Goal: Information Seeking & Learning: Learn about a topic

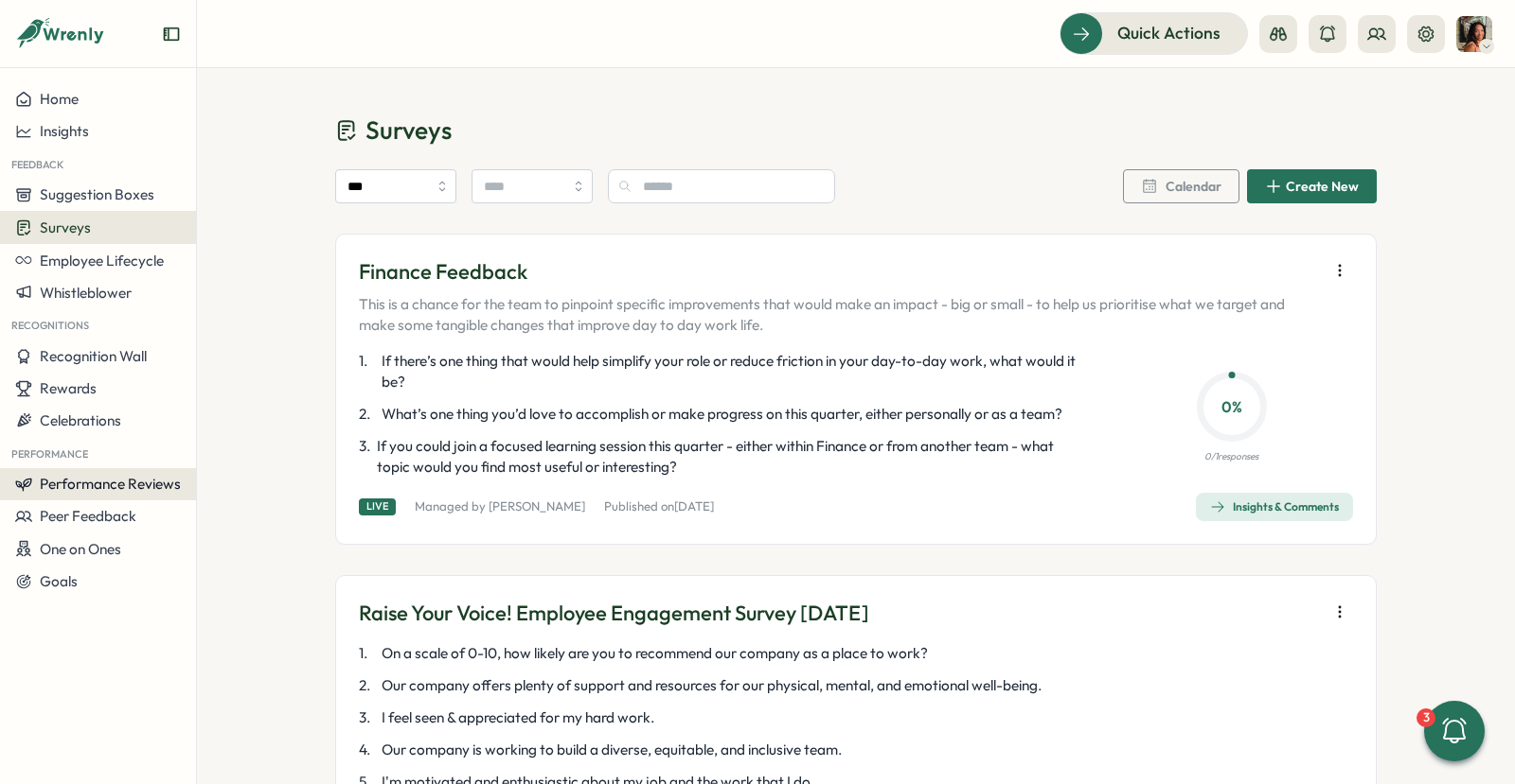
click at [132, 475] on span "Performance Reviews" at bounding box center [110, 484] width 141 height 18
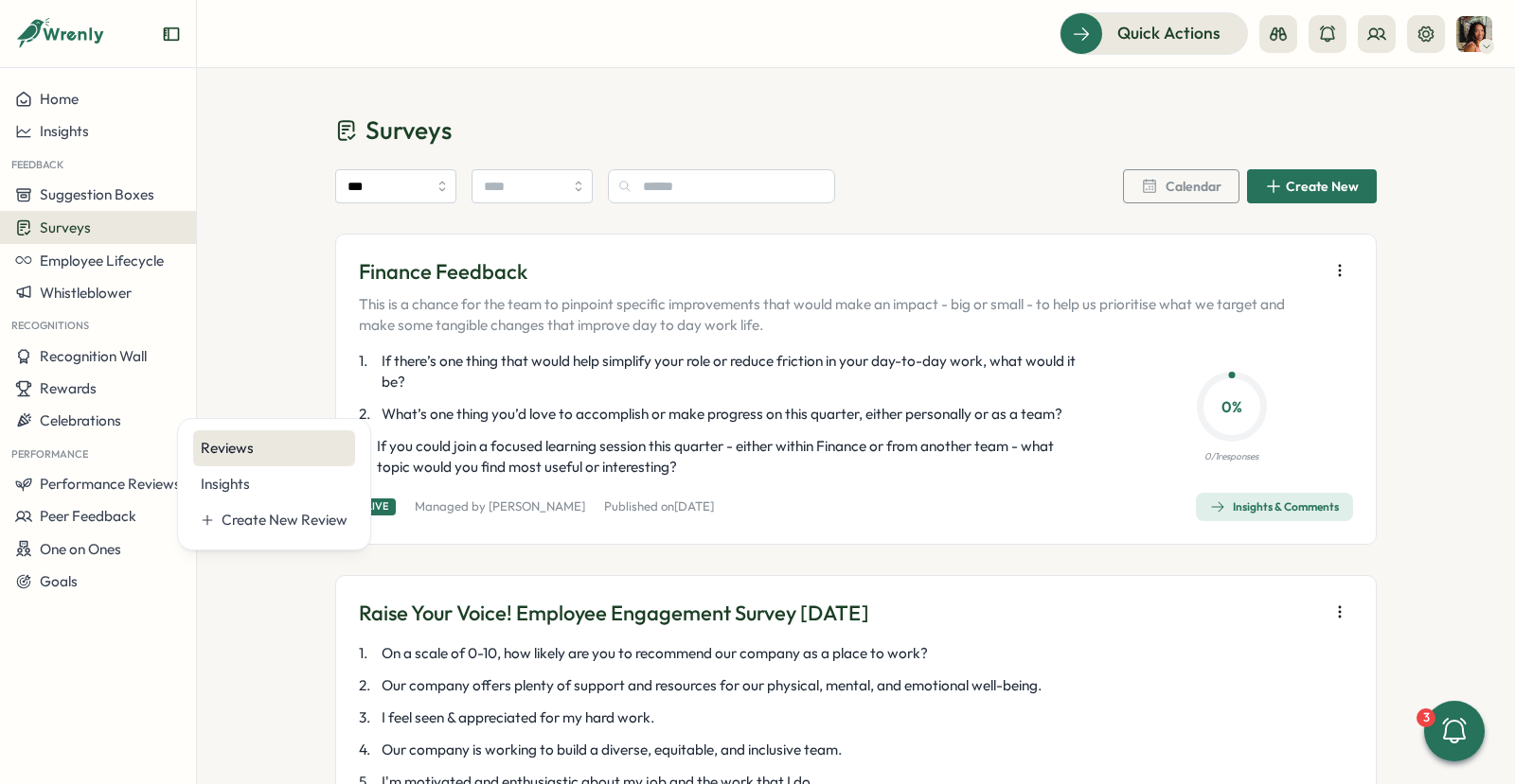
click at [303, 437] on div "Reviews" at bounding box center [273, 448] width 161 height 36
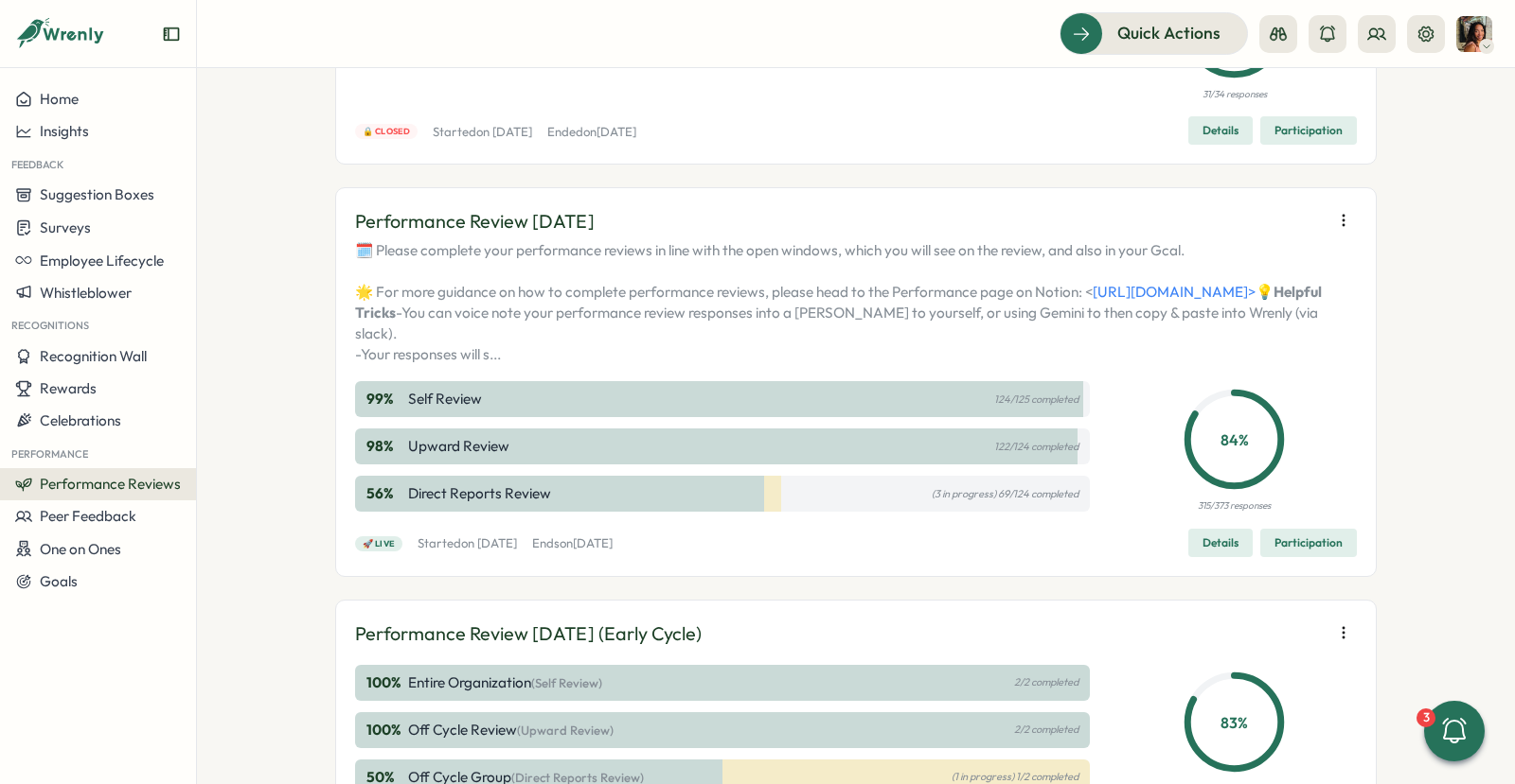
scroll to position [495, 0]
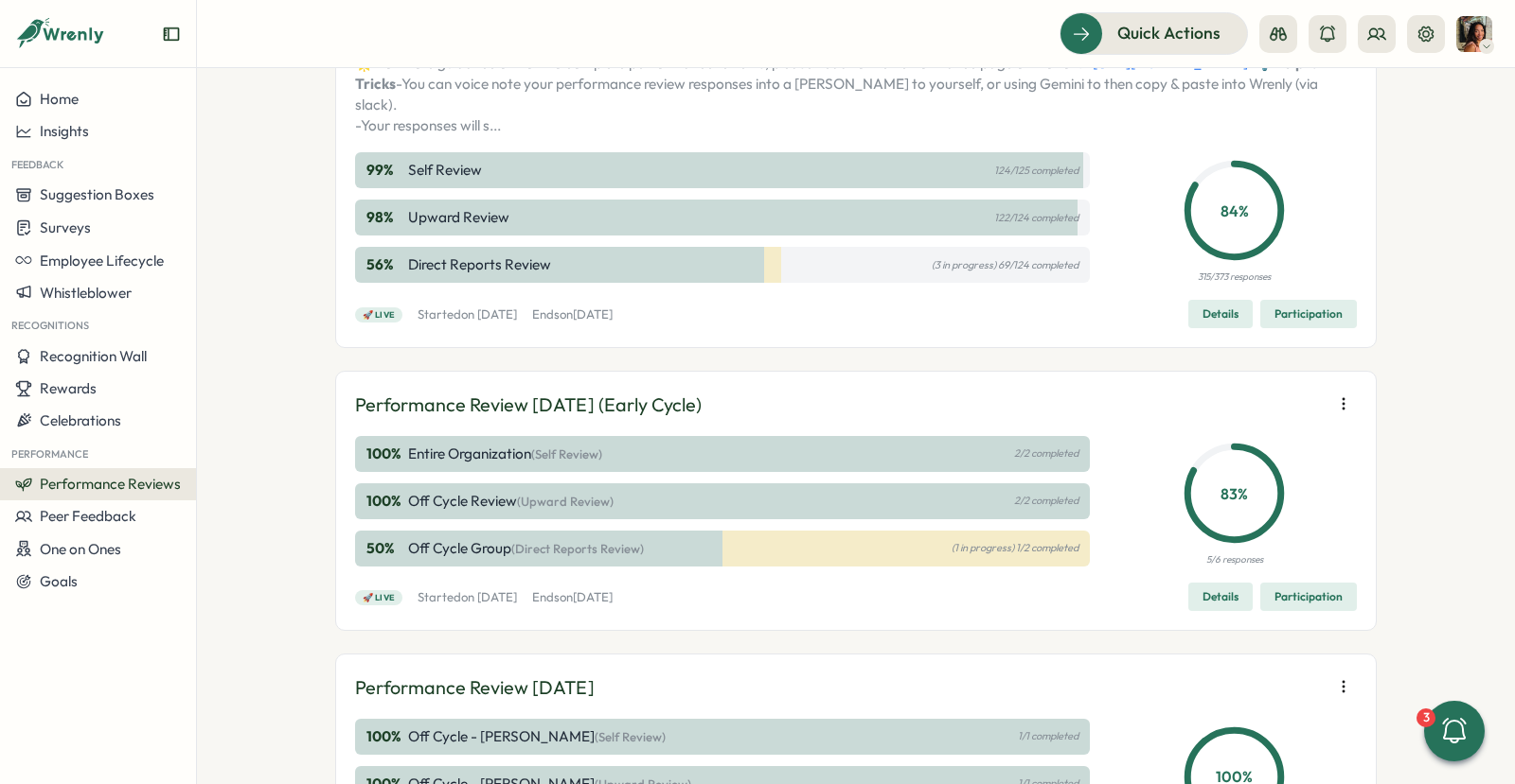
click at [1309, 328] on span "Participation" at bounding box center [1308, 314] width 68 height 27
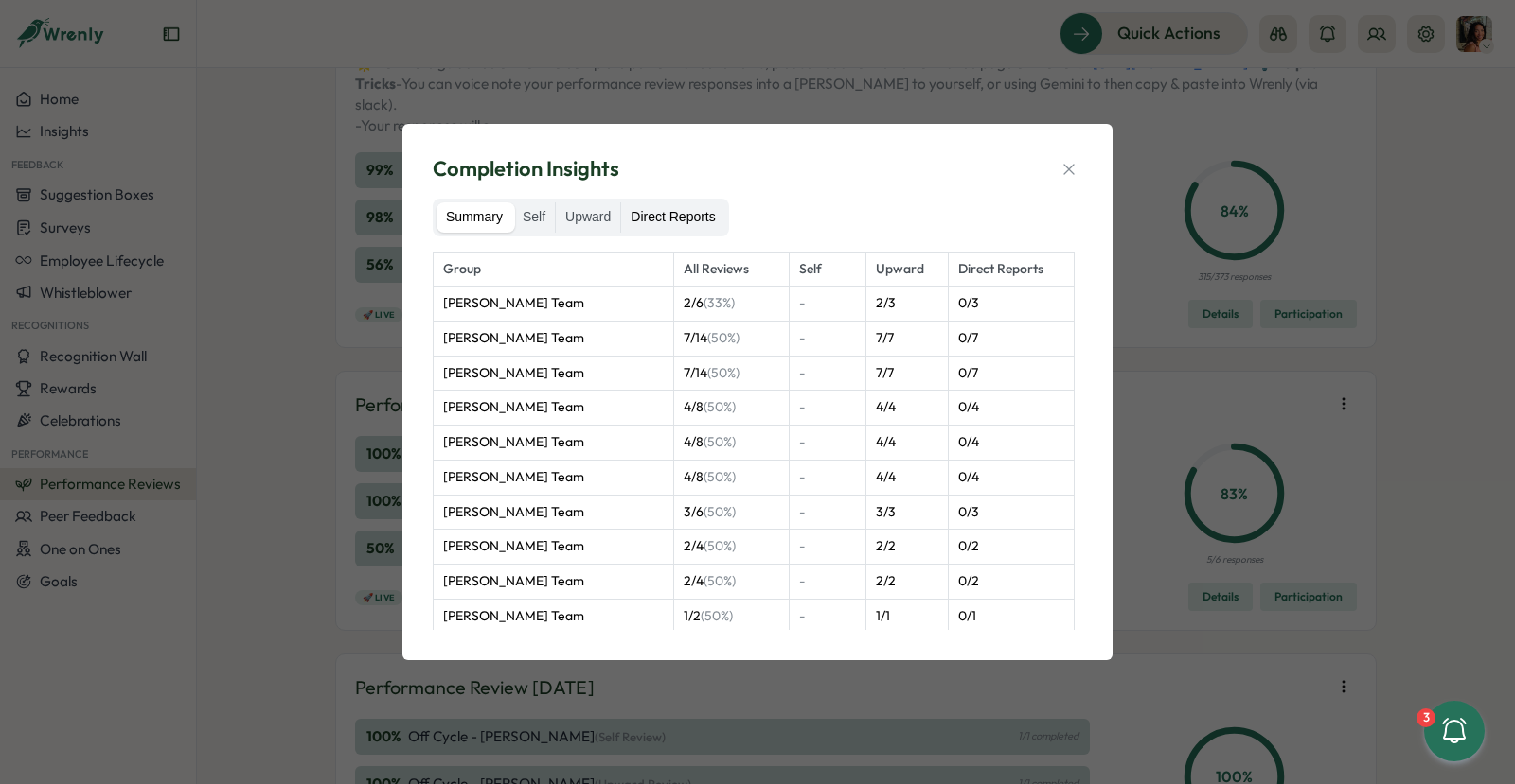
click at [674, 228] on label "Direct Reports" at bounding box center [672, 218] width 103 height 31
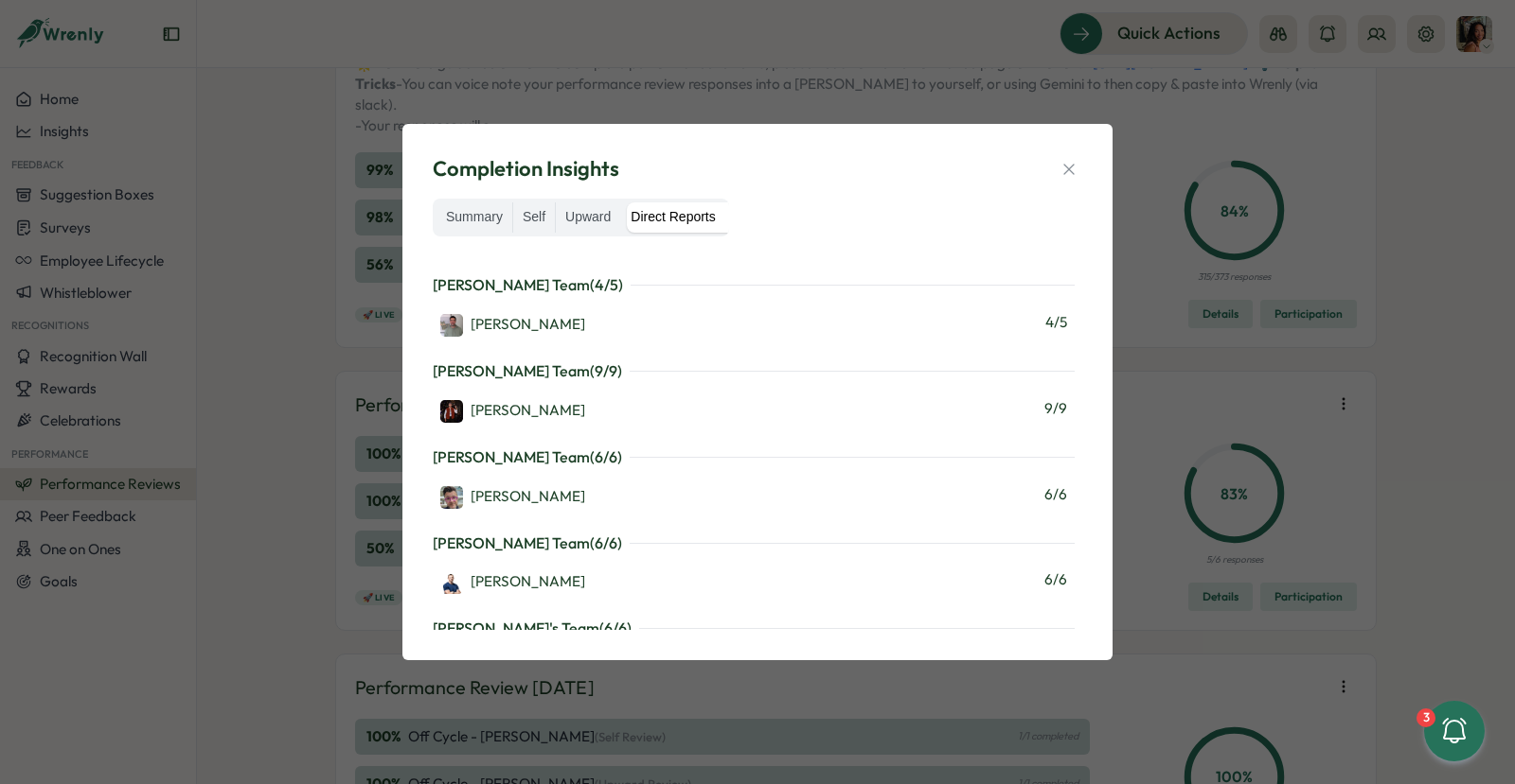
scroll to position [1862, 0]
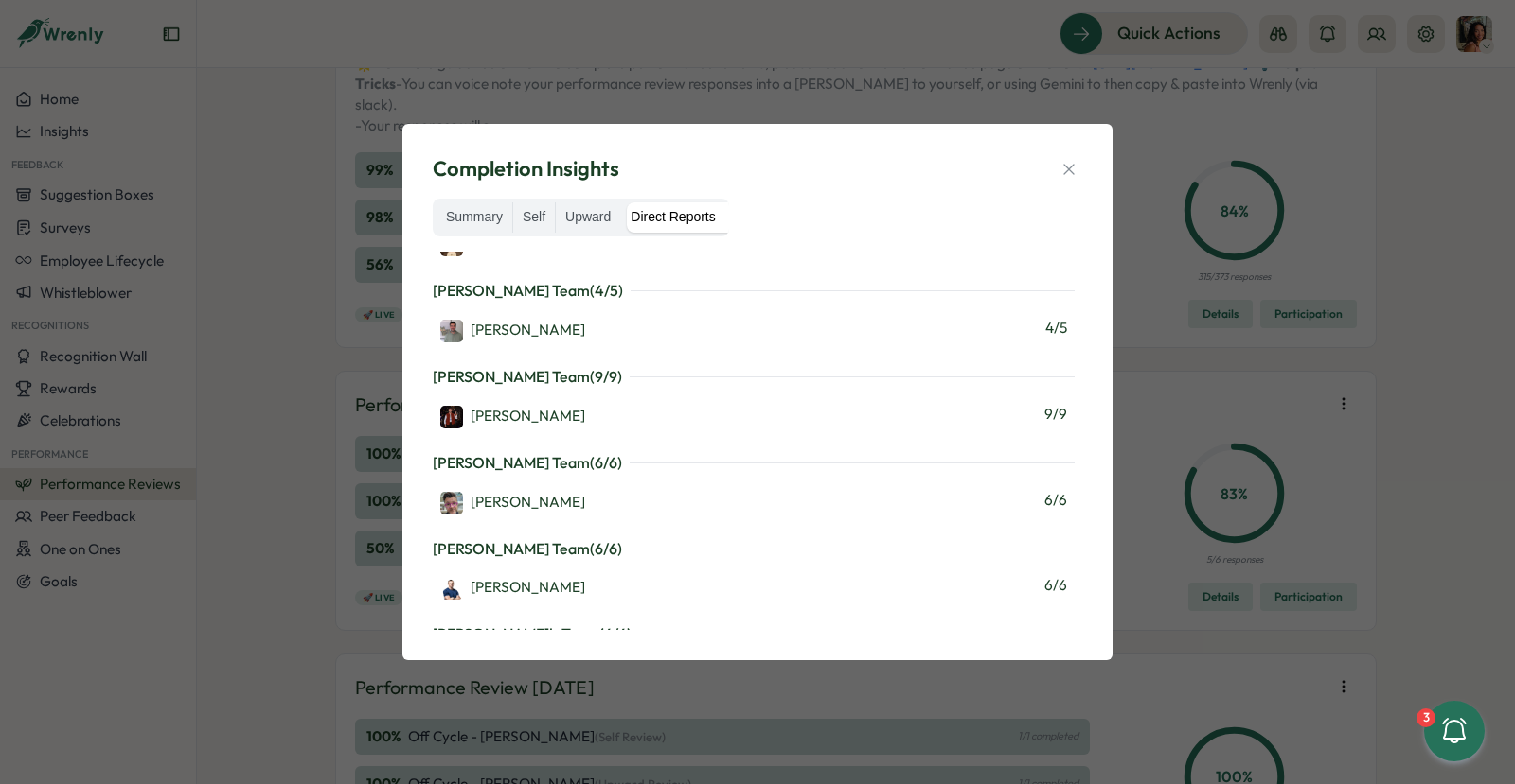
click at [854, 57] on div "Completion Insights Summary Self Upward Direct Reports Martyn Fagg's Team ( 0 /…" at bounding box center [758, 392] width 1515 height 784
click at [1378, 56] on div "Completion Insights Summary Self Upward Direct Reports Martyn Fagg's Team ( 0 /…" at bounding box center [758, 392] width 1515 height 784
click at [1052, 163] on div "Completion Insights" at bounding box center [758, 169] width 650 height 30
click at [1061, 167] on icon "button" at bounding box center [1068, 169] width 19 height 19
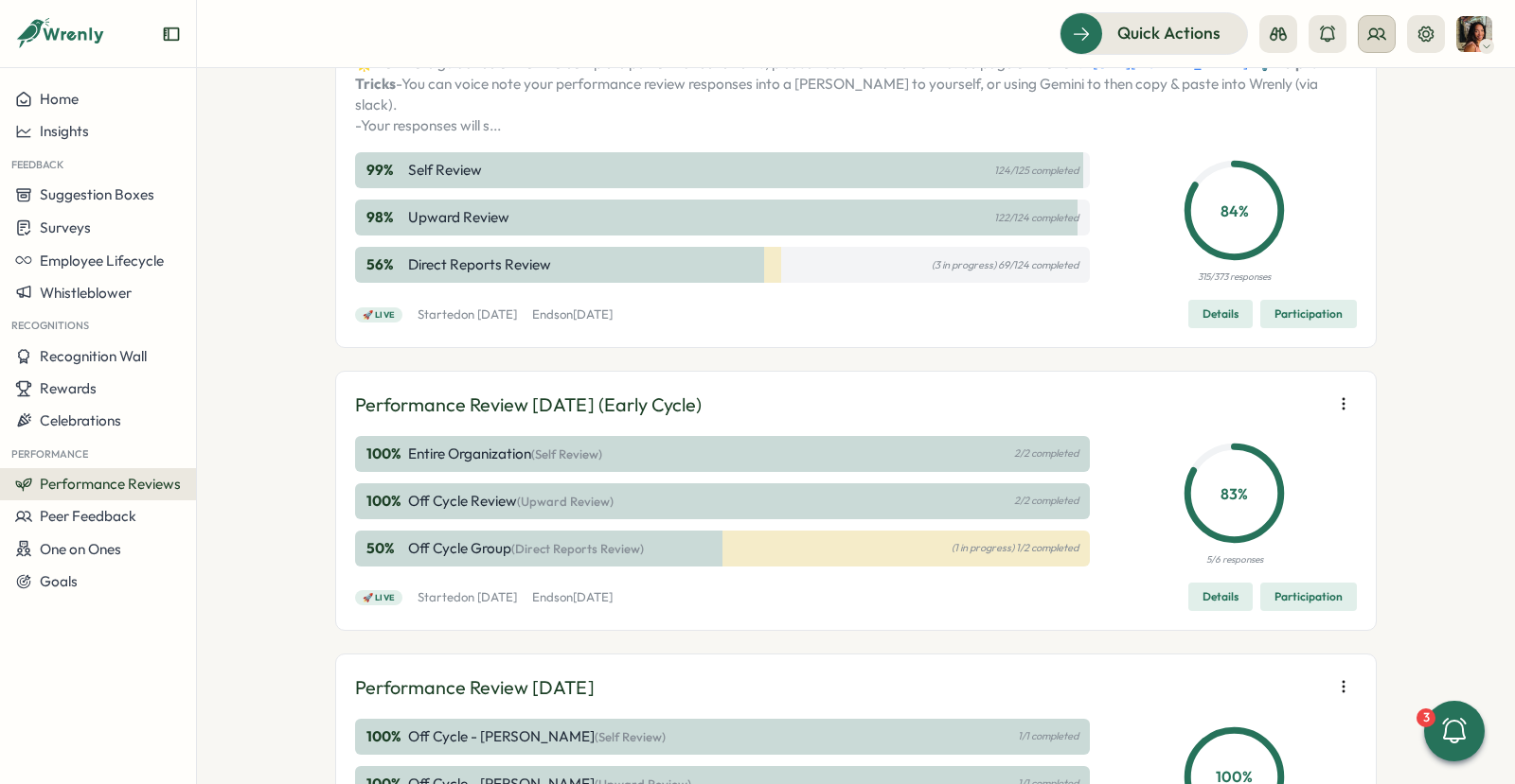
click at [1373, 44] on button at bounding box center [1376, 34] width 38 height 38
click at [1342, 104] on div "Org Members" at bounding box center [1376, 93] width 142 height 36
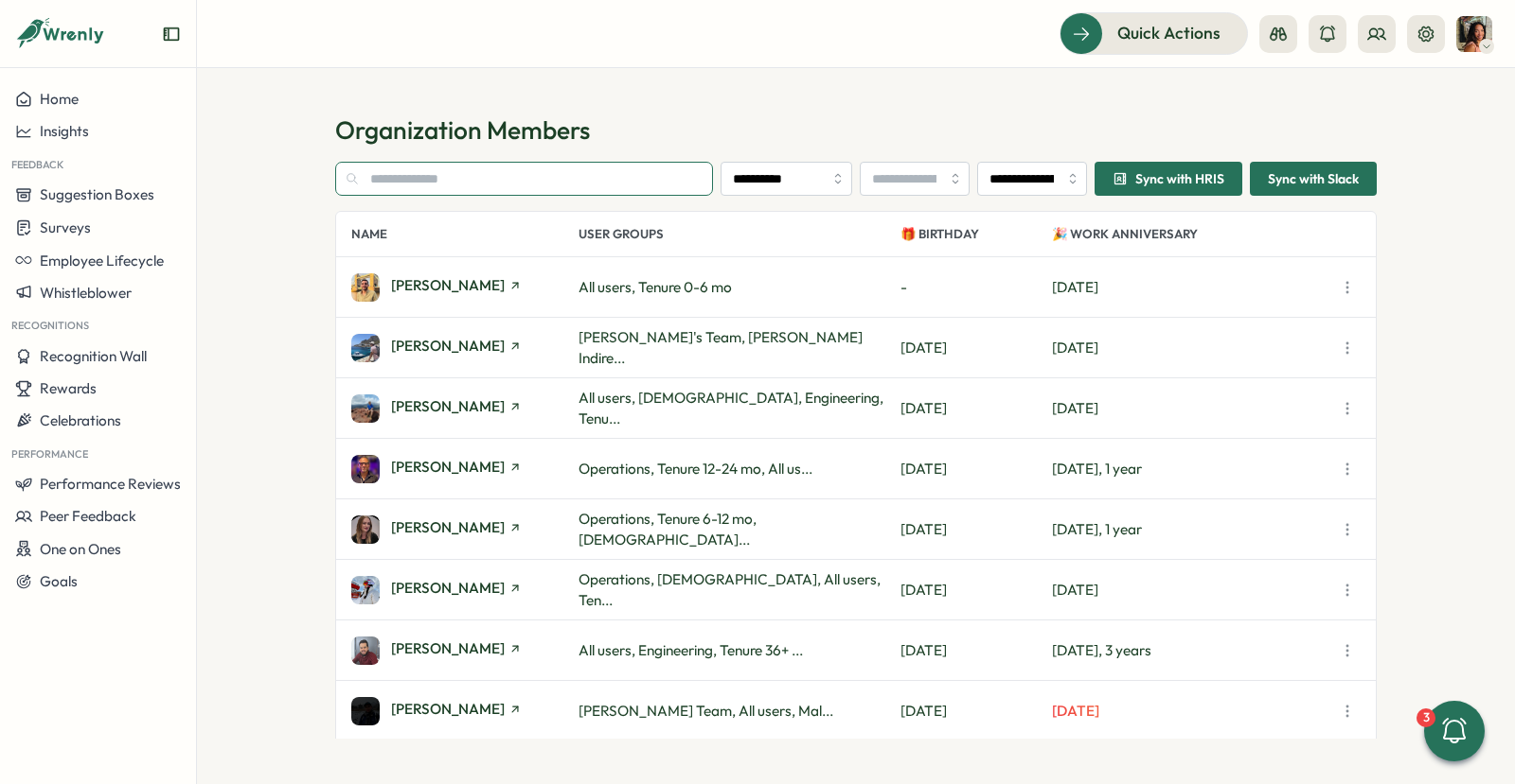
click at [528, 183] on input "text" at bounding box center [523, 178] width 377 height 34
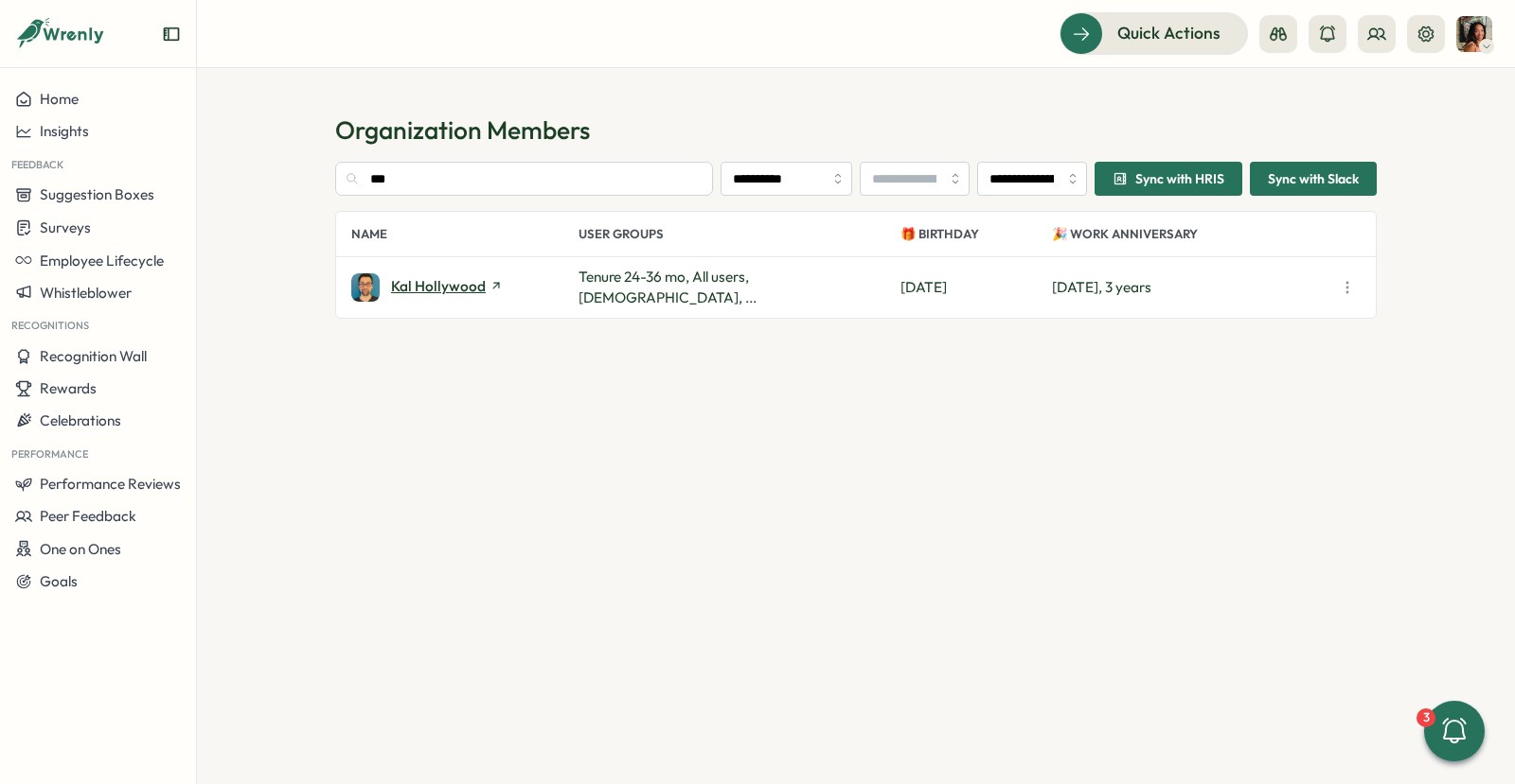
click at [454, 280] on span "Kal Hollywood" at bounding box center [439, 286] width 95 height 14
click at [461, 182] on input "***" at bounding box center [523, 178] width 377 height 34
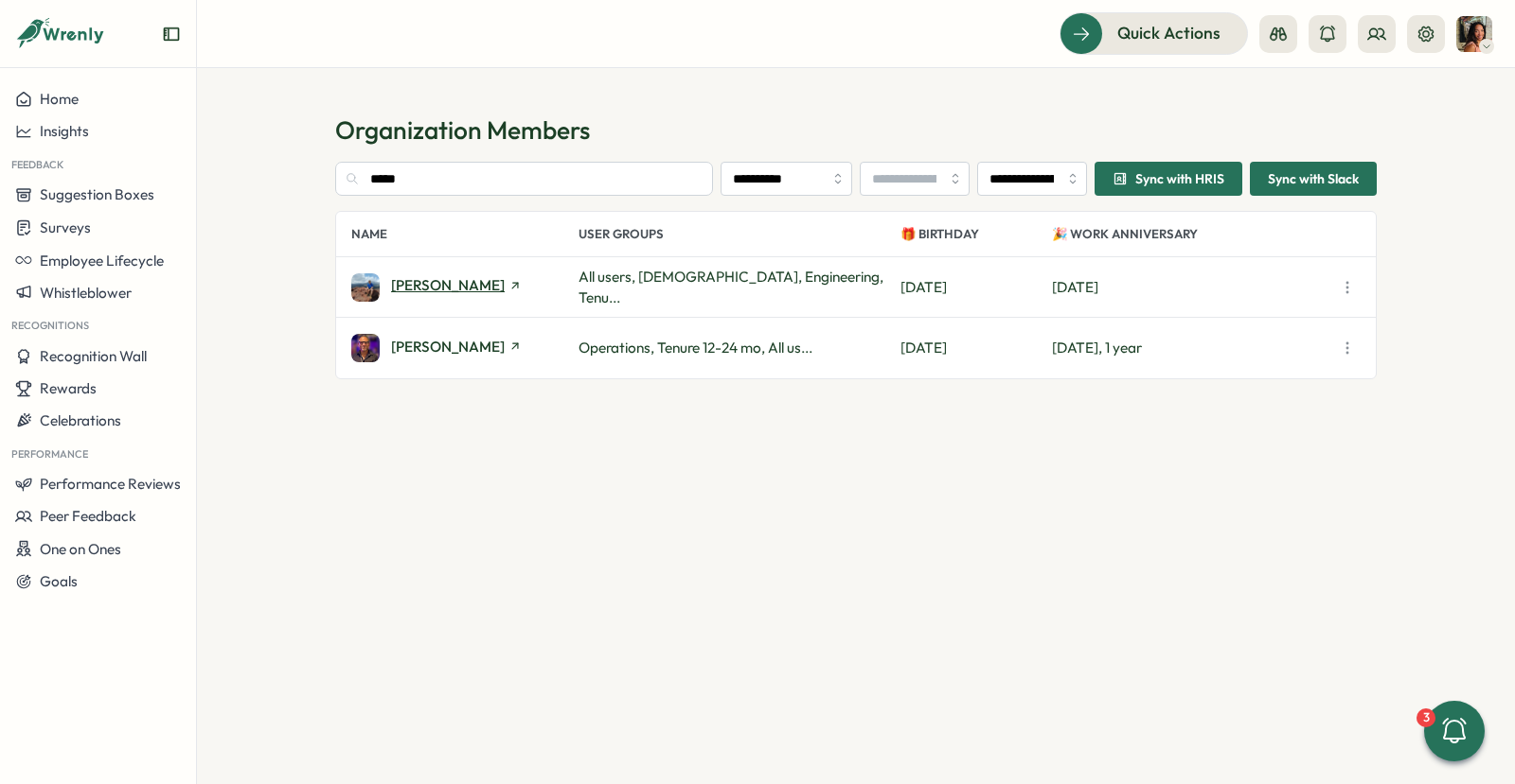
click at [423, 284] on span "Adria Figueres" at bounding box center [448, 285] width 114 height 14
click at [454, 182] on input "*****" at bounding box center [523, 178] width 377 height 34
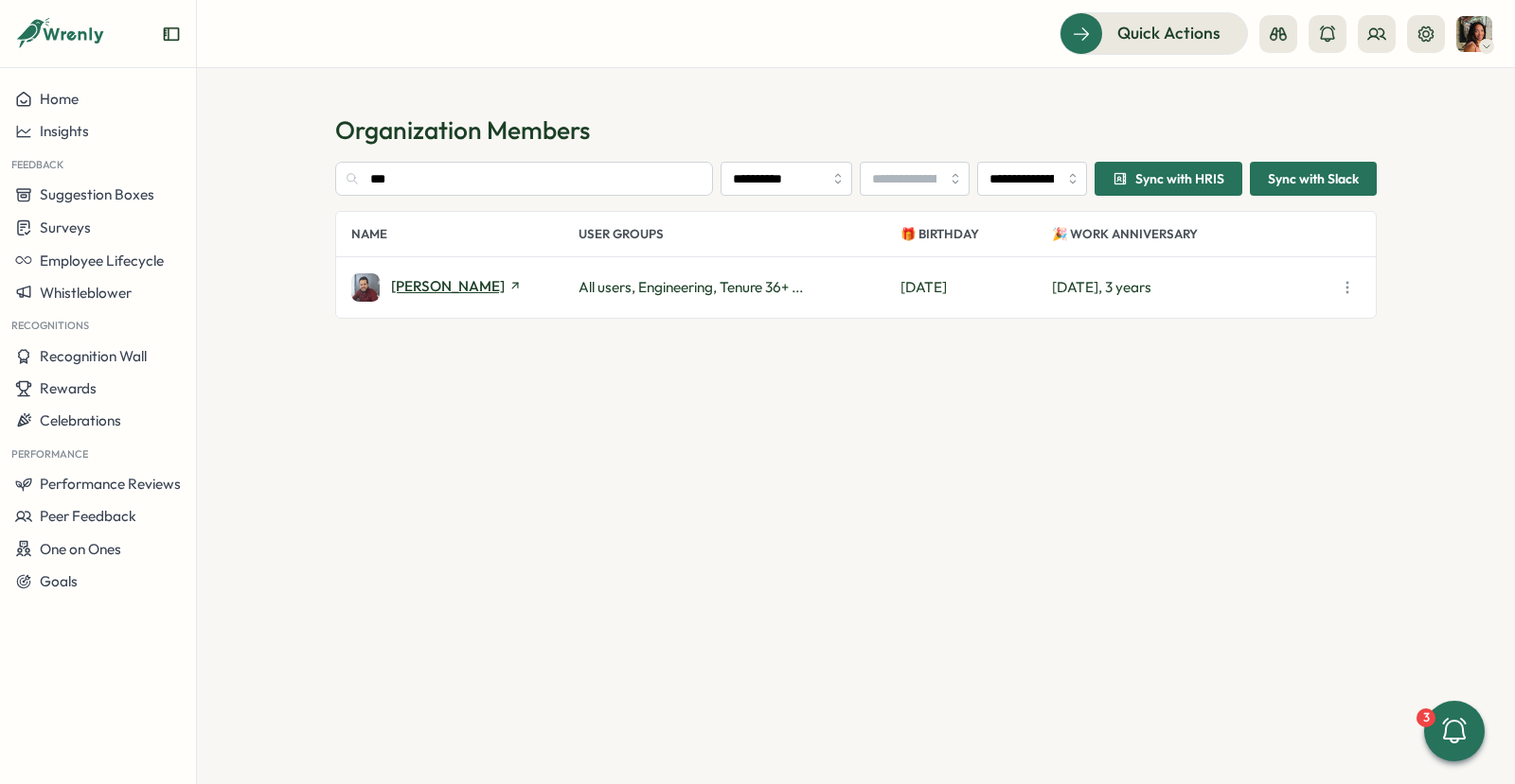
click at [441, 284] on span "Alberto Roldan" at bounding box center [448, 286] width 114 height 14
click at [651, 156] on div "**********" at bounding box center [856, 427] width 1042 height 626
click at [651, 157] on div "**********" at bounding box center [856, 427] width 1042 height 626
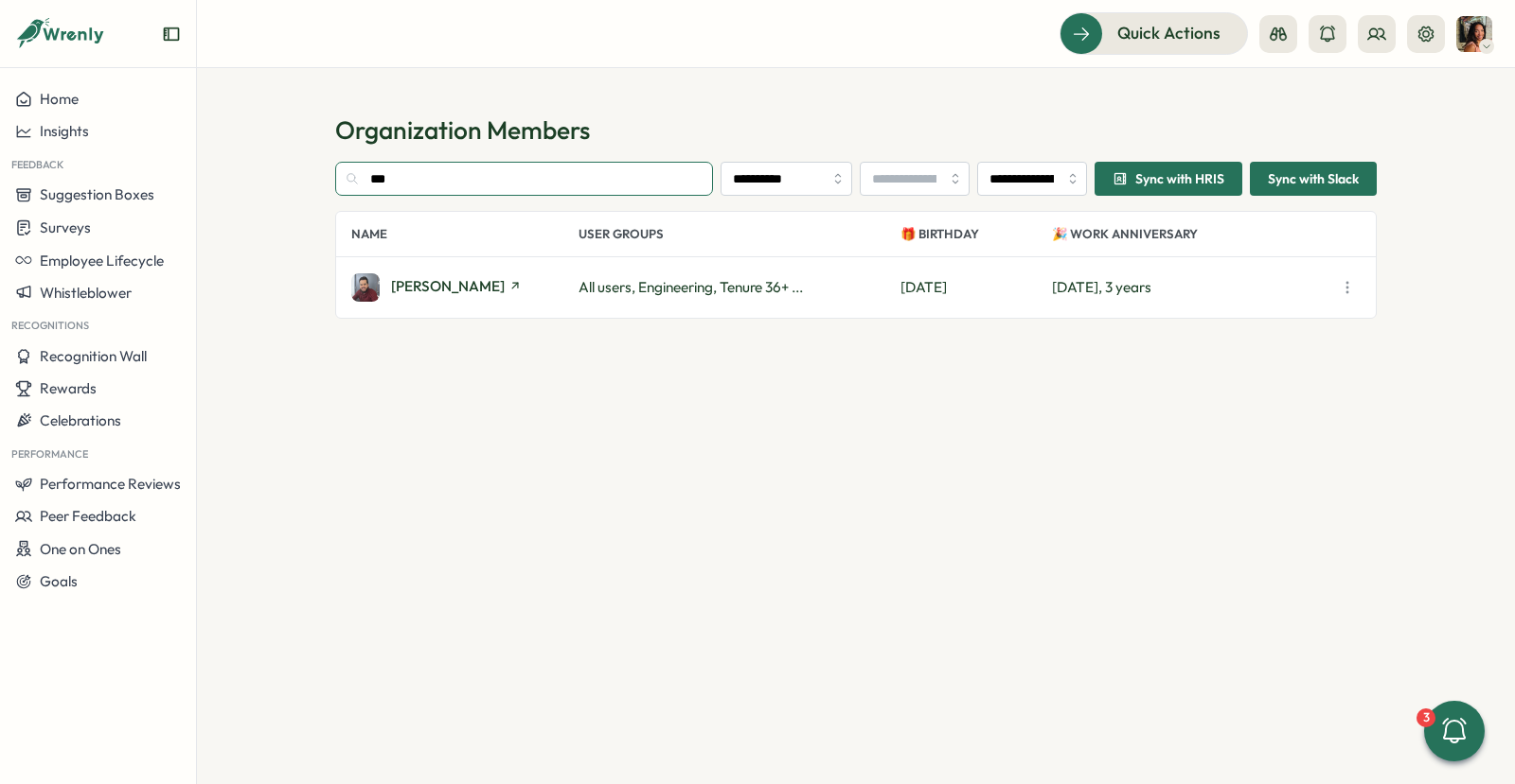
click at [642, 179] on input "***" at bounding box center [523, 178] width 377 height 34
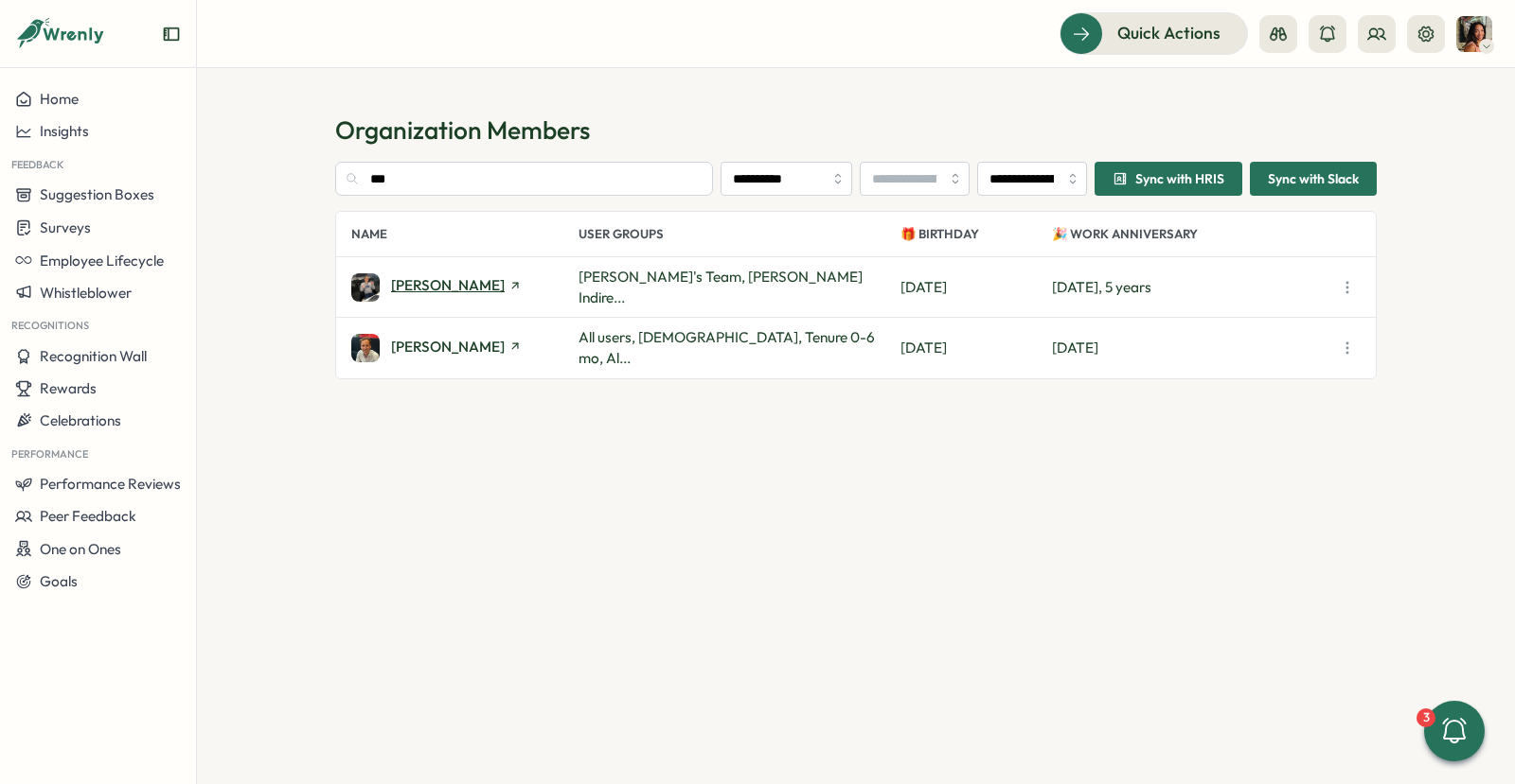
click at [403, 282] on span "Luke" at bounding box center [448, 285] width 114 height 14
click at [420, 187] on input "***" at bounding box center [523, 178] width 377 height 34
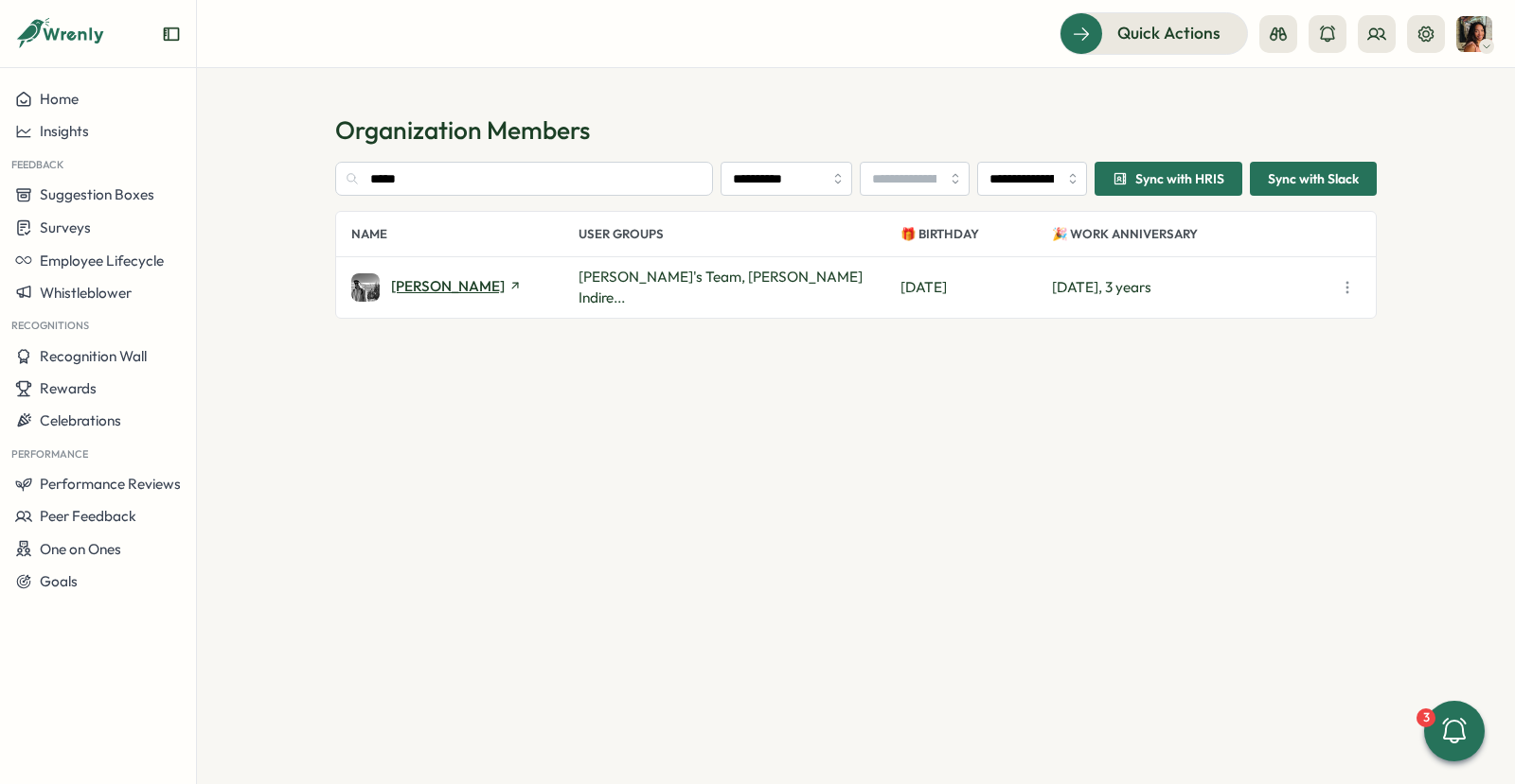
click at [410, 281] on span "Elliot Mckeown" at bounding box center [448, 286] width 114 height 14
click at [527, 174] on input "*****" at bounding box center [523, 178] width 377 height 34
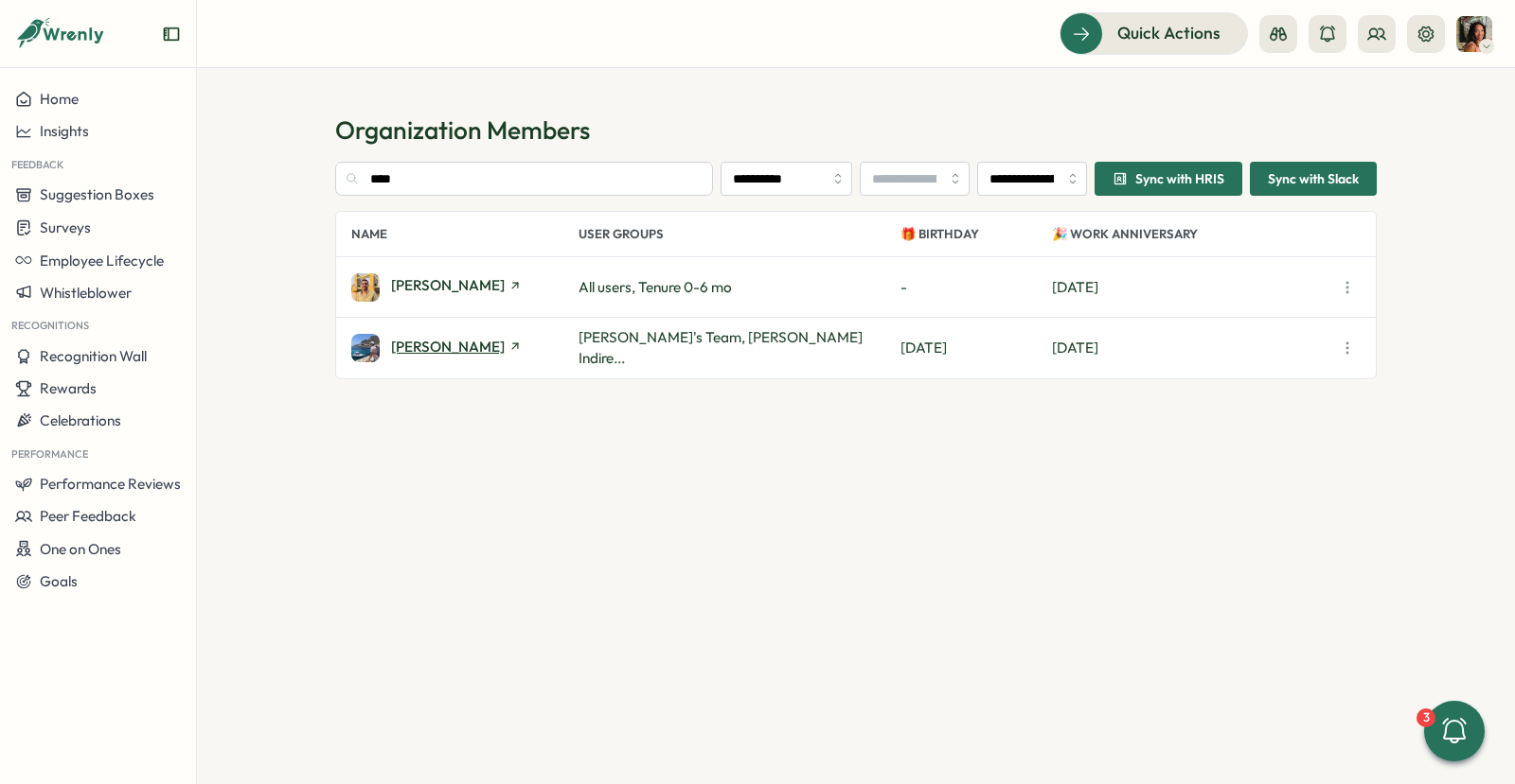
click at [450, 350] on span "Adam Ursell" at bounding box center [448, 346] width 114 height 14
click at [454, 167] on input "****" at bounding box center [523, 178] width 377 height 34
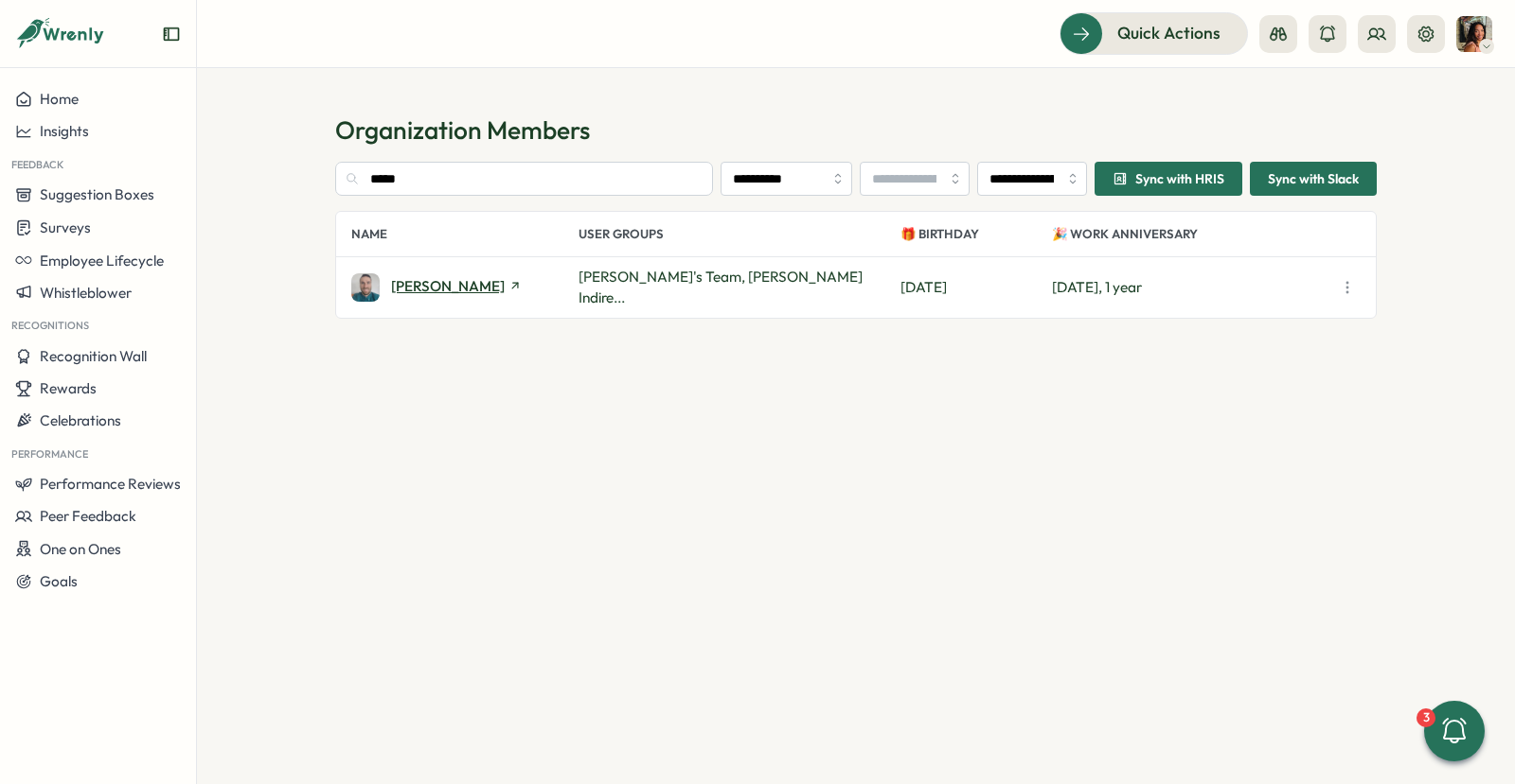
click at [448, 282] on span "Tomas Liepis" at bounding box center [448, 286] width 114 height 14
click at [490, 174] on input "*****" at bounding box center [523, 178] width 377 height 34
click at [490, 173] on input "*****" at bounding box center [523, 178] width 377 height 34
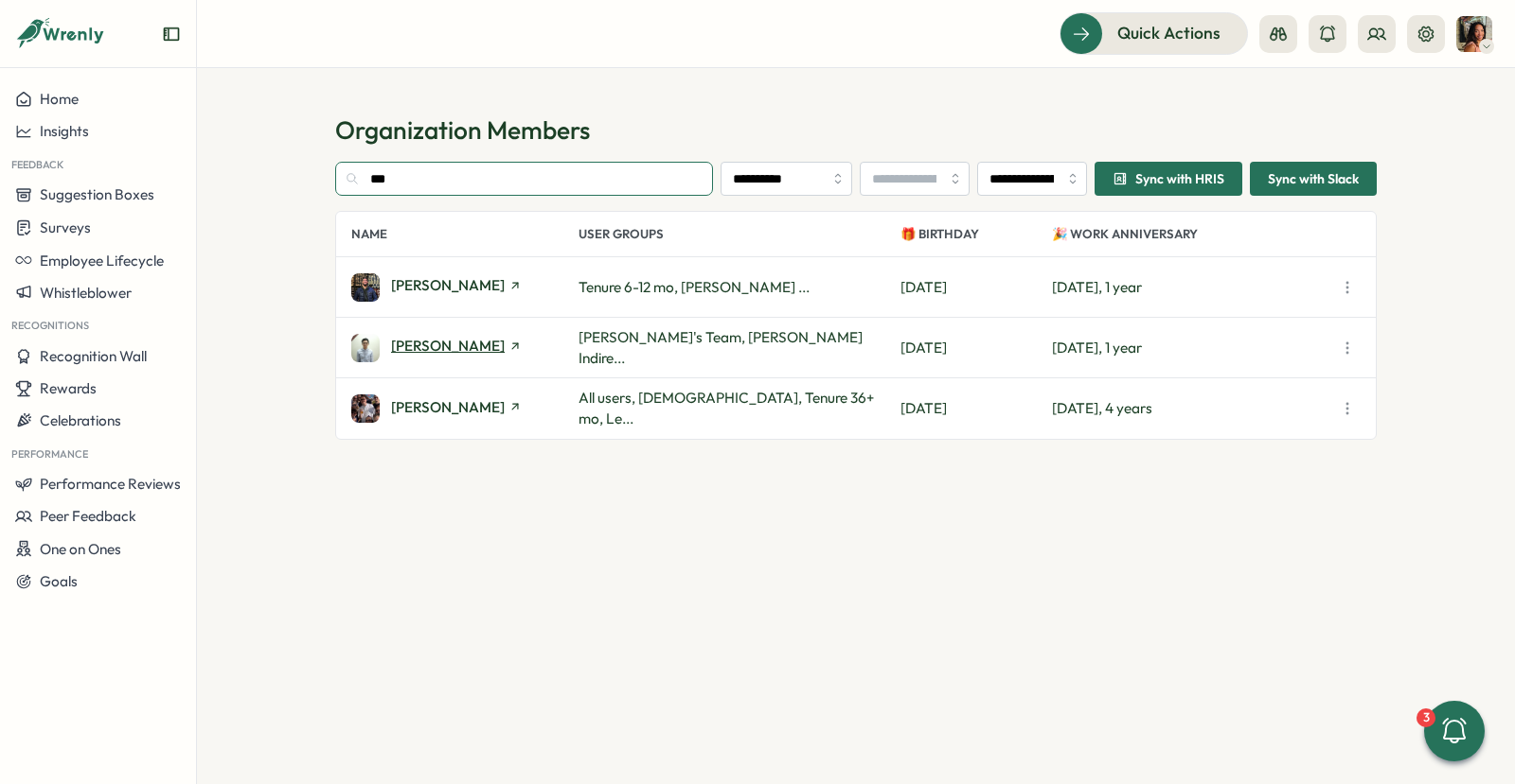
type input "***"
click at [424, 344] on span "Joshua Sim" at bounding box center [448, 345] width 114 height 14
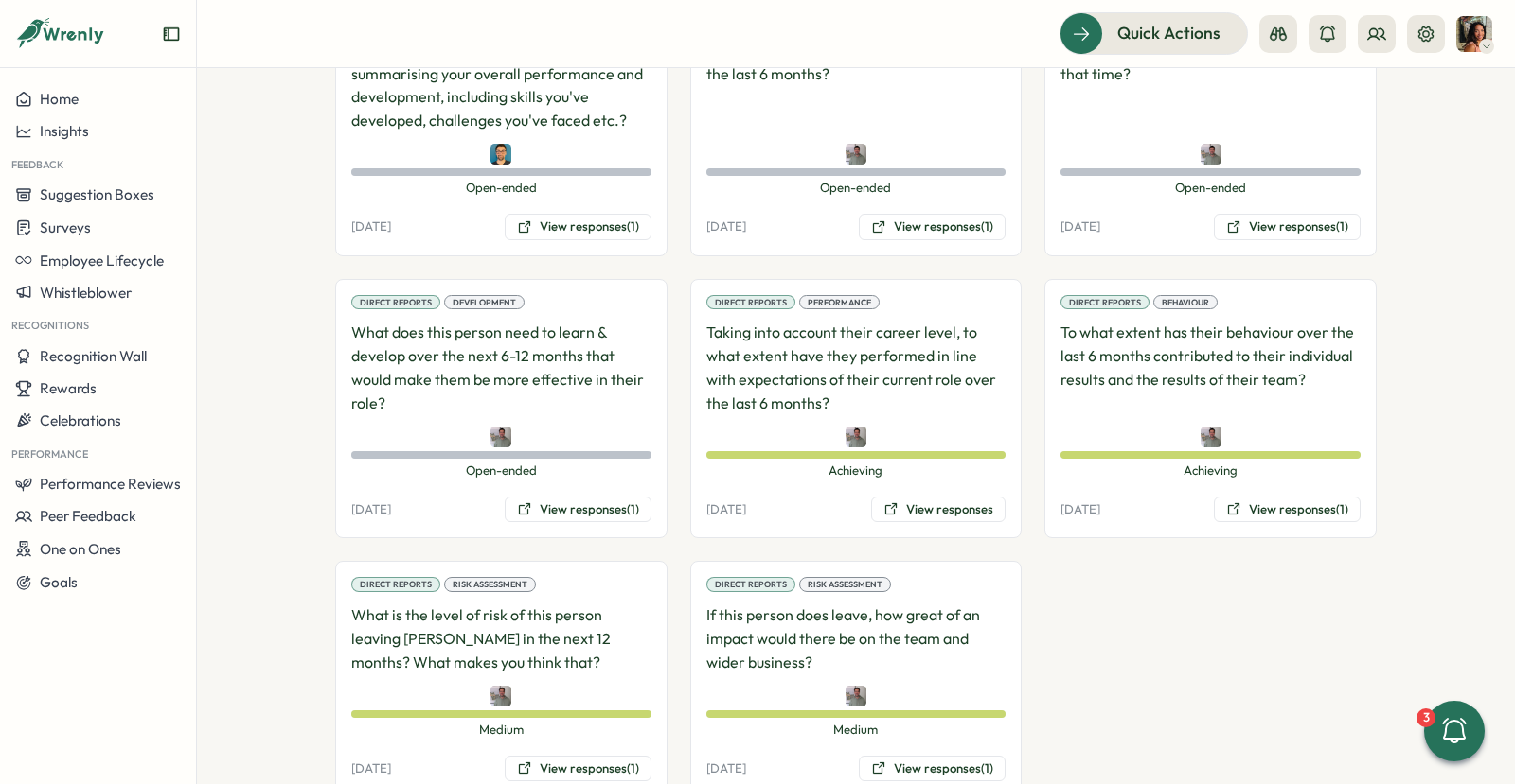
scroll to position [1524, 0]
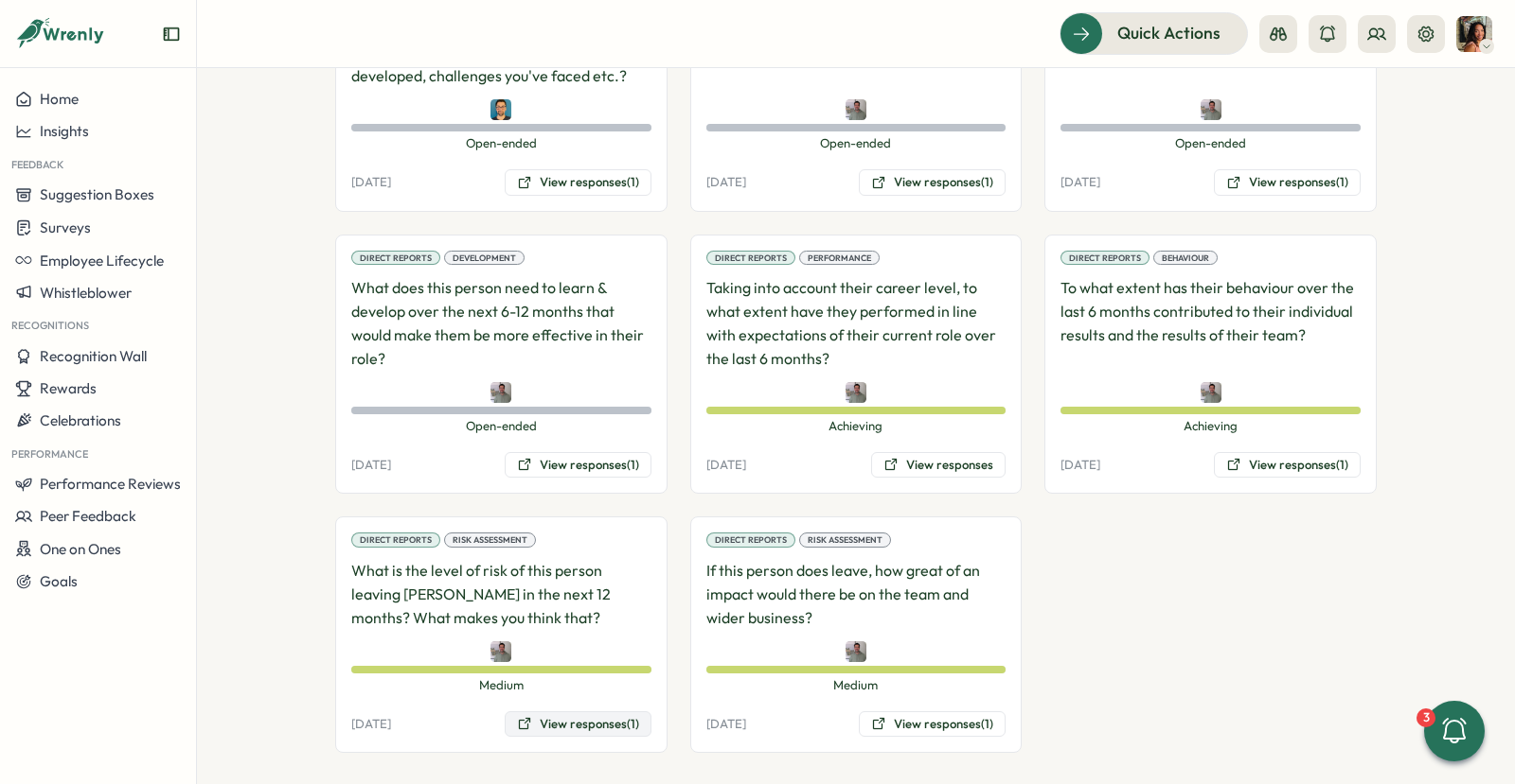
click at [544, 721] on button "View responses (1)" at bounding box center [578, 725] width 147 height 27
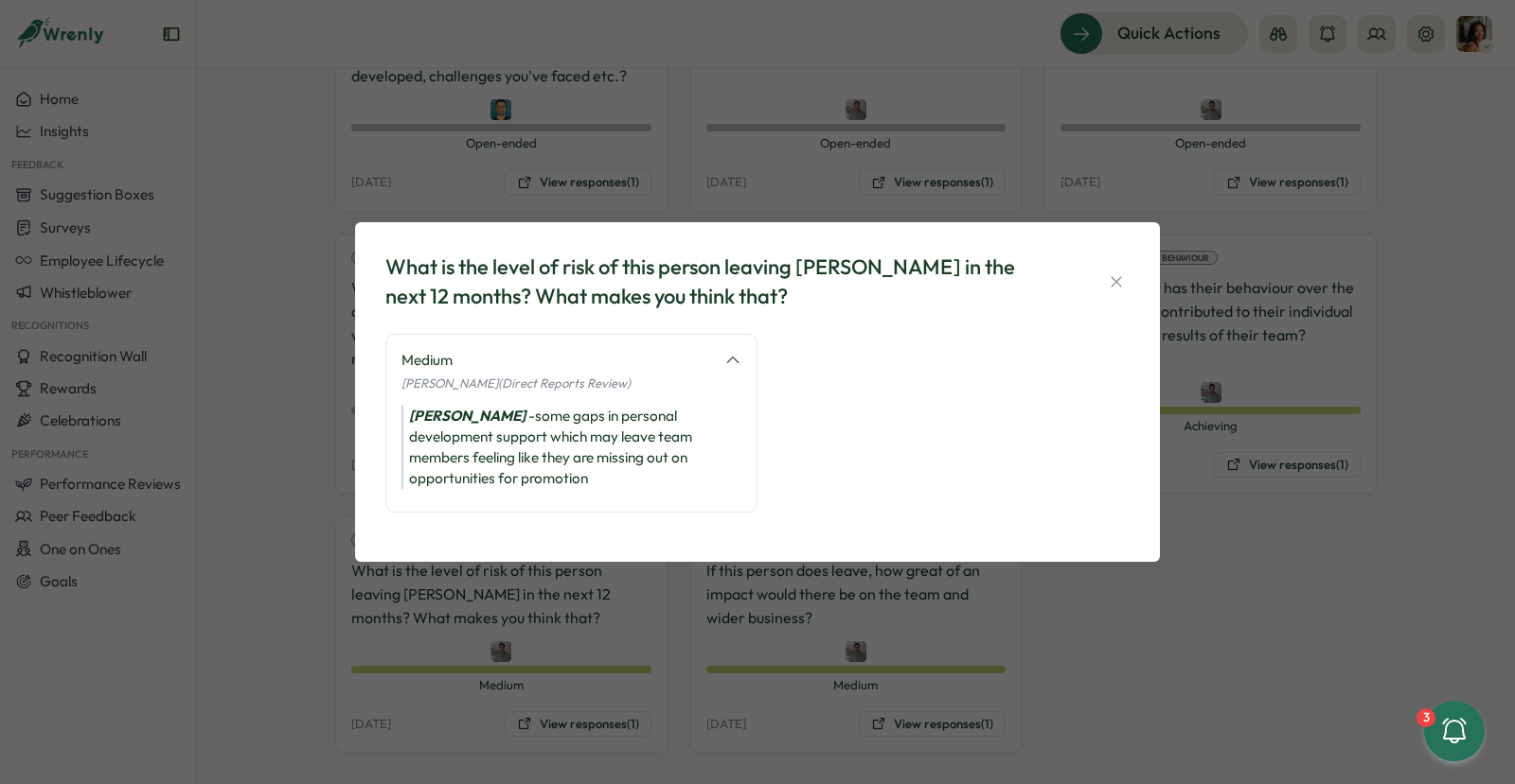
click at [1018, 610] on div "What is the level of risk of this person leaving Tillo in the next 12 months? W…" at bounding box center [758, 392] width 1515 height 784
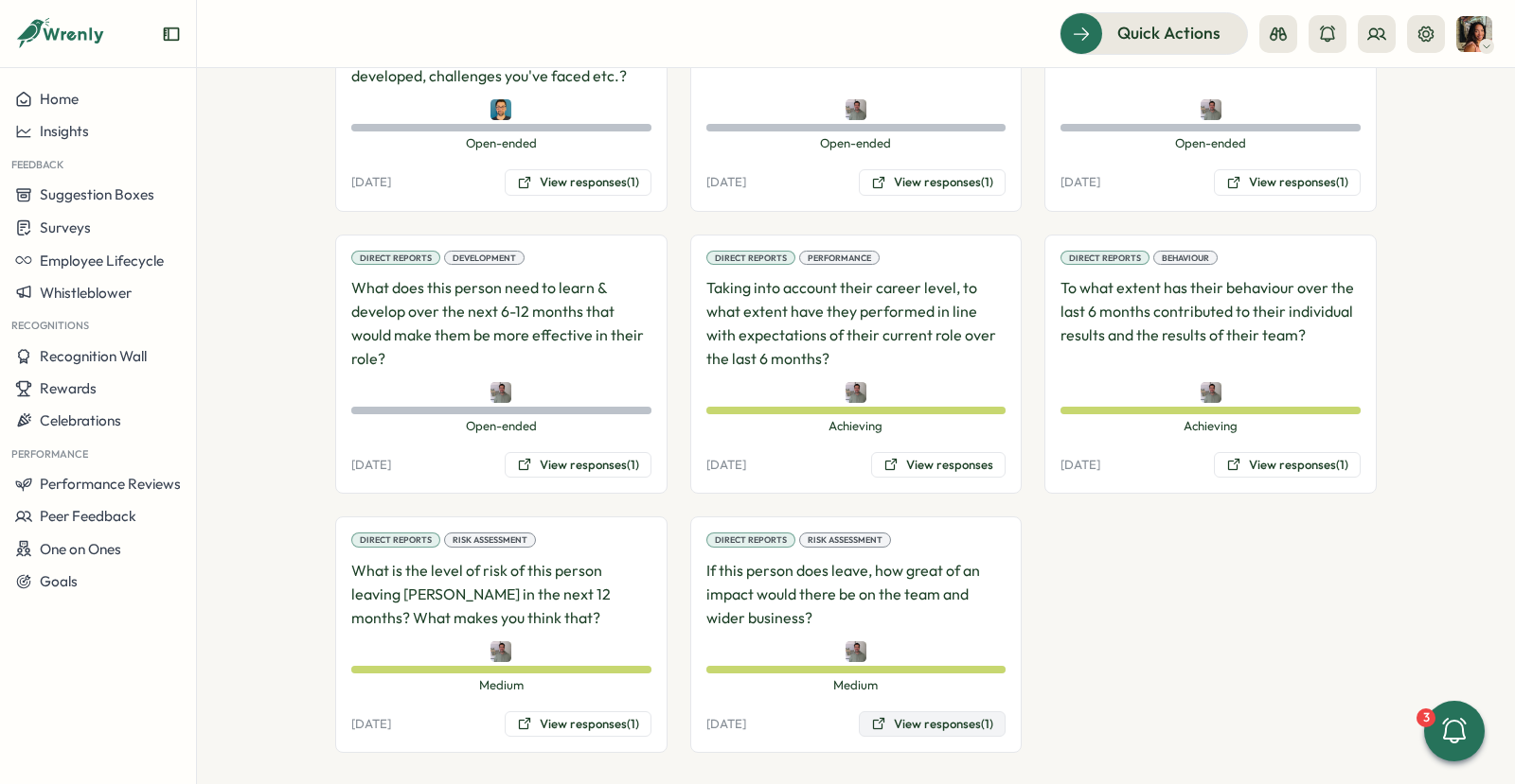
click at [921, 712] on button "View responses (1)" at bounding box center [932, 725] width 147 height 27
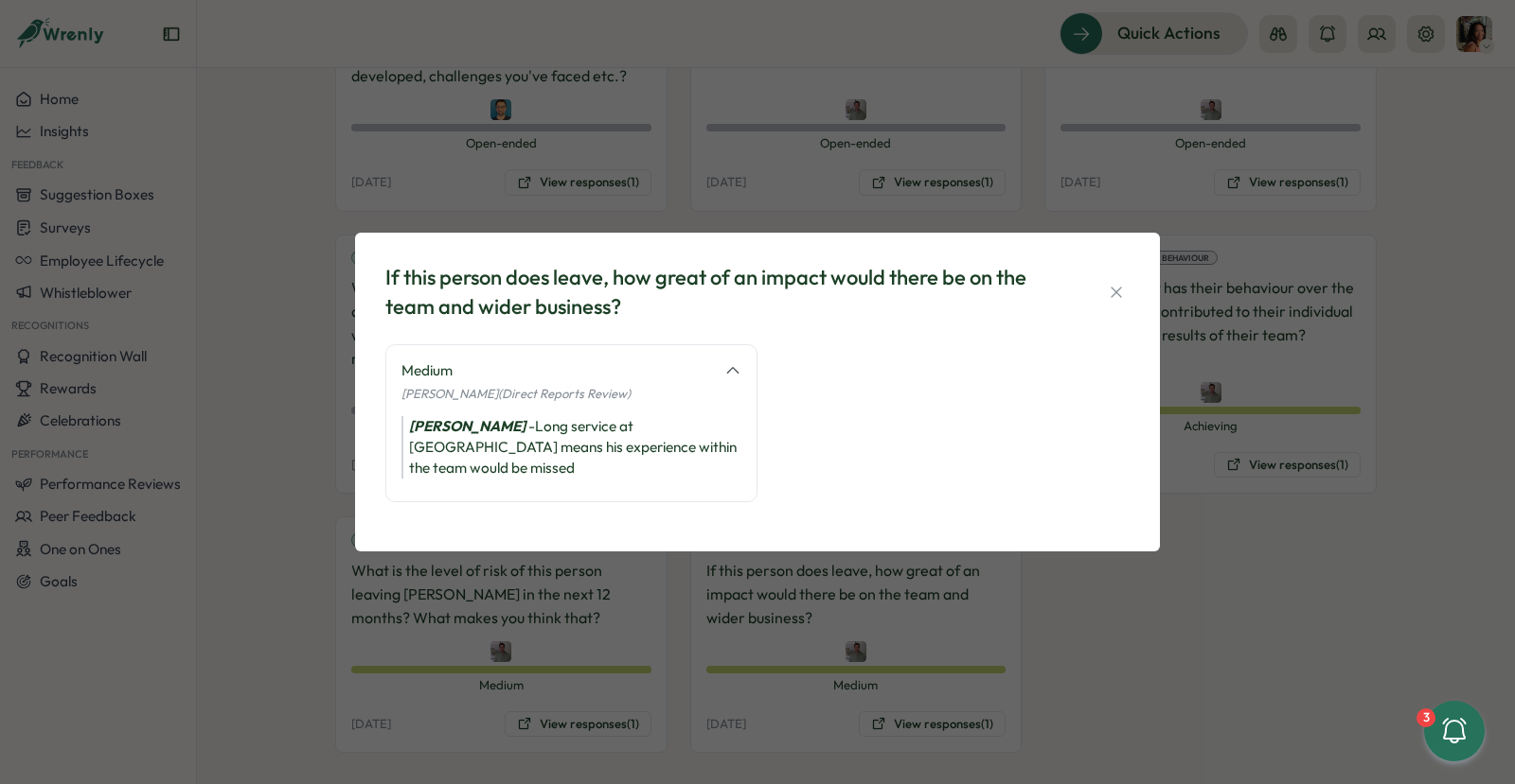
click at [1054, 609] on div "If this person does leave, how great of an impact would there be on the team an…" at bounding box center [758, 392] width 1515 height 784
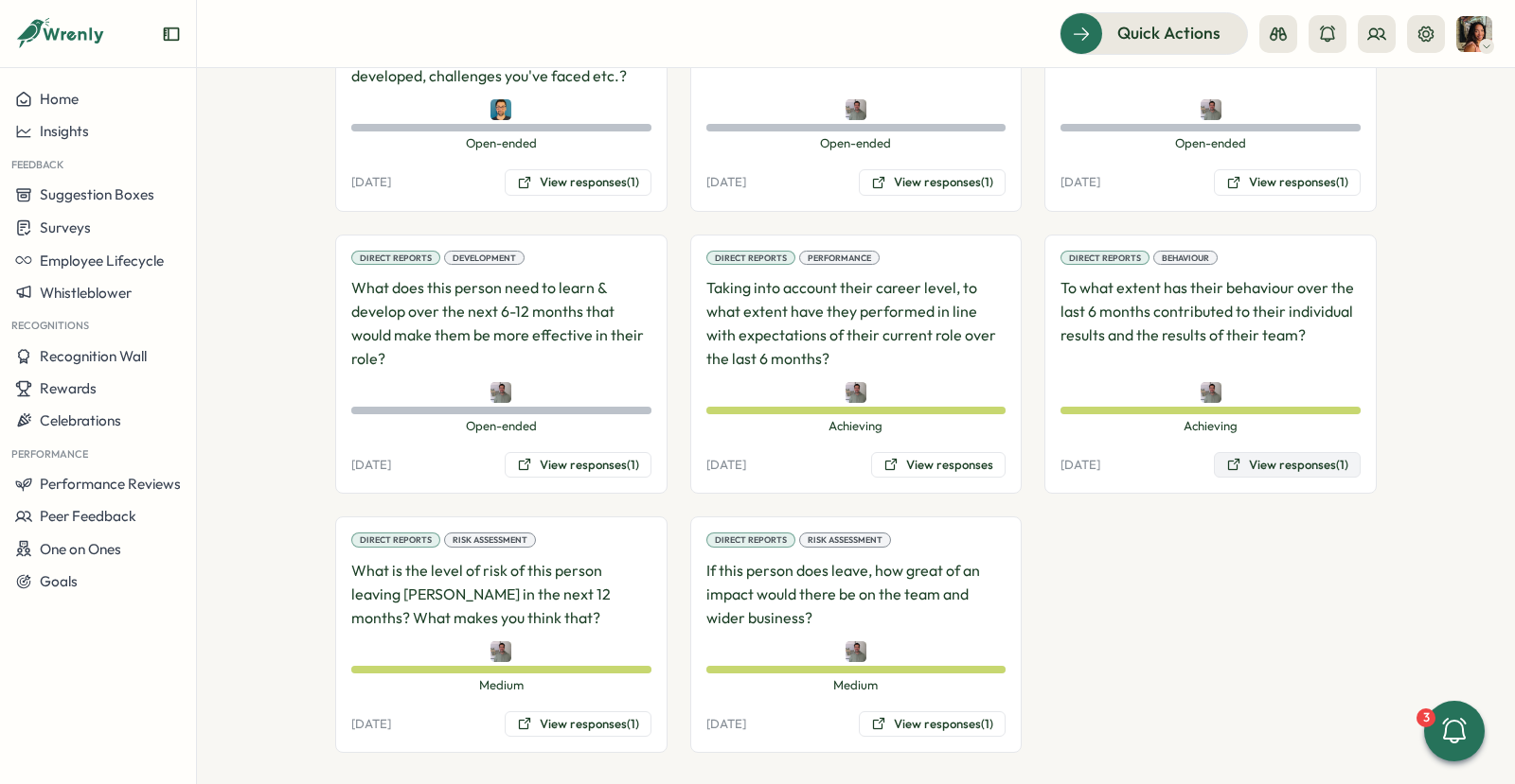
click at [1259, 462] on button "View responses (1)" at bounding box center [1287, 465] width 147 height 27
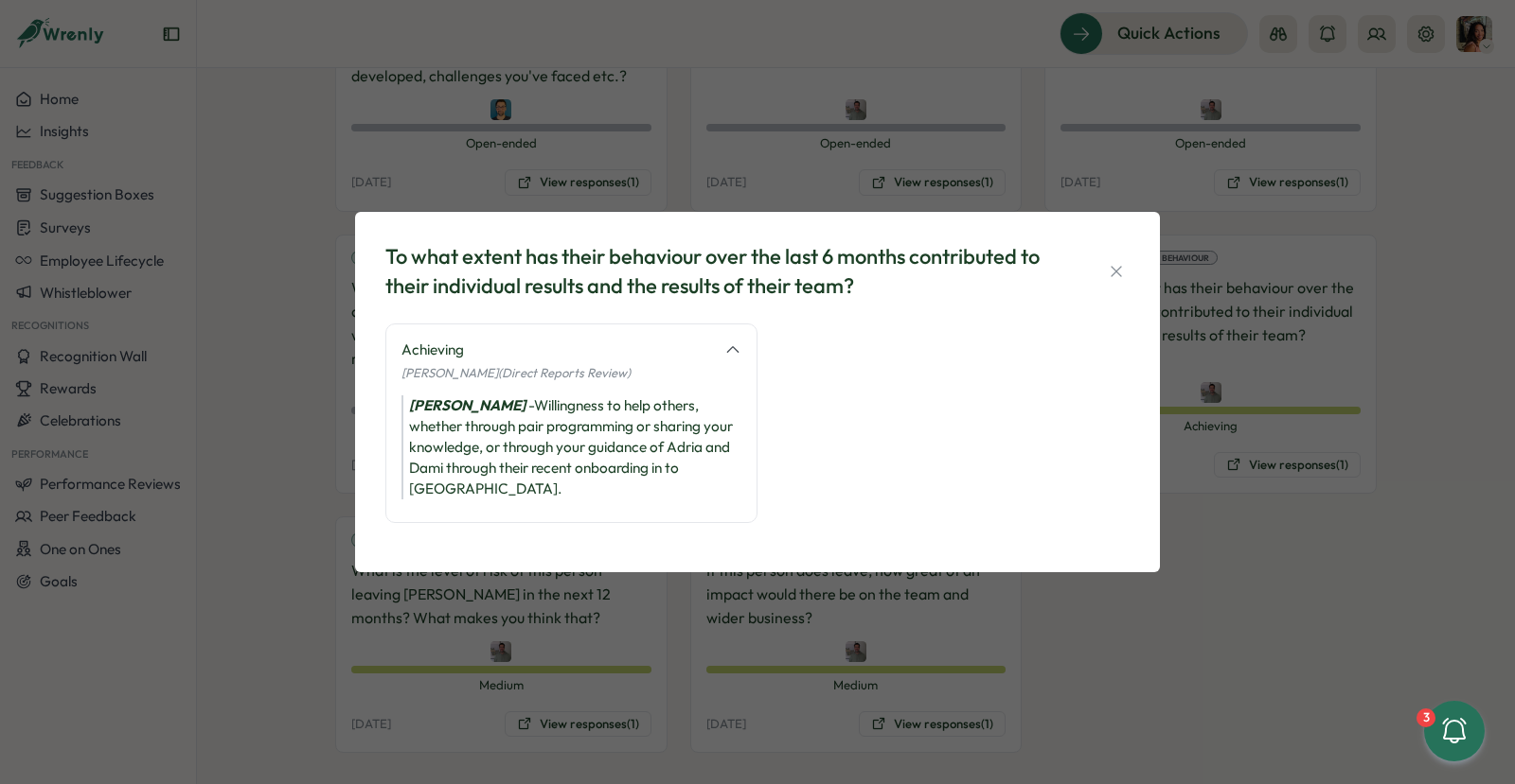
click at [1242, 519] on div "To what extent has their behaviour over the last 6 months contributed to their …" at bounding box center [758, 392] width 1515 height 784
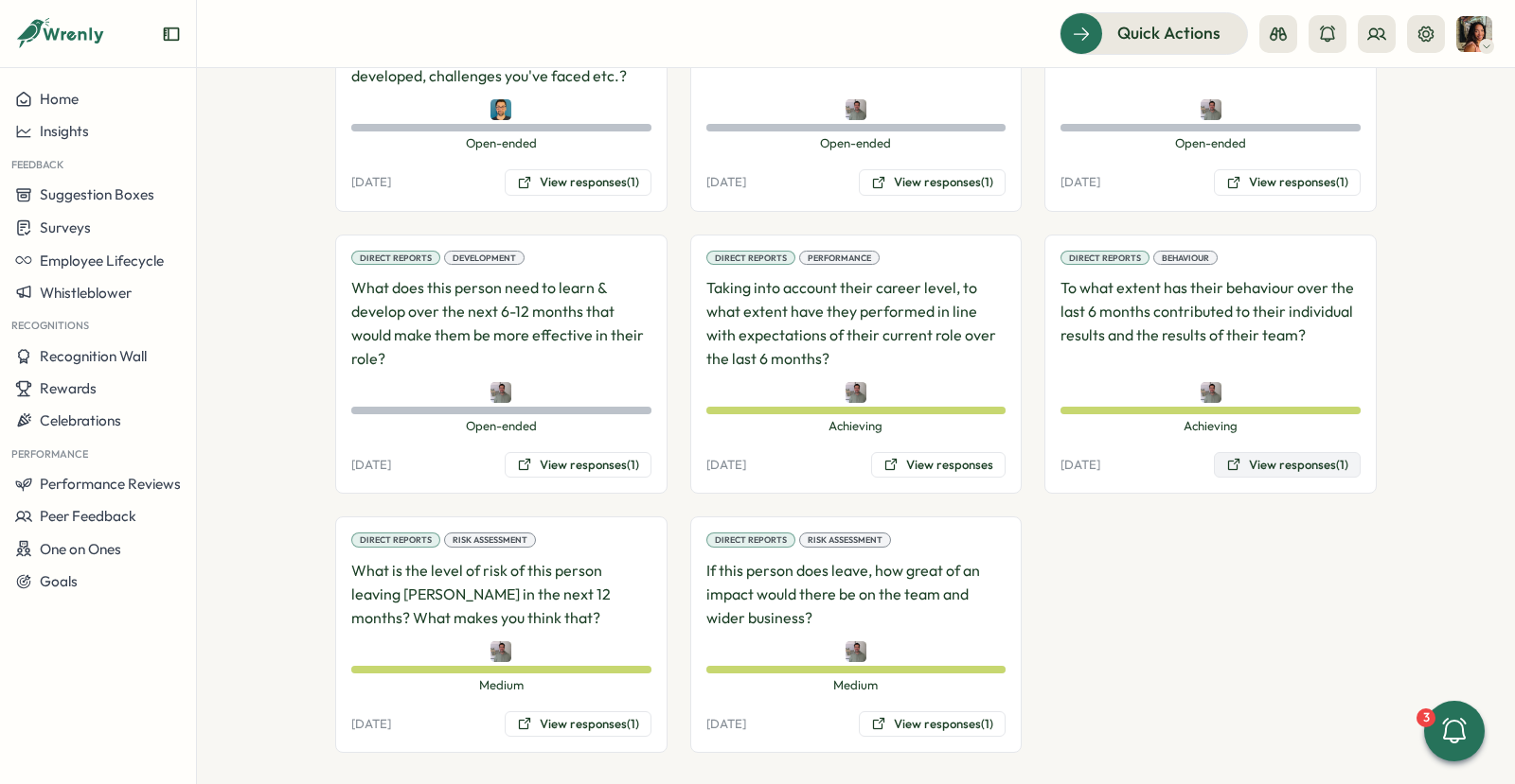
click at [1308, 457] on button "View responses (1)" at bounding box center [1287, 465] width 147 height 27
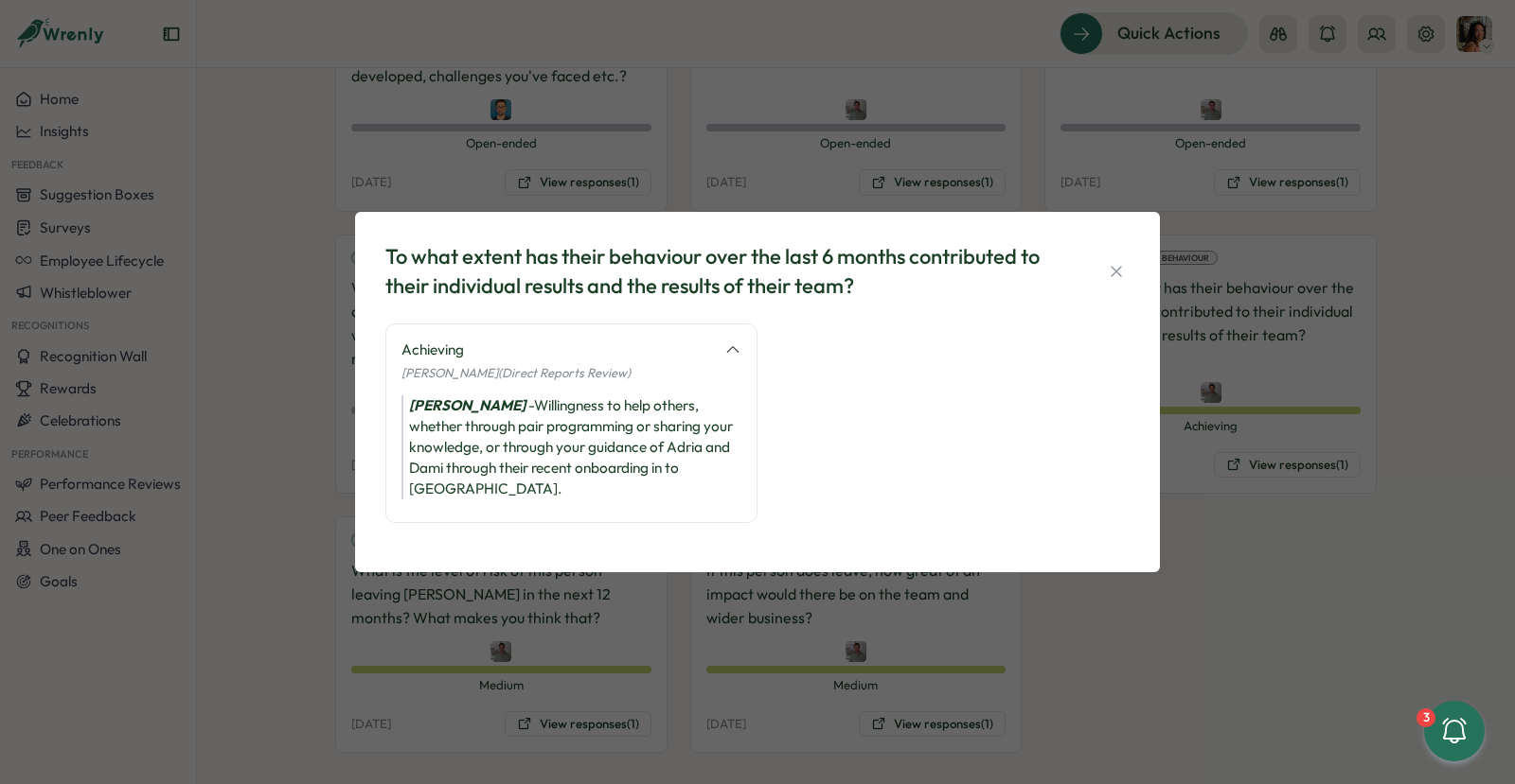
click at [1319, 500] on div "To what extent has their behaviour over the last 6 months contributed to their …" at bounding box center [758, 392] width 1515 height 784
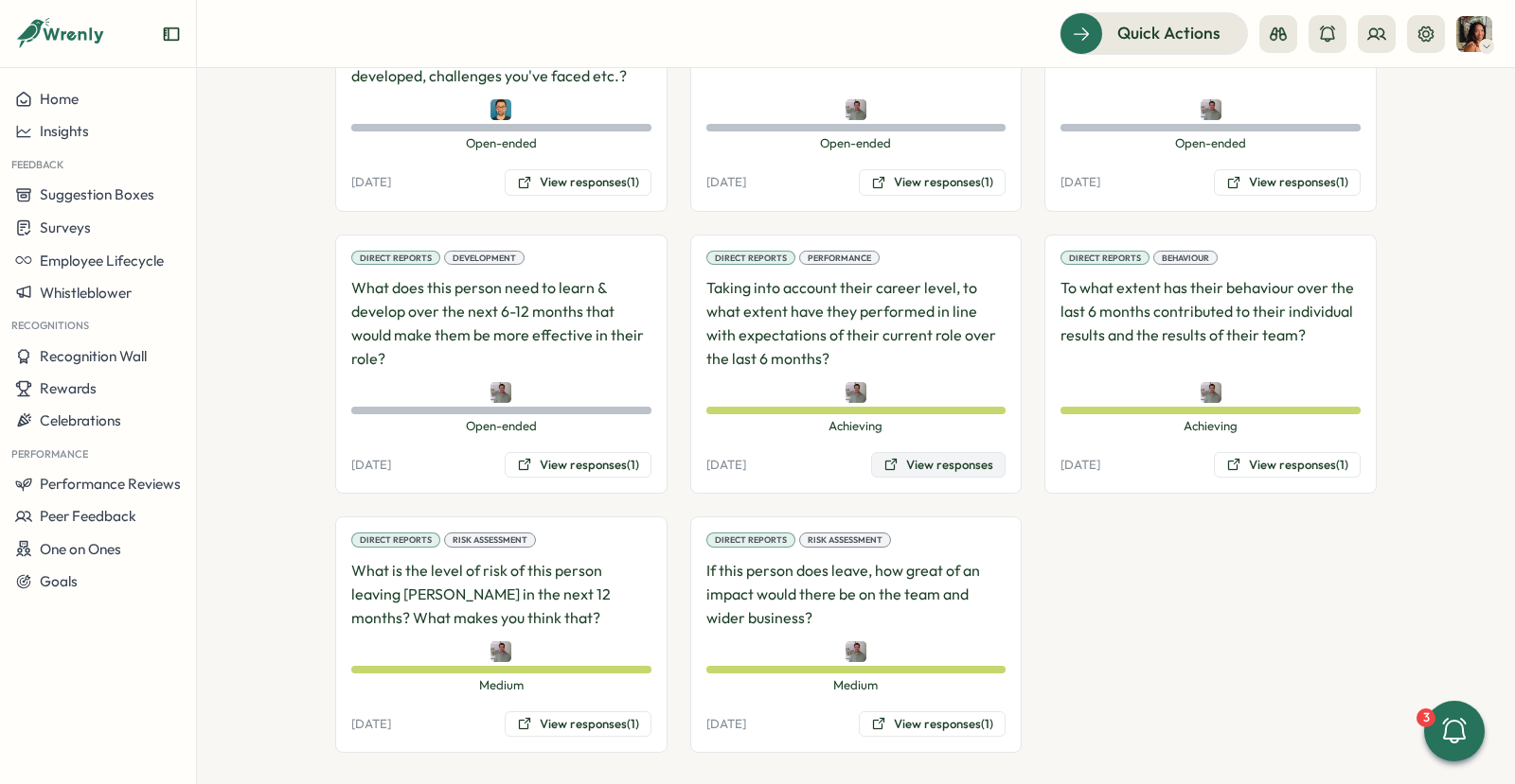
click at [961, 452] on button "View responses" at bounding box center [938, 465] width 135 height 27
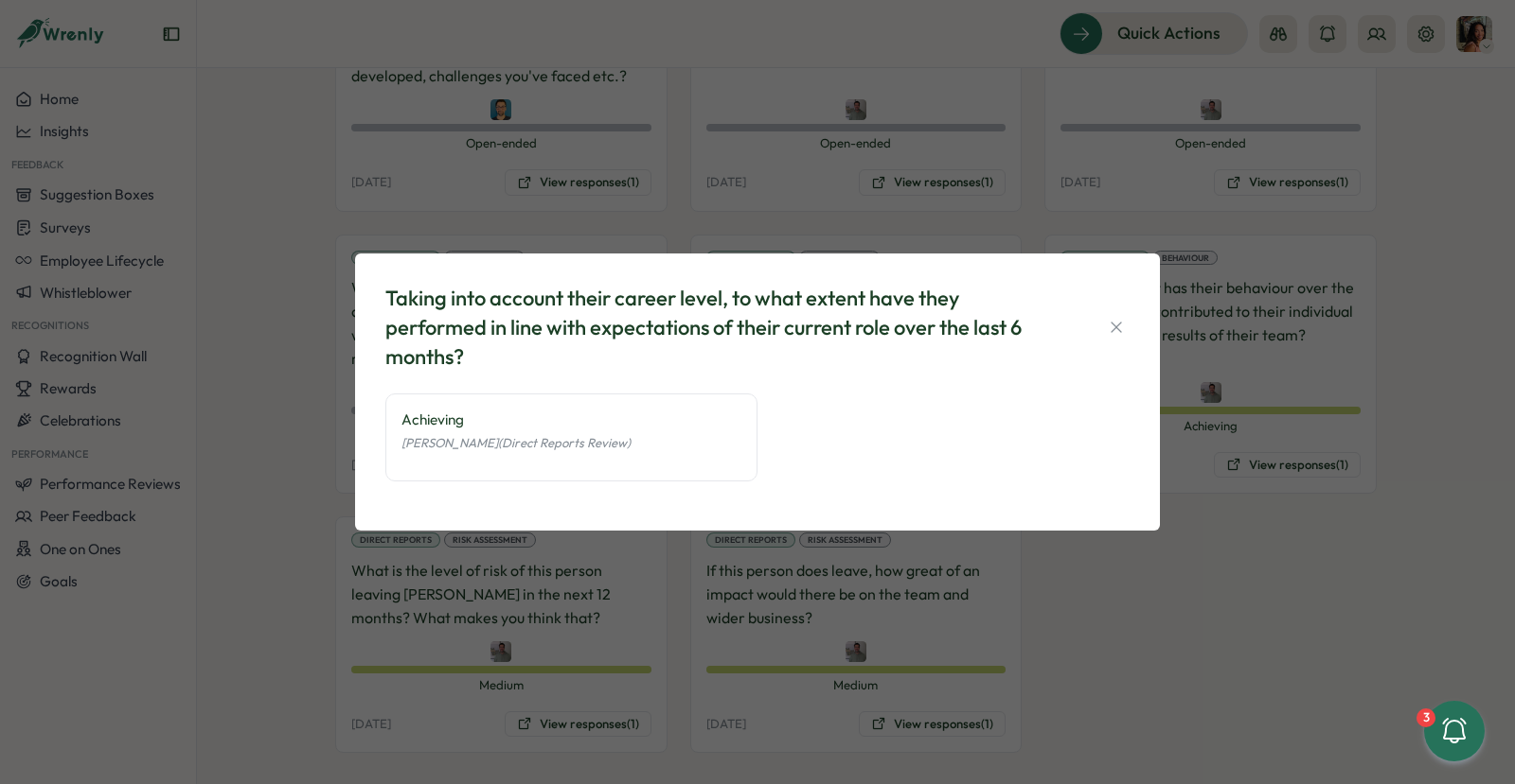
click at [896, 540] on div "Taking into account their career level, to what extent have they performed in l…" at bounding box center [758, 392] width 1515 height 784
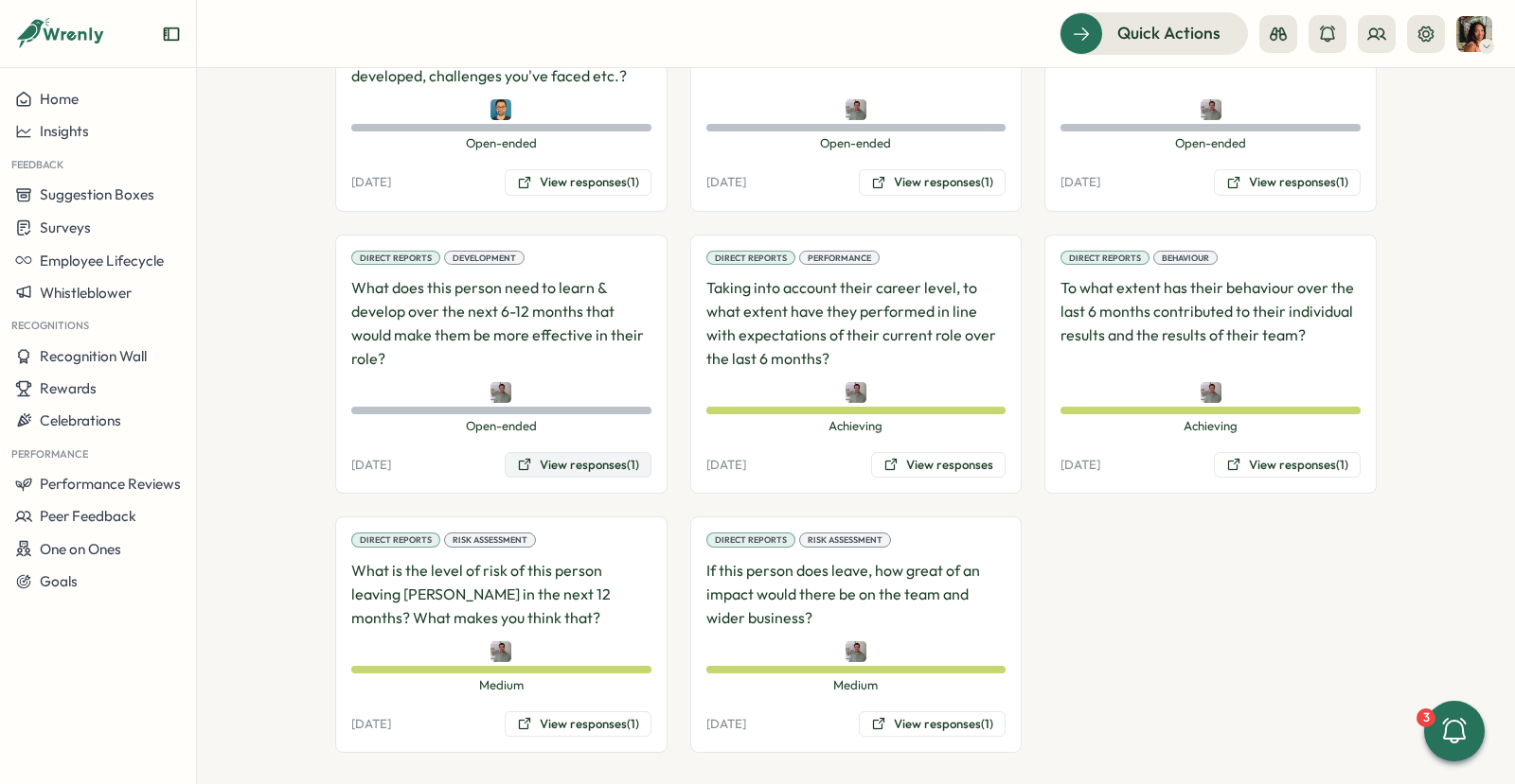
click at [548, 452] on button "View responses (1)" at bounding box center [578, 465] width 147 height 27
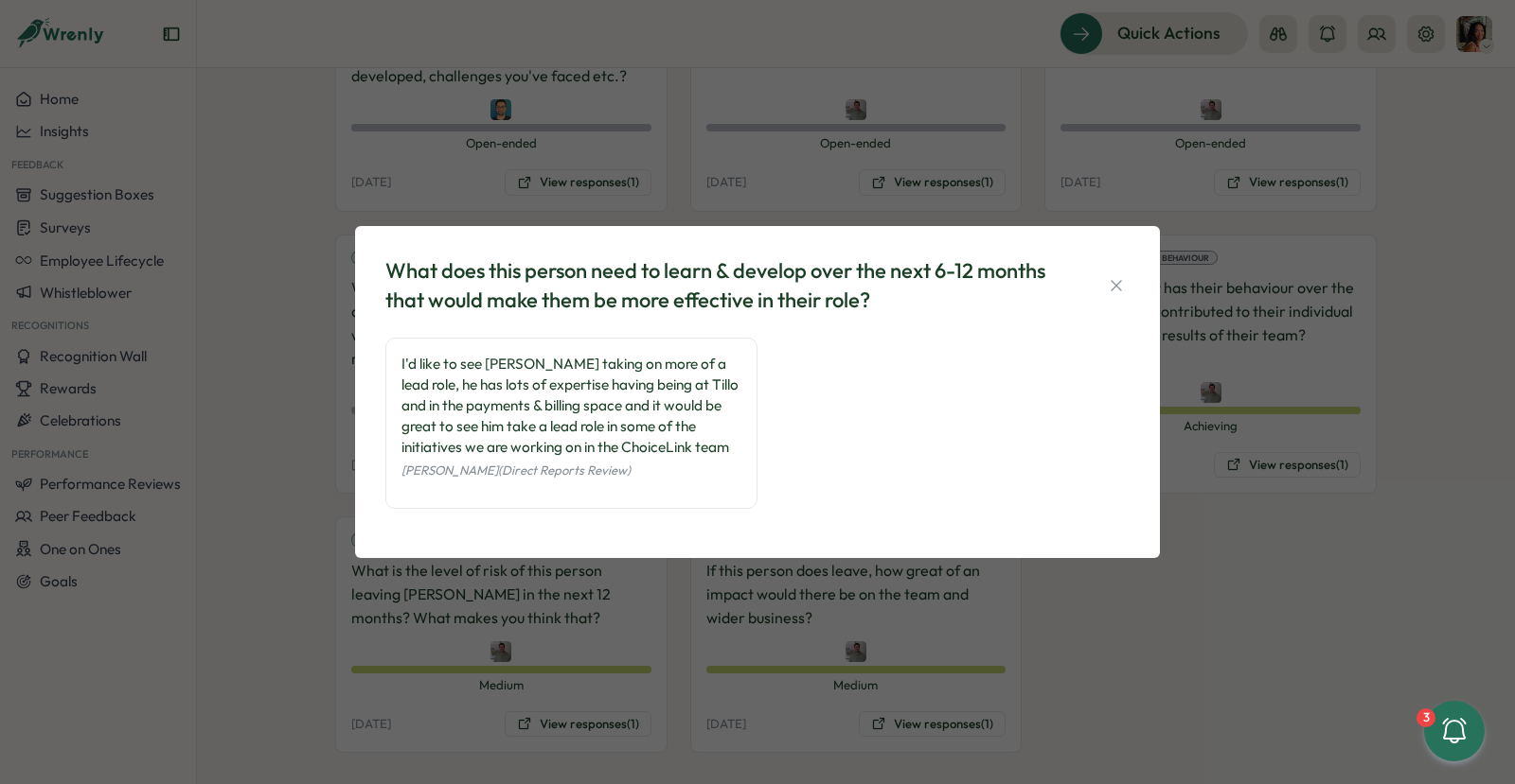
click at [490, 580] on div "What does this person need to learn & develop over the next 6-12 months that wo…" at bounding box center [758, 392] width 1515 height 784
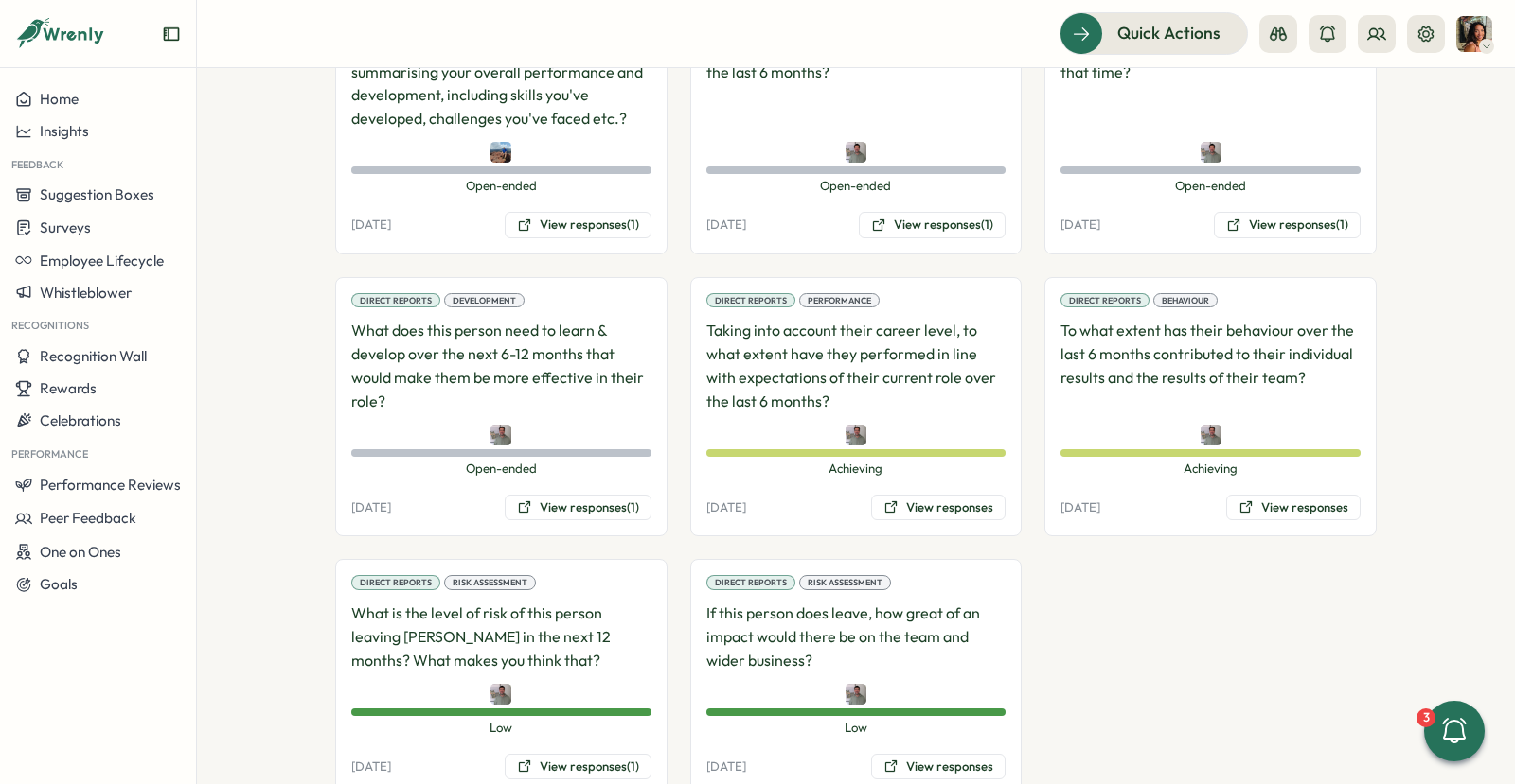
scroll to position [1524, 0]
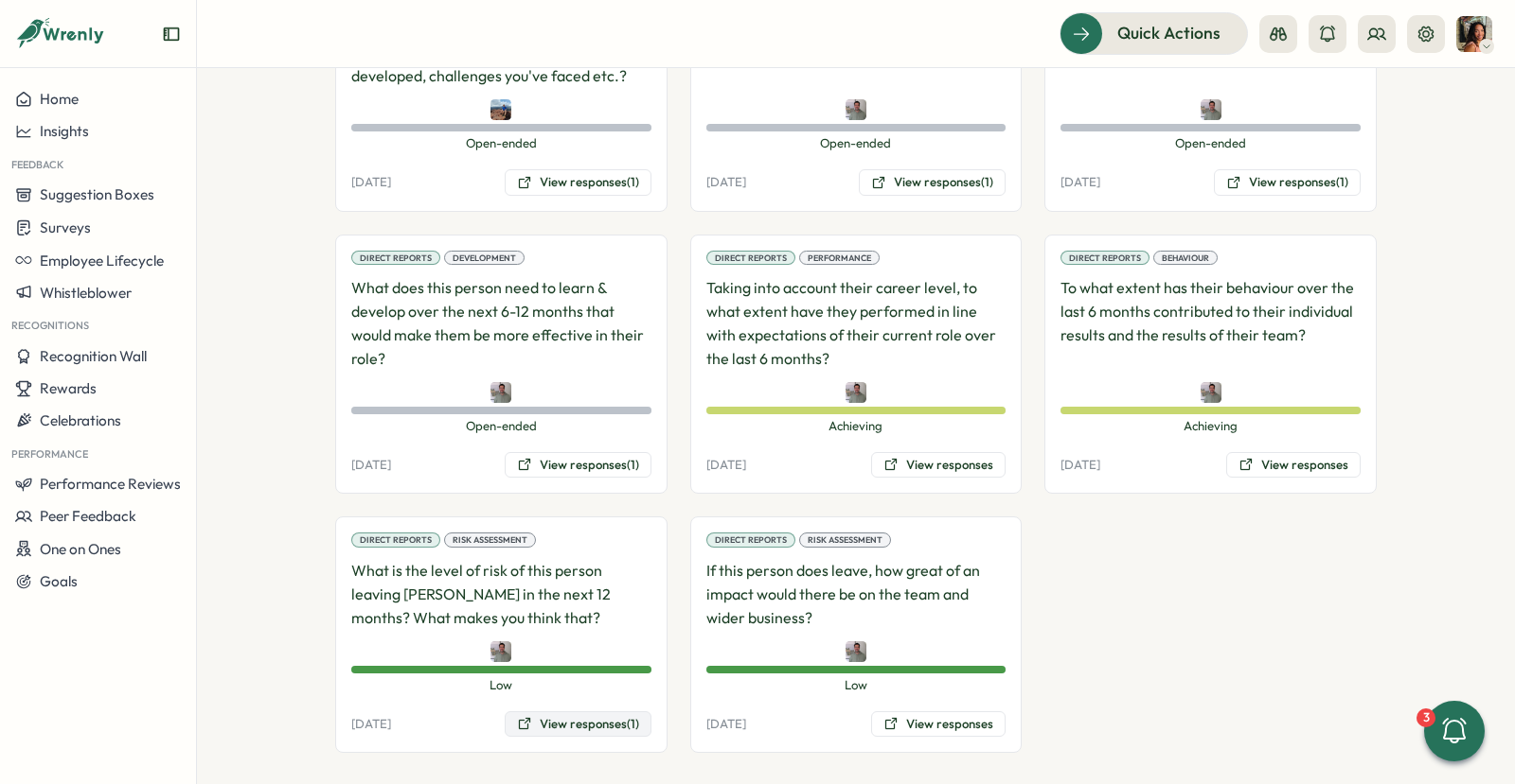
click at [528, 712] on button "View responses (1)" at bounding box center [578, 725] width 147 height 27
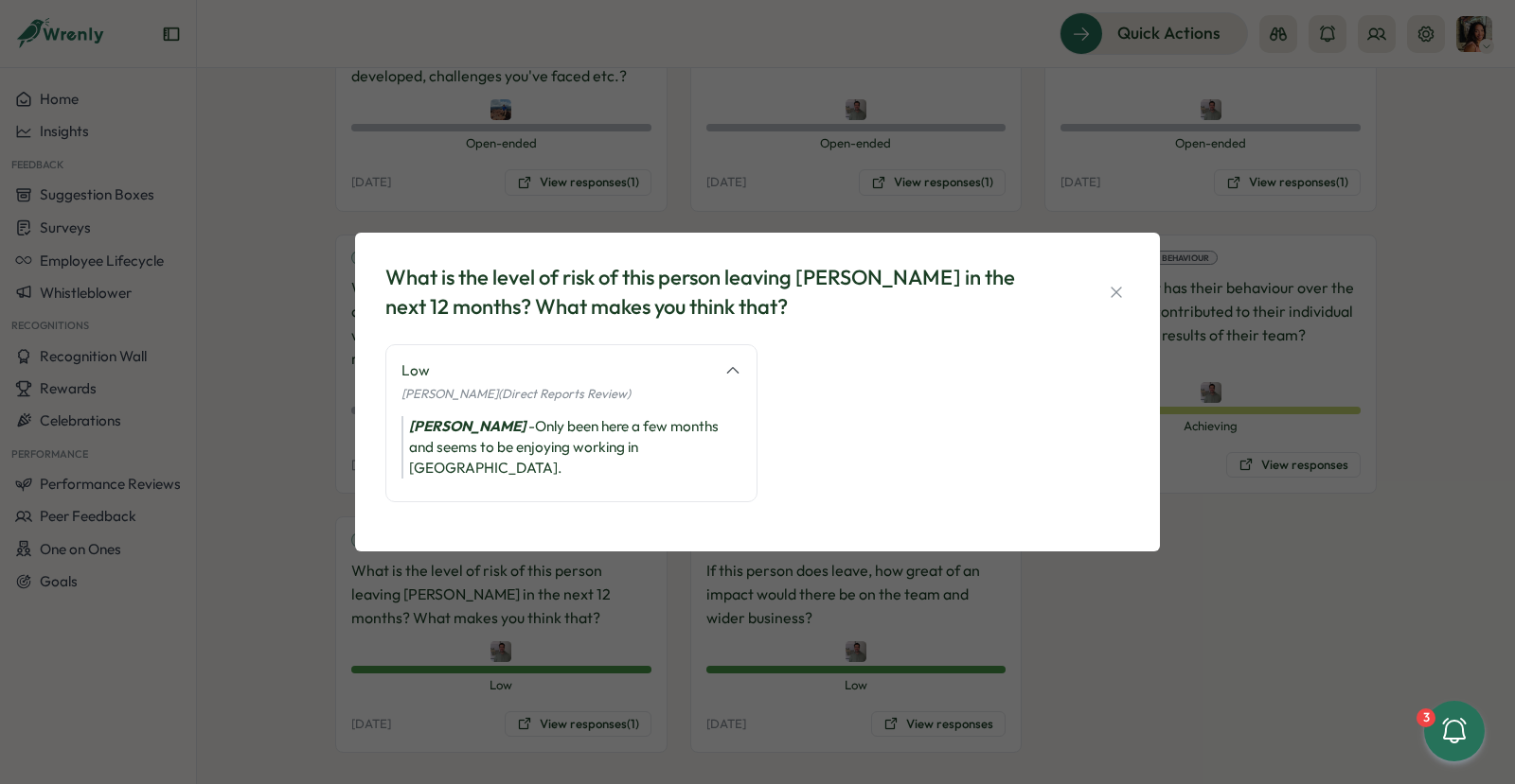
click at [879, 697] on div "What is the level of risk of this person leaving Tillo in the next 12 months? W…" at bounding box center [758, 392] width 1515 height 784
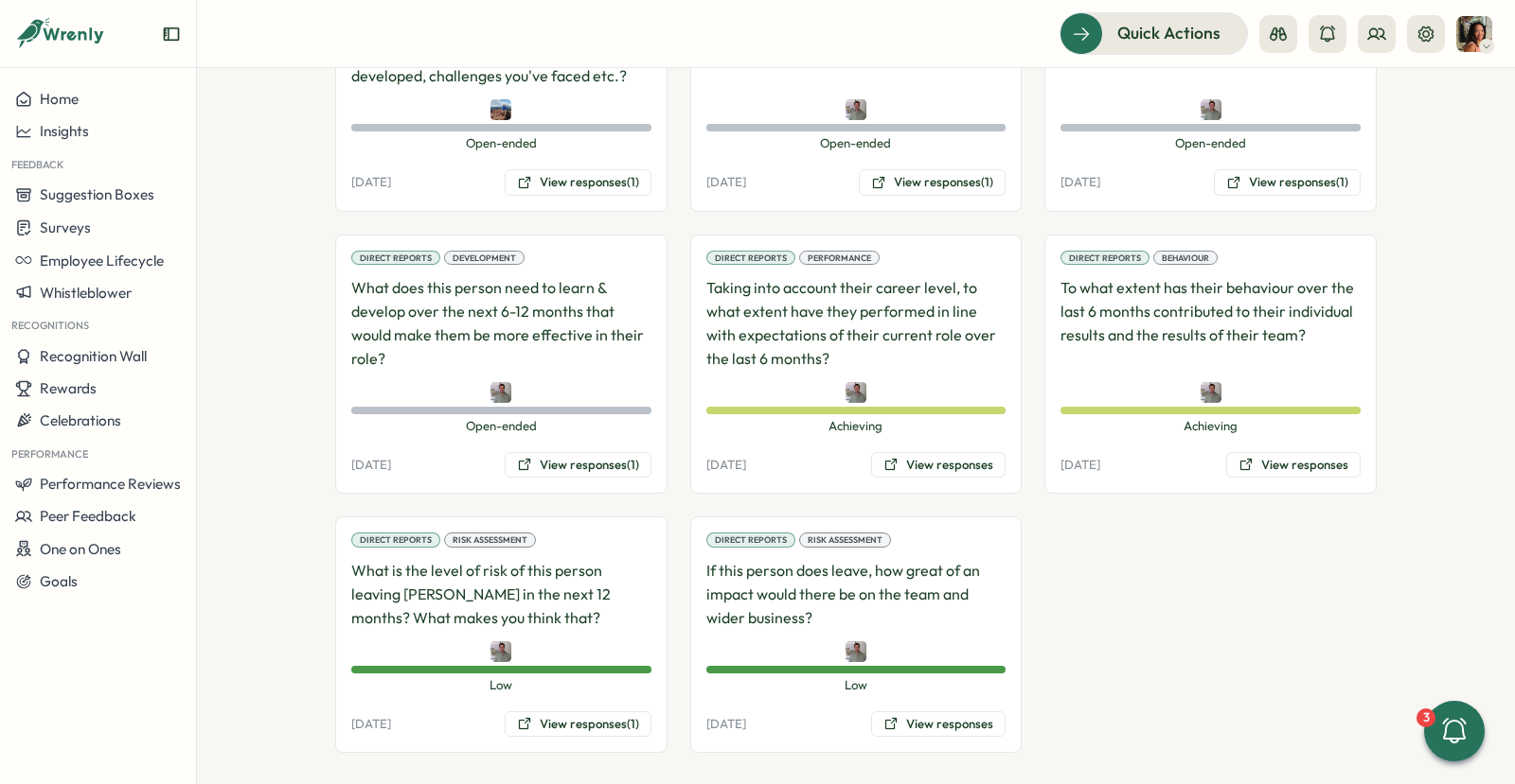
click at [933, 697] on div "Direct Reports Risk Assessment If this person does leave, how great of an impac…" at bounding box center [857, 635] width 333 height 237
click at [931, 712] on button "View responses" at bounding box center [938, 725] width 135 height 27
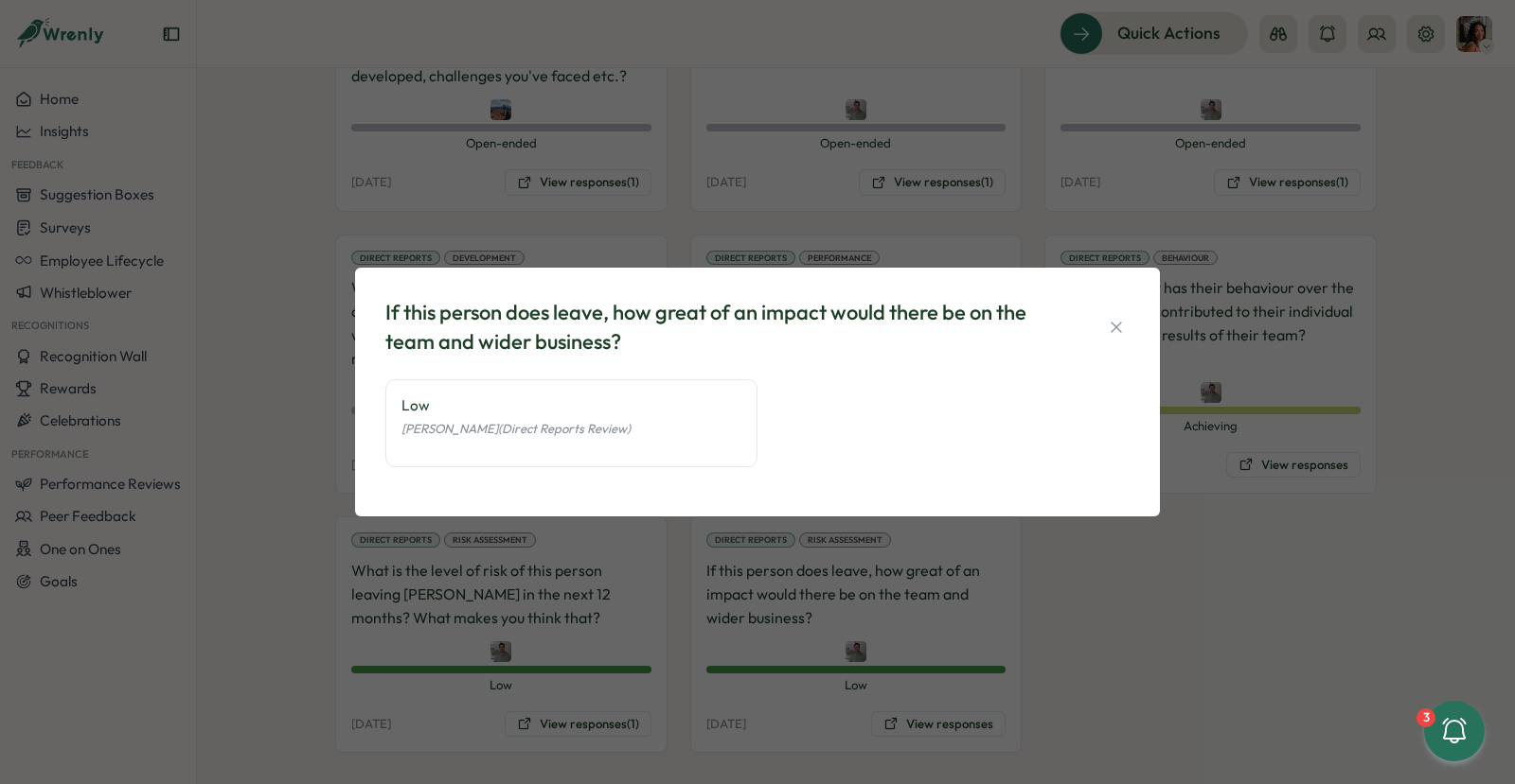
click at [1185, 622] on div "If this person does leave, how great of an impact would there be on the team an…" at bounding box center [758, 392] width 1515 height 784
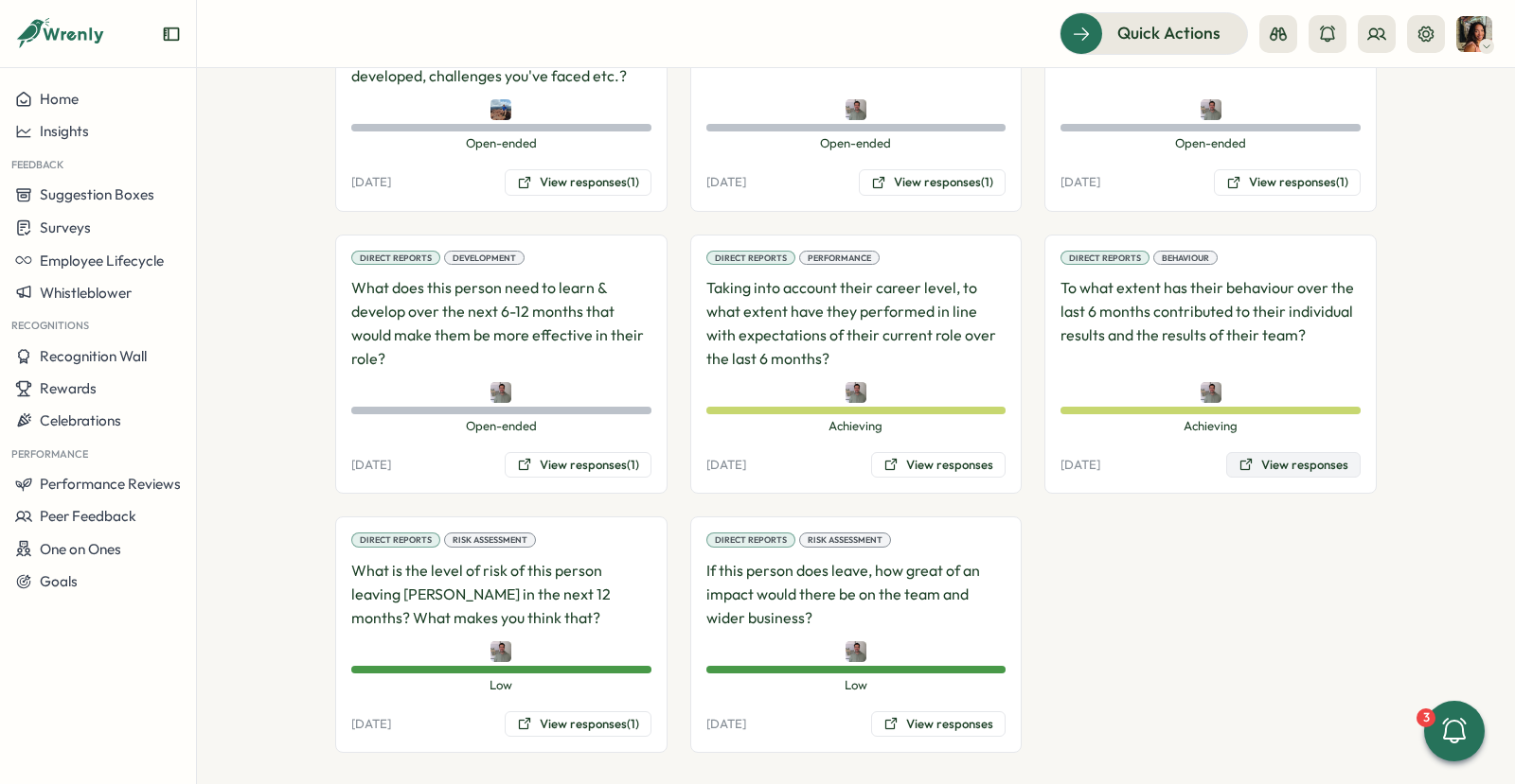
click at [1257, 456] on button "View responses" at bounding box center [1293, 465] width 135 height 27
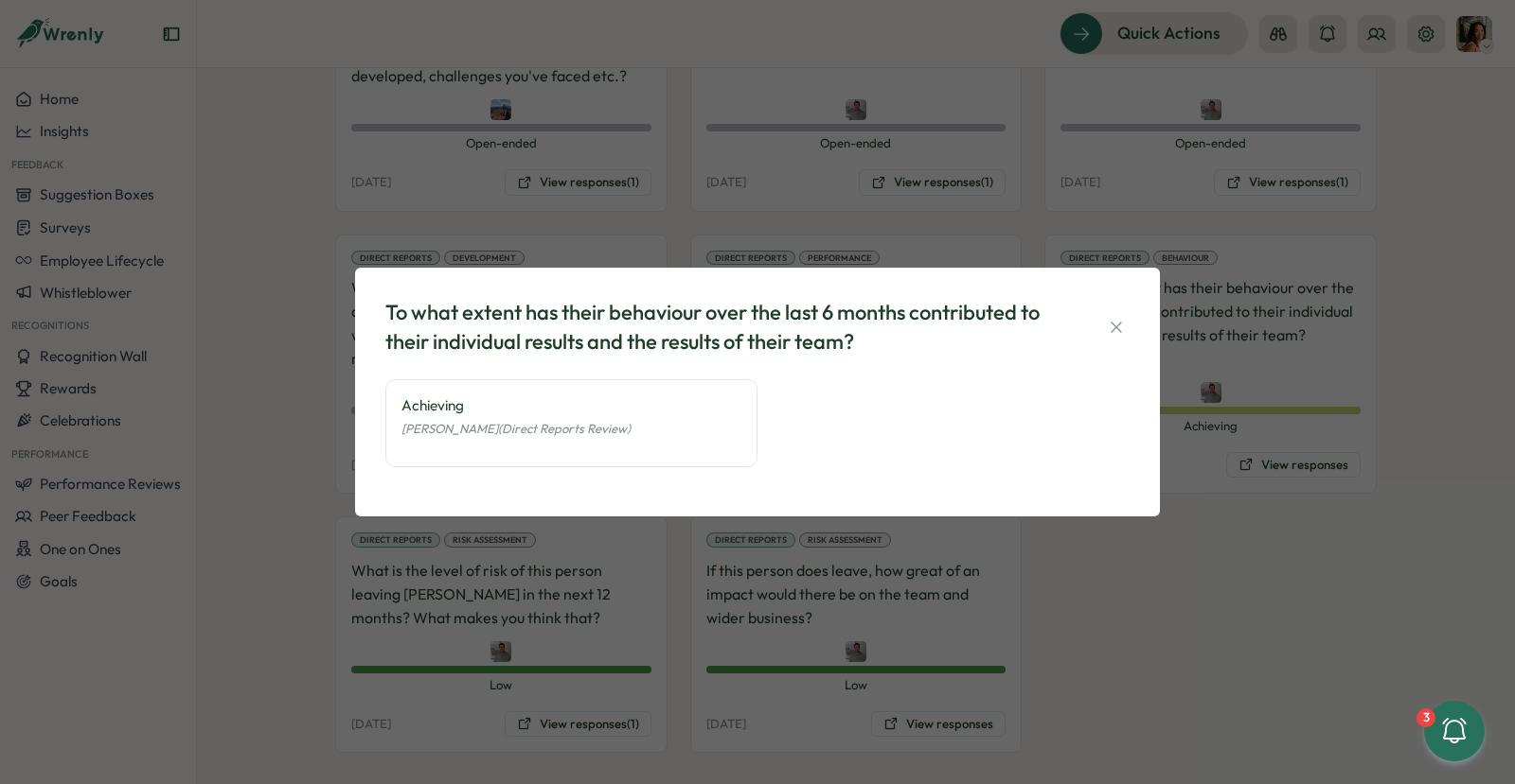
click at [883, 582] on div "To what extent has their behaviour over the last 6 months contributed to their …" at bounding box center [758, 392] width 1515 height 784
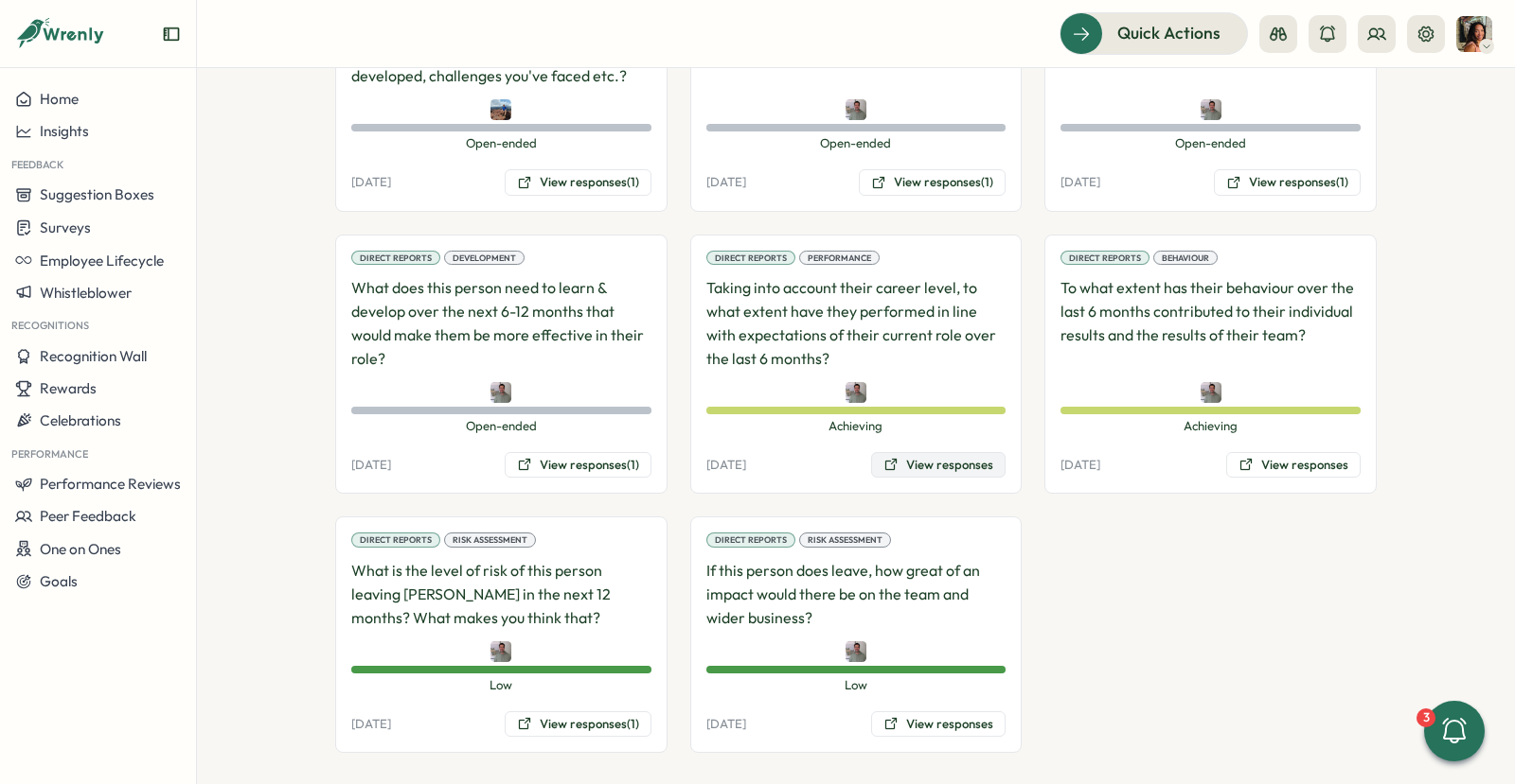
click at [939, 452] on button "View responses" at bounding box center [938, 465] width 135 height 27
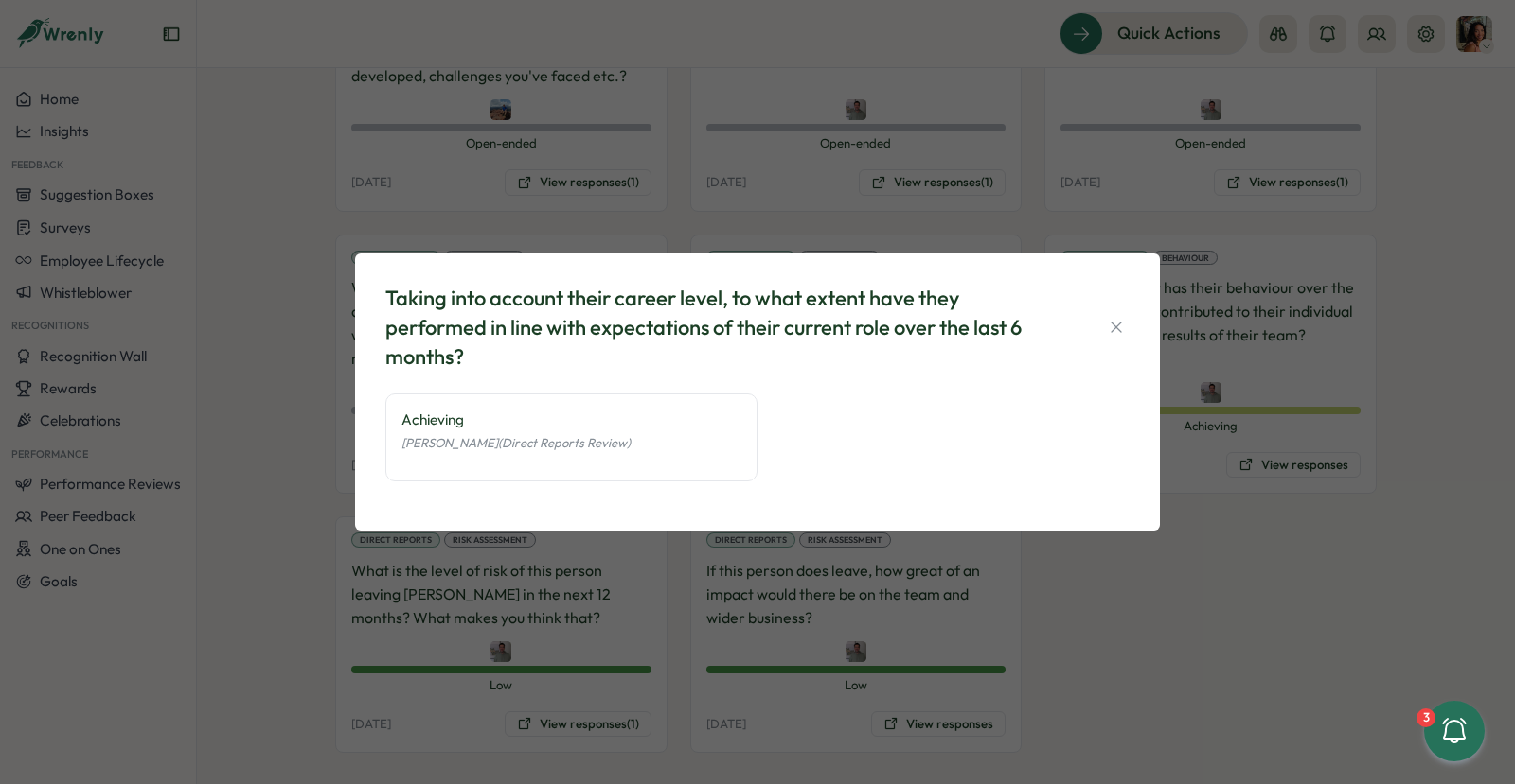
click at [623, 596] on div "Taking into account their career level, to what extent have they performed in l…" at bounding box center [758, 392] width 1515 height 784
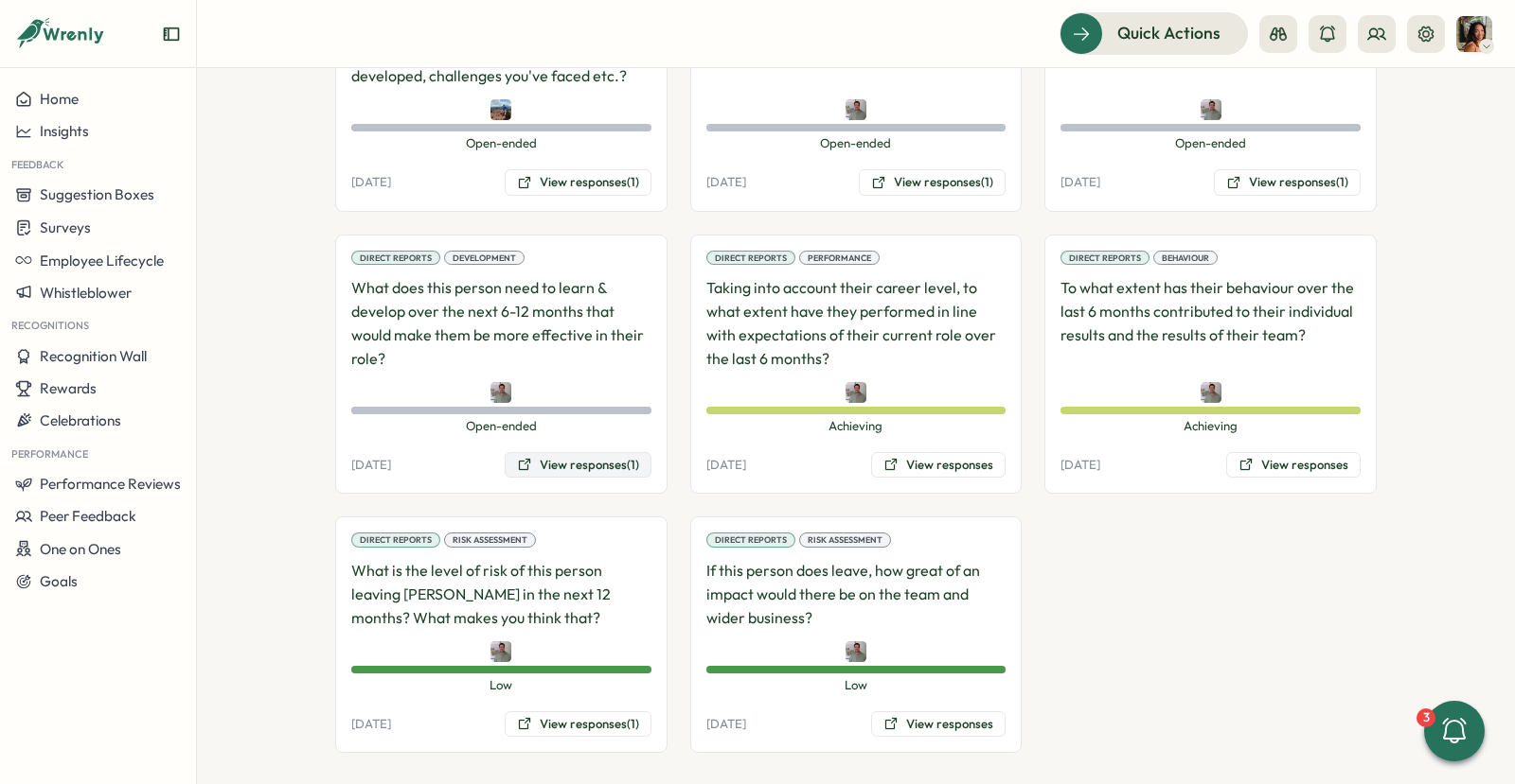
click at [593, 464] on button "View responses (1)" at bounding box center [578, 465] width 147 height 27
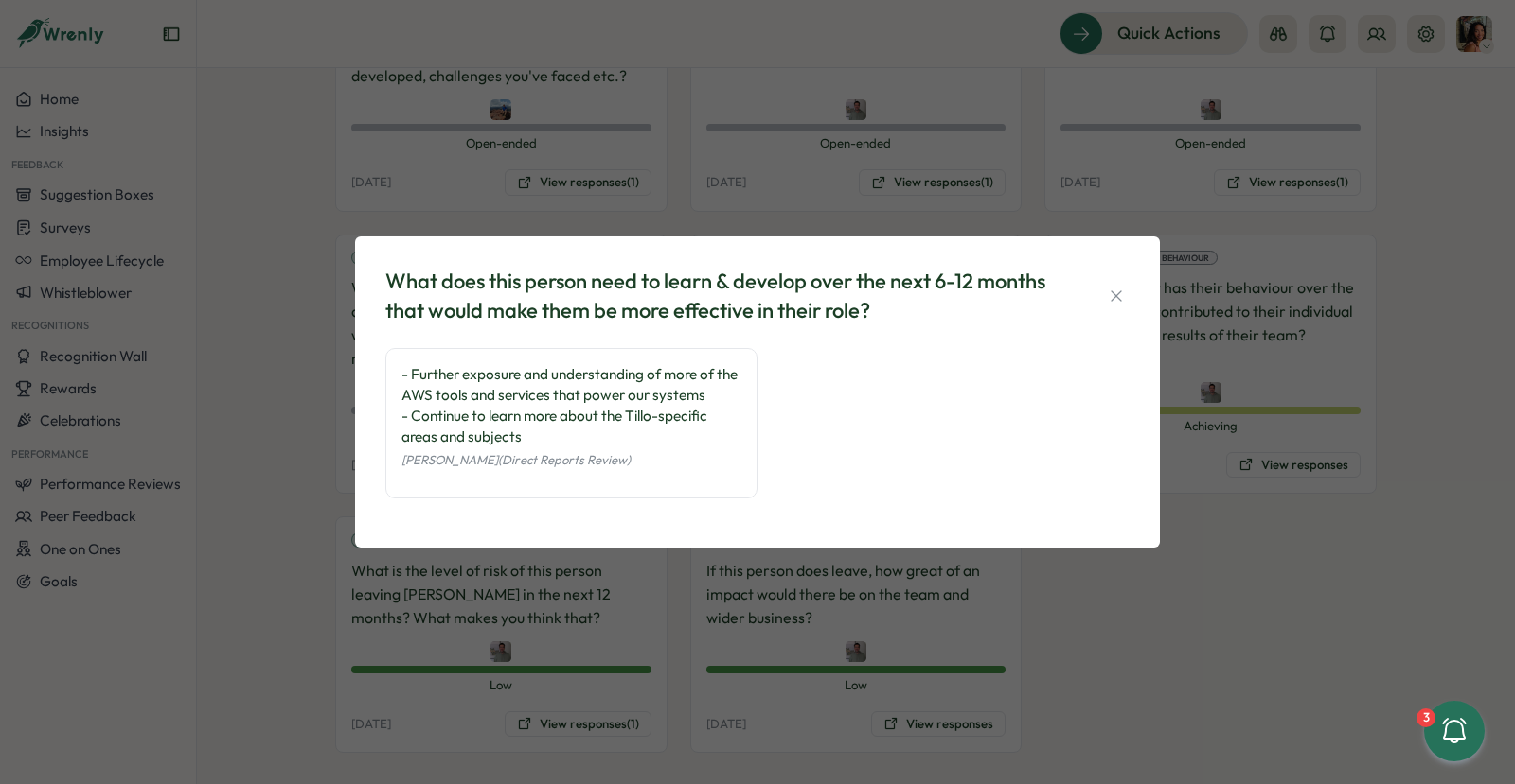
click at [638, 602] on div "What does this person need to learn & develop over the next 6-12 months that wo…" at bounding box center [758, 392] width 1515 height 784
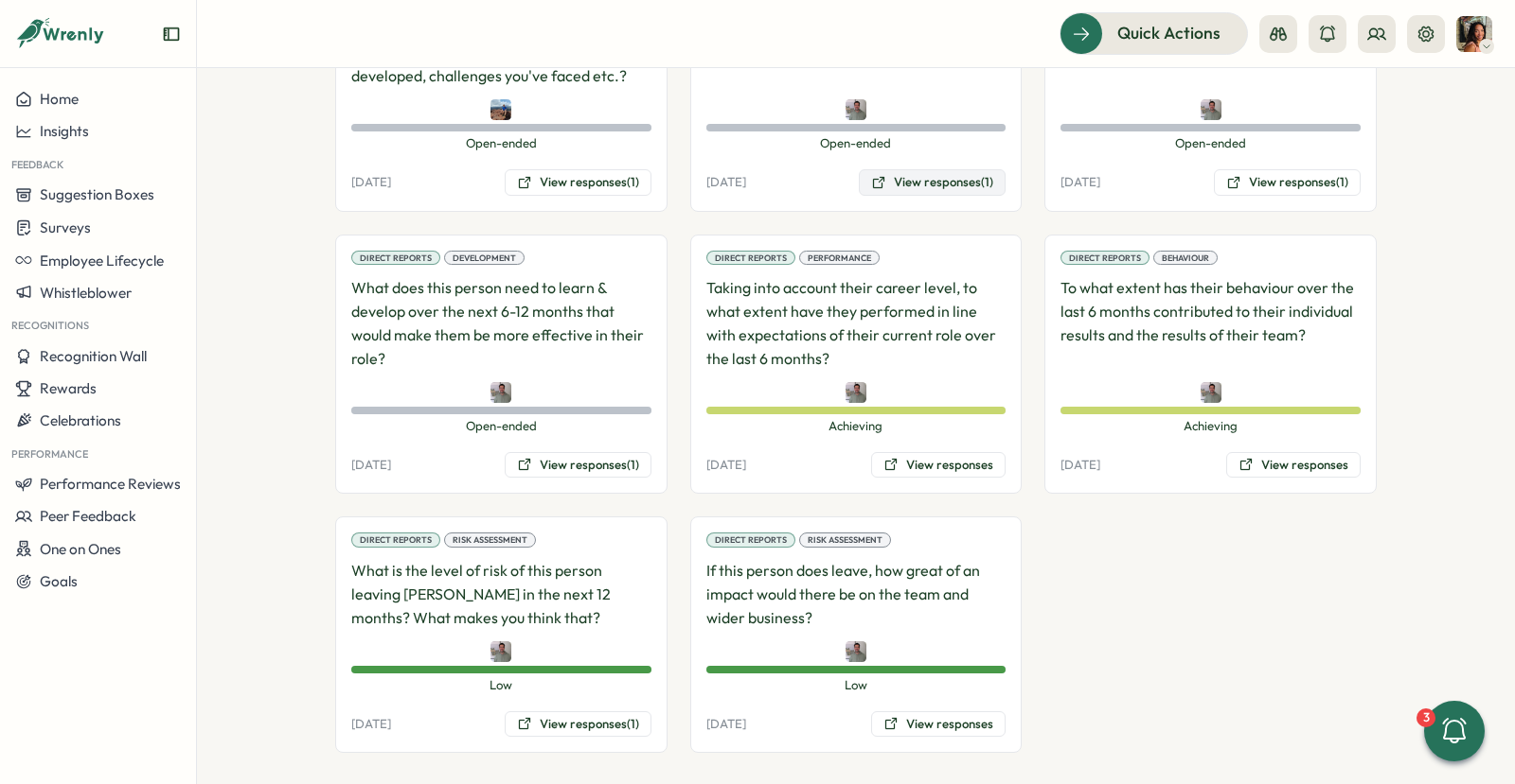
click at [933, 172] on button "View responses (1)" at bounding box center [932, 182] width 147 height 27
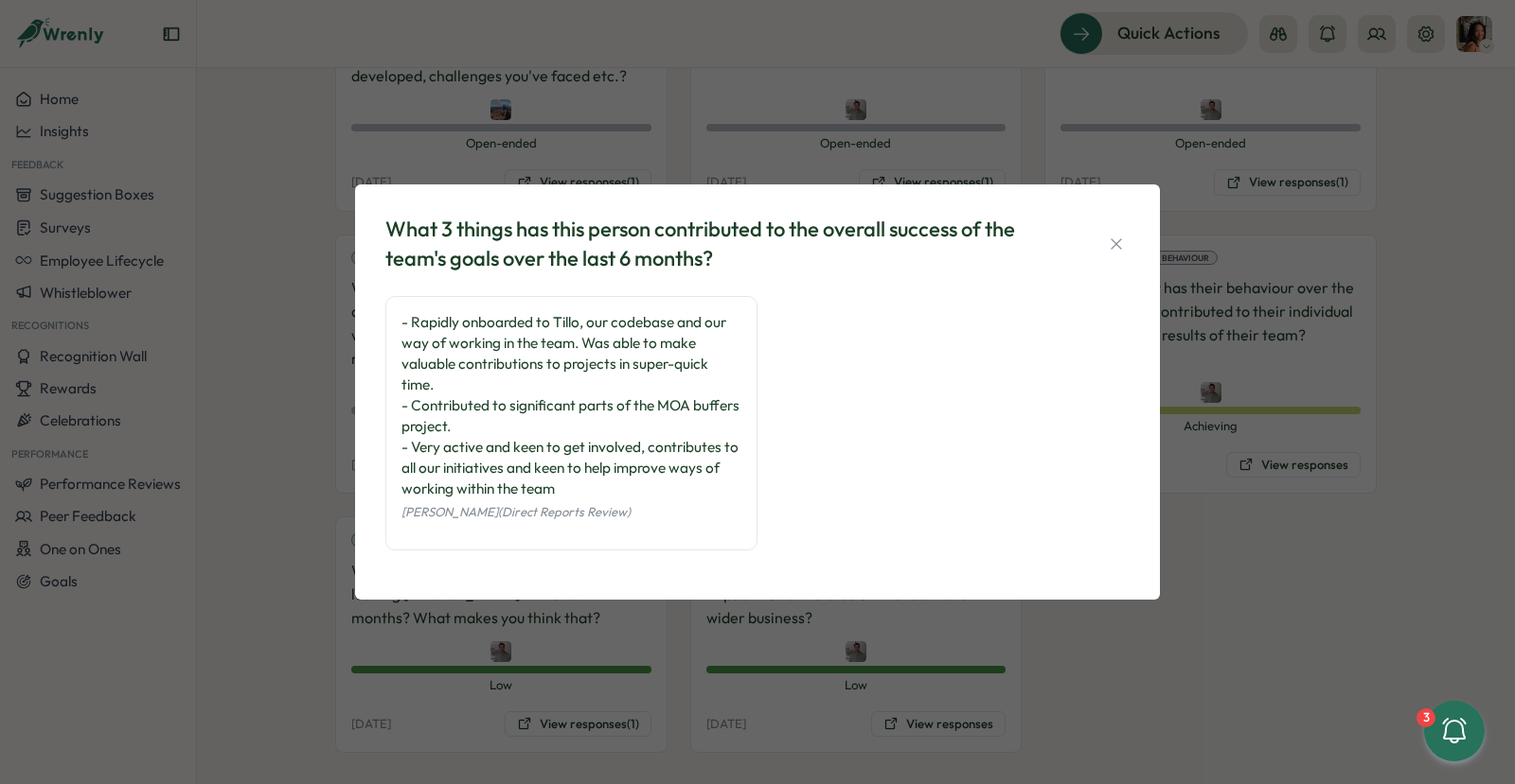
click at [1277, 273] on div "What 3 things has this person contributed to the overall success of the team's …" at bounding box center [758, 392] width 1515 height 784
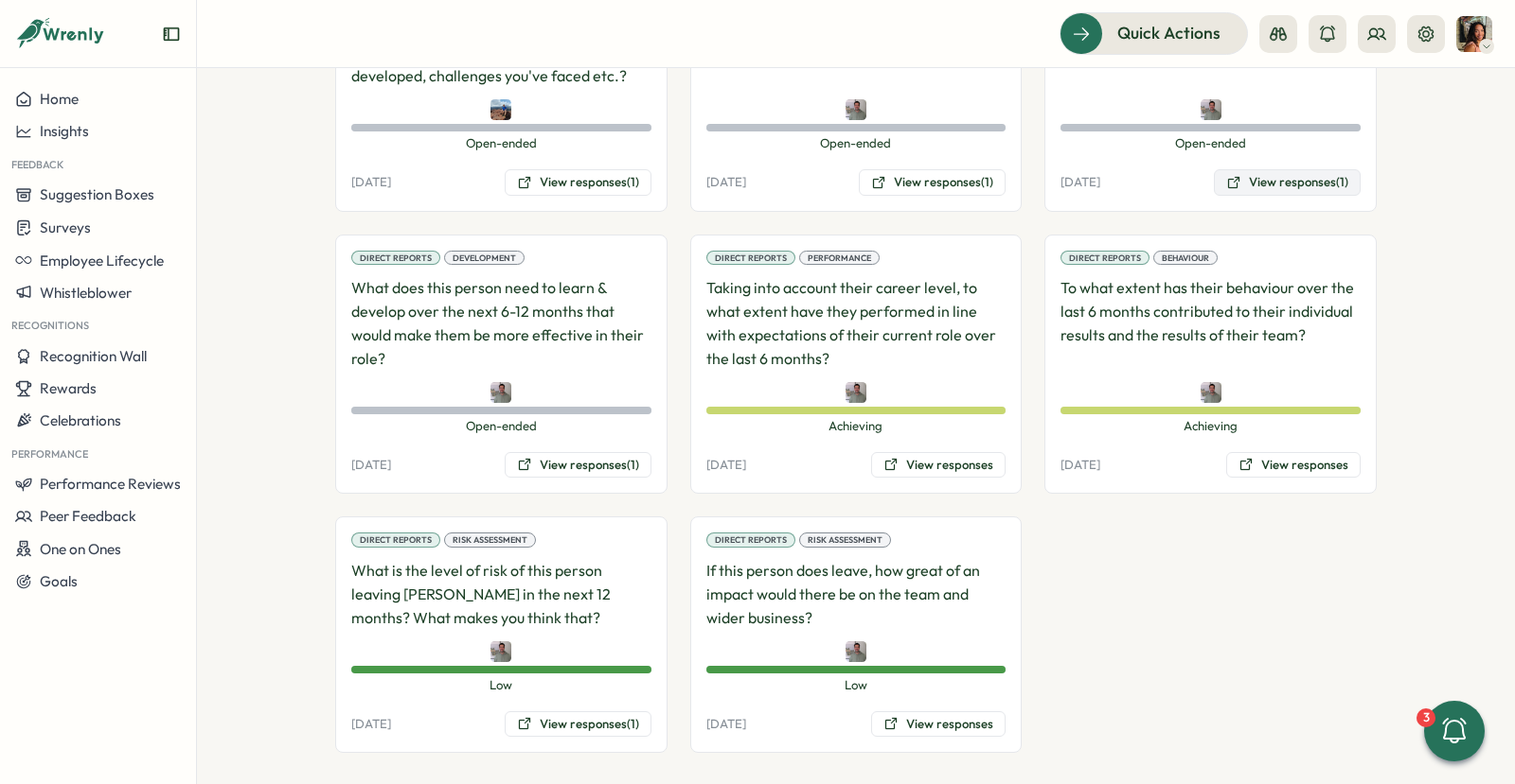
click at [1262, 174] on button "View responses (1)" at bounding box center [1287, 182] width 147 height 27
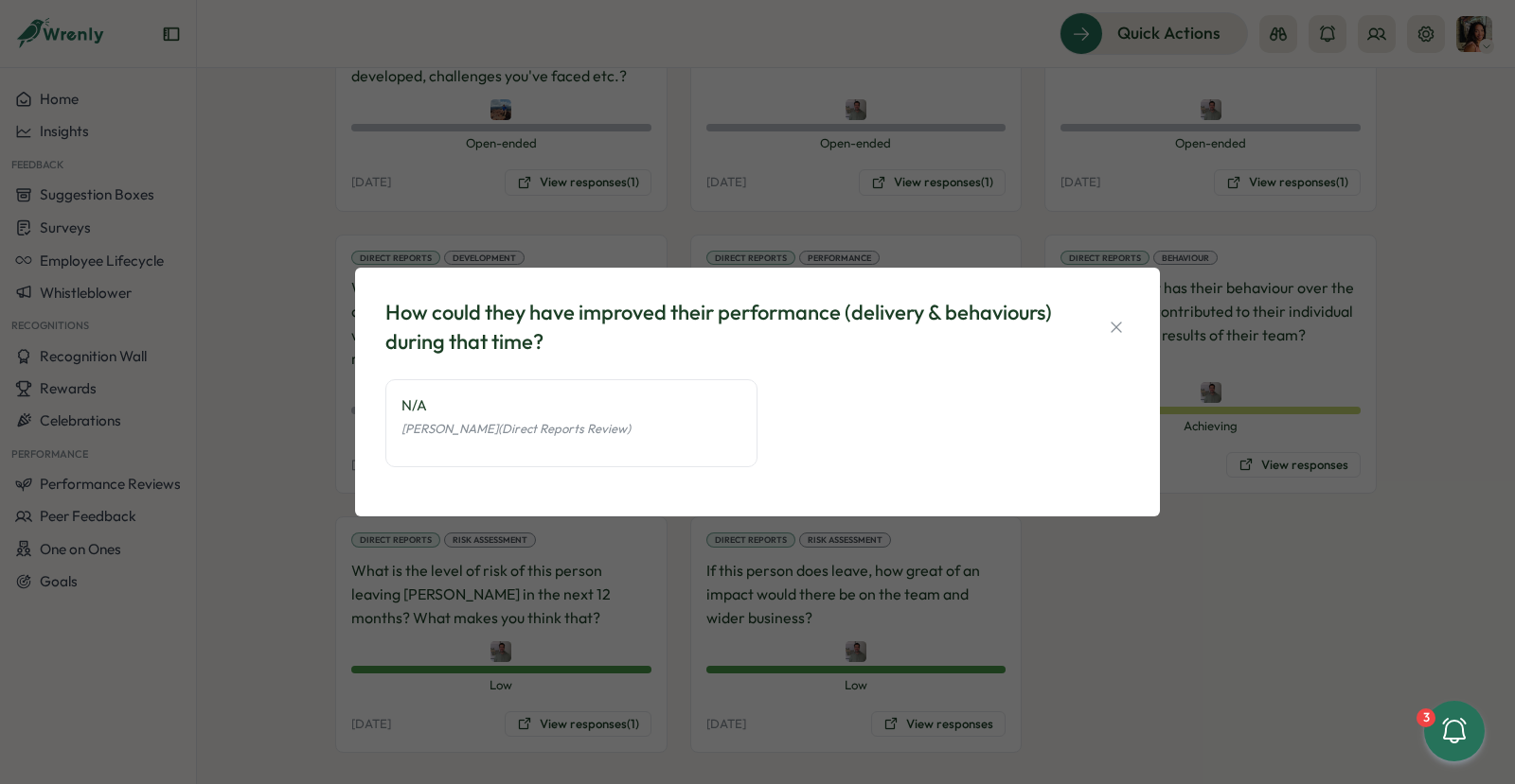
click at [1092, 189] on div "How could they have improved their performance (delivery & behaviours) during t…" at bounding box center [758, 392] width 1515 height 784
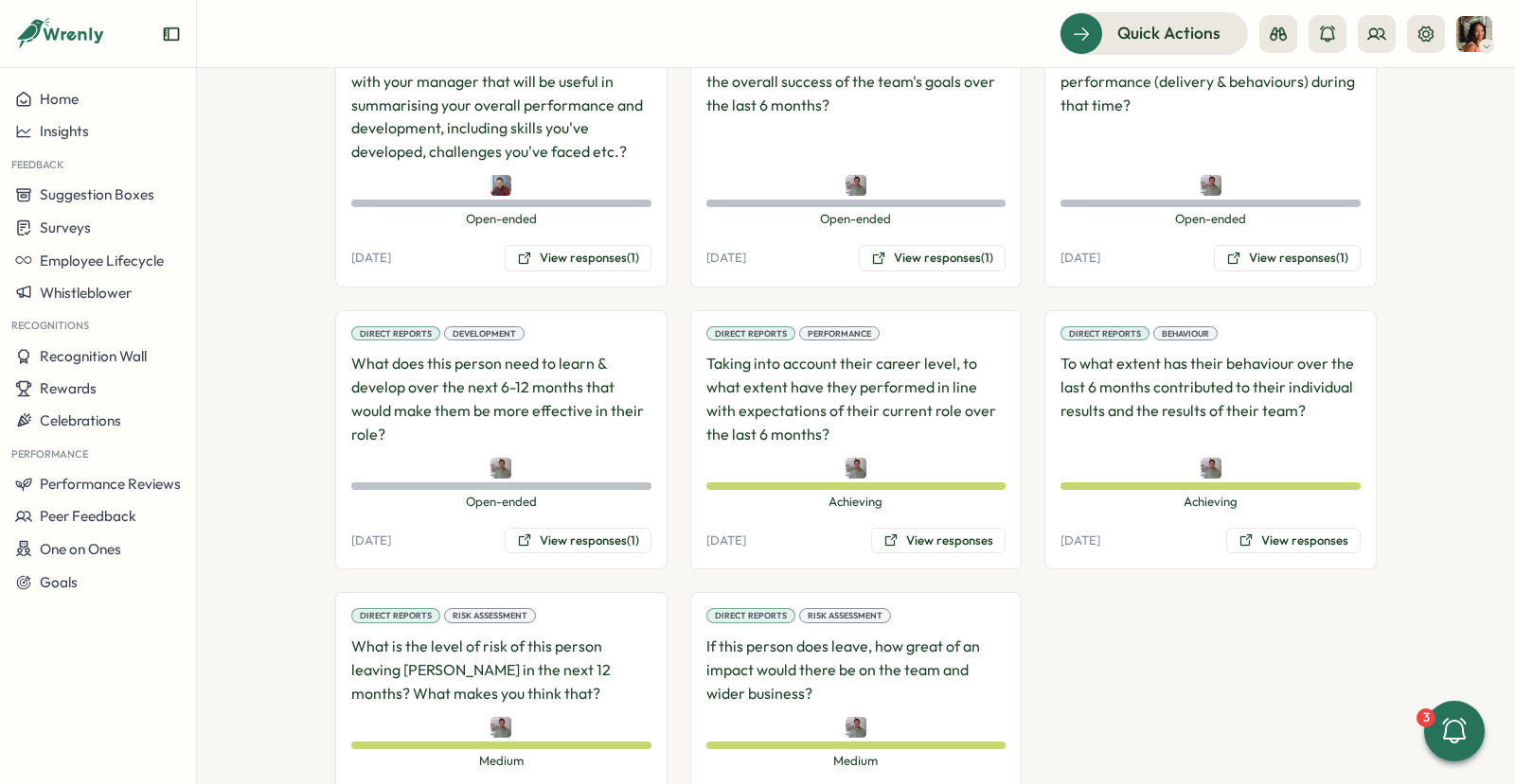
scroll to position [1524, 0]
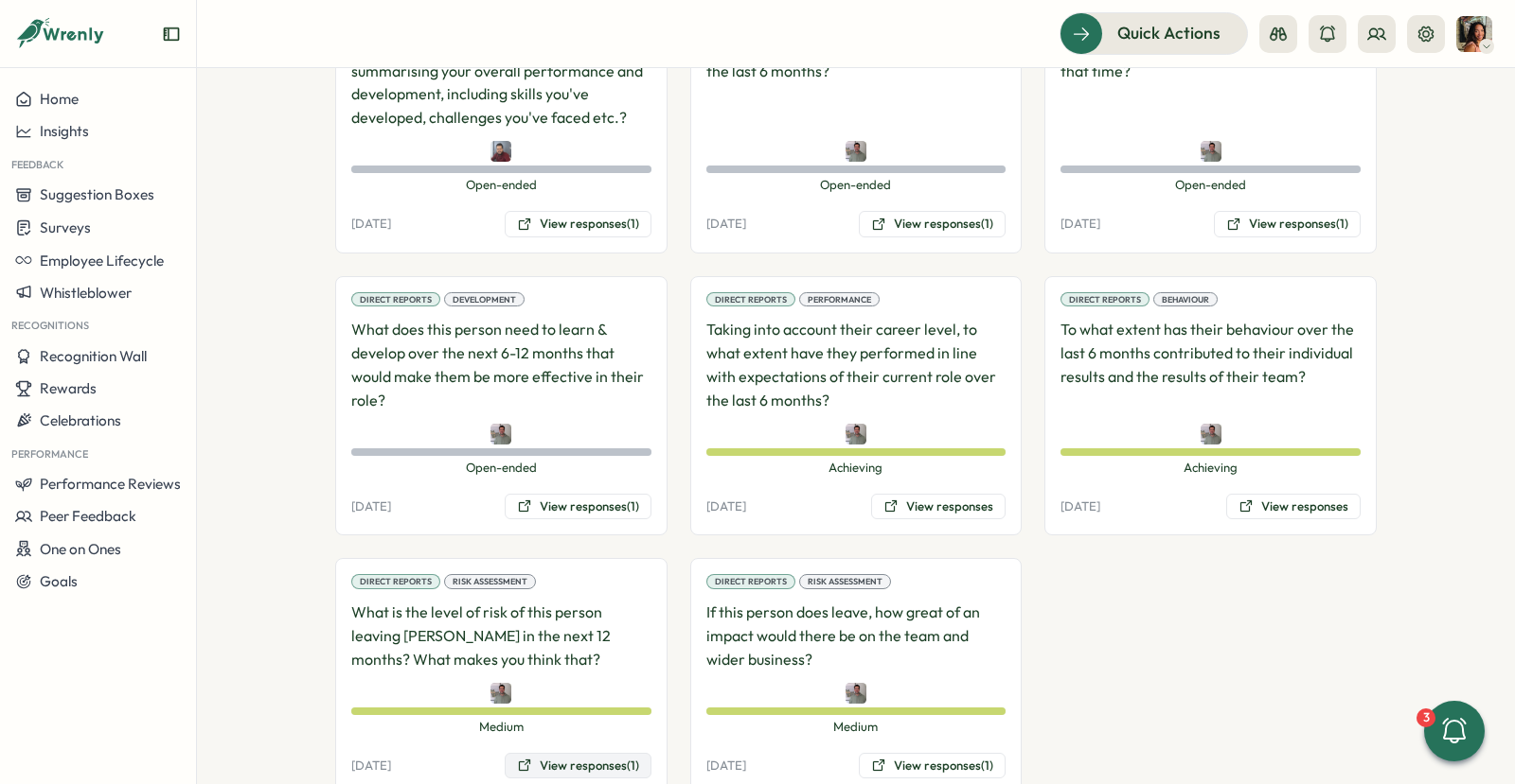
click at [562, 753] on button "View responses (1)" at bounding box center [578, 766] width 147 height 27
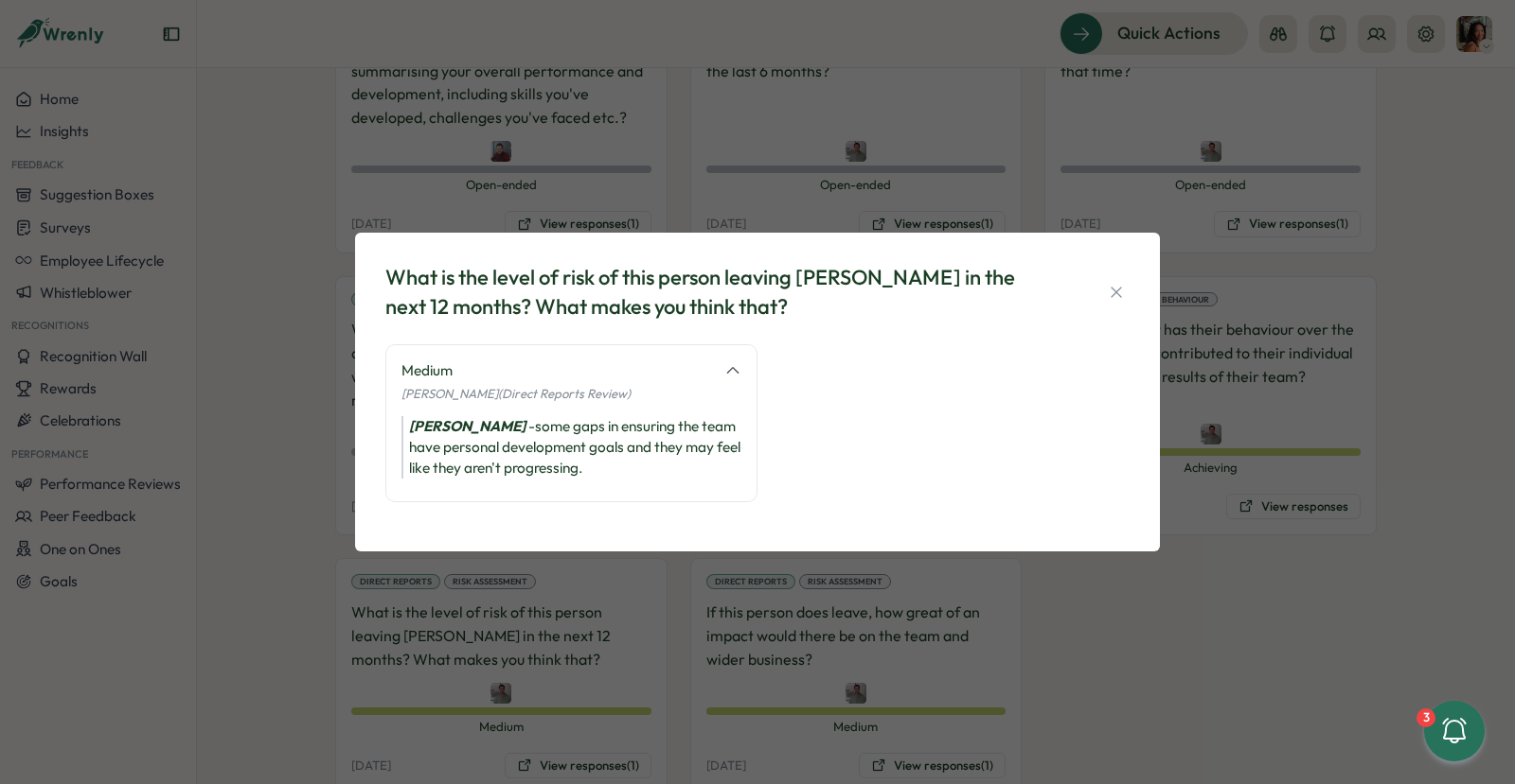
click at [592, 613] on div "What is the level of risk of this person leaving Tillo in the next 12 months? W…" at bounding box center [758, 392] width 1515 height 784
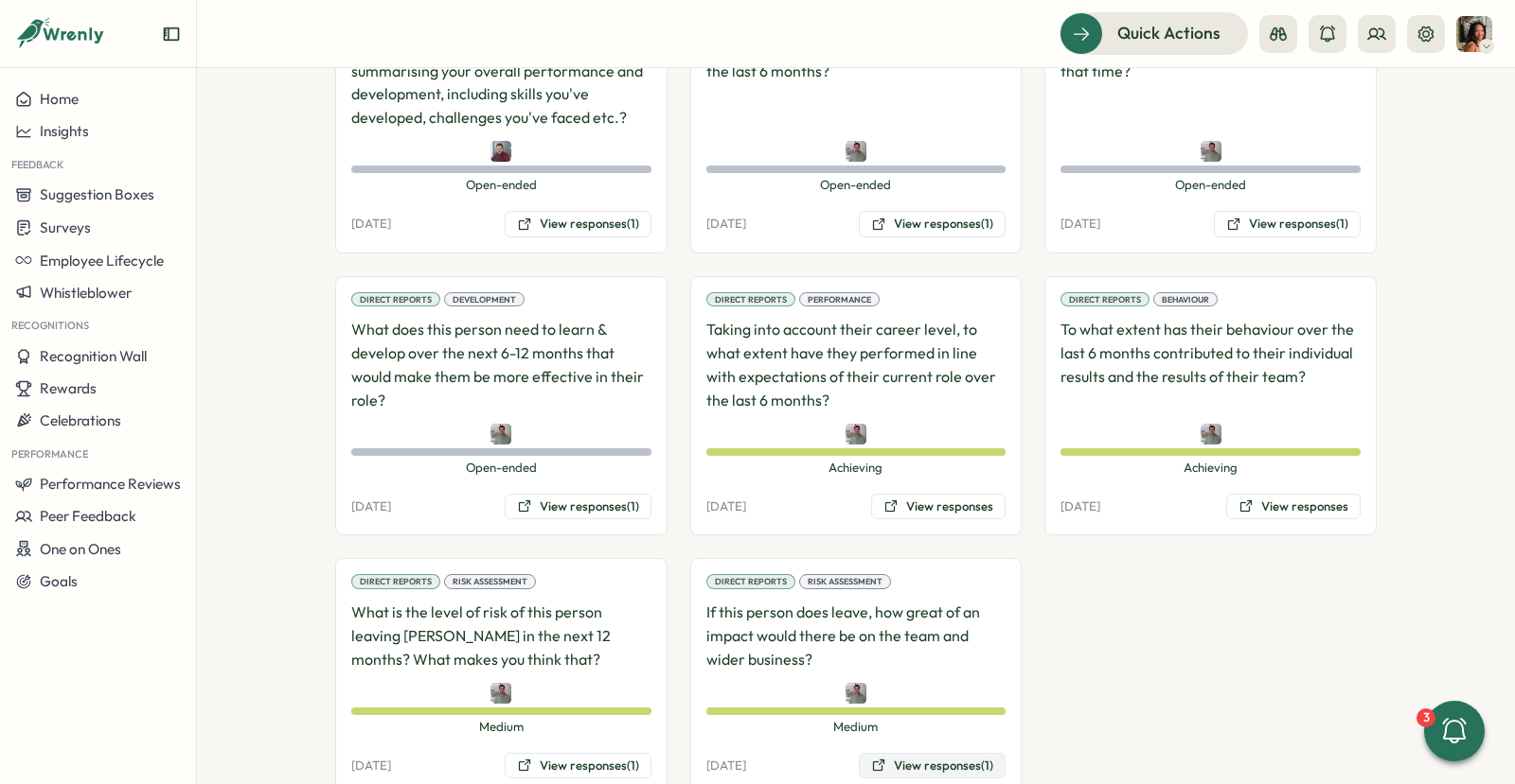
click at [891, 753] on button "View responses (1)" at bounding box center [932, 766] width 147 height 27
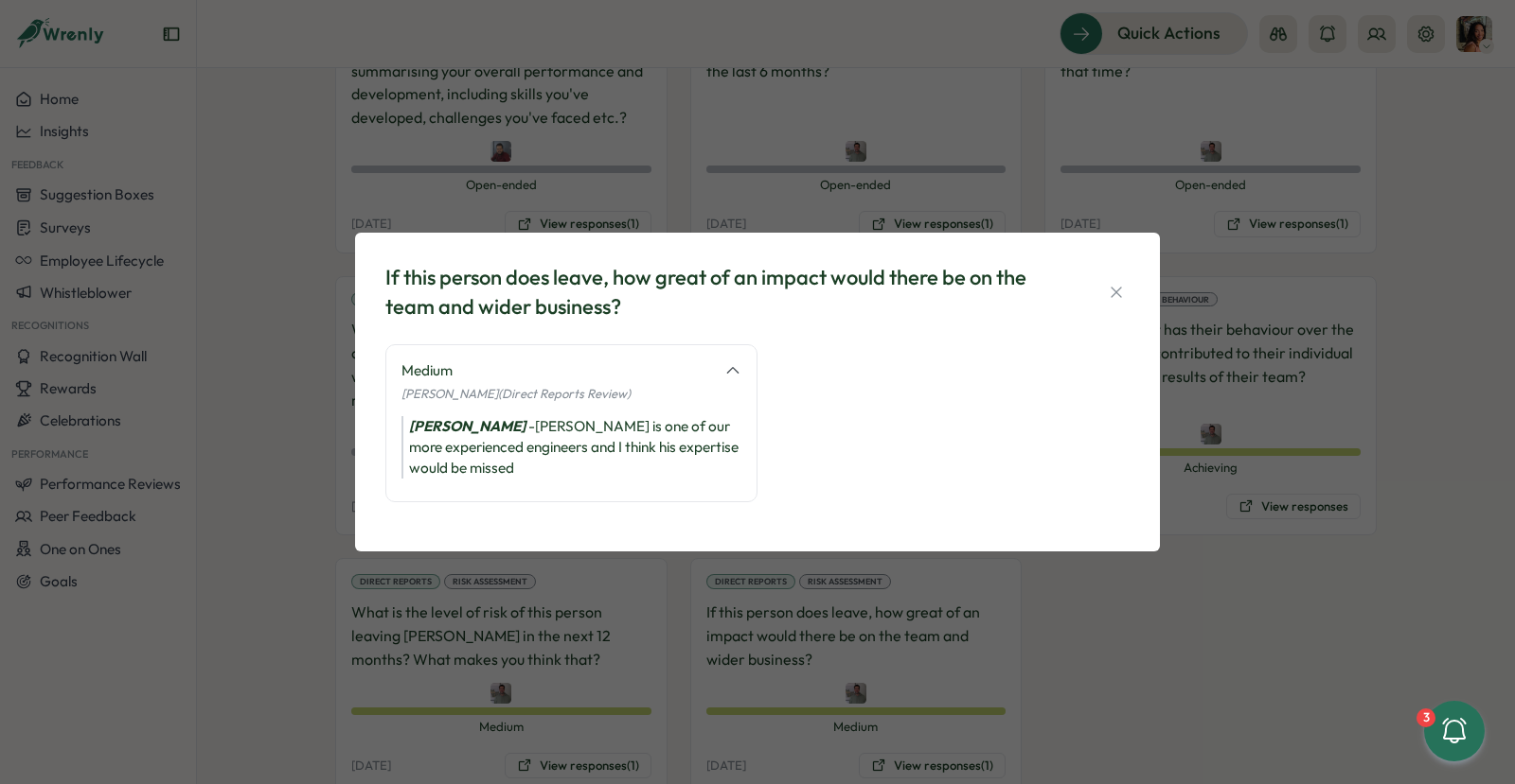
click at [1102, 634] on div "If this person does leave, how great of an impact would there be on the team an…" at bounding box center [758, 392] width 1515 height 784
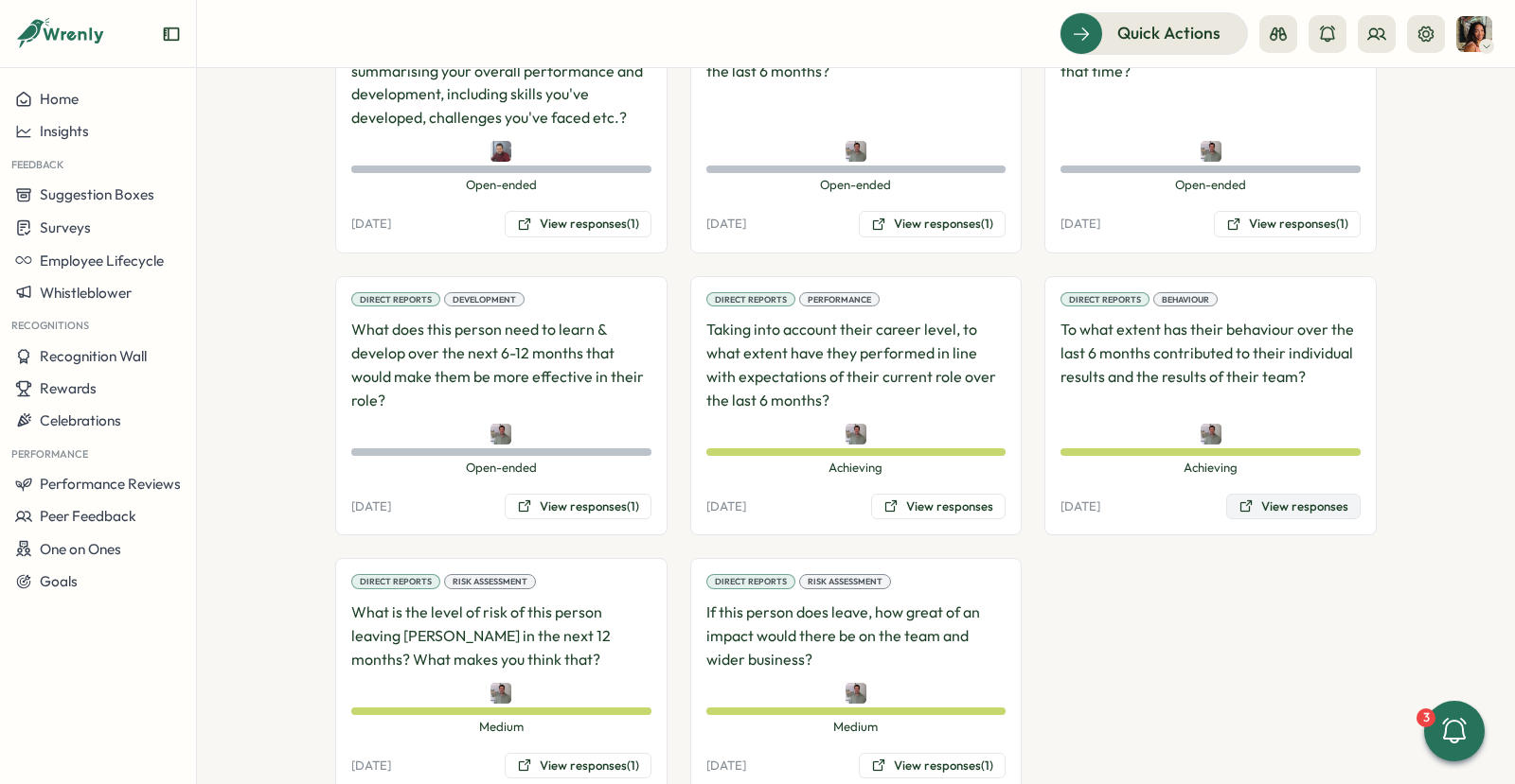
click at [1238, 499] on icon at bounding box center [1245, 506] width 15 height 15
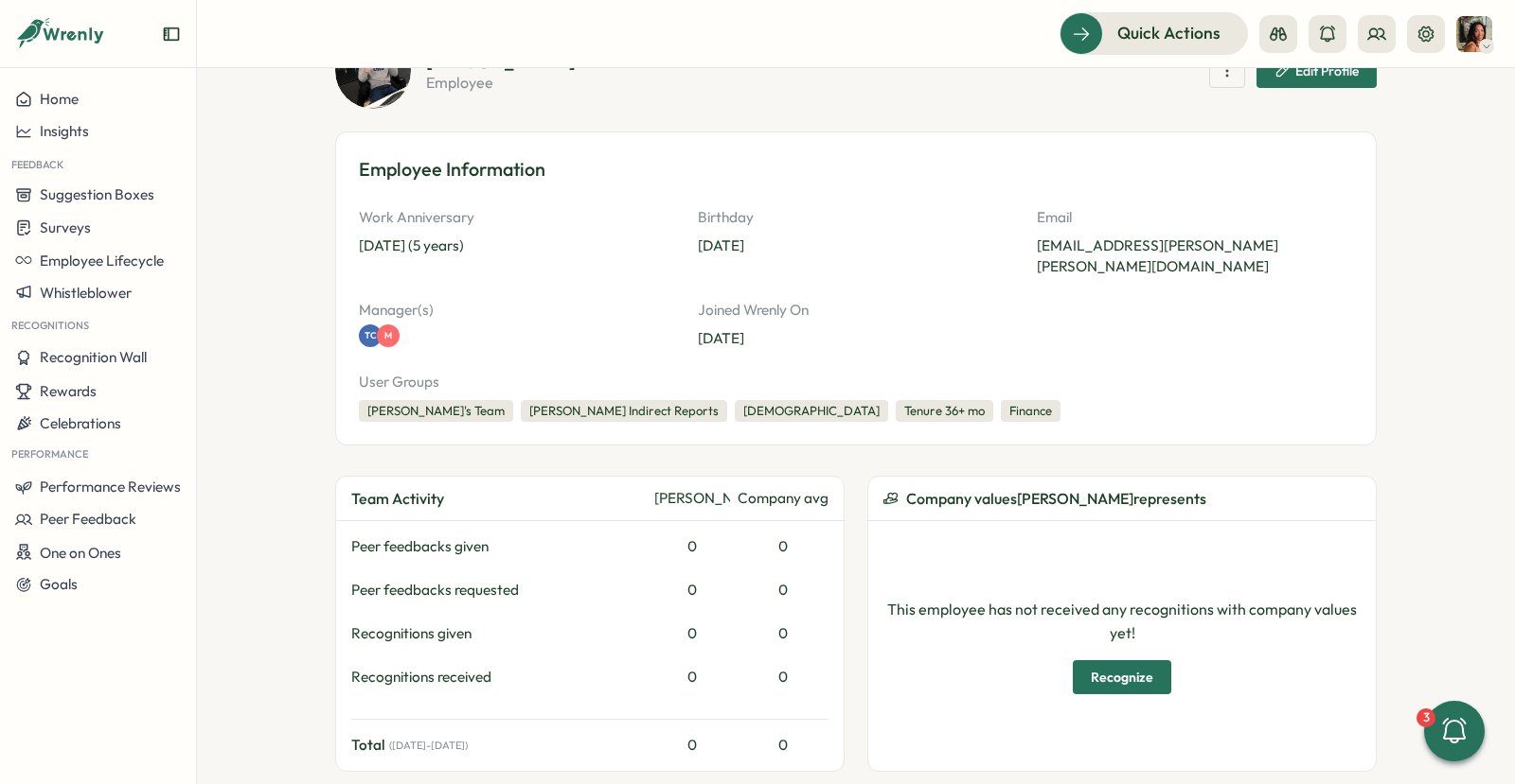
scroll to position [140, 0]
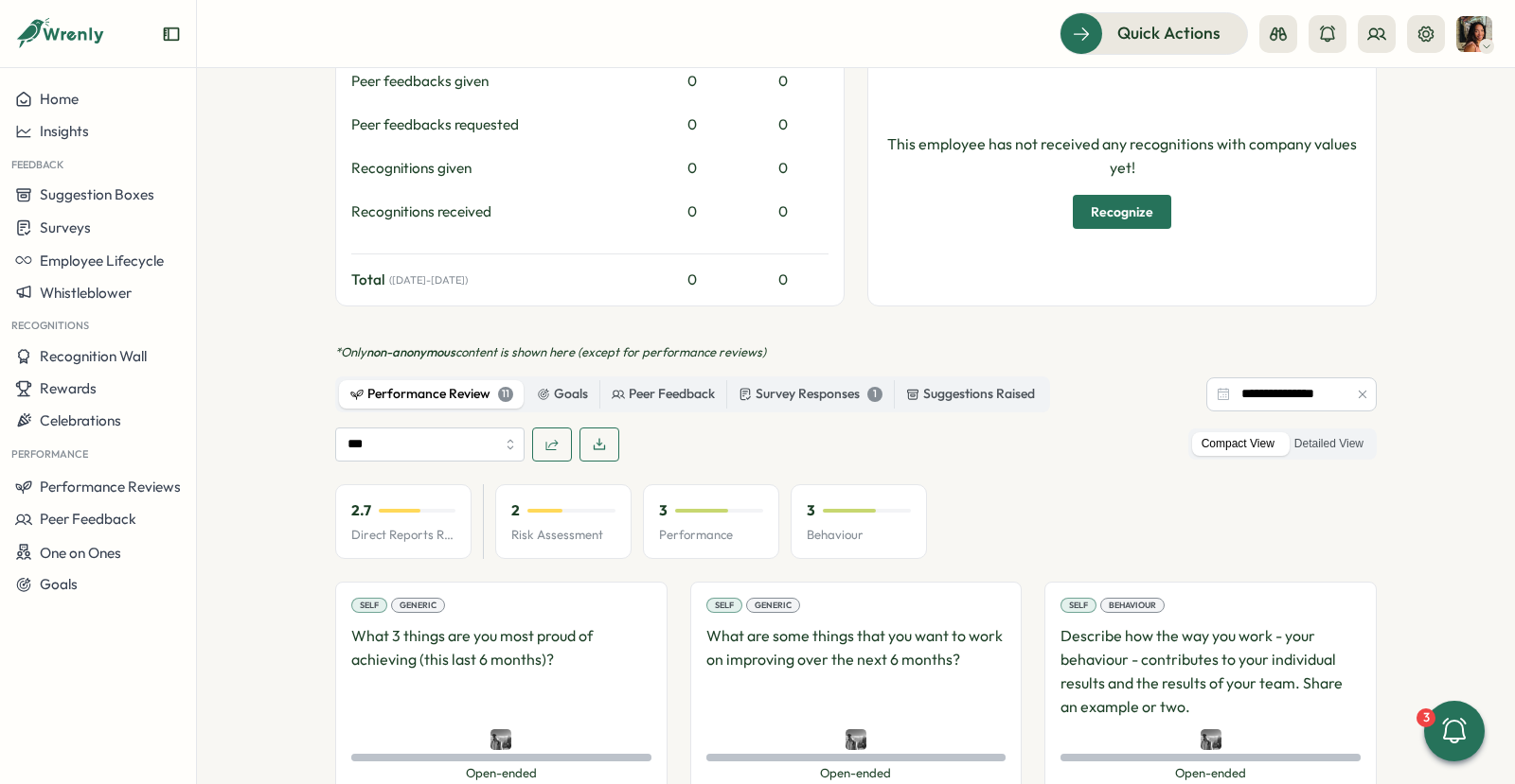
scroll to position [757, 0]
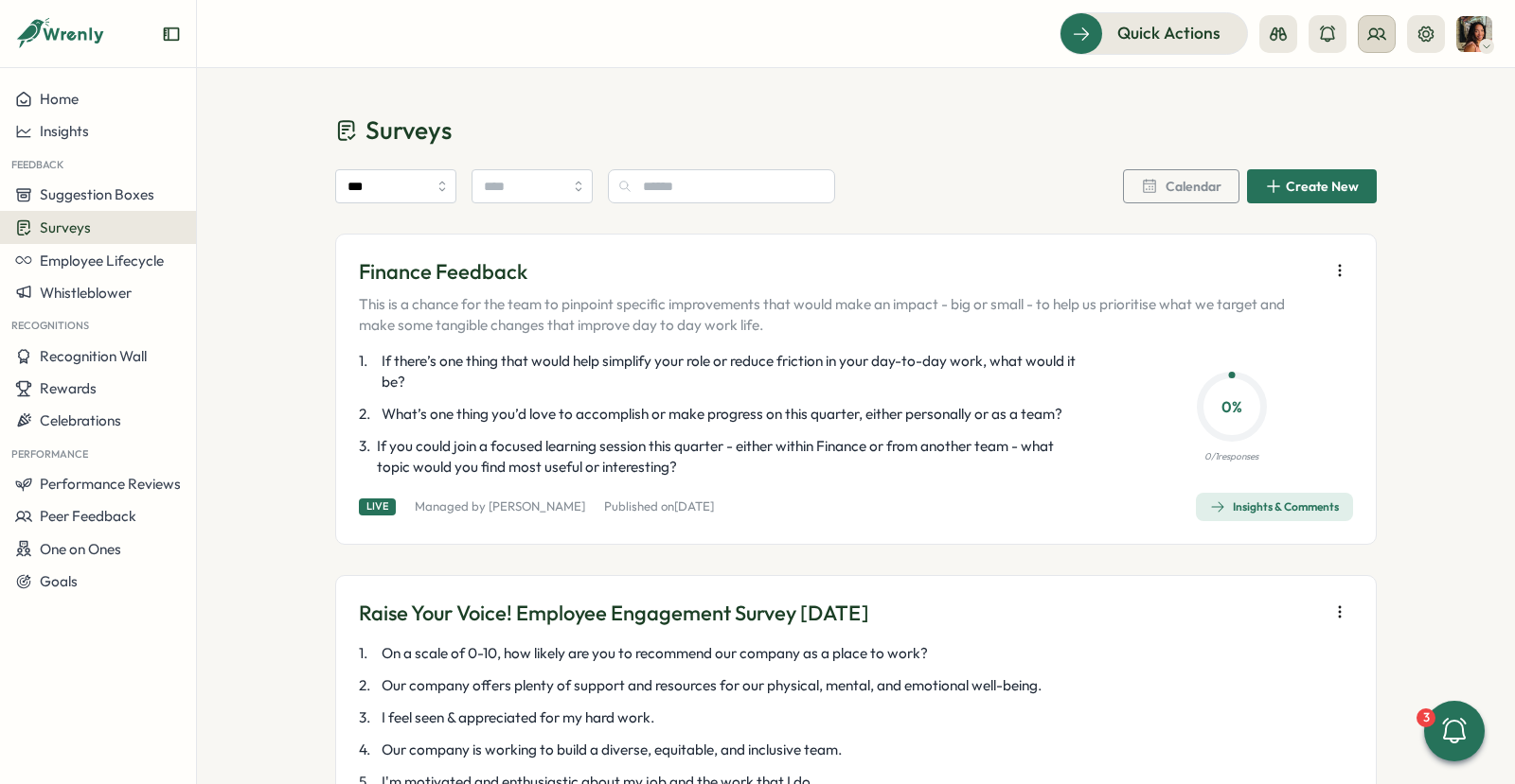
click at [1367, 33] on icon at bounding box center [1375, 34] width 19 height 19
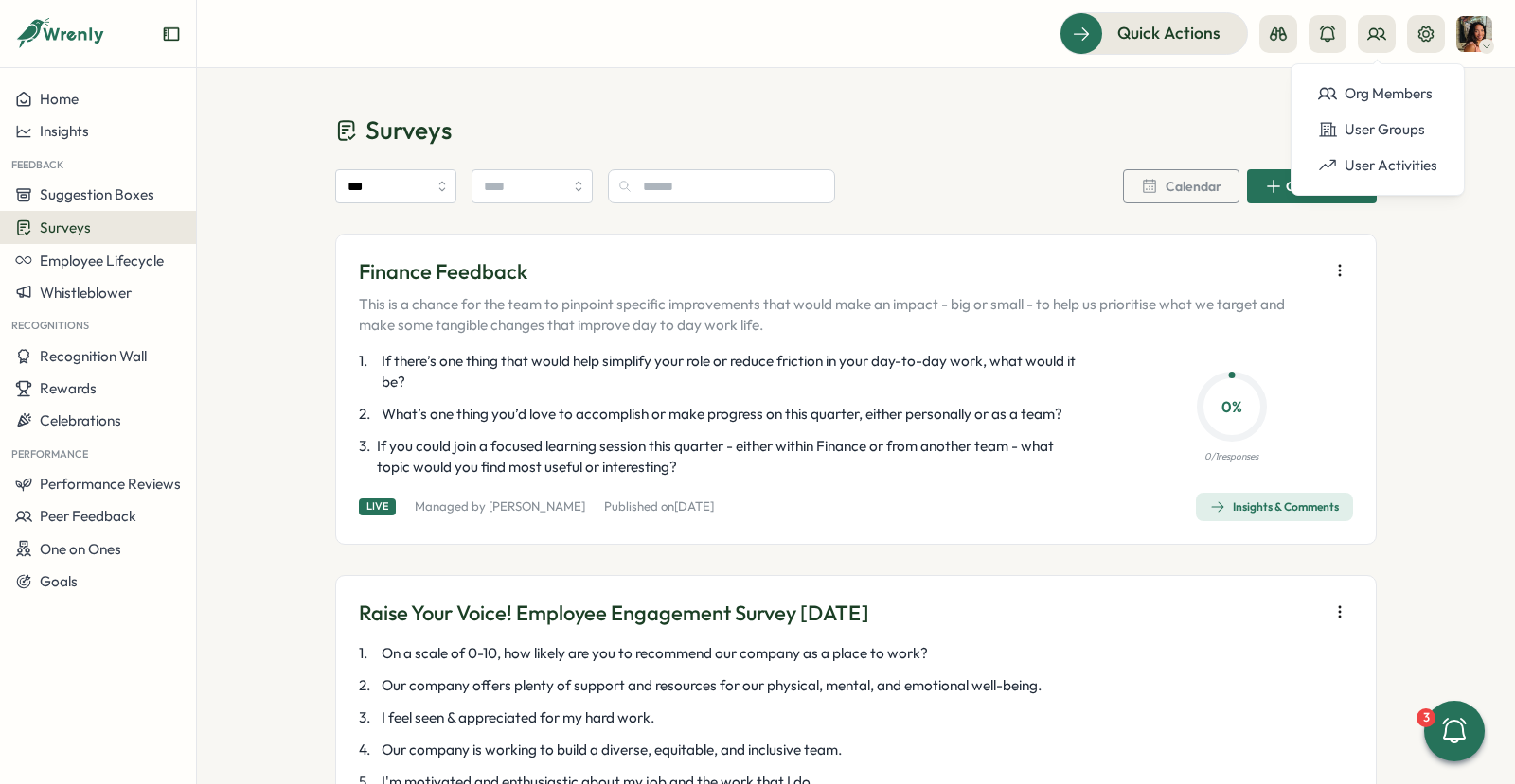
click at [1371, 68] on div "Org Members User Groups User Activities" at bounding box center [1377, 130] width 174 height 133
click at [1371, 78] on div "Org Members" at bounding box center [1376, 93] width 142 height 36
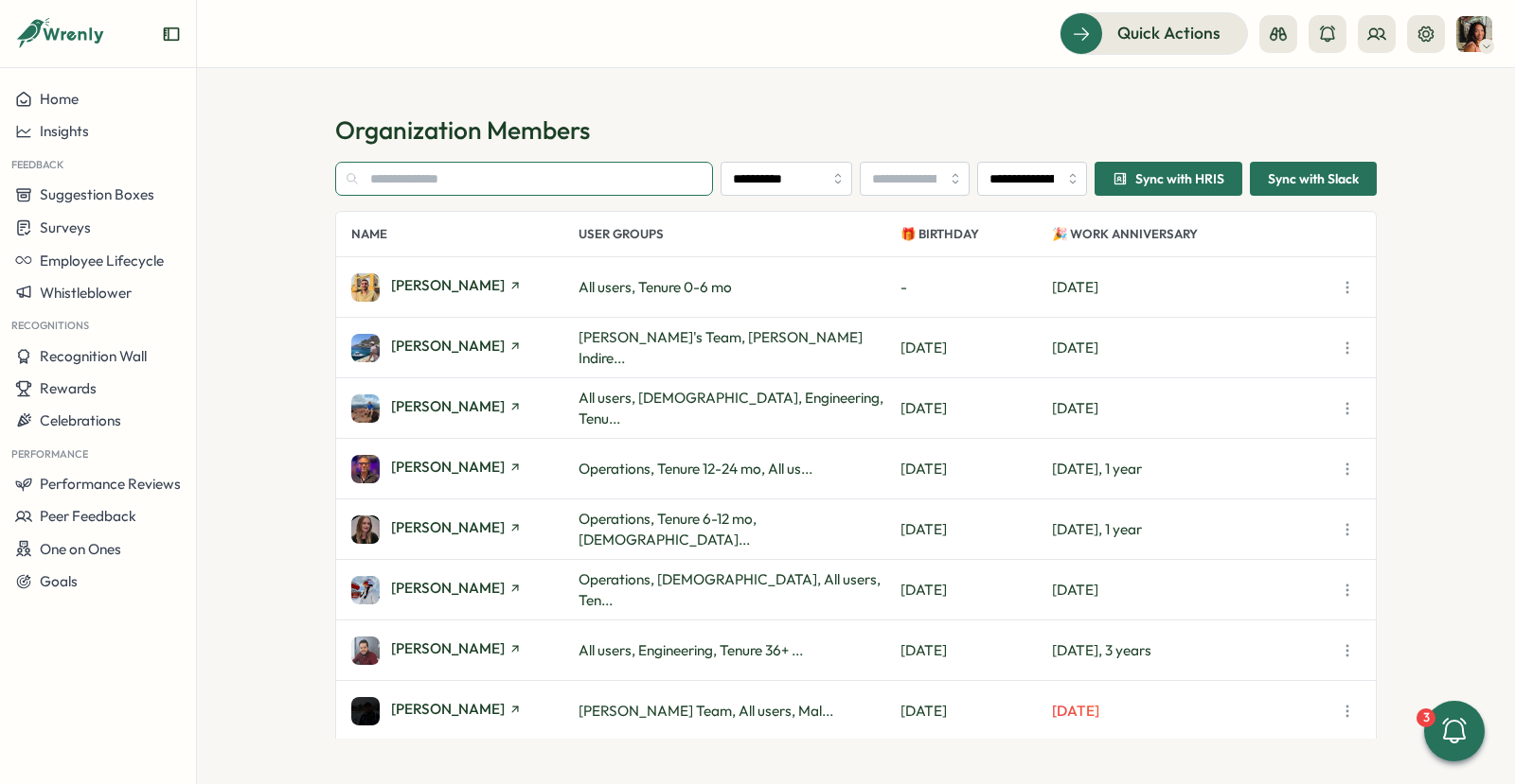
click at [548, 166] on input "text" at bounding box center [523, 178] width 377 height 34
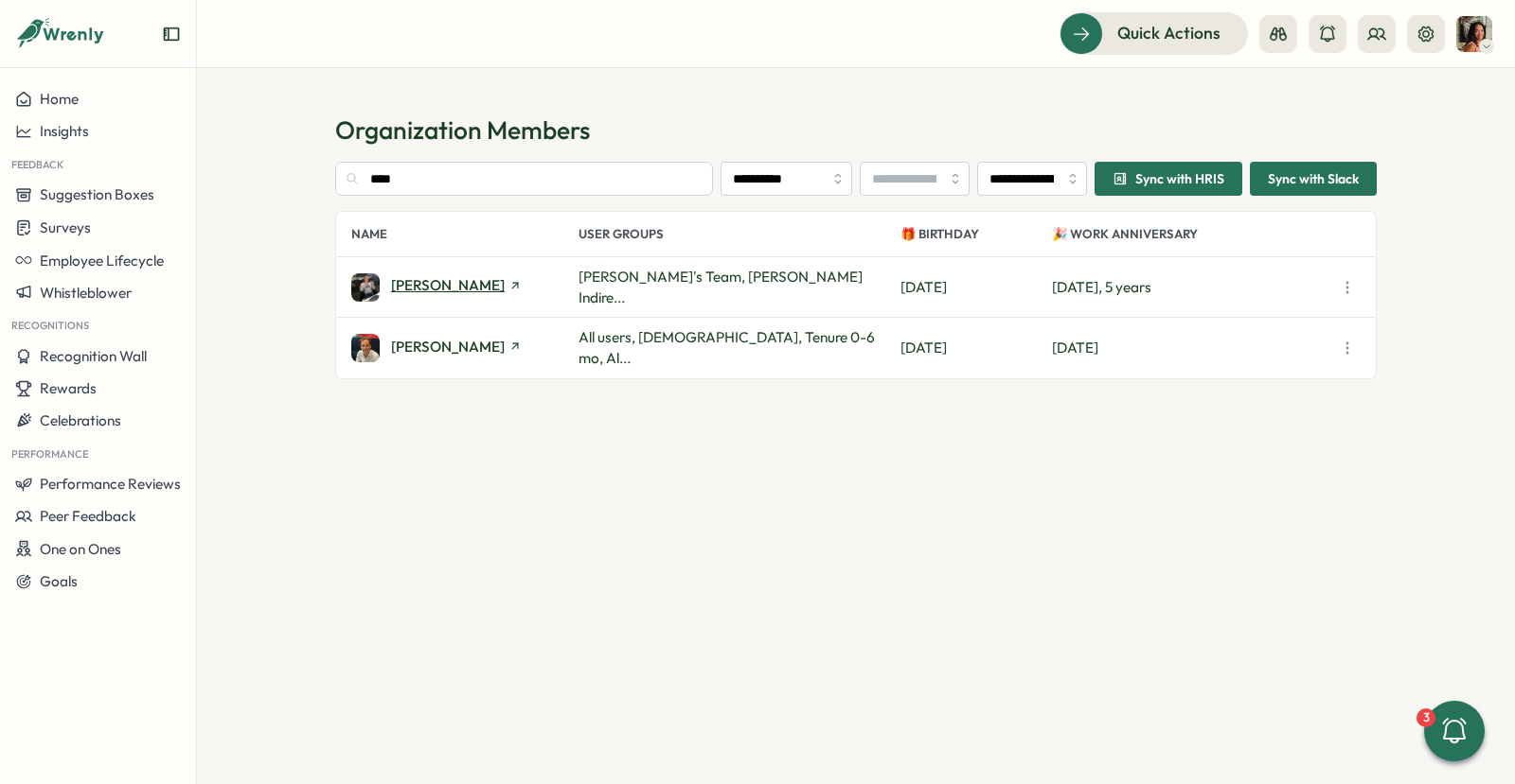
click at [405, 288] on span "[PERSON_NAME]" at bounding box center [448, 285] width 114 height 14
click at [489, 183] on input "****" at bounding box center [523, 178] width 377 height 34
click at [467, 178] on input "****" at bounding box center [523, 178] width 377 height 34
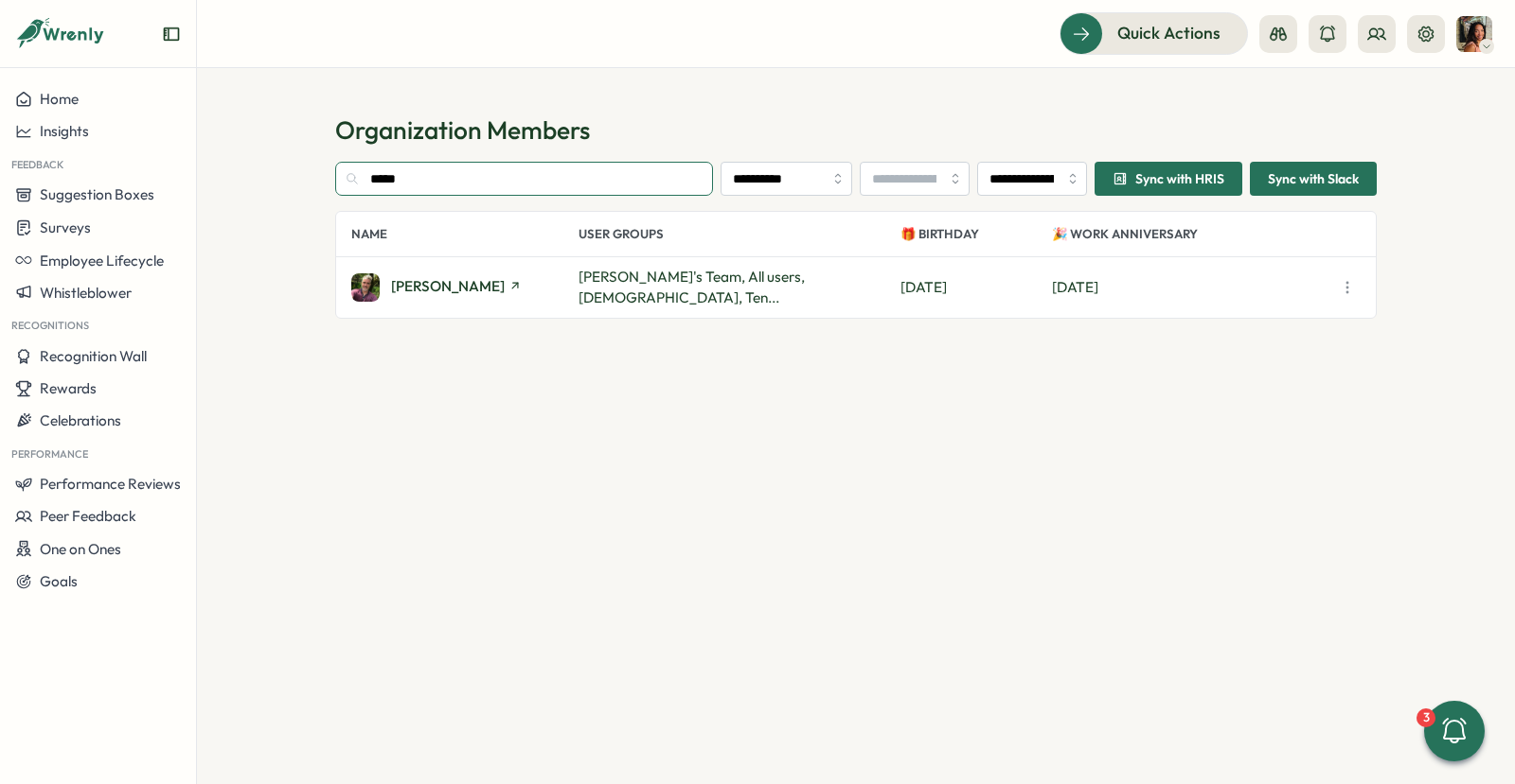
type input "*****"
click at [391, 302] on div "Marco Marco's Team, All users, Males, Ten... Sat, Mar 01 Mon, Mar 03" at bounding box center [856, 287] width 1040 height 60
click at [403, 293] on span "[PERSON_NAME]" at bounding box center [448, 286] width 114 height 14
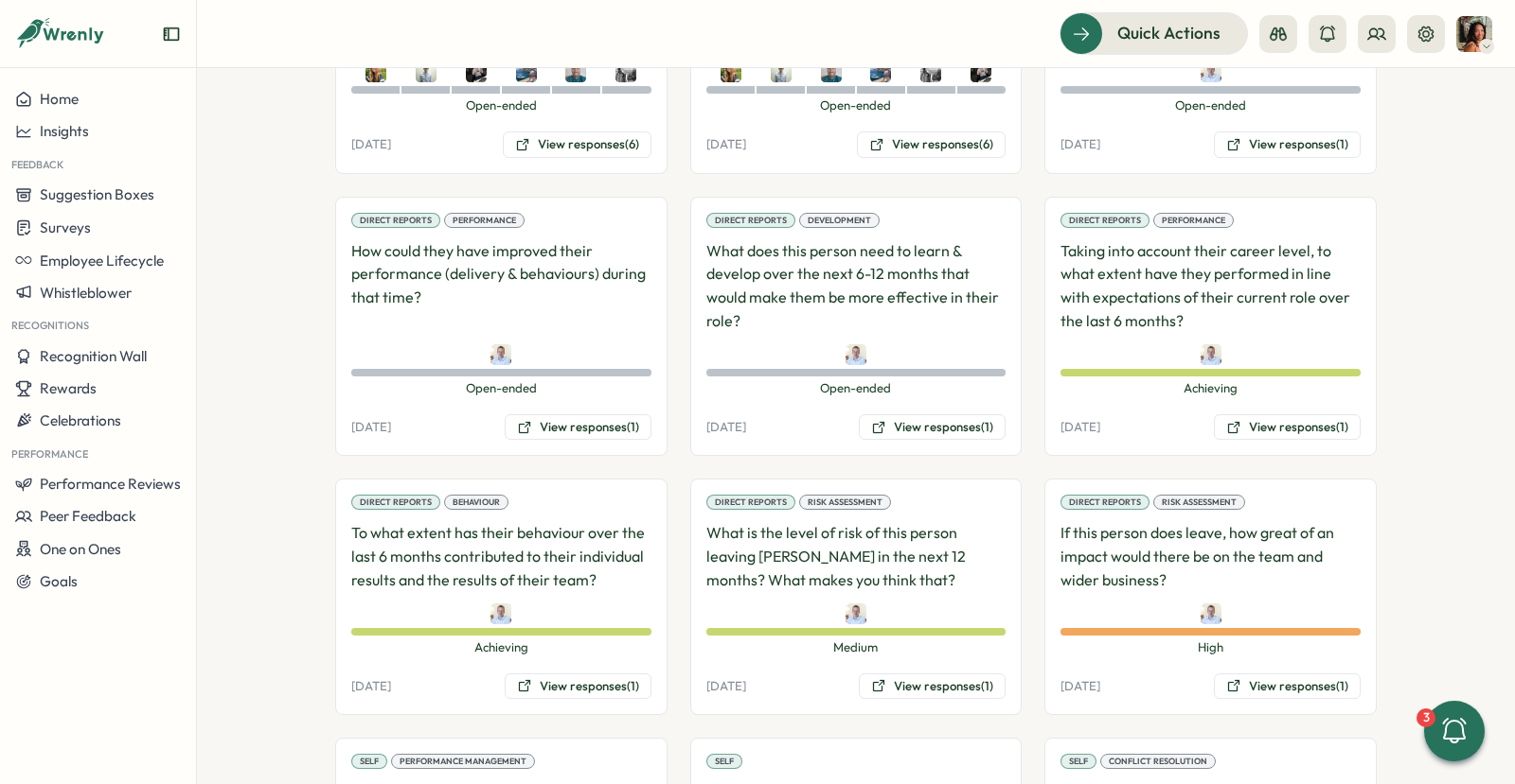
scroll to position [2020, 0]
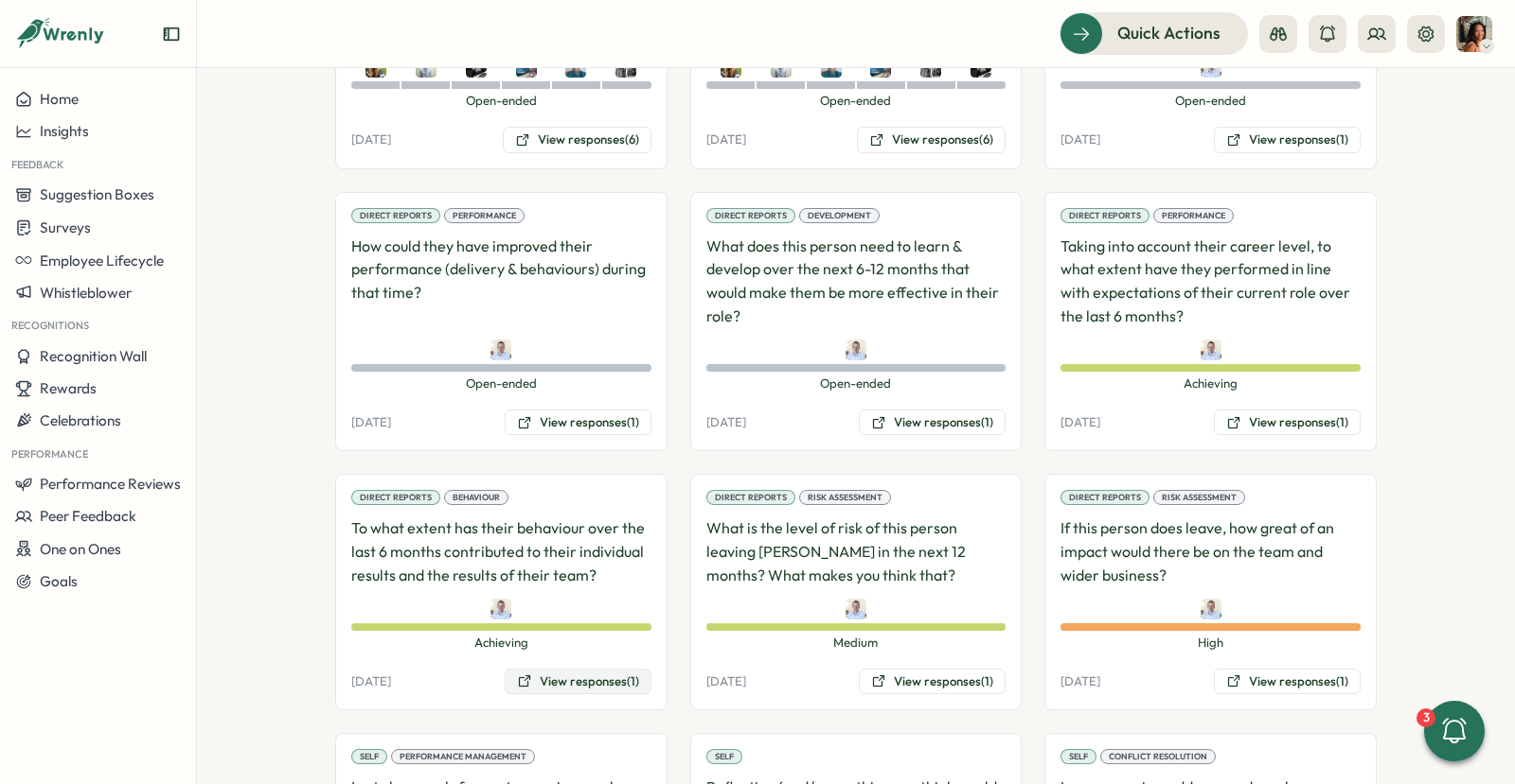
click at [514, 669] on button "View responses (1)" at bounding box center [578, 682] width 147 height 27
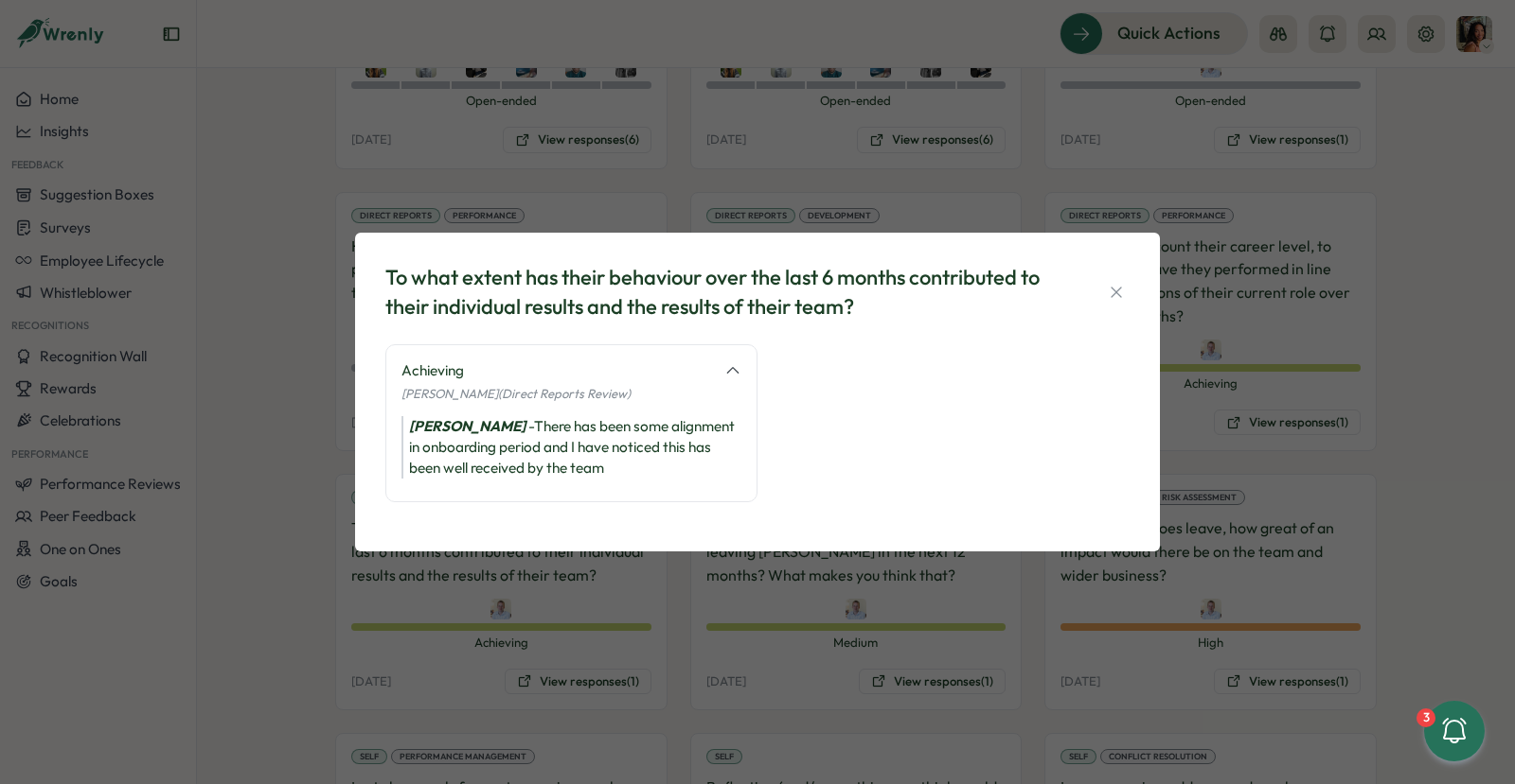
click at [634, 631] on div "To what extent has their behaviour over the last 6 months contributed to their …" at bounding box center [758, 392] width 1515 height 784
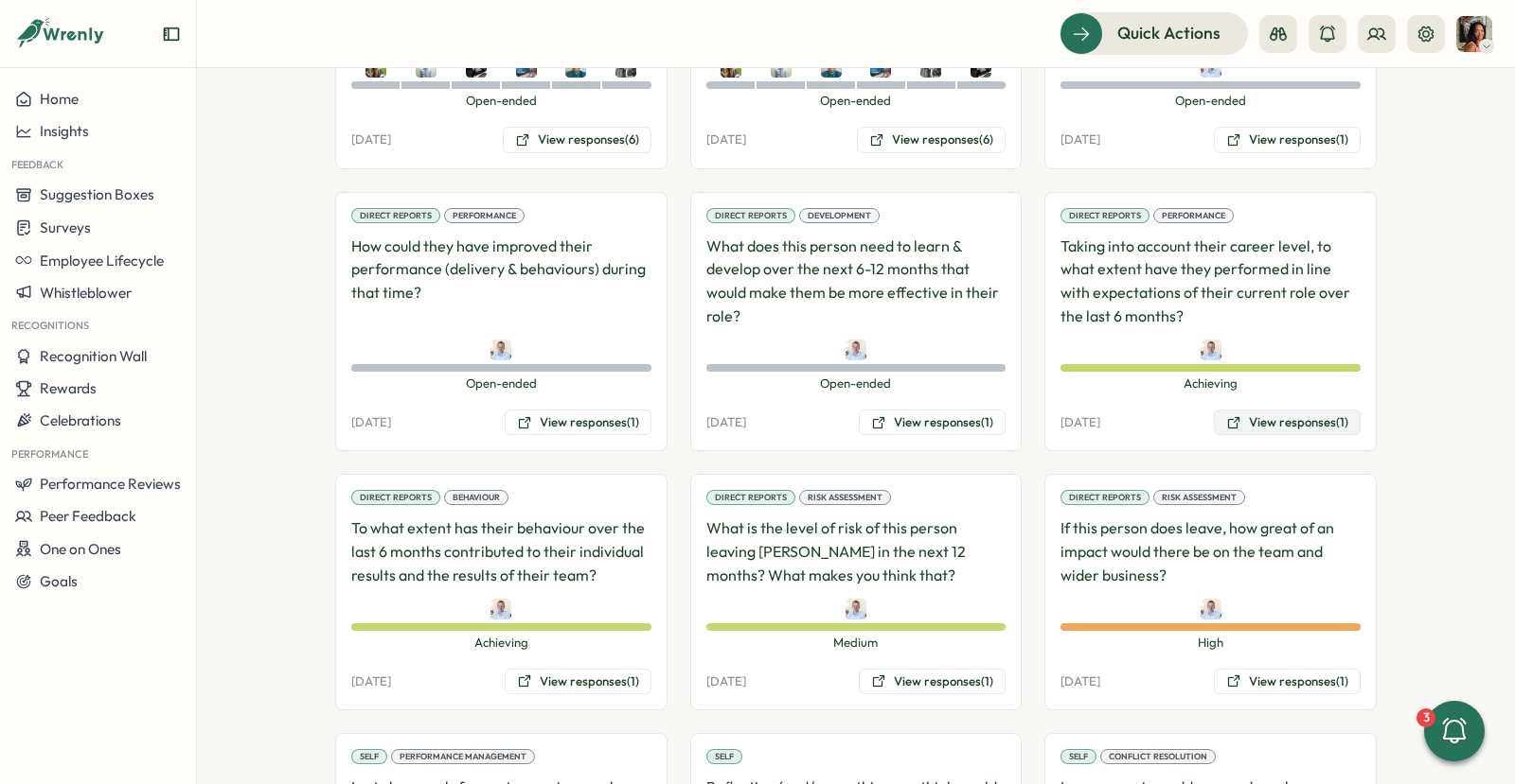
click at [1259, 410] on button "View responses (1)" at bounding box center [1287, 423] width 147 height 27
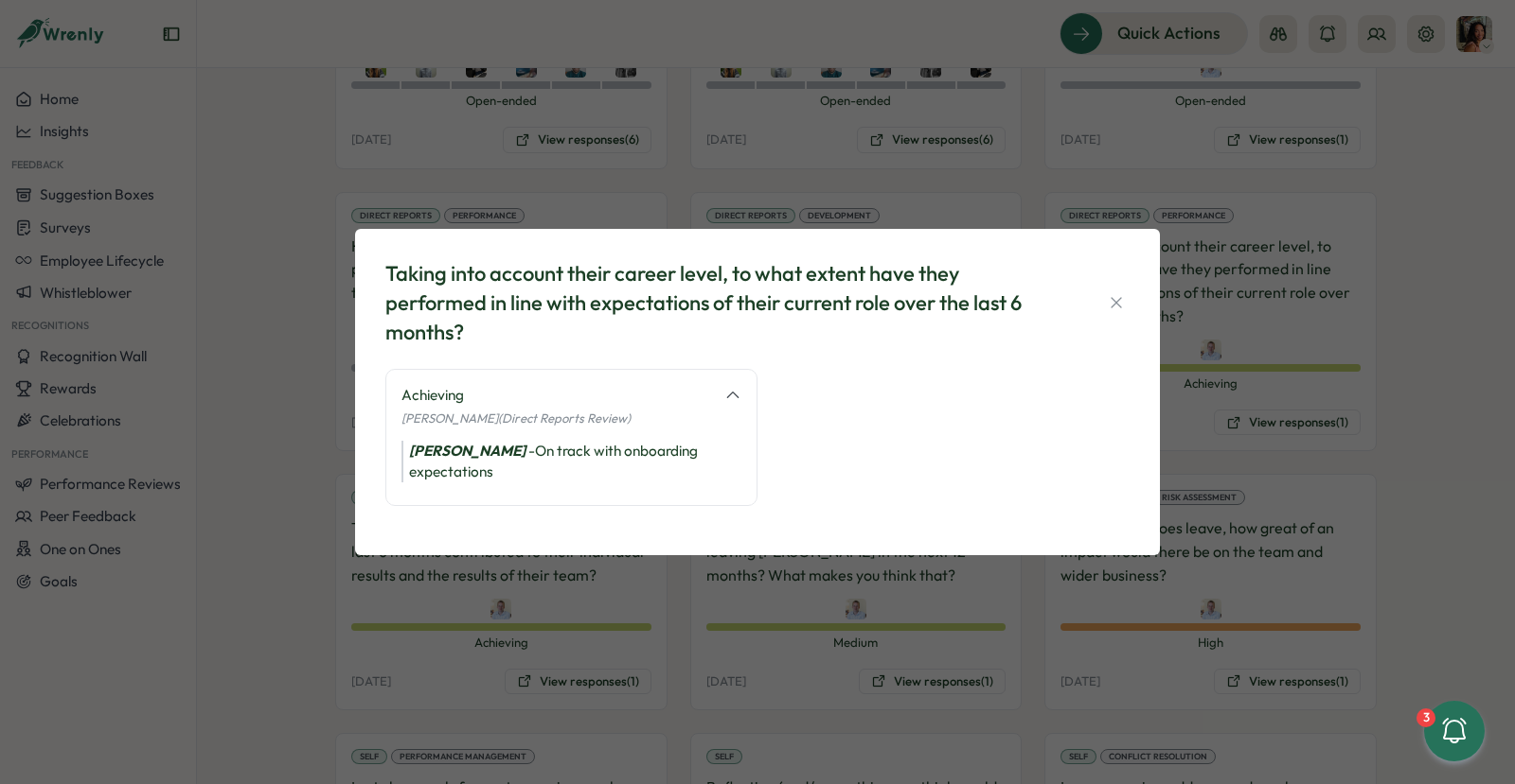
click at [718, 665] on div "Taking into account their career level, to what extent have they performed in l…" at bounding box center [758, 392] width 1515 height 784
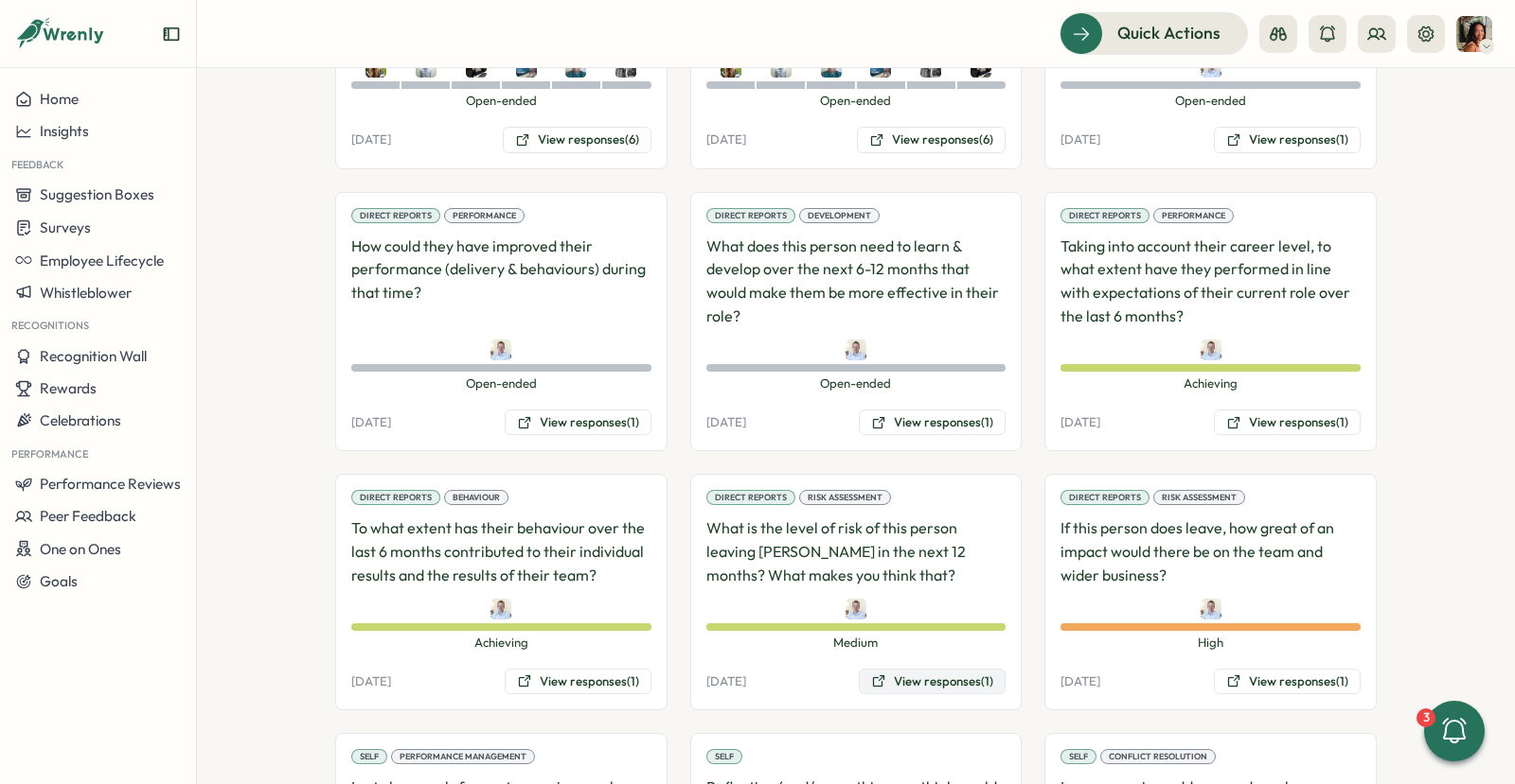
click at [913, 669] on button "View responses (1)" at bounding box center [932, 682] width 147 height 27
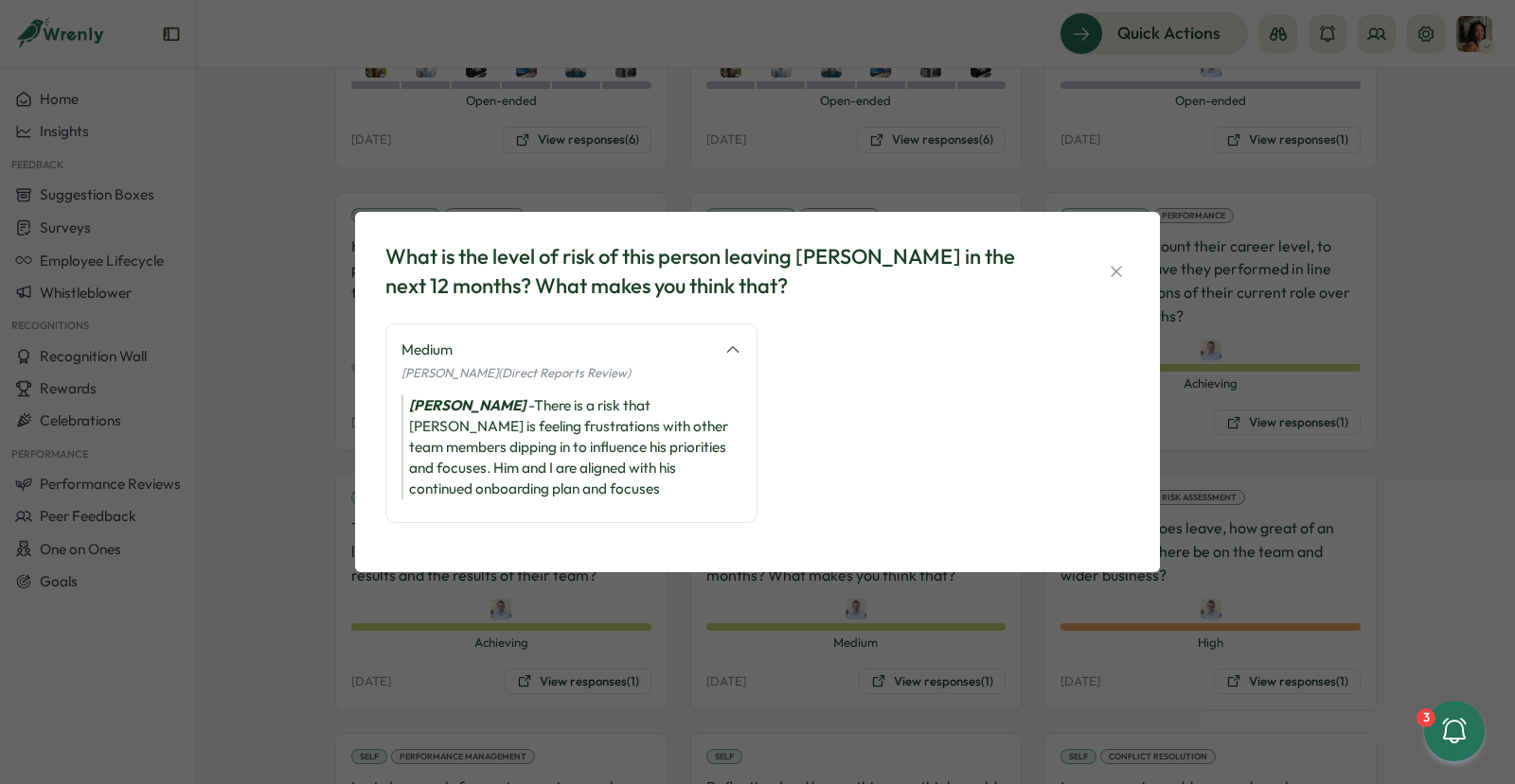
click at [1061, 639] on div "What is the level of risk of this person leaving Tillo in the next 12 months? W…" at bounding box center [758, 392] width 1515 height 784
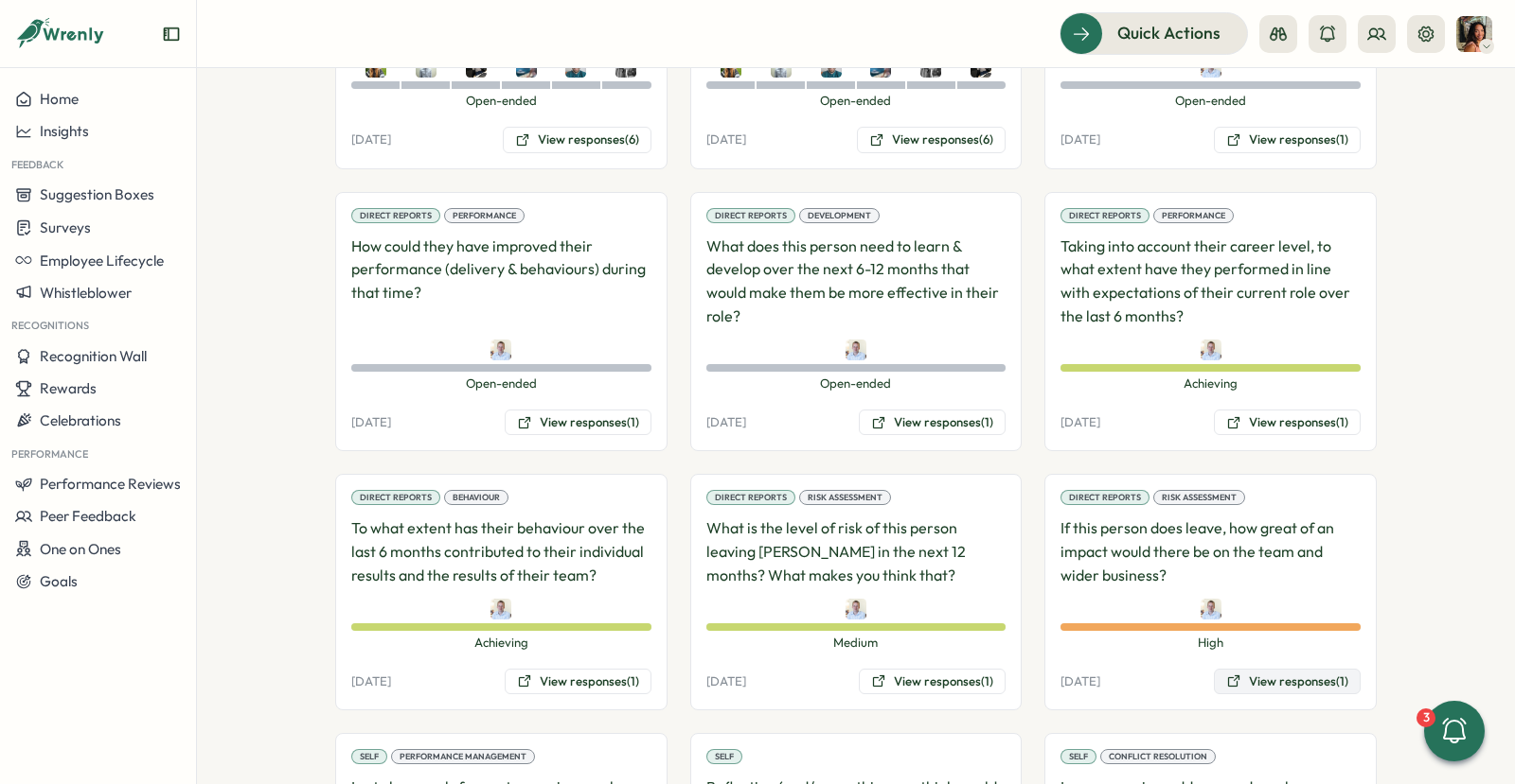
click at [1235, 669] on button "View responses (1)" at bounding box center [1287, 682] width 147 height 27
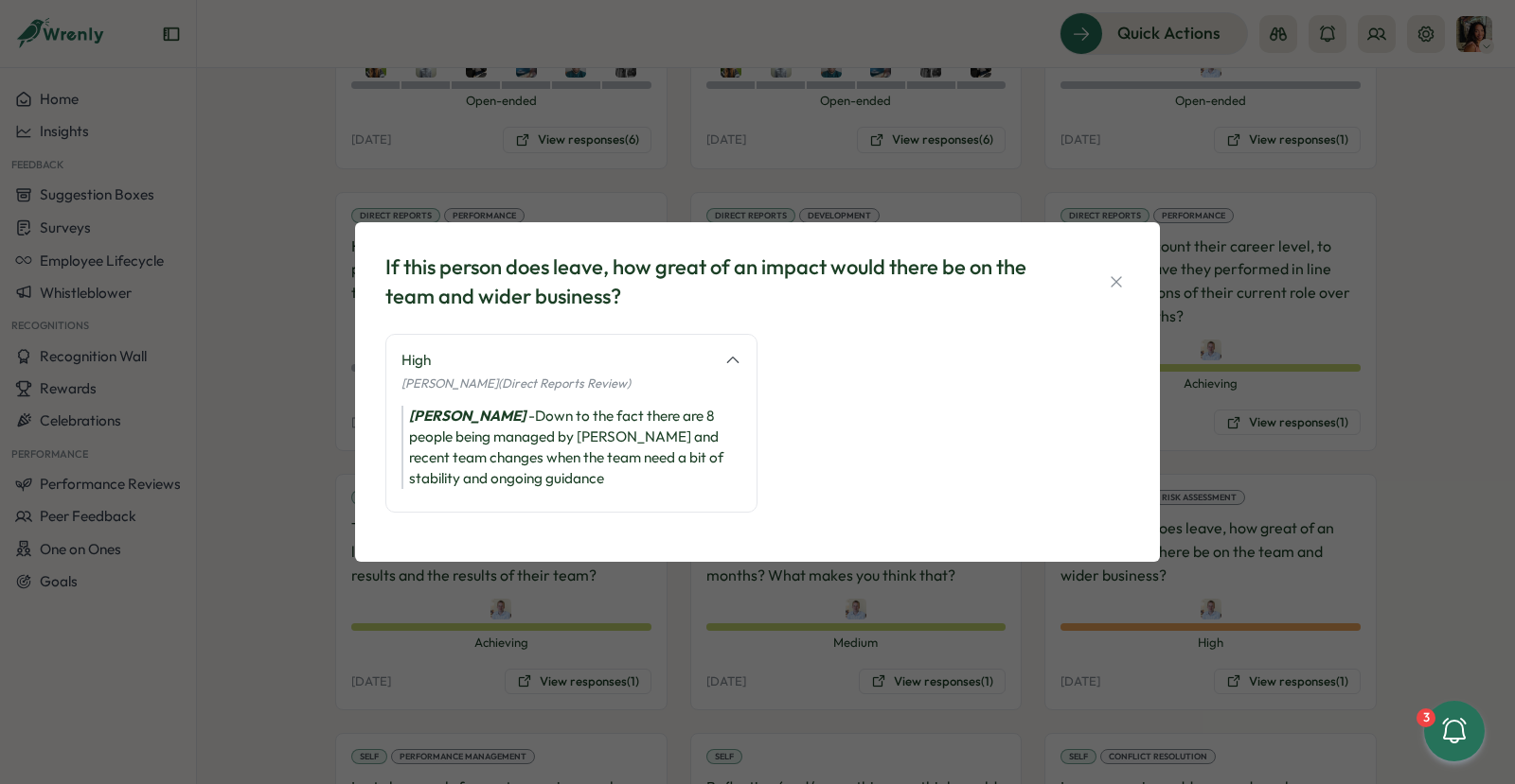
click at [758, 666] on div "If this person does leave, how great of an impact would there be on the team an…" at bounding box center [758, 392] width 1515 height 784
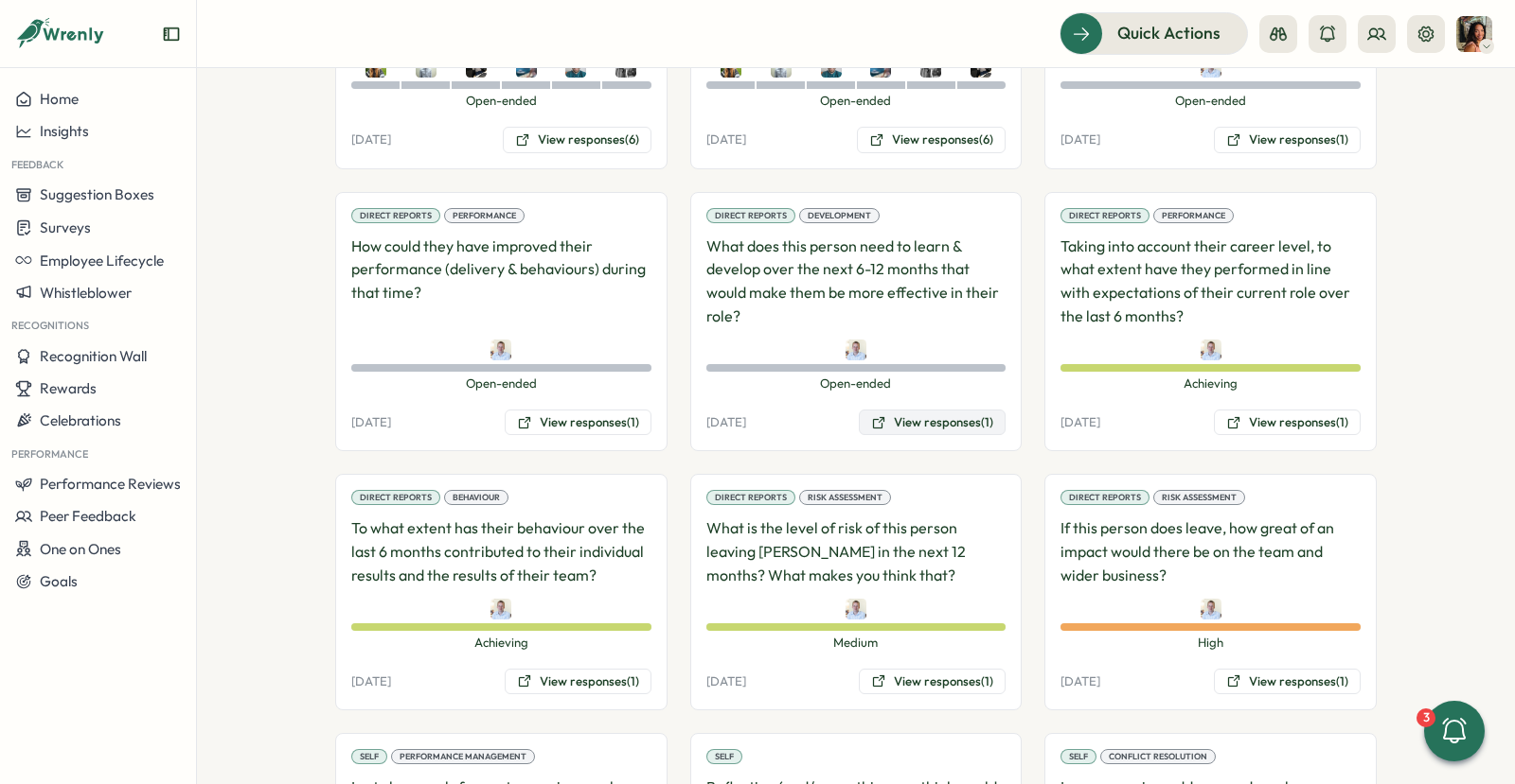
click at [949, 410] on button "View responses (1)" at bounding box center [932, 423] width 147 height 27
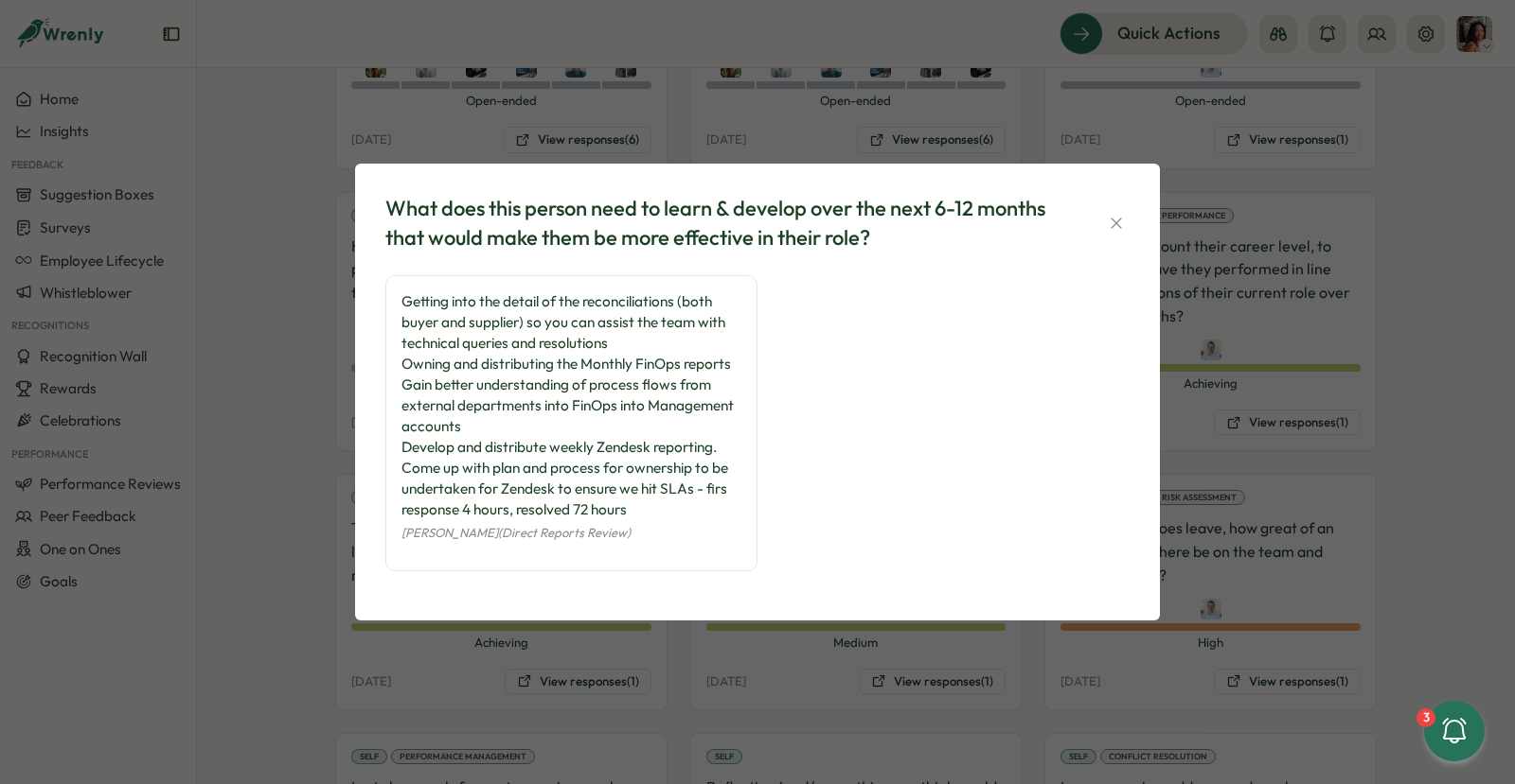
click at [288, 483] on div "What does this person need to learn & develop over the next 6-12 months that wo…" at bounding box center [758, 392] width 1515 height 784
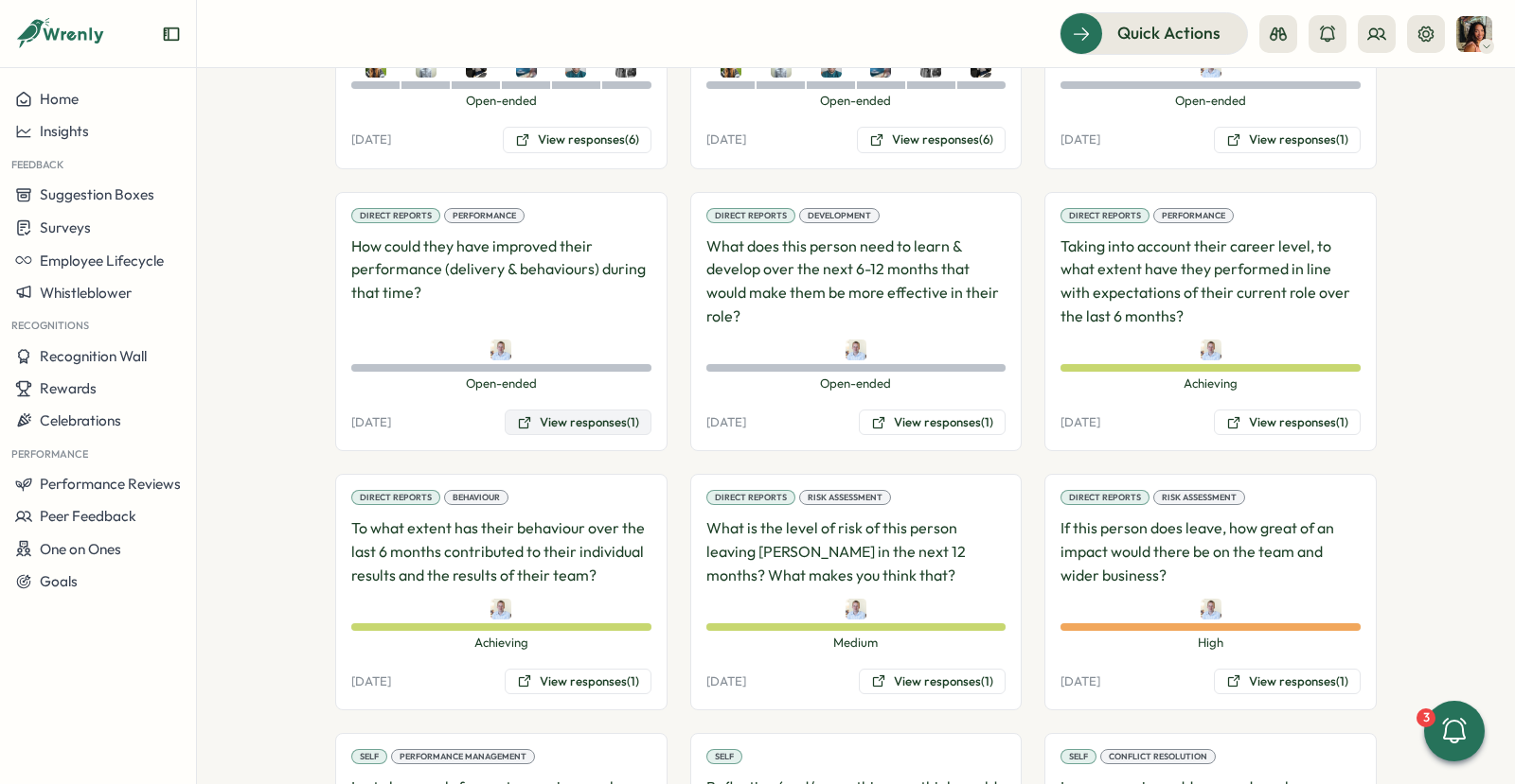
click at [534, 410] on button "View responses (1)" at bounding box center [578, 423] width 147 height 27
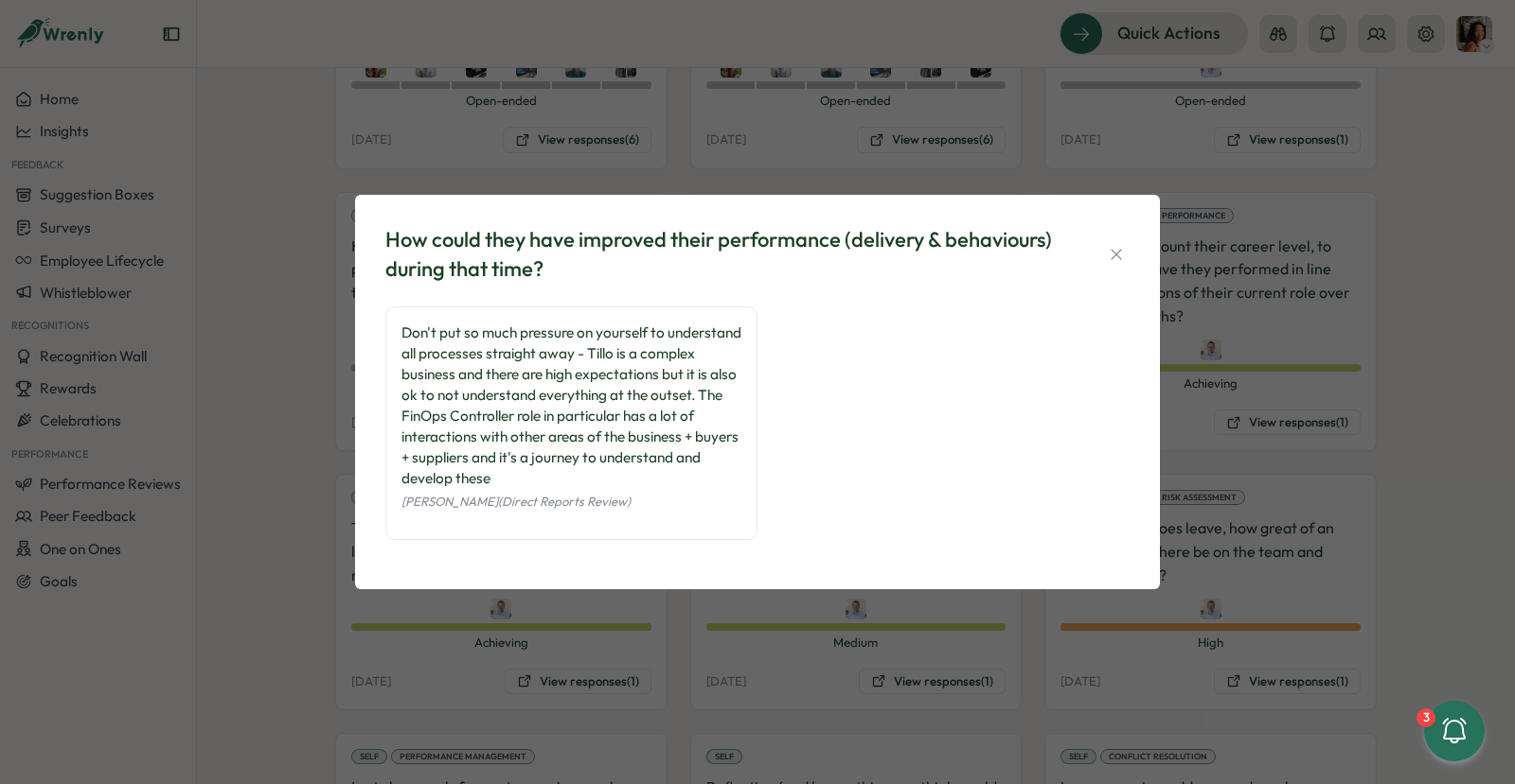
click at [322, 441] on div "How could they have improved their performance (delivery & behaviours) during t…" at bounding box center [758, 392] width 1515 height 784
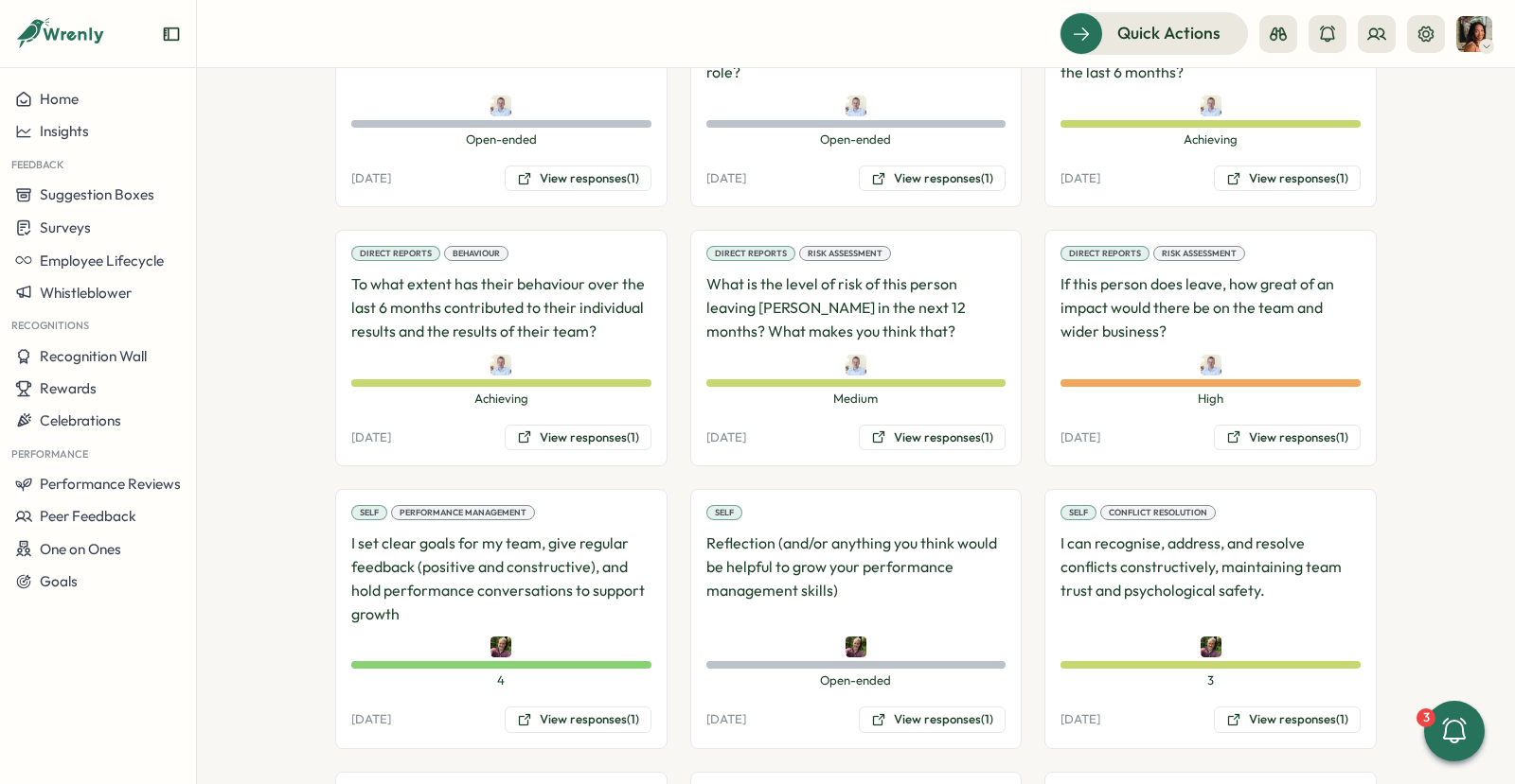
scroll to position [2528, 0]
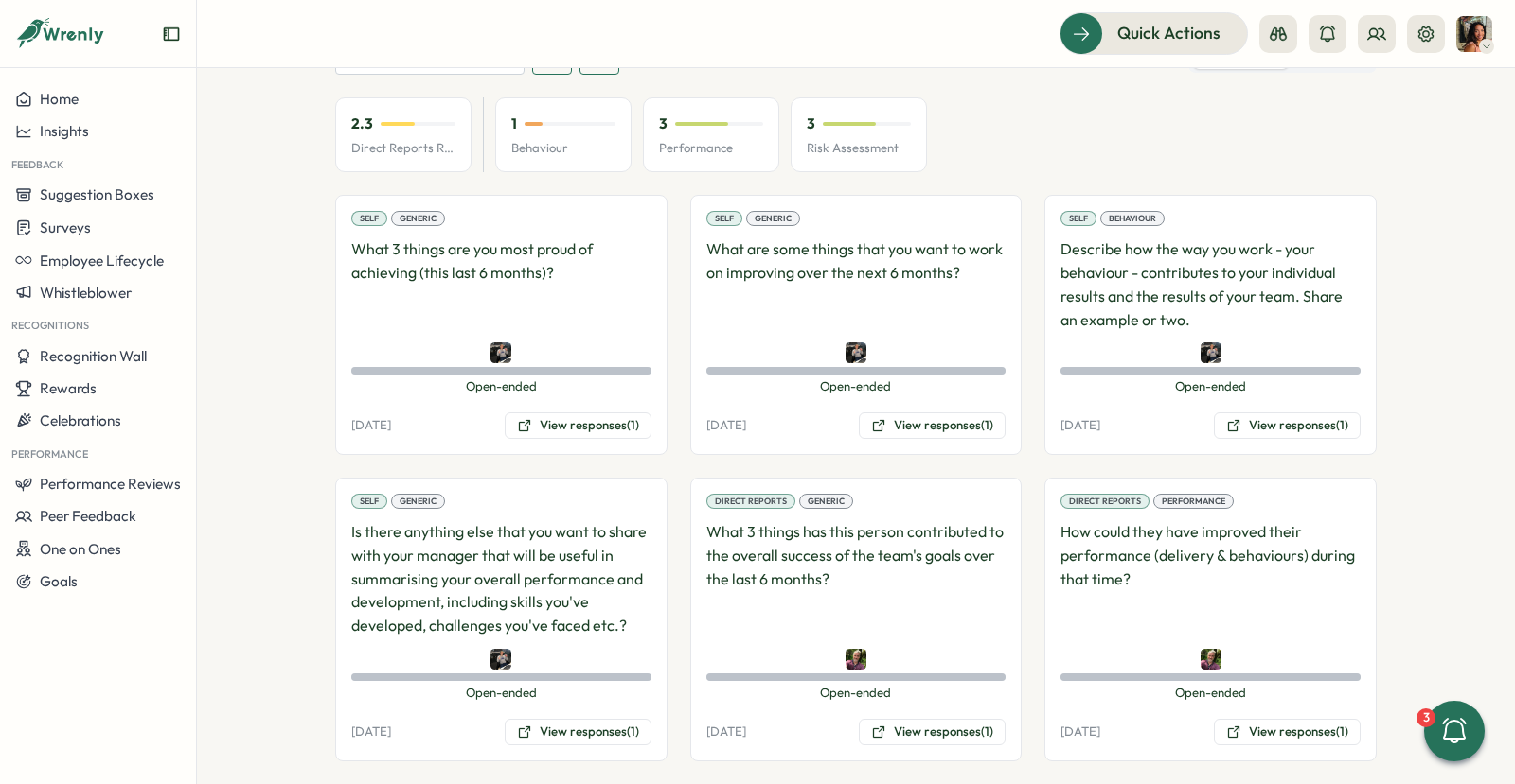
scroll to position [980, 0]
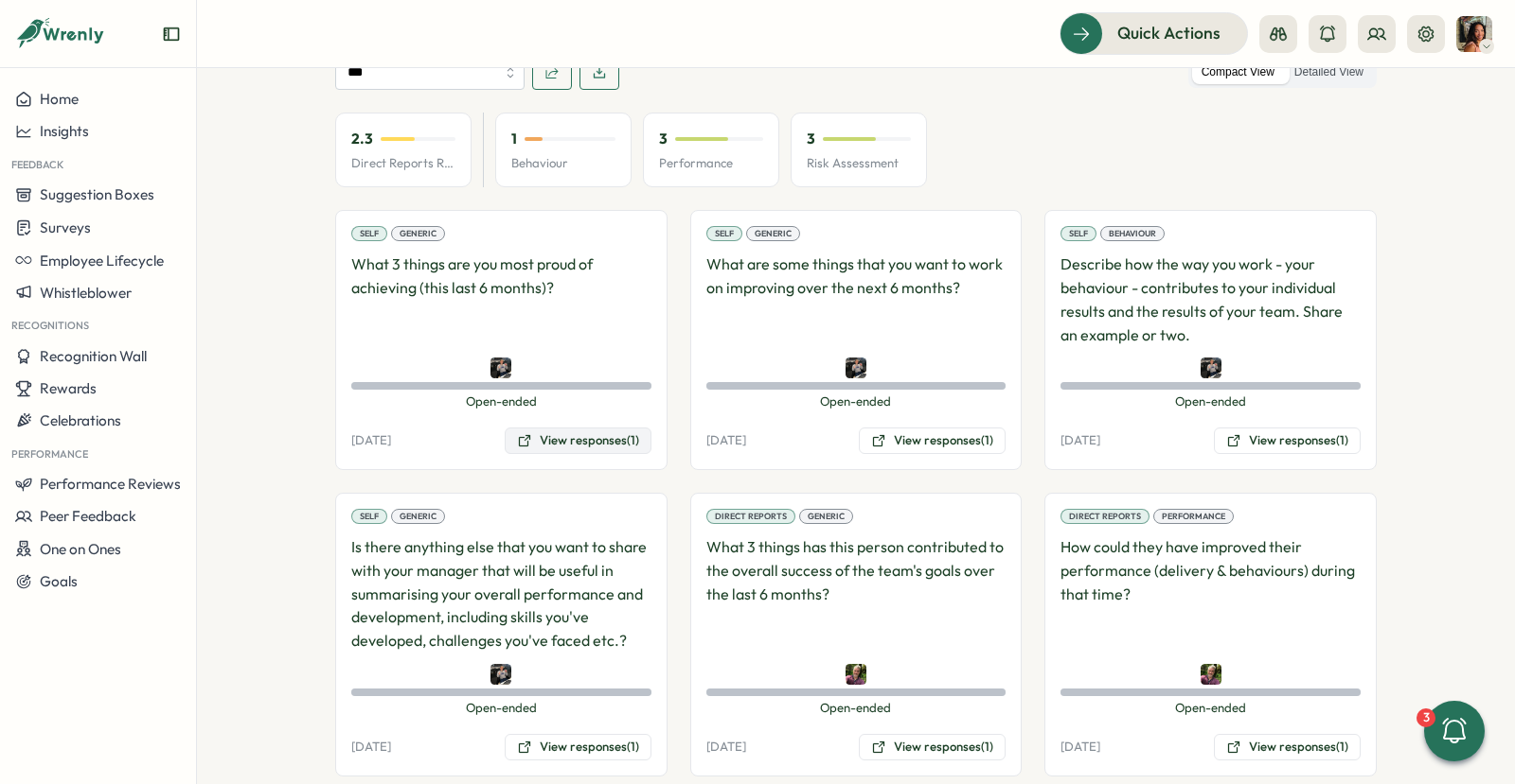
click at [524, 434] on icon at bounding box center [524, 441] width 15 height 15
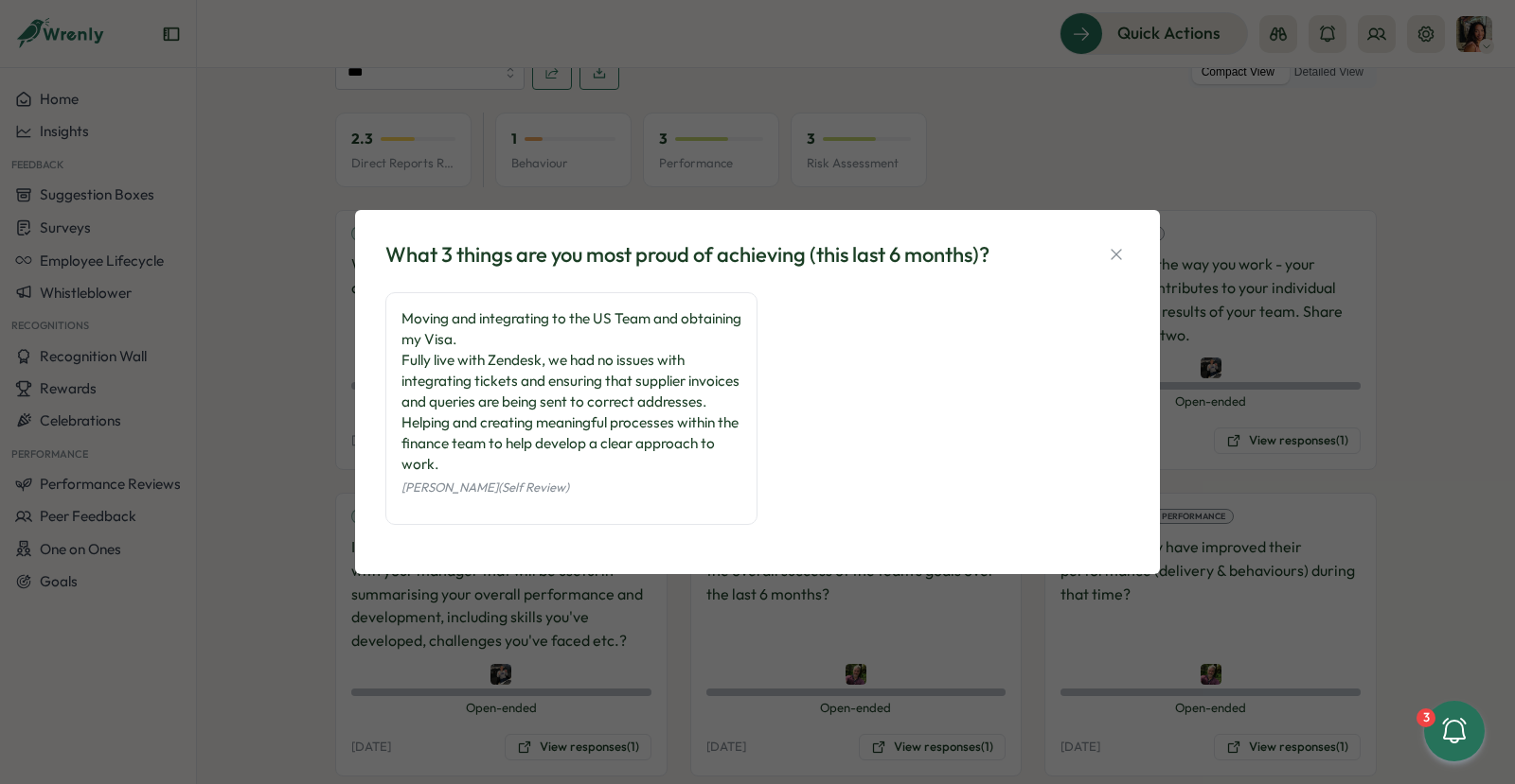
click at [268, 417] on div "What 3 things are you most proud of achieving (this last 6 months)? Moving and …" at bounding box center [758, 392] width 1515 height 784
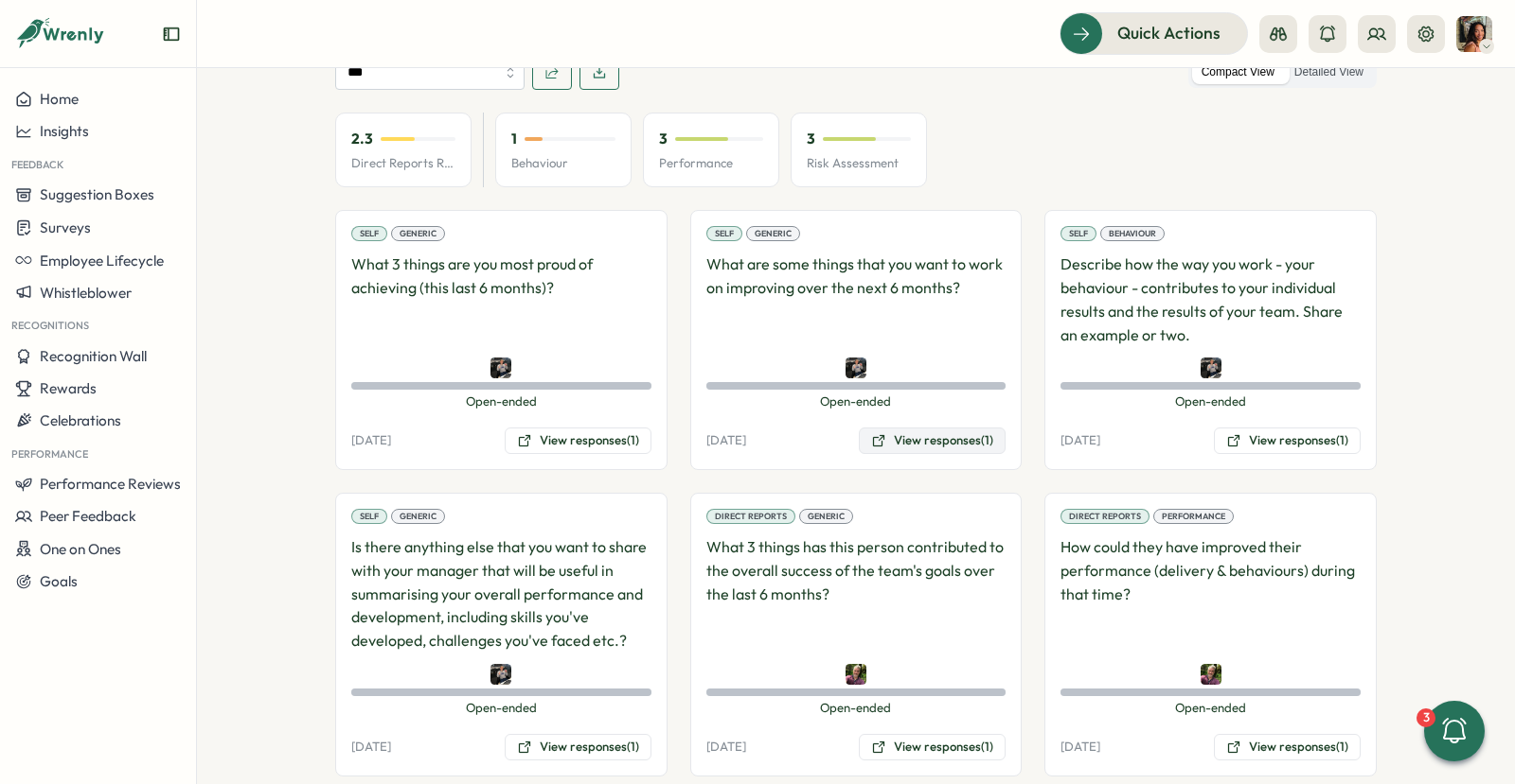
click at [876, 434] on icon at bounding box center [877, 441] width 15 height 15
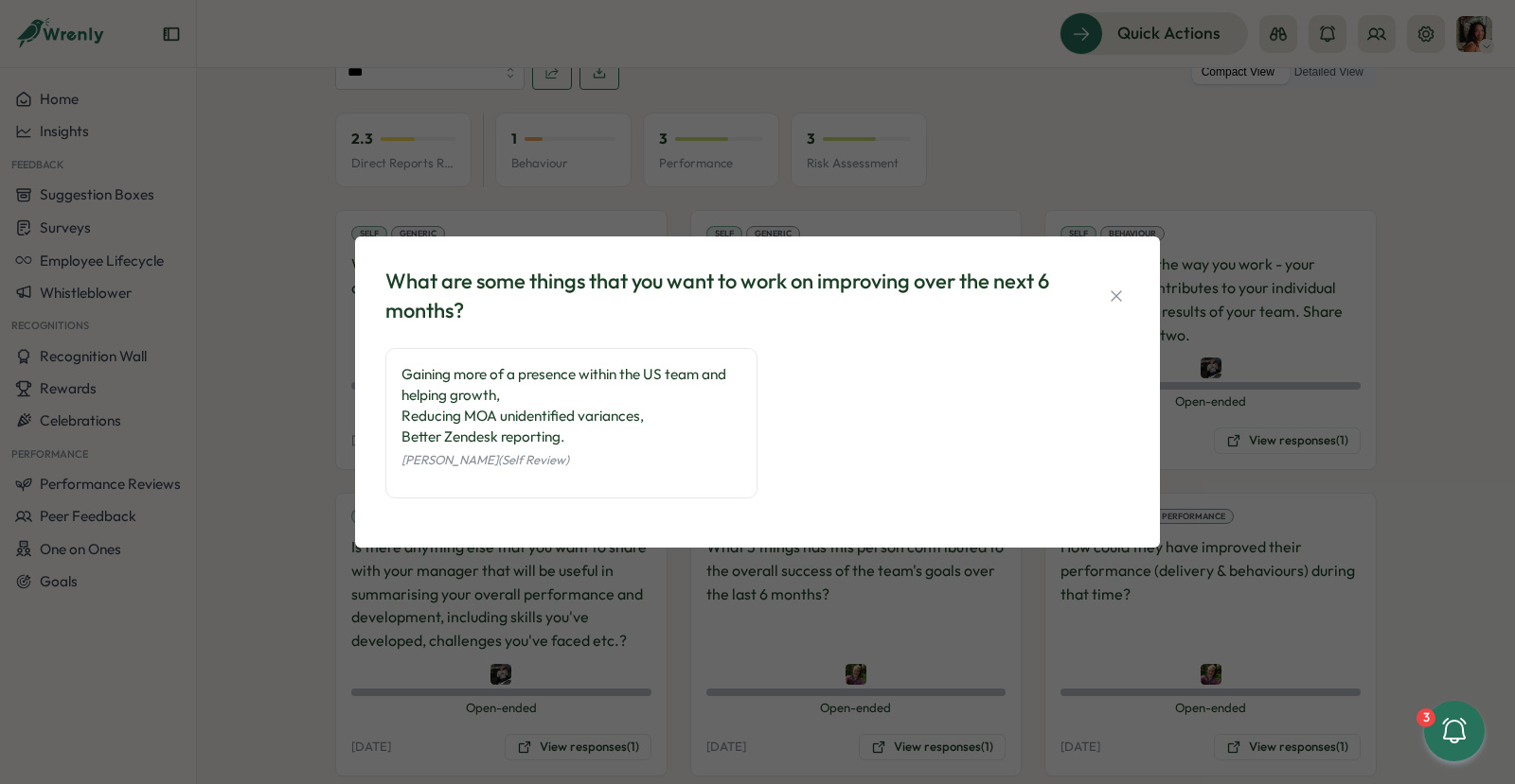
click at [1206, 197] on div "What are some things that you want to work on improving over the next 6 months?…" at bounding box center [758, 392] width 1515 height 784
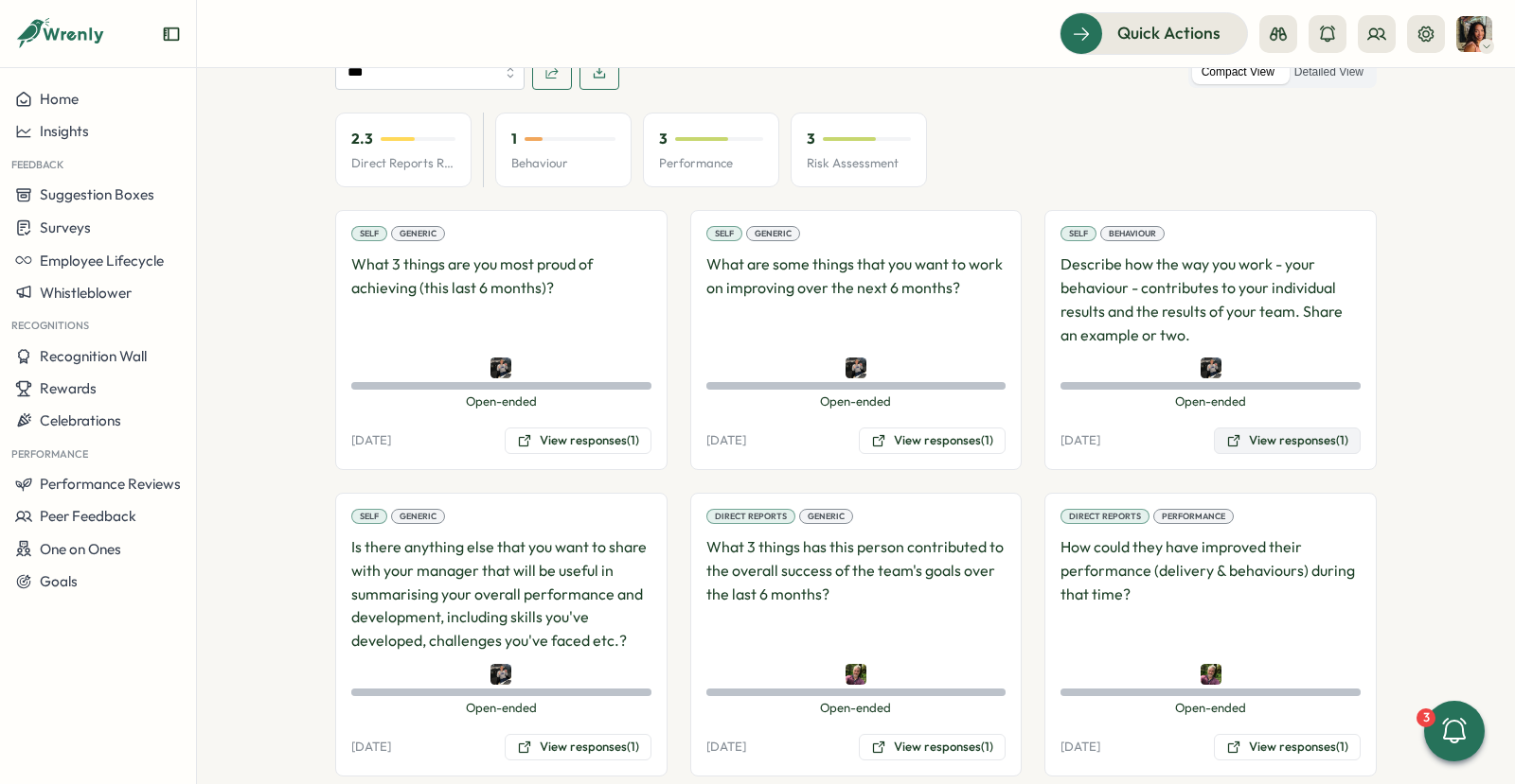
click at [1250, 428] on button "View responses (1)" at bounding box center [1287, 441] width 147 height 27
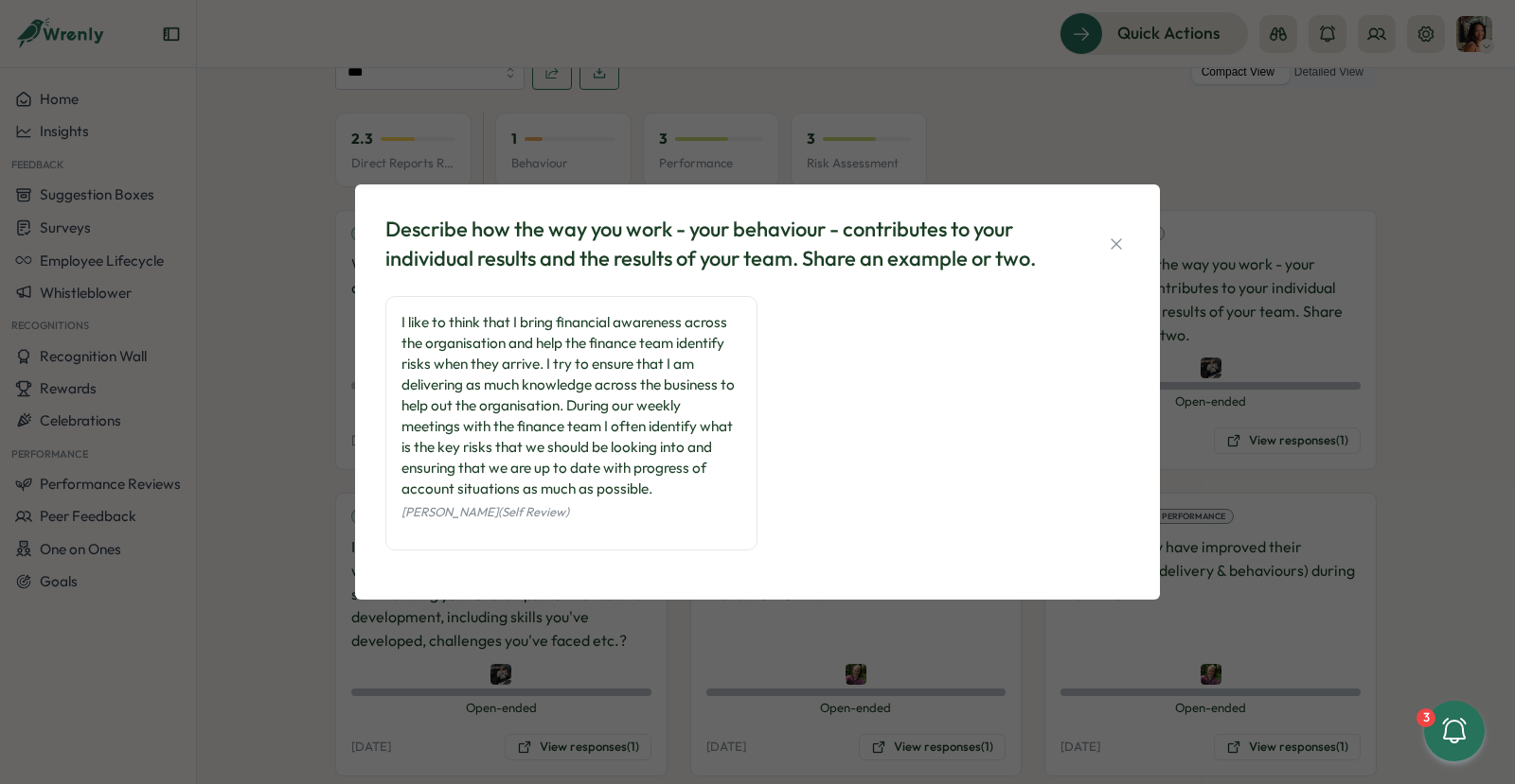
click at [1231, 314] on div "Describe how the way you work - your behaviour - contributes to your individual…" at bounding box center [758, 392] width 1515 height 784
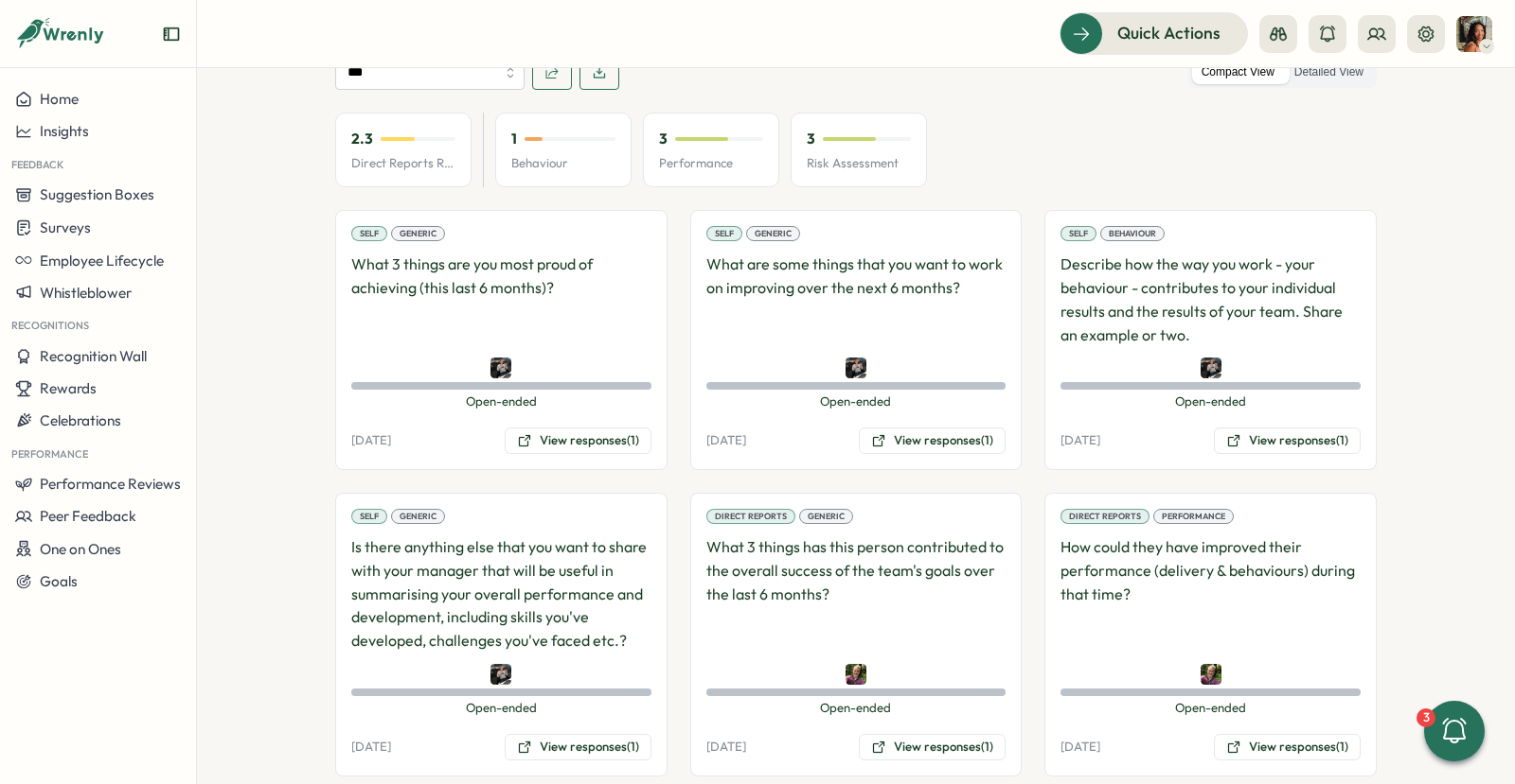
click at [563, 694] on div "Self Generic Is there anything else that you want to share with your manager th…" at bounding box center [501, 635] width 333 height 284
click at [546, 735] on button "View responses (1)" at bounding box center [578, 747] width 147 height 27
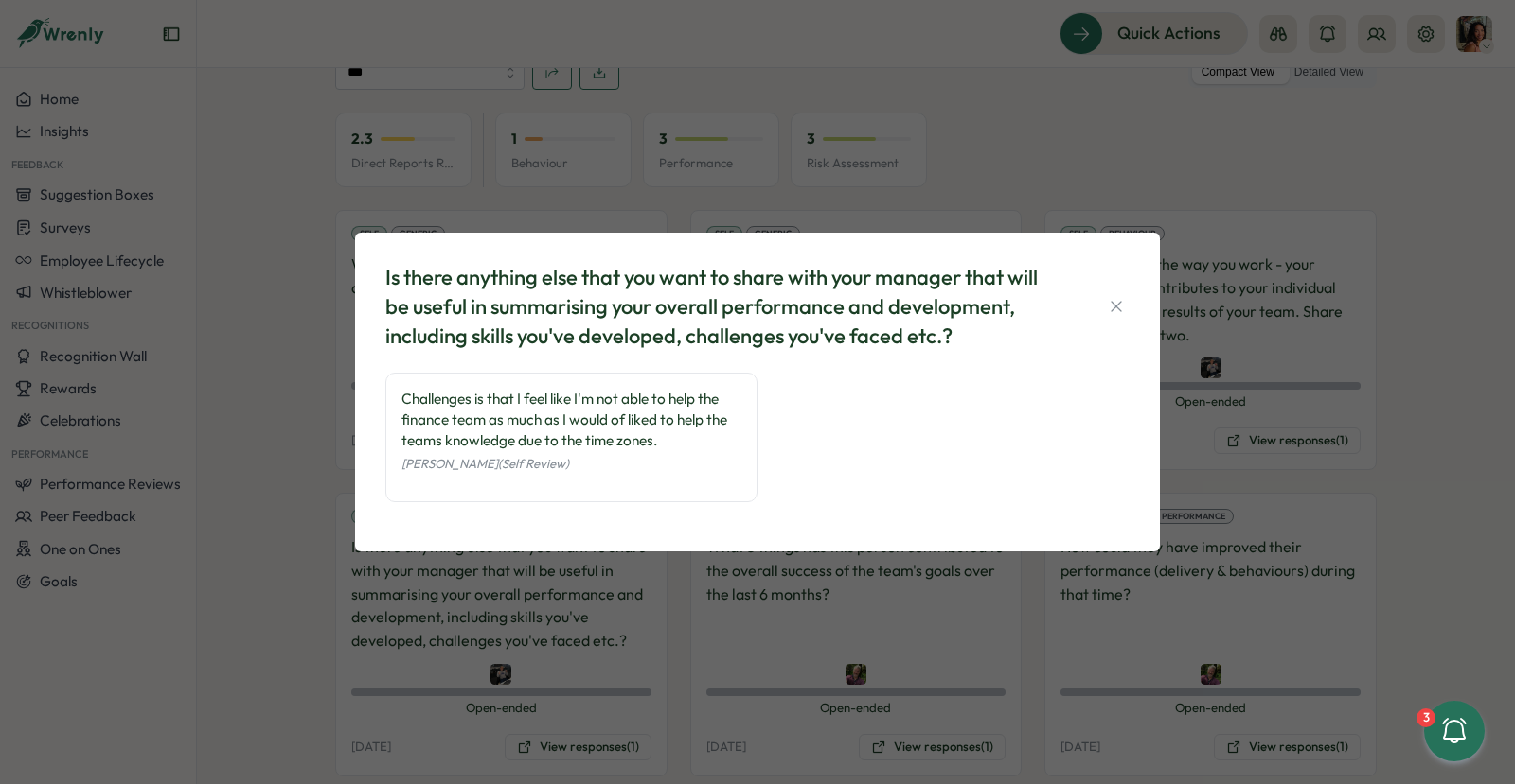
click at [605, 673] on div "Is there anything else that you want to share with your manager that will be us…" at bounding box center [758, 392] width 1515 height 784
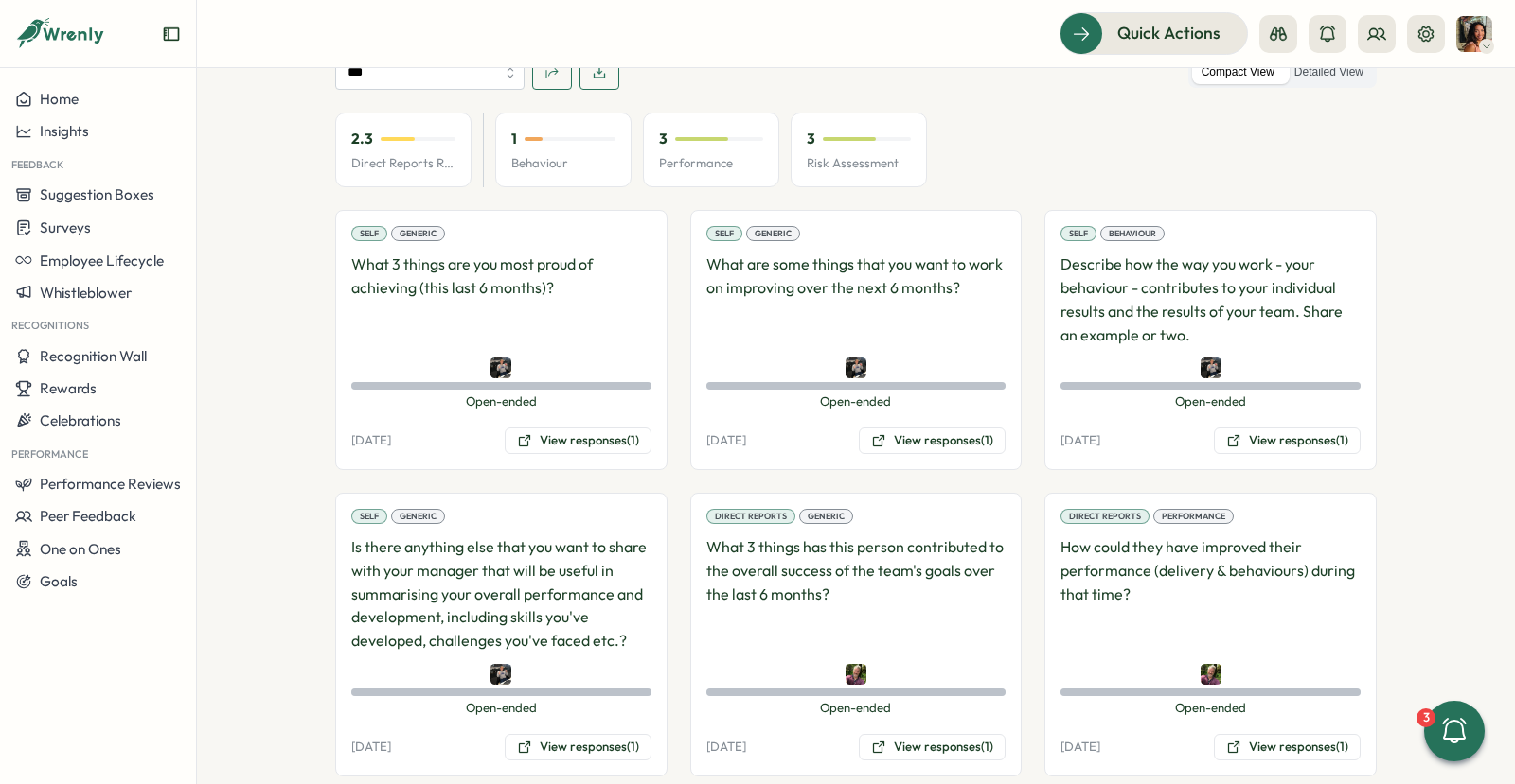
click at [901, 397] on div "Self Generic What are some things that you want to work on improving over the n…" at bounding box center [857, 340] width 333 height 260
click at [897, 428] on button "View responses (1)" at bounding box center [932, 441] width 147 height 27
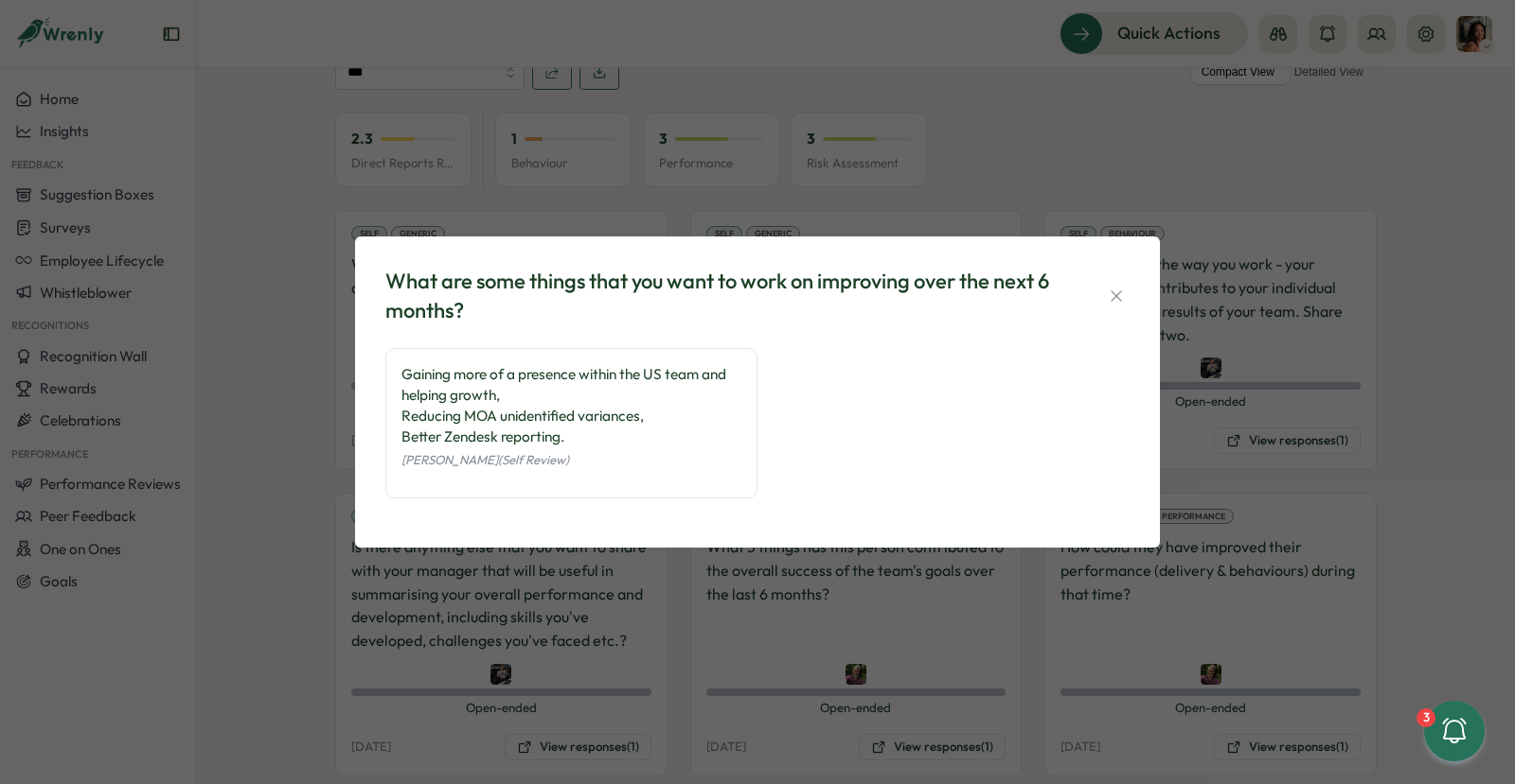
click at [799, 573] on div "What are some things that you want to work on improving over the next 6 months?…" at bounding box center [758, 392] width 1515 height 784
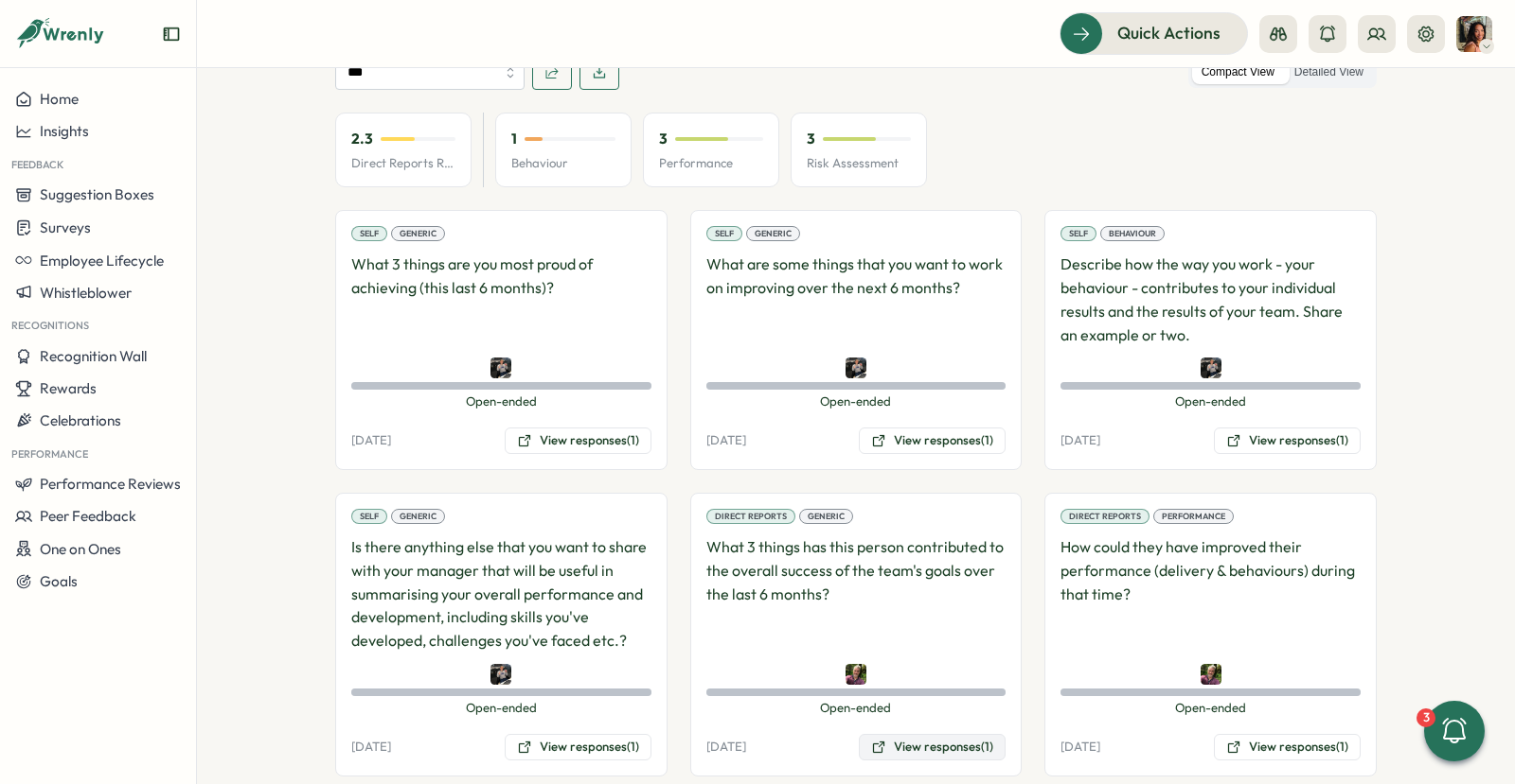
click at [871, 740] on icon at bounding box center [877, 747] width 15 height 15
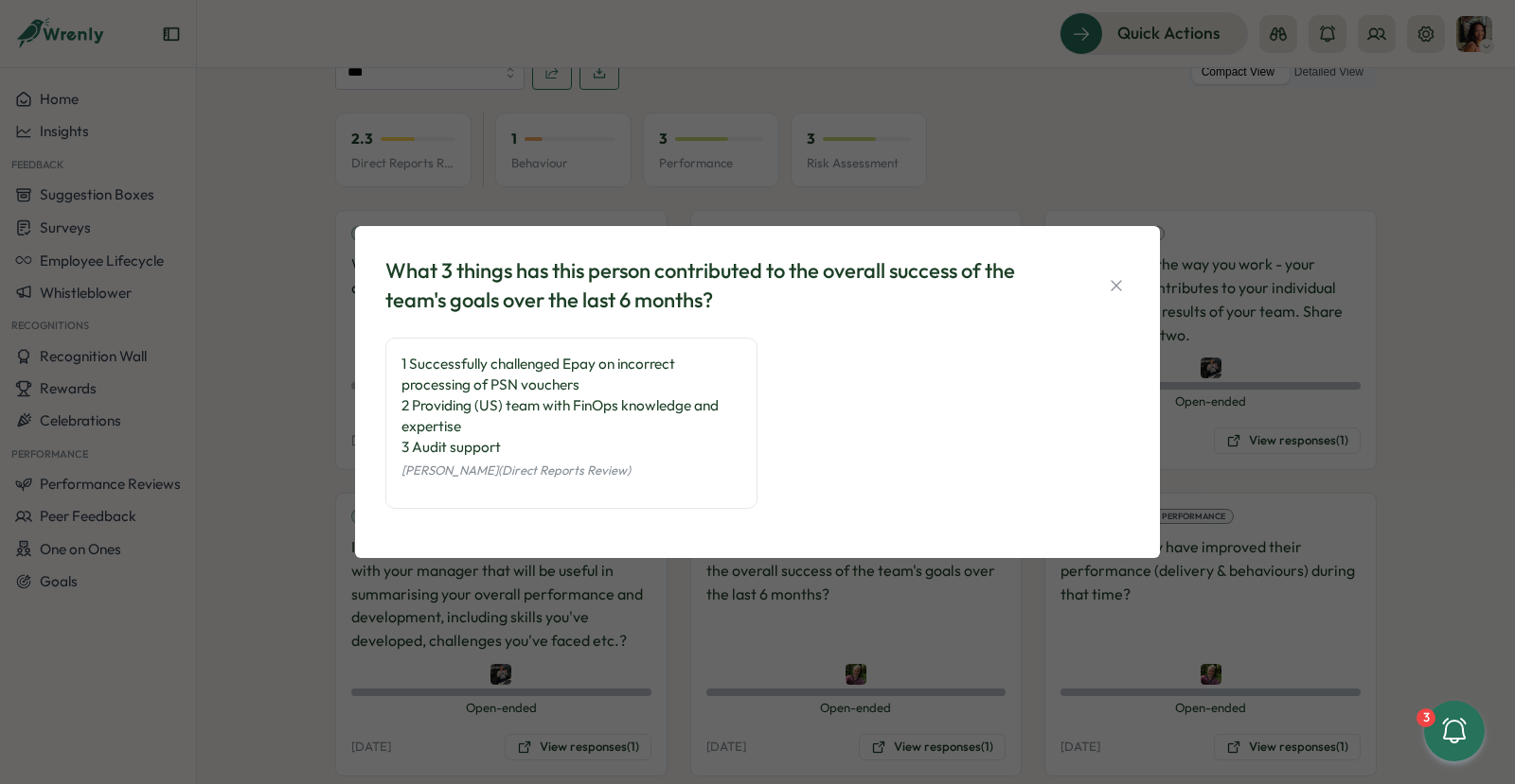
click at [1007, 611] on div "What 3 things has this person contributed to the overall success of the team's …" at bounding box center [758, 392] width 1515 height 784
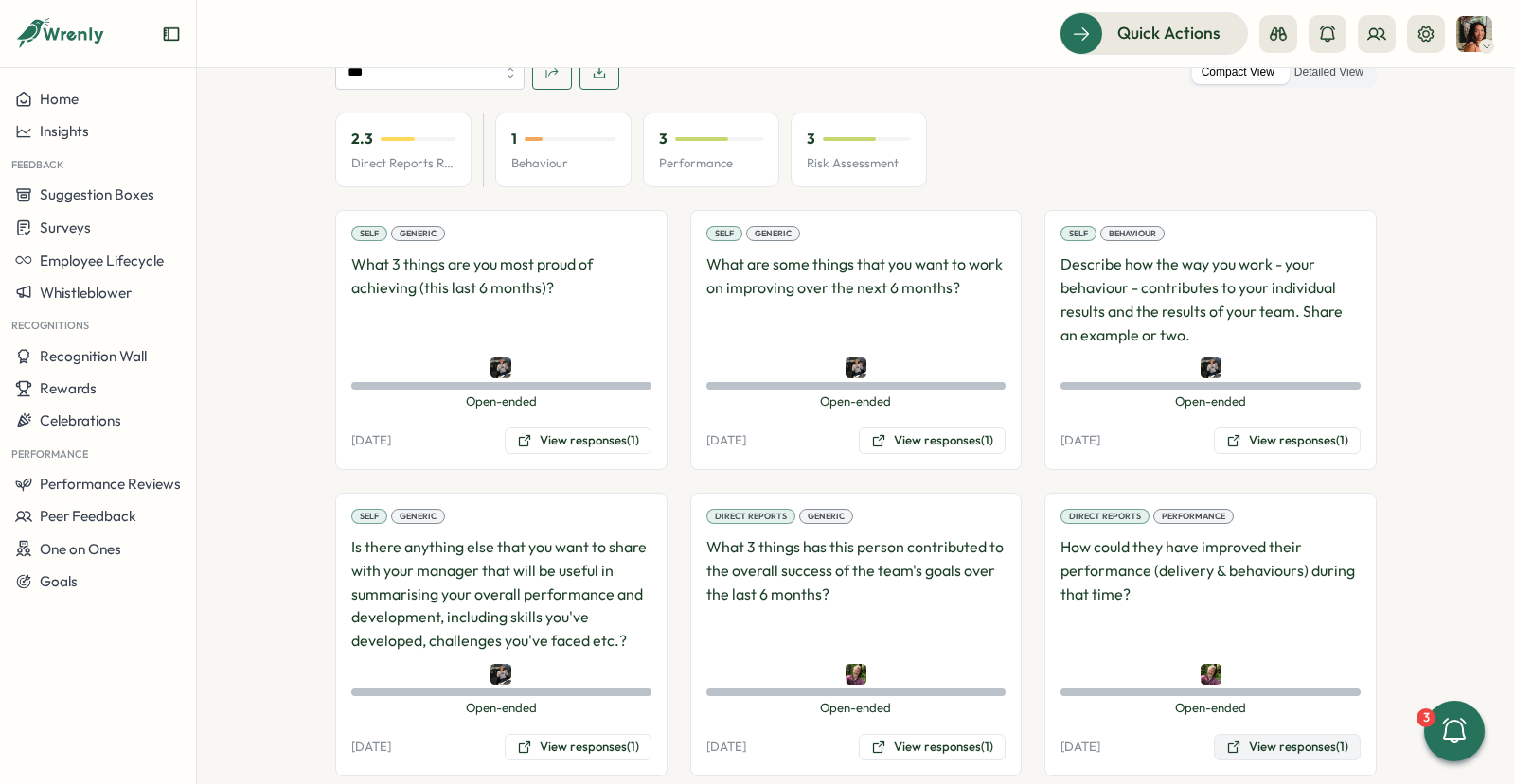
click at [1257, 735] on button "View responses (1)" at bounding box center [1287, 747] width 147 height 27
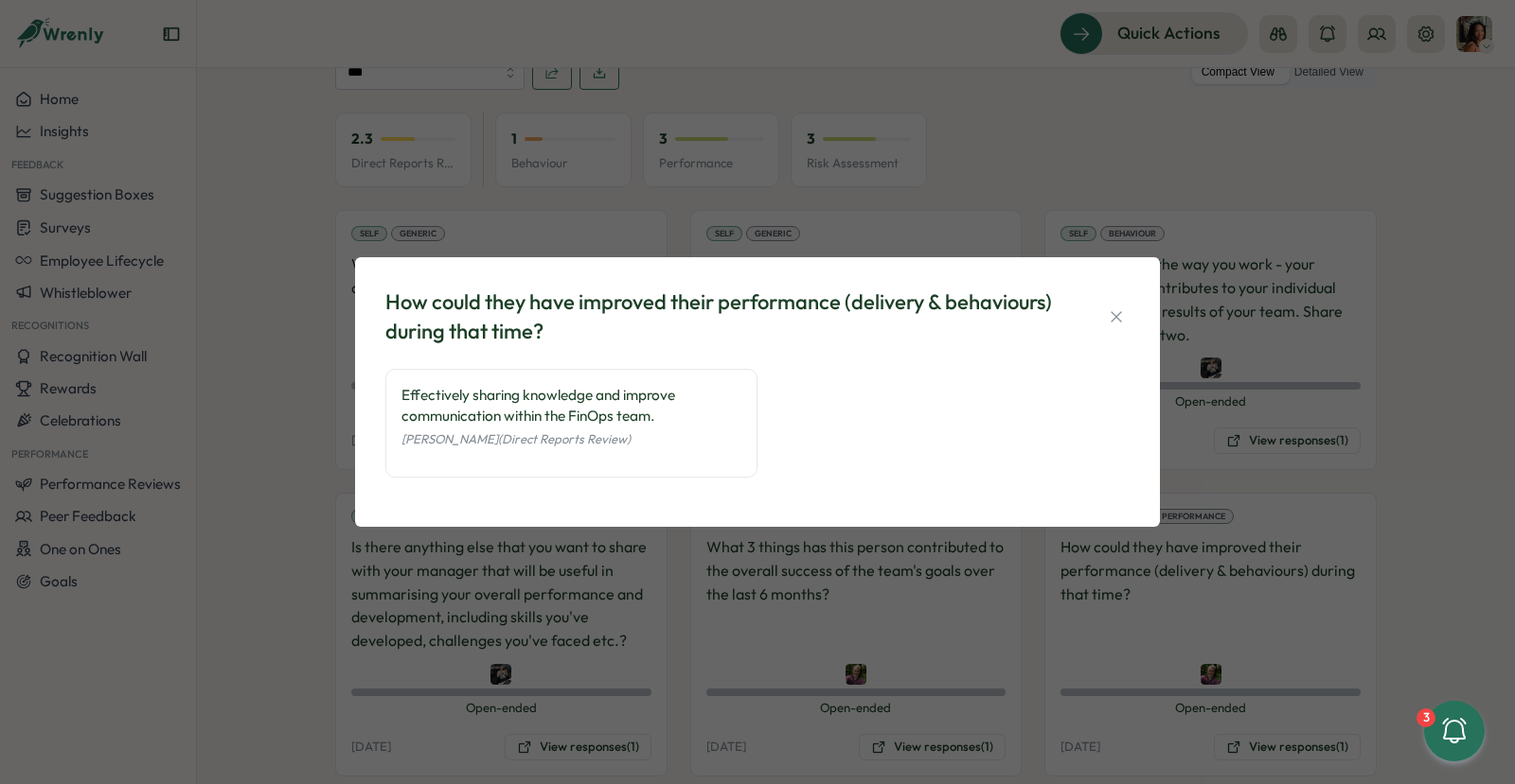
click at [653, 588] on div "How could they have improved their performance (delivery & behaviours) during t…" at bounding box center [758, 392] width 1515 height 784
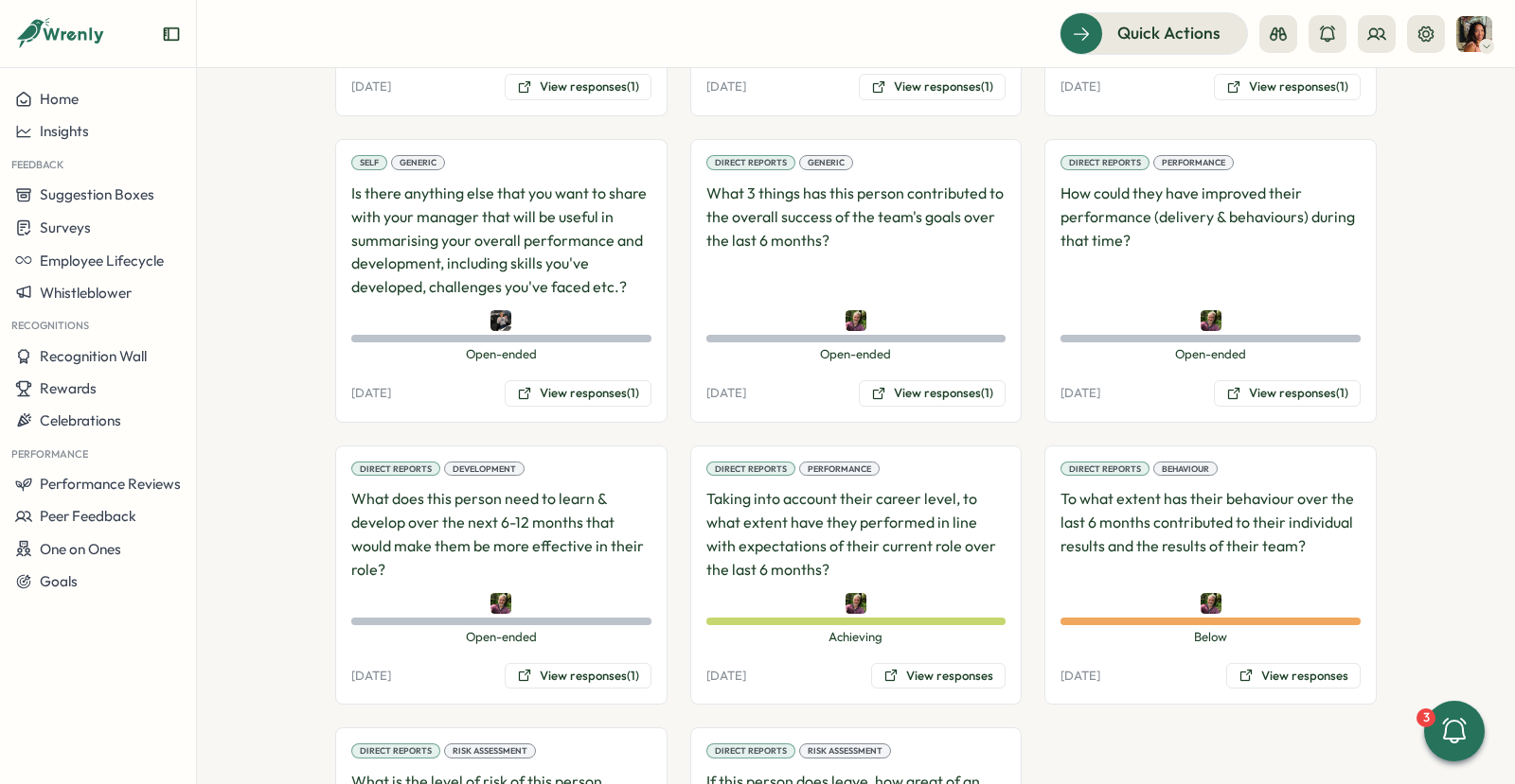
scroll to position [1349, 0]
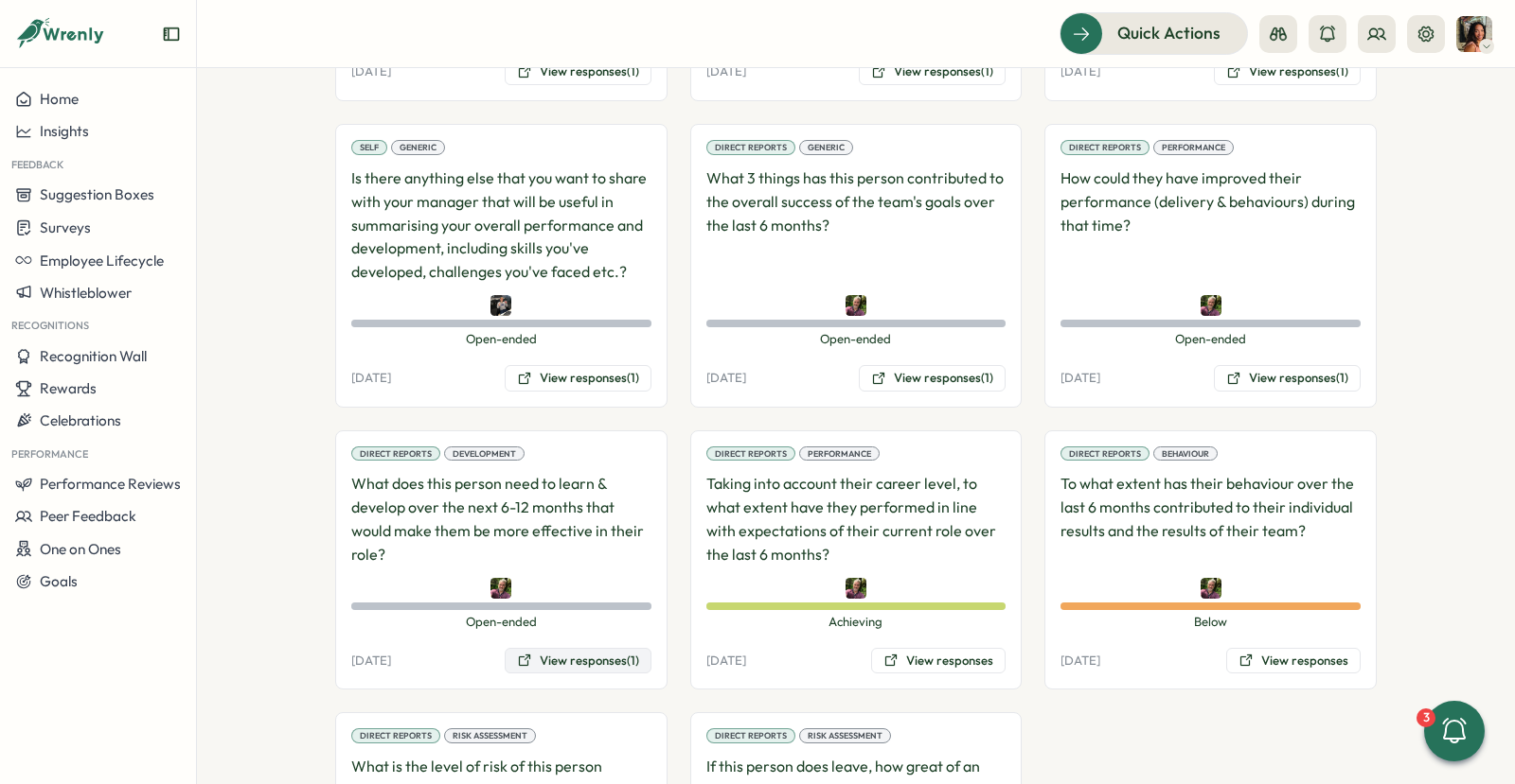
click at [617, 648] on button "View responses (1)" at bounding box center [578, 661] width 147 height 27
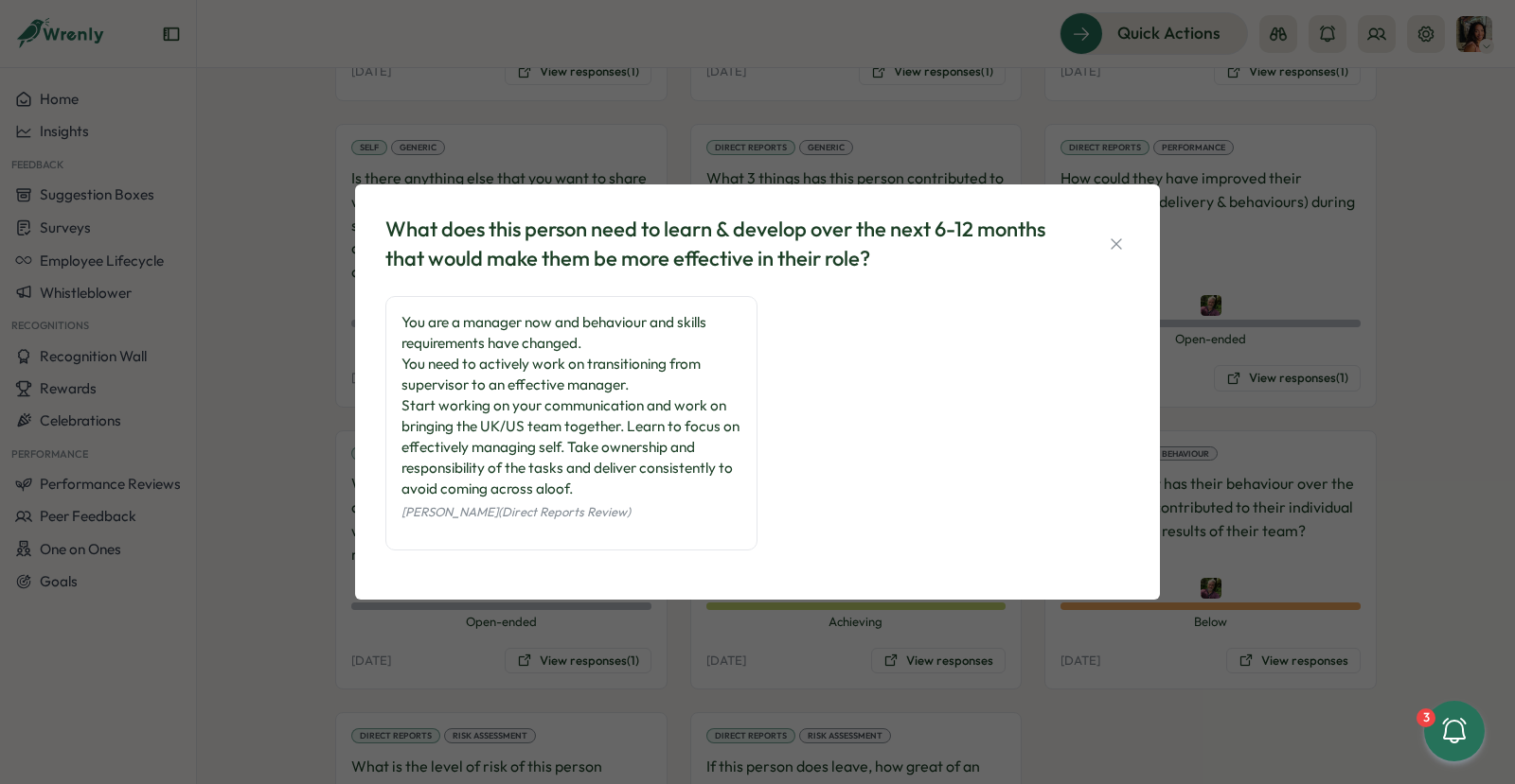
click at [1051, 665] on div "What does this person need to learn & develop over the next 6-12 months that wo…" at bounding box center [758, 392] width 1515 height 784
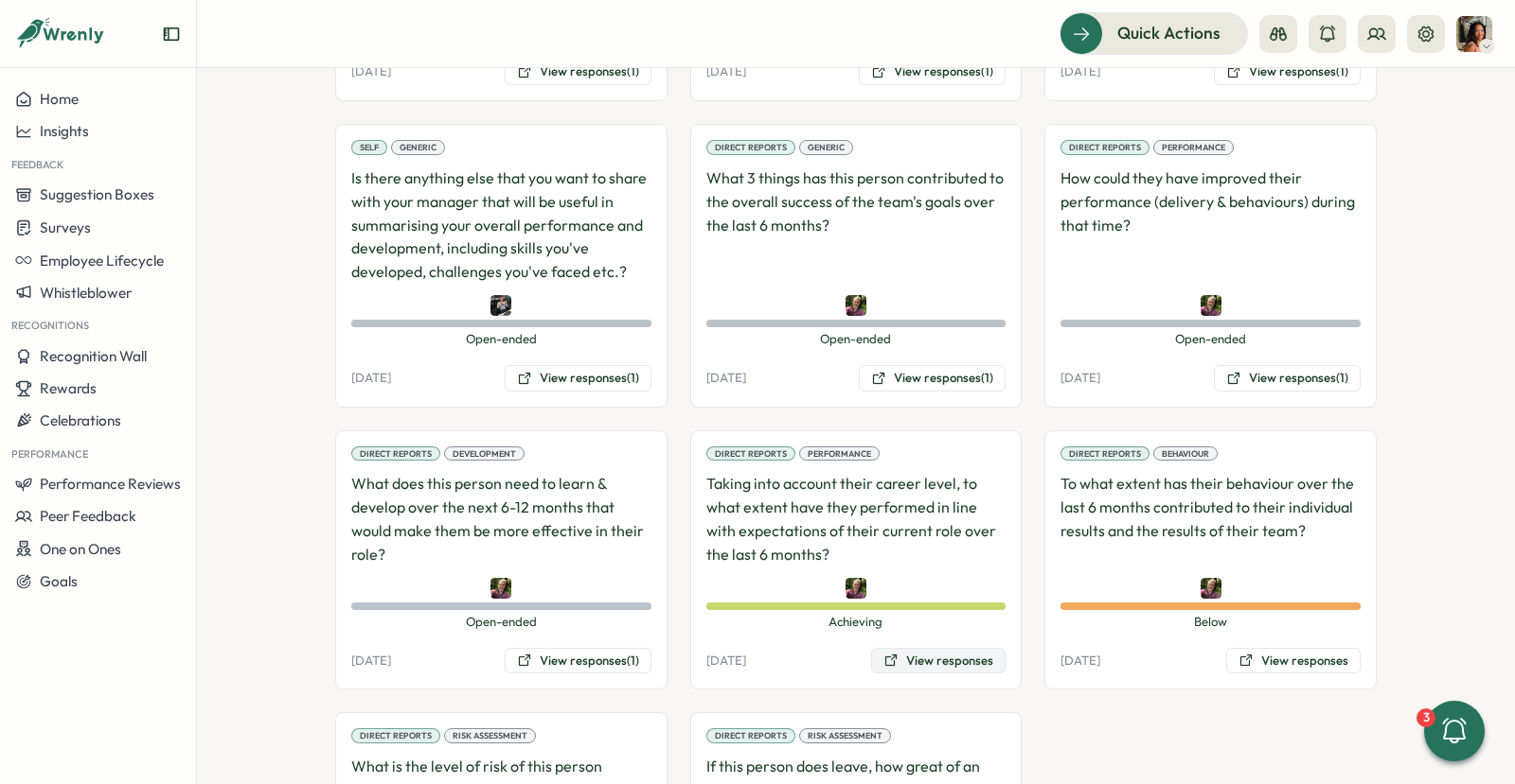
click at [957, 648] on button "View responses" at bounding box center [938, 661] width 135 height 27
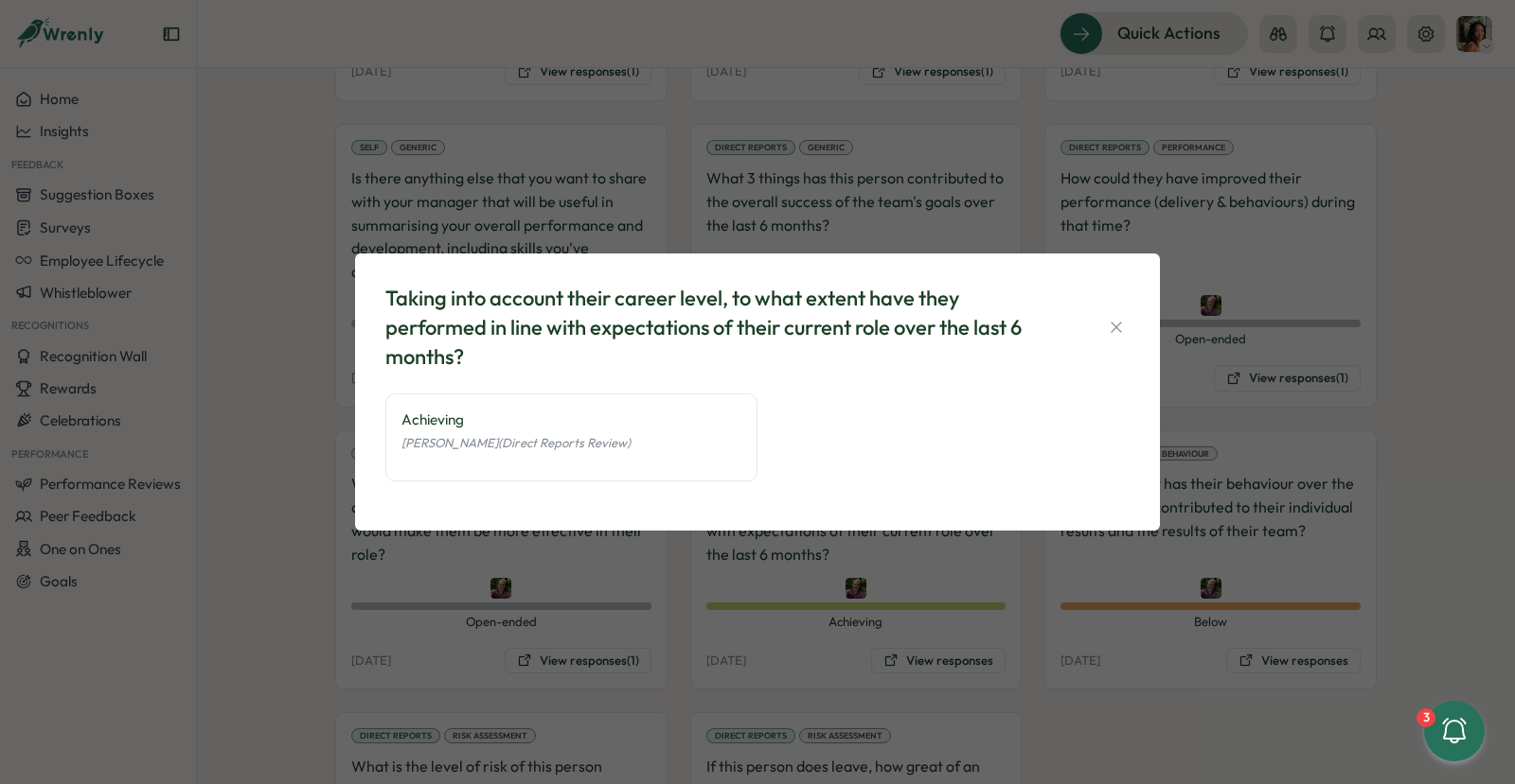
drag, startPoint x: 1037, startPoint y: 633, endPoint x: 1055, endPoint y: 632, distance: 18.0
click at [1037, 633] on div "Taking into account their career level, to what extent have they performed in l…" at bounding box center [758, 392] width 1515 height 784
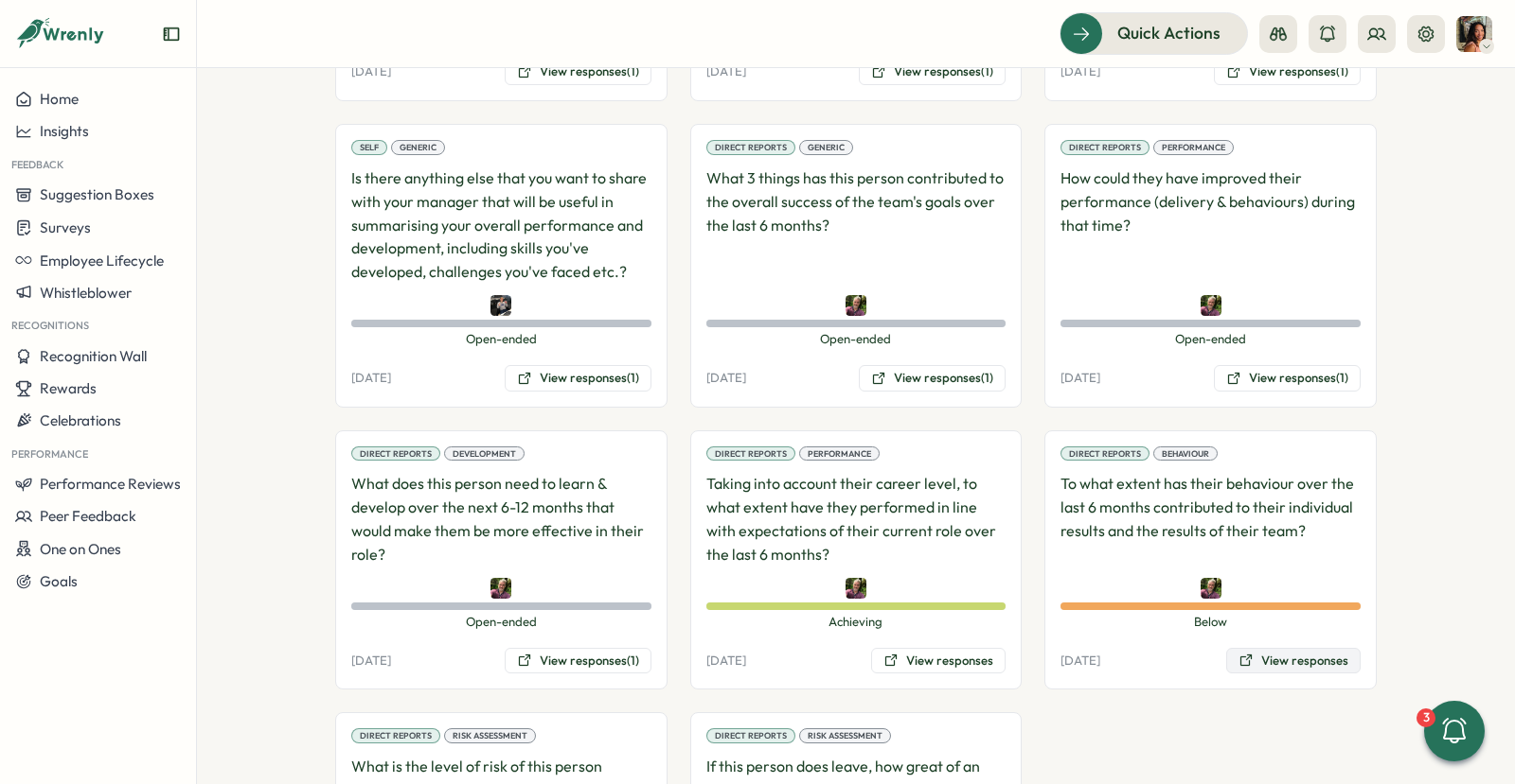
click at [1276, 648] on button "View responses" at bounding box center [1293, 661] width 135 height 27
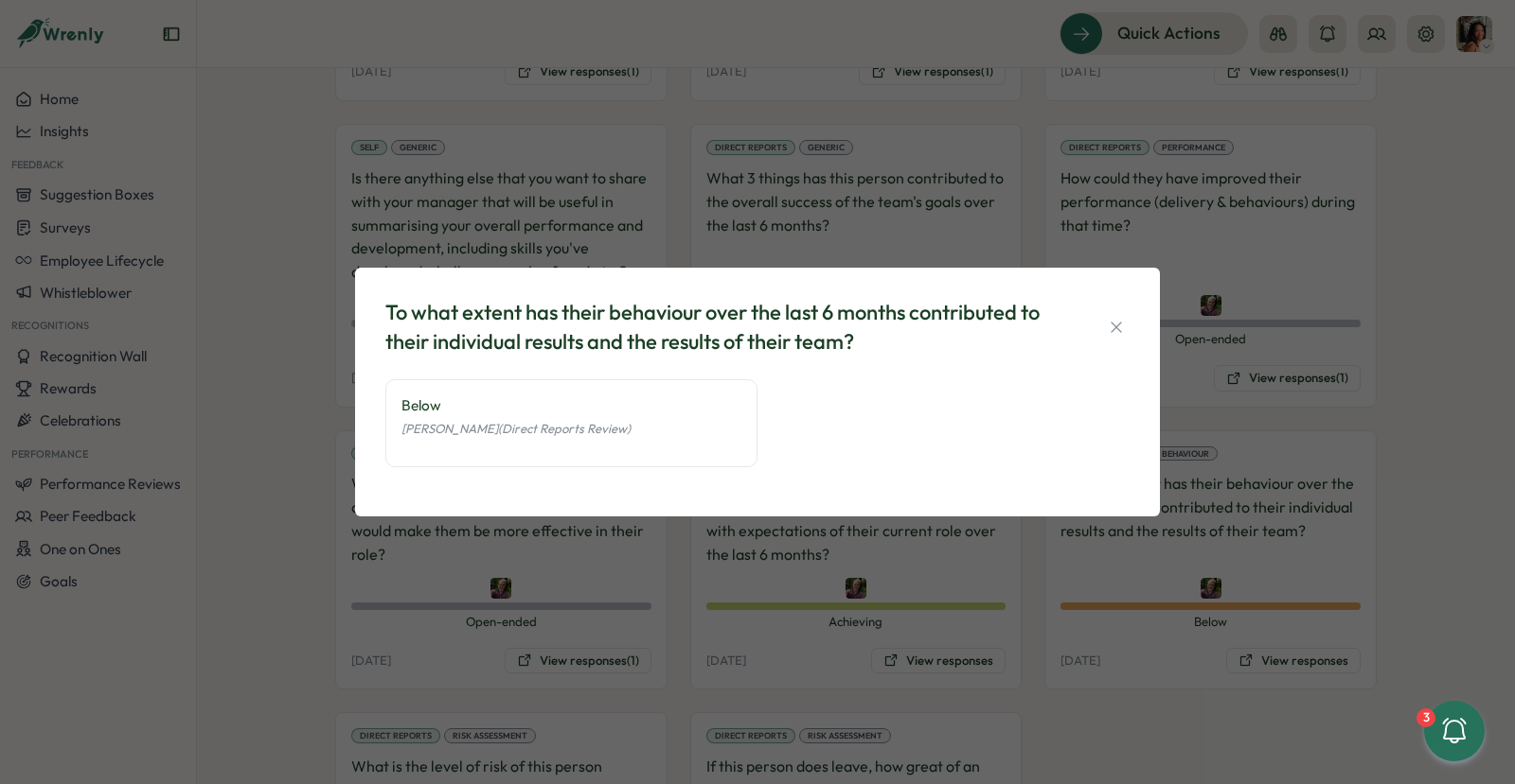
click at [1105, 678] on div "To what extent has their behaviour over the last 6 months contributed to their …" at bounding box center [758, 392] width 1515 height 784
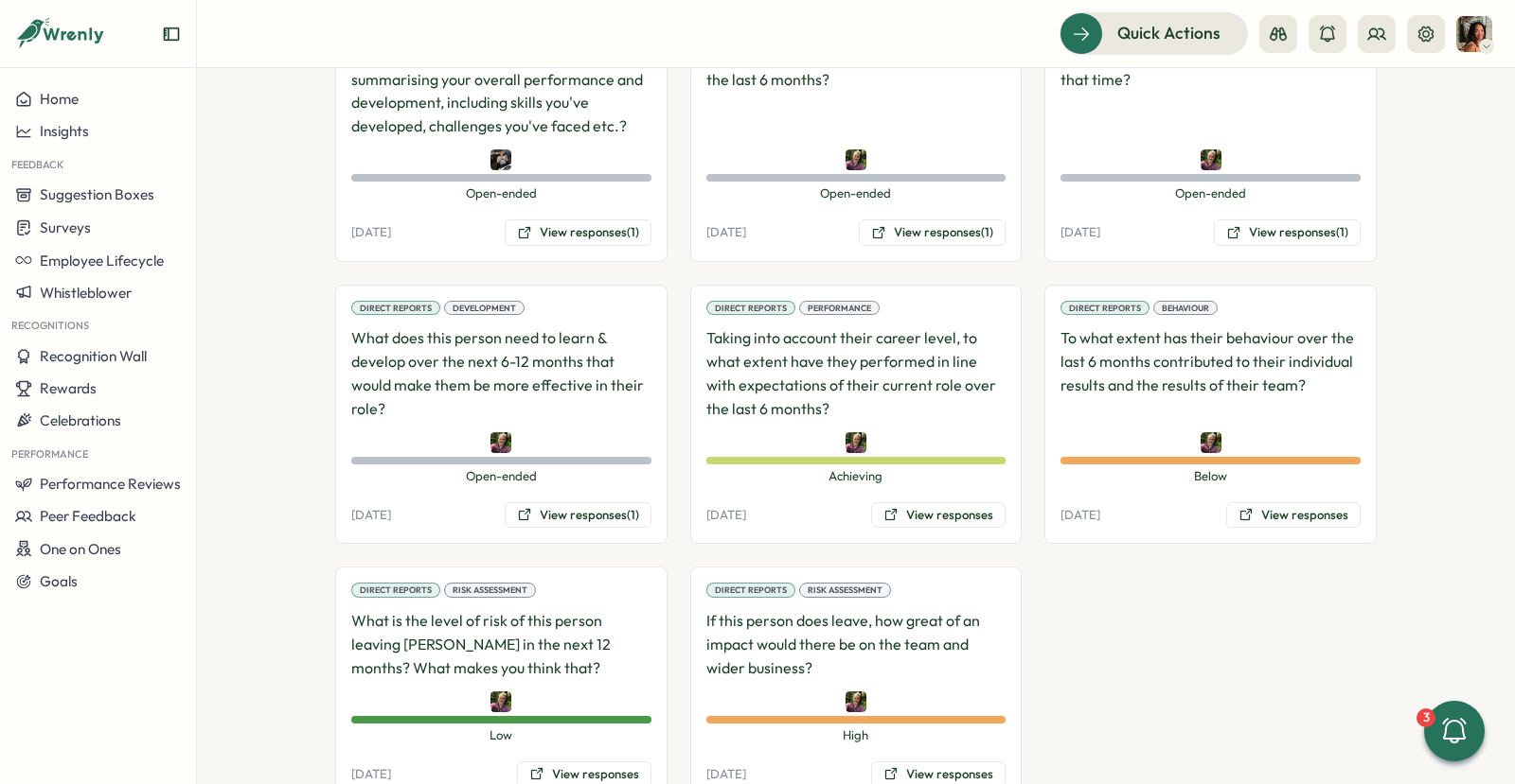
scroll to position [1524, 0]
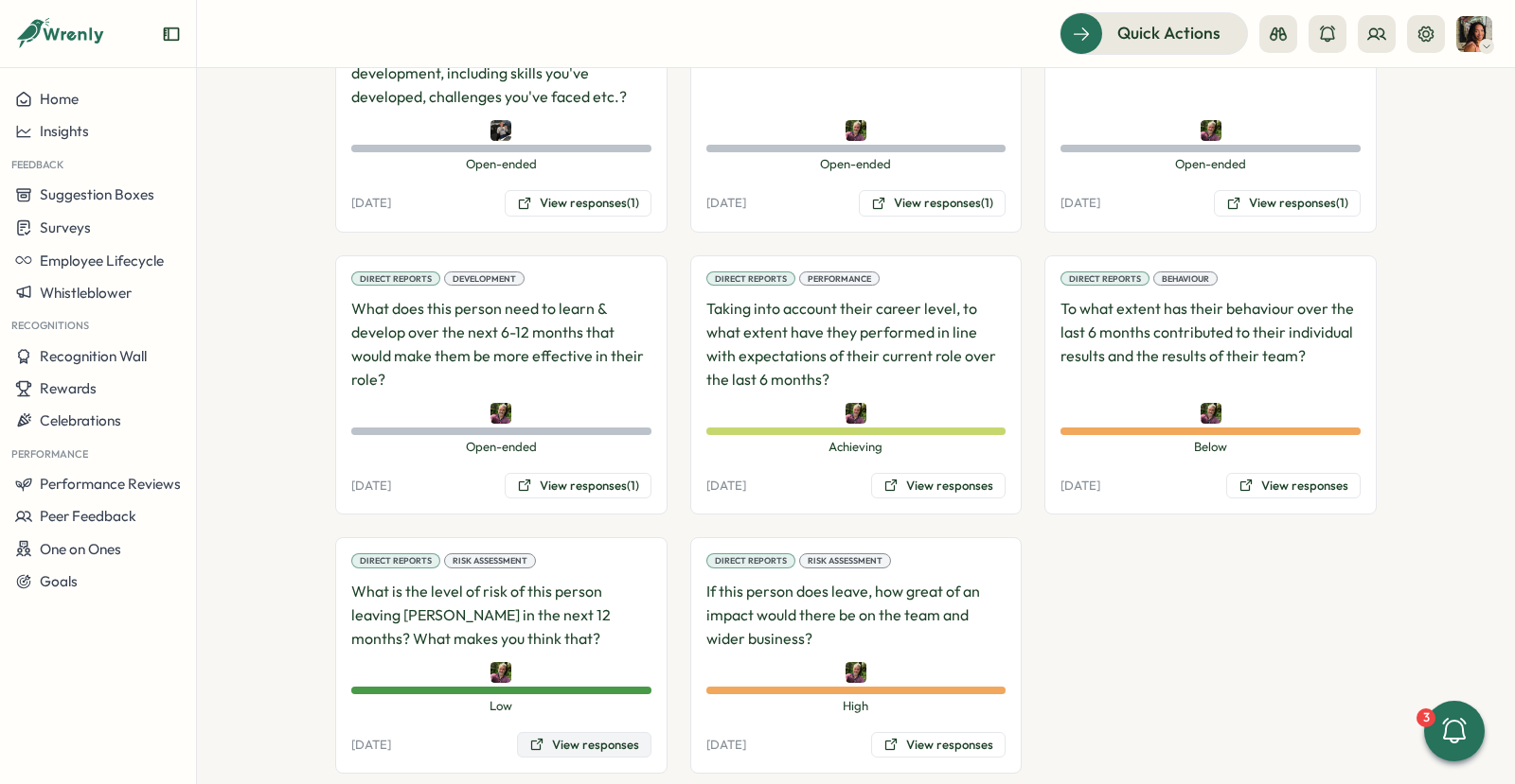
click at [609, 733] on button "View responses" at bounding box center [584, 745] width 135 height 27
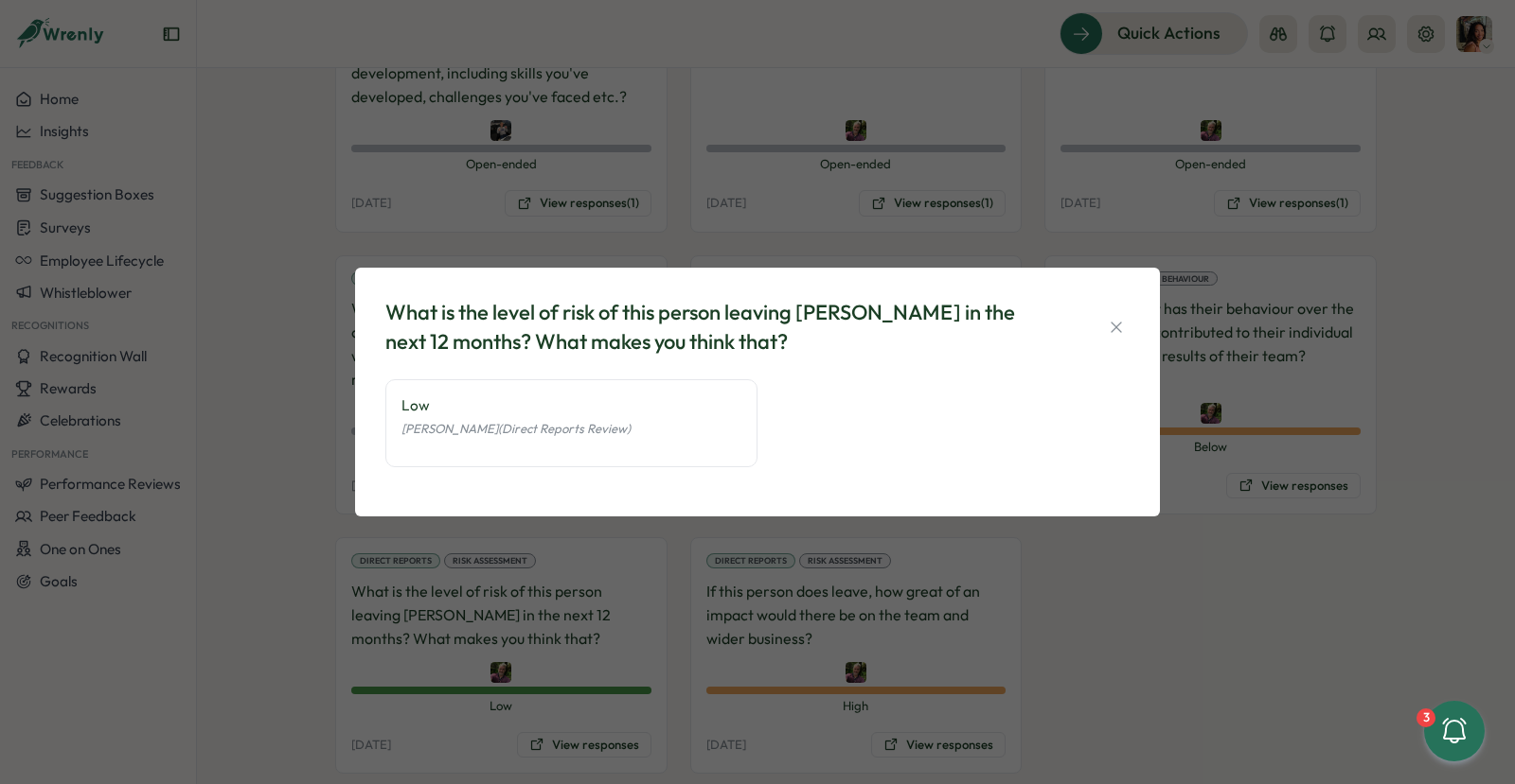
click at [858, 666] on div "What is the level of risk of this person leaving Tillo in the next 12 months? W…" at bounding box center [758, 392] width 1515 height 784
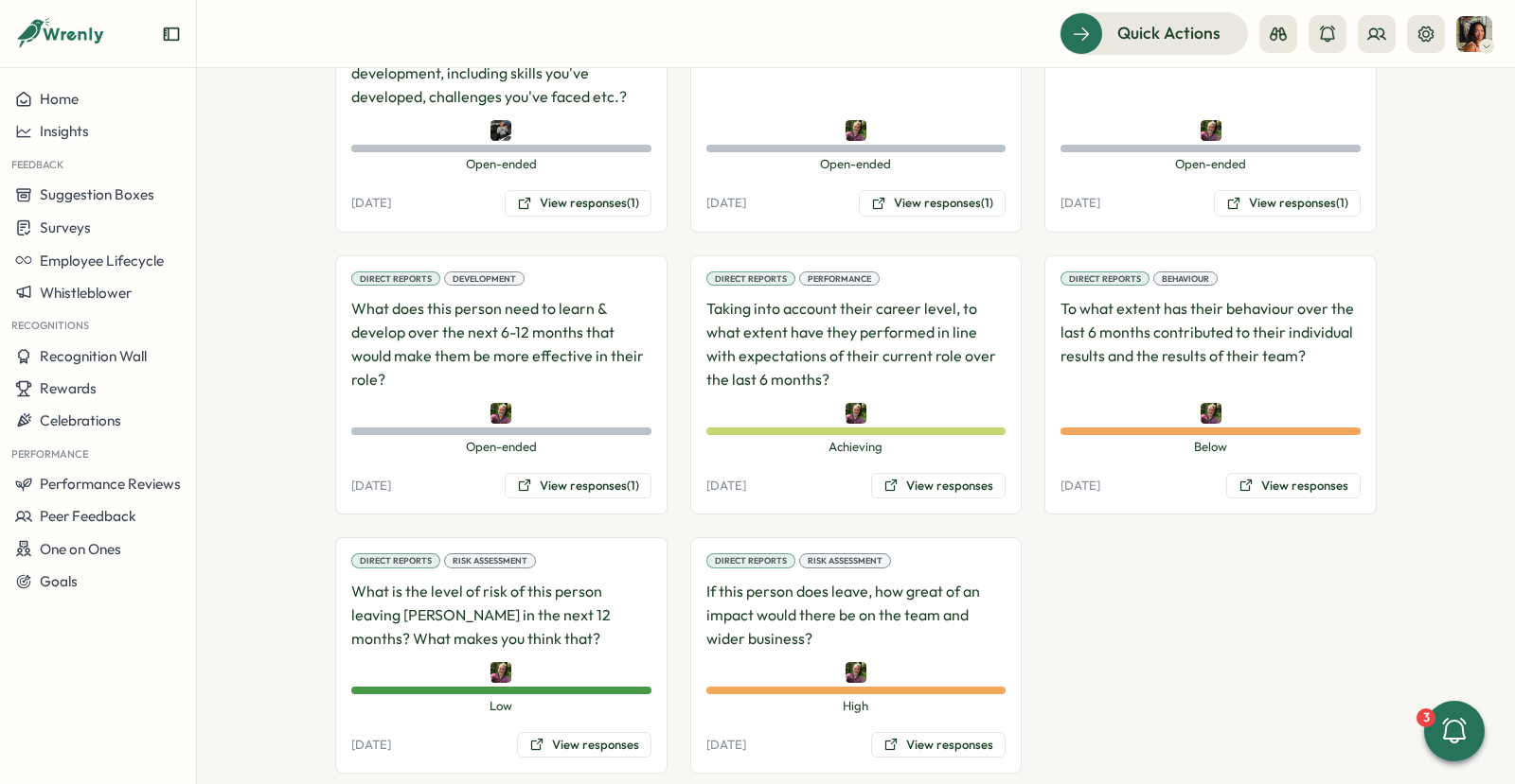
click at [895, 694] on div "Direct Reports Risk Assessment If this person does leave, how great of an impac…" at bounding box center [857, 655] width 333 height 237
click at [886, 739] on icon at bounding box center [890, 744] width 11 height 11
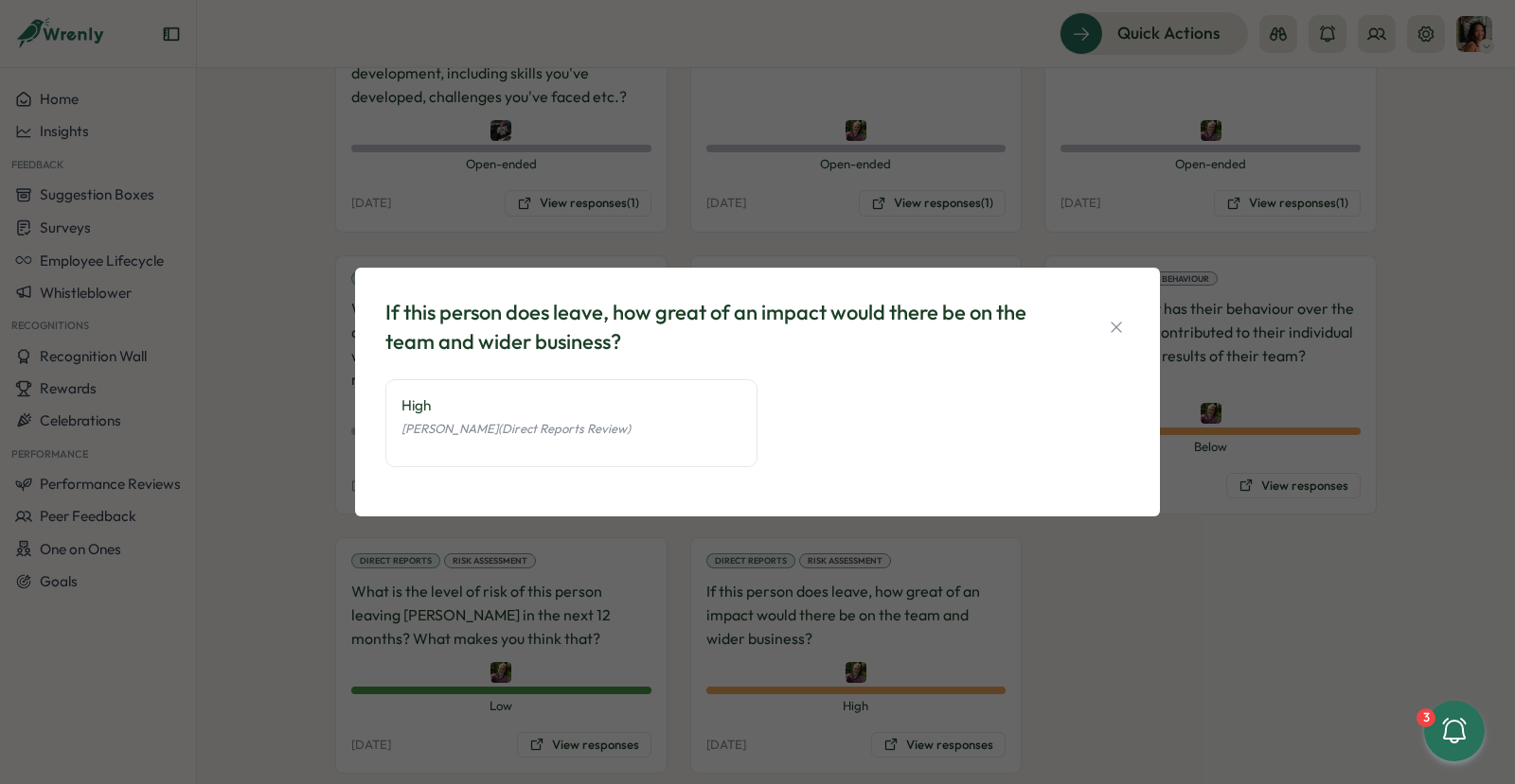
click at [1094, 653] on div "If this person does leave, how great of an impact would there be on the team an…" at bounding box center [758, 392] width 1515 height 784
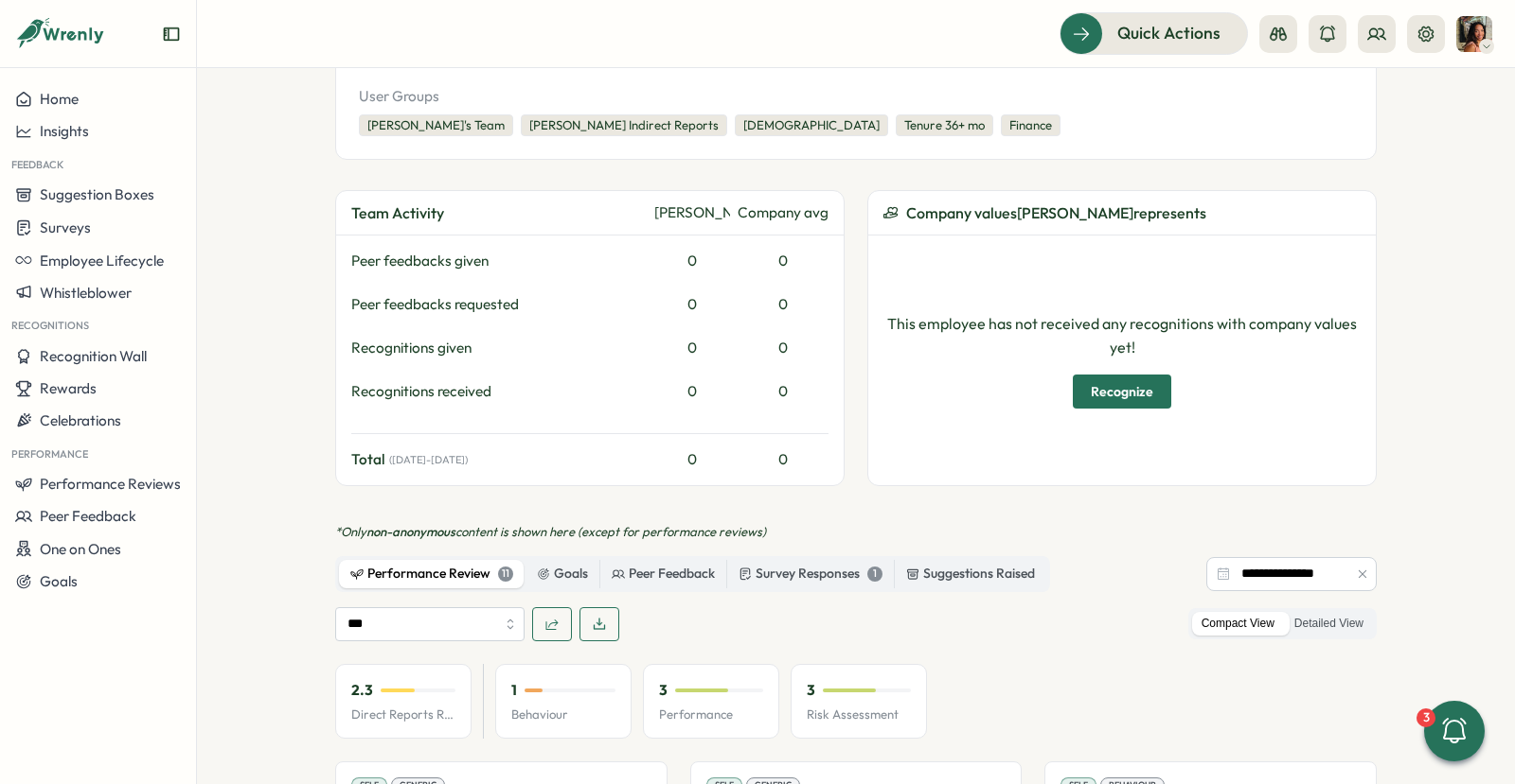
scroll to position [0, 0]
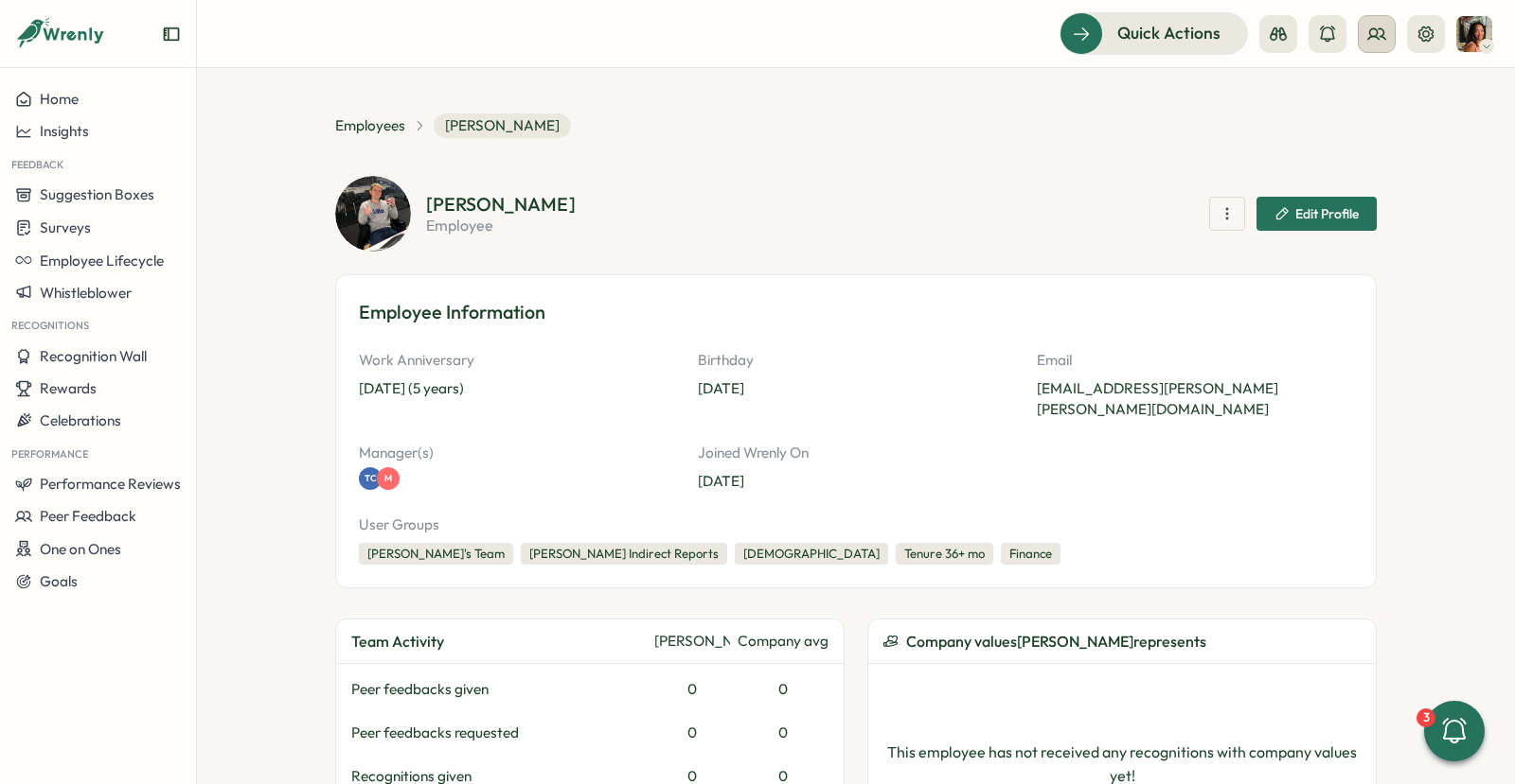
click at [1362, 27] on button at bounding box center [1376, 34] width 38 height 38
click at [1343, 93] on div "Org Members" at bounding box center [1377, 93] width 119 height 21
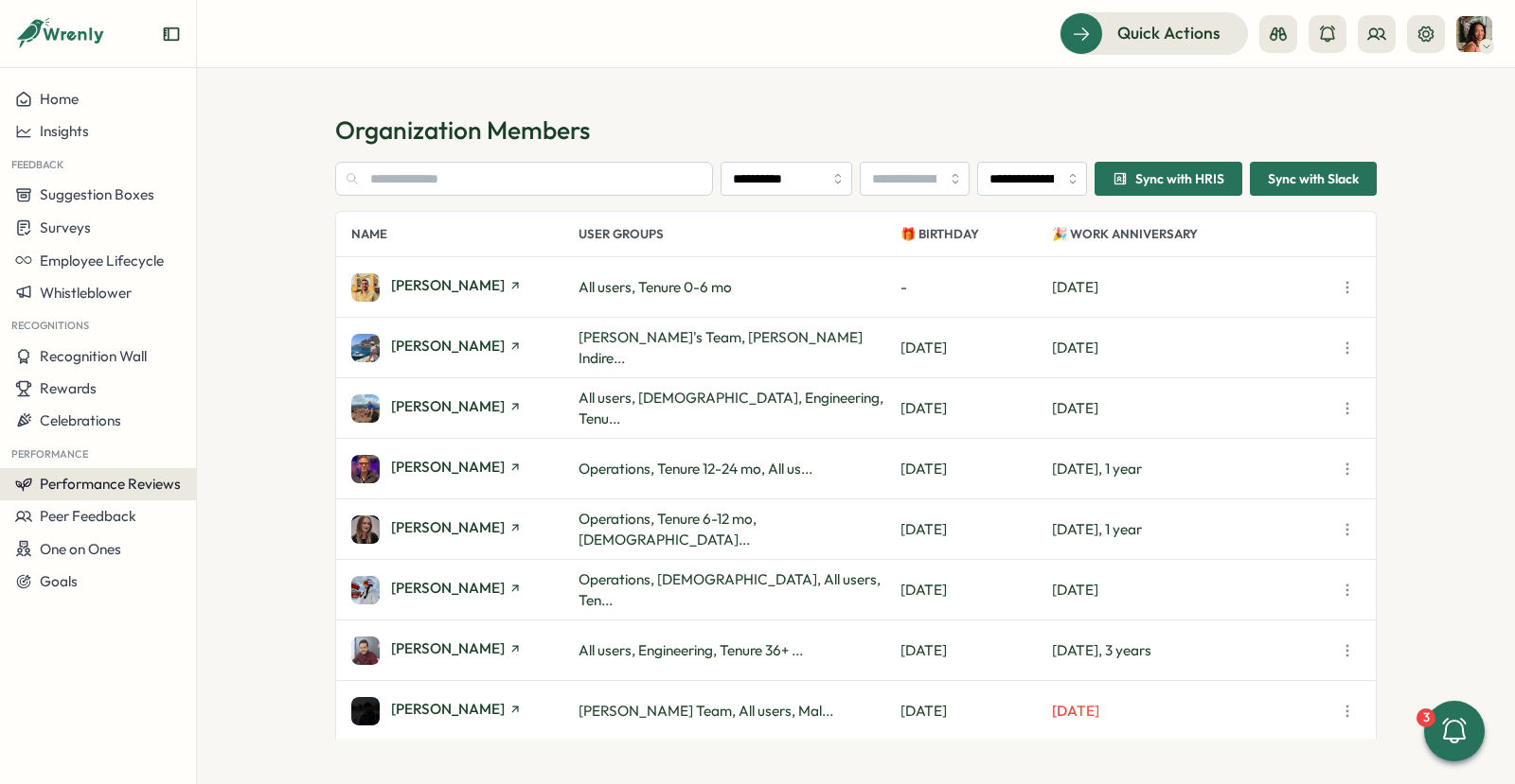
click at [115, 484] on span "Performance Reviews" at bounding box center [110, 484] width 141 height 18
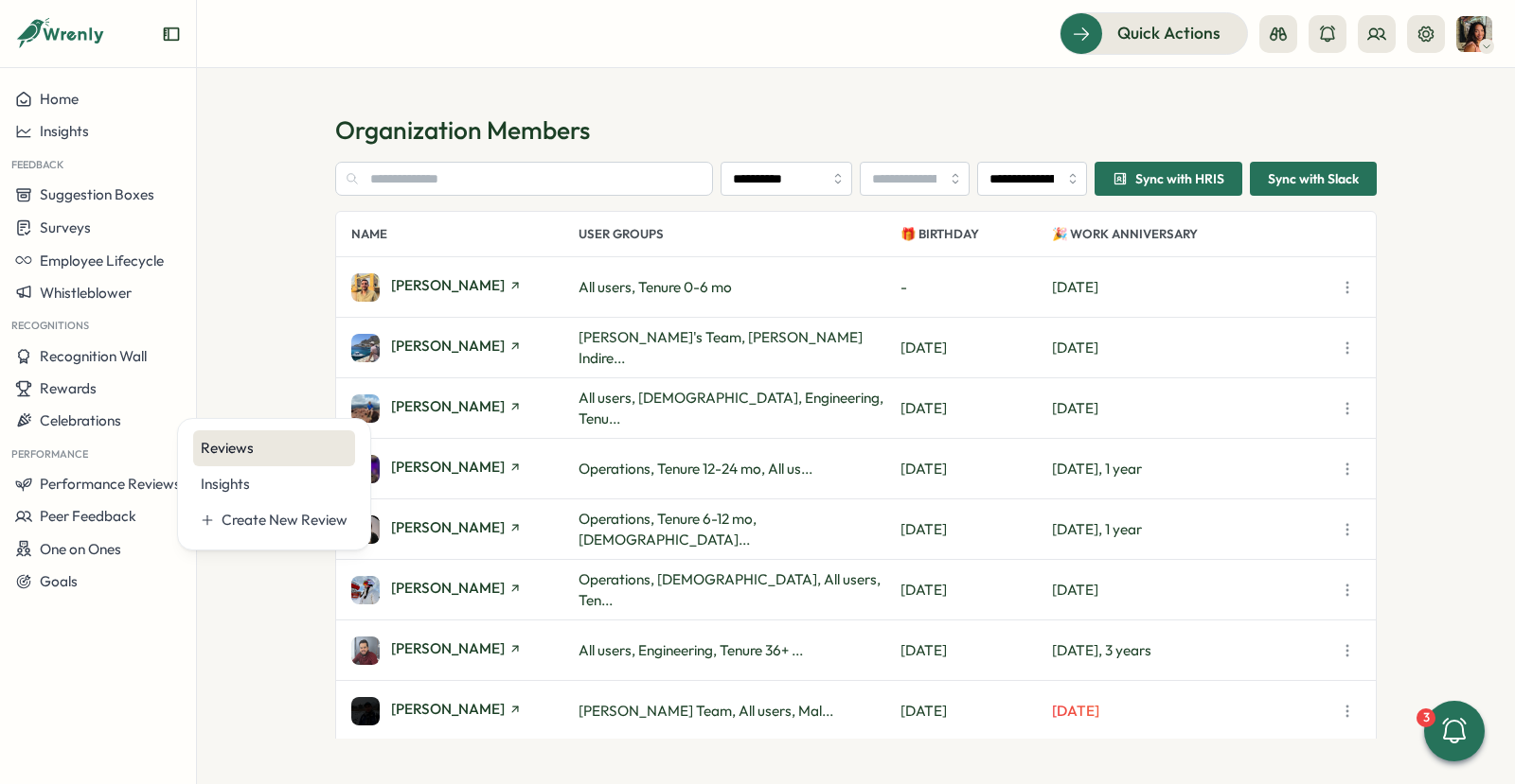
click at [268, 445] on div "Reviews" at bounding box center [274, 448] width 147 height 21
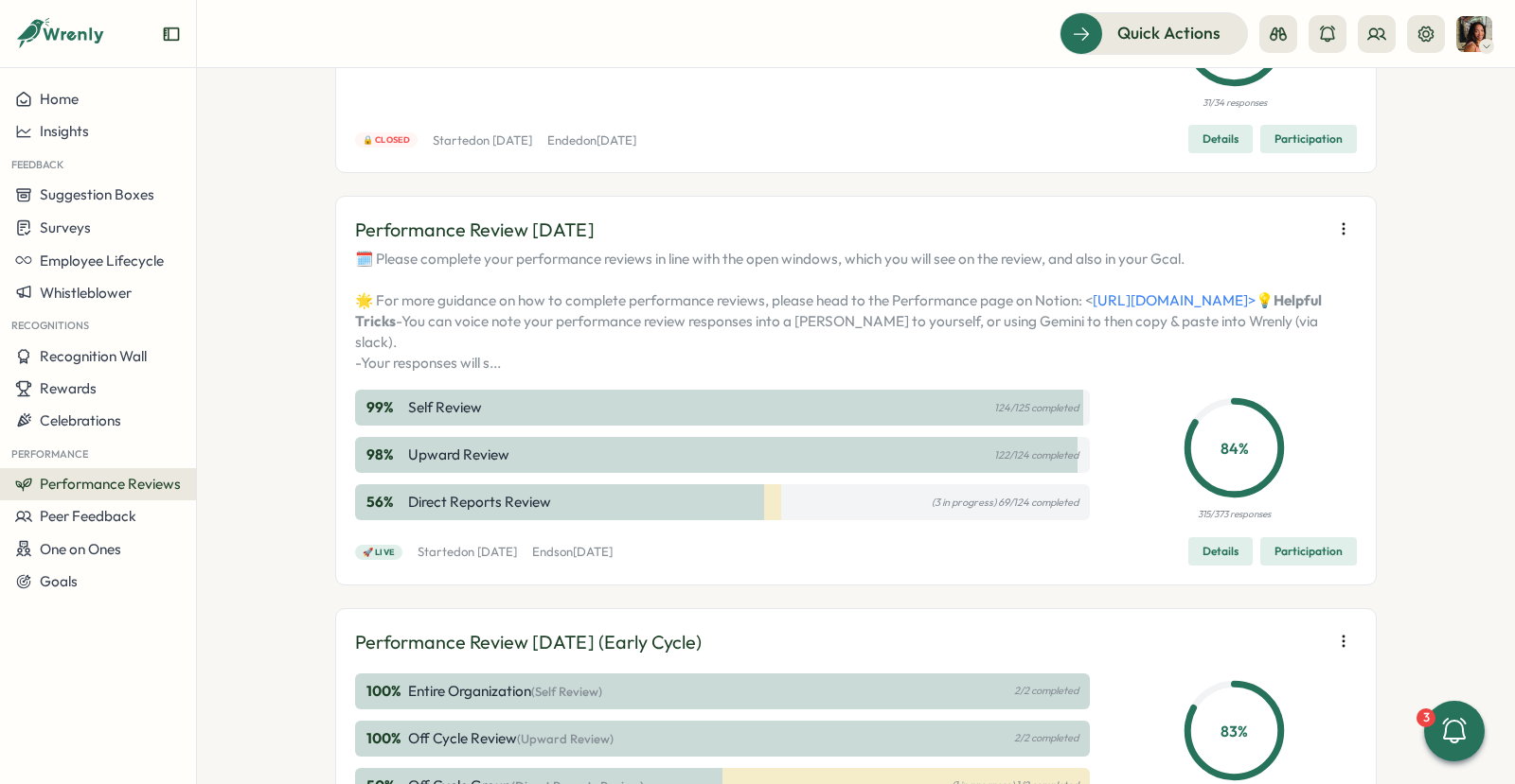
scroll to position [271, 0]
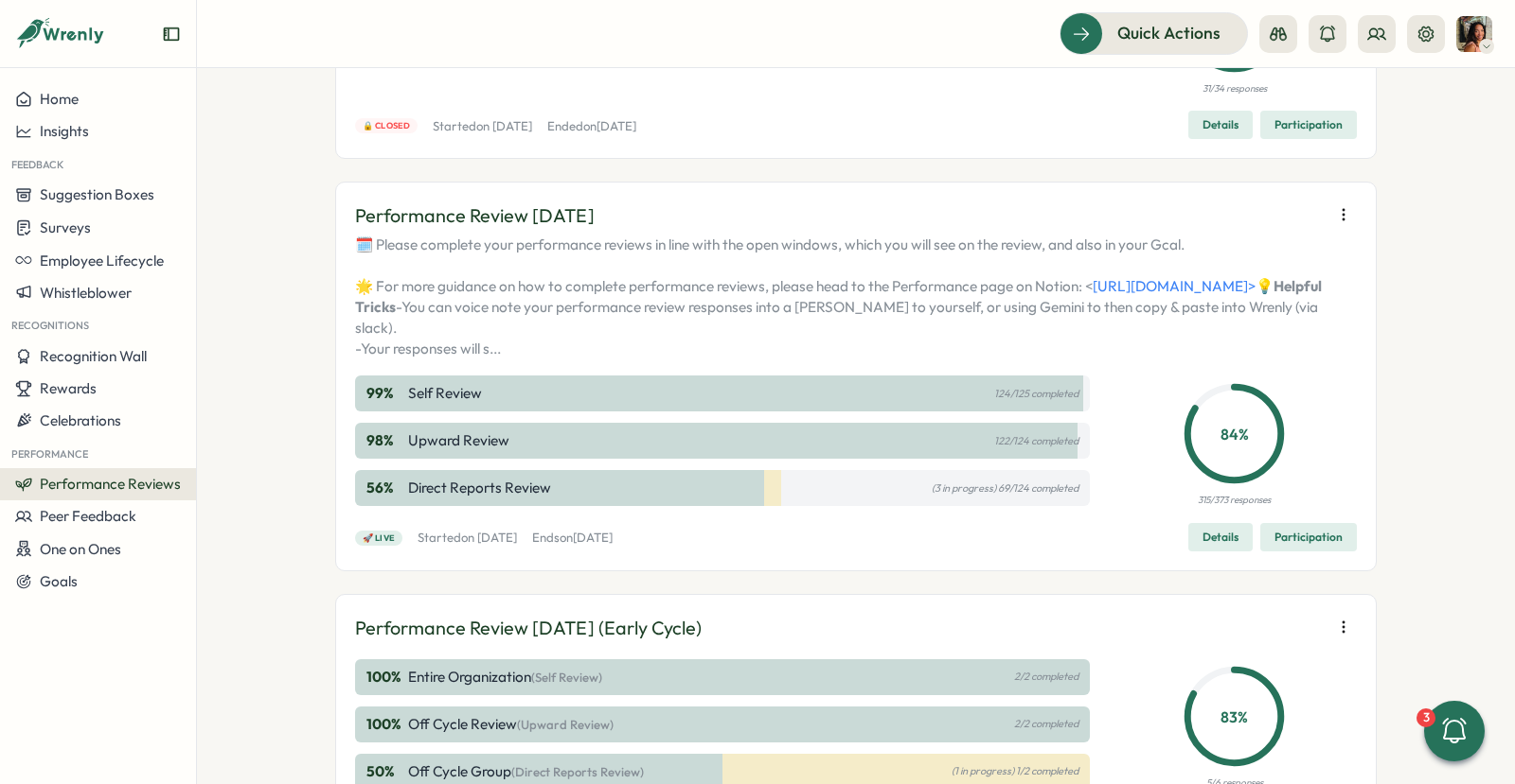
click at [1299, 550] on span "Participation" at bounding box center [1308, 538] width 68 height 27
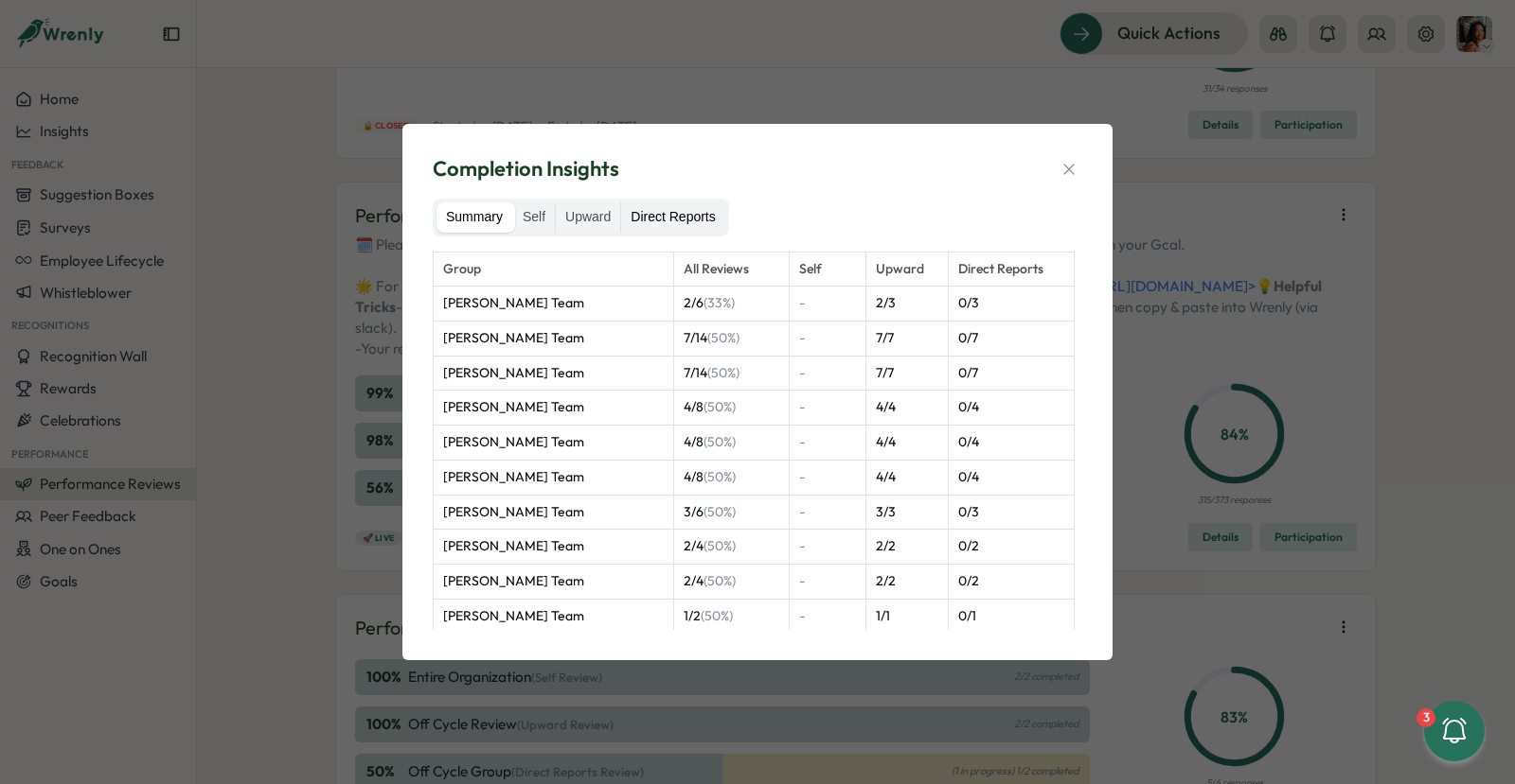
click at [703, 229] on label "Direct Reports" at bounding box center [672, 218] width 103 height 31
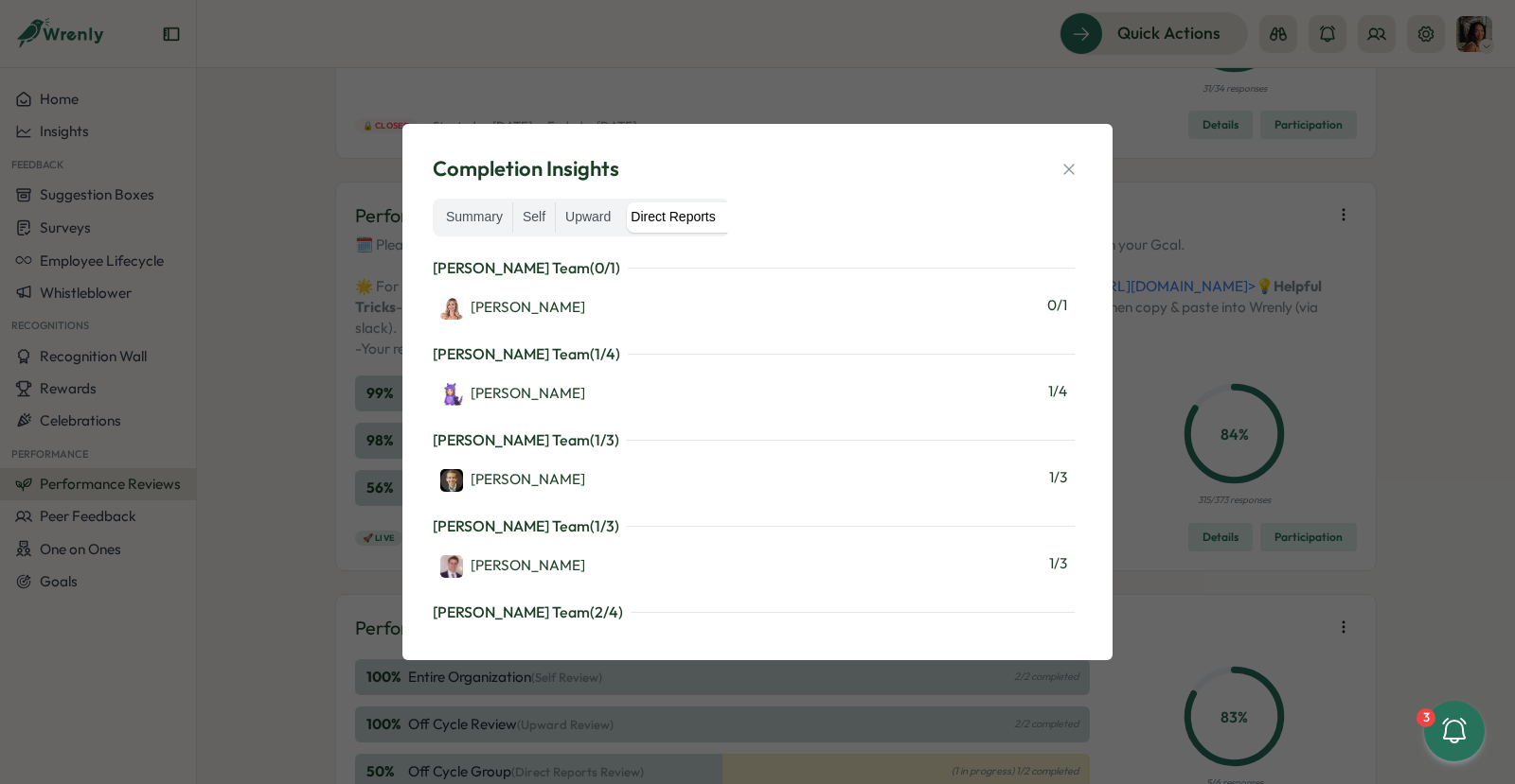
scroll to position [1370, 0]
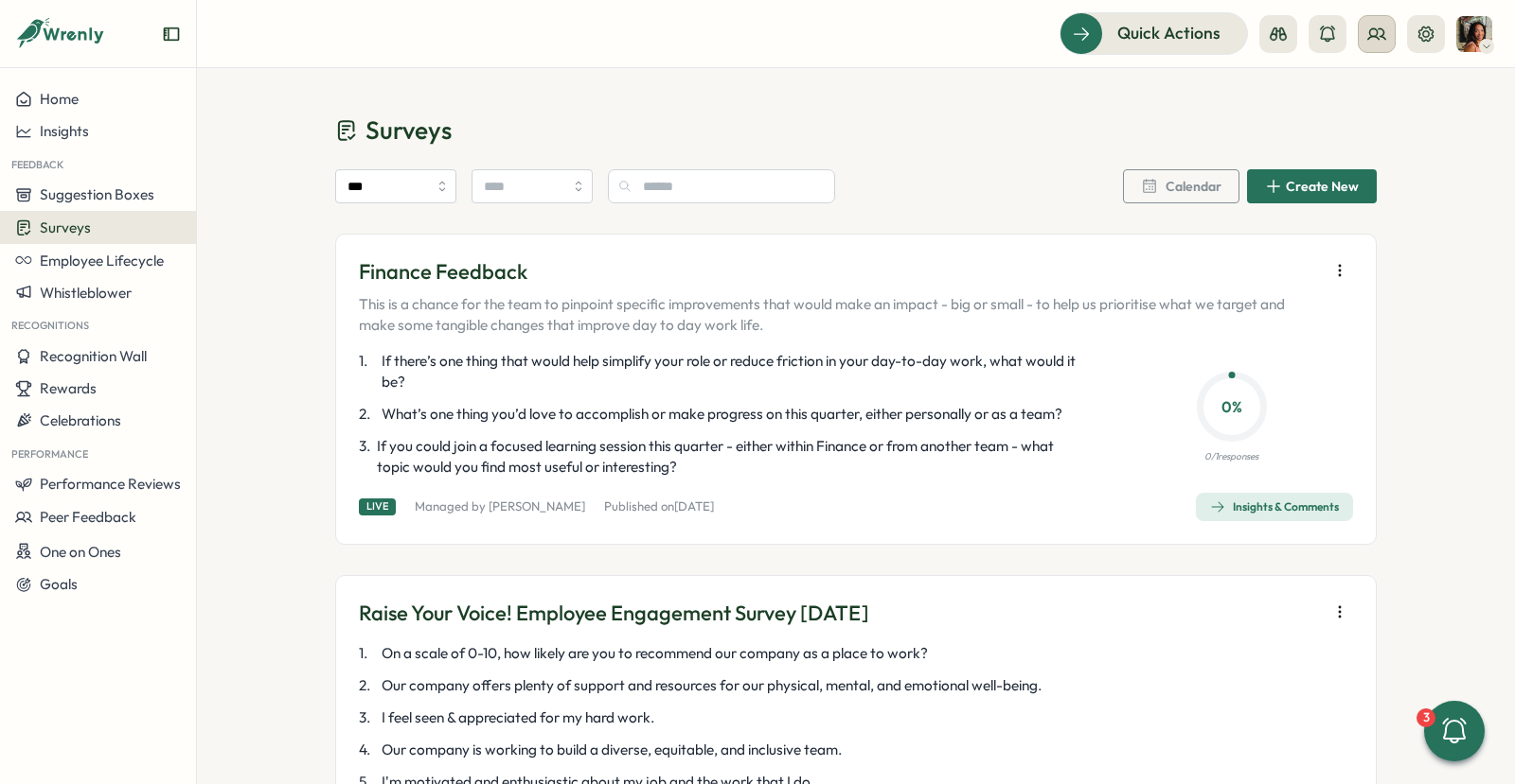
click at [1383, 43] on icon at bounding box center [1375, 34] width 19 height 19
click at [1364, 106] on div "Org Members" at bounding box center [1376, 93] width 142 height 36
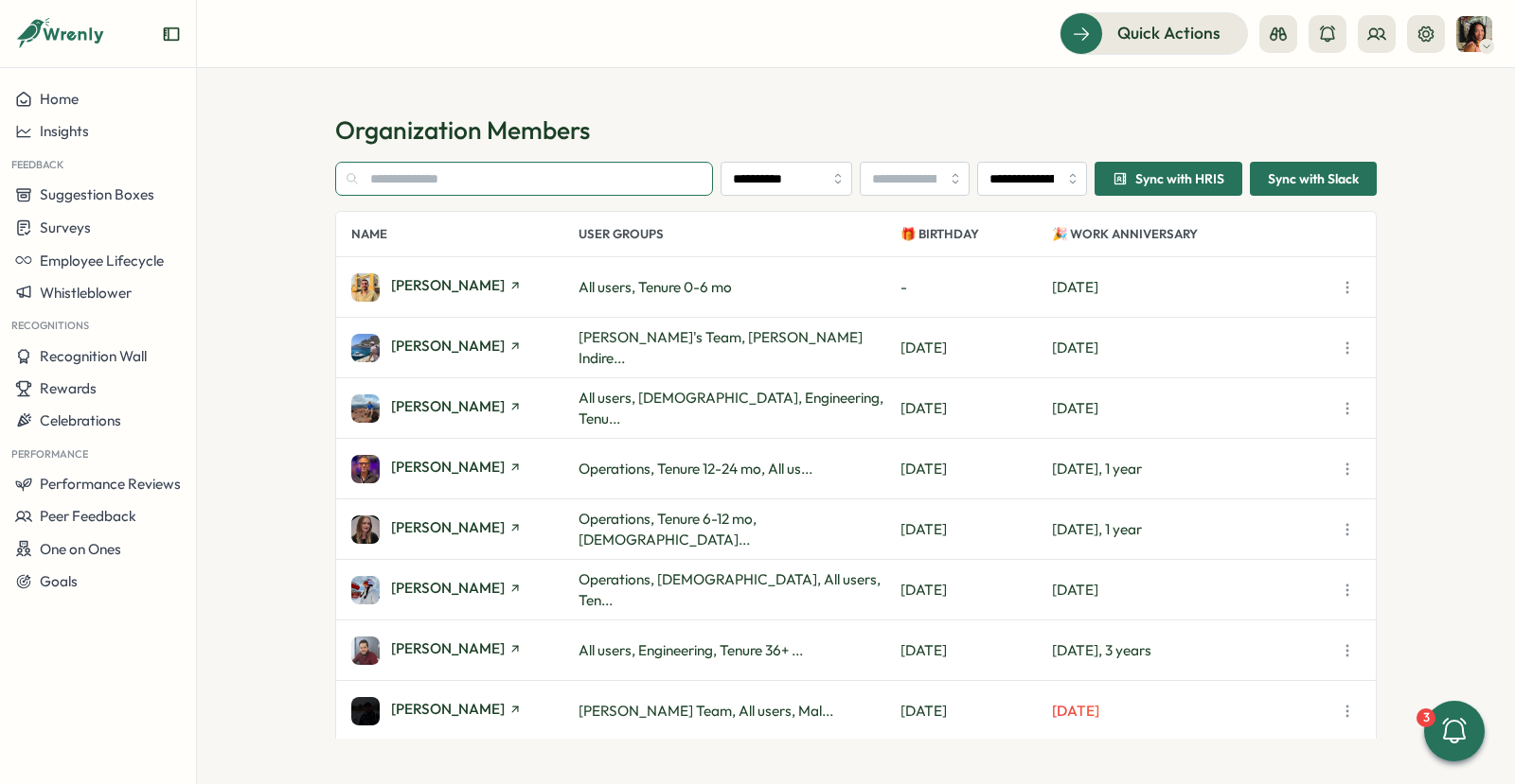
click at [566, 166] on input "text" at bounding box center [523, 178] width 377 height 34
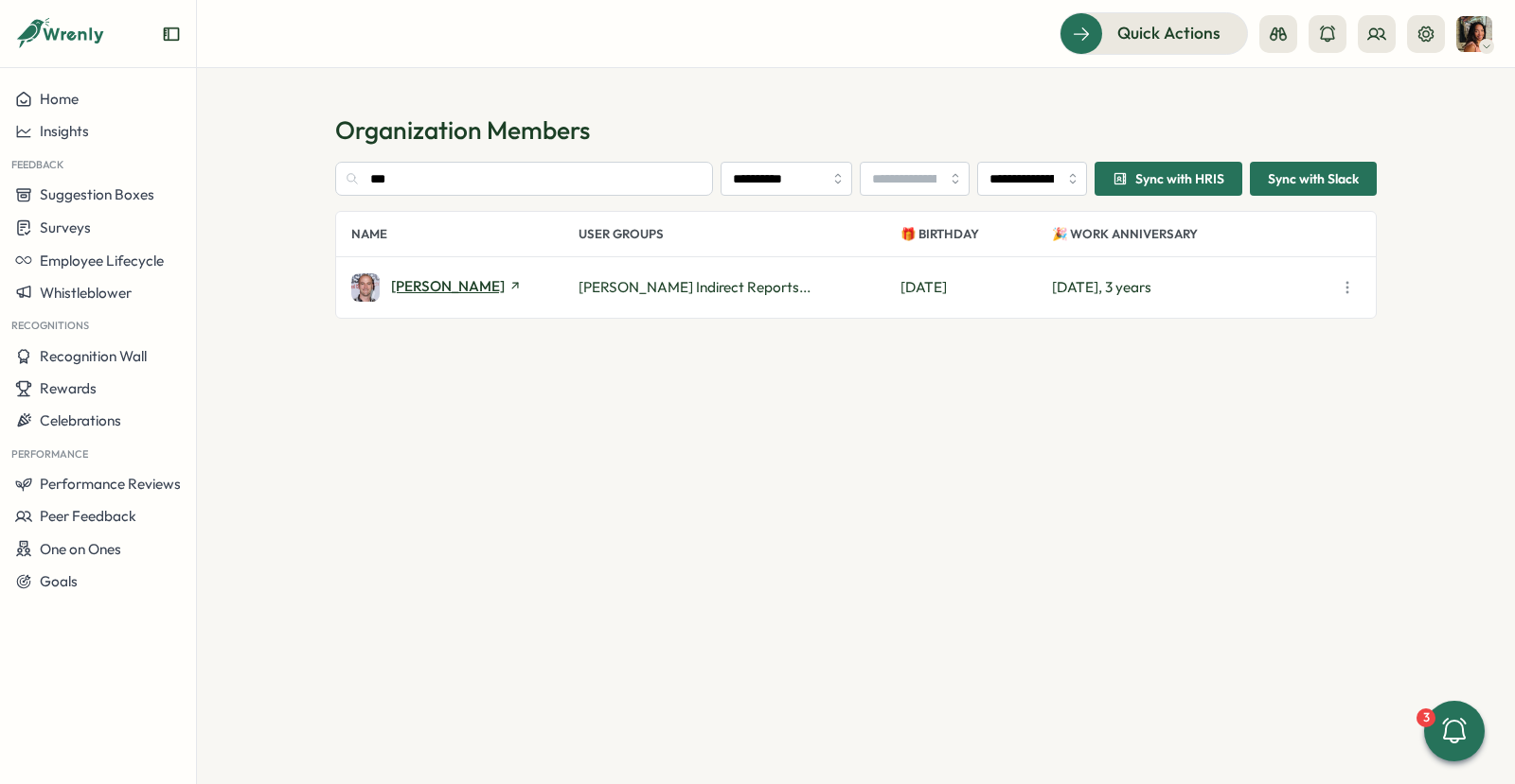
click at [422, 285] on span "Max Shuter" at bounding box center [448, 286] width 114 height 14
click at [481, 164] on input "***" at bounding box center [523, 178] width 377 height 34
click at [431, 295] on div "Izzie Winstanley" at bounding box center [456, 288] width 131 height 18
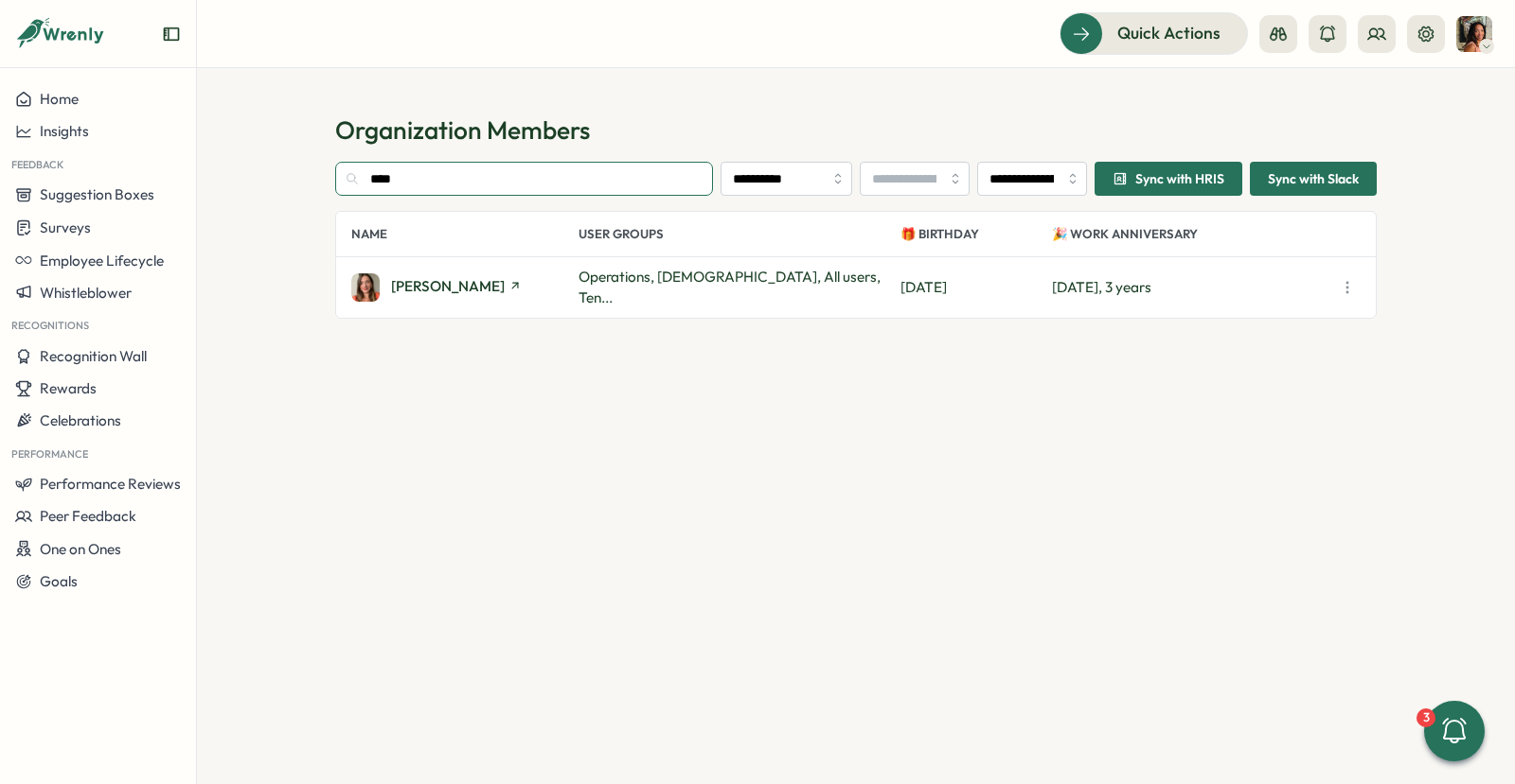
click at [495, 167] on input "****" at bounding box center [523, 178] width 377 height 34
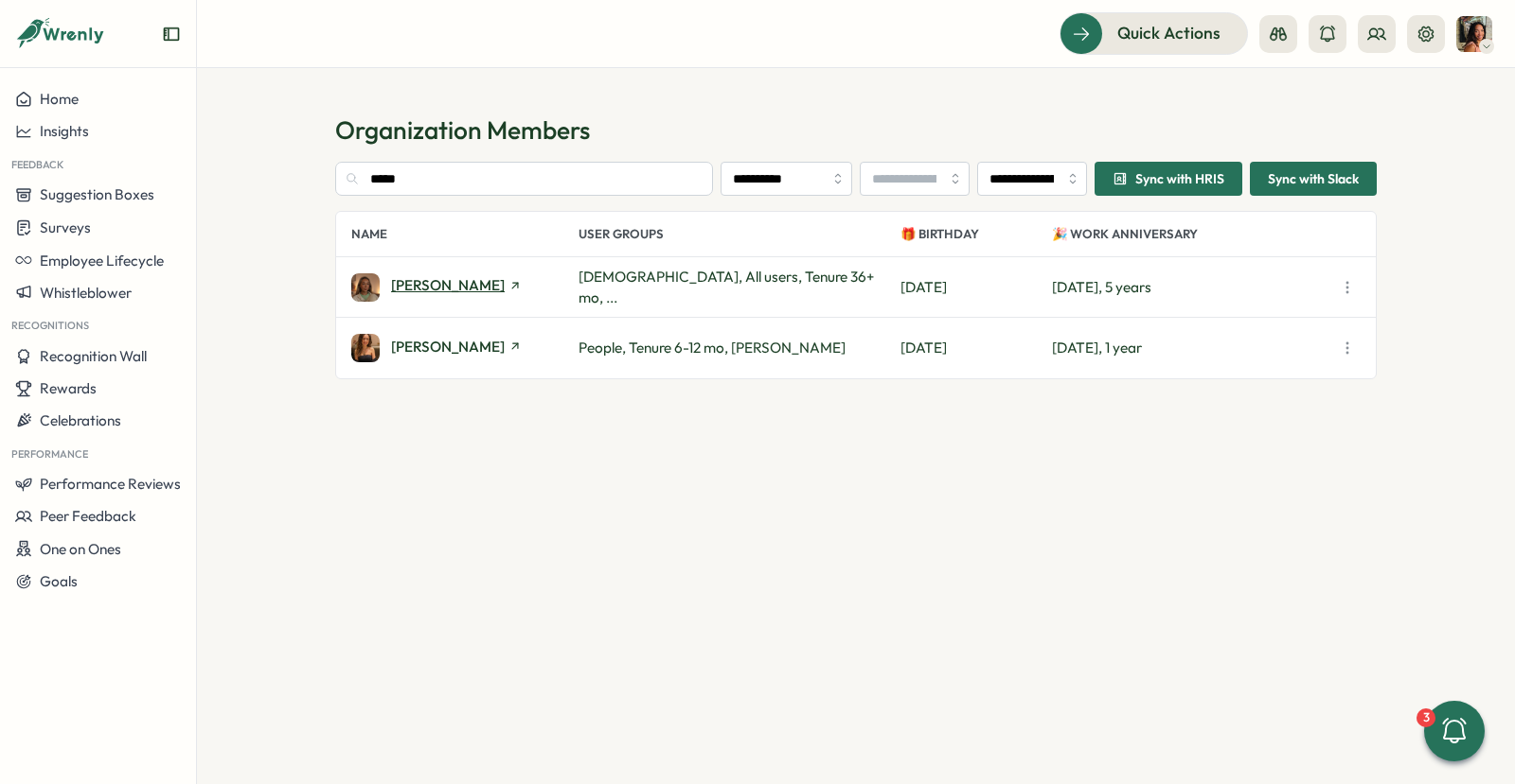
click at [438, 287] on span "Emily Cherrett" at bounding box center [448, 285] width 114 height 14
click at [472, 175] on input "*****" at bounding box center [523, 178] width 377 height 34
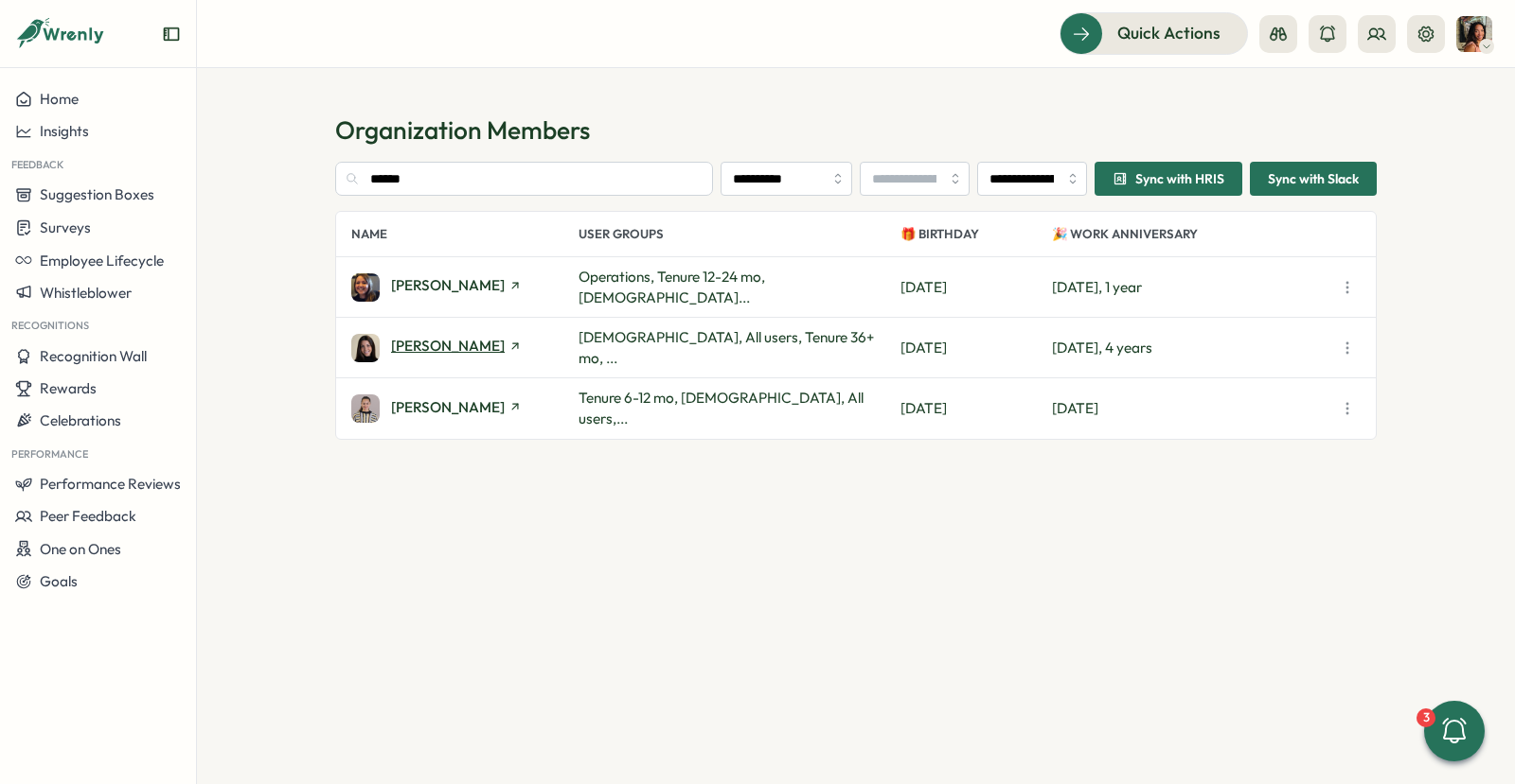
click at [408, 347] on span "[PERSON_NAME]" at bounding box center [448, 345] width 114 height 14
click at [464, 174] on input "******" at bounding box center [523, 178] width 377 height 34
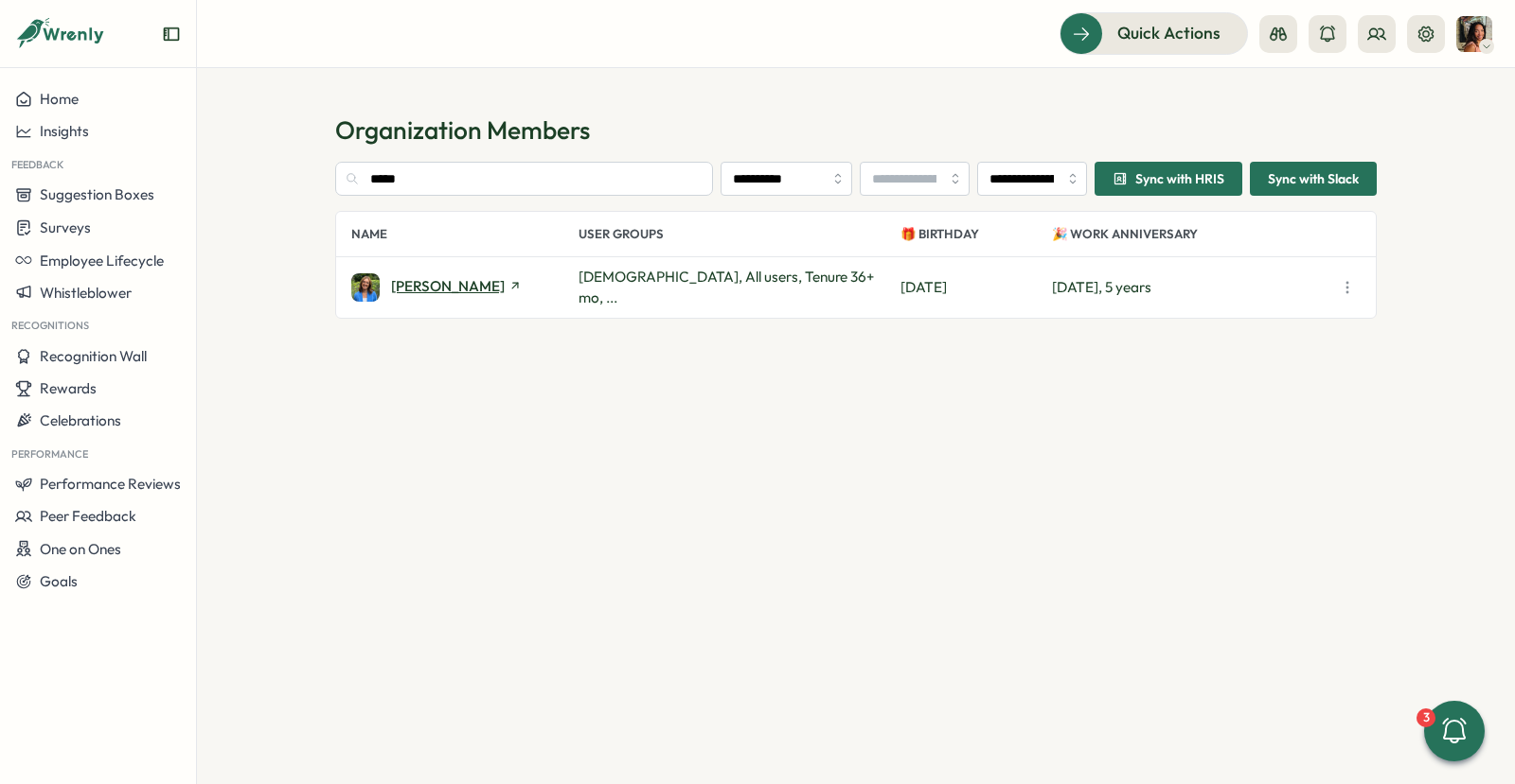
click at [452, 292] on span "[PERSON_NAME]" at bounding box center [448, 286] width 114 height 14
click at [412, 191] on input "*****" at bounding box center [523, 178] width 377 height 34
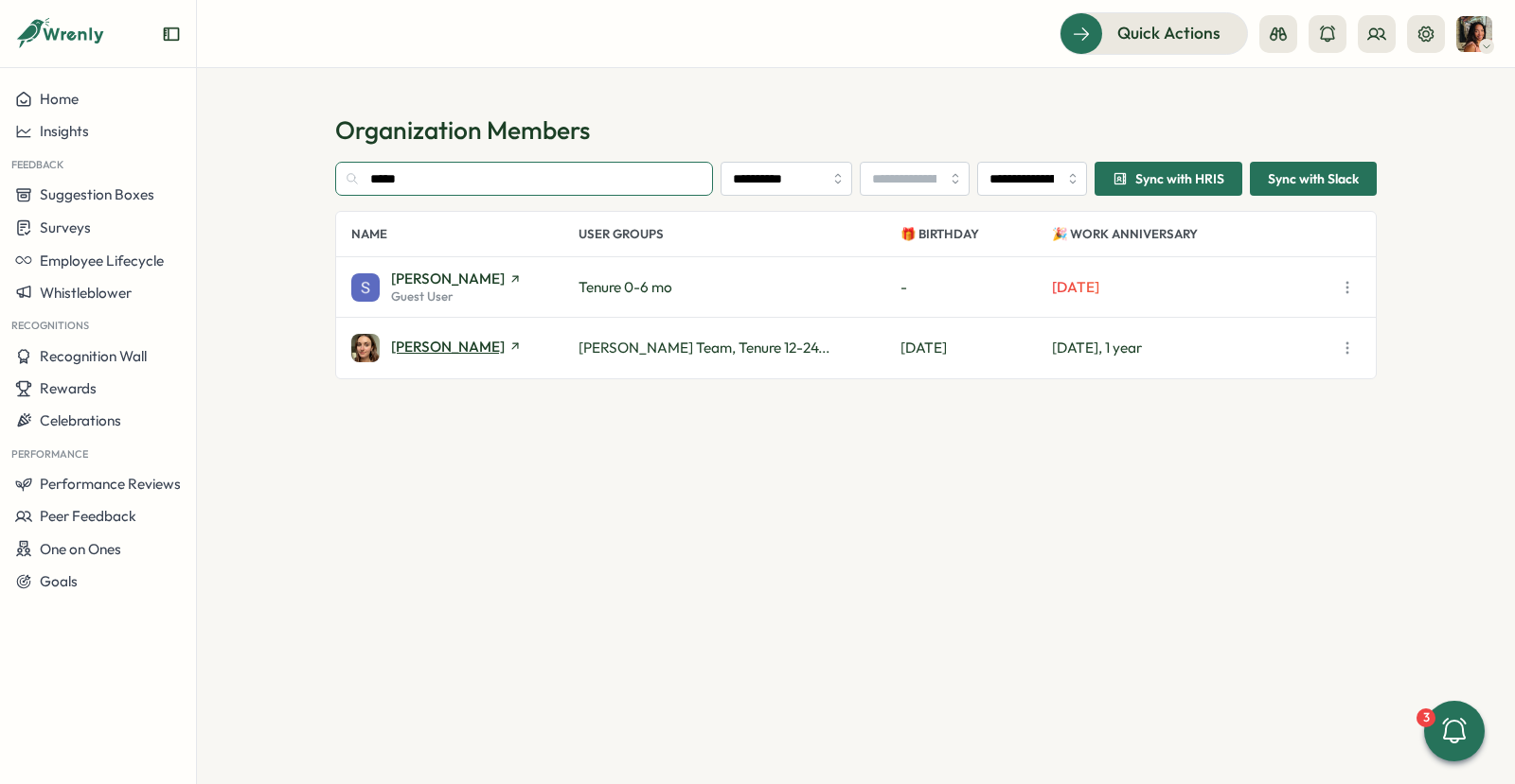
type input "*****"
click at [421, 349] on span "Sarah Rutter" at bounding box center [448, 346] width 114 height 14
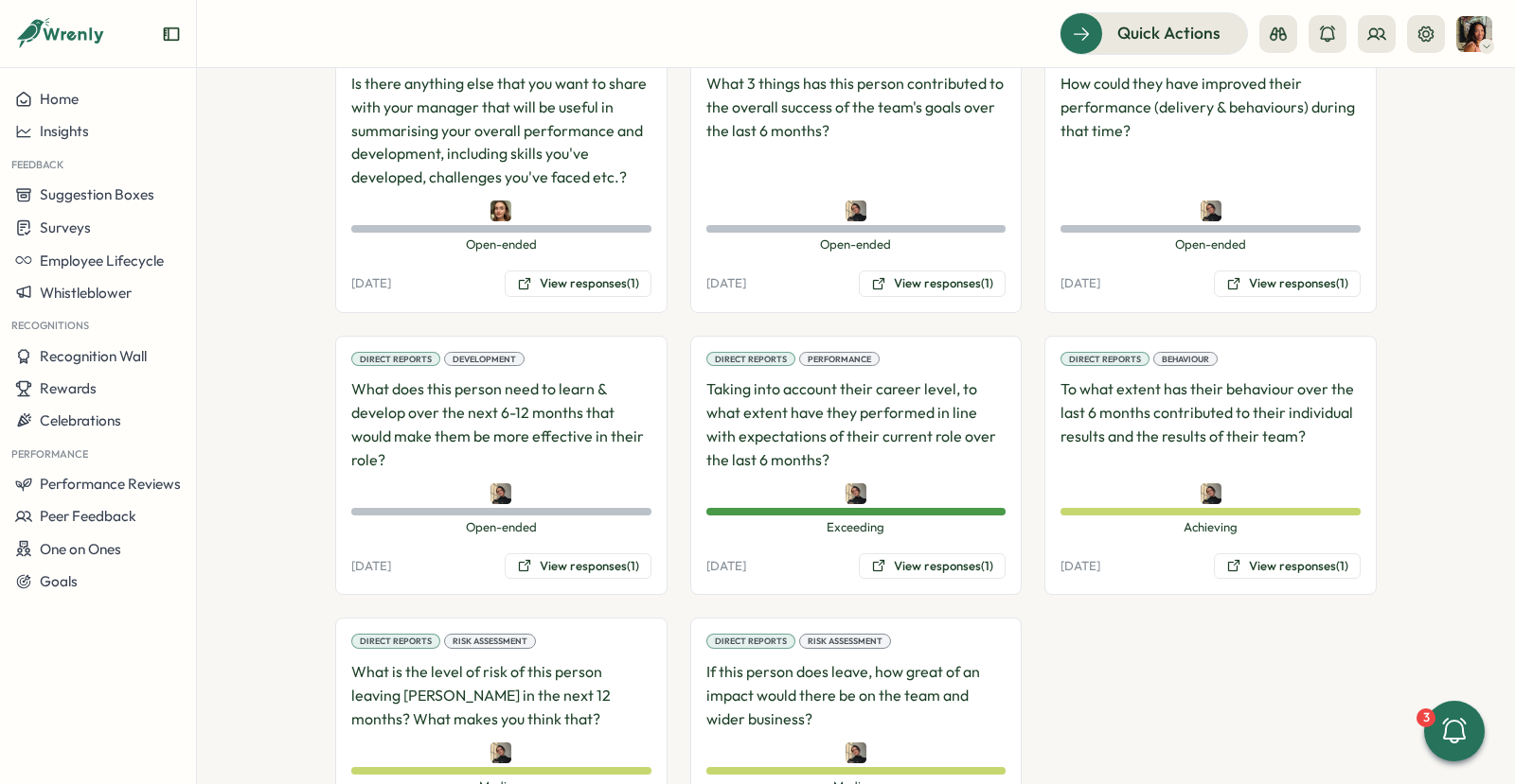
scroll to position [1524, 0]
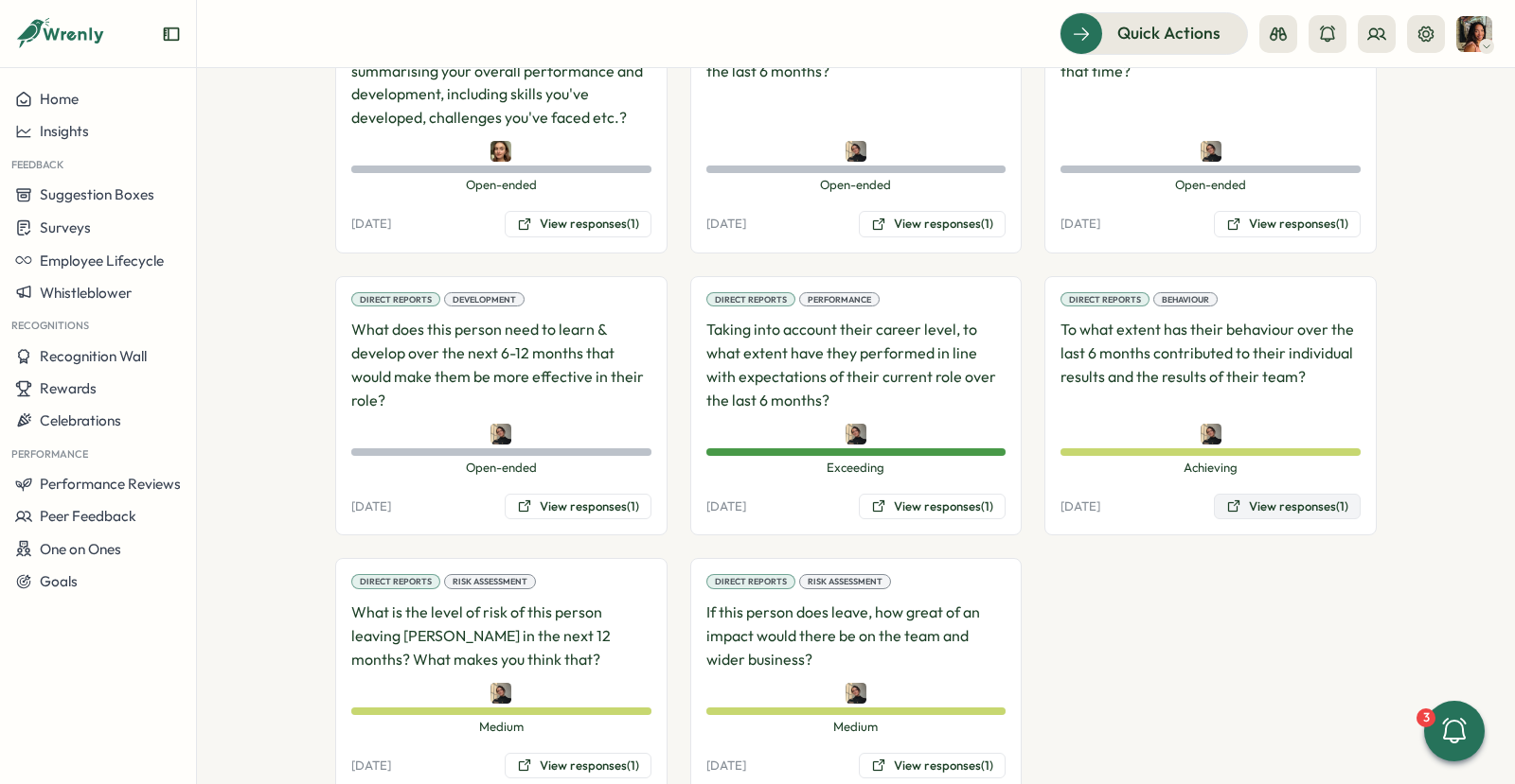
click at [1258, 494] on button "View responses (1)" at bounding box center [1287, 507] width 147 height 27
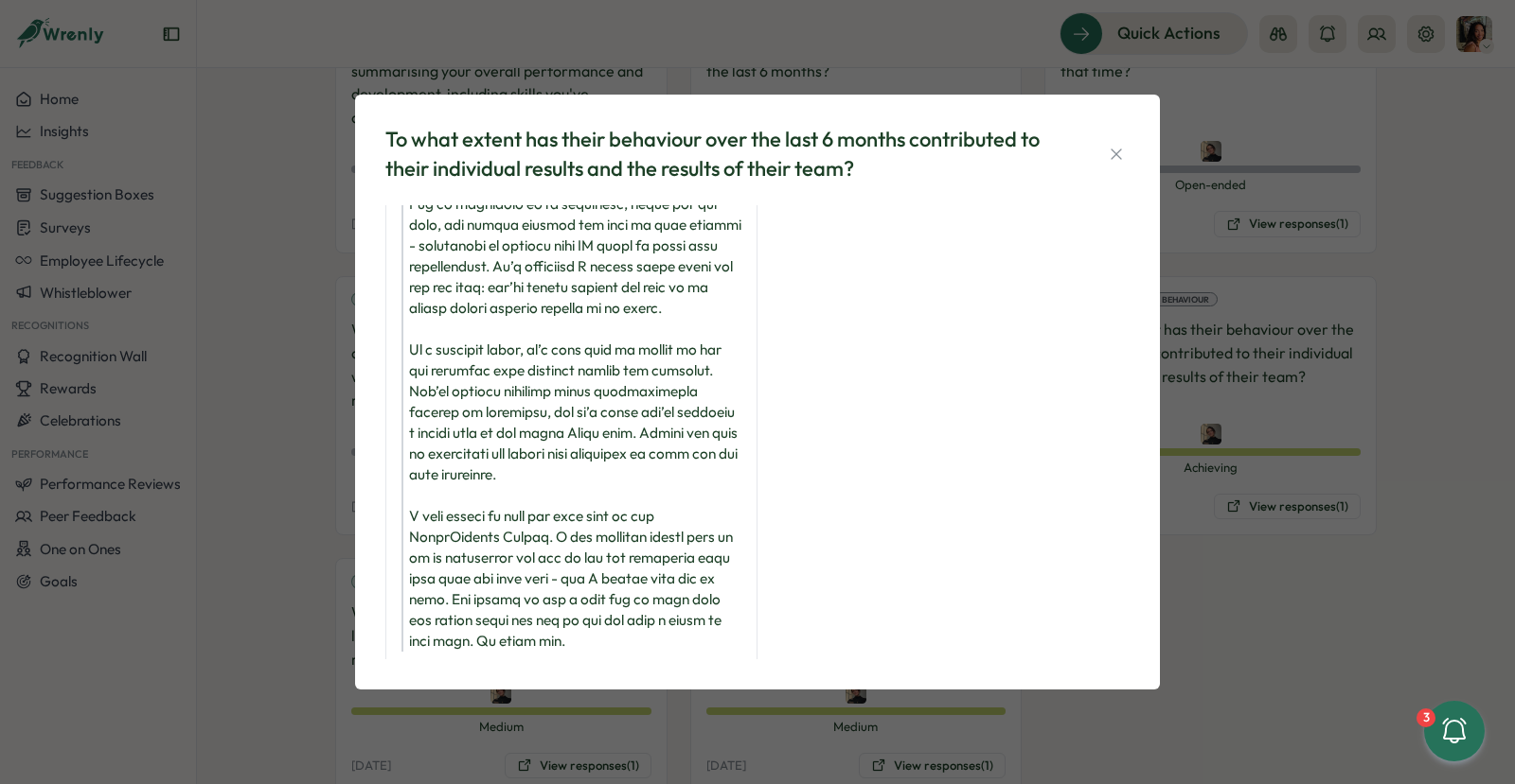
scroll to position [345, 0]
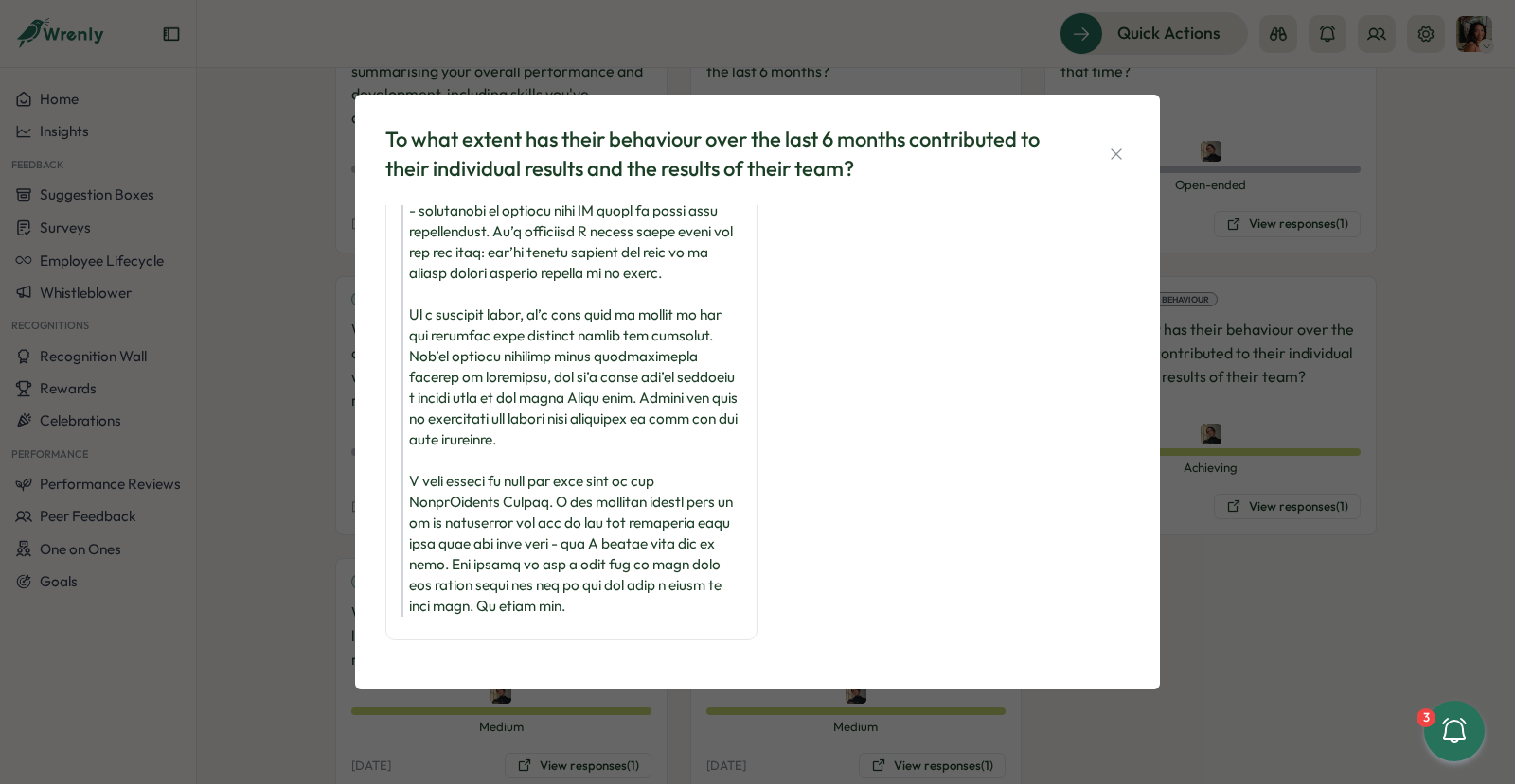
click at [290, 655] on div "To what extent has their behaviour over the last 6 months contributed to their …" at bounding box center [758, 392] width 1515 height 784
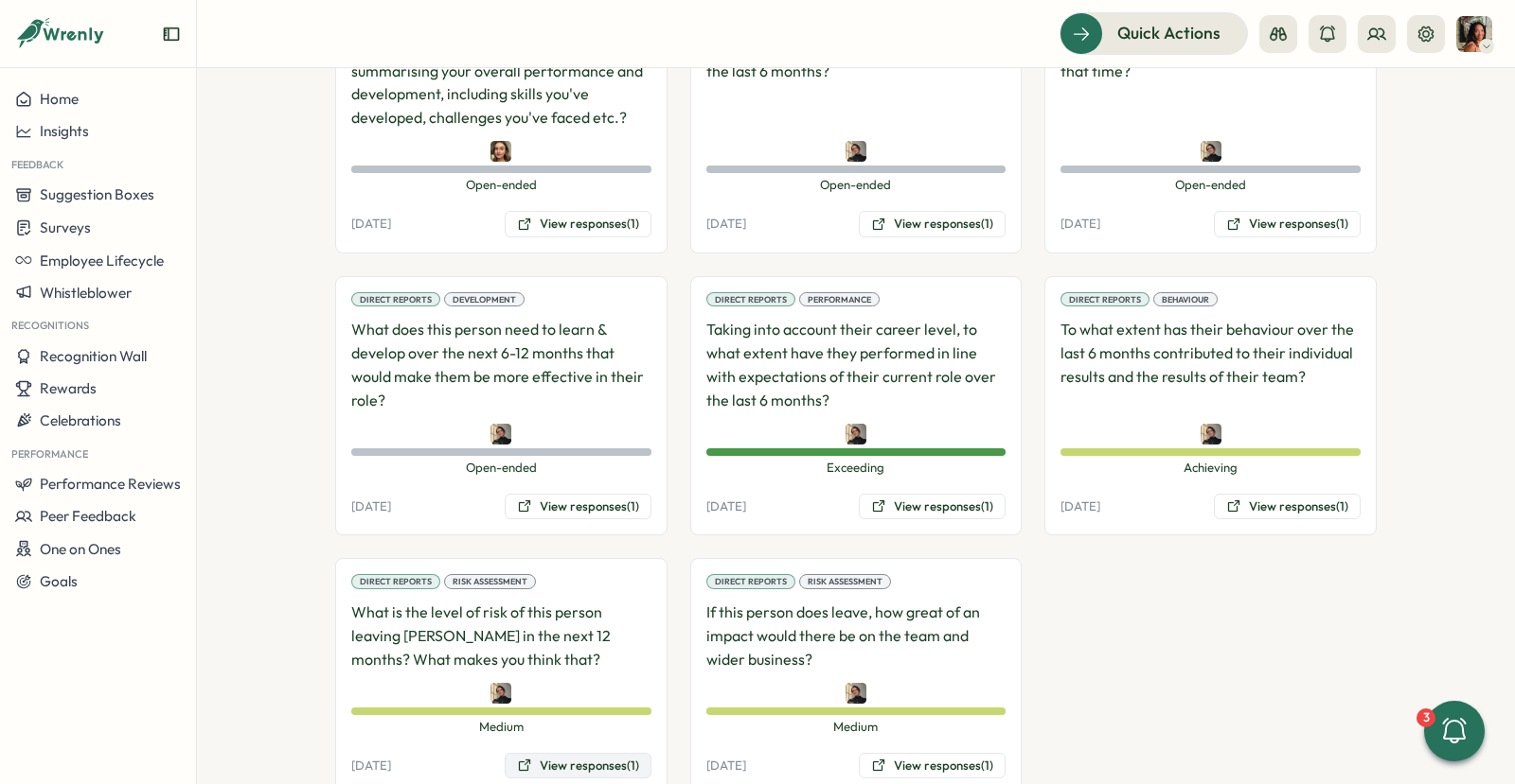
click at [531, 753] on button "View responses (1)" at bounding box center [578, 766] width 147 height 27
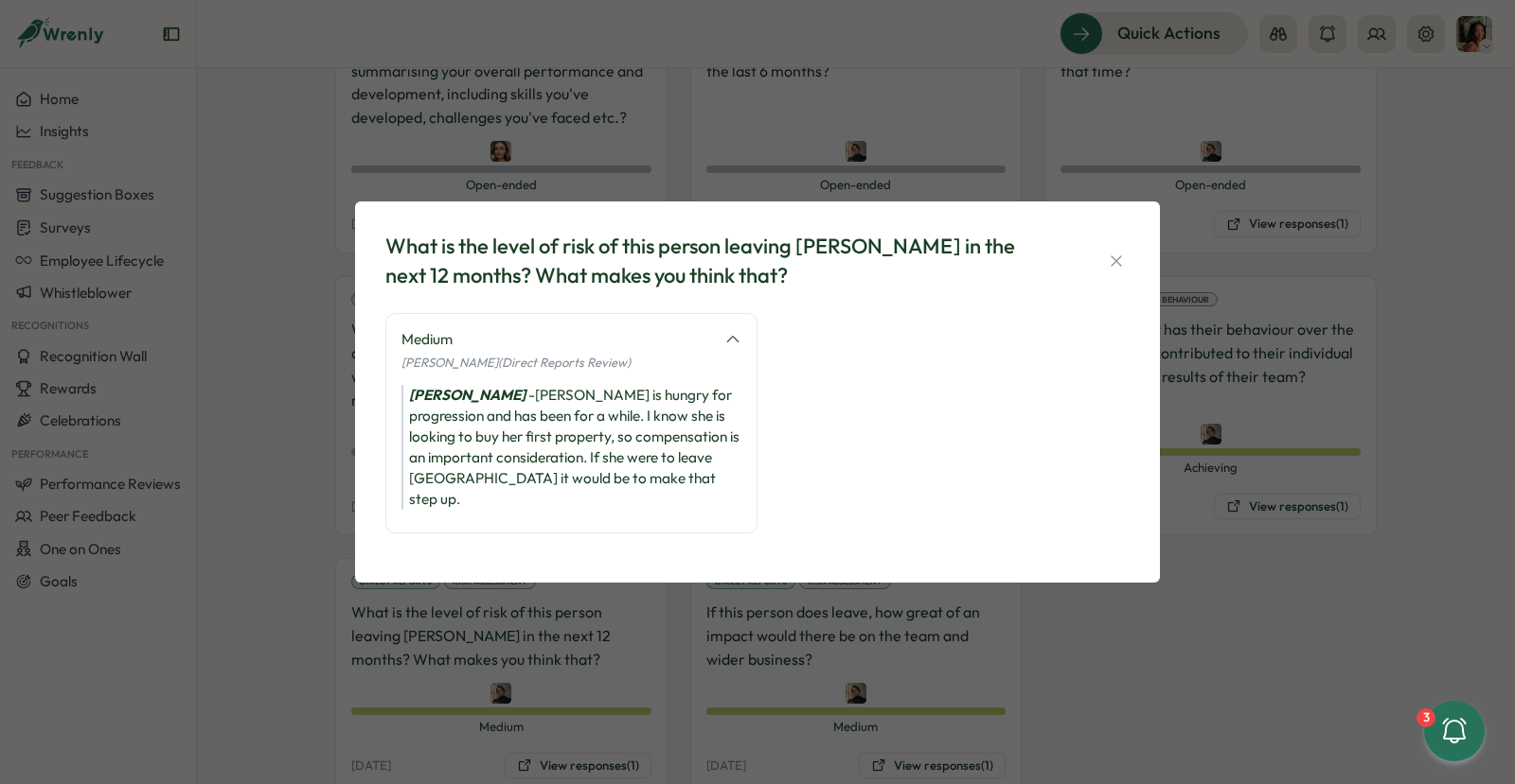
click at [750, 650] on div "What is the level of risk of this person leaving Tillo in the next 12 months? W…" at bounding box center [758, 392] width 1515 height 784
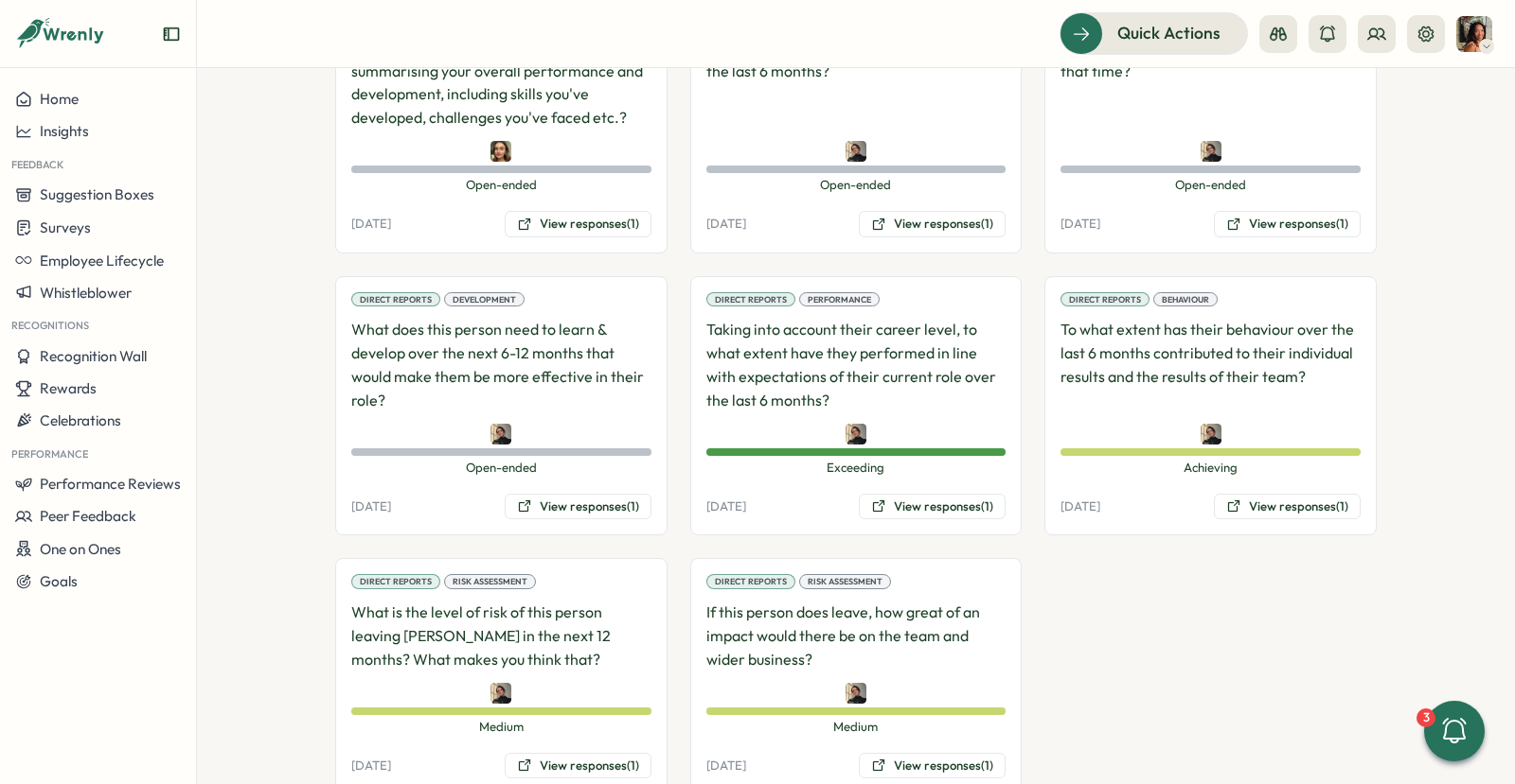
scroll to position [1334, 0]
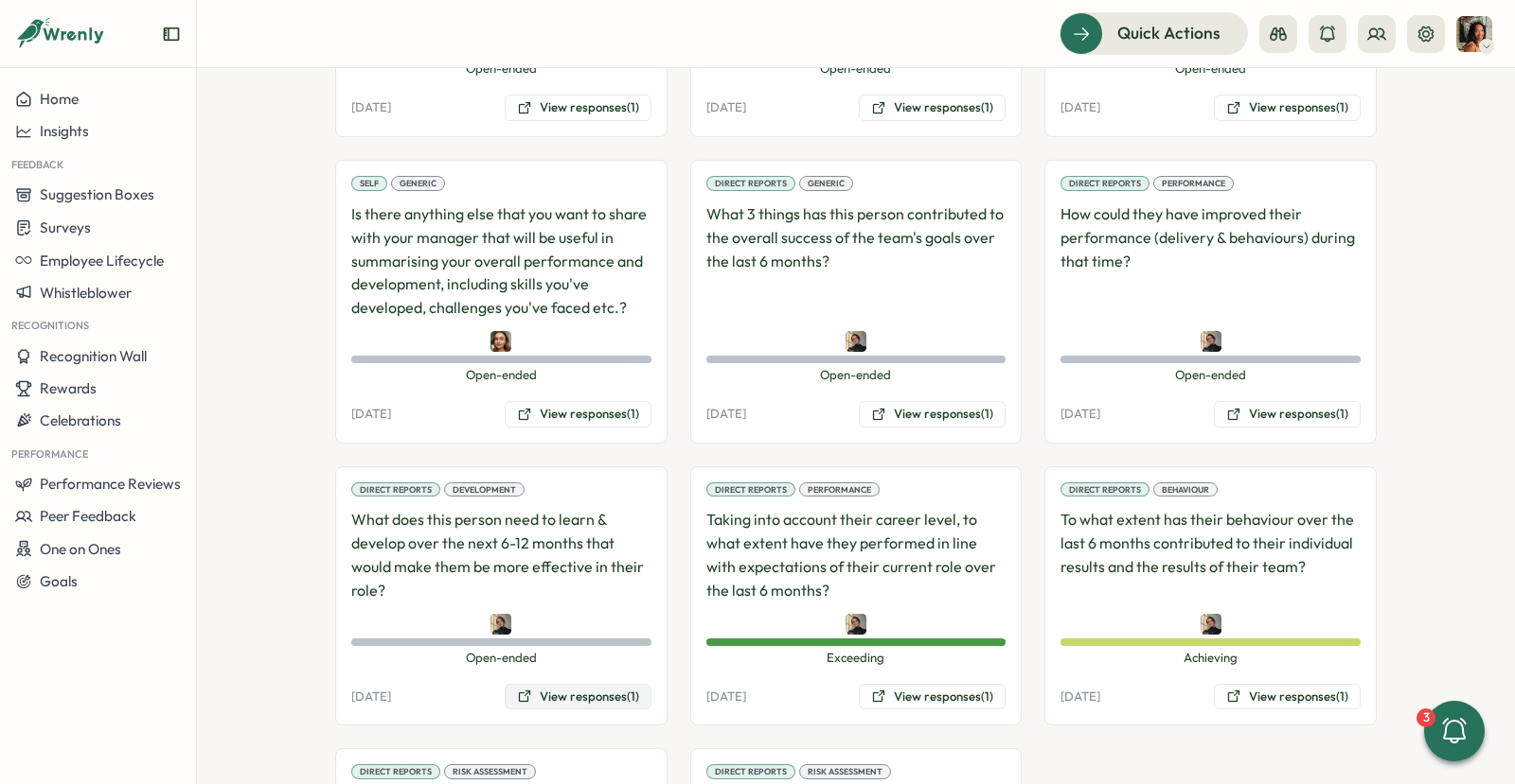
click at [562, 684] on button "View responses (1)" at bounding box center [578, 697] width 147 height 27
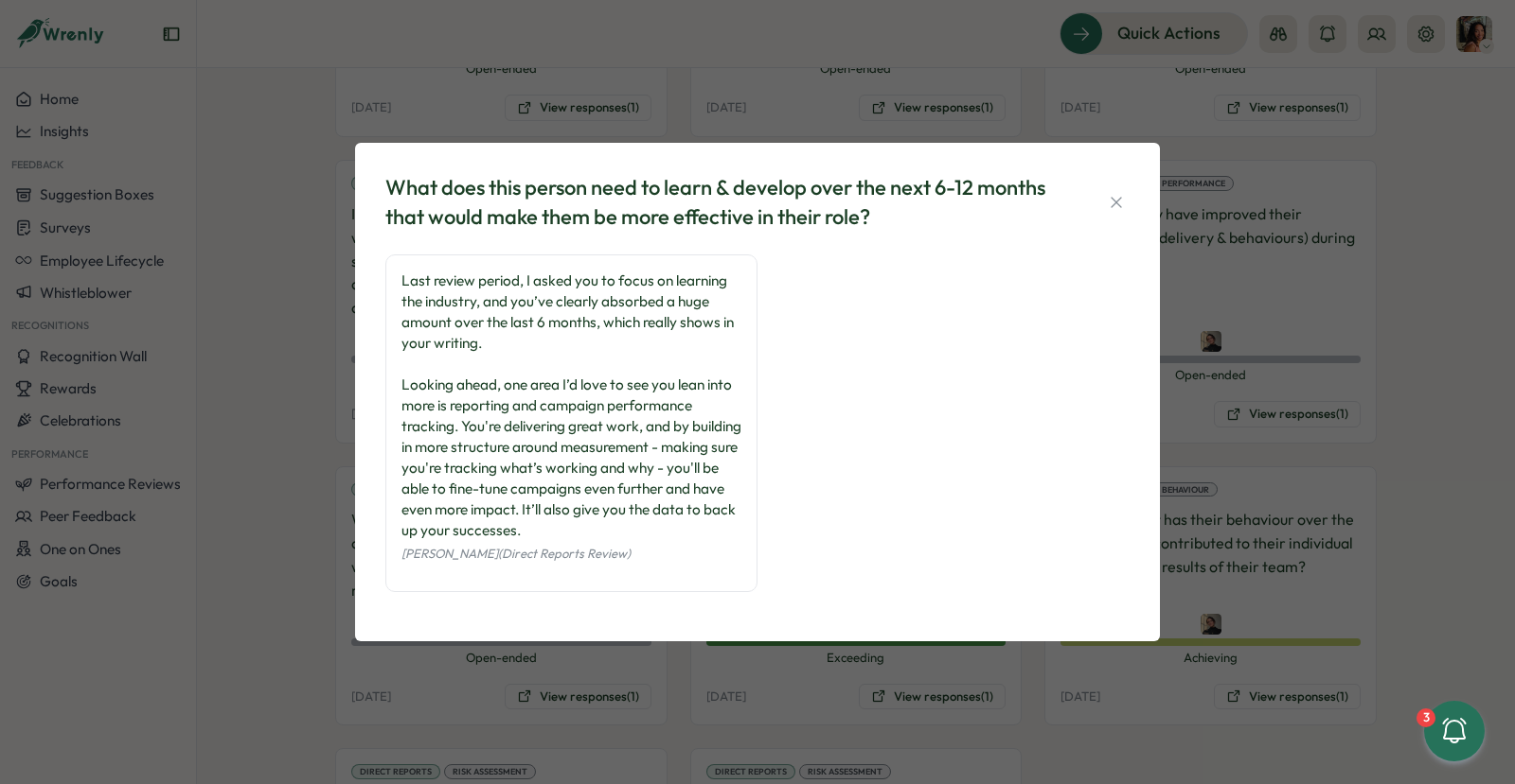
click at [937, 707] on div "What does this person need to learn & develop over the next 6-12 months that wo…" at bounding box center [758, 392] width 1515 height 784
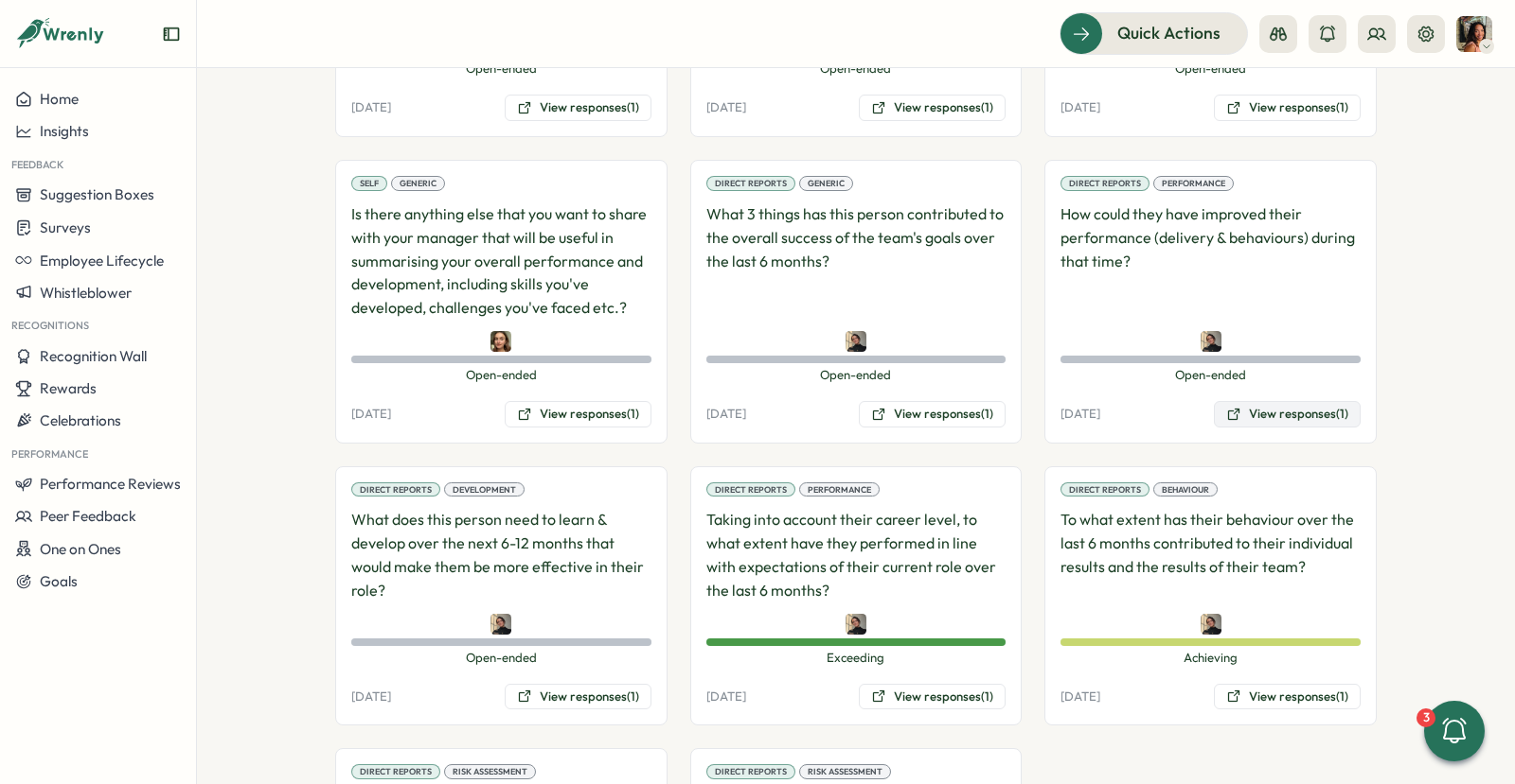
click at [1251, 401] on button "View responses (1)" at bounding box center [1287, 414] width 147 height 27
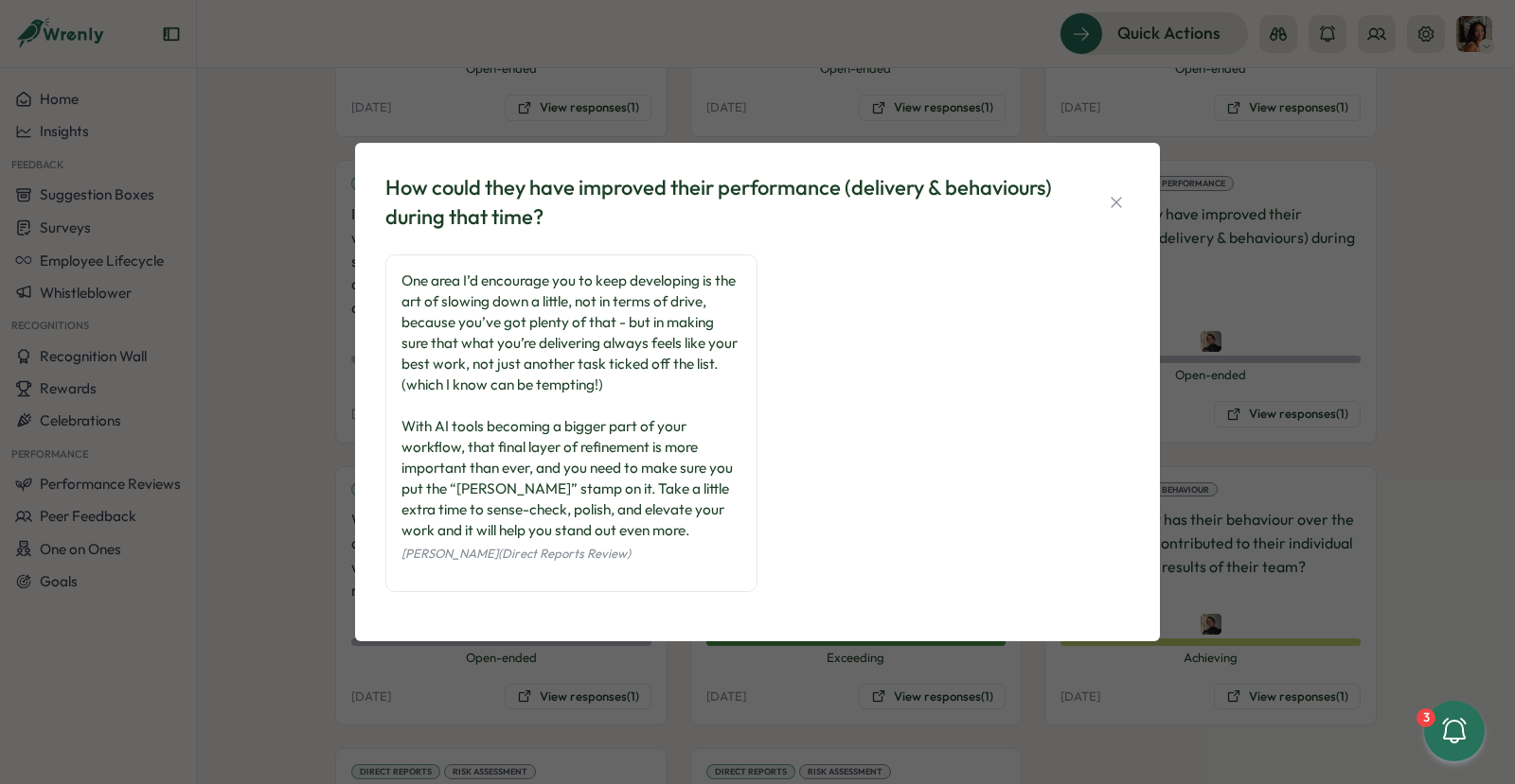
click at [662, 712] on div "How could they have improved their performance (delivery & behaviours) during t…" at bounding box center [758, 392] width 1515 height 784
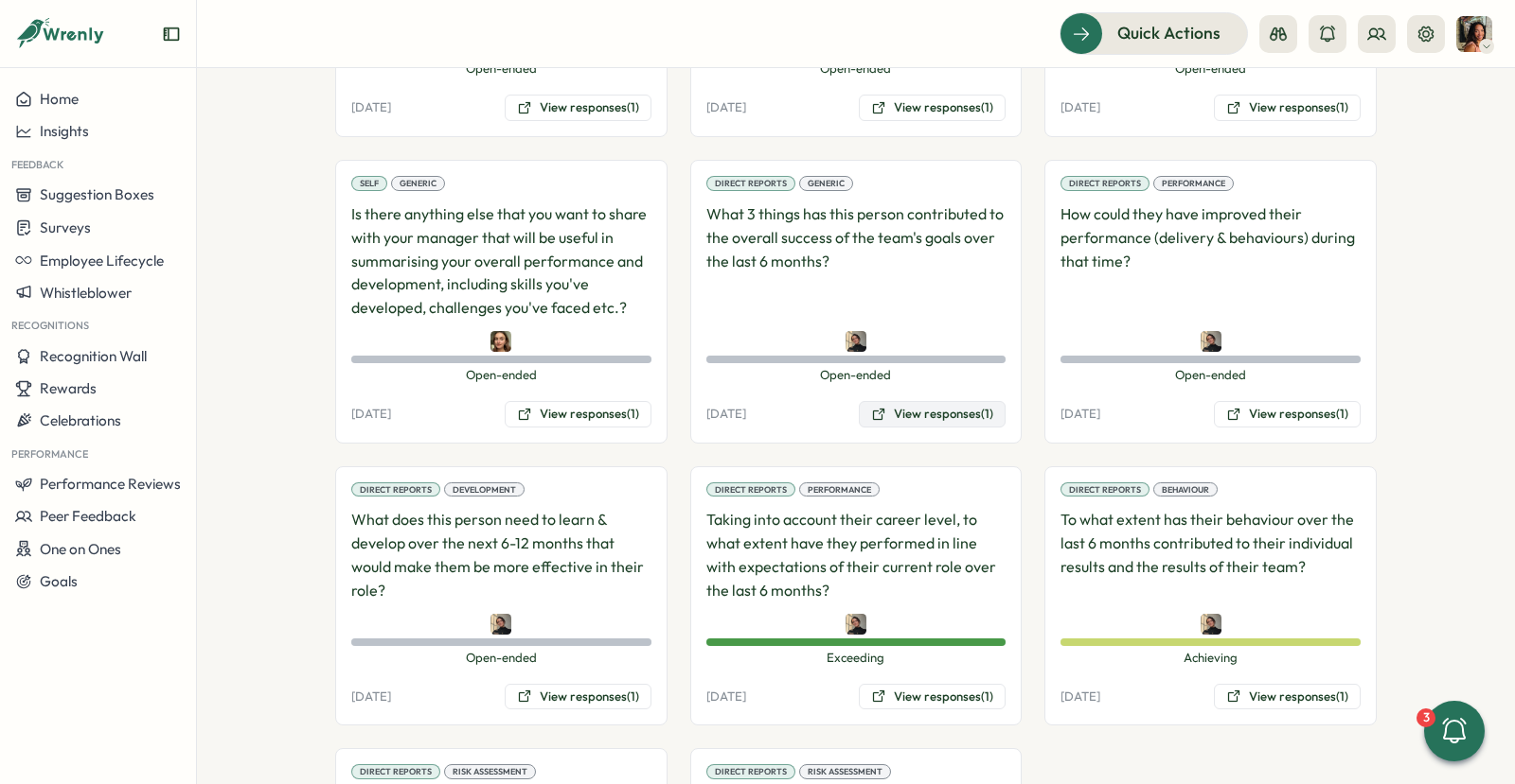
click at [934, 401] on button "View responses (1)" at bounding box center [932, 414] width 147 height 27
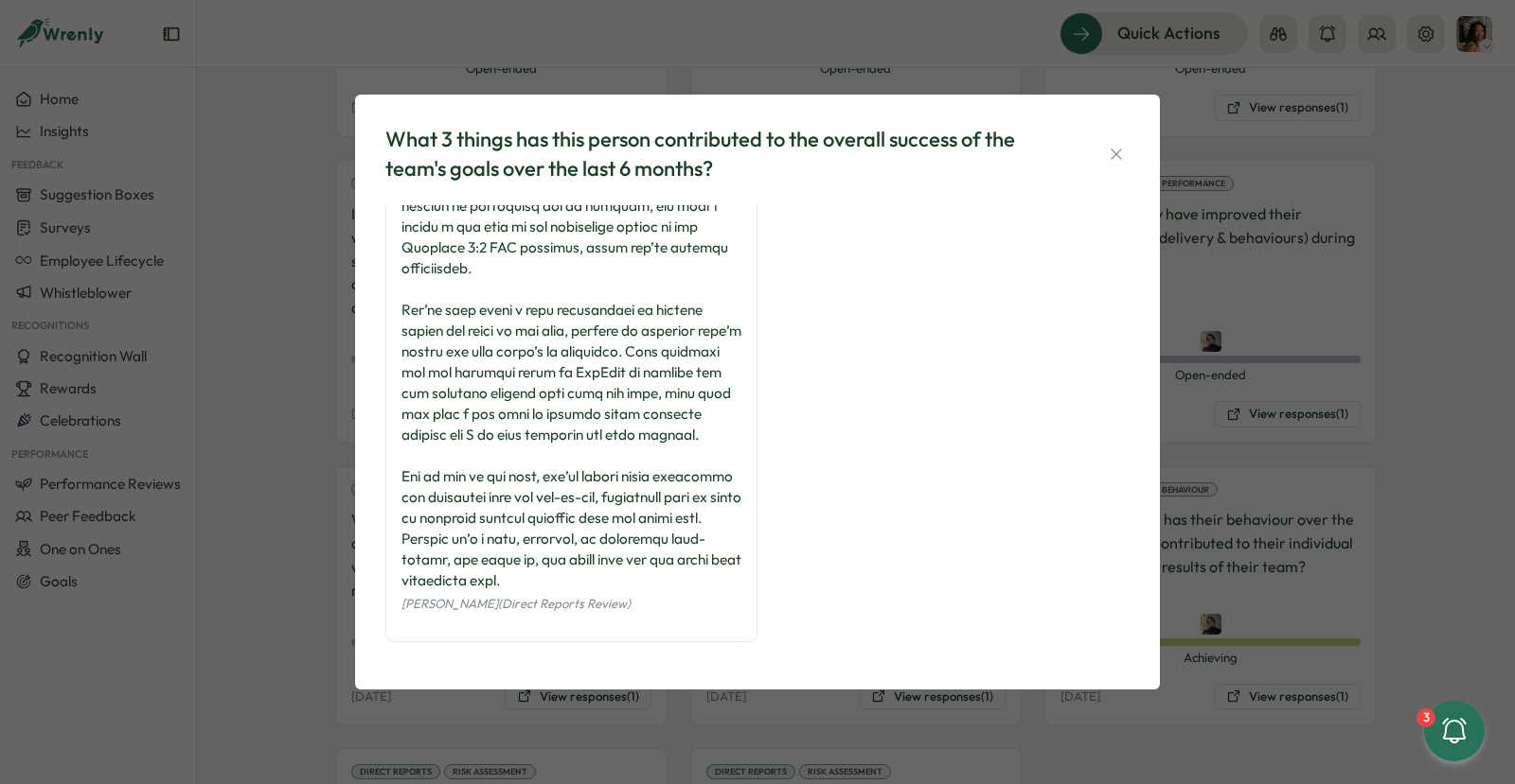
scroll to position [255, 0]
click at [314, 580] on div "What 3 things has this person contributed to the overall success of the team's …" at bounding box center [758, 392] width 1515 height 784
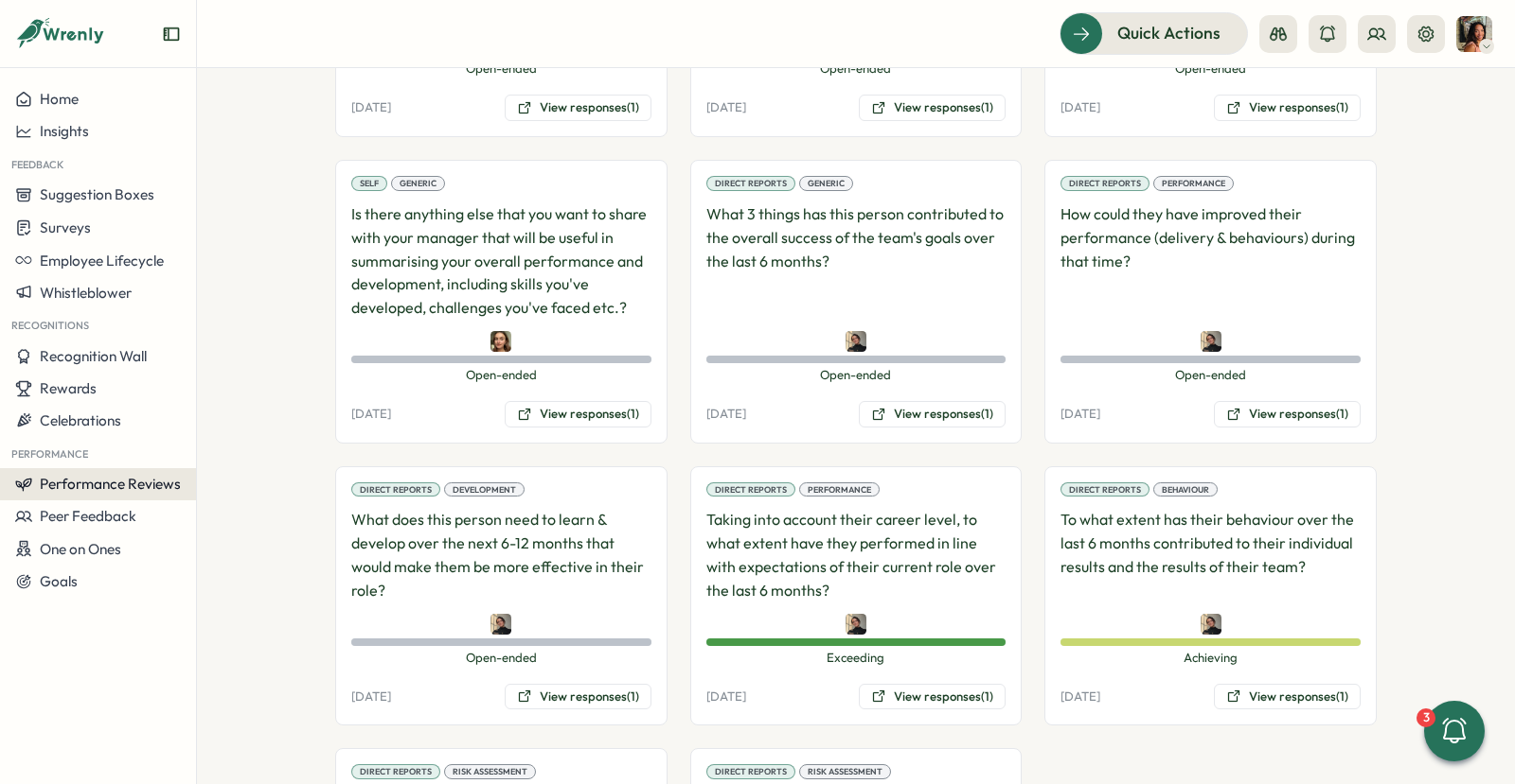
click at [104, 488] on span "Performance Reviews" at bounding box center [110, 484] width 141 height 18
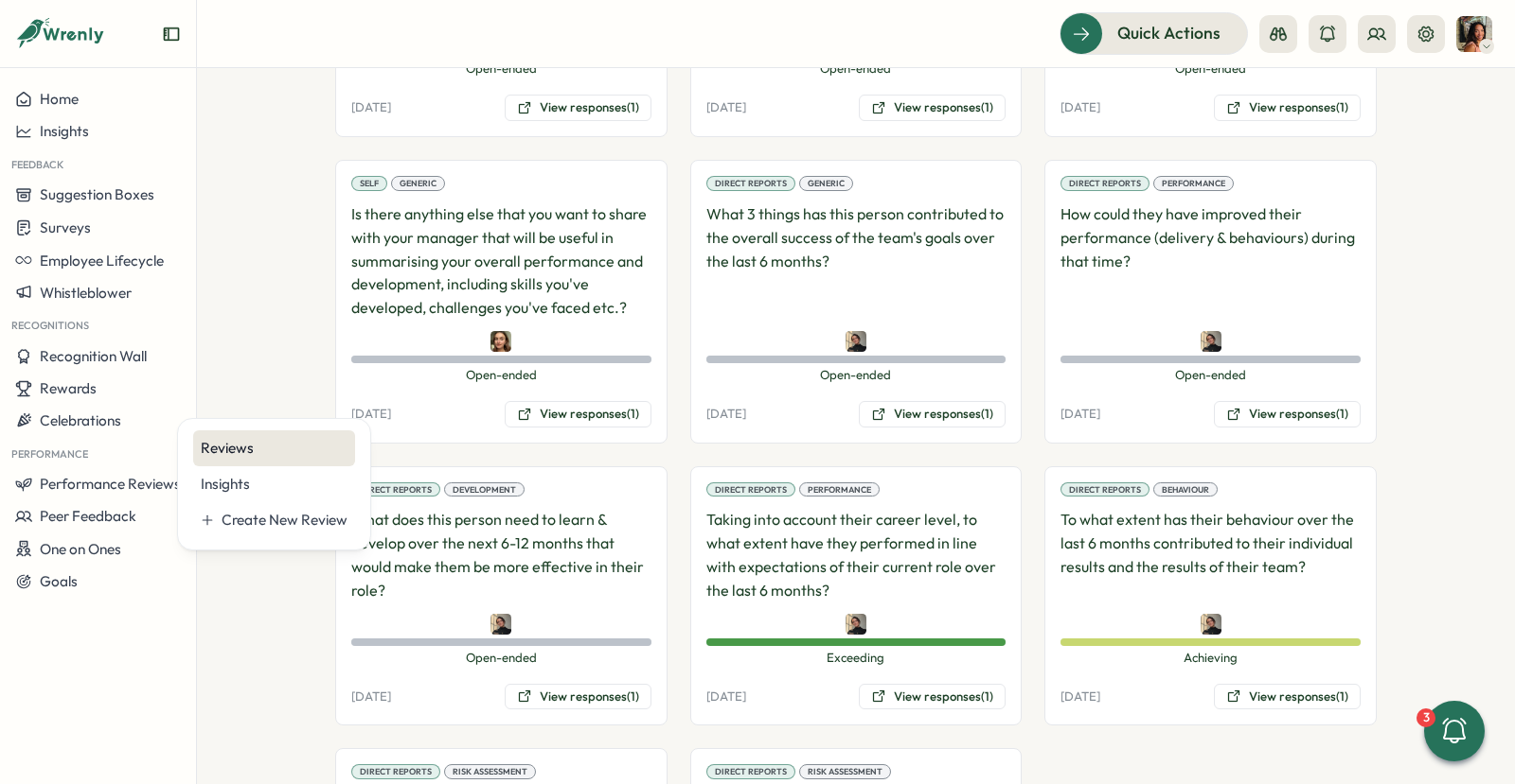
click at [257, 447] on div "Reviews" at bounding box center [274, 448] width 147 height 21
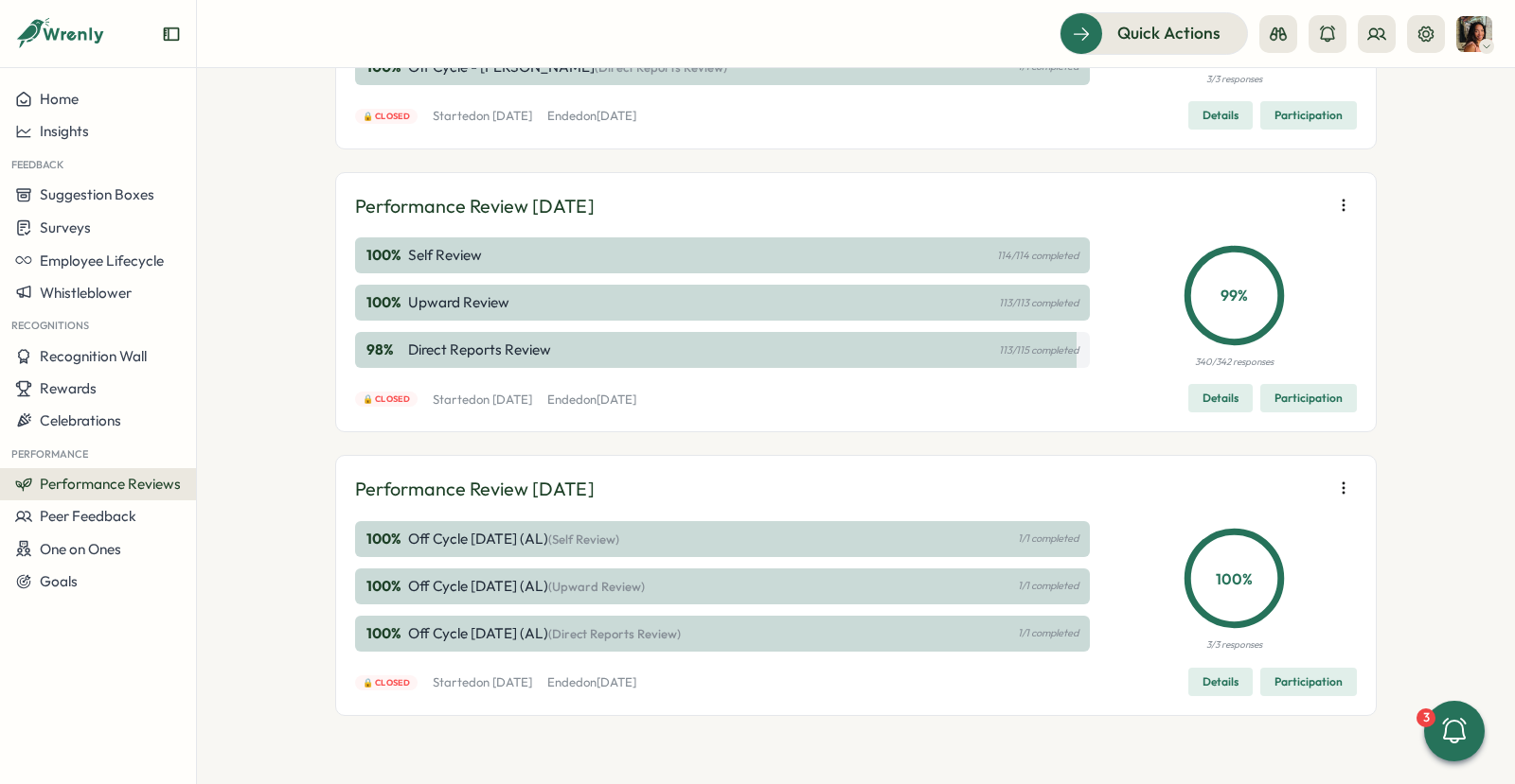
scroll to position [1291, 0]
click at [1335, 215] on icon "button" at bounding box center [1343, 205] width 19 height 19
click at [1375, 339] on div "Performance Reviews Complete your reviews Preview Sample Report Create People M…" at bounding box center [856, 427] width 1318 height 717
click at [1227, 397] on span "Details" at bounding box center [1220, 398] width 36 height 27
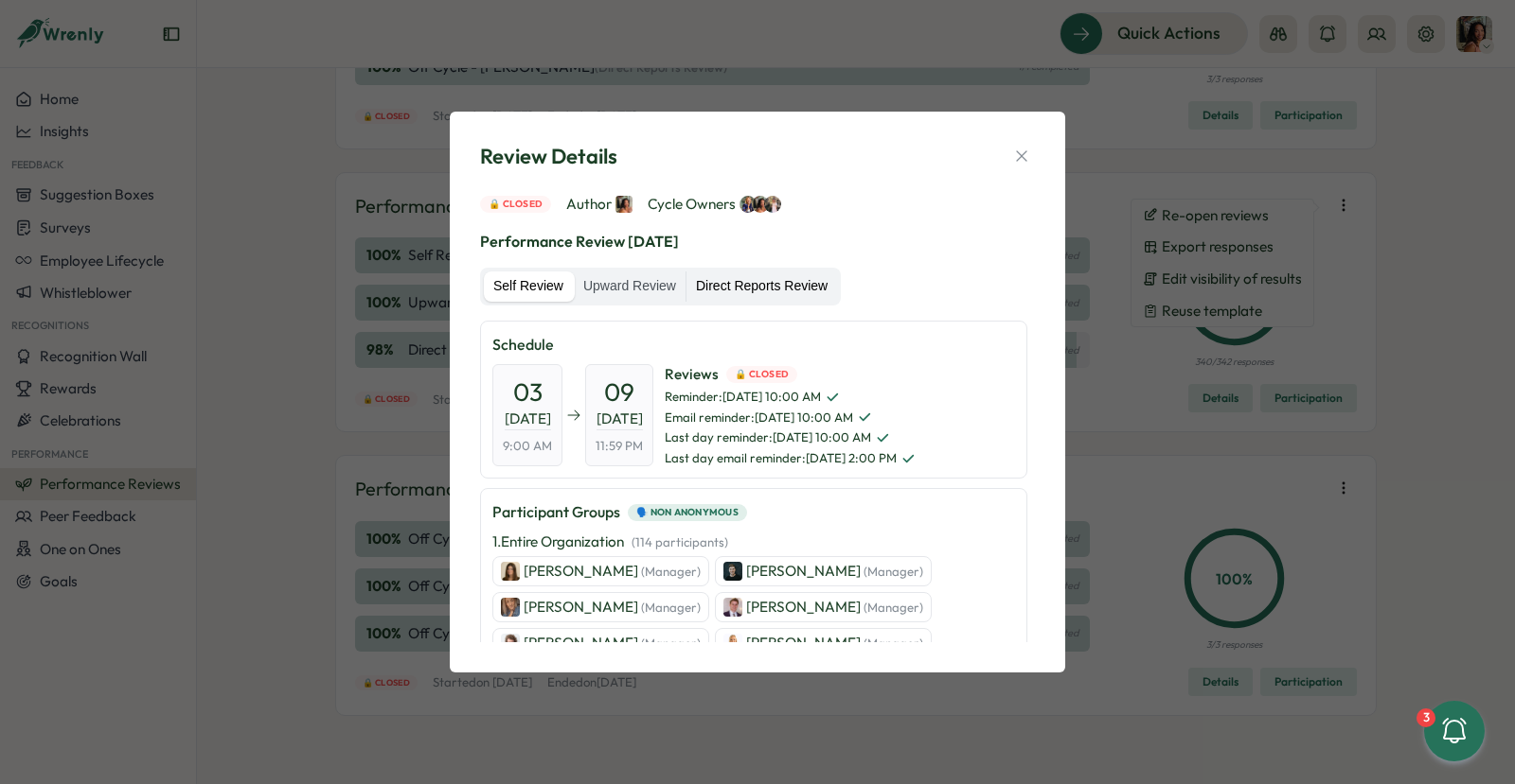
click at [783, 282] on label "Direct Reports Review" at bounding box center [761, 286] width 151 height 31
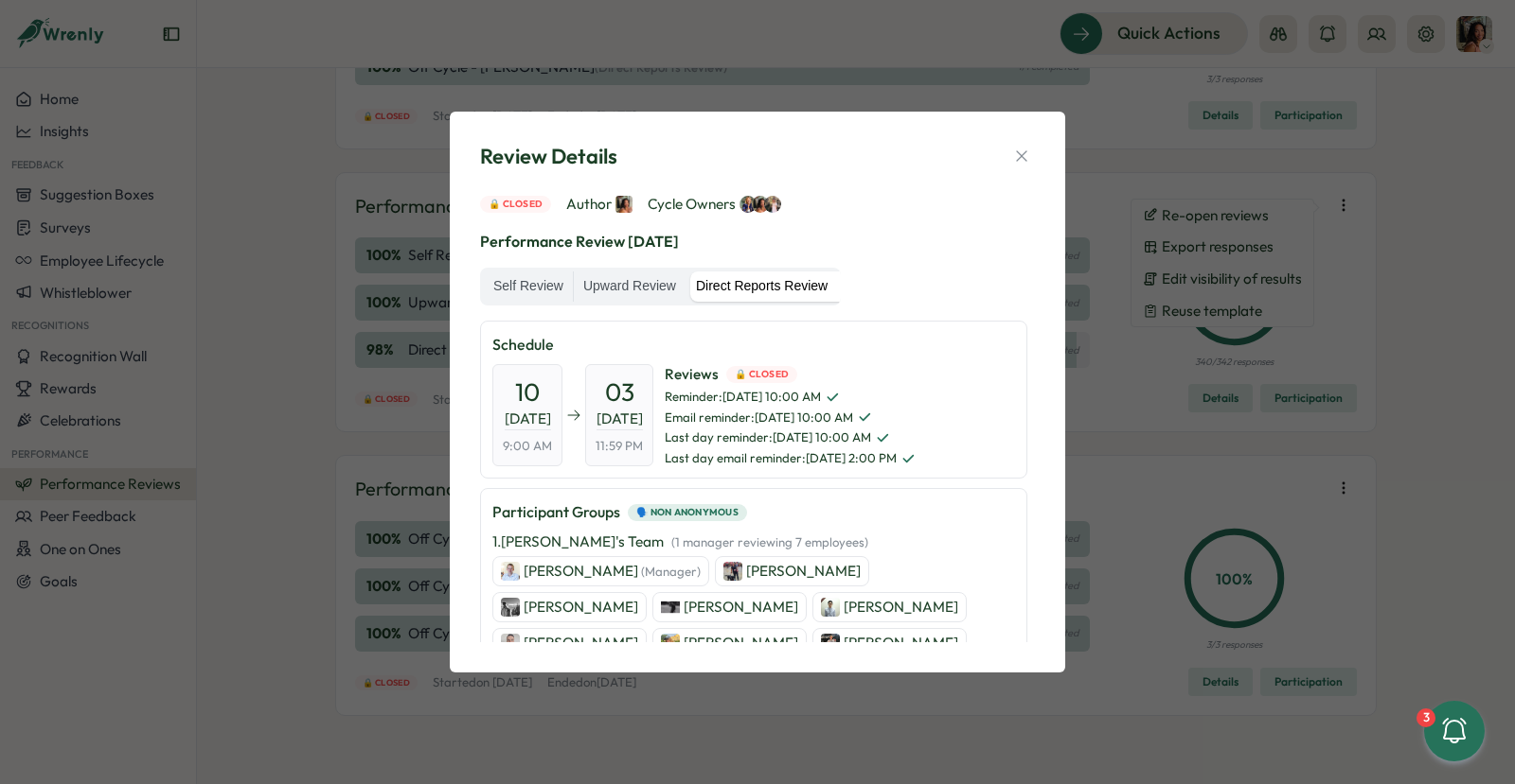
click at [1018, 159] on icon "button" at bounding box center [1021, 156] width 11 height 11
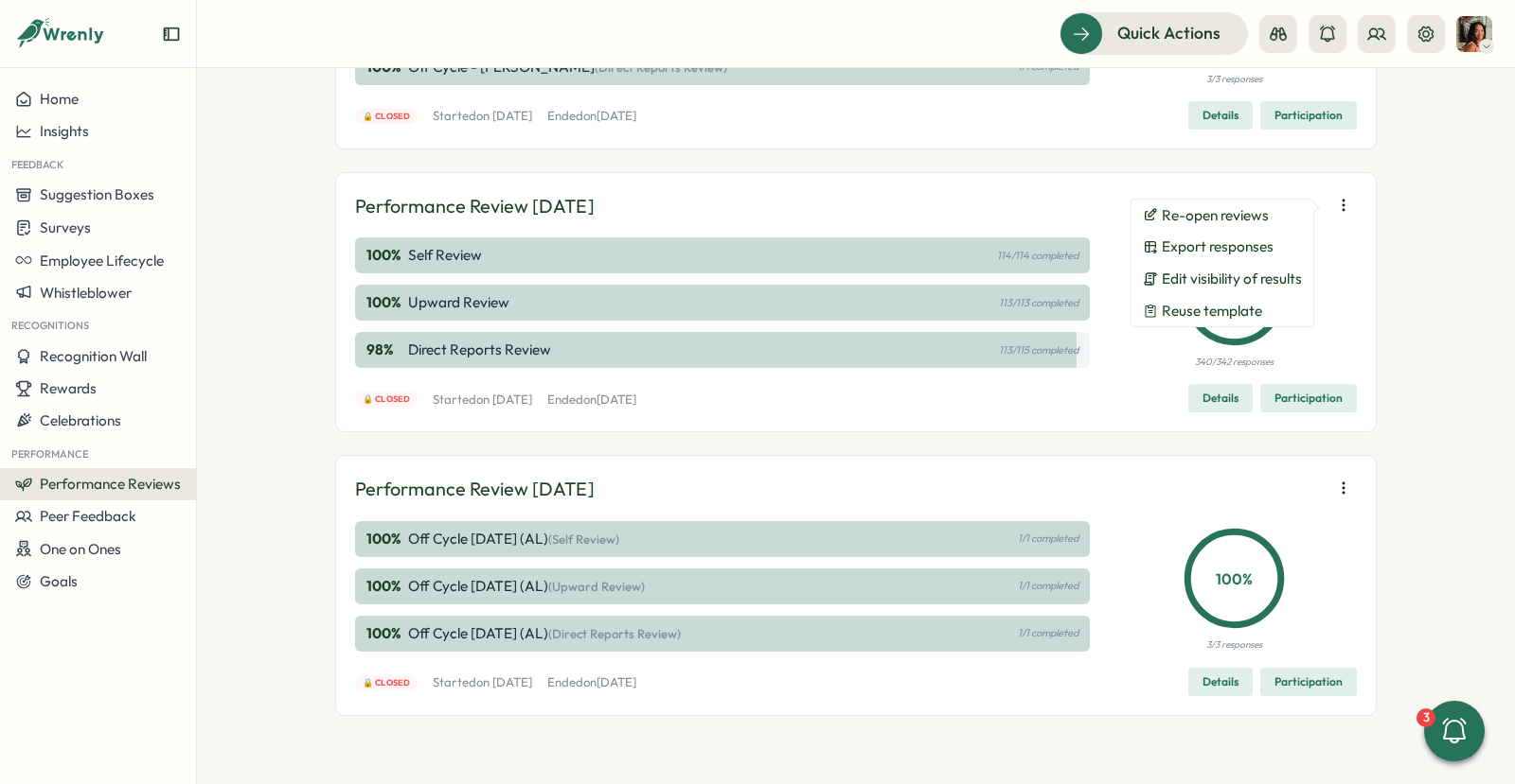
click at [1307, 403] on span "Participation" at bounding box center [1308, 398] width 68 height 27
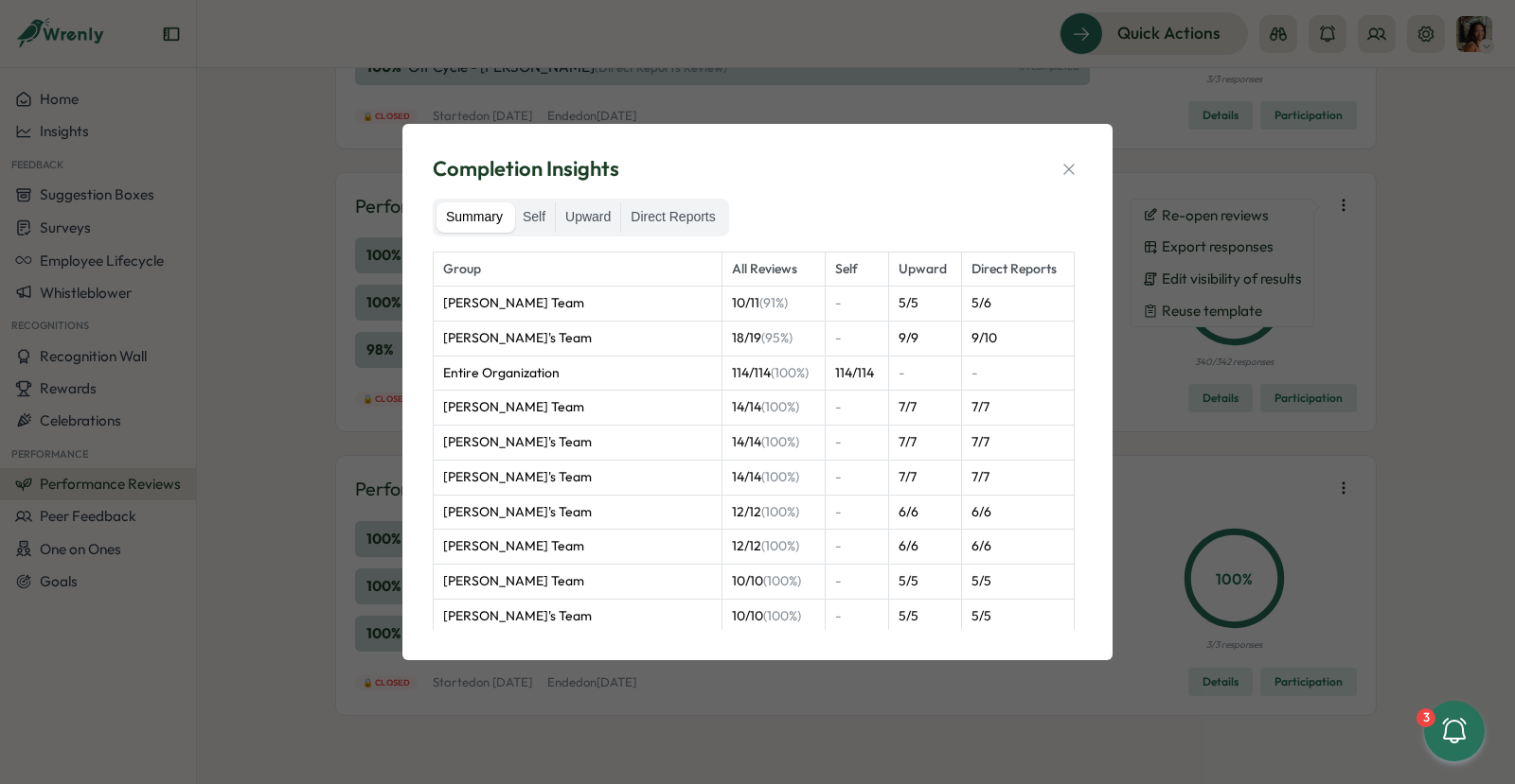
click at [1069, 165] on icon "button" at bounding box center [1068, 169] width 19 height 19
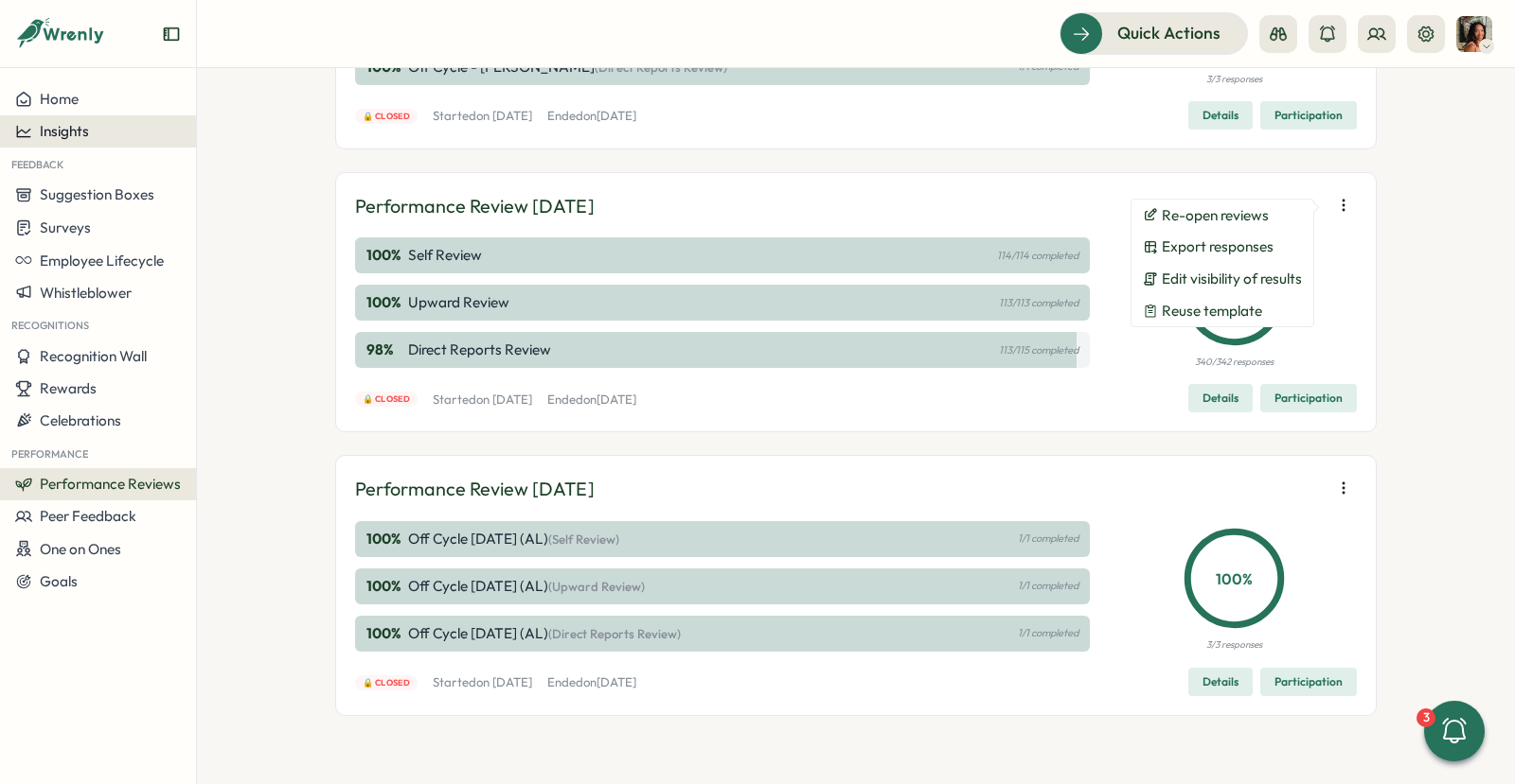
click at [74, 142] on button "Insights" at bounding box center [98, 132] width 196 height 33
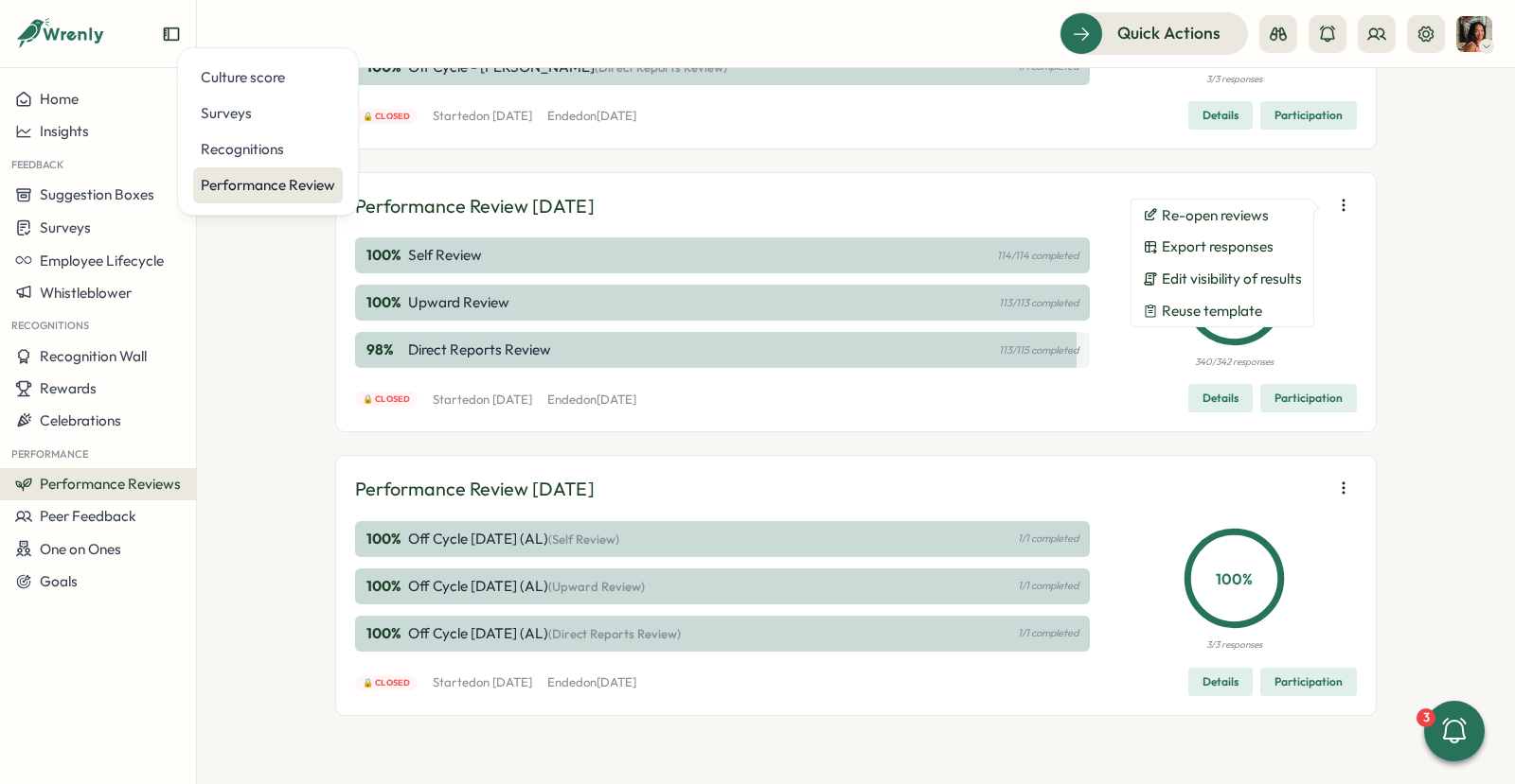
click at [276, 190] on div "Performance Review" at bounding box center [268, 185] width 135 height 21
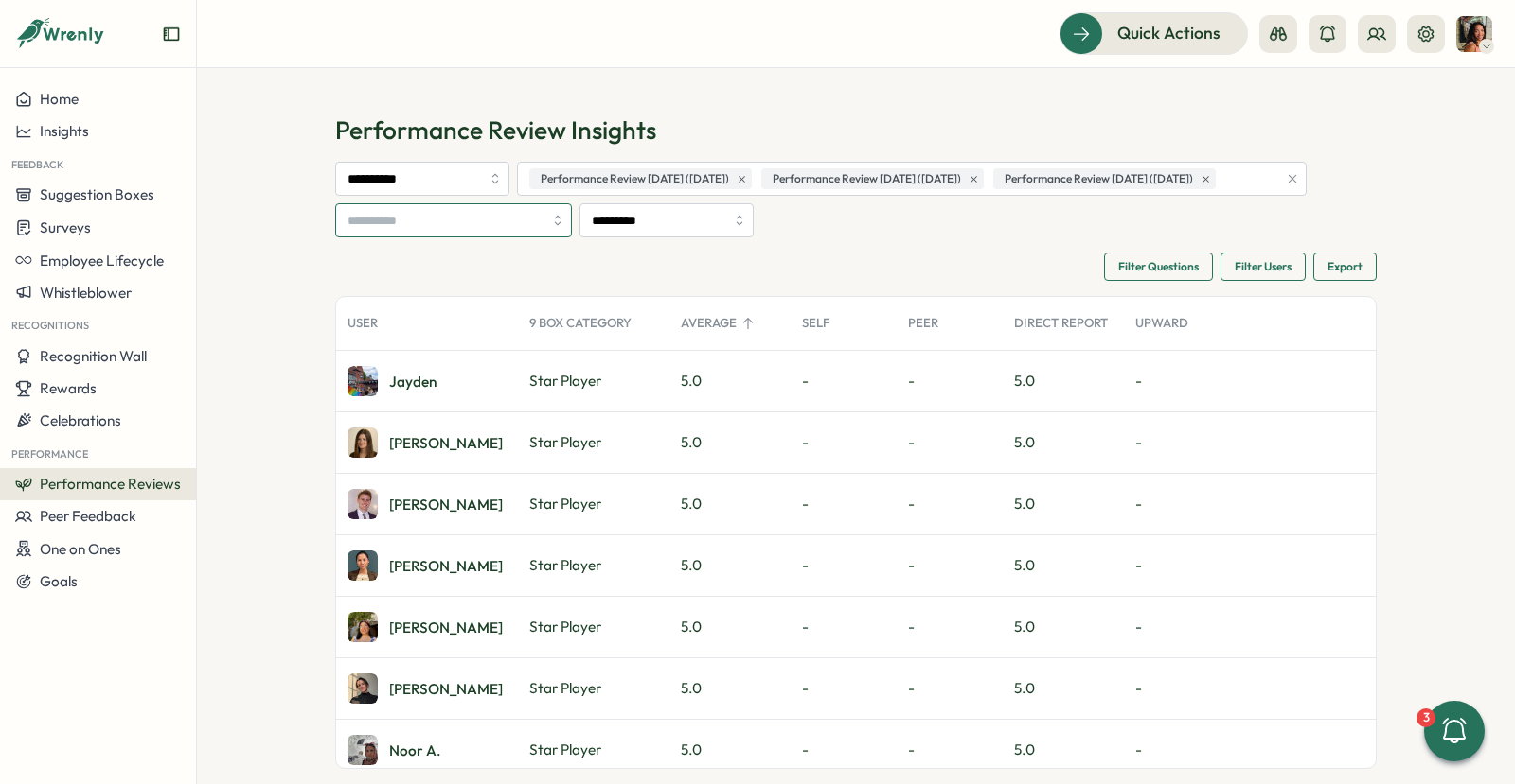
click at [479, 237] on input "search" at bounding box center [445, 220] width 195 height 33
click at [630, 238] on input "*********" at bounding box center [666, 221] width 174 height 34
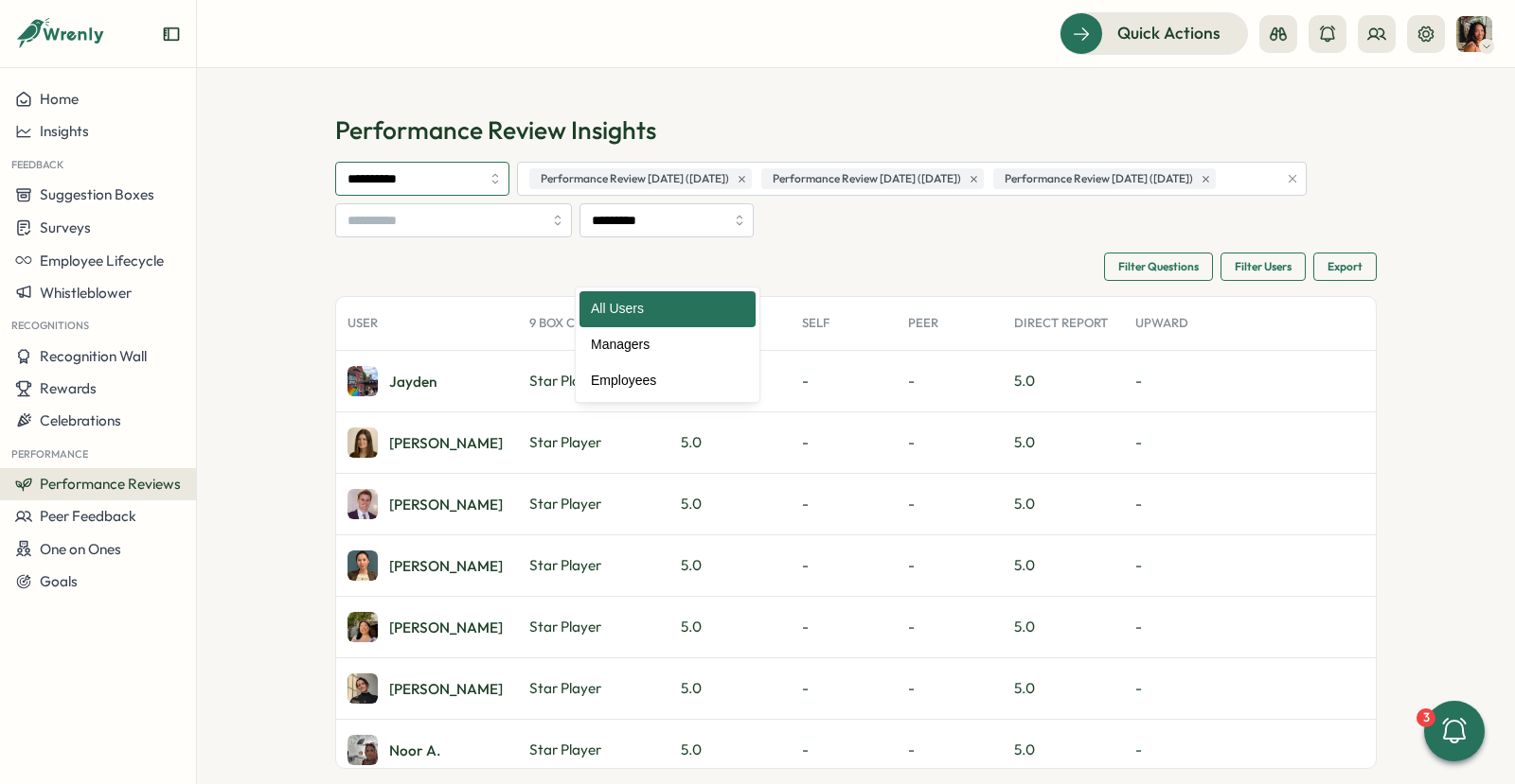
click at [490, 170] on input "**********" at bounding box center [422, 178] width 174 height 34
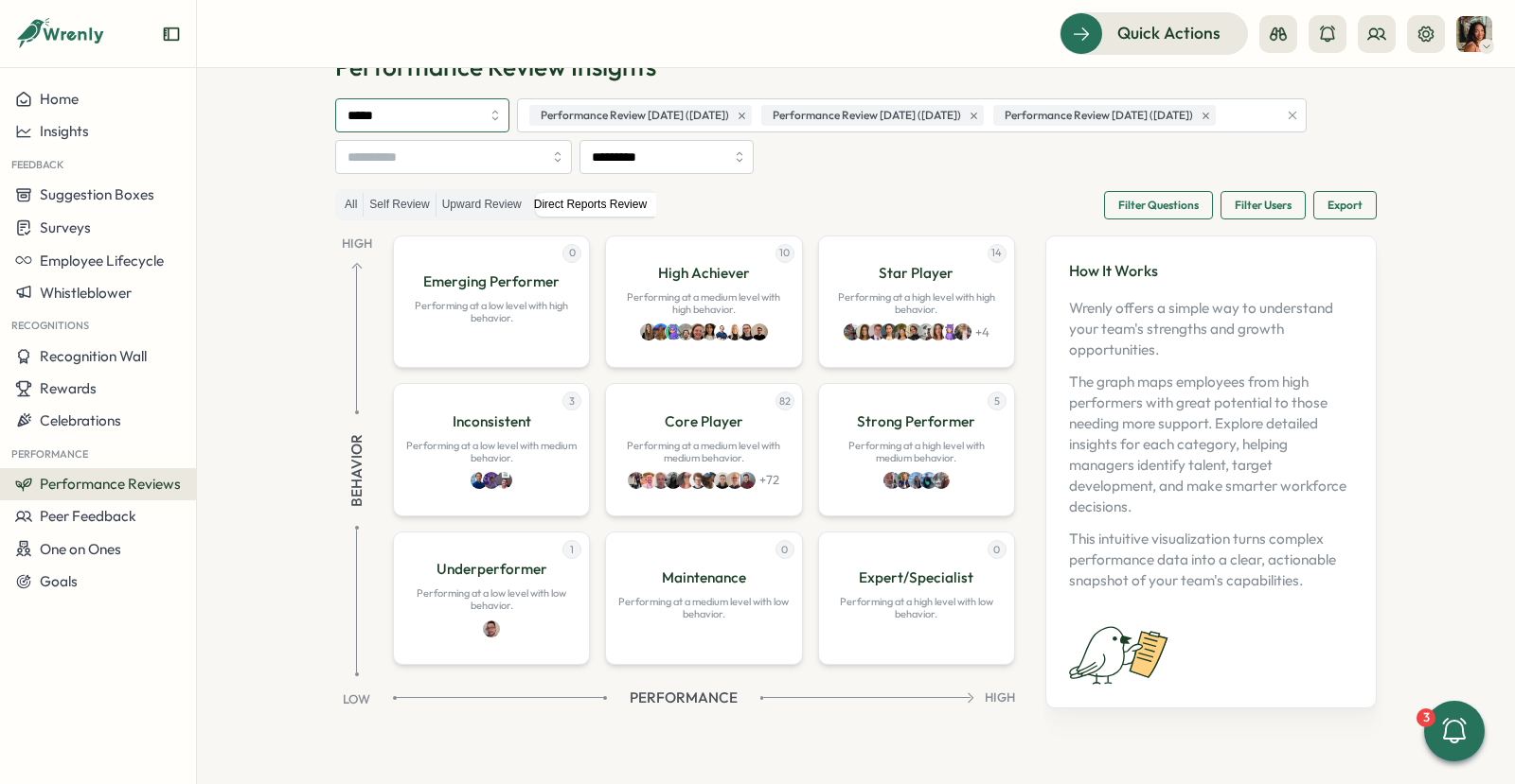
scroll to position [105, 0]
click at [1144, 214] on span "Filter Questions" at bounding box center [1158, 205] width 80 height 27
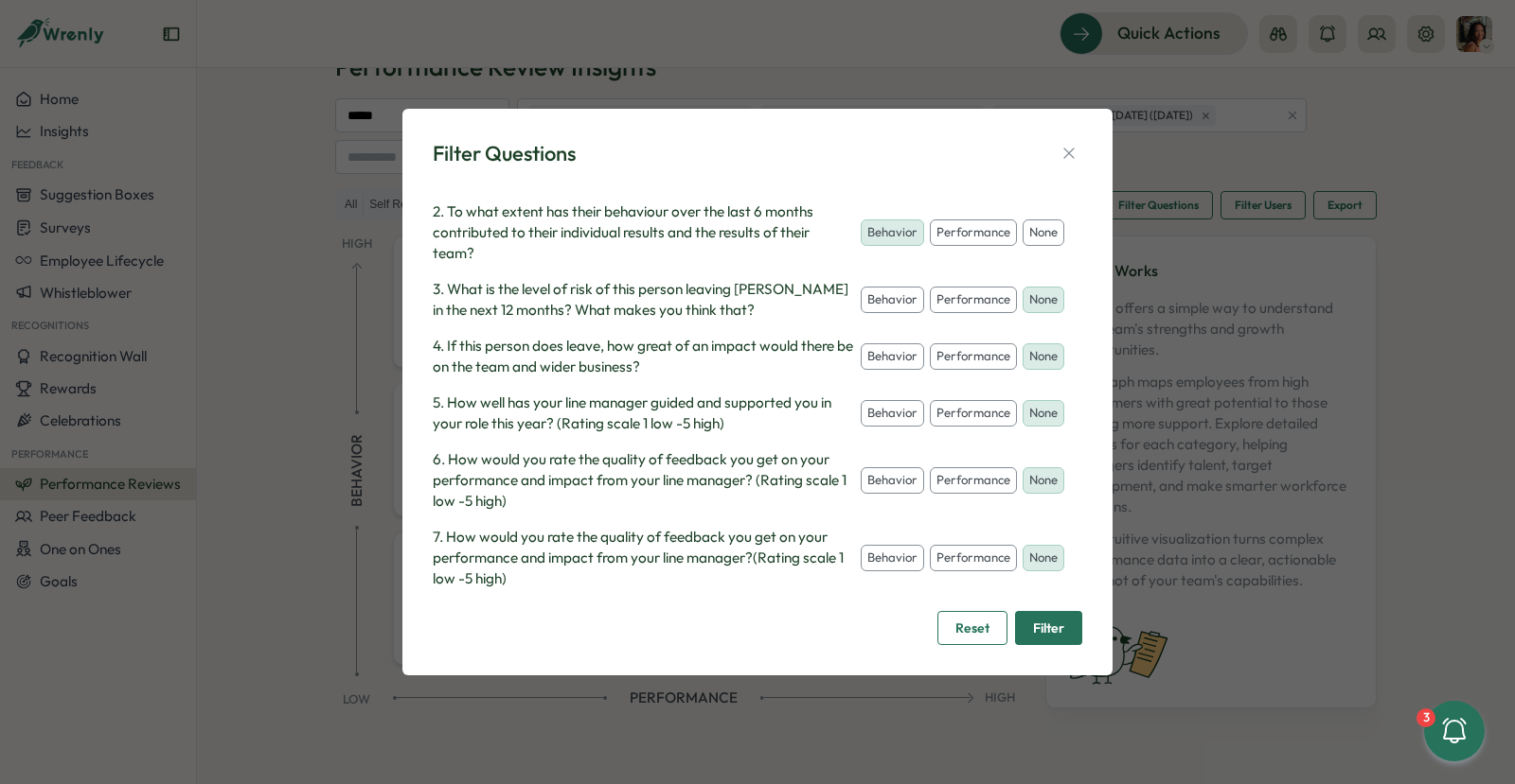
scroll to position [0, 0]
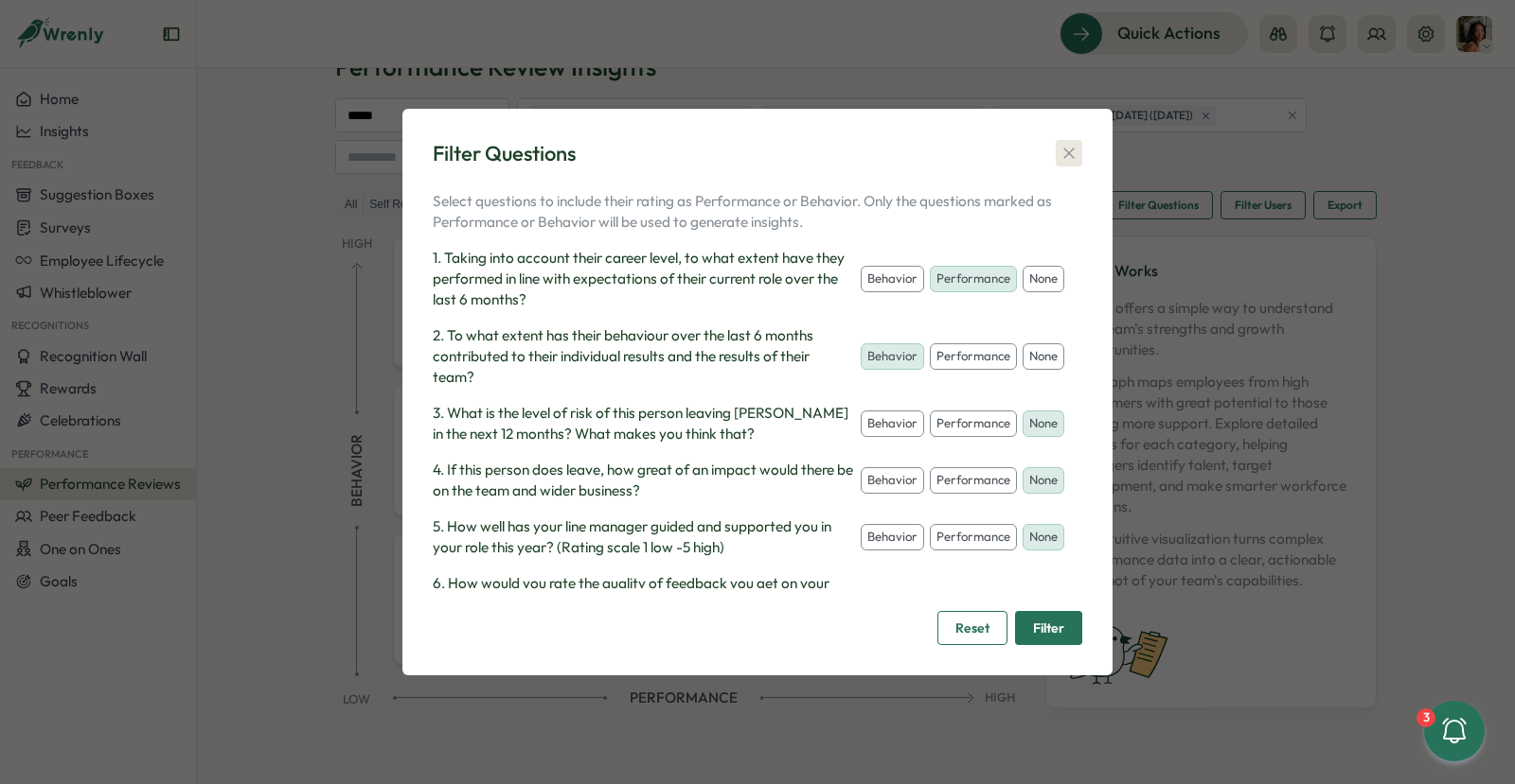
click at [1060, 156] on icon "button" at bounding box center [1068, 152] width 19 height 19
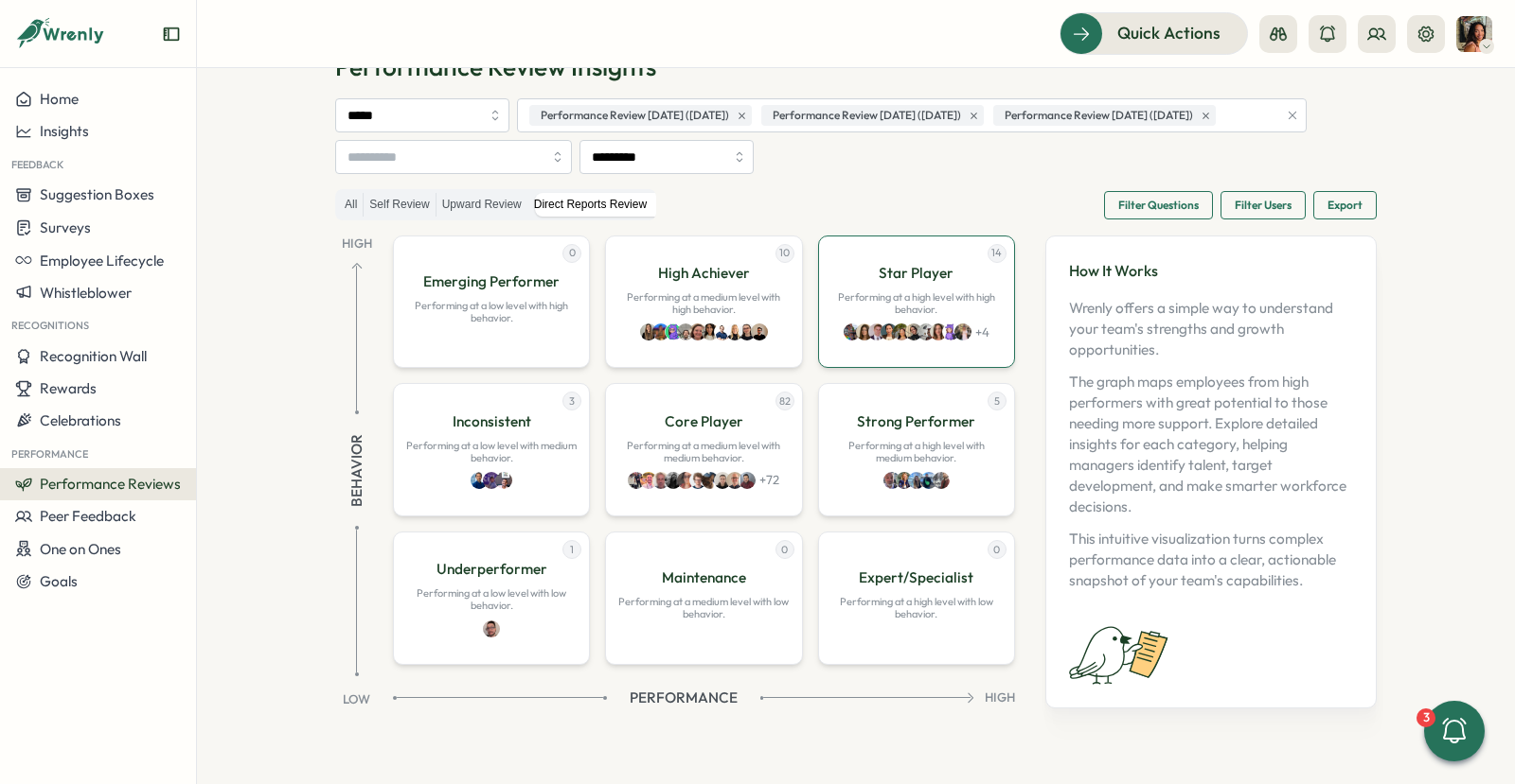
click at [892, 354] on div "14 Star Player Performing at a high level with high behavior. + 4" at bounding box center [916, 302] width 197 height 134
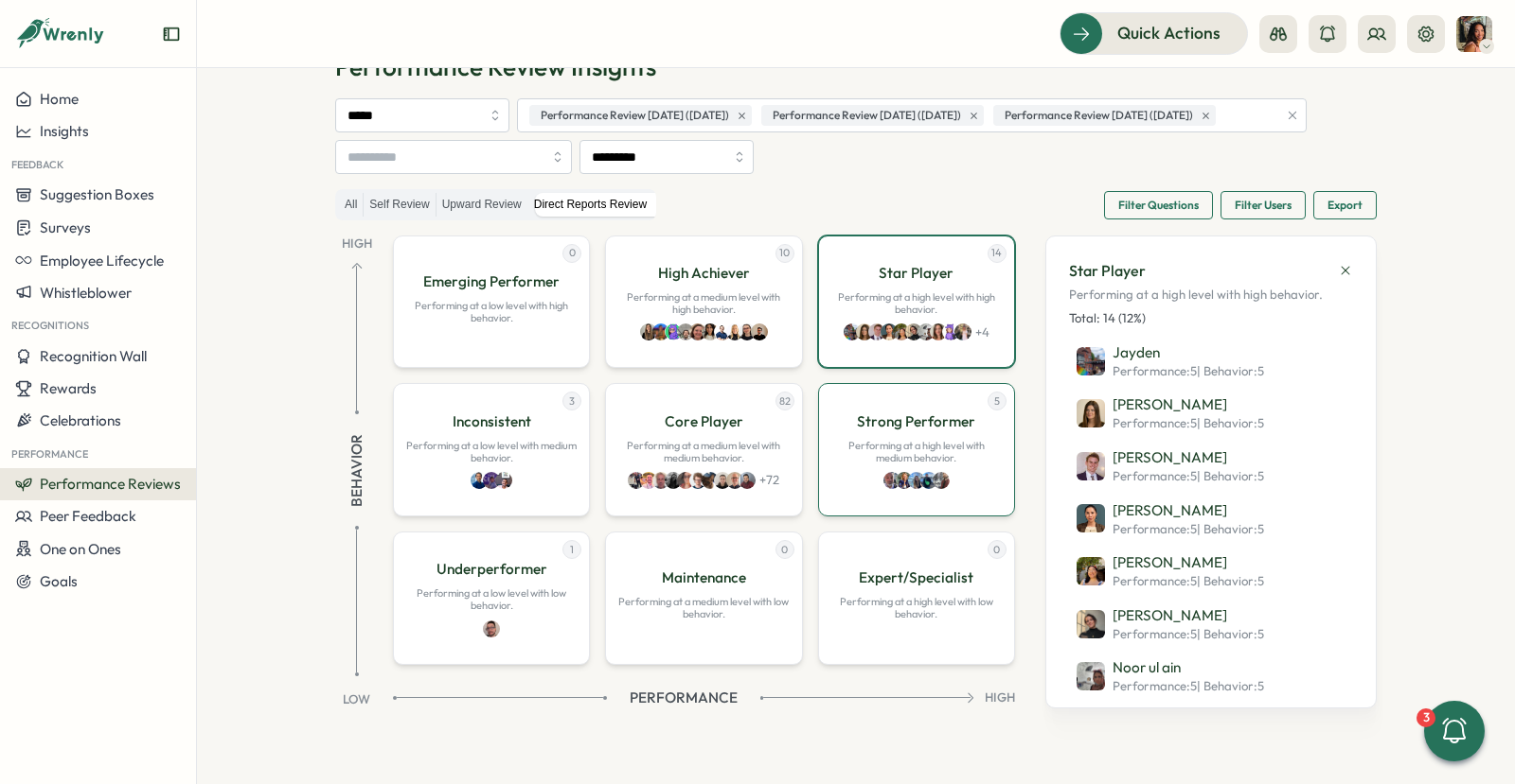
click at [820, 469] on div "5 Strong Performer Performing at a high level with medium behavior." at bounding box center [916, 449] width 197 height 134
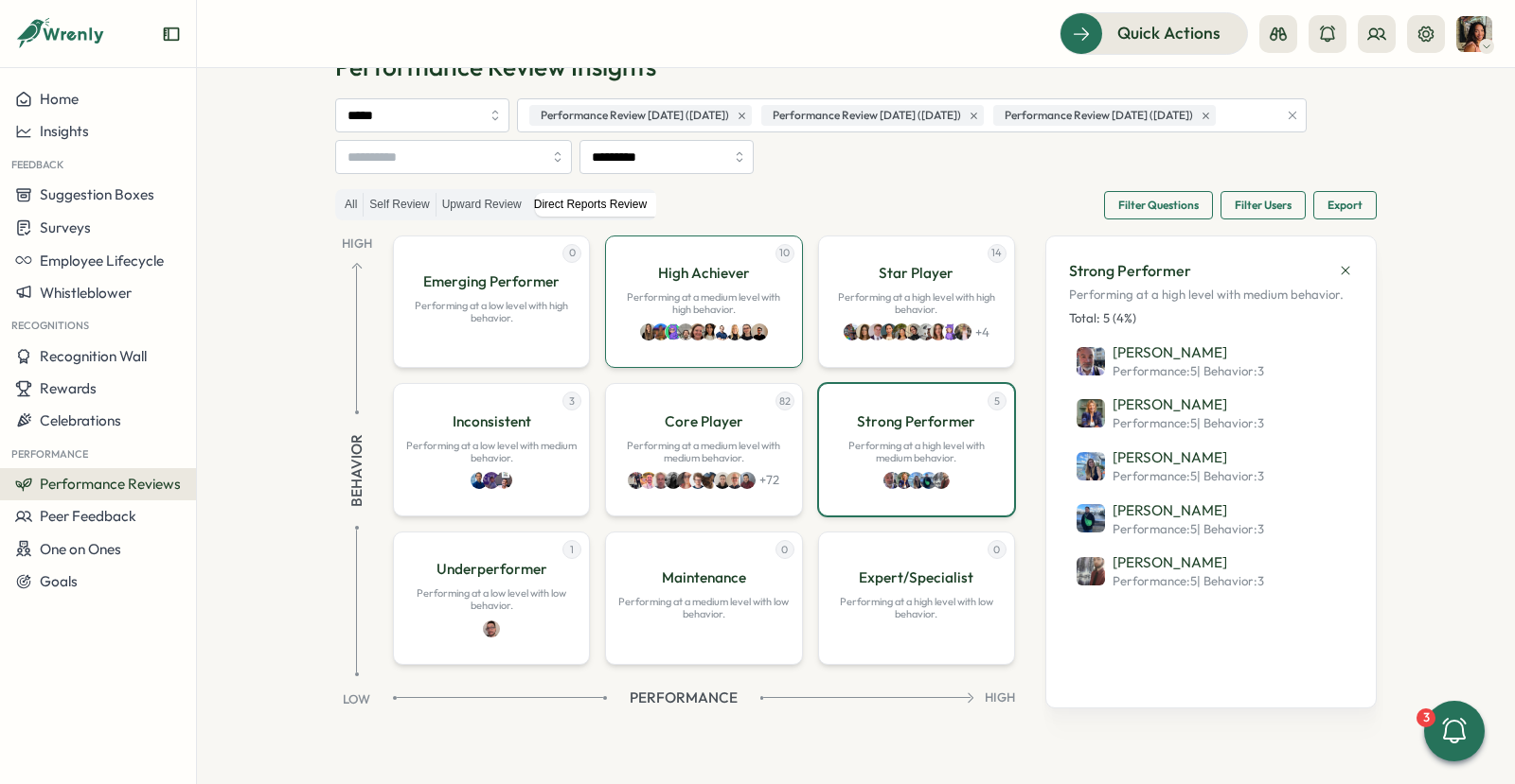
click at [673, 300] on p "Performing at a medium level with high behavior." at bounding box center [703, 303] width 172 height 25
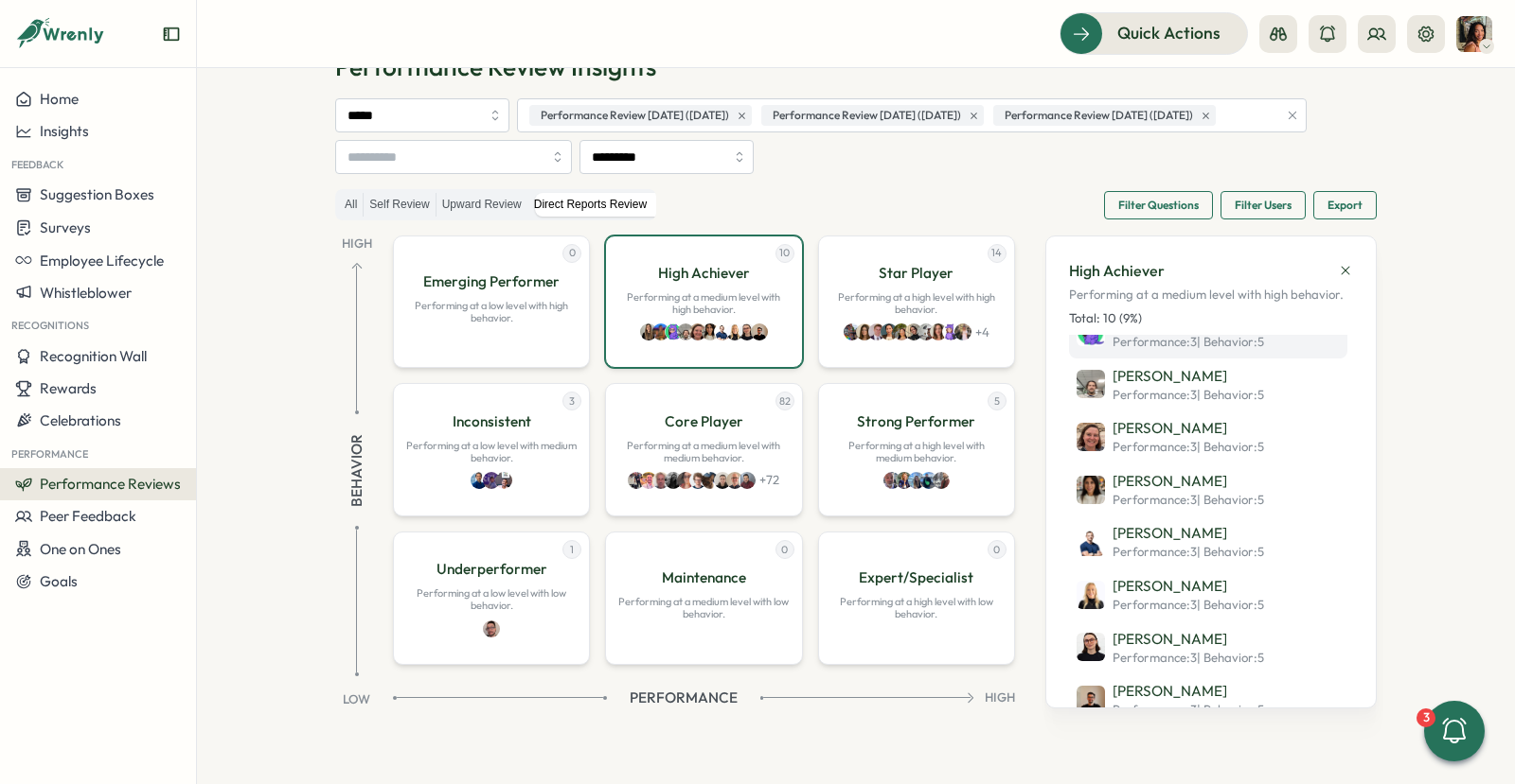
scroll to position [159, 0]
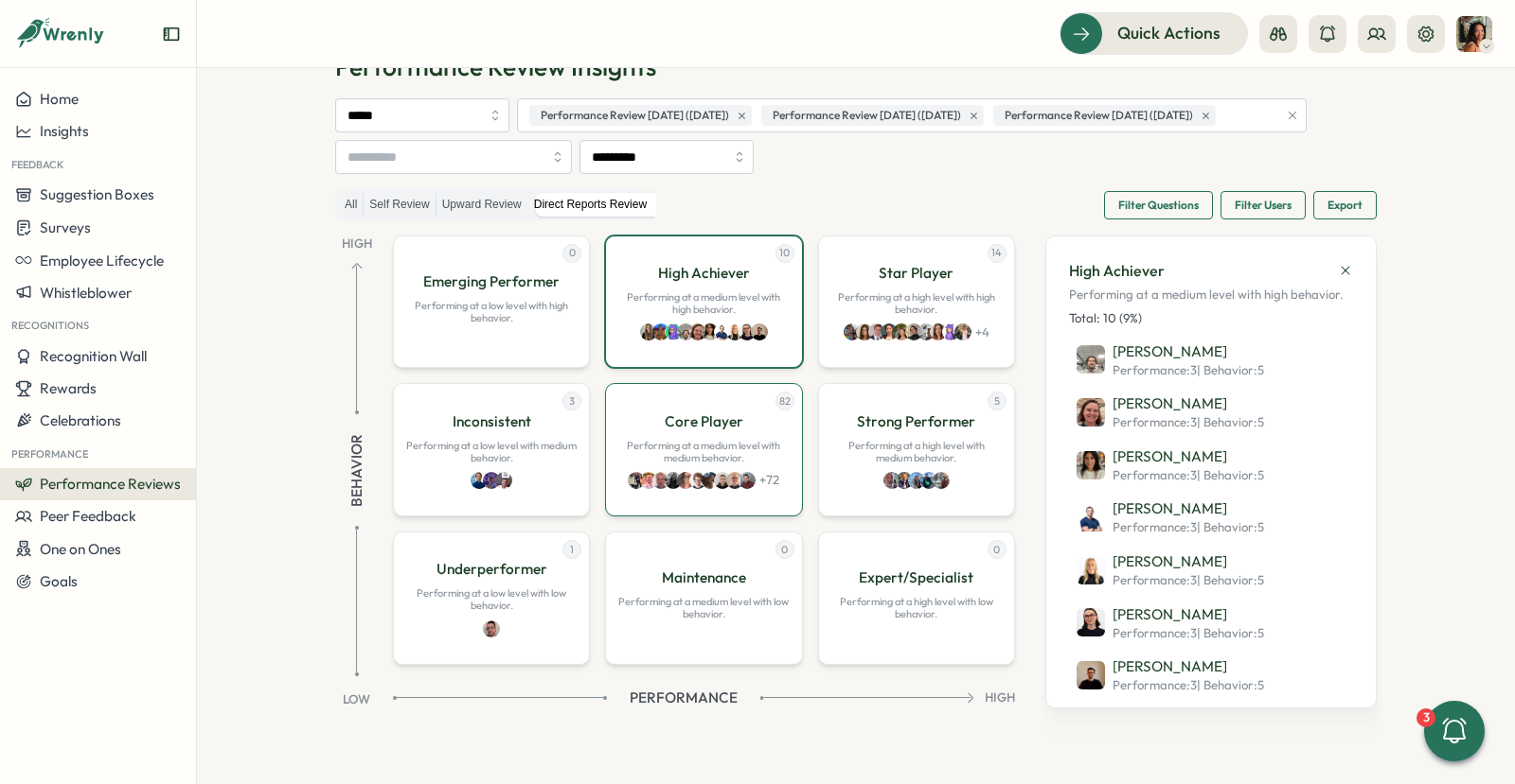
click at [670, 436] on div "82 Core Player Performing at a medium level with medium behavior. + 72" at bounding box center [703, 449] width 197 height 134
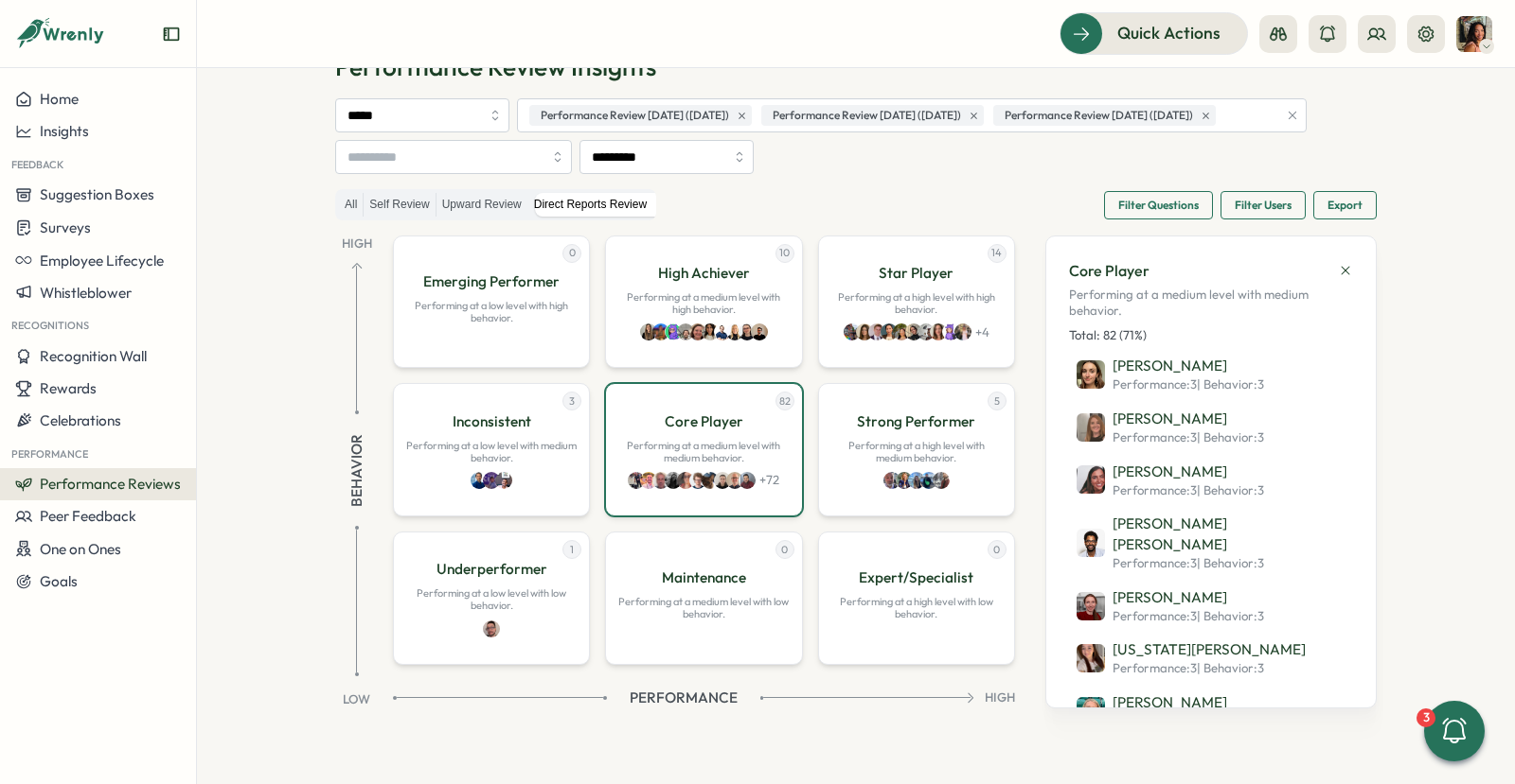
scroll to position [3964, 0]
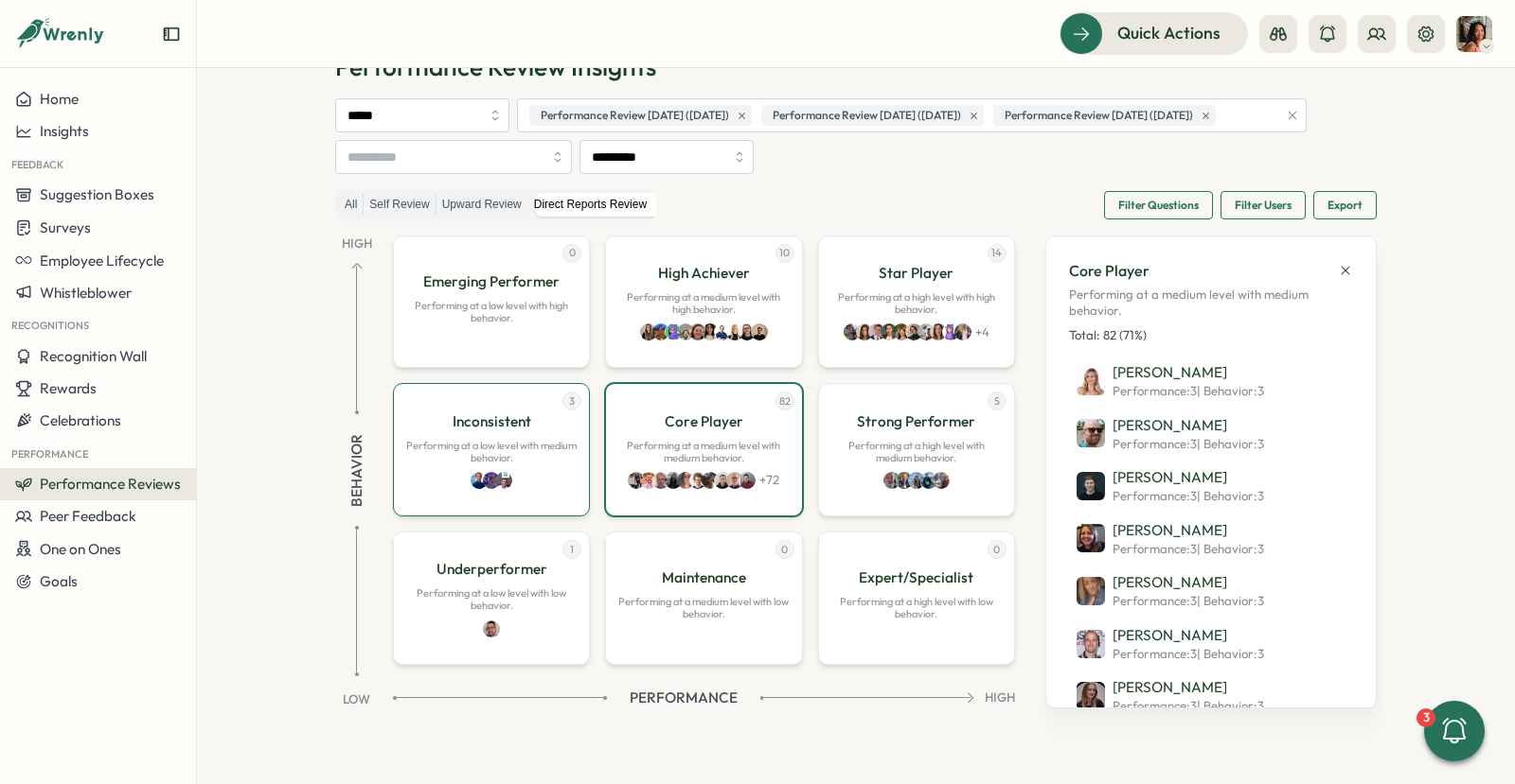
click at [554, 482] on div "3 Inconsistent Performing at a low level with medium behavior." at bounding box center [491, 449] width 197 height 134
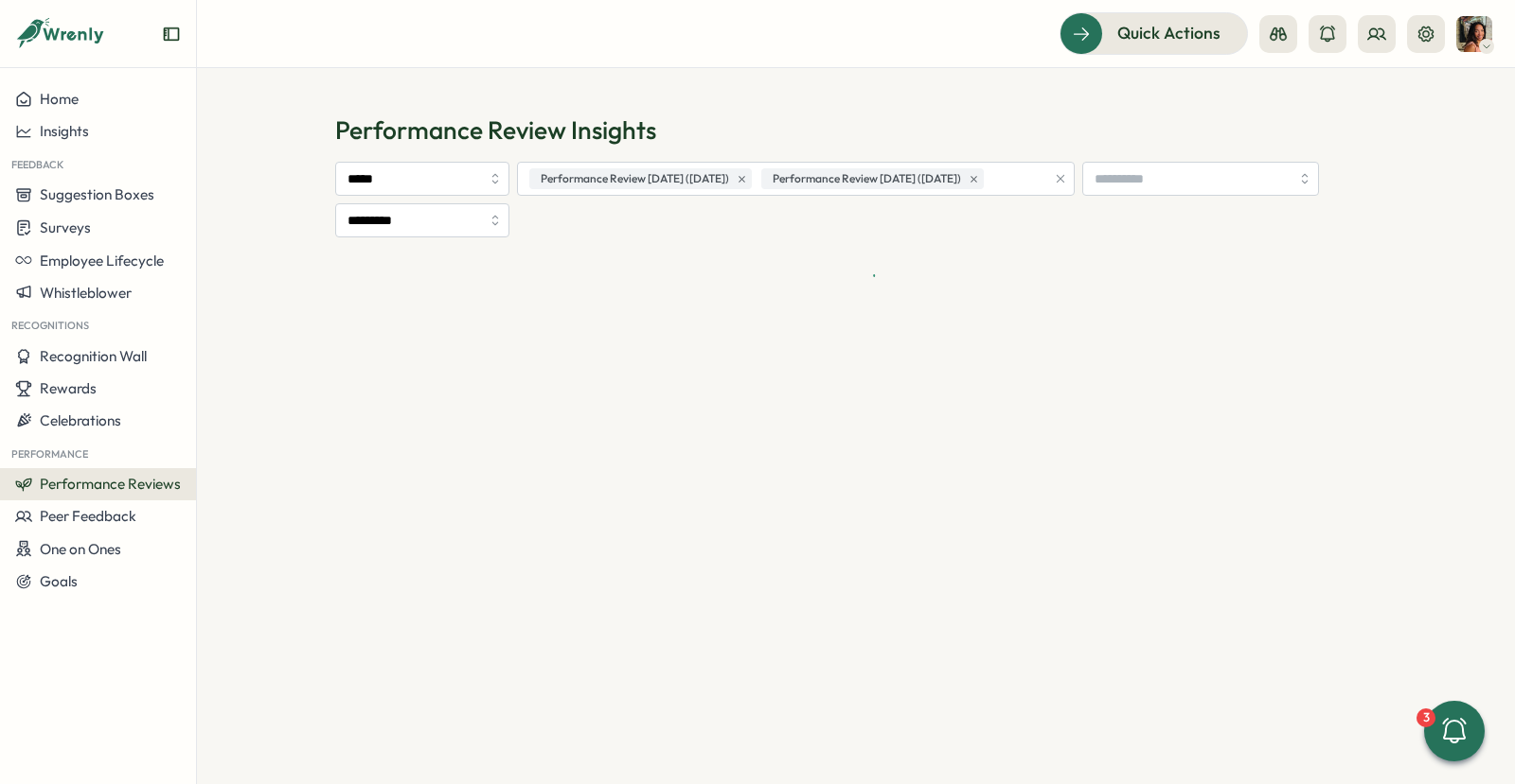
scroll to position [0, 0]
click at [720, 179] on input "search" at bounding box center [706, 178] width 355 height 33
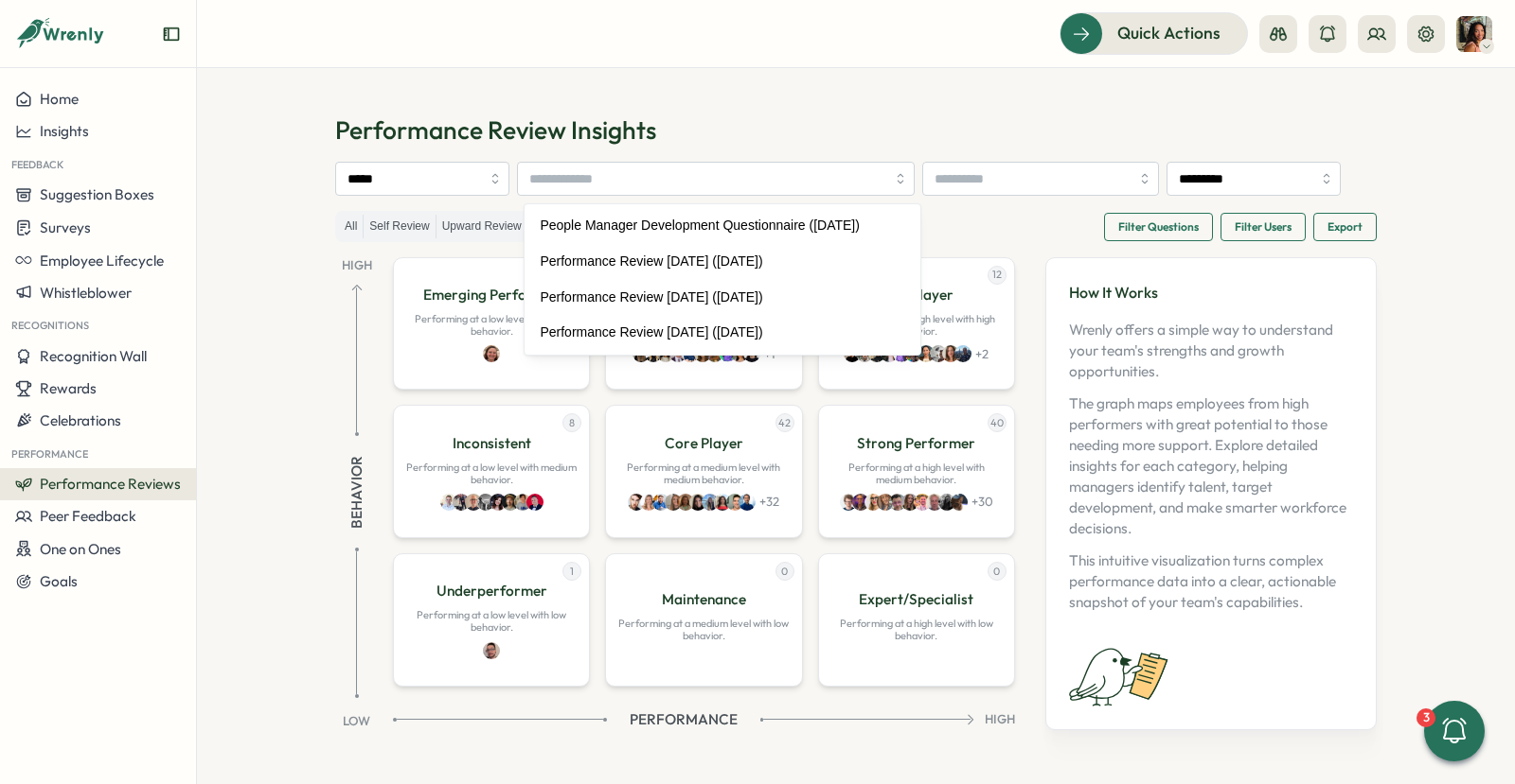
click at [771, 120] on h1 "Performance Review Insights" at bounding box center [856, 130] width 1042 height 33
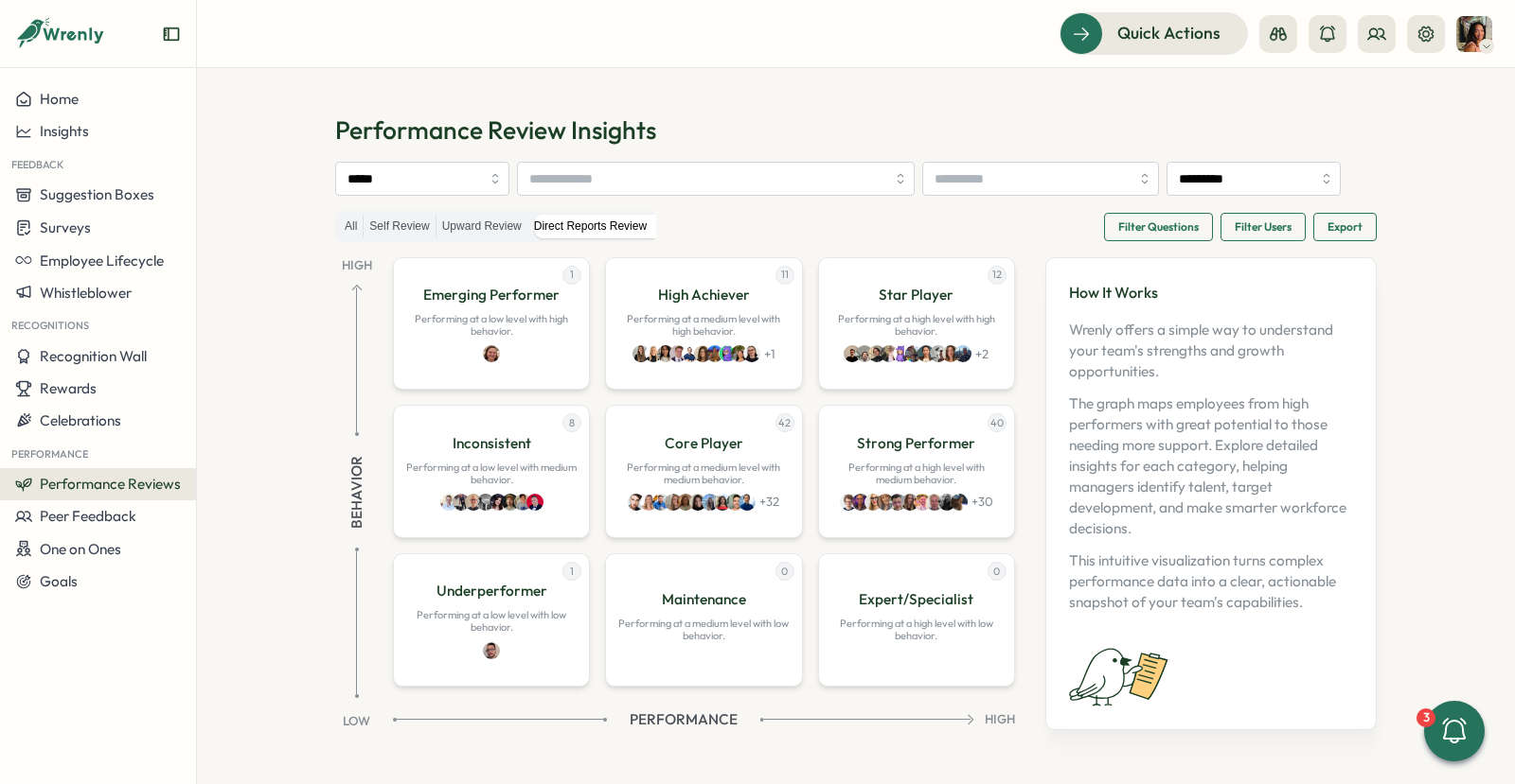
click at [422, 152] on div "Performance Review Insights ***** ********* All Self Review Upward Review Direc…" at bounding box center [856, 438] width 1042 height 647
click at [420, 180] on input "*****" at bounding box center [422, 178] width 174 height 34
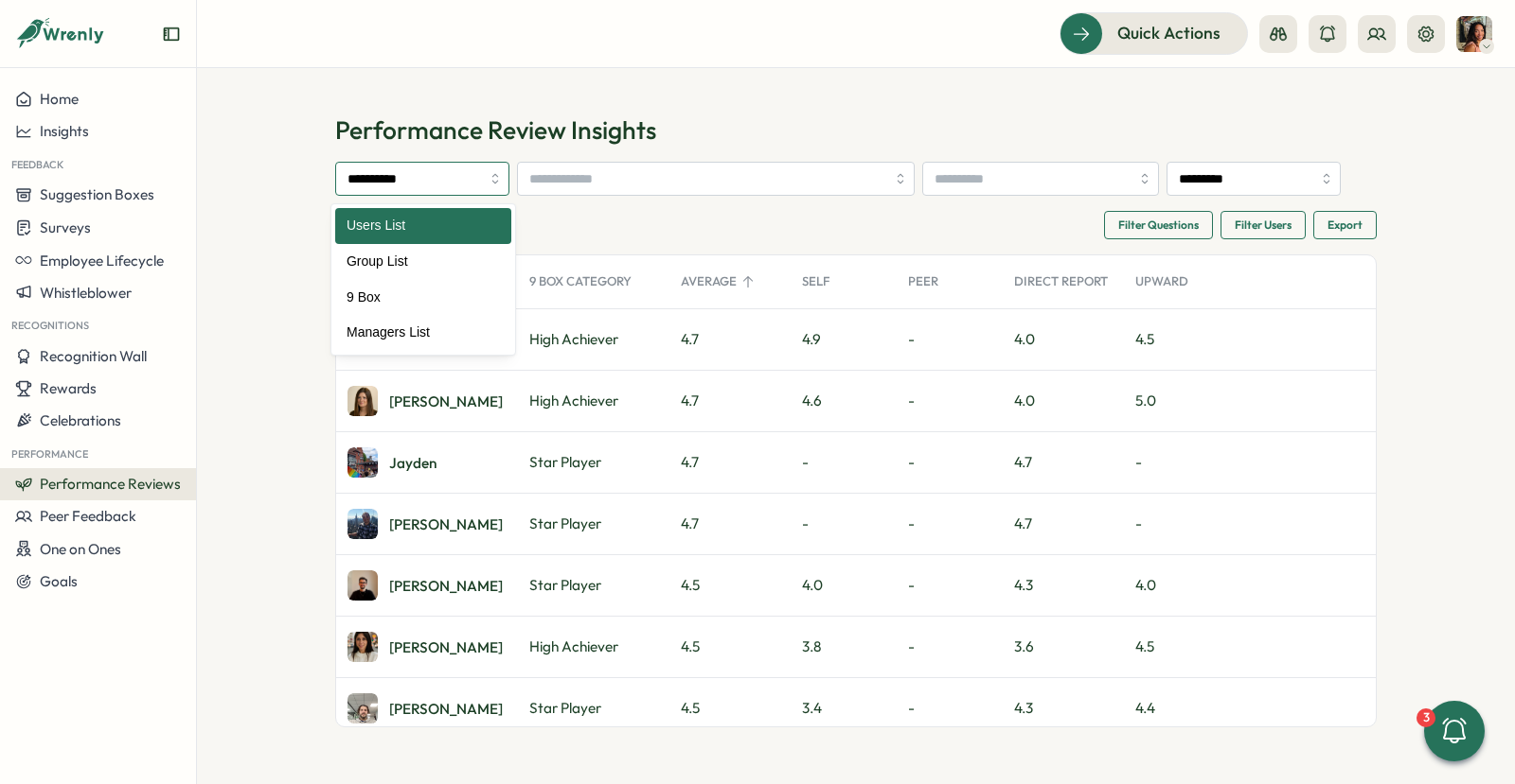
click at [456, 171] on input "**********" at bounding box center [422, 178] width 174 height 34
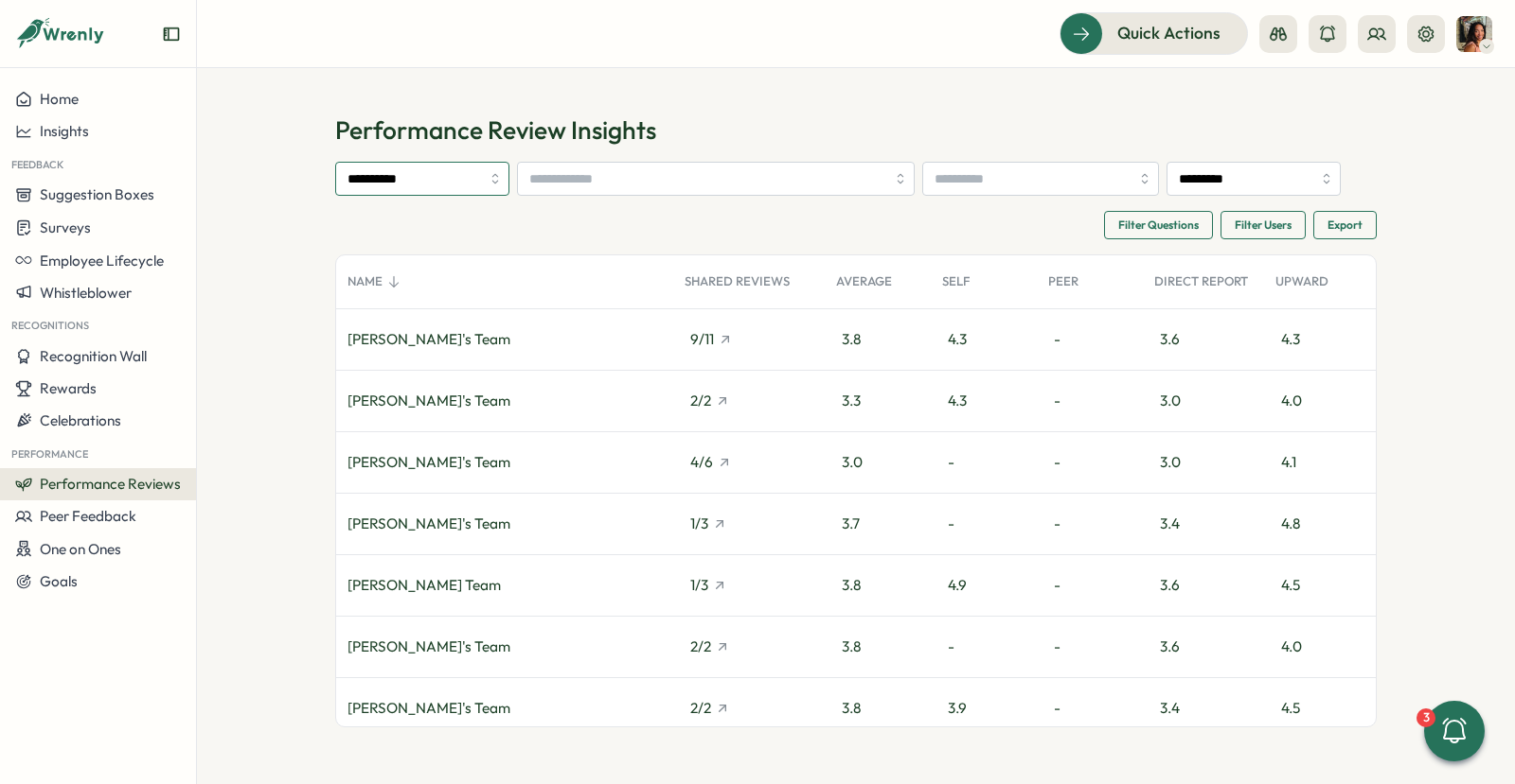
type input "**********"
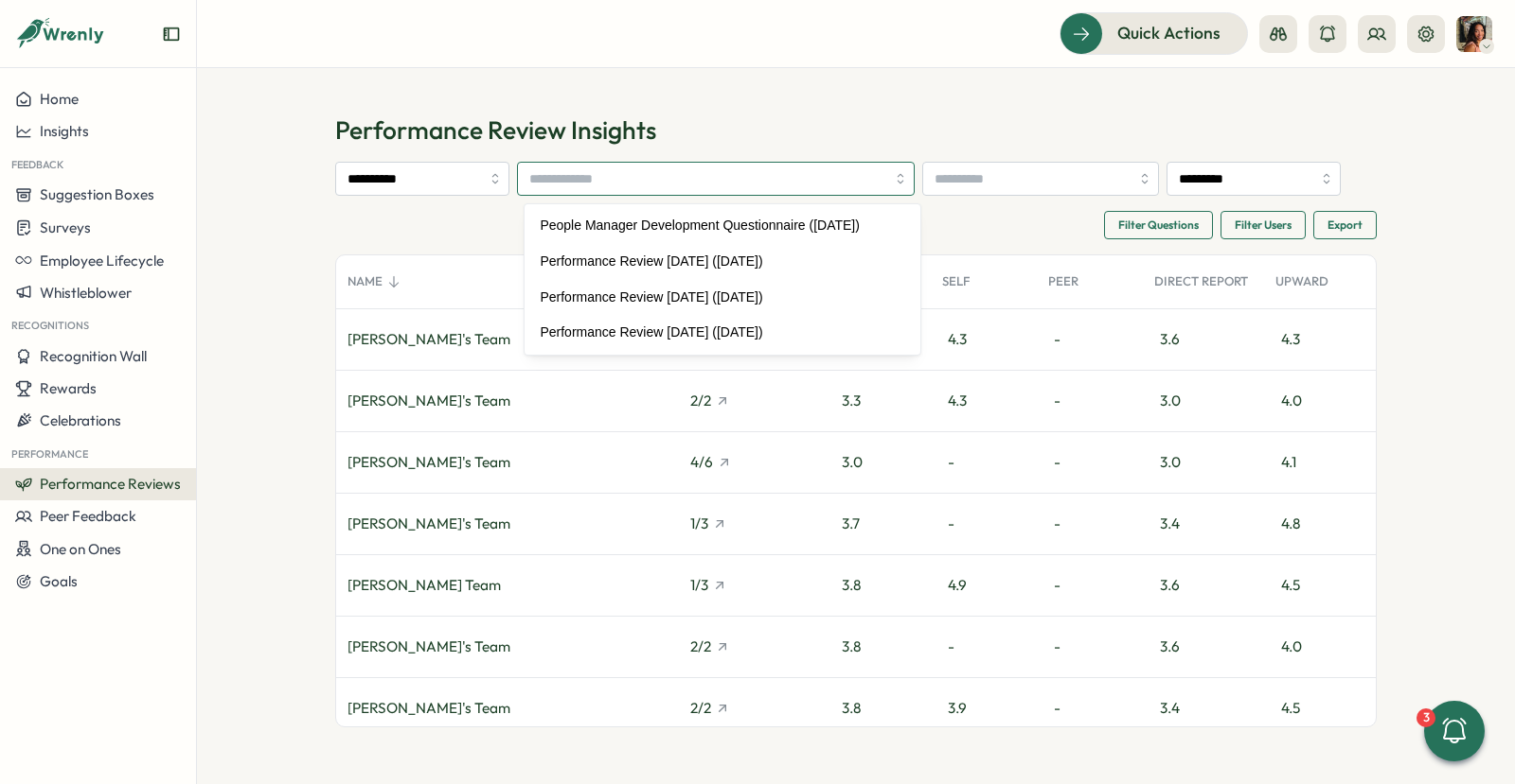
click at [585, 176] on input "search" at bounding box center [706, 178] width 355 height 33
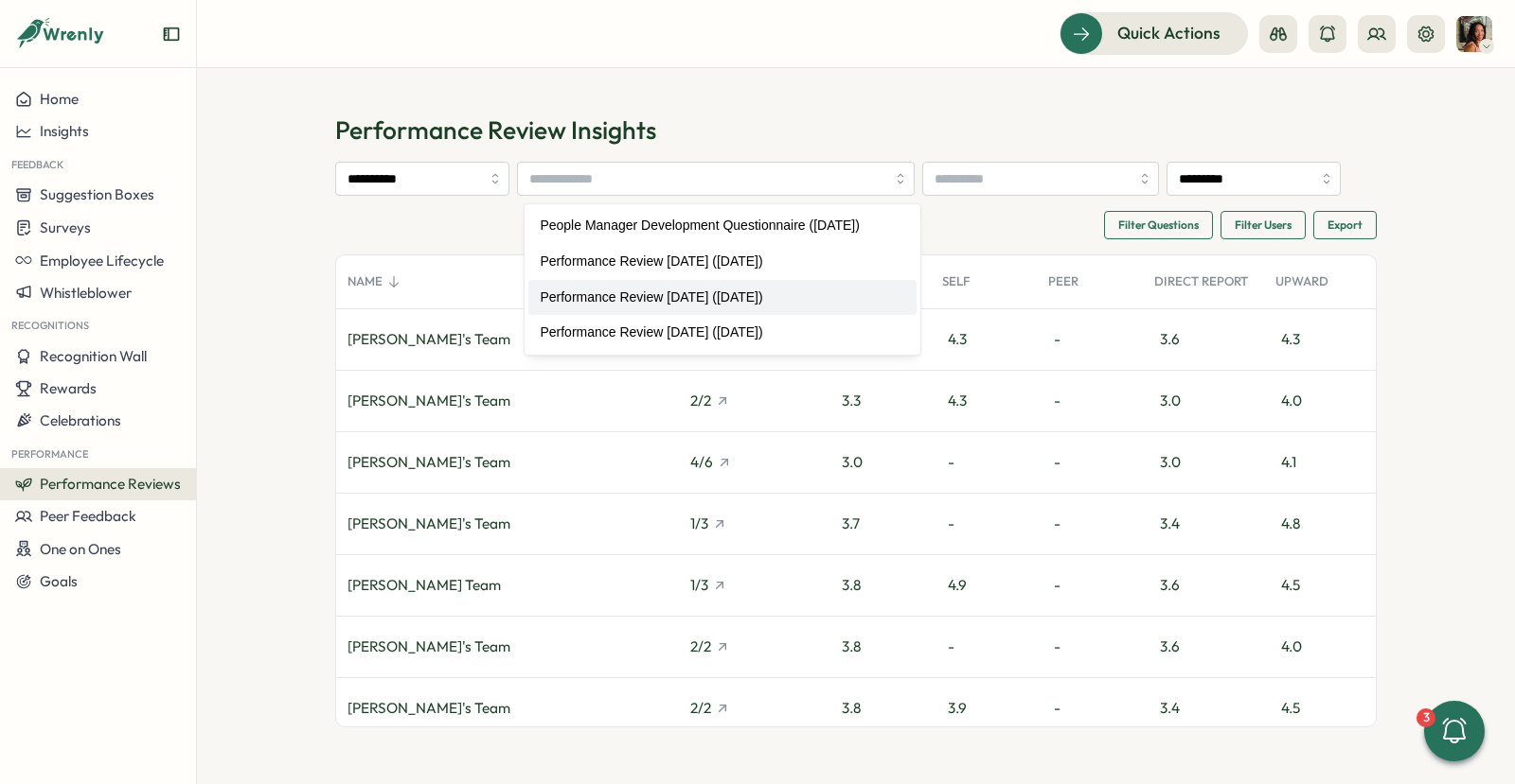
click at [251, 227] on section "**********" at bounding box center [856, 427] width 1318 height 717
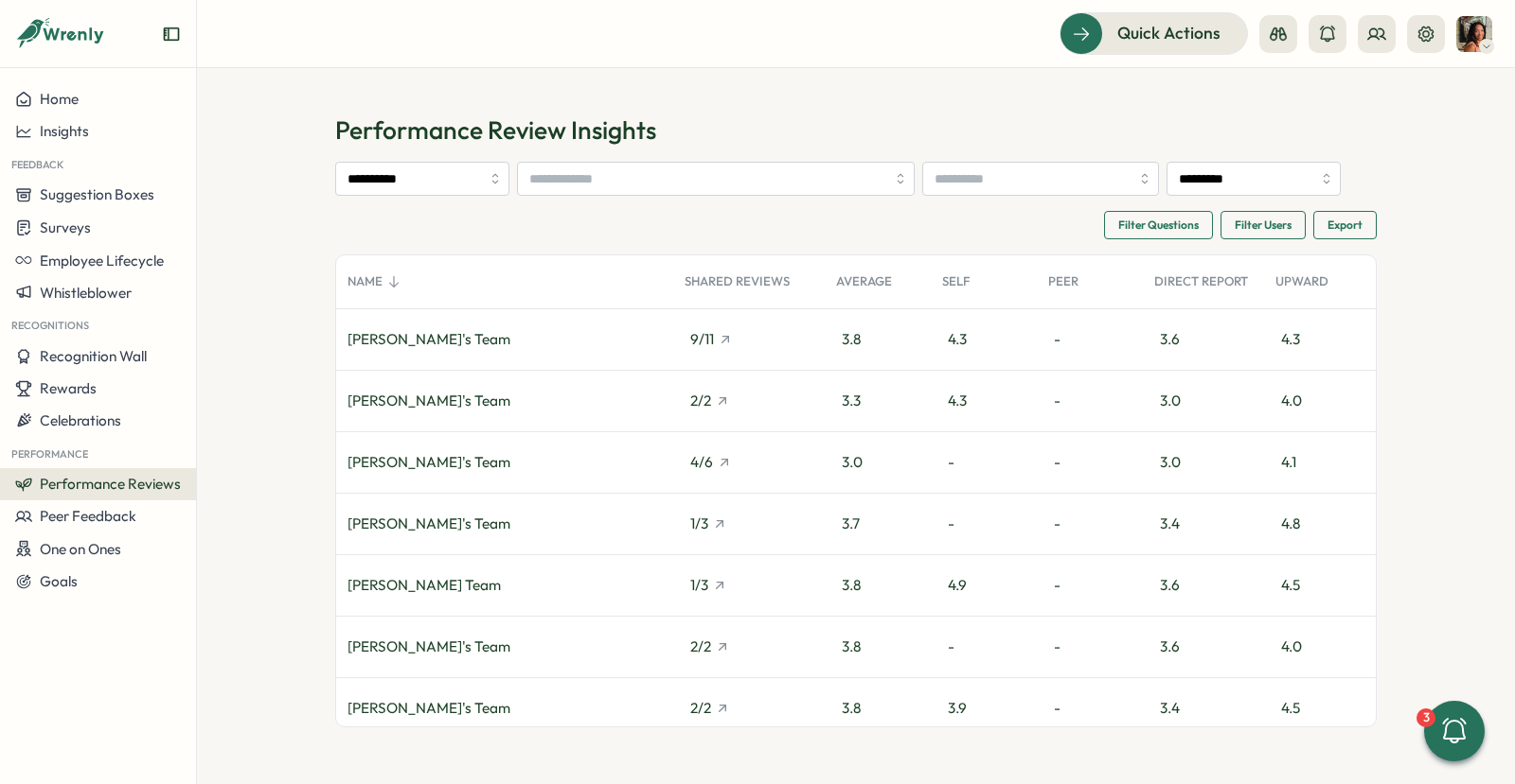
click at [147, 489] on span "Performance Reviews" at bounding box center [110, 484] width 141 height 18
click at [269, 451] on div "Reviews" at bounding box center [274, 448] width 147 height 21
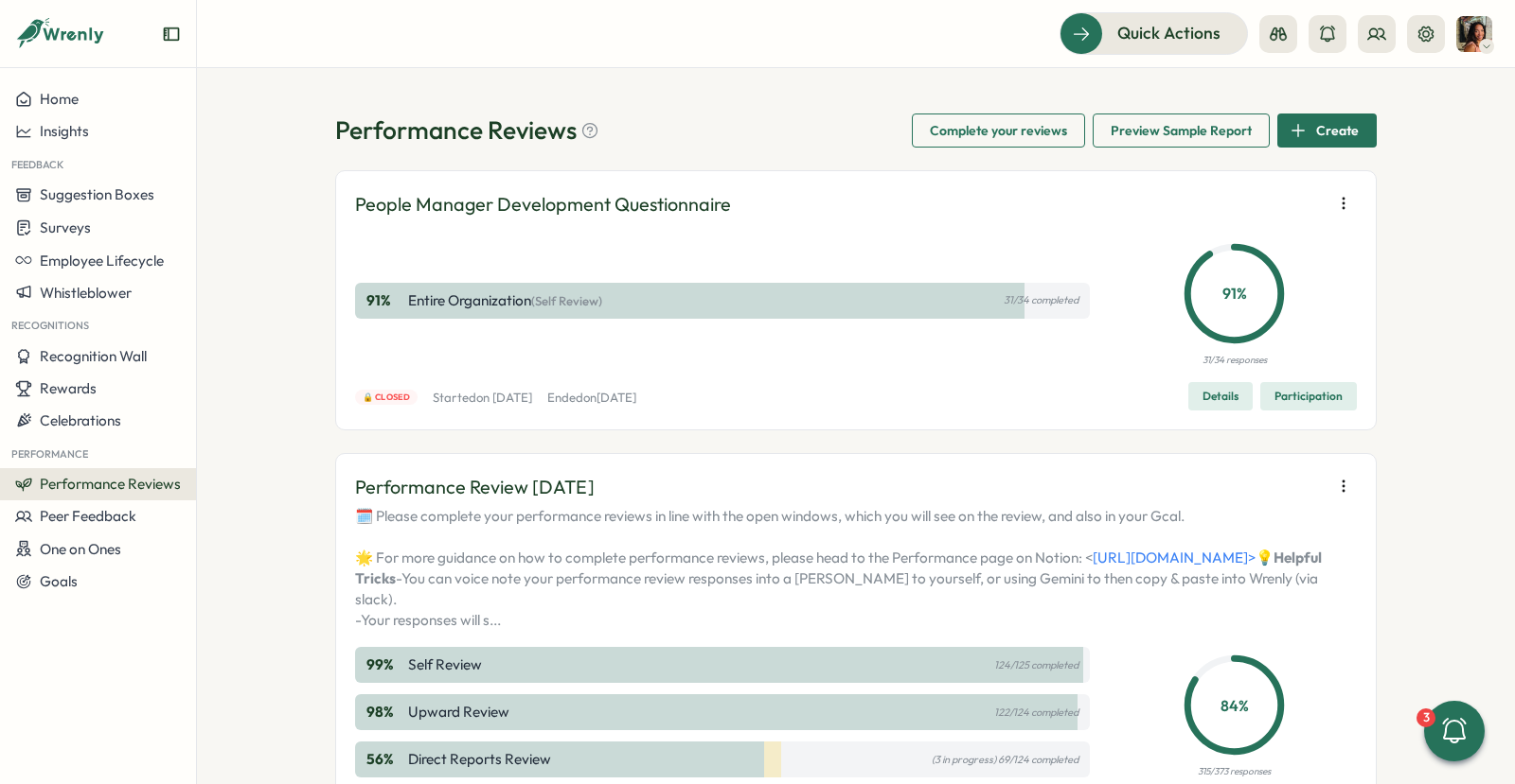
scroll to position [497, 0]
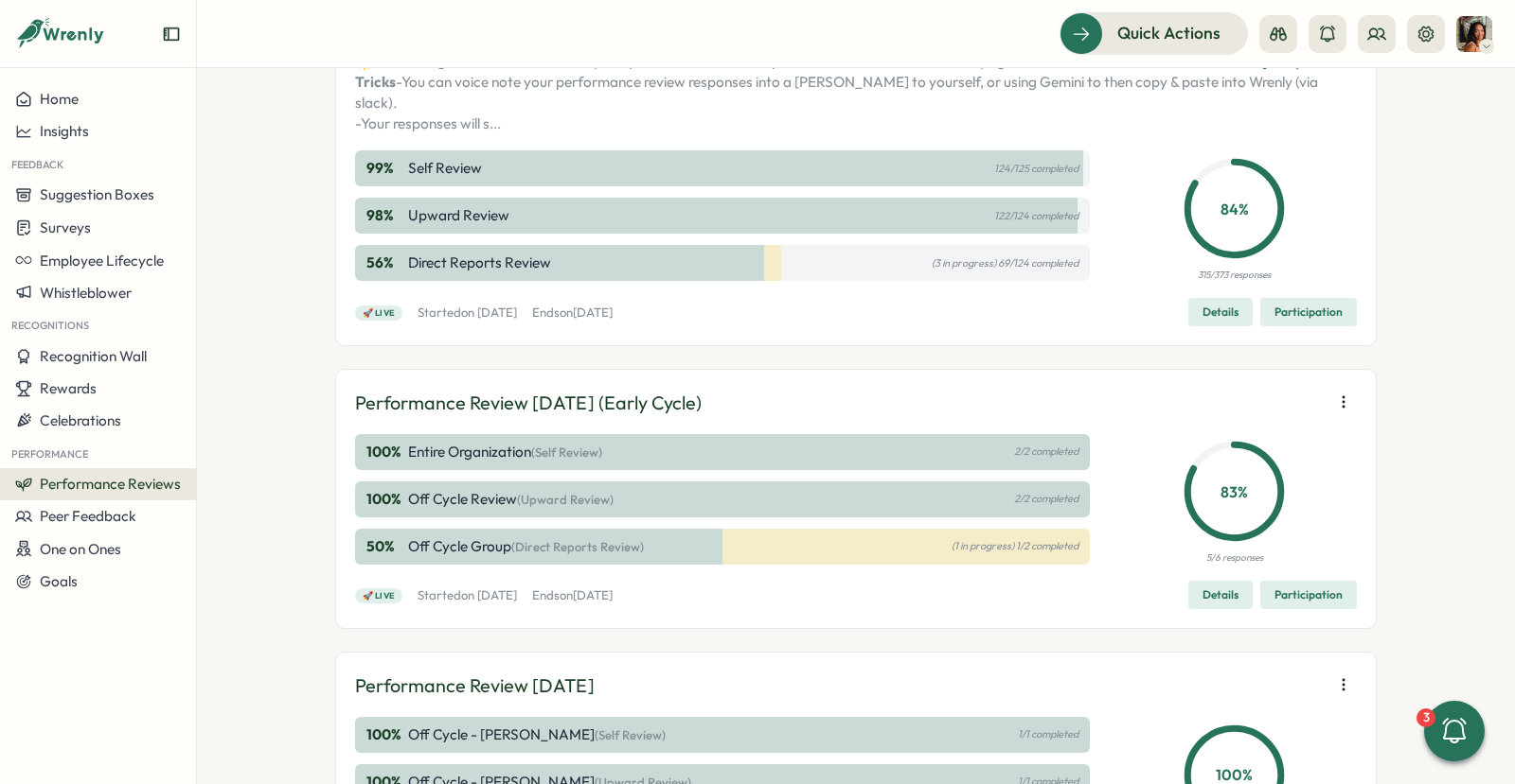
click at [1321, 345] on div "Performance Review July 2025 🗓️ Please complete your performance reviews in lin…" at bounding box center [856, 150] width 1042 height 389
click at [1316, 326] on span "Participation" at bounding box center [1308, 312] width 68 height 27
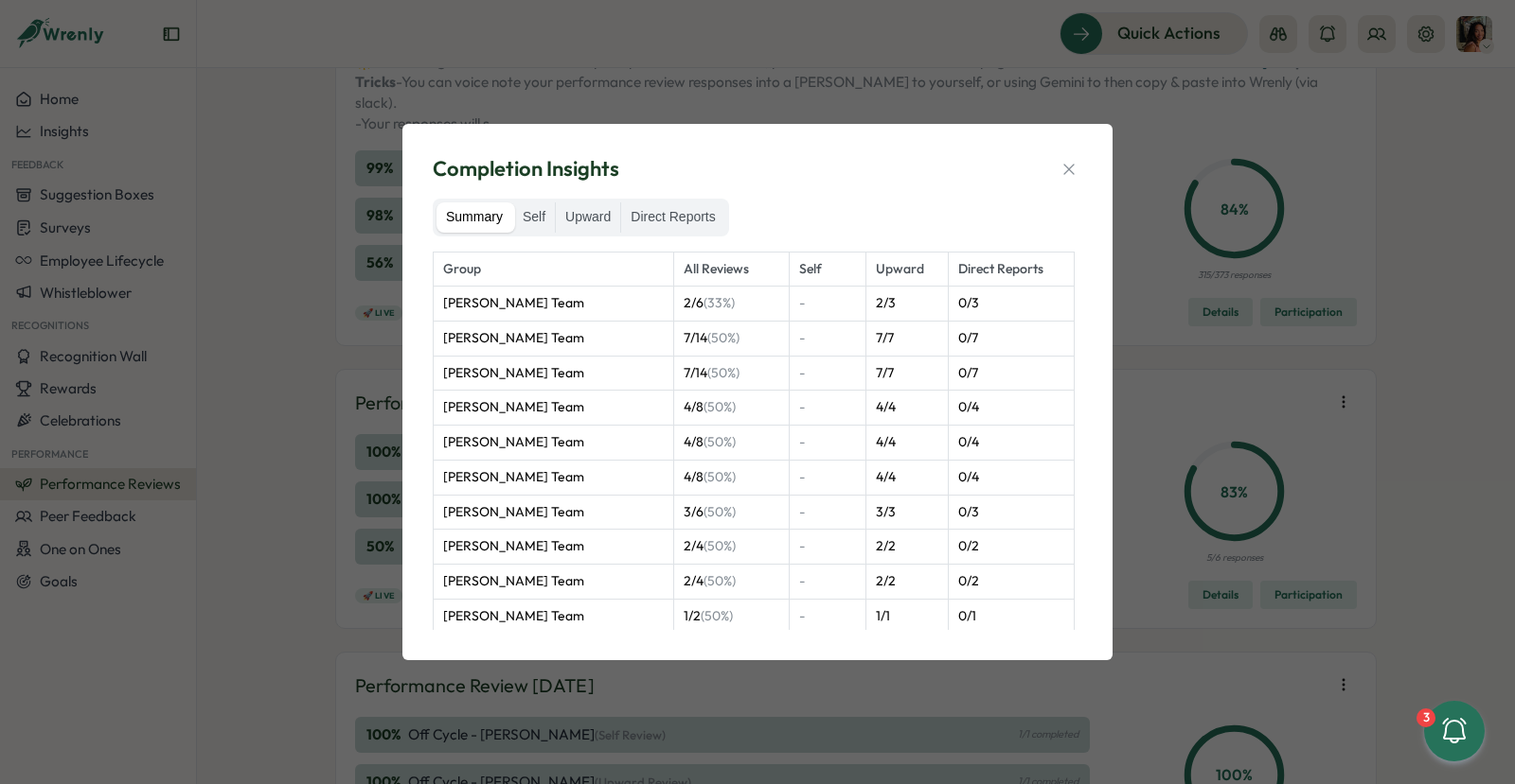
click at [681, 194] on div "Completion Insights Summary Self Upward Direct Reports Group All Reviews Self U…" at bounding box center [757, 391] width 664 height 490
click at [681, 203] on label "Direct Reports" at bounding box center [672, 218] width 103 height 31
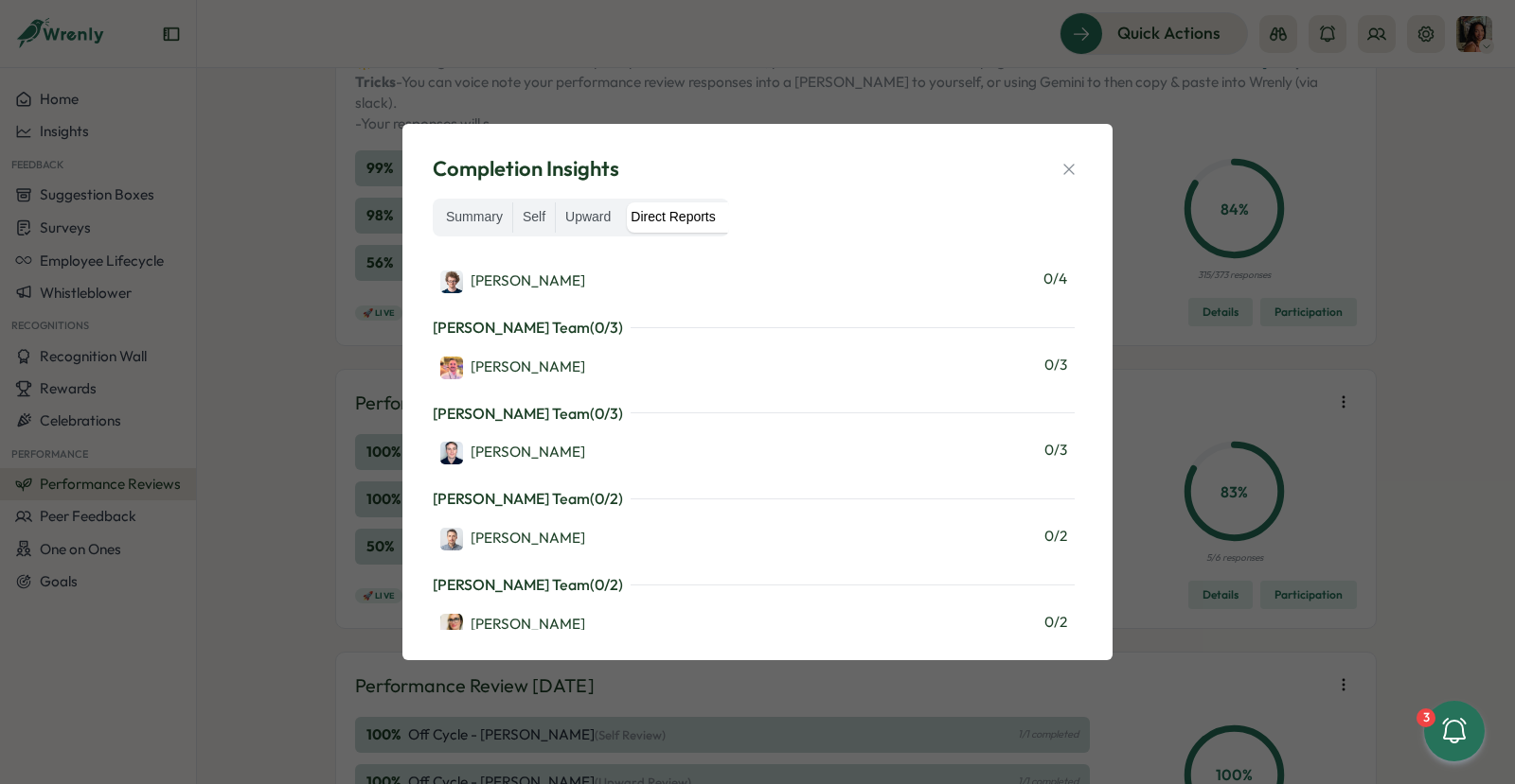
scroll to position [475, 0]
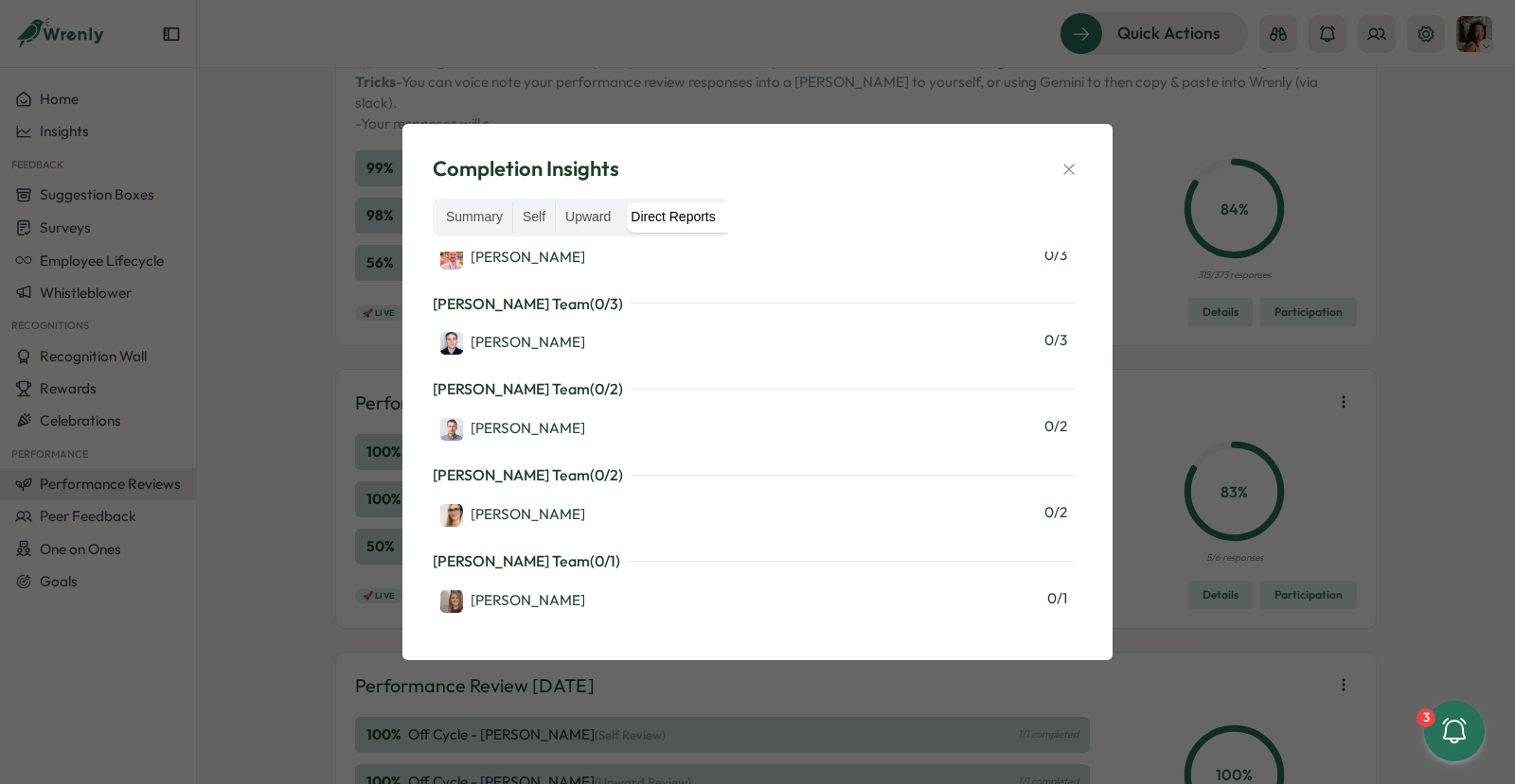
click at [404, 83] on div "Completion Insights Summary Self Upward Direct Reports Martyn Fagg's Team ( 0 /…" at bounding box center [758, 392] width 1515 height 784
click at [1072, 160] on icon "button" at bounding box center [1068, 169] width 19 height 19
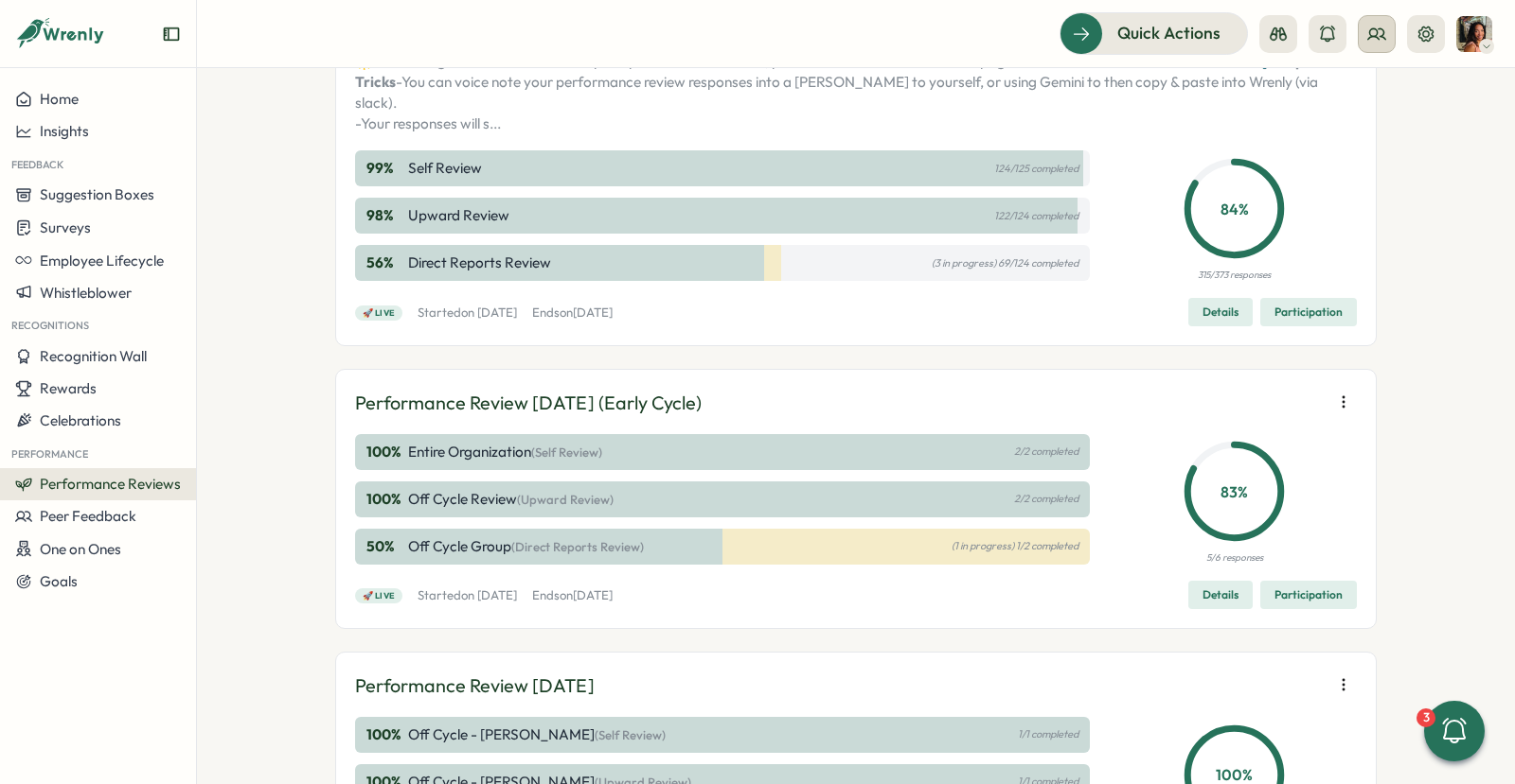
click at [1394, 25] on button at bounding box center [1376, 34] width 38 height 38
click at [1352, 102] on div "Org Members" at bounding box center [1377, 93] width 119 height 21
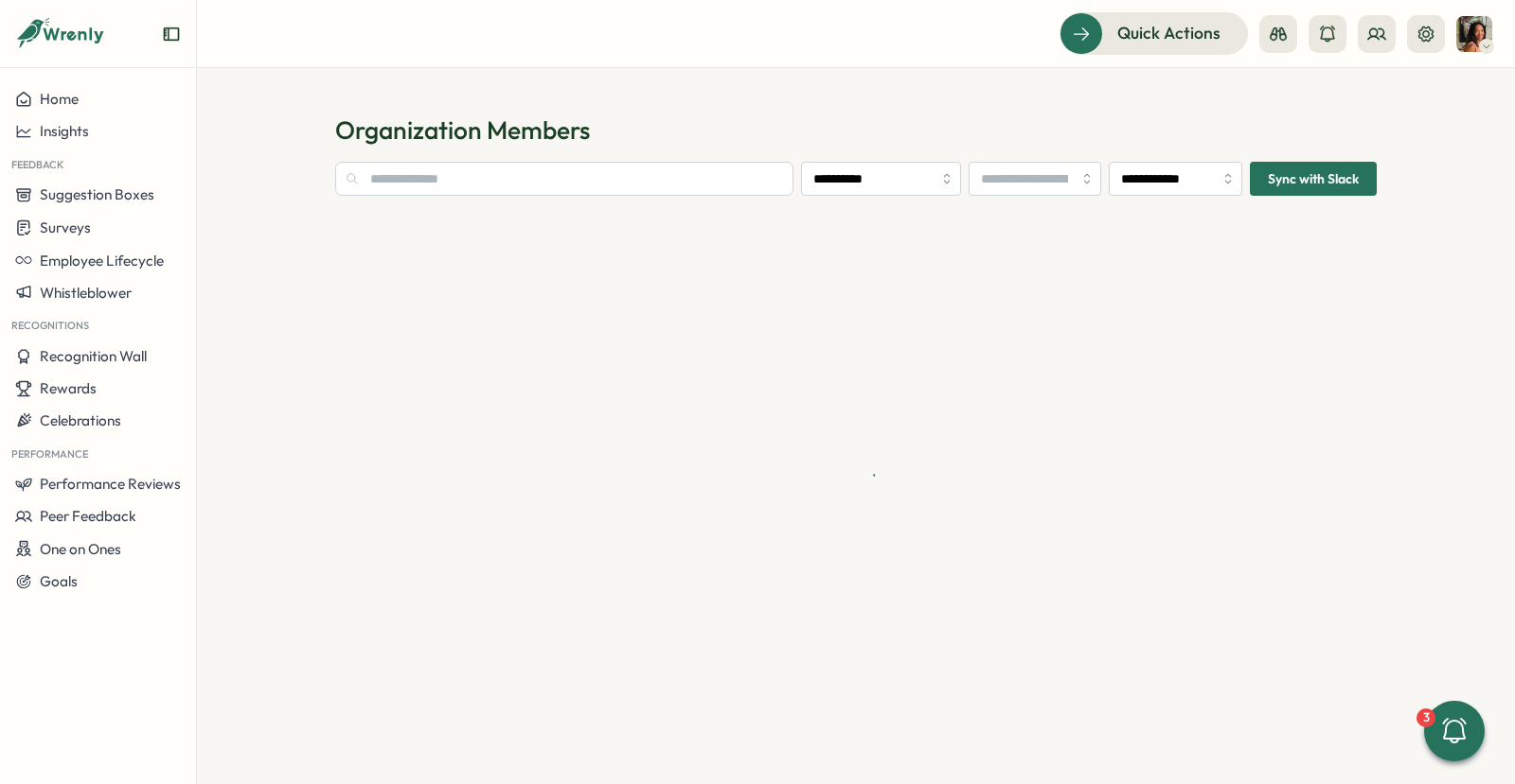
type input "**********"
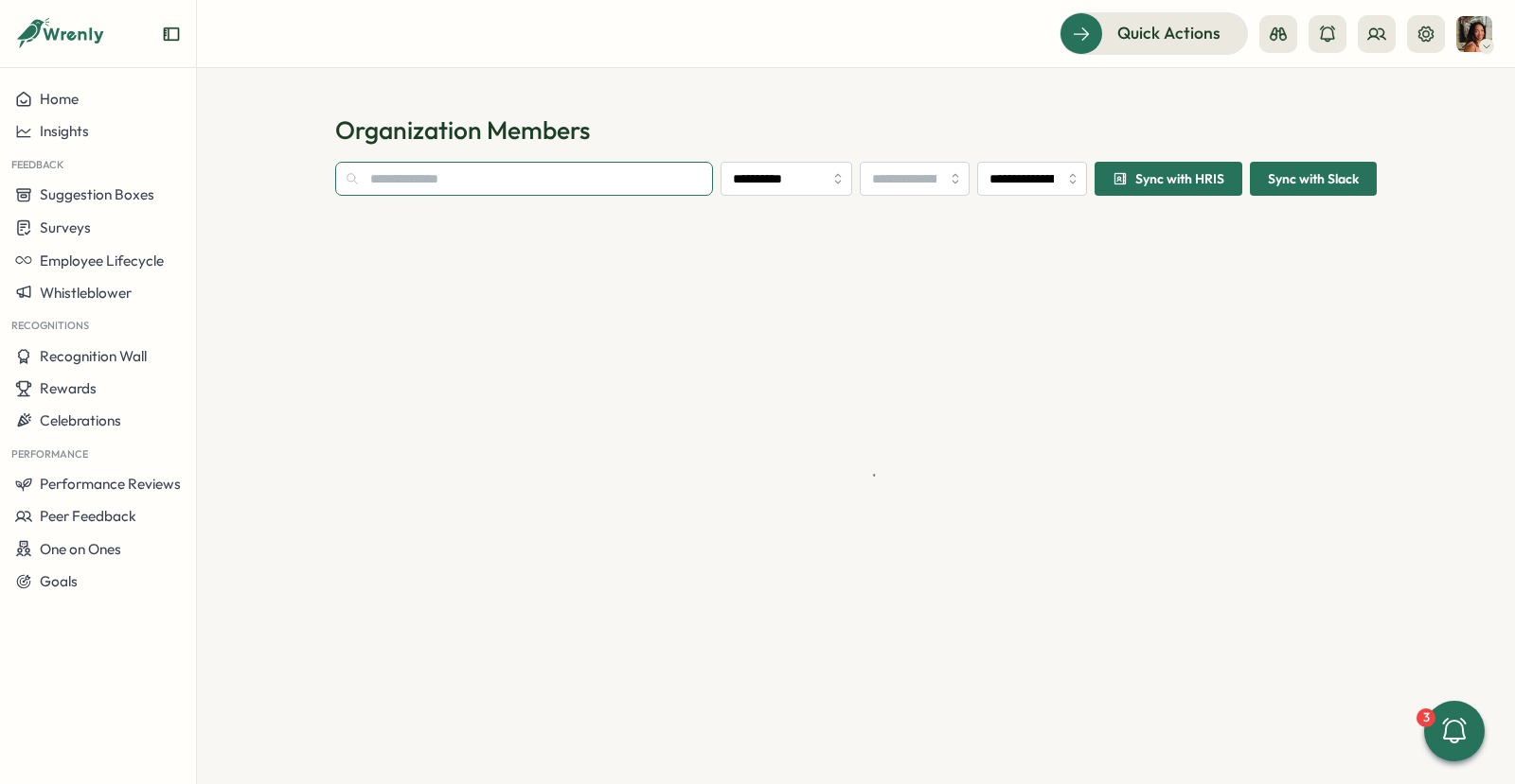
click at [661, 182] on input "text" at bounding box center [523, 178] width 377 height 34
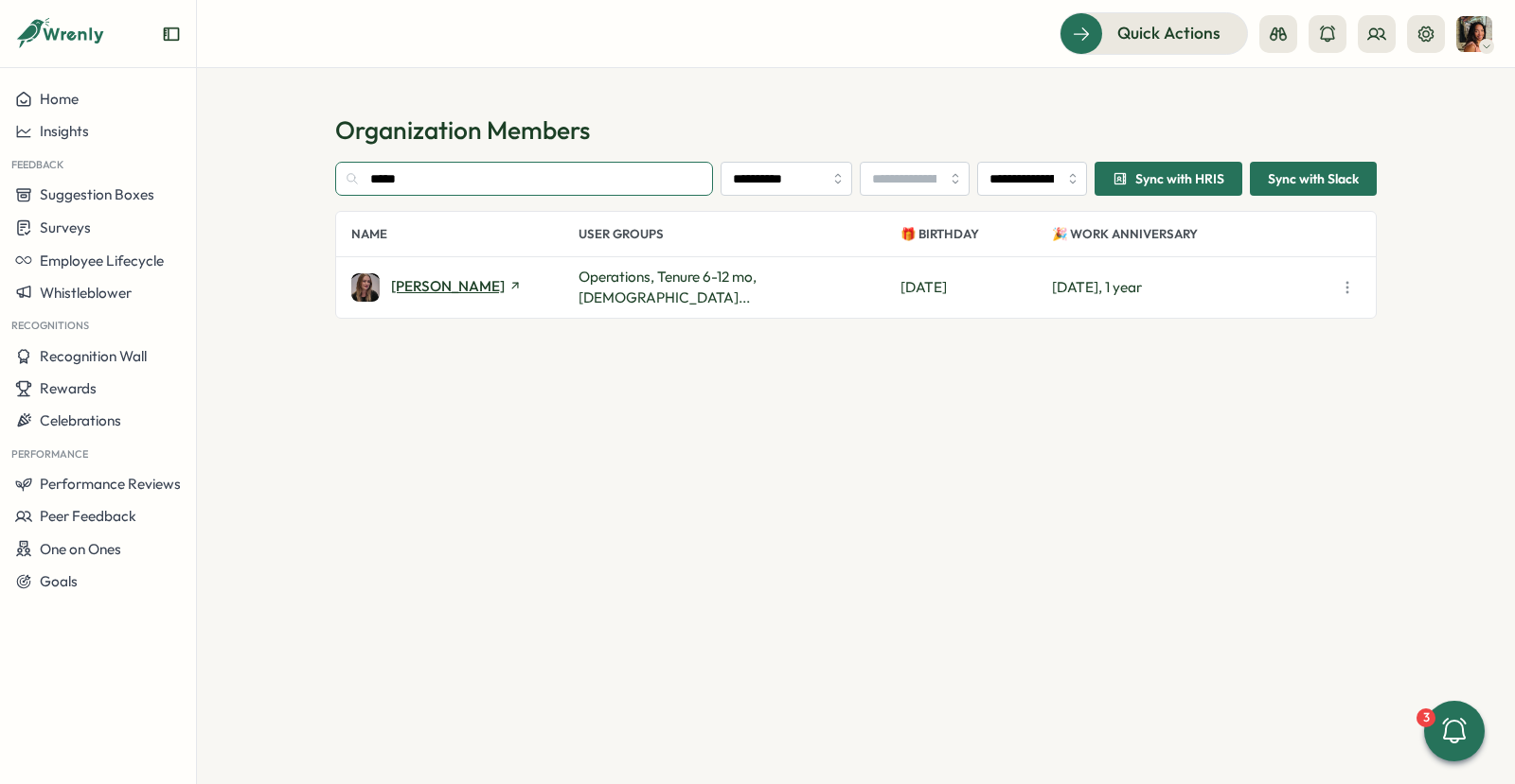
type input "*****"
click at [436, 287] on span "[PERSON_NAME]" at bounding box center [448, 286] width 114 height 14
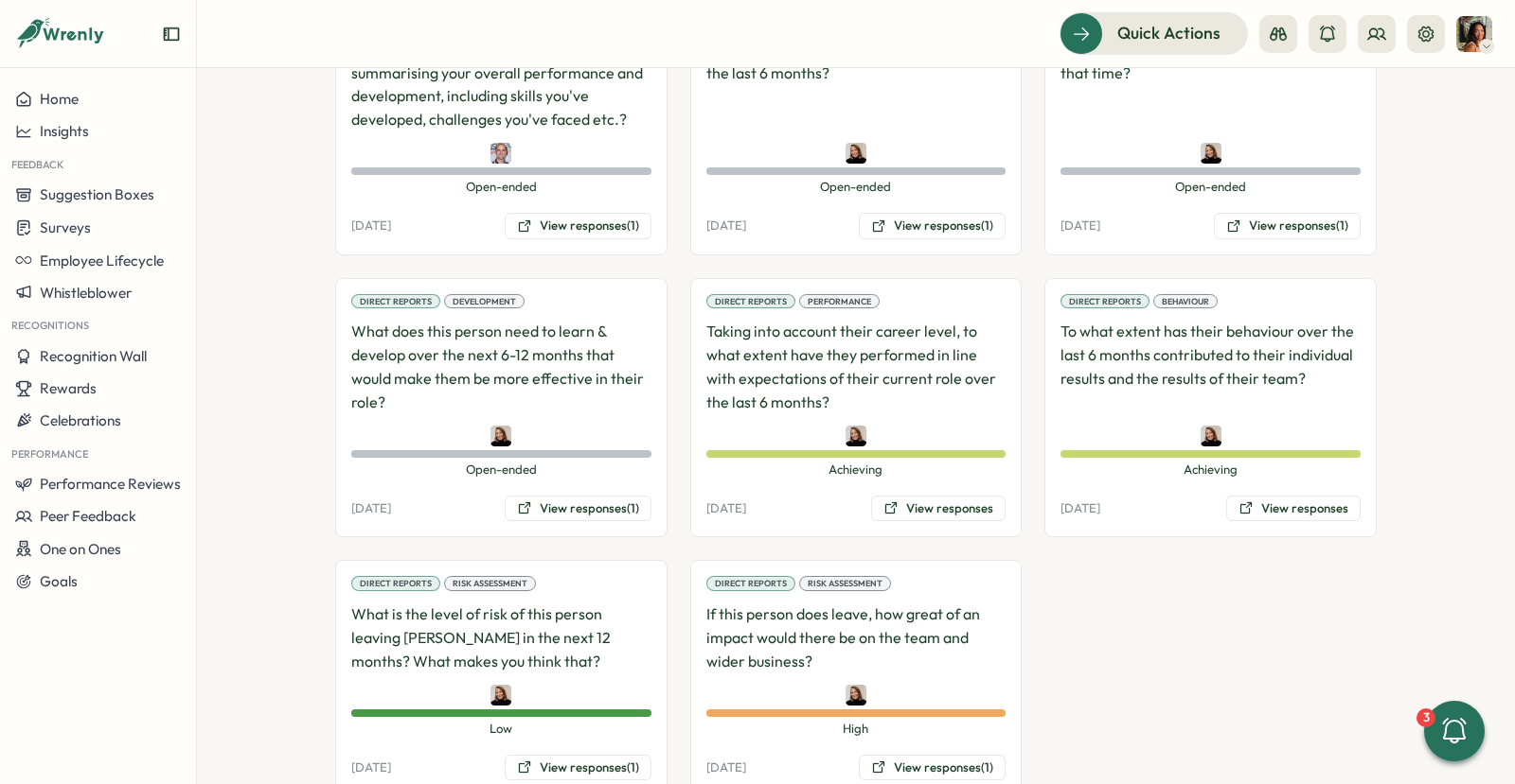
scroll to position [1524, 0]
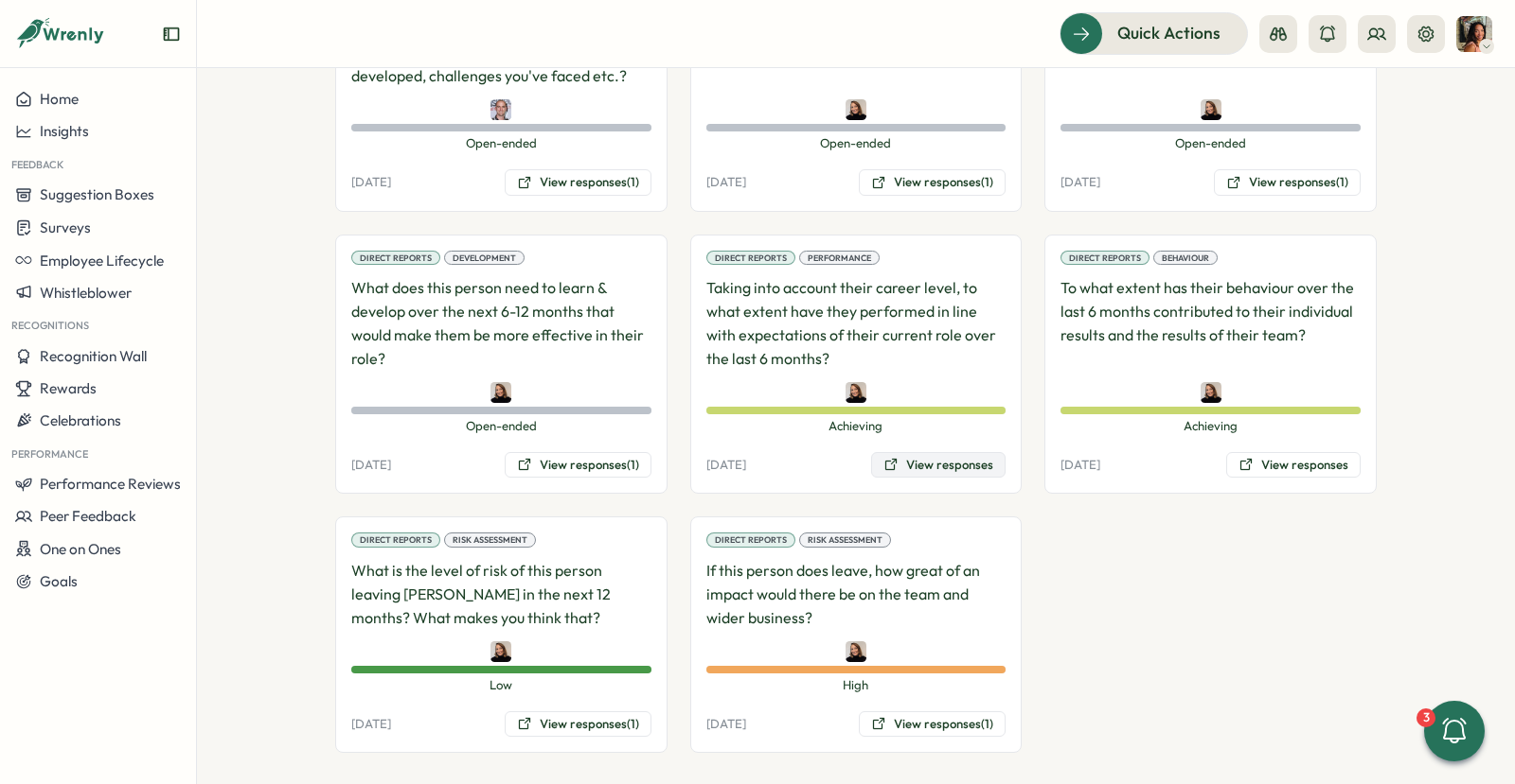
click at [951, 456] on button "View responses" at bounding box center [938, 465] width 135 height 27
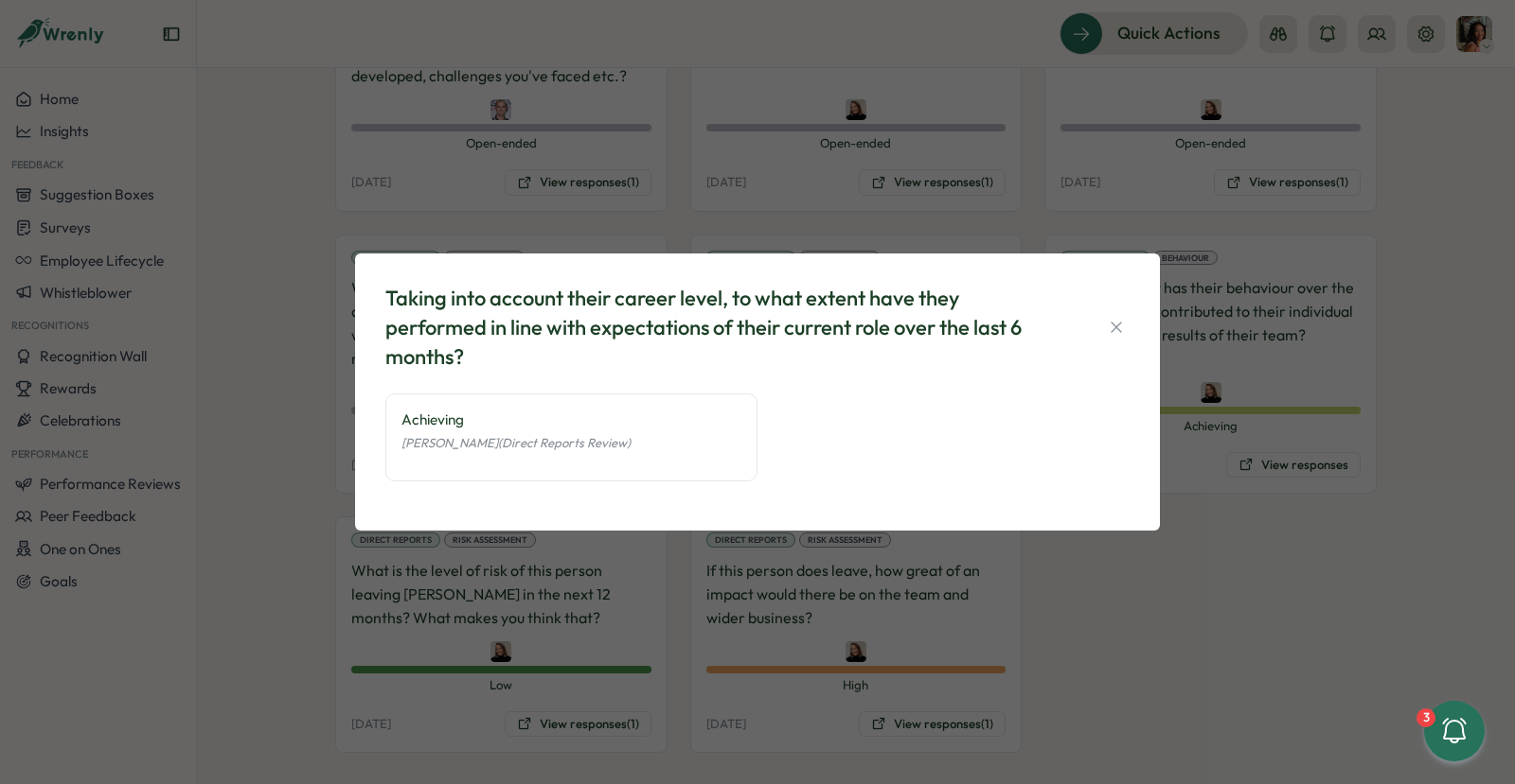
click at [1383, 410] on div "Taking into account their career level, to what extent have they performed in l…" at bounding box center [758, 392] width 1515 height 784
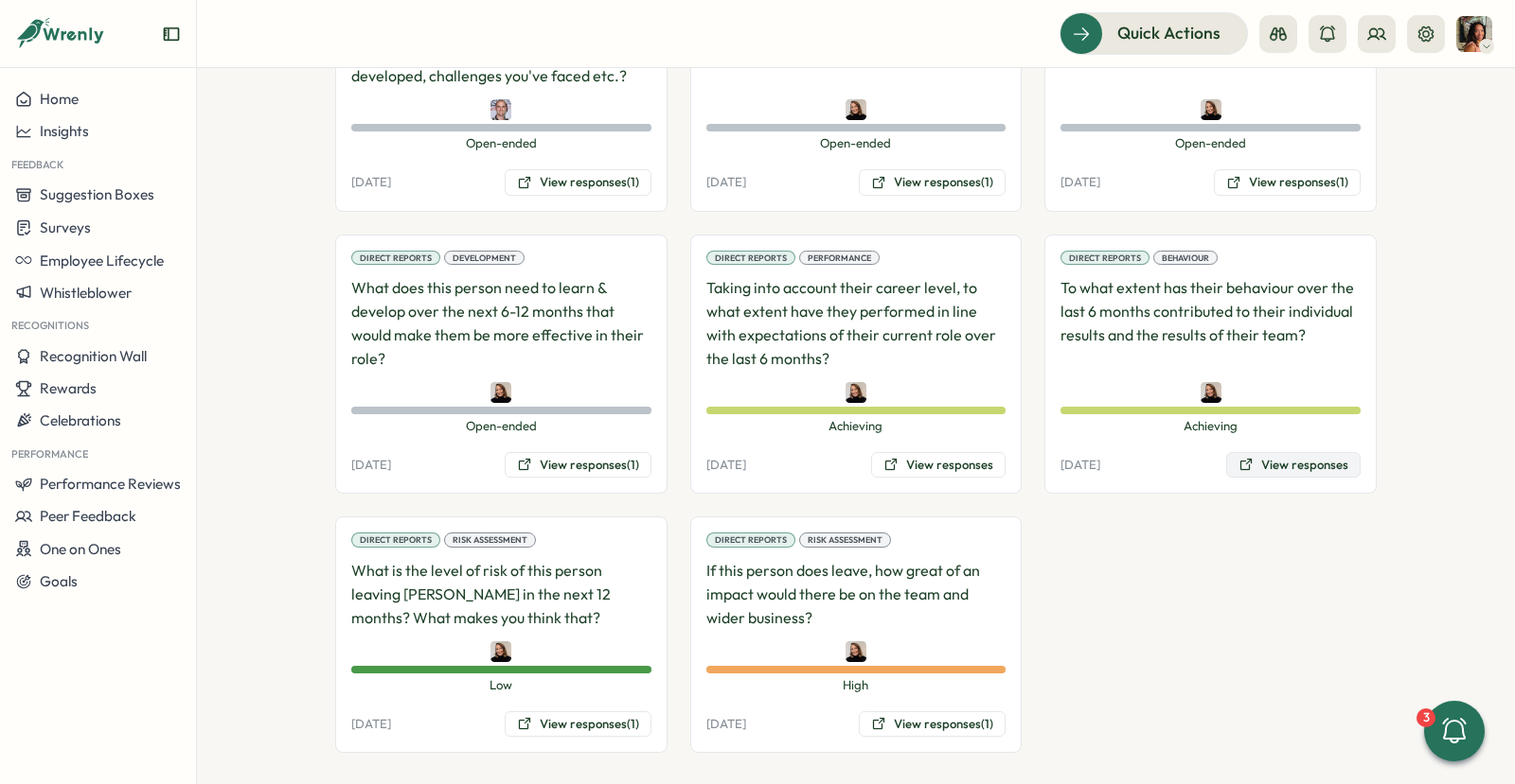
click at [1307, 452] on button "View responses" at bounding box center [1293, 465] width 135 height 27
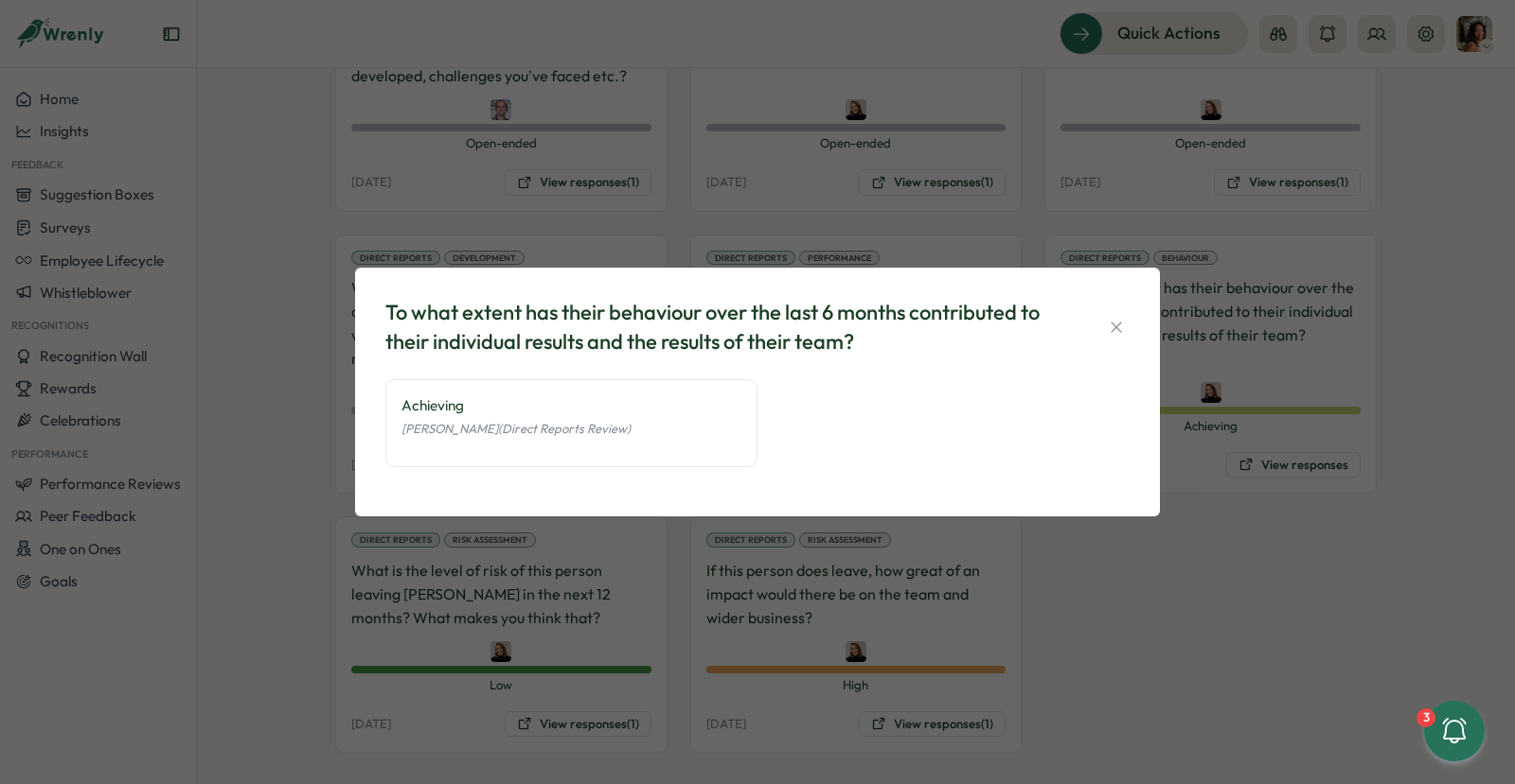
click at [1004, 578] on div "To what extent has their behaviour over the last 6 months contributed to their …" at bounding box center [758, 392] width 1515 height 784
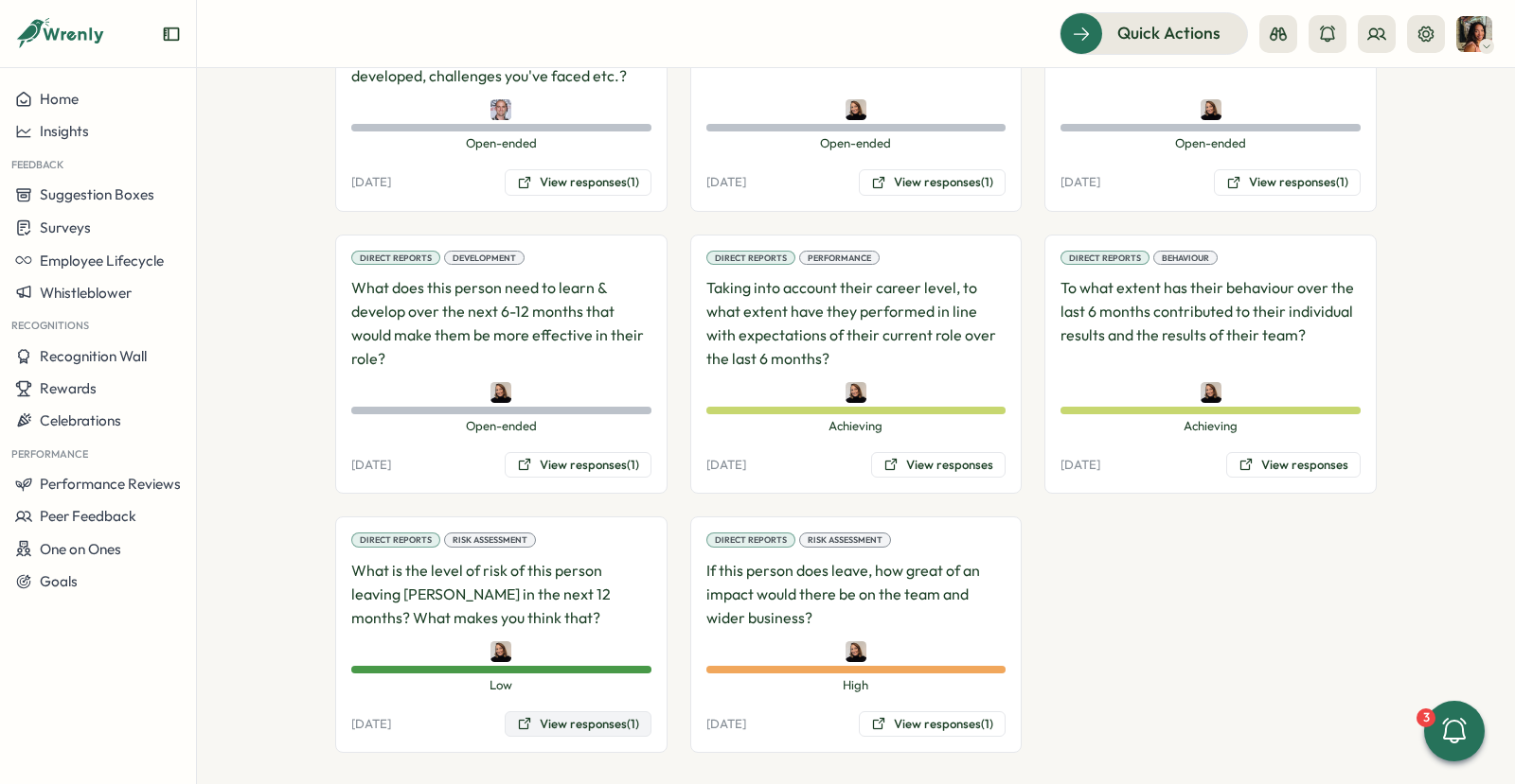
click at [635, 712] on button "View responses (1)" at bounding box center [578, 725] width 147 height 27
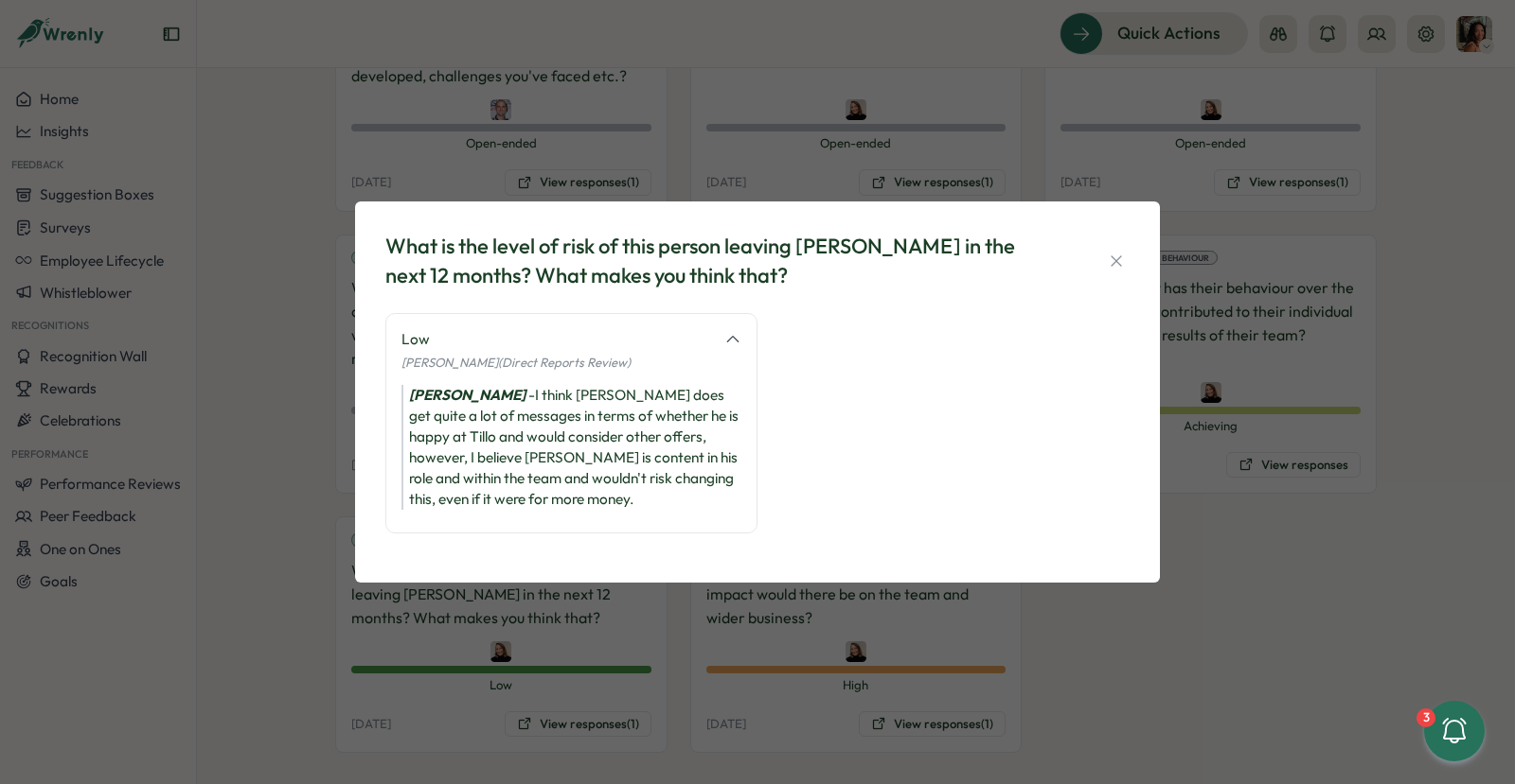
click at [919, 689] on div "What is the level of risk of this person leaving Tillo in the next 12 months? W…" at bounding box center [758, 392] width 1515 height 784
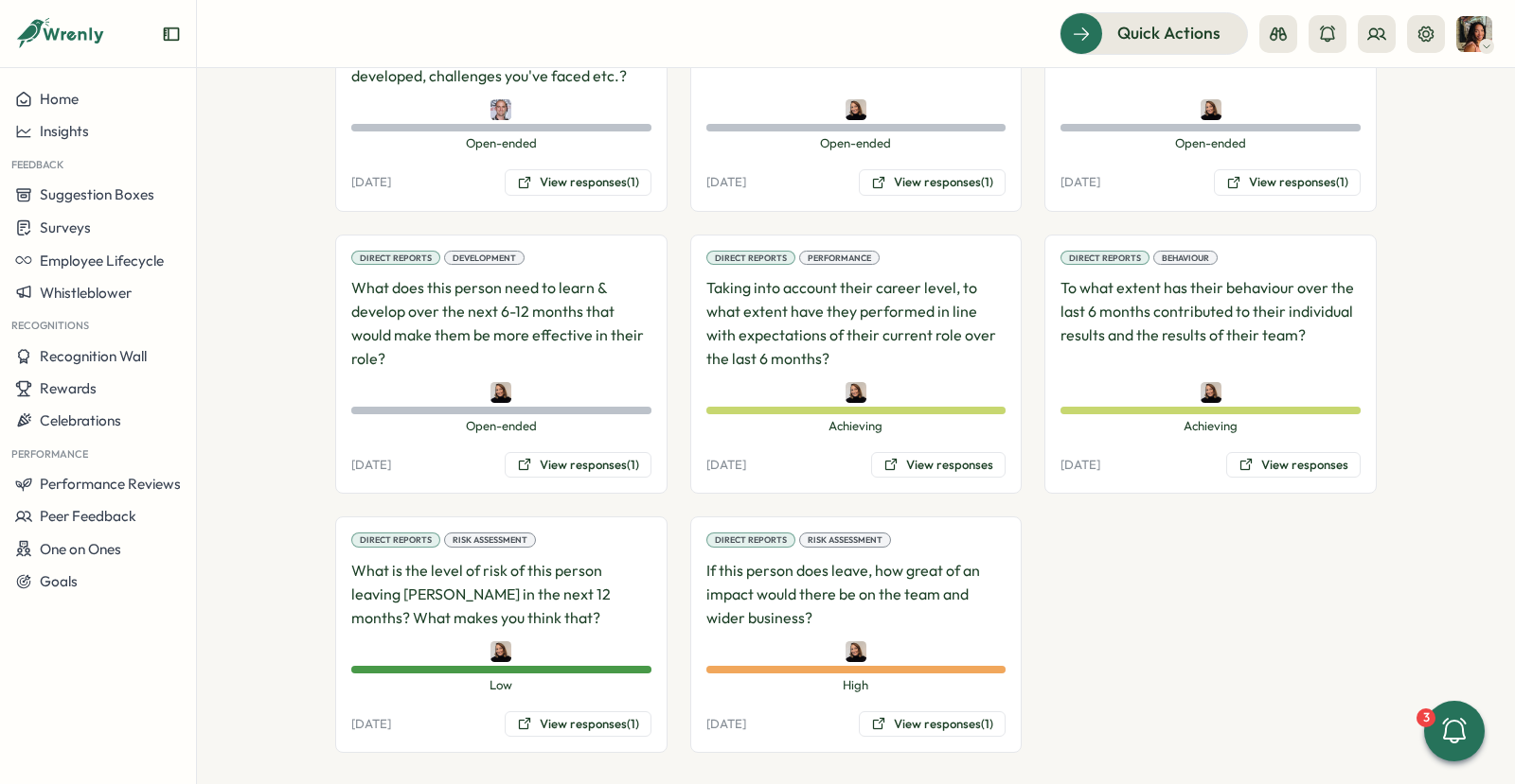
click at [908, 689] on div "Direct Reports Risk Assessment If this person does leave, how great of an impac…" at bounding box center [857, 635] width 333 height 237
click at [903, 694] on div "Direct Reports Risk Assessment If this person does leave, how great of an impac…" at bounding box center [857, 635] width 333 height 237
click at [892, 712] on button "View responses (1)" at bounding box center [932, 725] width 147 height 27
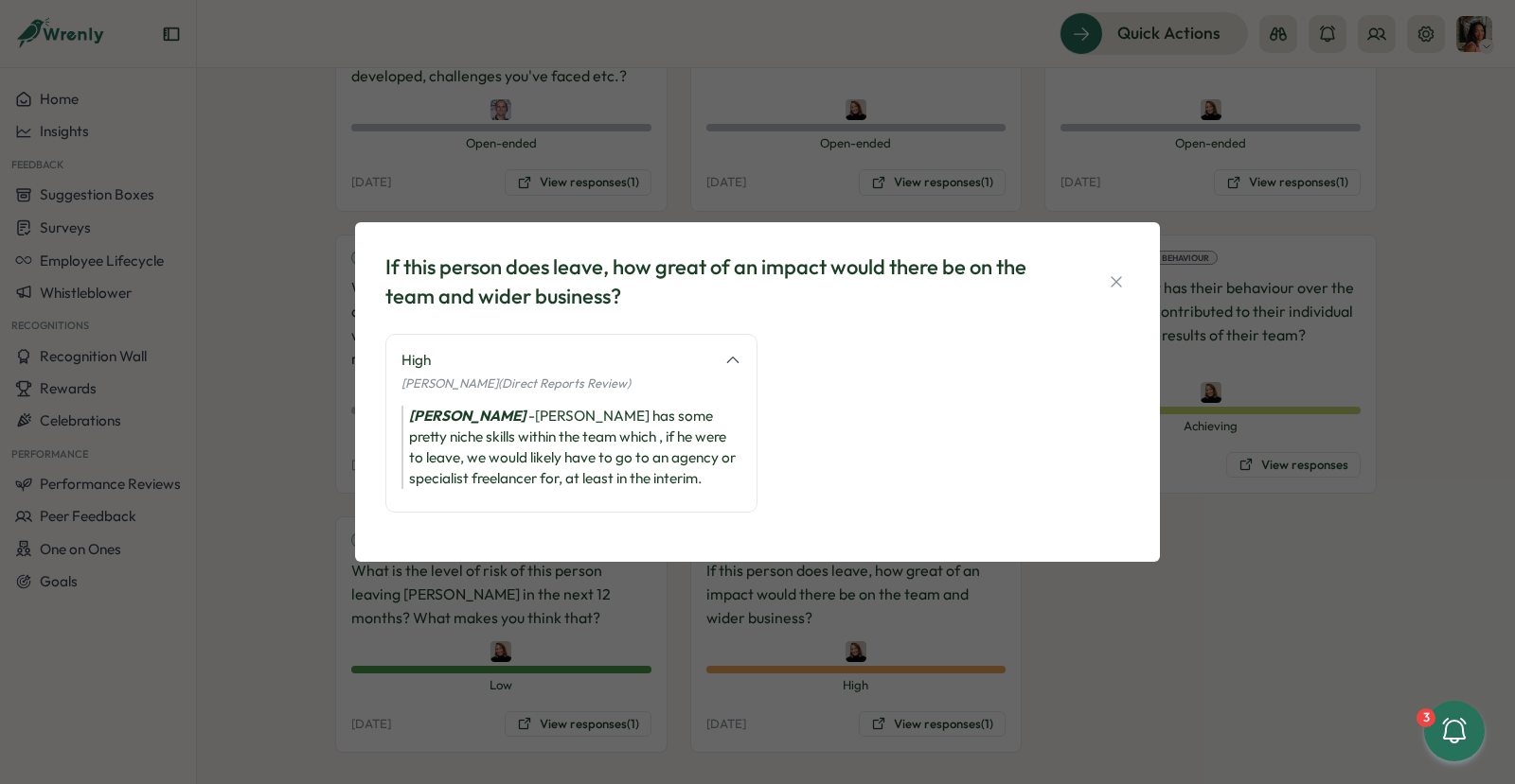
click at [631, 606] on div "If this person does leave, how great of an impact would there be on the team an…" at bounding box center [758, 392] width 1515 height 784
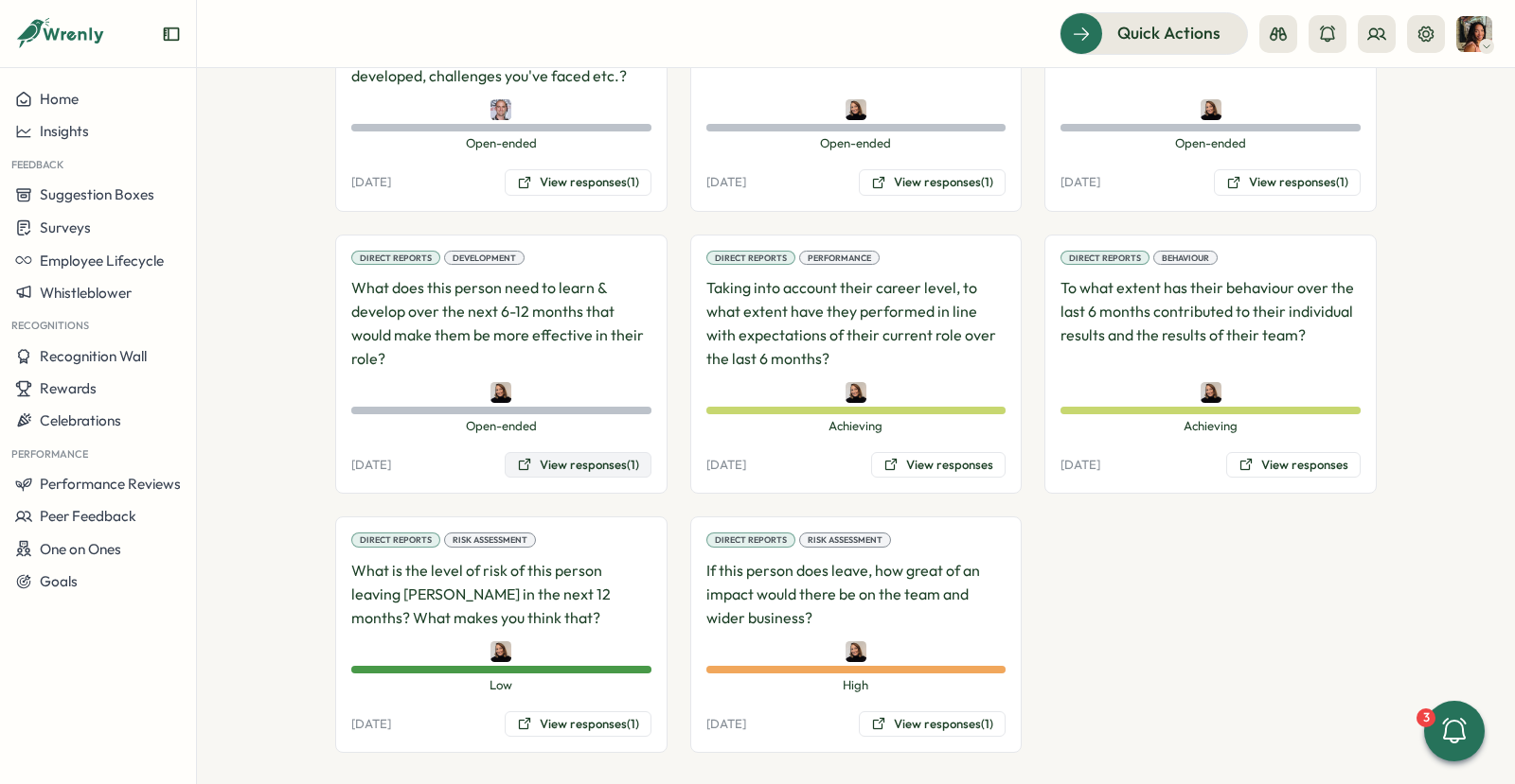
click at [622, 462] on button "View responses (1)" at bounding box center [578, 465] width 147 height 27
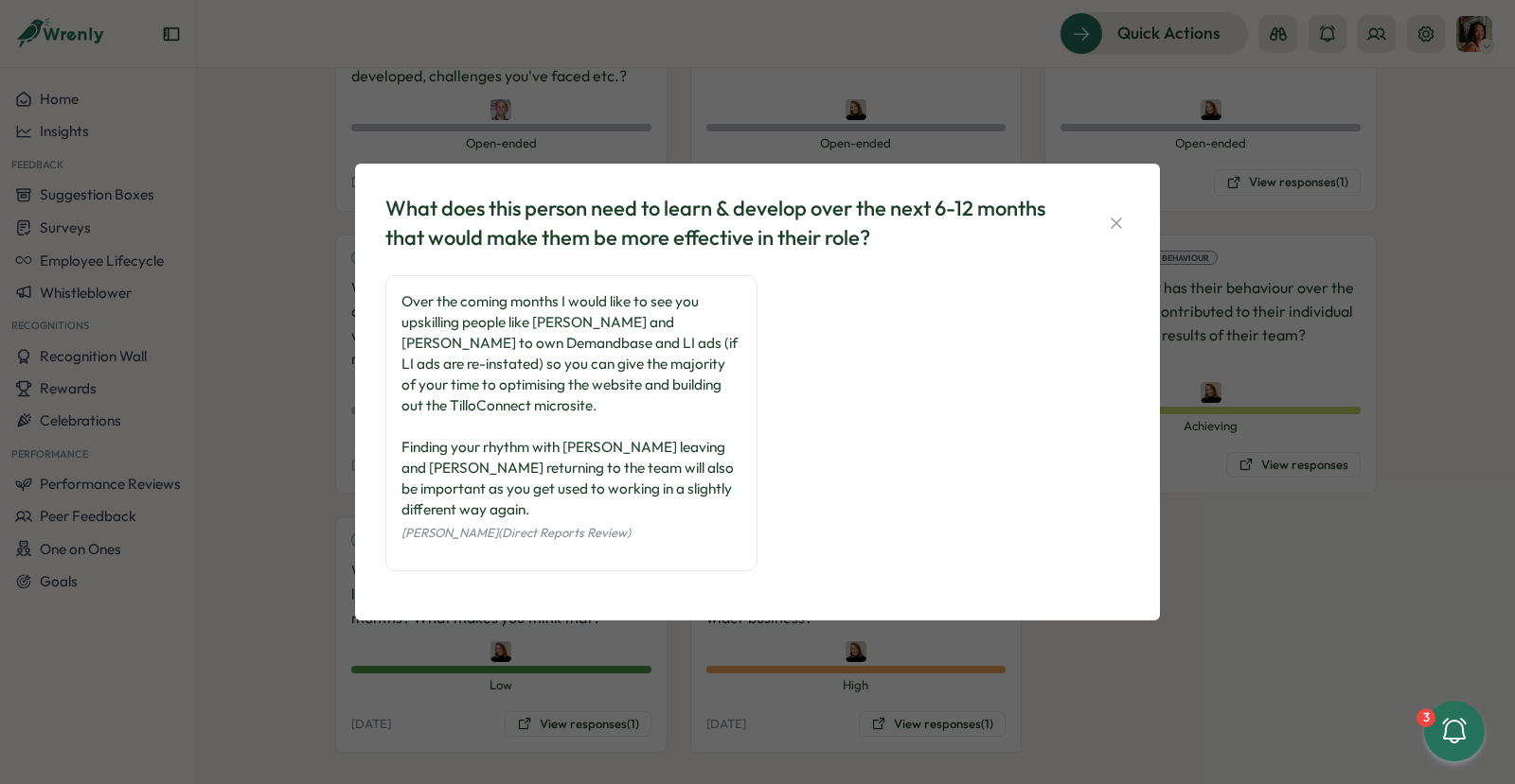
click at [663, 661] on div "What does this person need to learn & develop over the next 6-12 months that wo…" at bounding box center [758, 392] width 1515 height 784
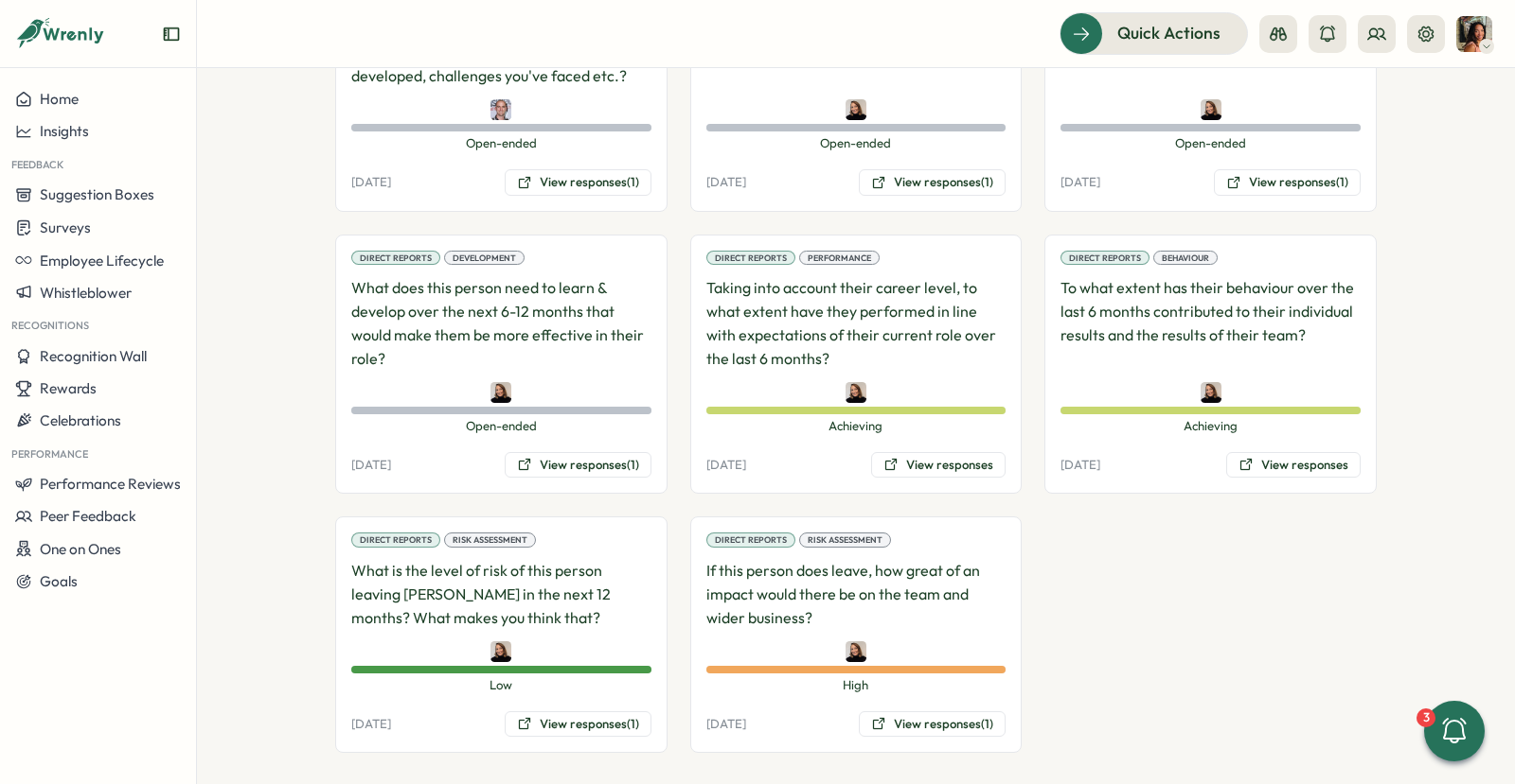
scroll to position [1324, 0]
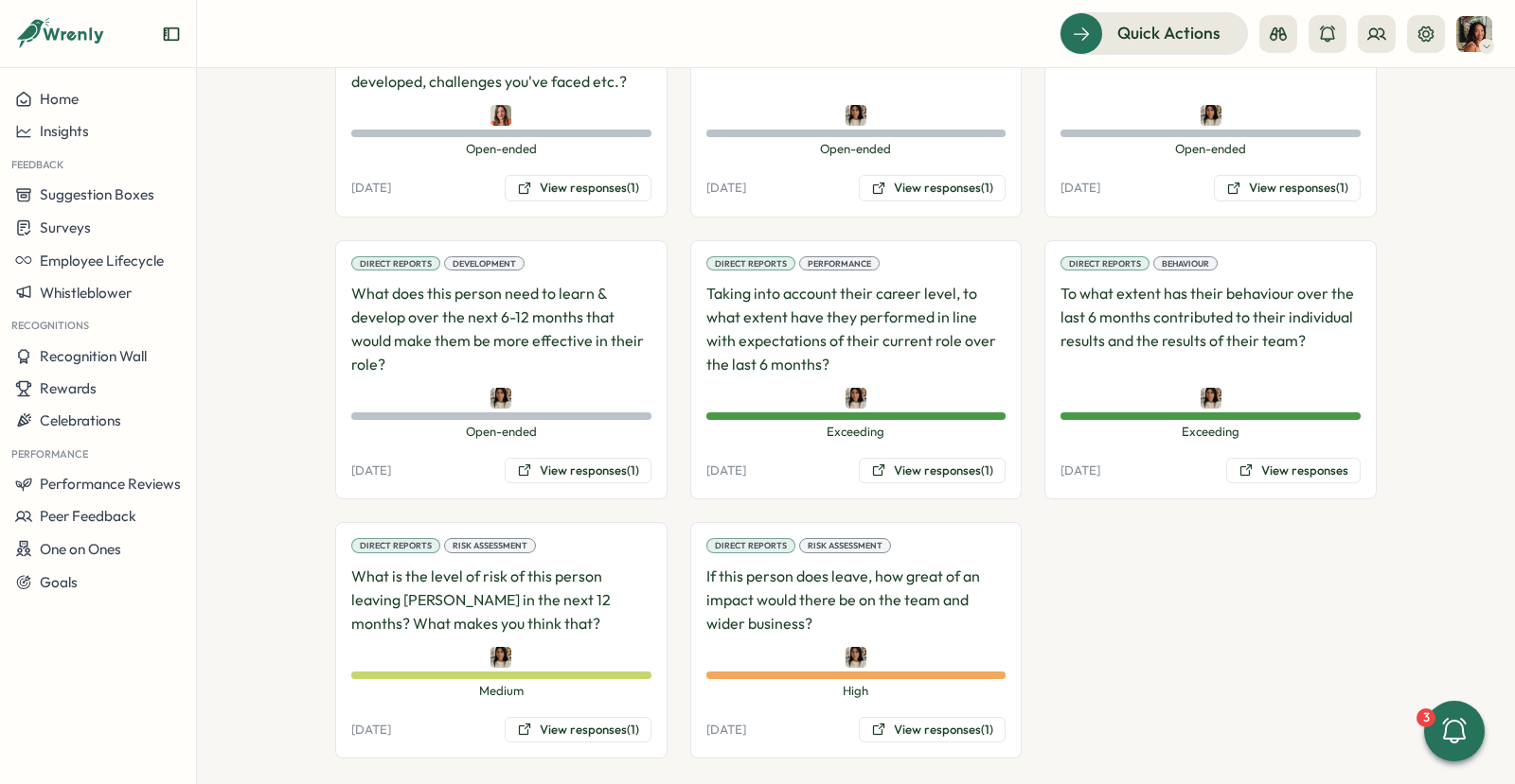
scroll to position [1524, 0]
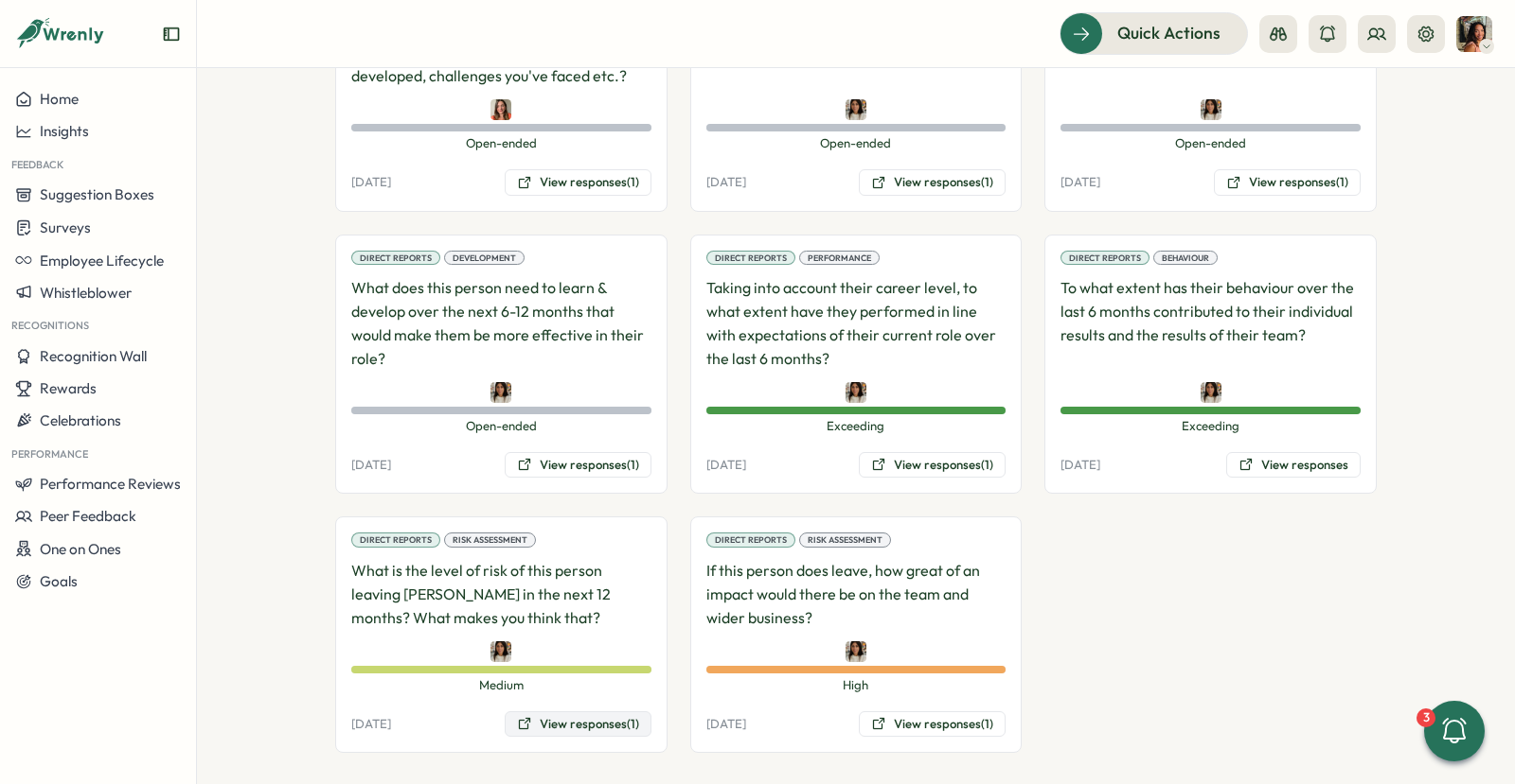
click at [517, 717] on icon at bounding box center [524, 724] width 15 height 15
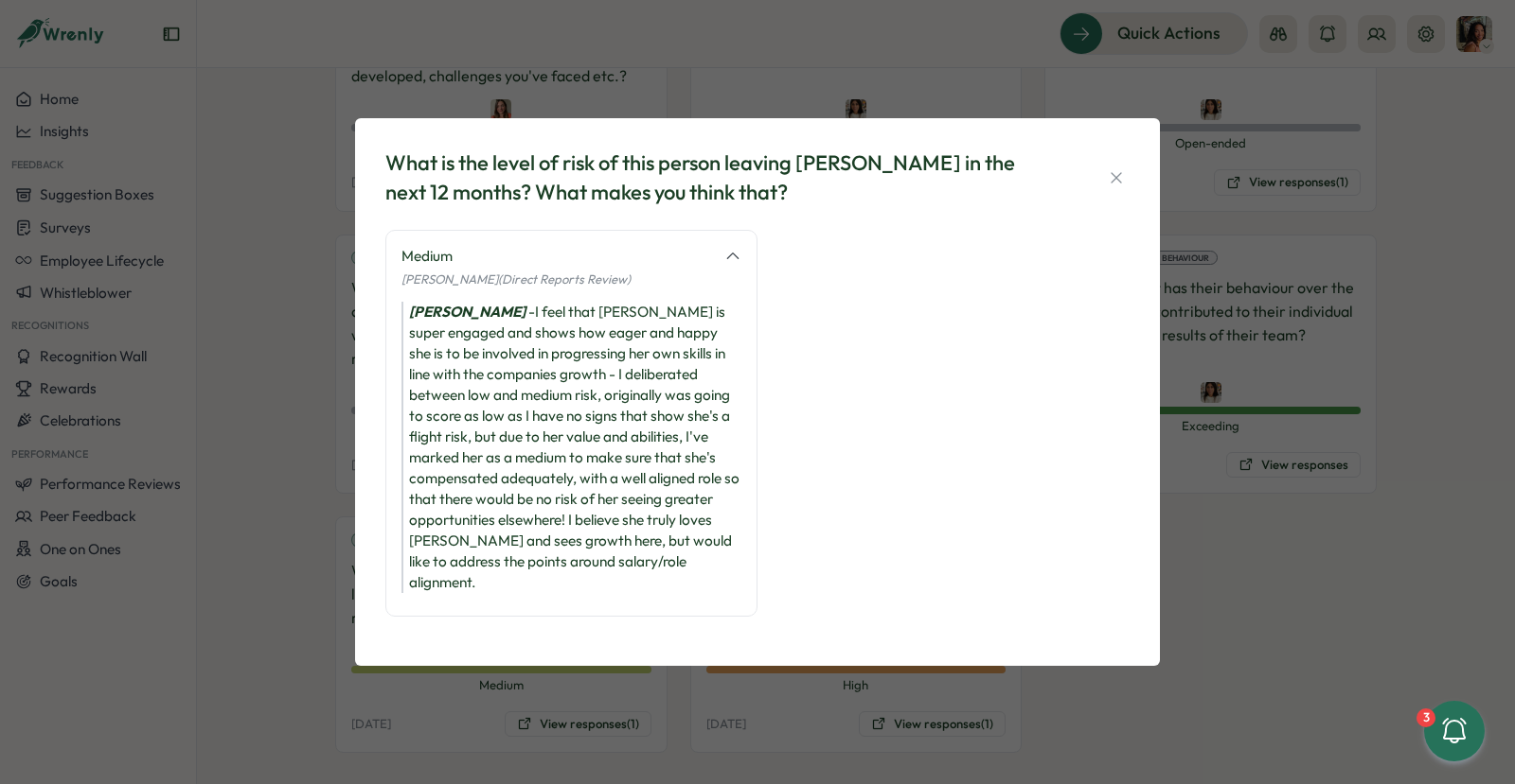
click at [419, 724] on div "What is the level of risk of this person leaving [PERSON_NAME] in the next 12 m…" at bounding box center [758, 392] width 1515 height 784
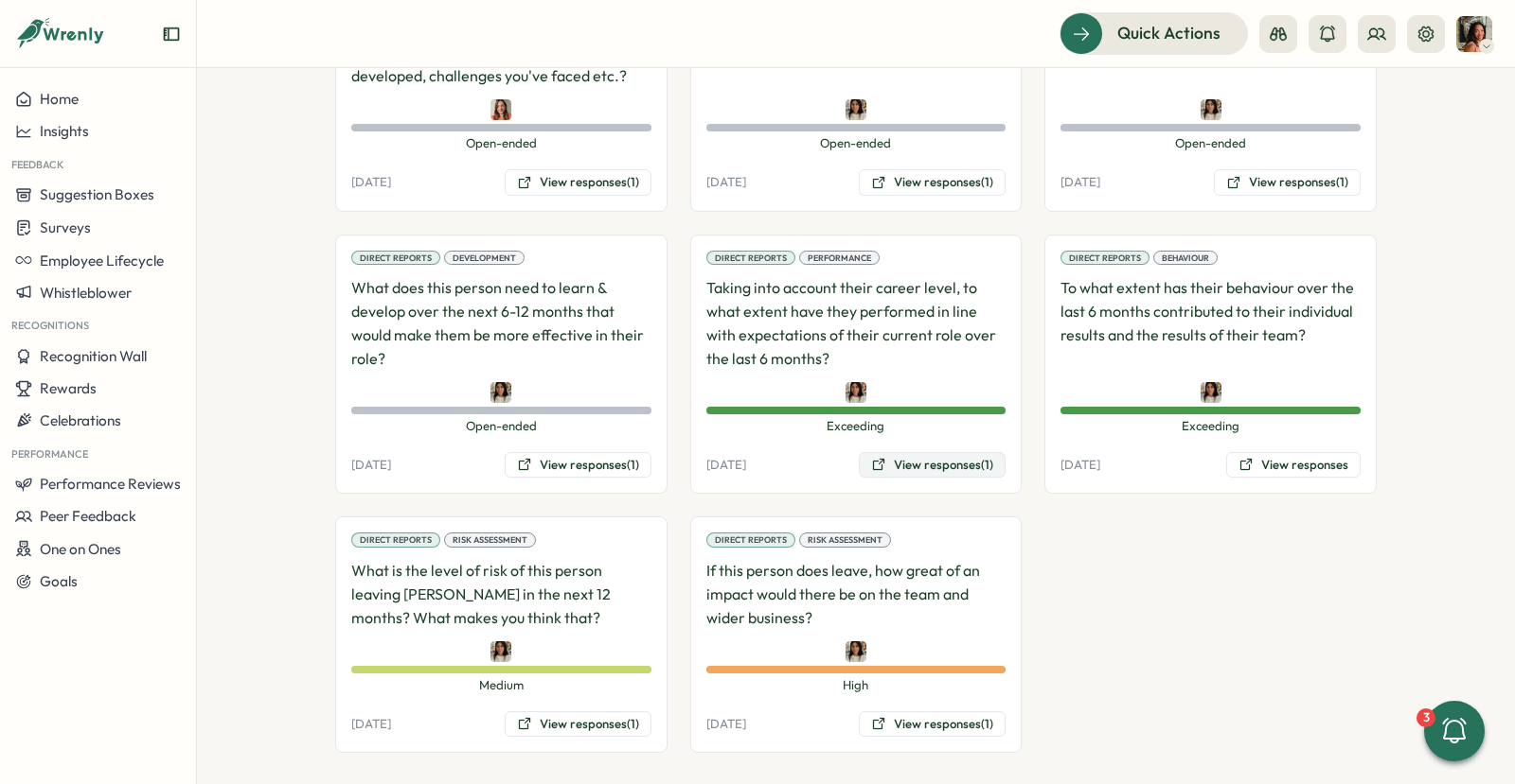
click at [905, 454] on button "View responses (1)" at bounding box center [932, 465] width 147 height 27
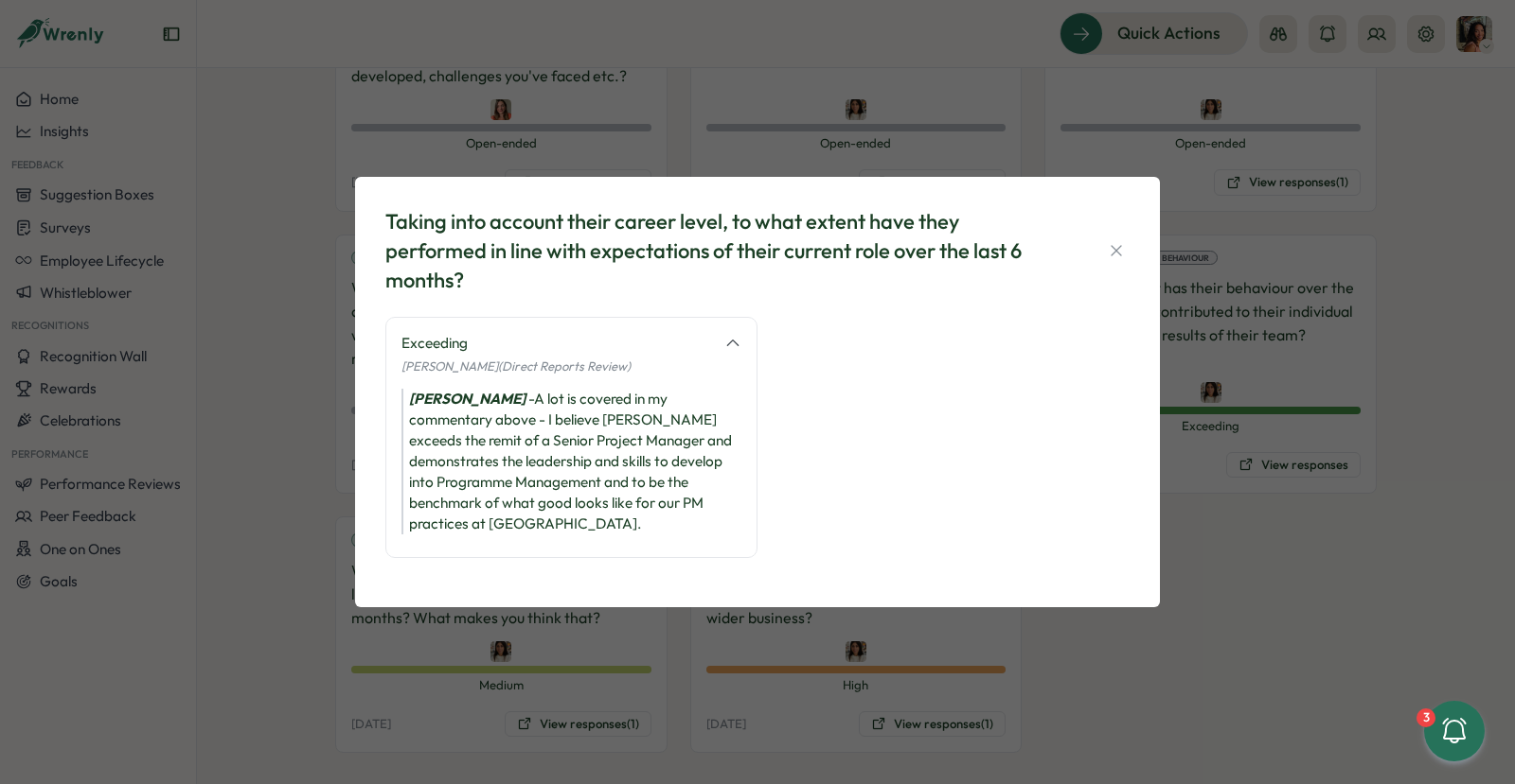
click at [1265, 488] on div "Taking into account their career level, to what extent have they performed in l…" at bounding box center [758, 392] width 1515 height 784
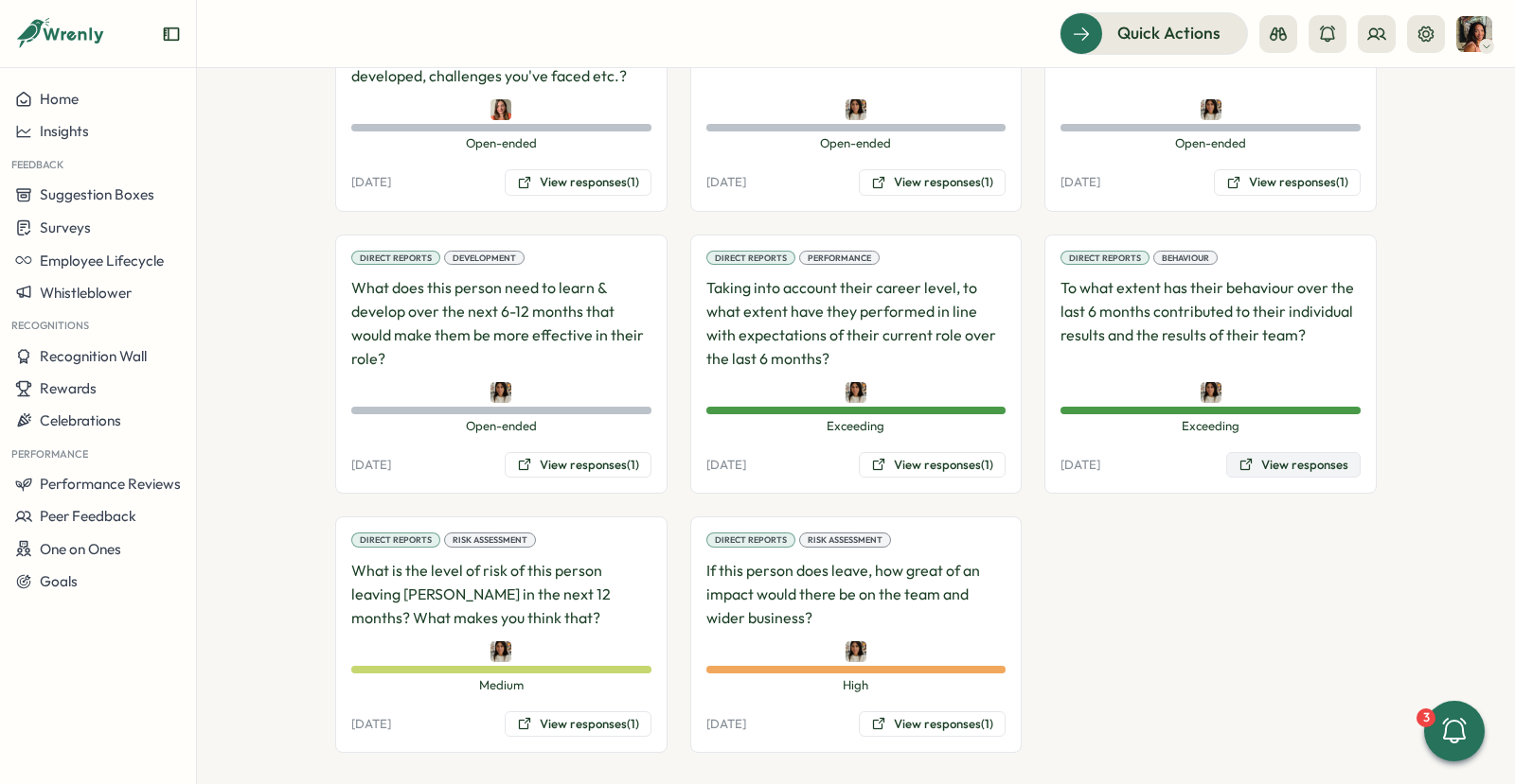
click at [1251, 457] on icon at bounding box center [1245, 464] width 15 height 15
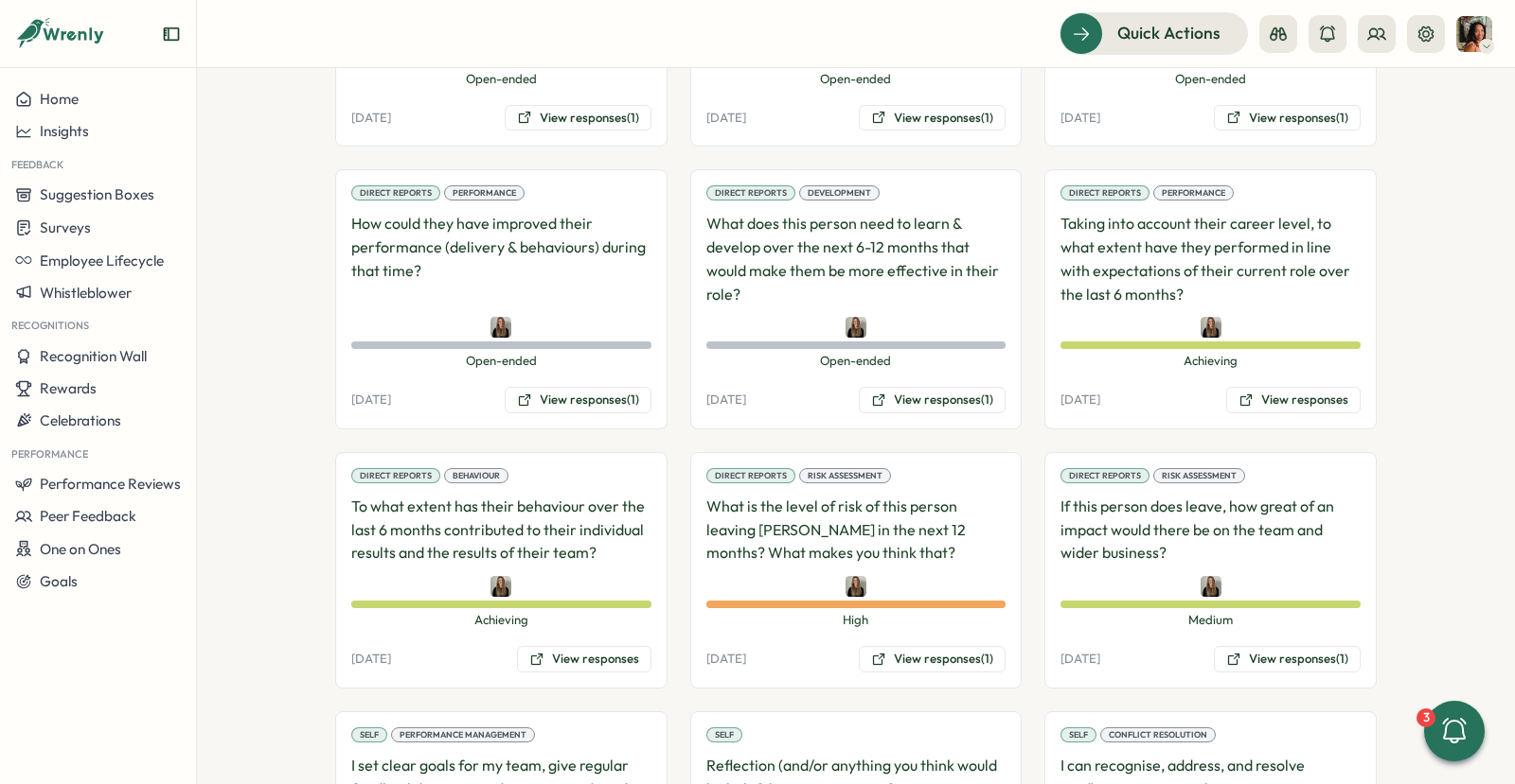
scroll to position [2099, 0]
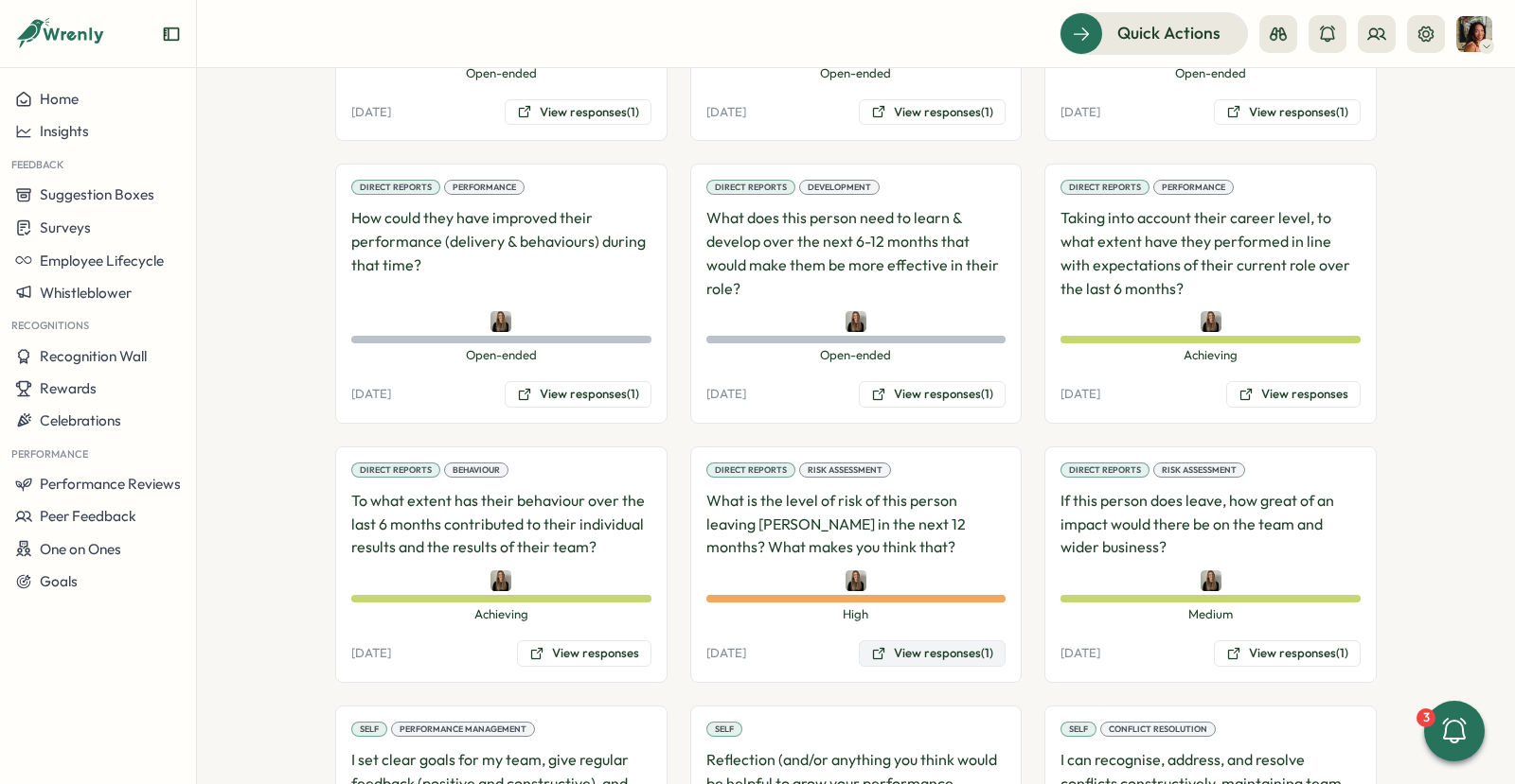
click at [919, 640] on button "View responses (1)" at bounding box center [932, 653] width 147 height 27
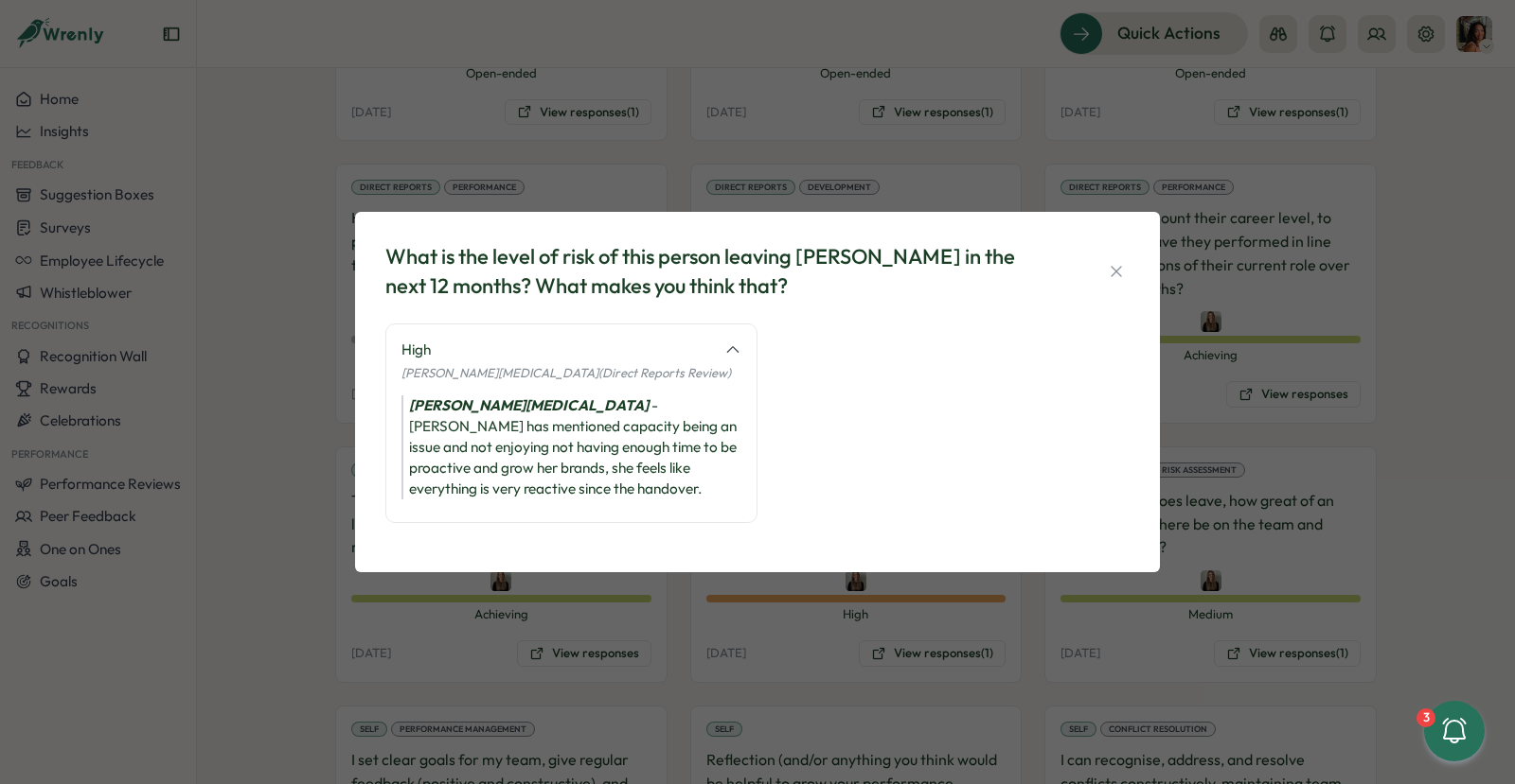
click at [870, 618] on div "What is the level of risk of this person leaving [PERSON_NAME] in the next 12 m…" at bounding box center [758, 392] width 1515 height 784
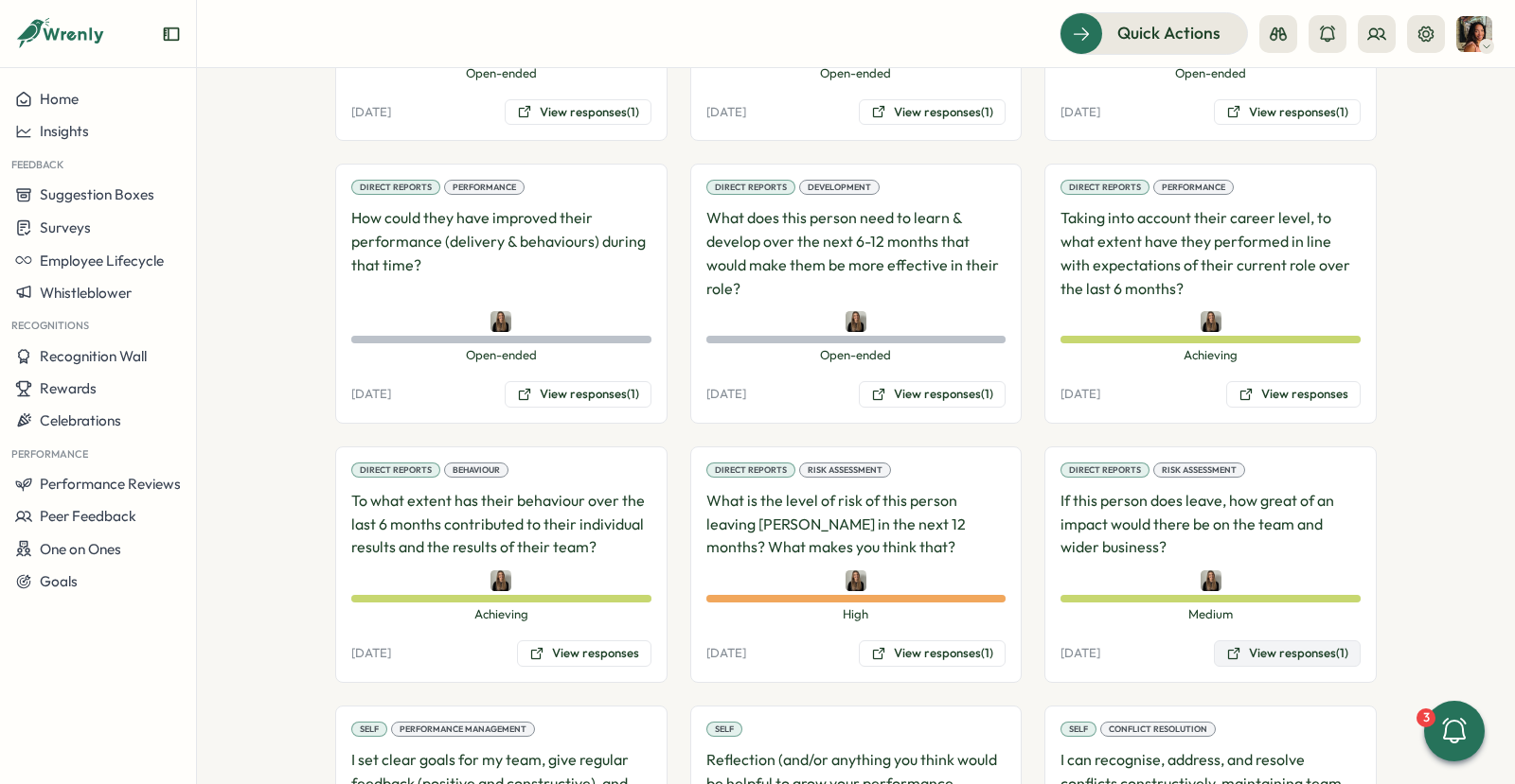
click at [1291, 640] on button "View responses (1)" at bounding box center [1287, 653] width 147 height 27
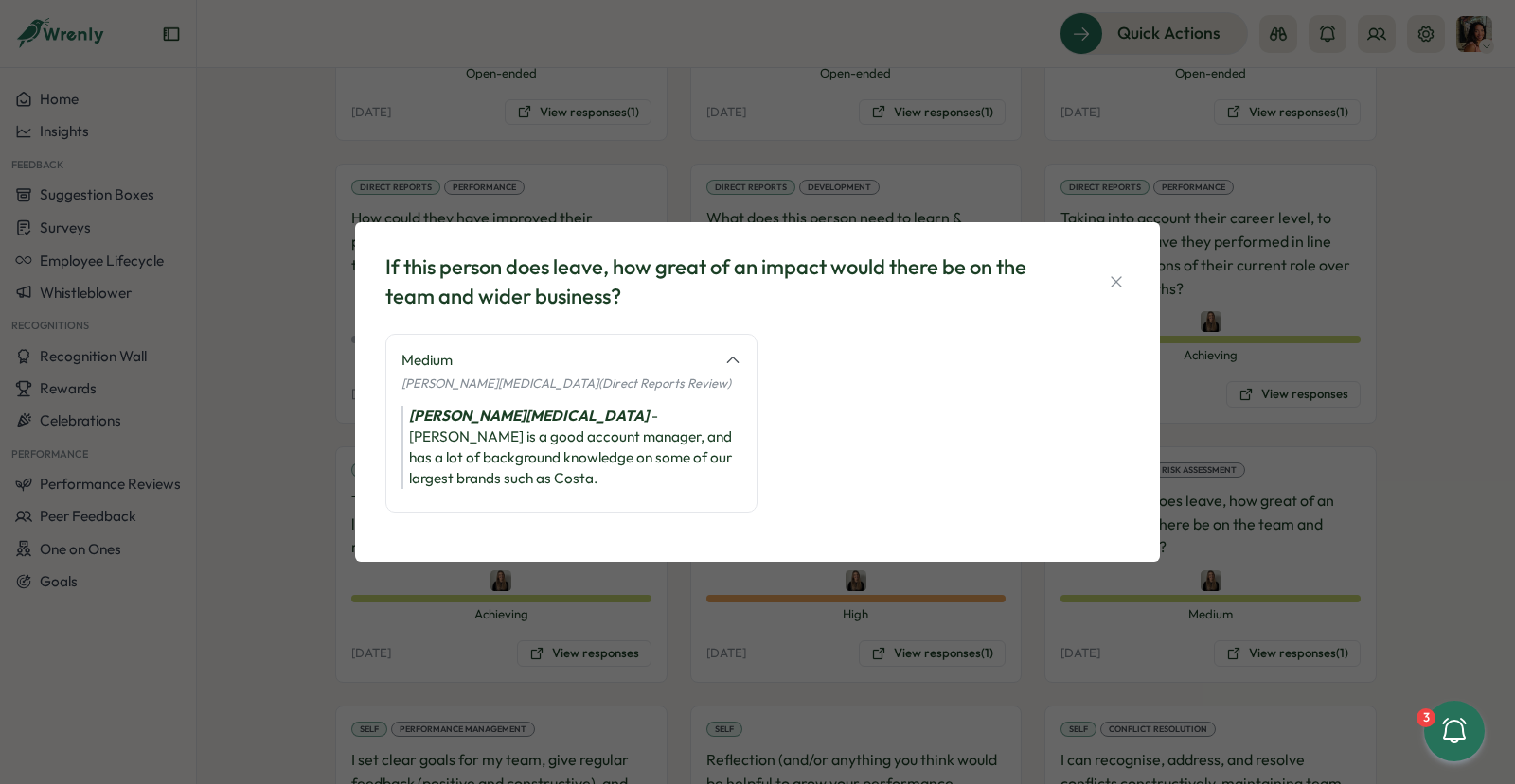
click at [763, 592] on div "If this person does leave, how great of an impact would there be on the team an…" at bounding box center [758, 392] width 1515 height 784
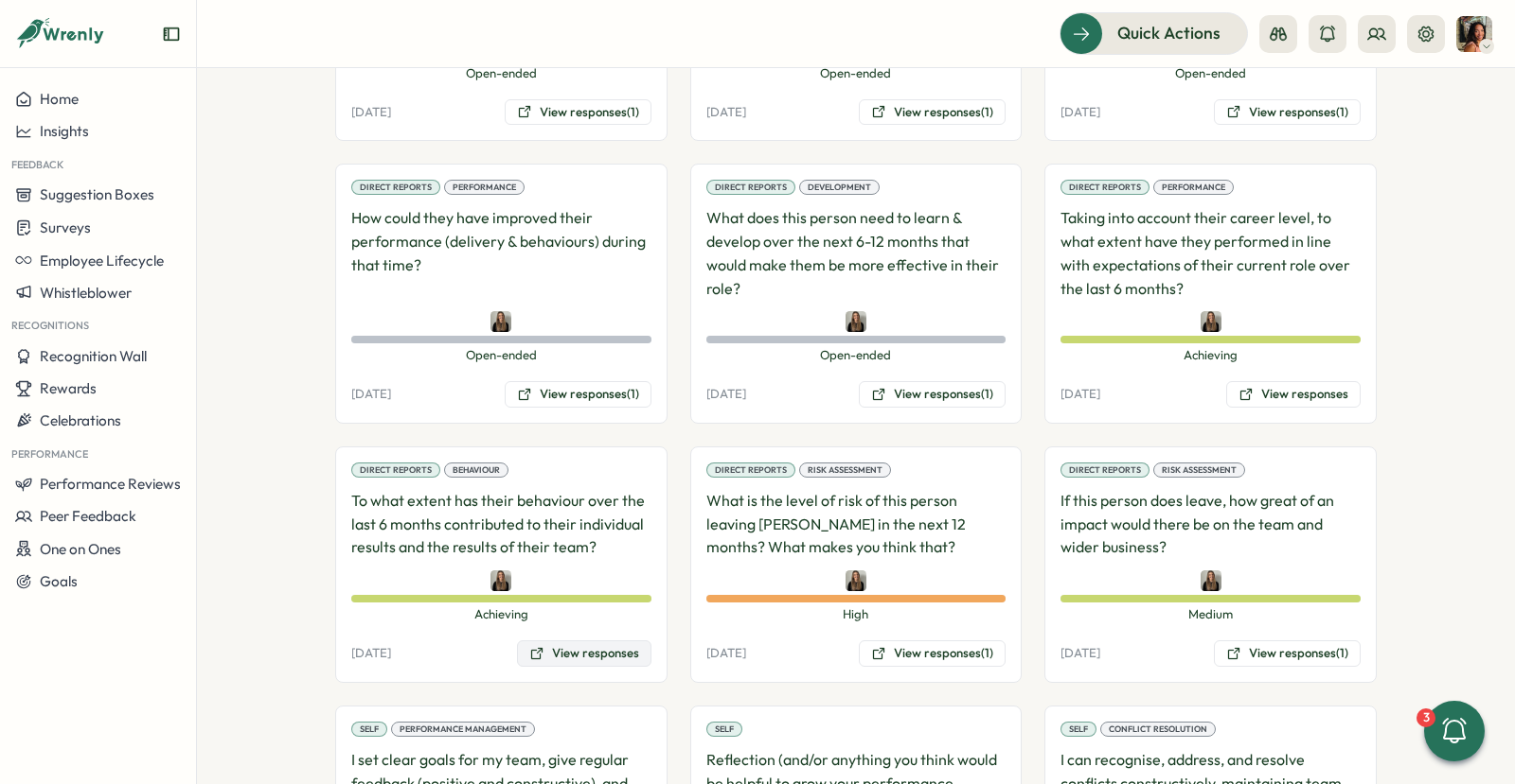
click at [565, 640] on button "View responses" at bounding box center [584, 653] width 135 height 27
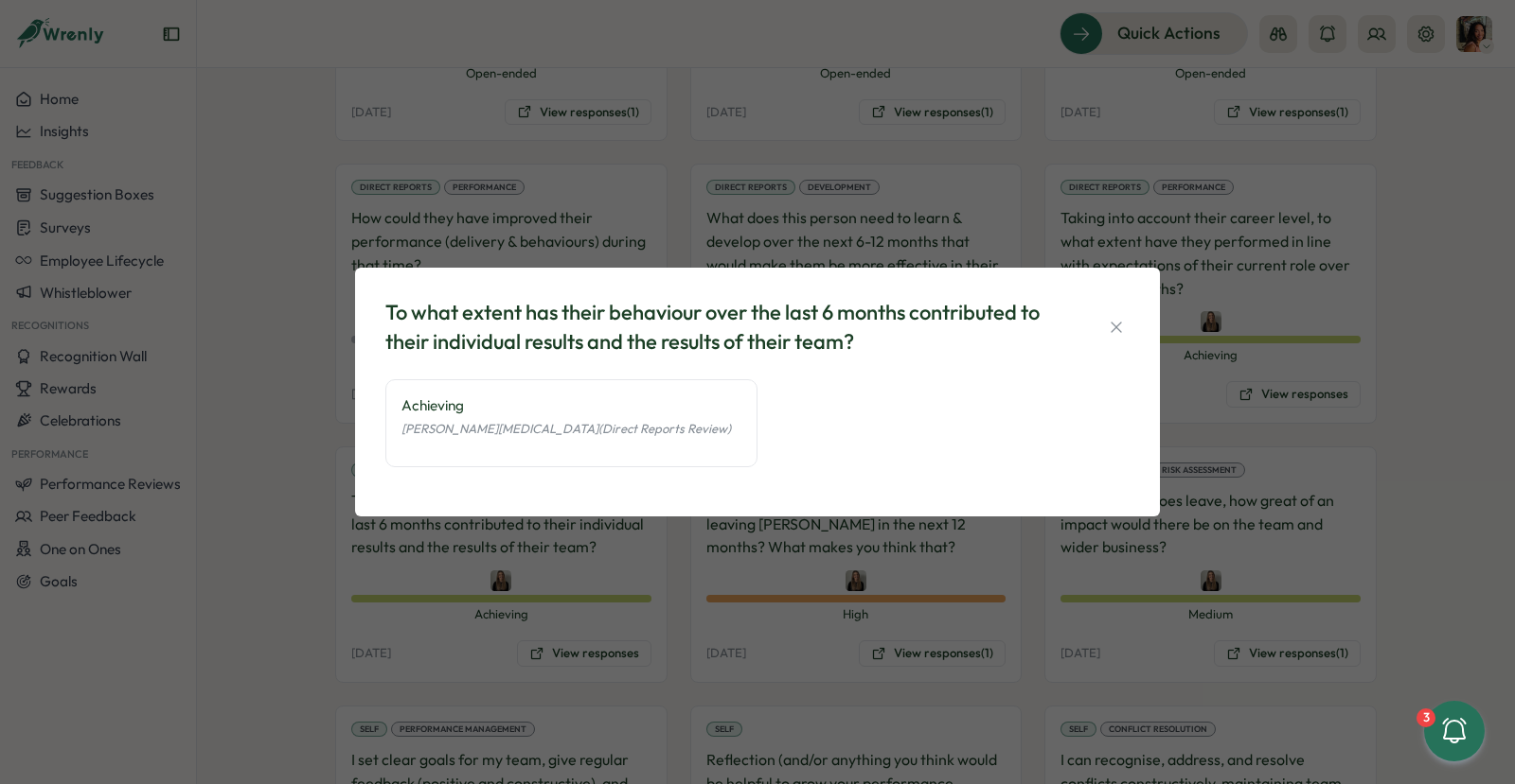
click at [565, 561] on div "To what extent has their behaviour over the last 6 months contributed to their …" at bounding box center [758, 392] width 1515 height 784
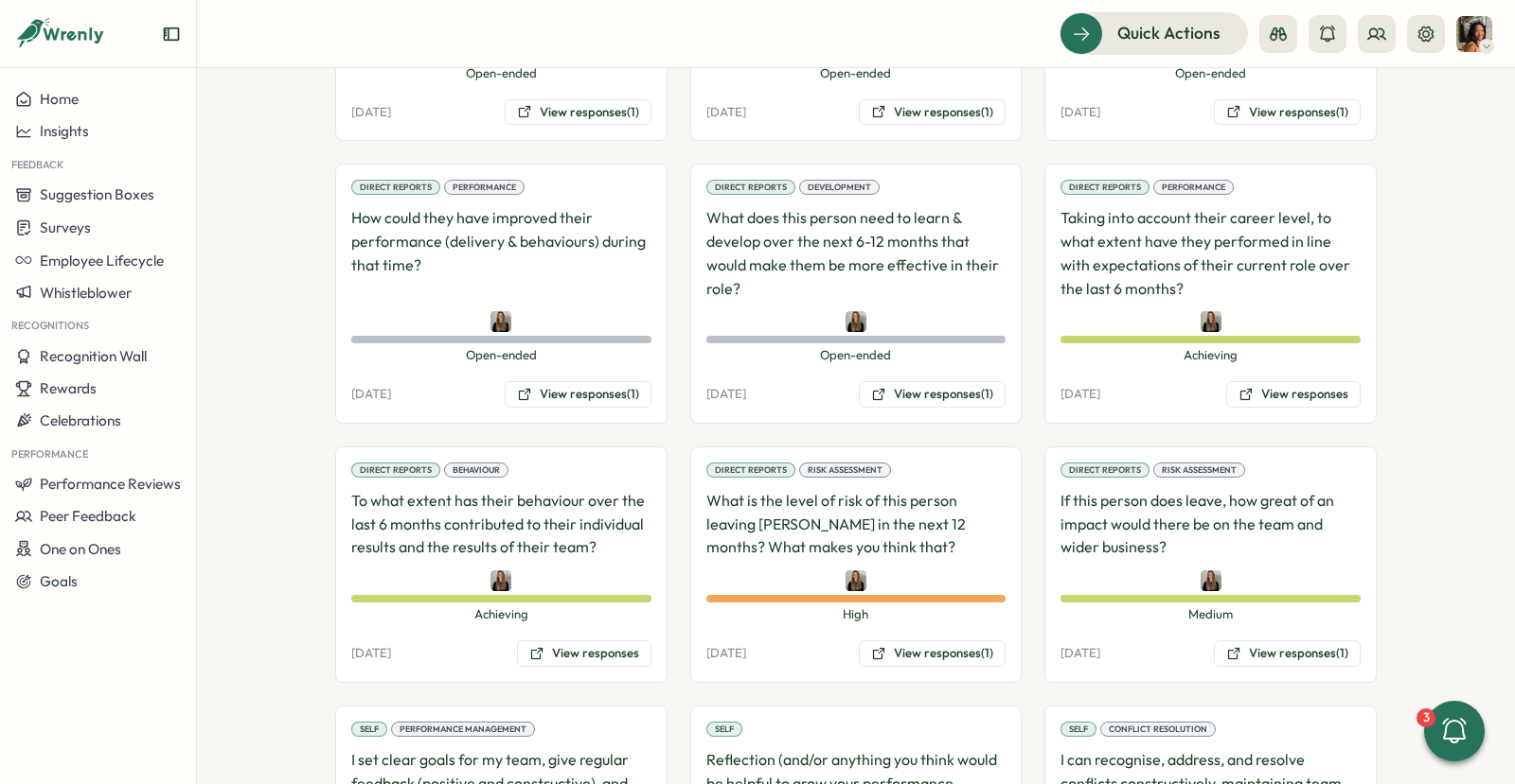
click at [1328, 325] on div "Direct Reports Performance Taking into account their career level, to what exte…" at bounding box center [1210, 293] width 333 height 260
click at [1313, 381] on button "View responses" at bounding box center [1293, 394] width 135 height 27
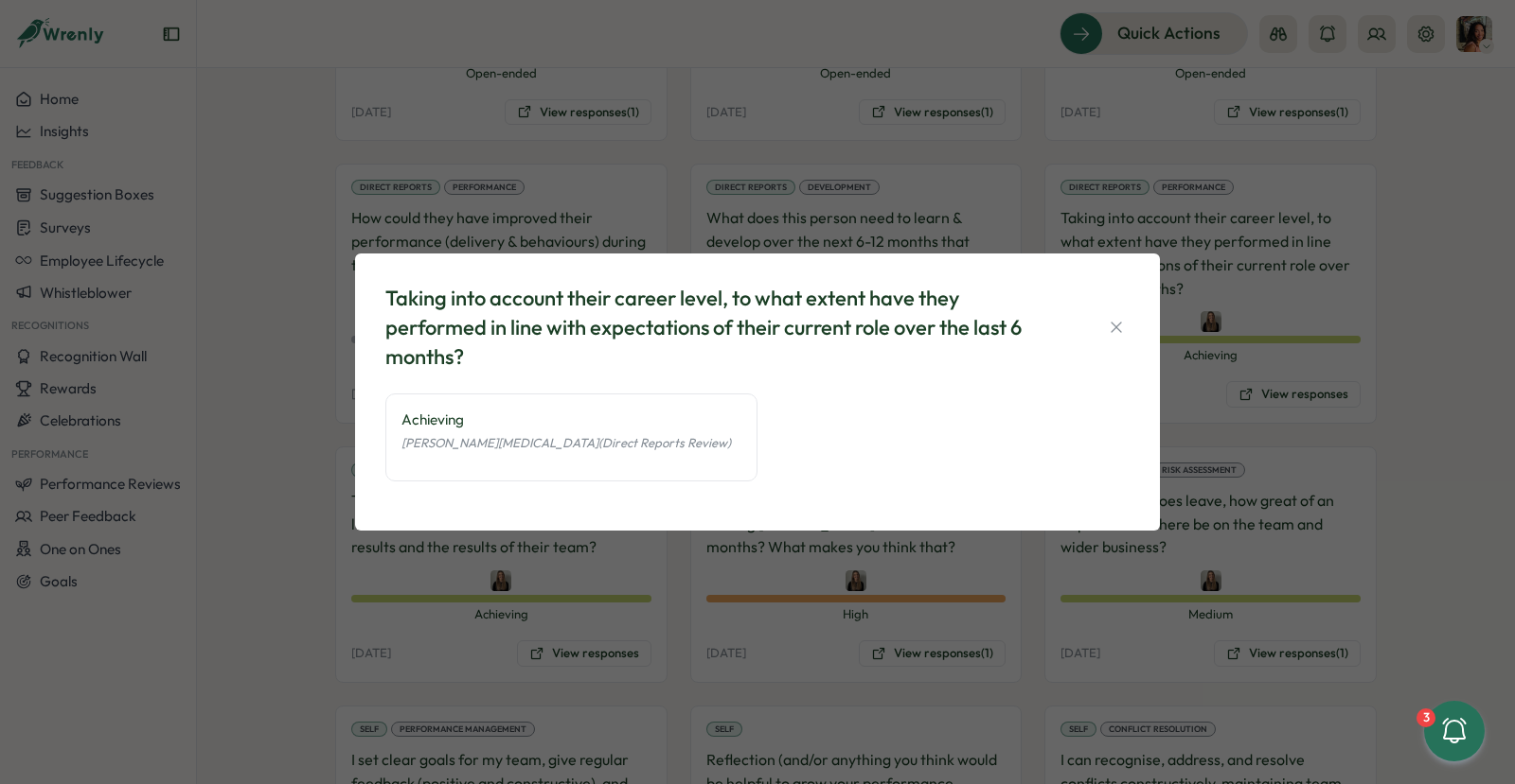
click at [764, 642] on div "Taking into account their career level, to what extent have they performed in l…" at bounding box center [758, 392] width 1515 height 784
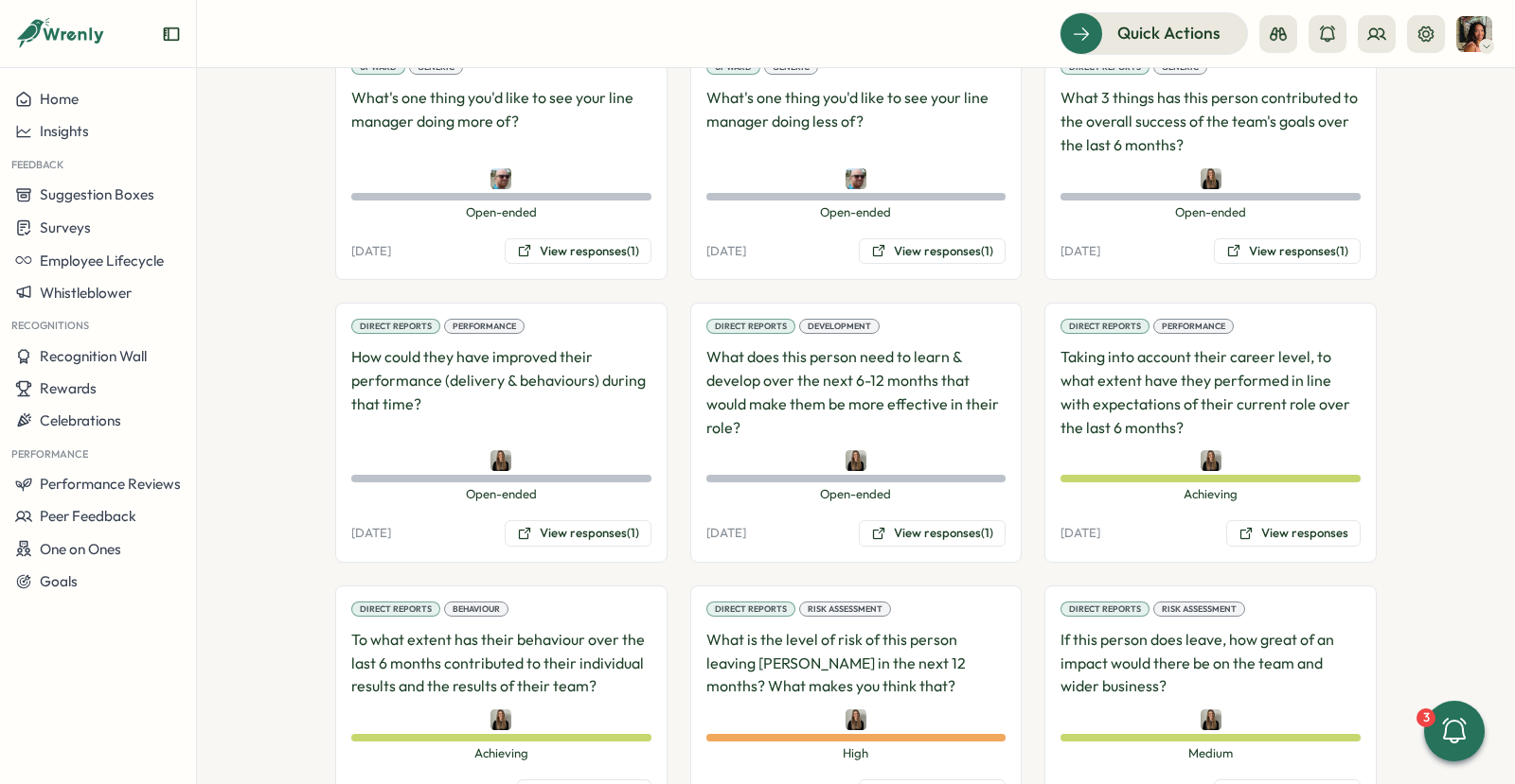
scroll to position [1953, 0]
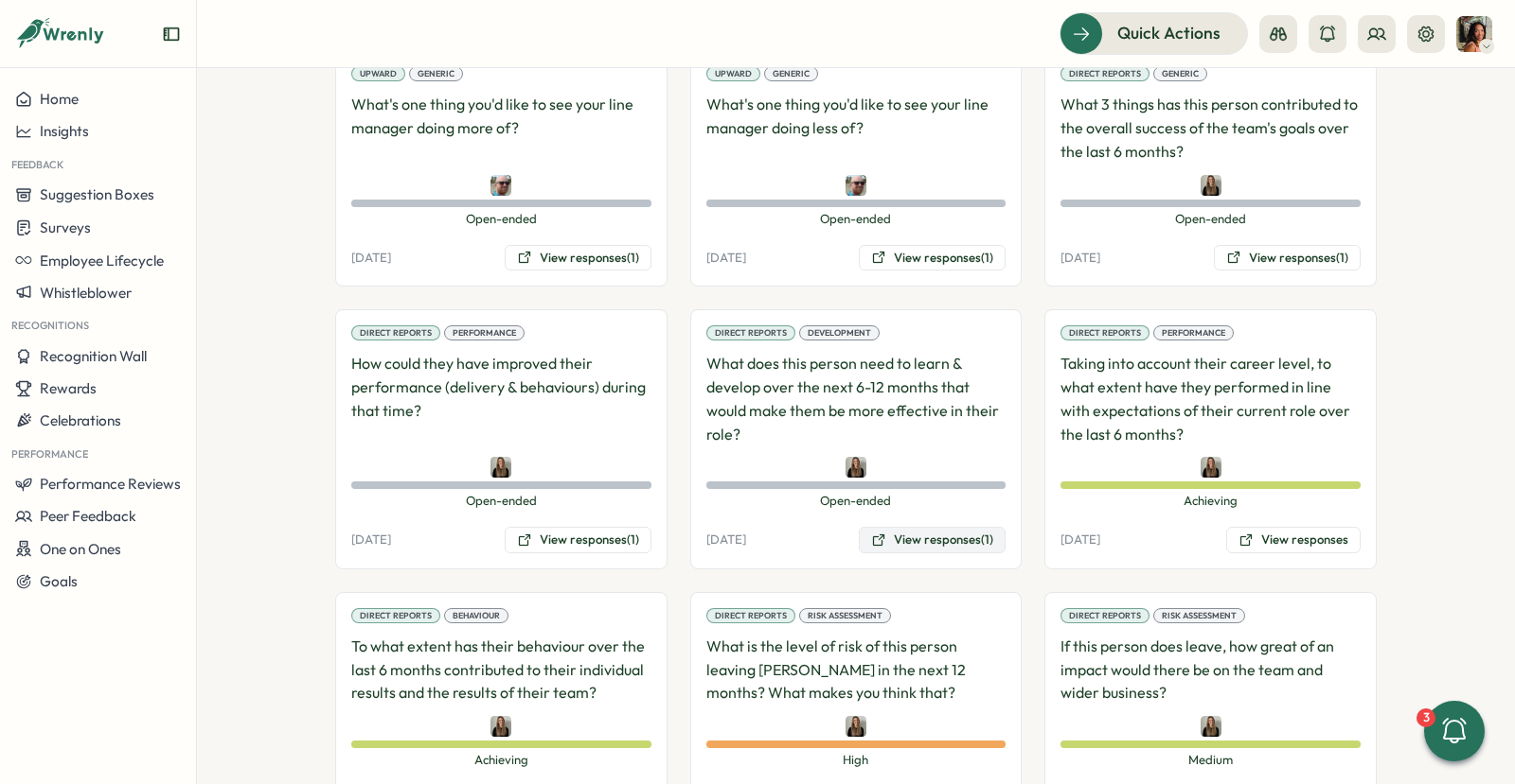
click at [893, 527] on button "View responses (1)" at bounding box center [932, 539] width 147 height 27
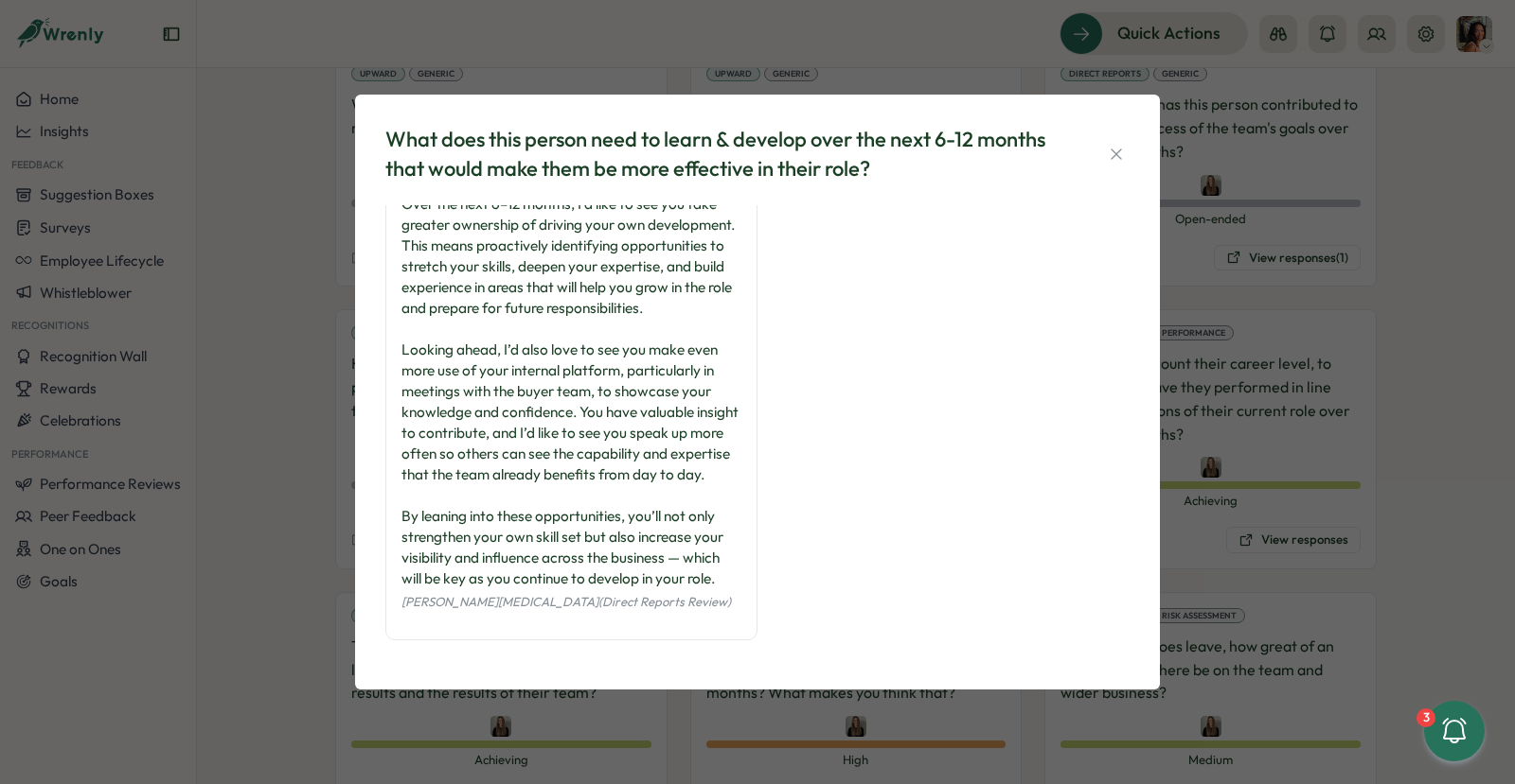
scroll to position [67, 0]
click at [307, 614] on div "What does this person need to learn & develop over the next 6-12 months that wo…" at bounding box center [758, 392] width 1515 height 784
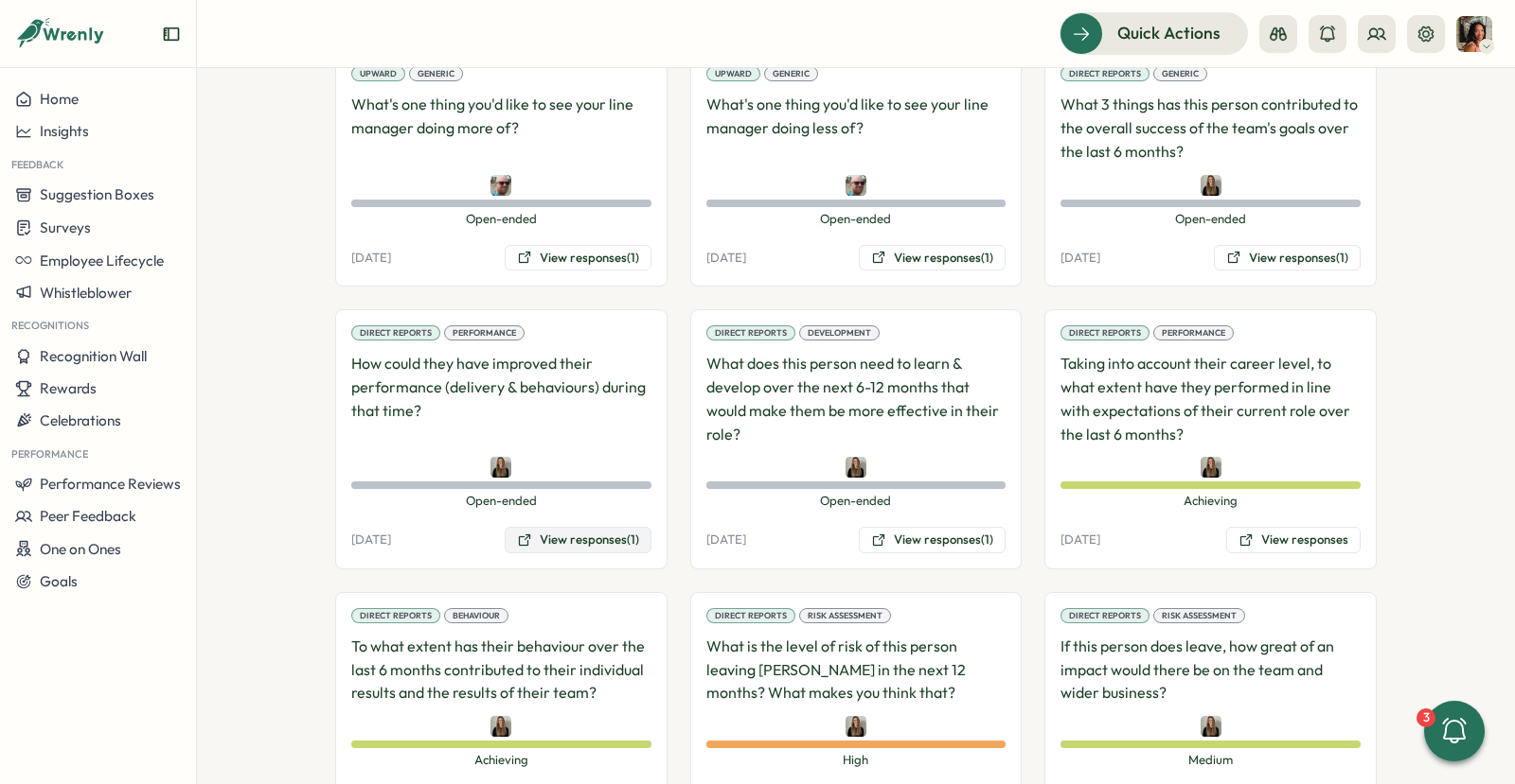
click at [590, 527] on button "View responses (1)" at bounding box center [578, 539] width 147 height 27
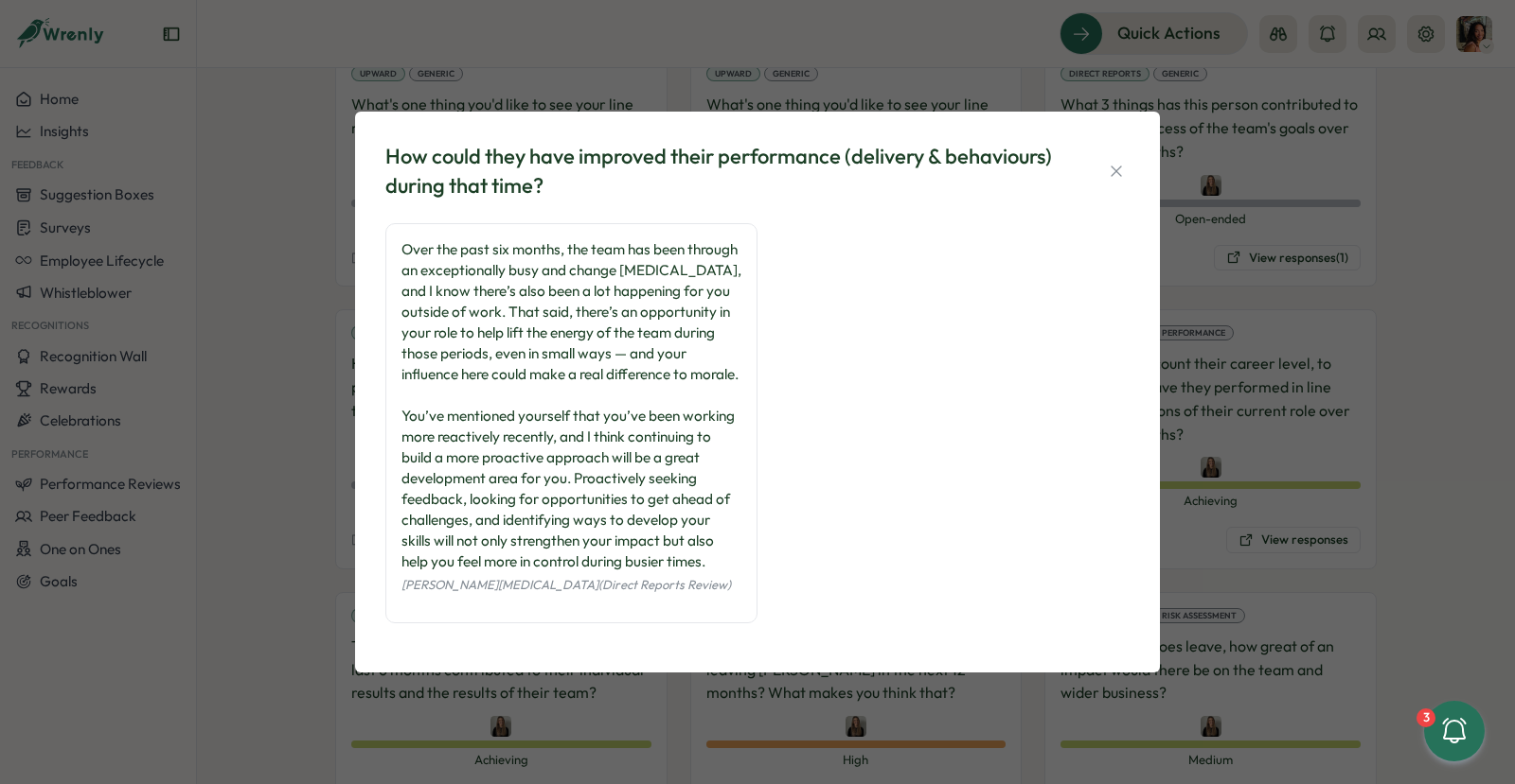
click at [1300, 347] on div "How could they have improved their performance (delivery & behaviours) during t…" at bounding box center [758, 392] width 1515 height 784
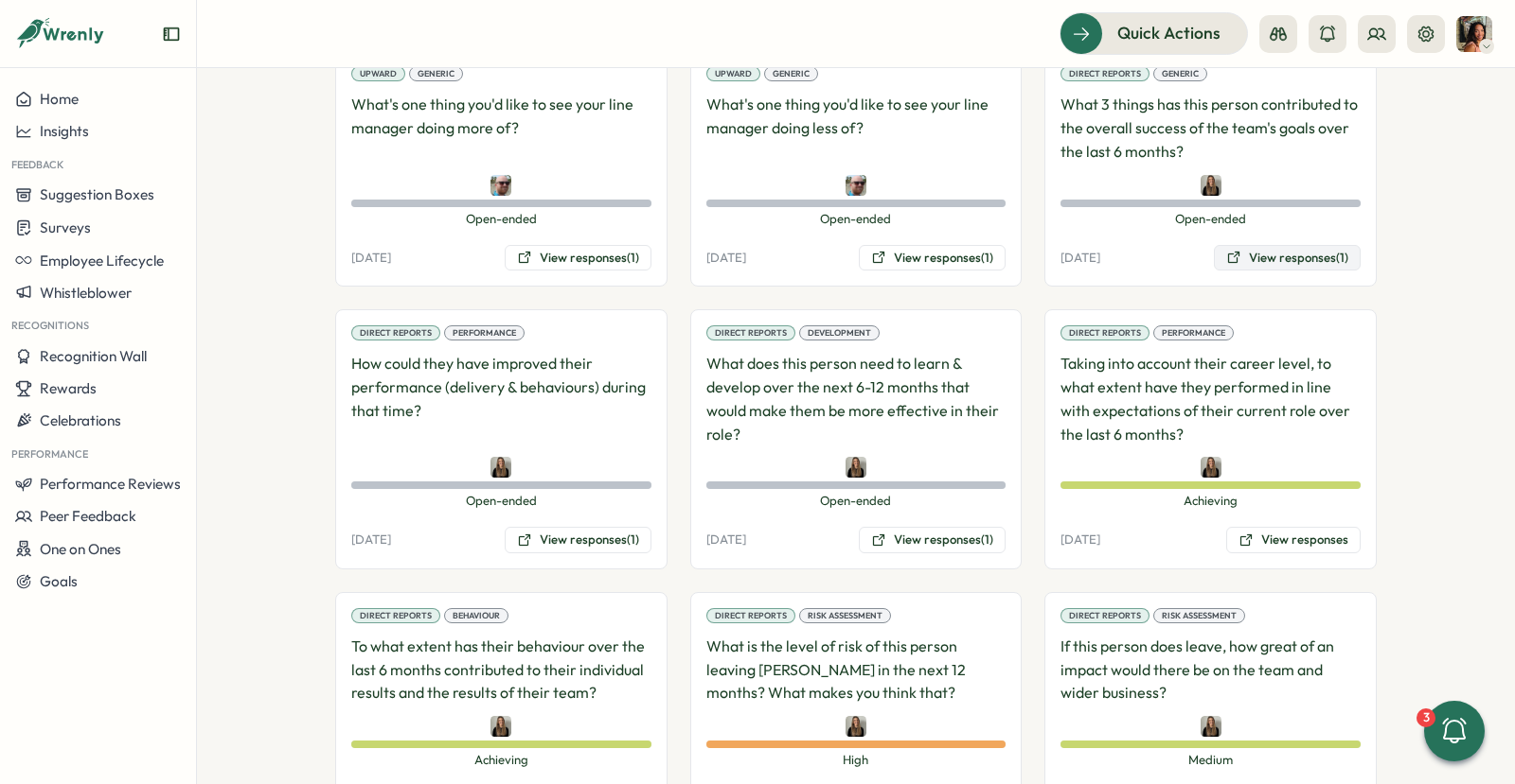
click at [1253, 245] on button "View responses (1)" at bounding box center [1287, 258] width 147 height 27
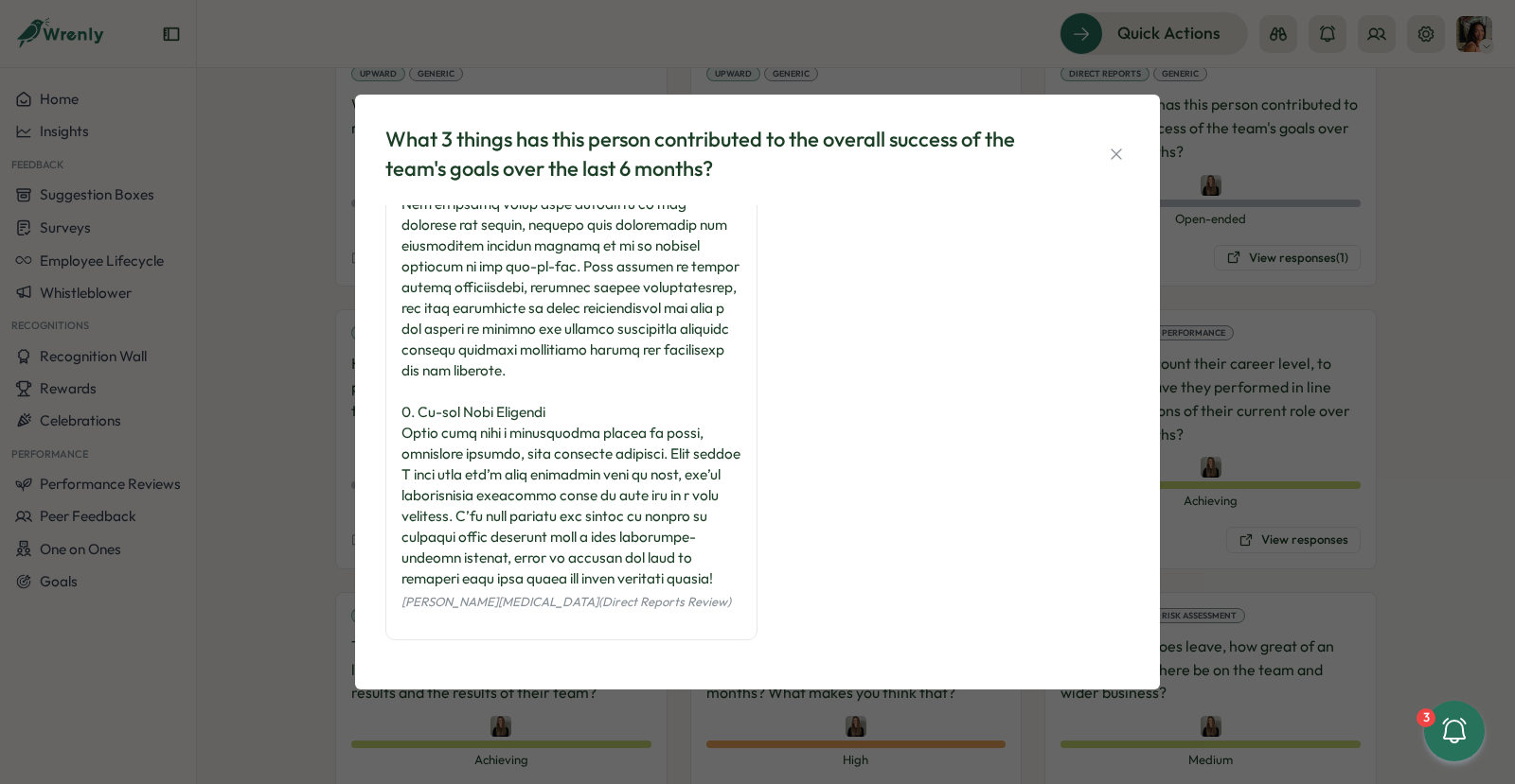
scroll to position [0, 0]
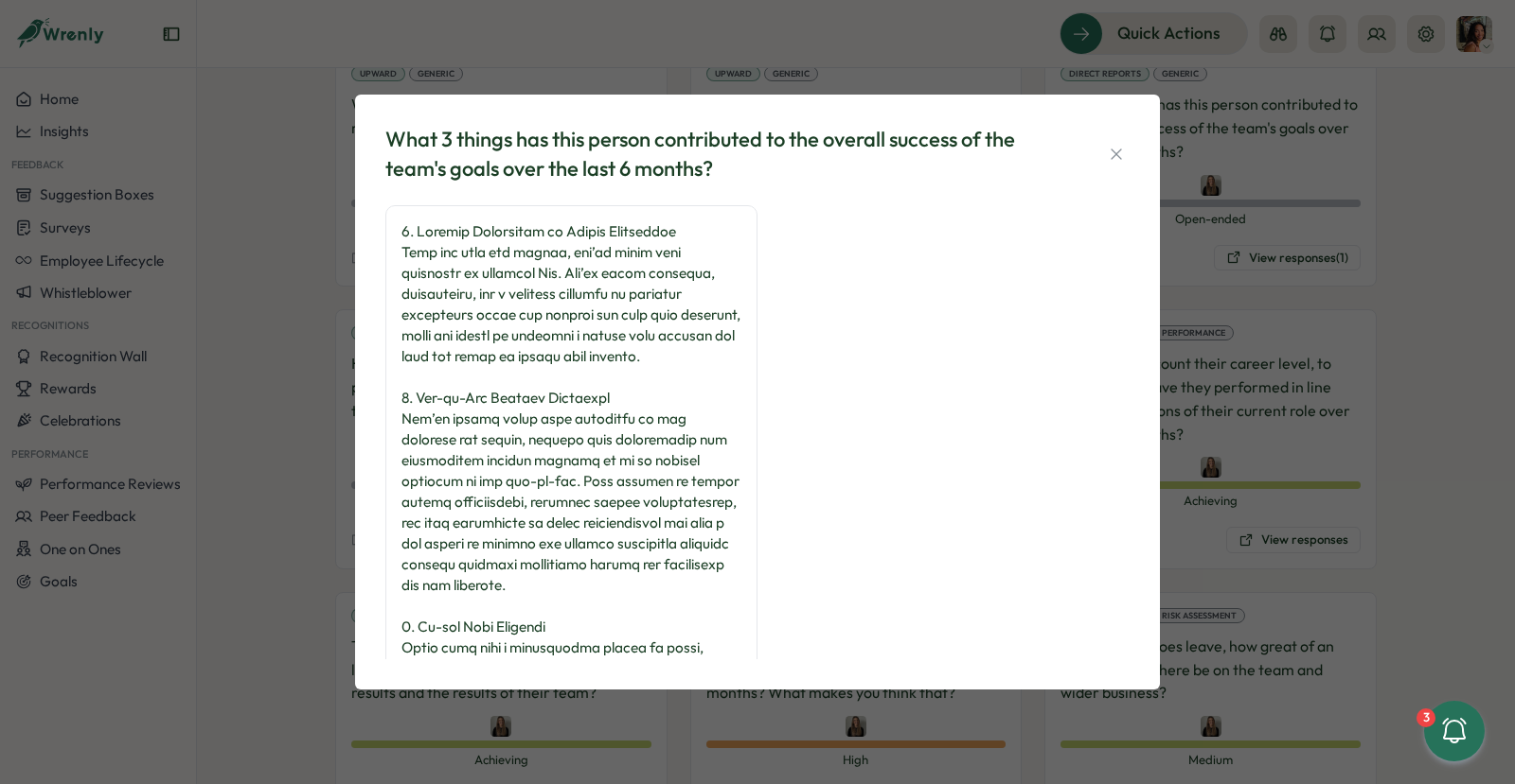
click at [1336, 244] on div "What 3 things has this person contributed to the overall success of the team's …" at bounding box center [758, 392] width 1515 height 784
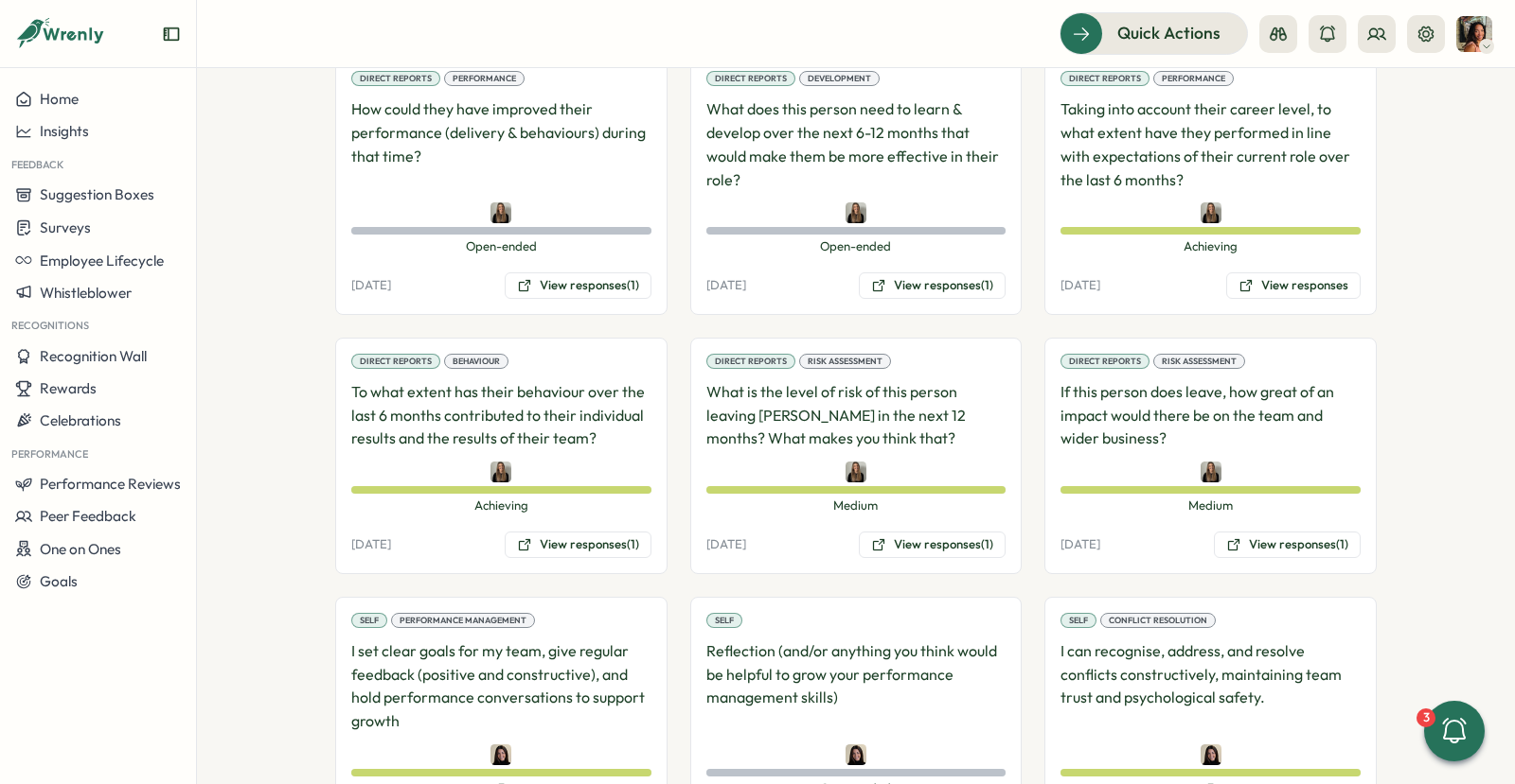
scroll to position [2172, 0]
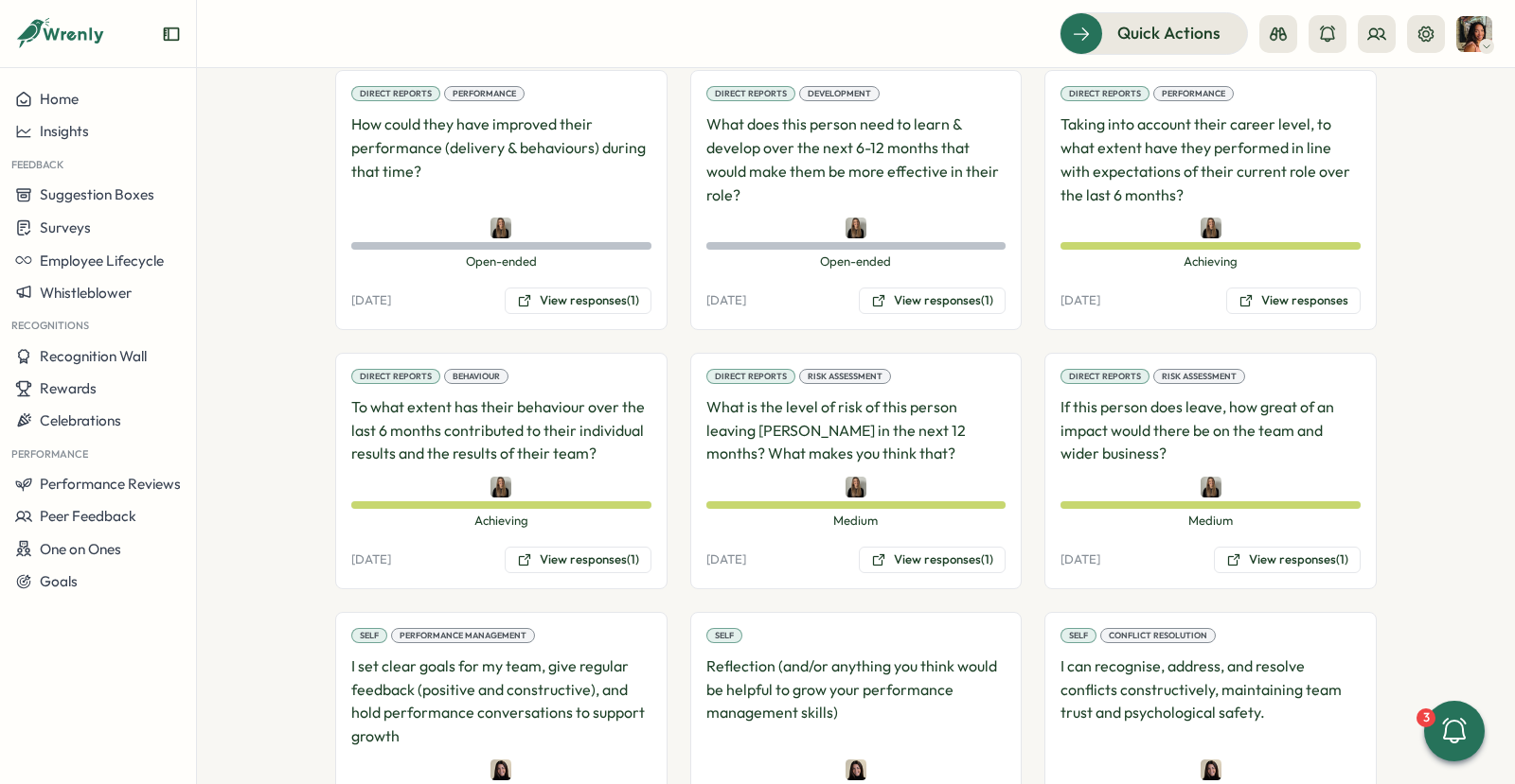
click at [1242, 252] on div "Direct Reports Performance Taking into account their career level, to what exte…" at bounding box center [1210, 200] width 333 height 260
click at [1242, 288] on button "View responses" at bounding box center [1293, 301] width 135 height 27
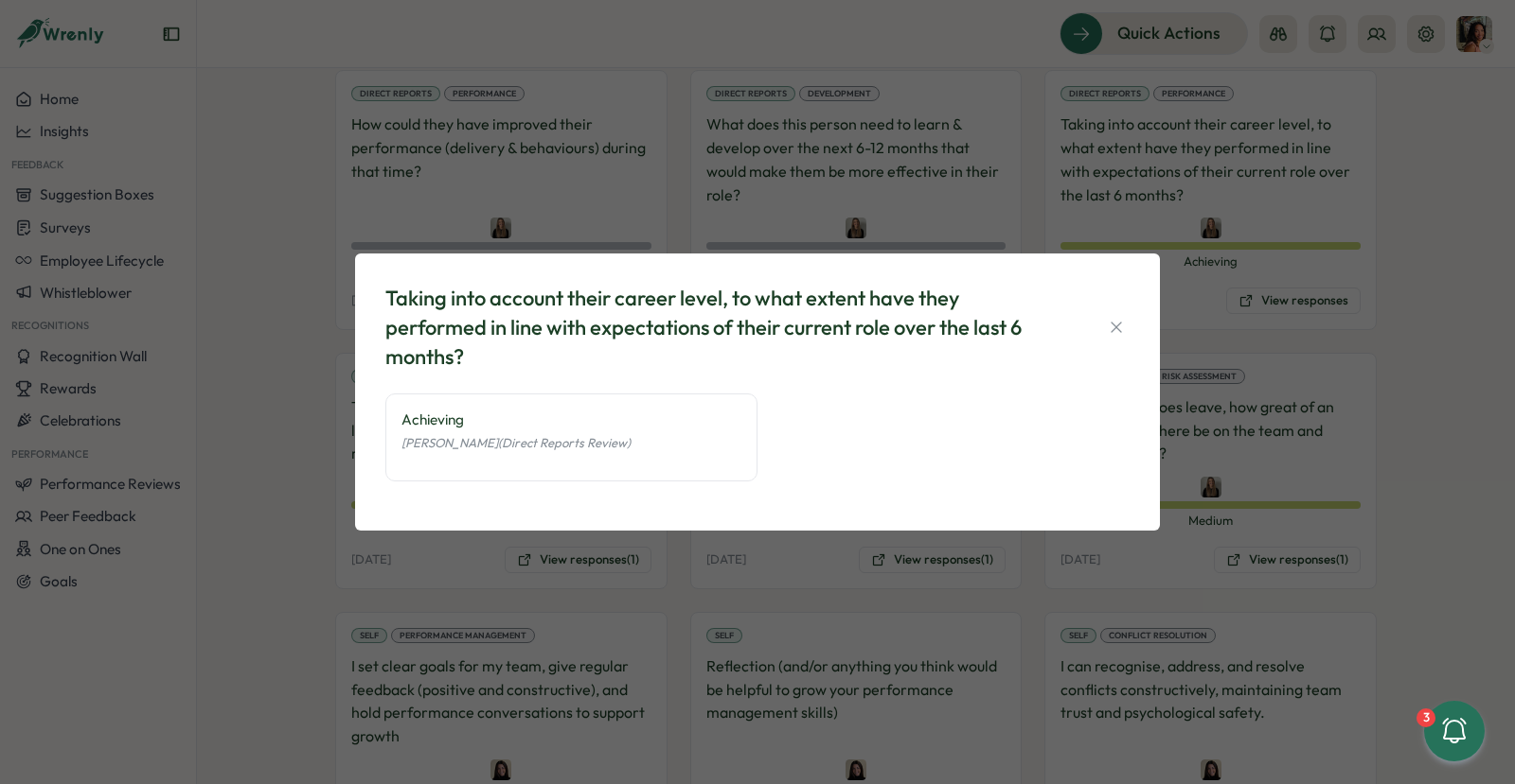
click at [1258, 253] on div "Taking into account their career level, to what extent have they performed in l…" at bounding box center [758, 392] width 1515 height 784
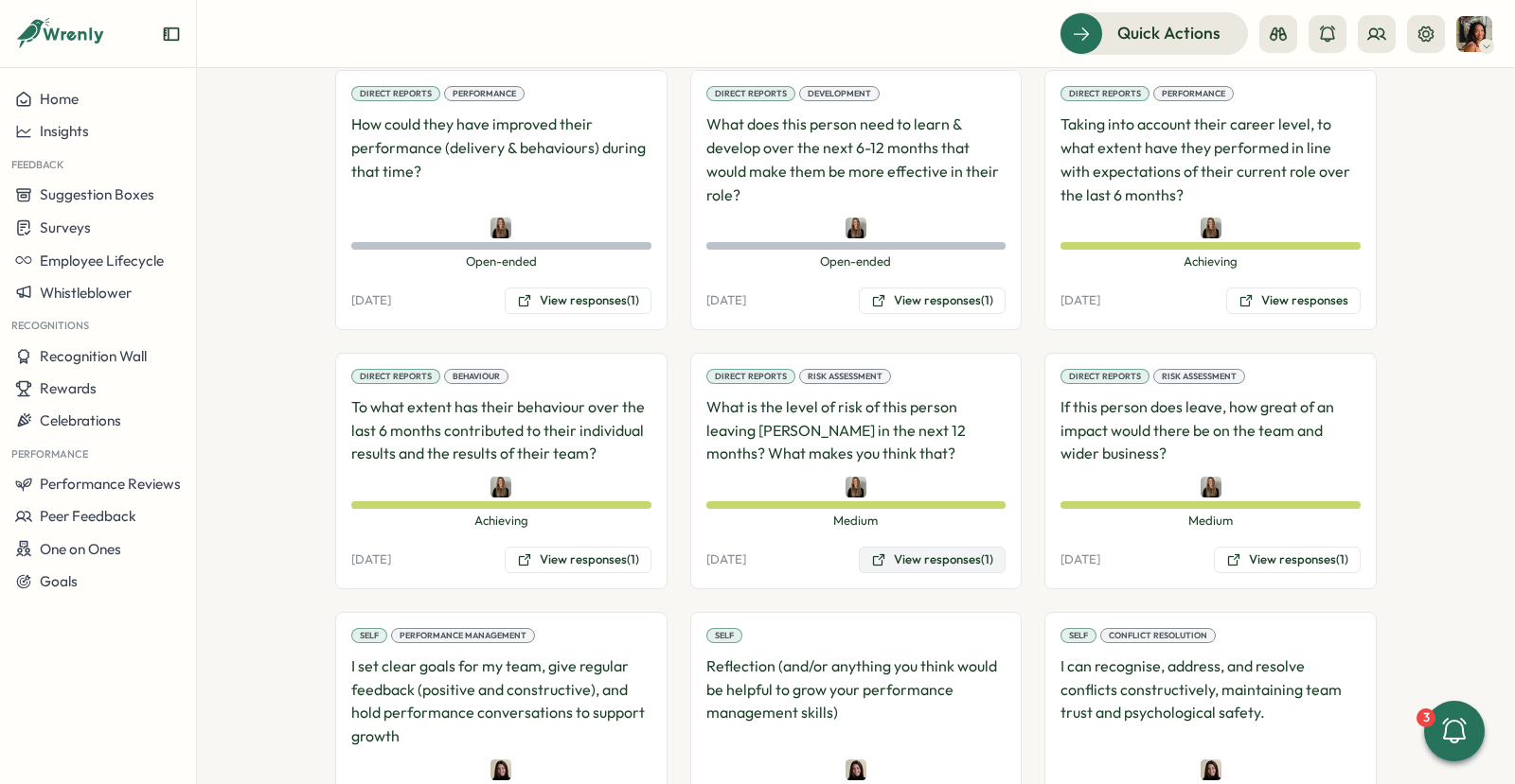
click at [862, 547] on button "View responses (1)" at bounding box center [932, 560] width 147 height 27
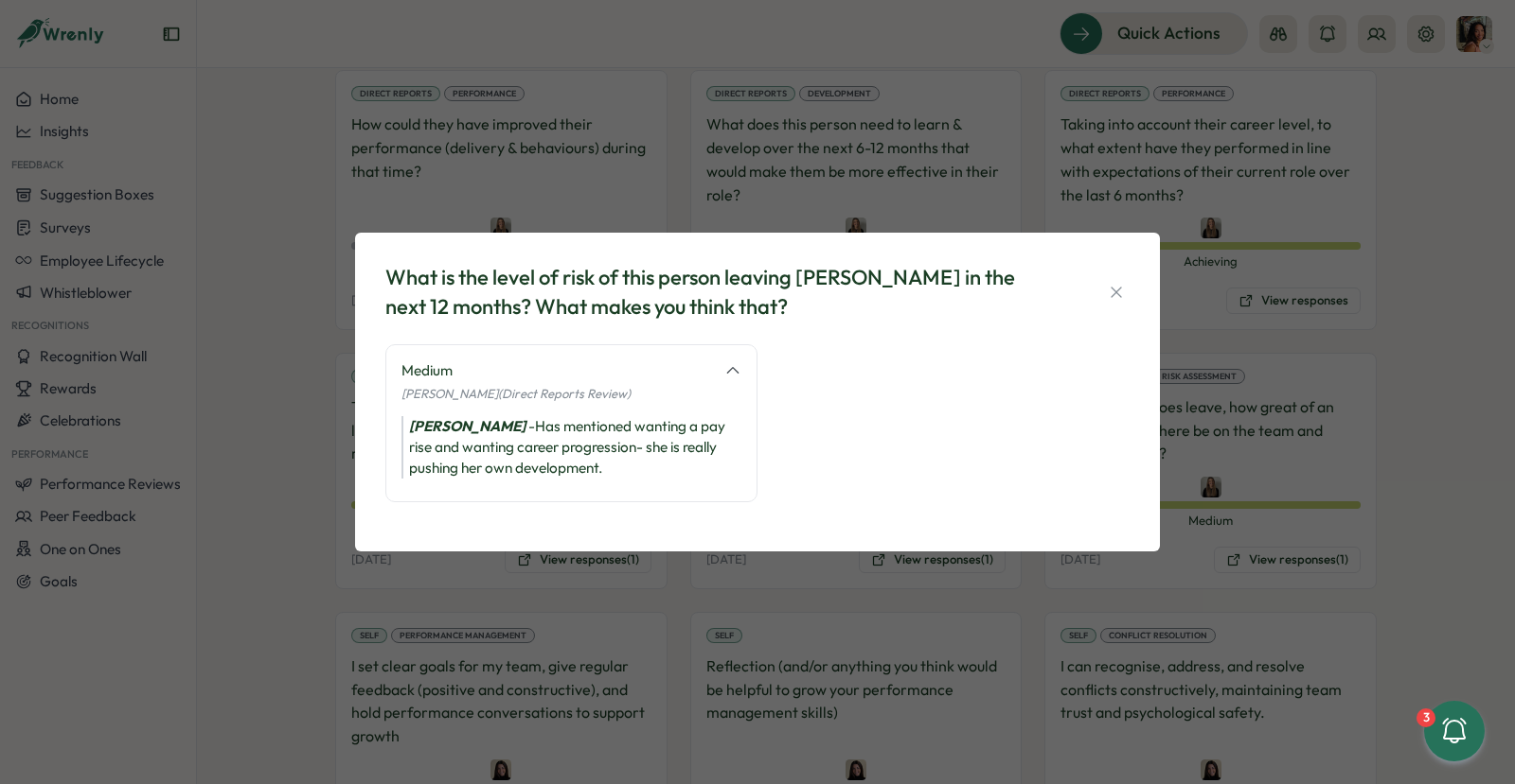
click at [1297, 467] on div "What is the level of risk of this person leaving Tillo in the next 12 months? W…" at bounding box center [758, 392] width 1515 height 784
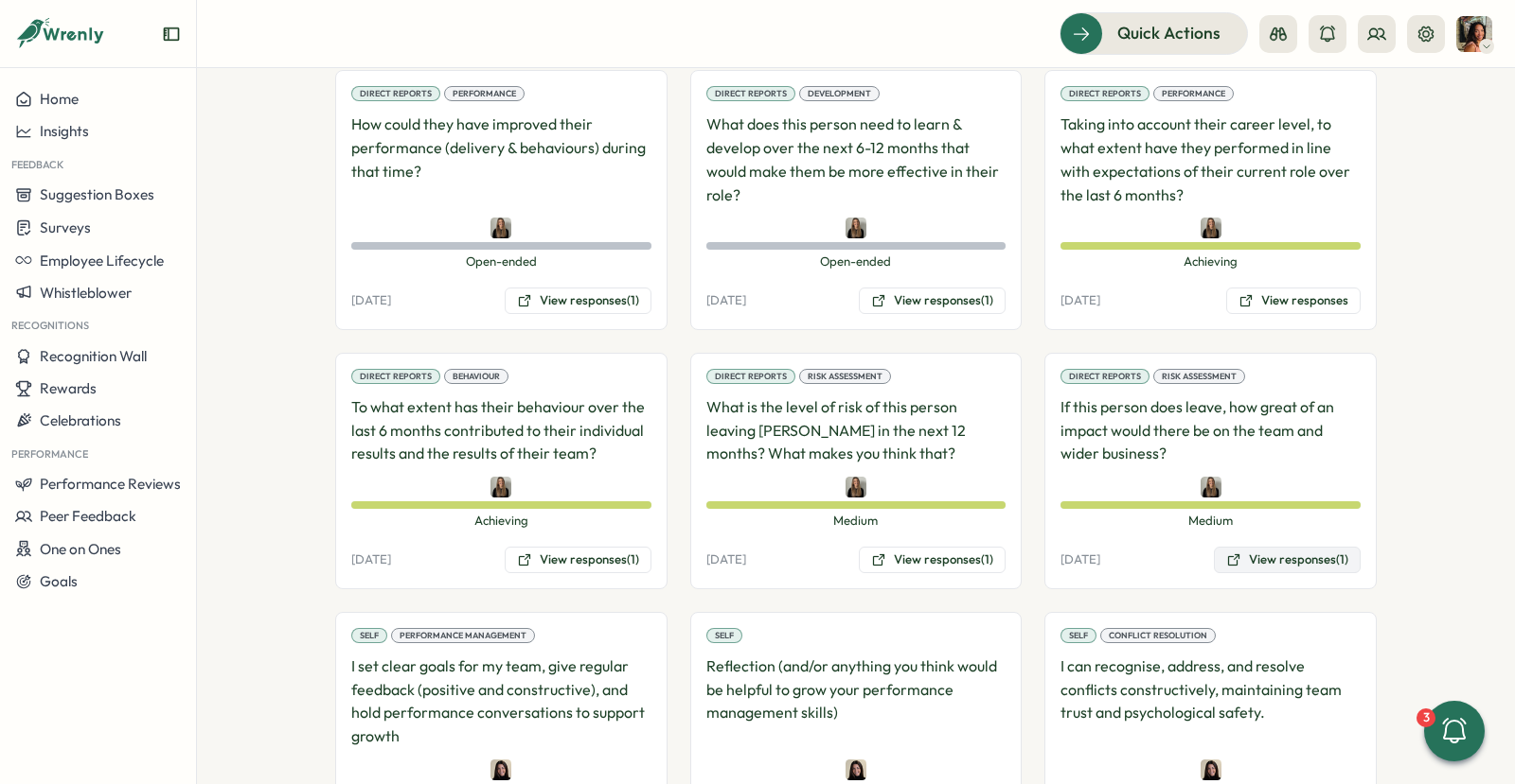
click at [1278, 547] on button "View responses (1)" at bounding box center [1287, 560] width 147 height 27
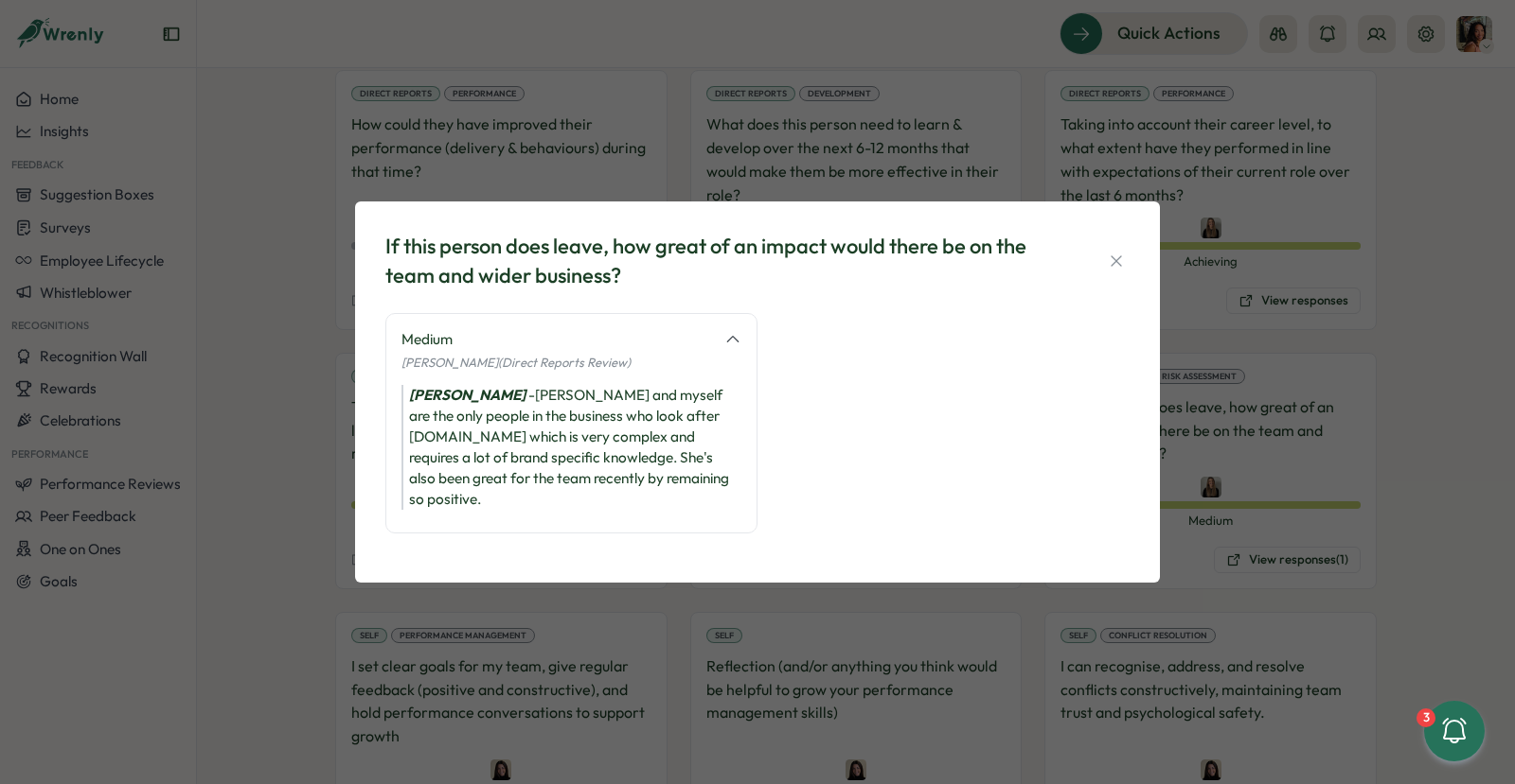
click at [1267, 480] on div "If this person does leave, how great of an impact would there be on the team an…" at bounding box center [758, 392] width 1515 height 784
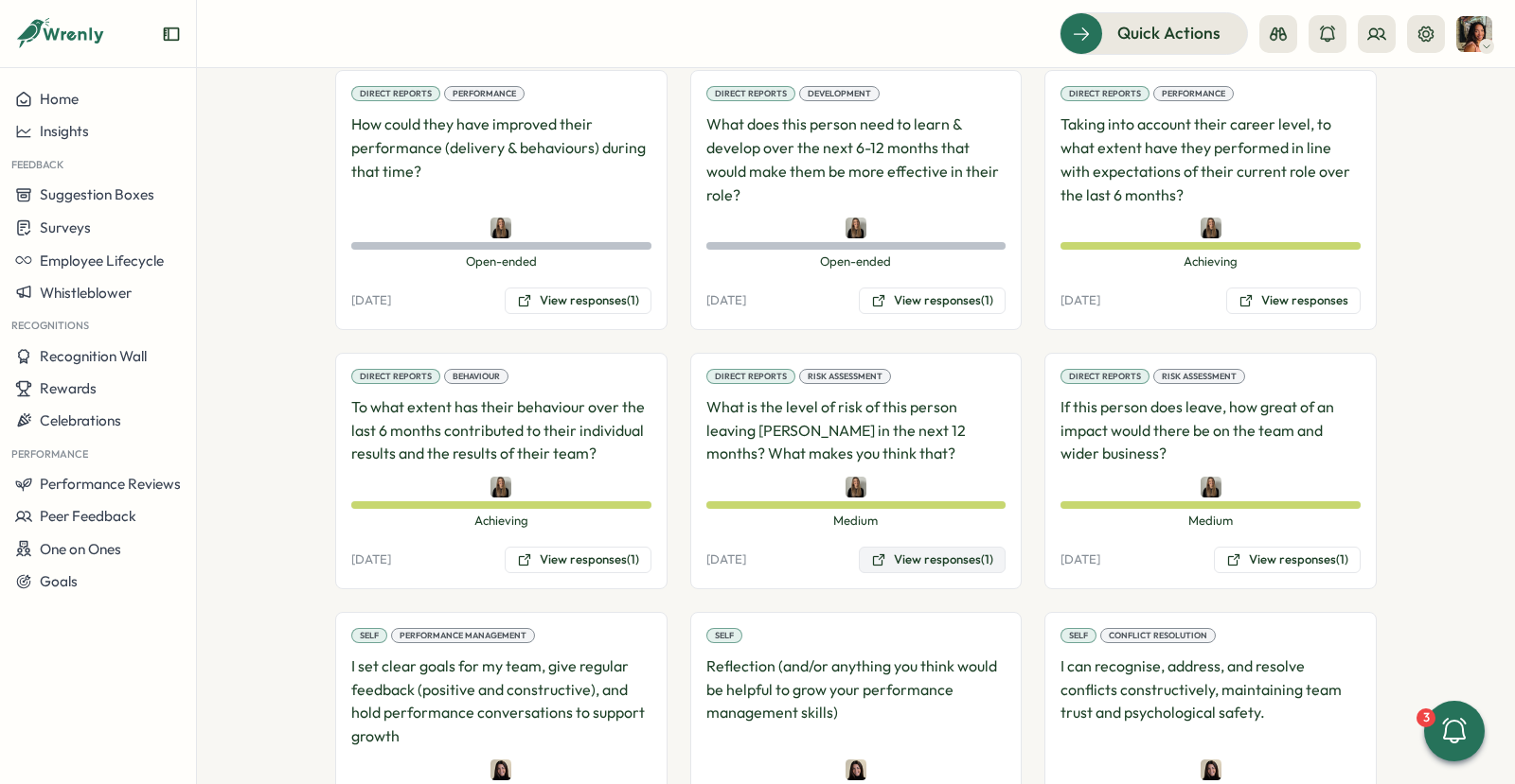
scroll to position [2110, 0]
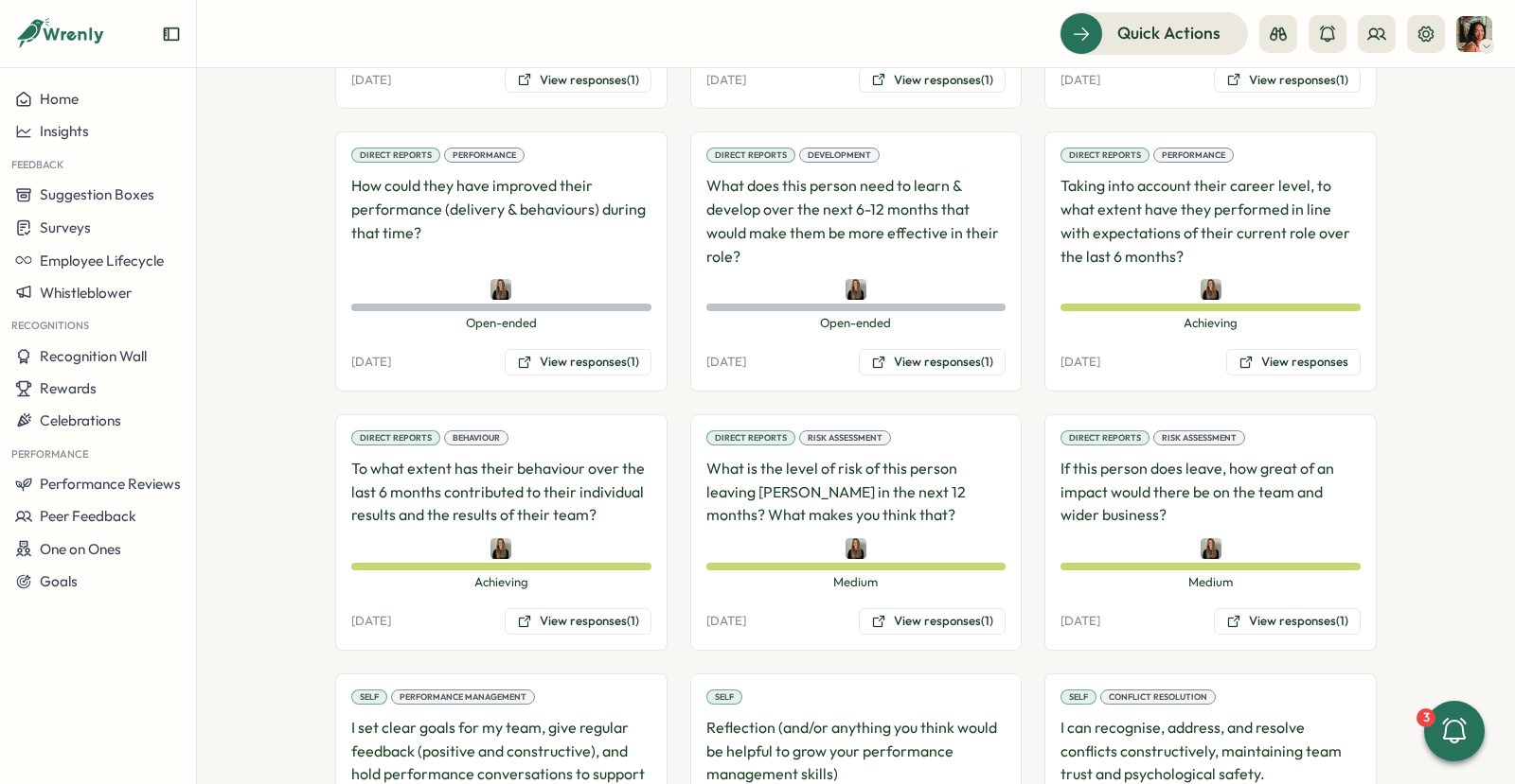
click at [928, 311] on div "Direct Reports Development What does this person need to learn & develop over t…" at bounding box center [857, 261] width 333 height 260
click at [920, 349] on button "View responses (1)" at bounding box center [932, 362] width 147 height 27
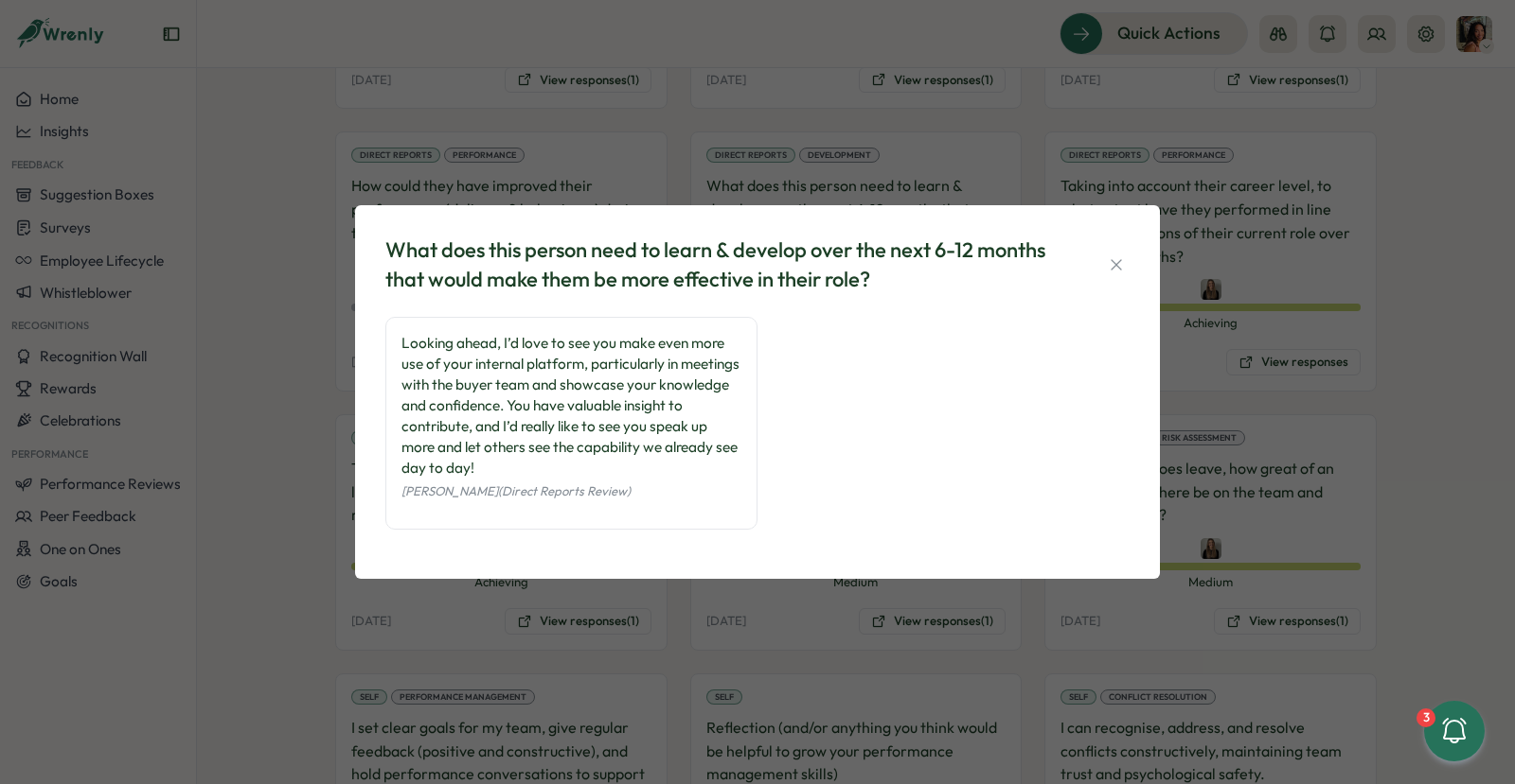
click at [497, 633] on div "What does this person need to learn & develop over the next 6-12 months that wo…" at bounding box center [758, 392] width 1515 height 784
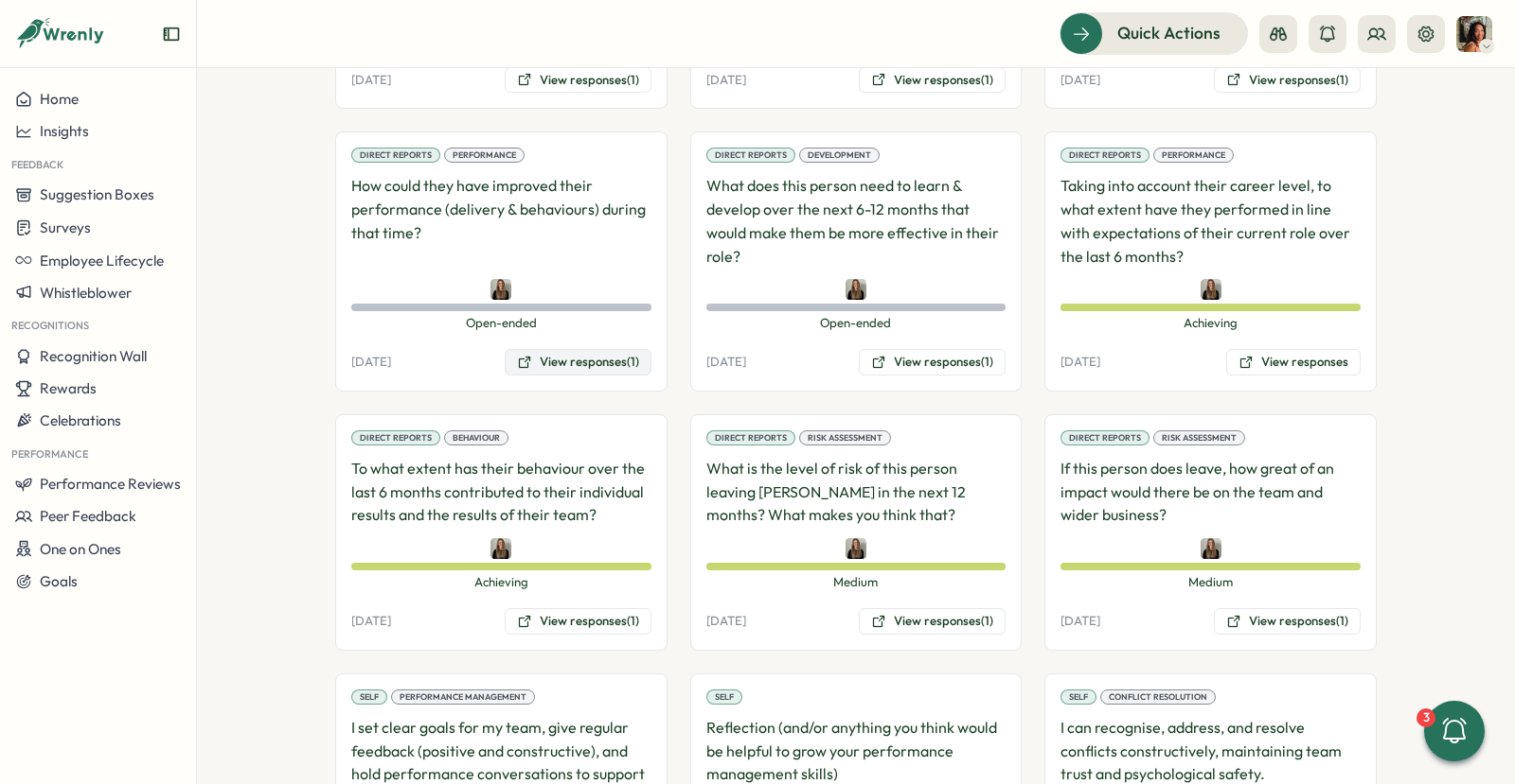
click at [587, 349] on button "View responses (1)" at bounding box center [578, 362] width 147 height 27
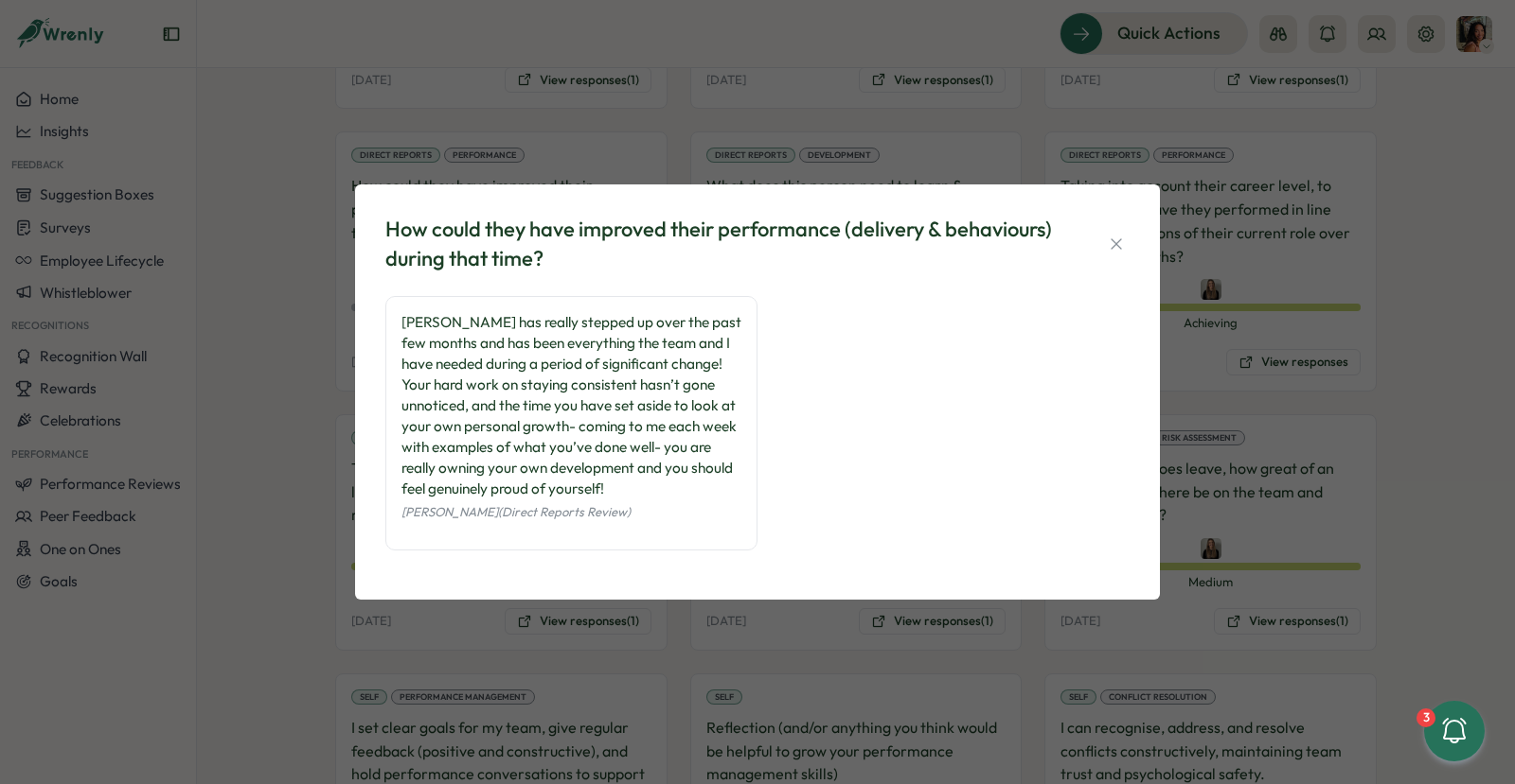
click at [631, 642] on div "How could they have improved their performance (delivery & behaviours) during t…" at bounding box center [758, 392] width 1515 height 784
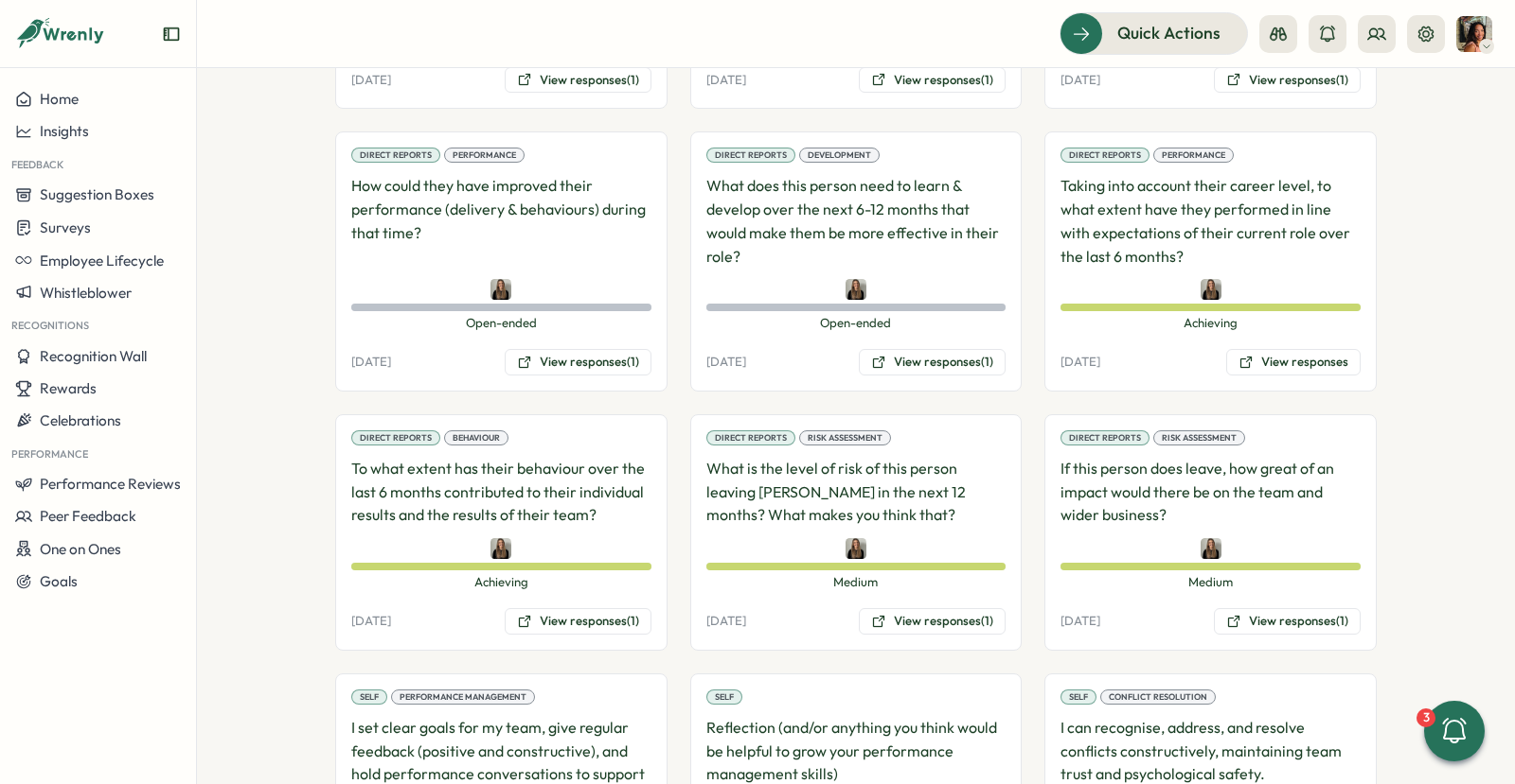
click at [618, 539] on div "Direct Reports Behaviour To what extent has their behaviour over the last 6 mon…" at bounding box center [501, 533] width 333 height 237
click at [618, 609] on button "View responses (1)" at bounding box center [578, 622] width 147 height 27
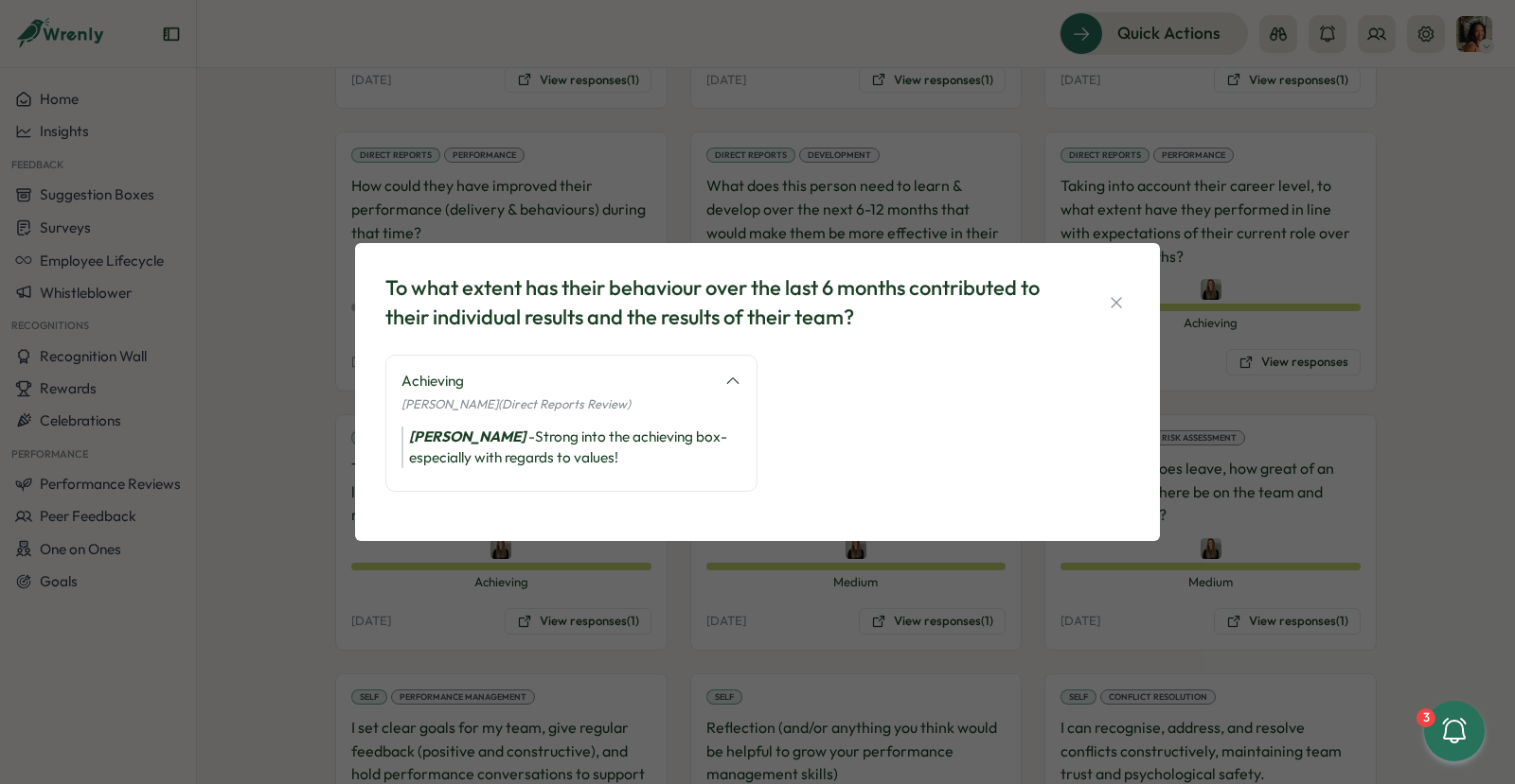
click at [721, 628] on div "To what extent has their behaviour over the last 6 months contributed to their …" at bounding box center [758, 392] width 1515 height 784
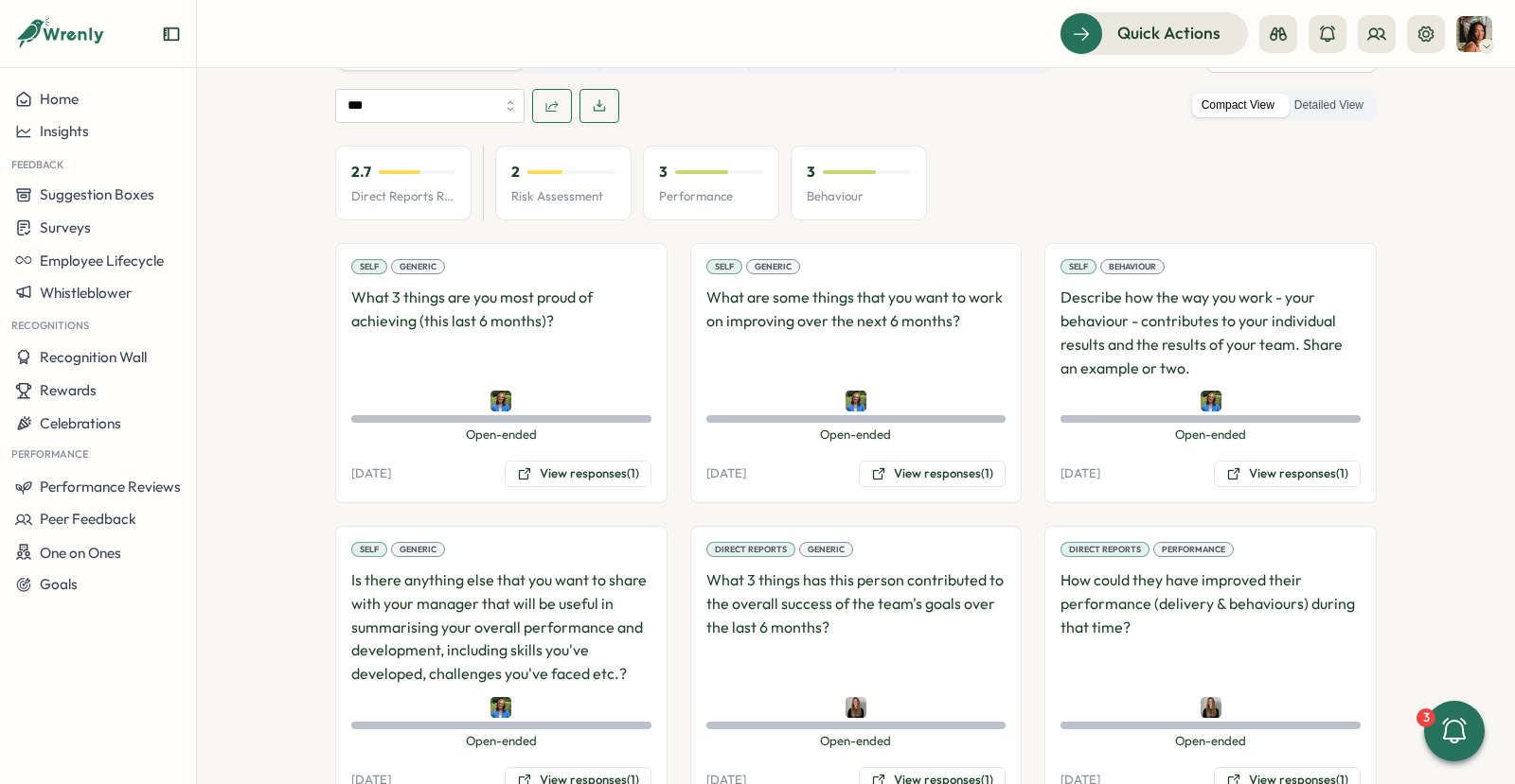
scroll to position [1524, 0]
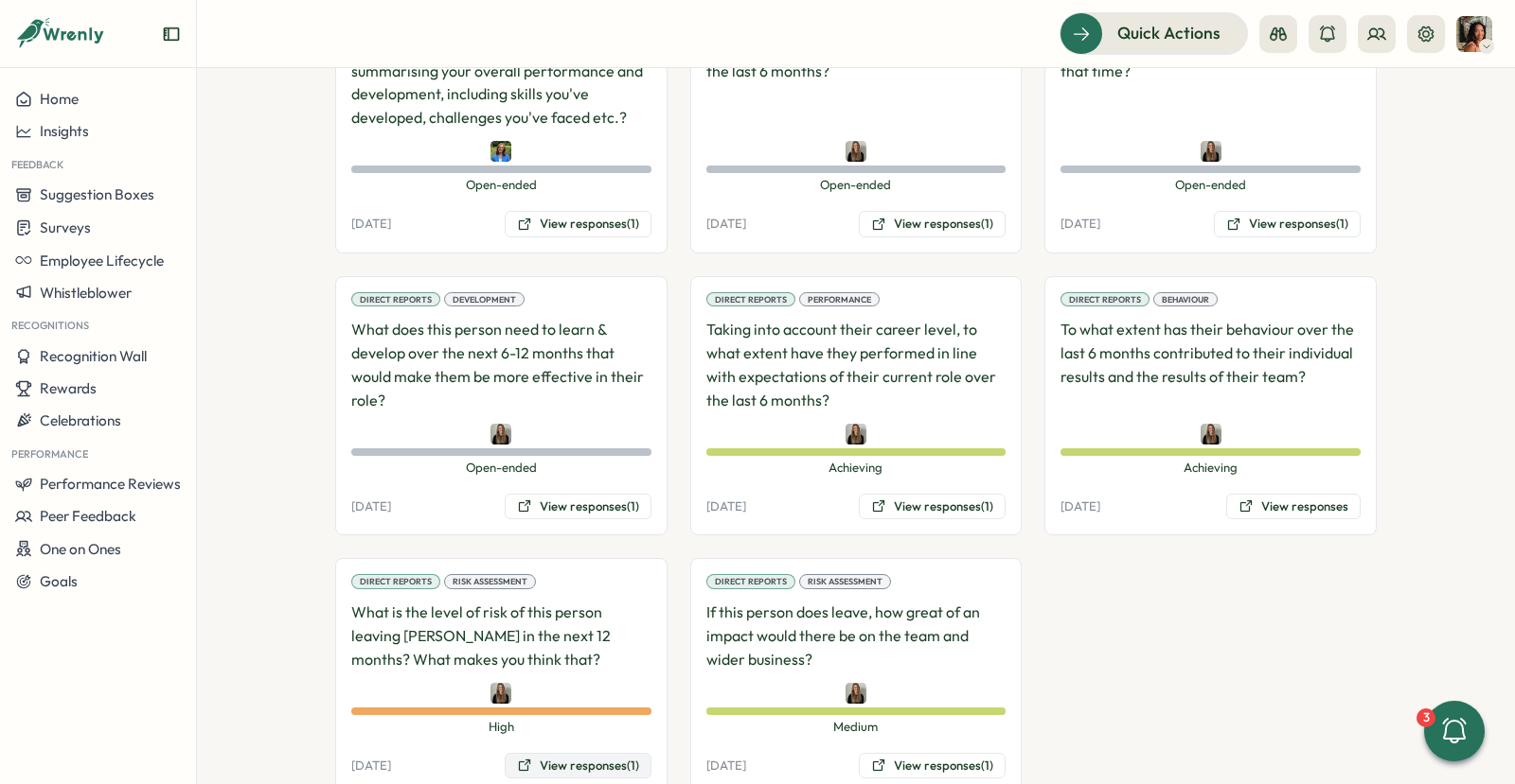
click at [592, 753] on button "View responses (1)" at bounding box center [578, 766] width 147 height 27
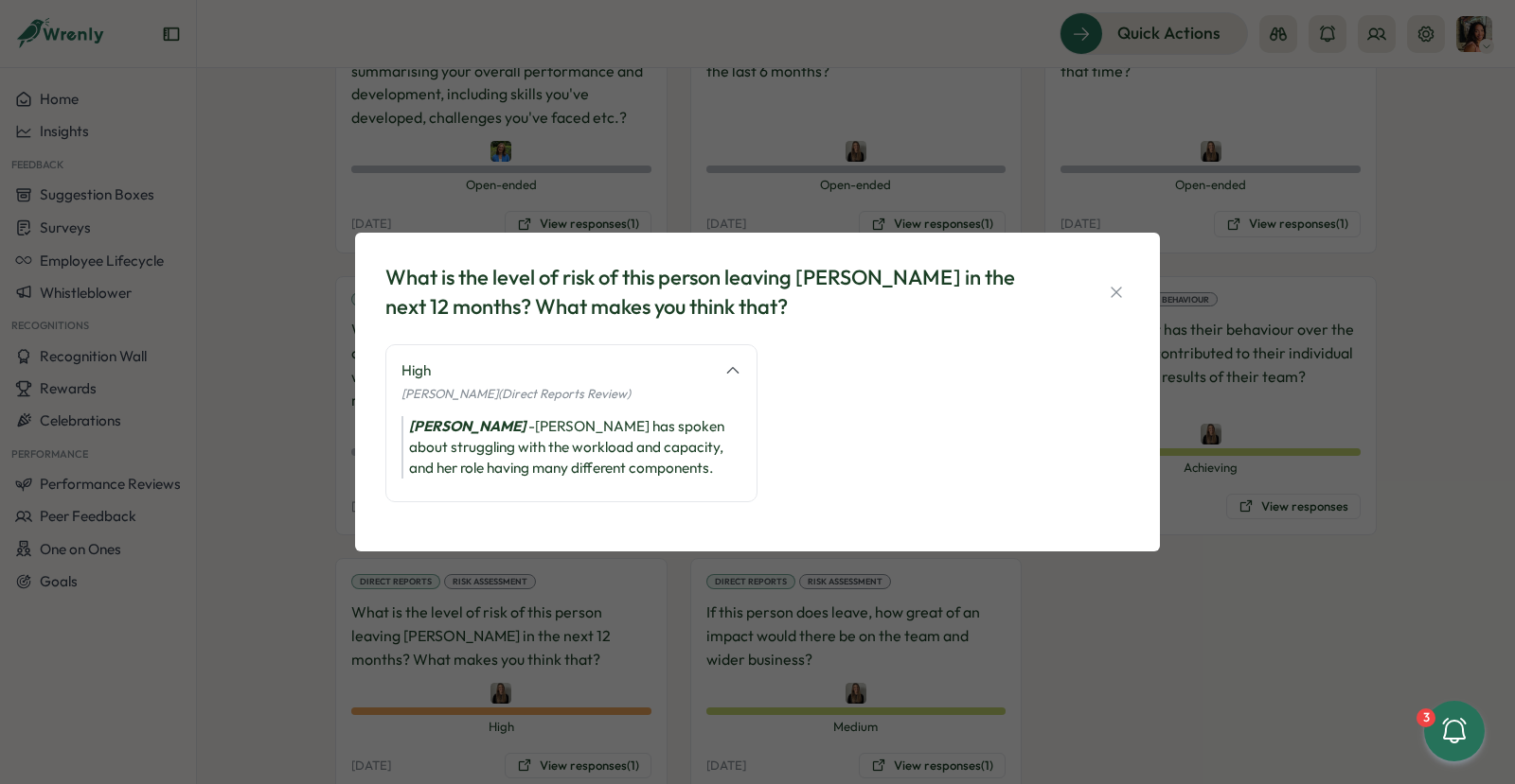
click at [821, 745] on div "What is the level of risk of this person leaving [PERSON_NAME] in the next 12 m…" at bounding box center [758, 392] width 1515 height 784
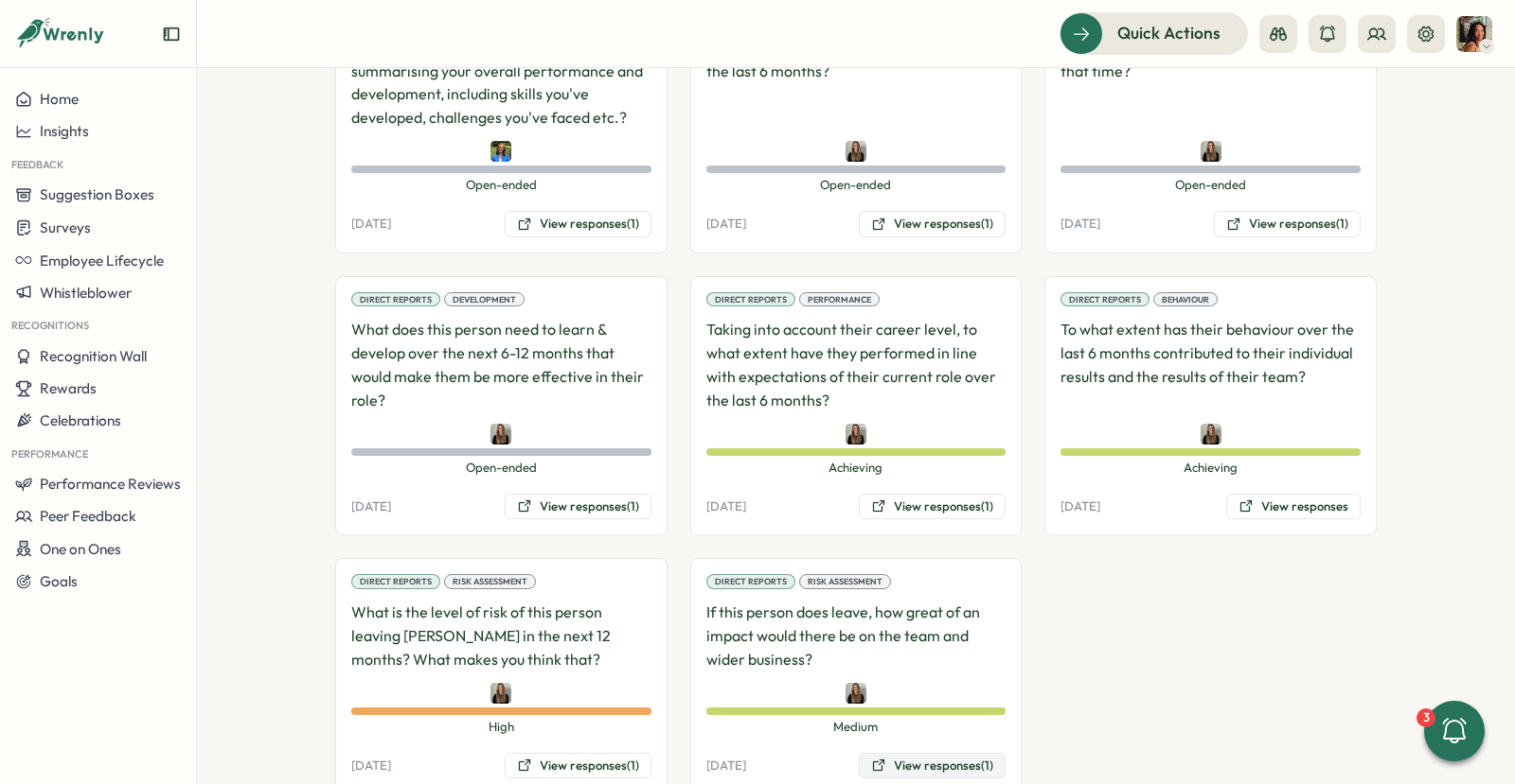
click at [894, 753] on button "View responses (1)" at bounding box center [932, 766] width 147 height 27
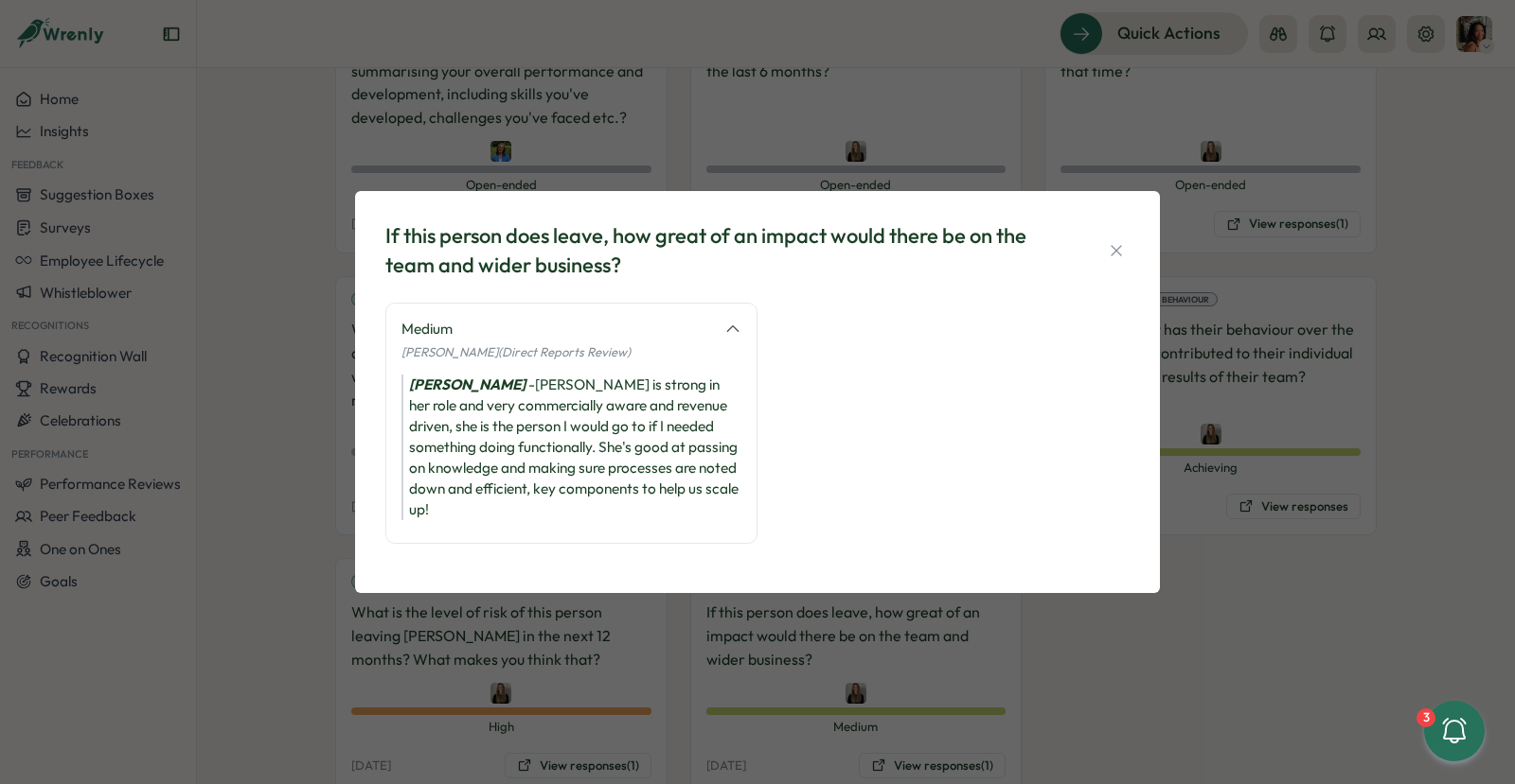
click at [1309, 534] on div "If this person does leave, how great of an impact would there be on the team an…" at bounding box center [758, 392] width 1515 height 784
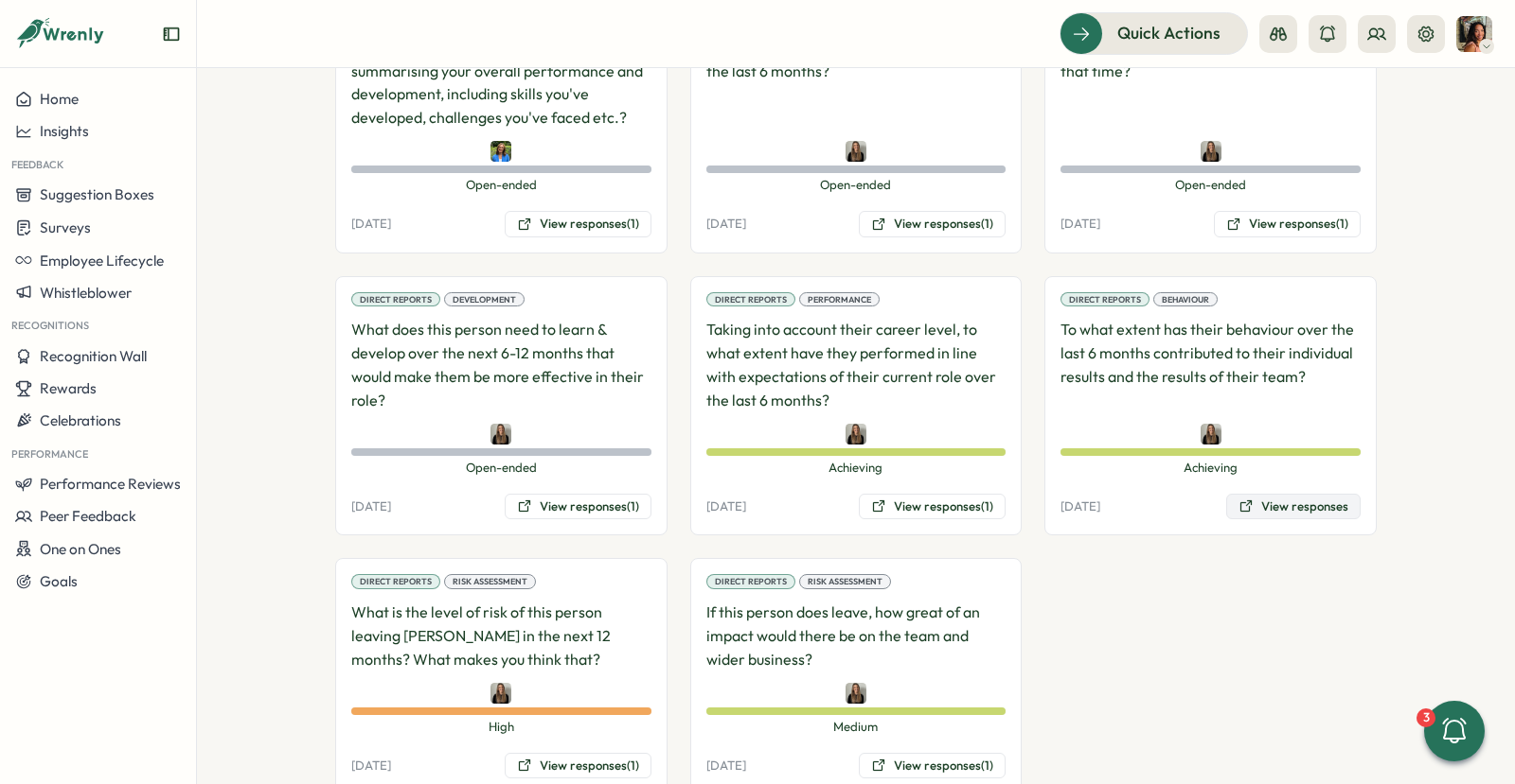
click at [1291, 494] on button "View responses" at bounding box center [1293, 507] width 135 height 27
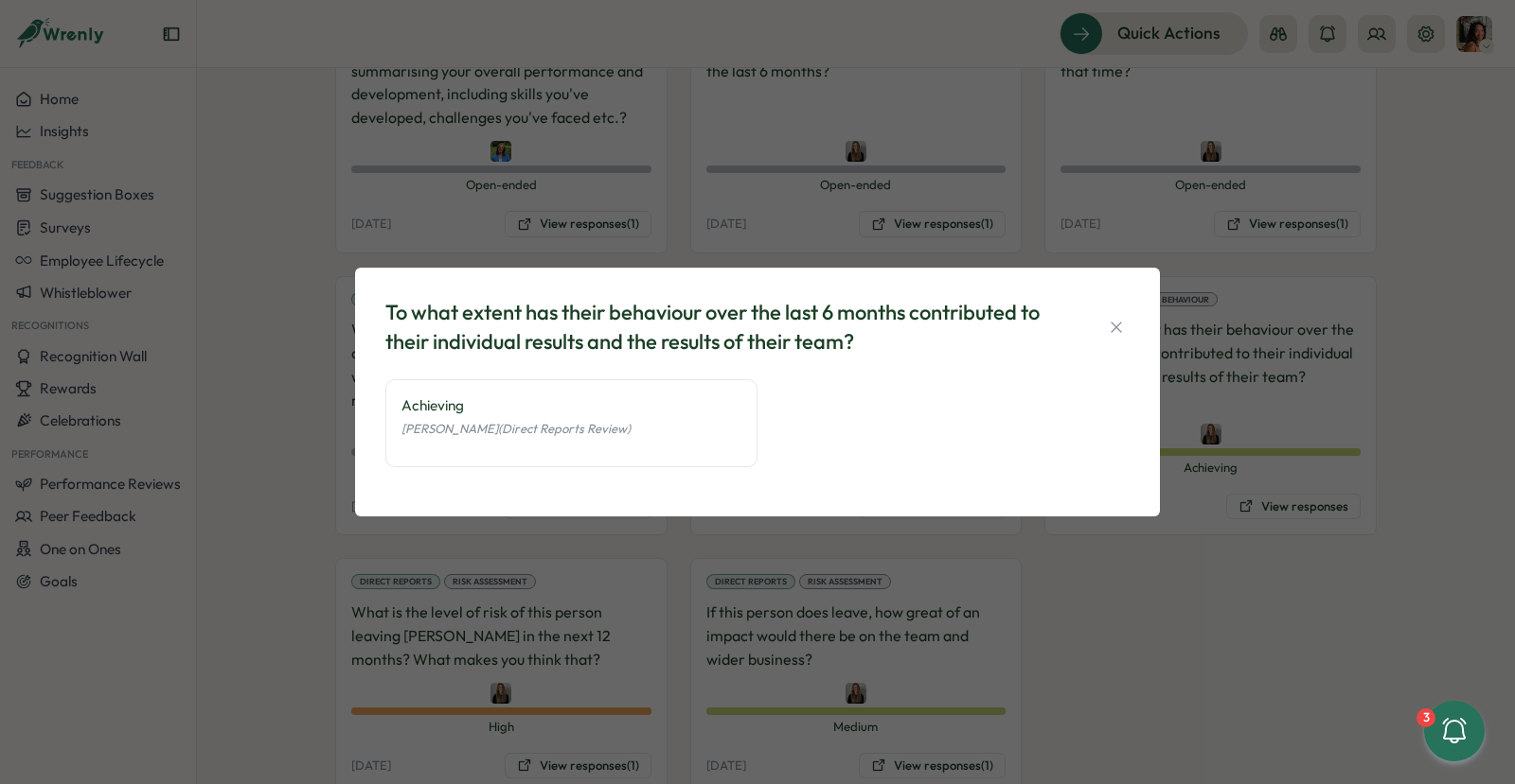
click at [1295, 462] on div "To what extent has their behaviour over the last 6 months contributed to their …" at bounding box center [758, 392] width 1515 height 784
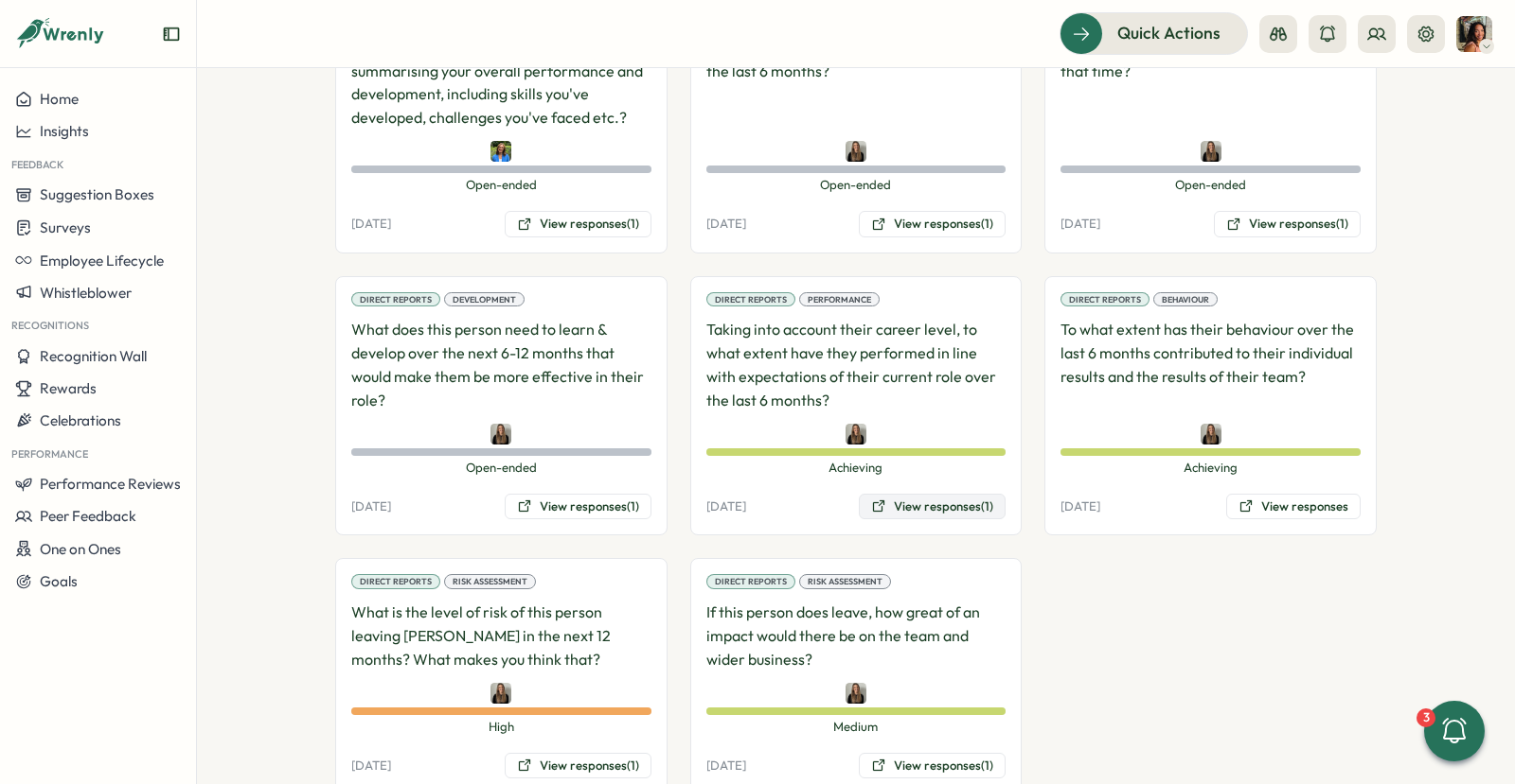
click at [983, 494] on button "View responses (1)" at bounding box center [932, 507] width 147 height 27
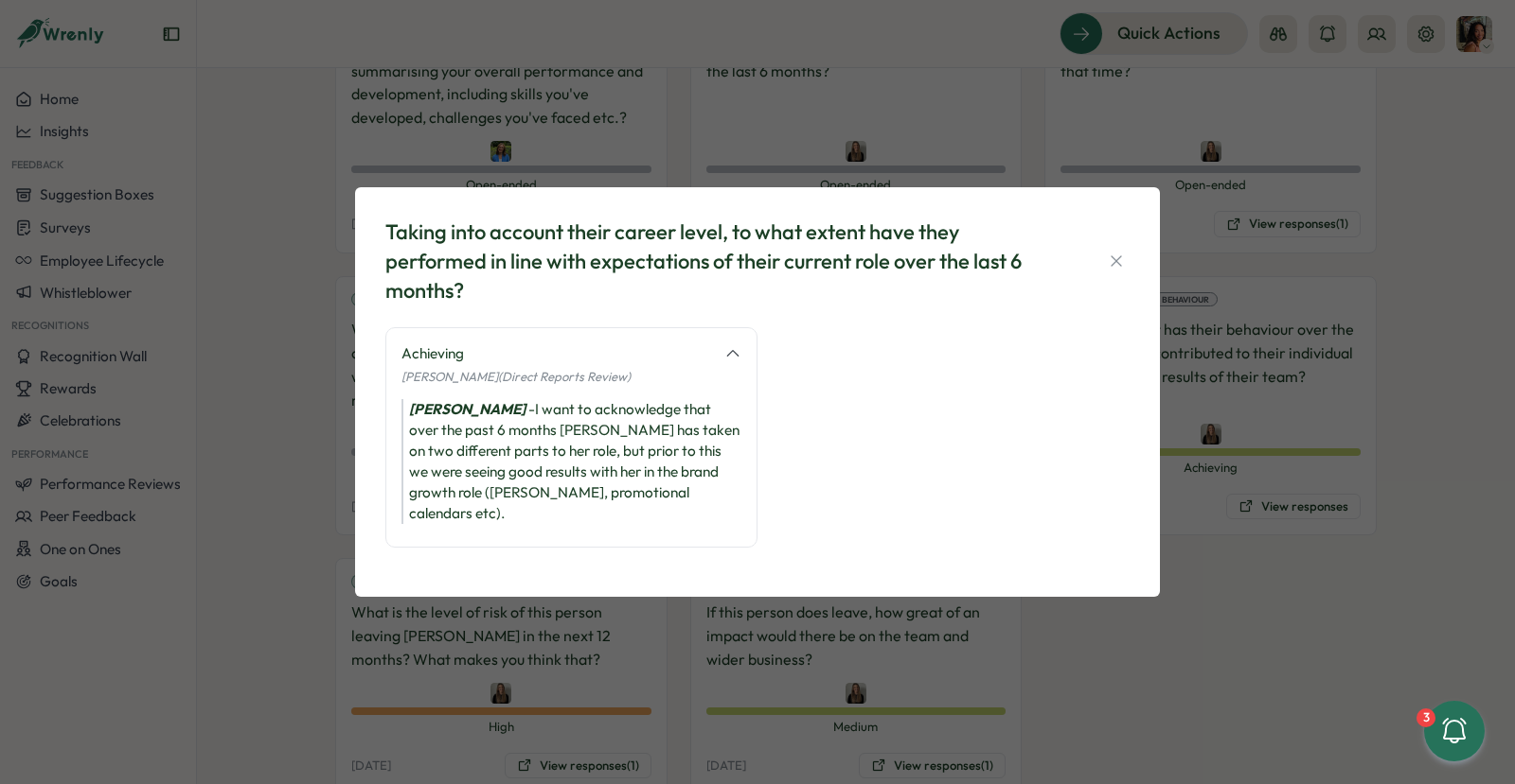
click at [633, 626] on div "Taking into account their career level, to what extent have they performed in l…" at bounding box center [758, 392] width 1515 height 784
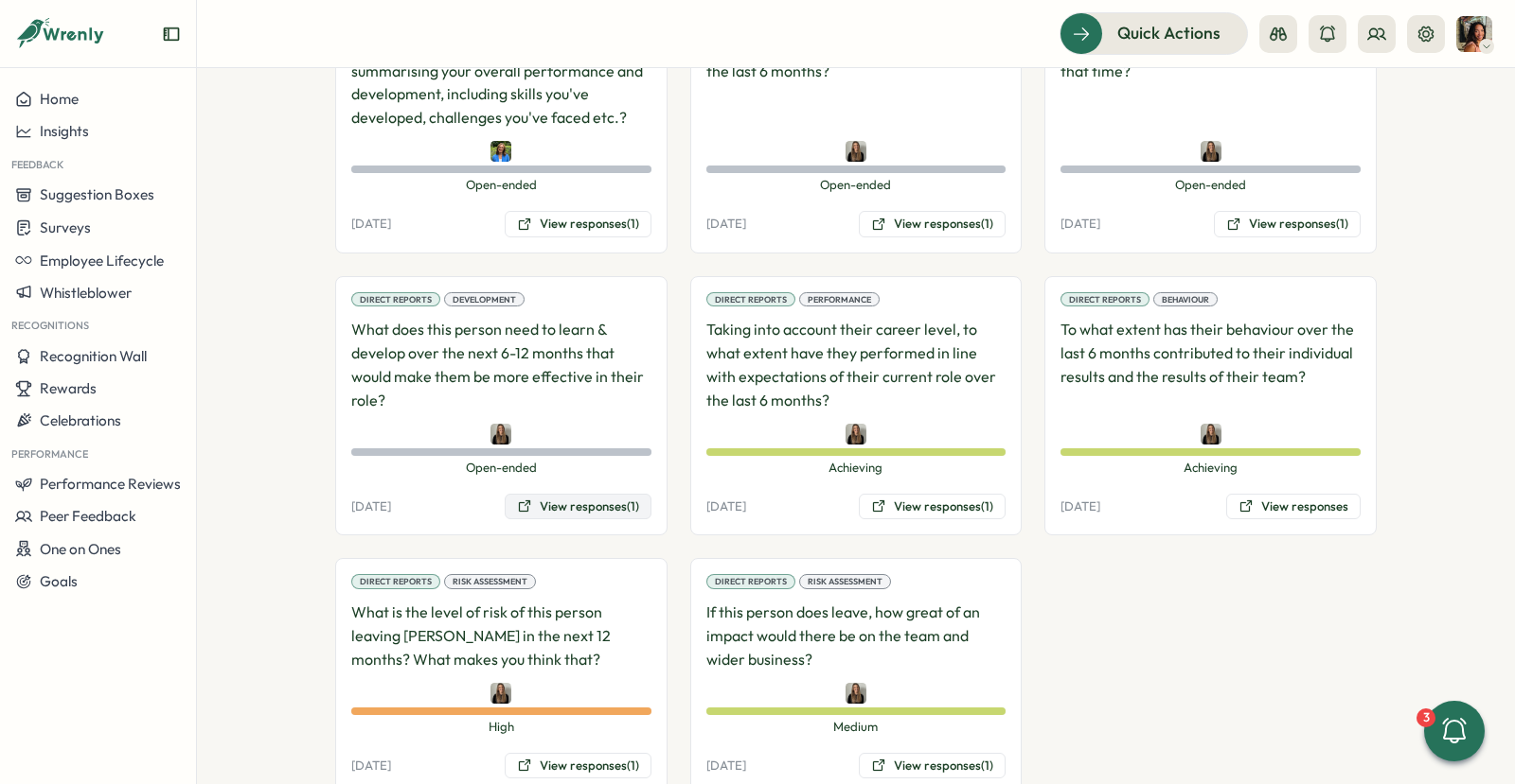
click at [598, 494] on button "View responses (1)" at bounding box center [578, 507] width 147 height 27
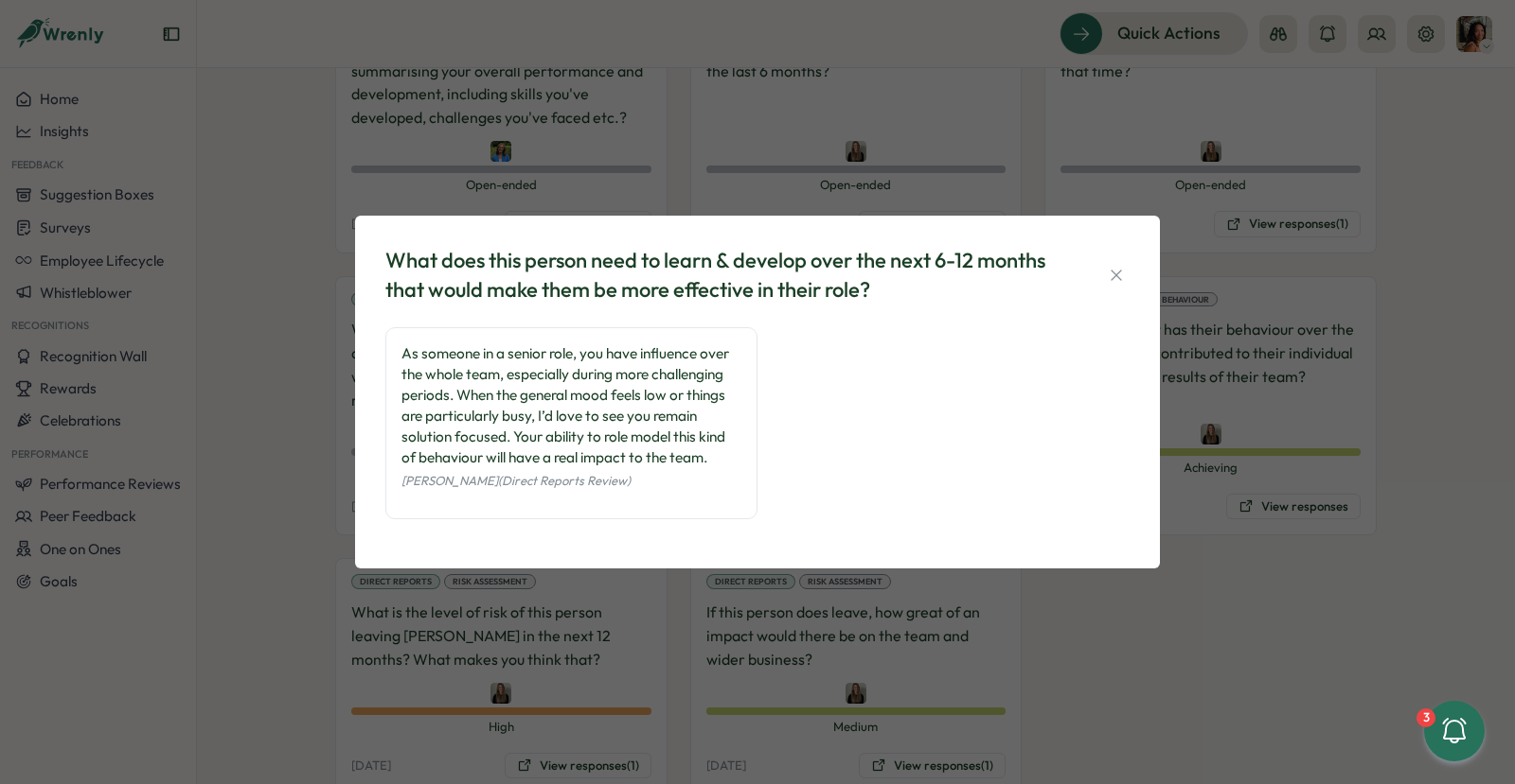
click at [1278, 140] on div "What does this person need to learn & develop over the next 6-12 months that wo…" at bounding box center [758, 392] width 1515 height 784
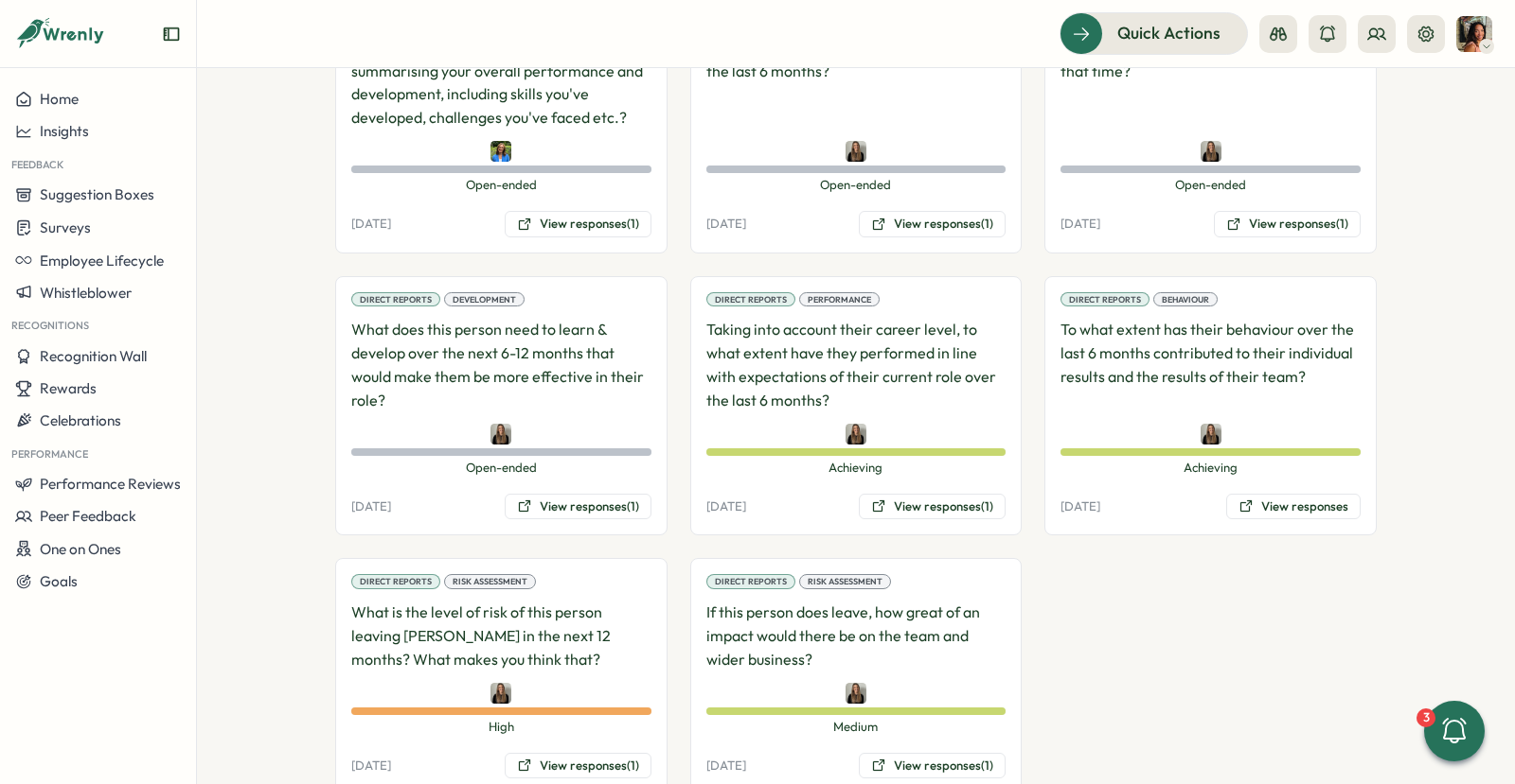
click at [1262, 159] on div "Direct Reports Performance How could they have improved their performance (deli…" at bounding box center [1210, 111] width 333 height 284
click at [1263, 211] on button "View responses (1)" at bounding box center [1287, 224] width 147 height 27
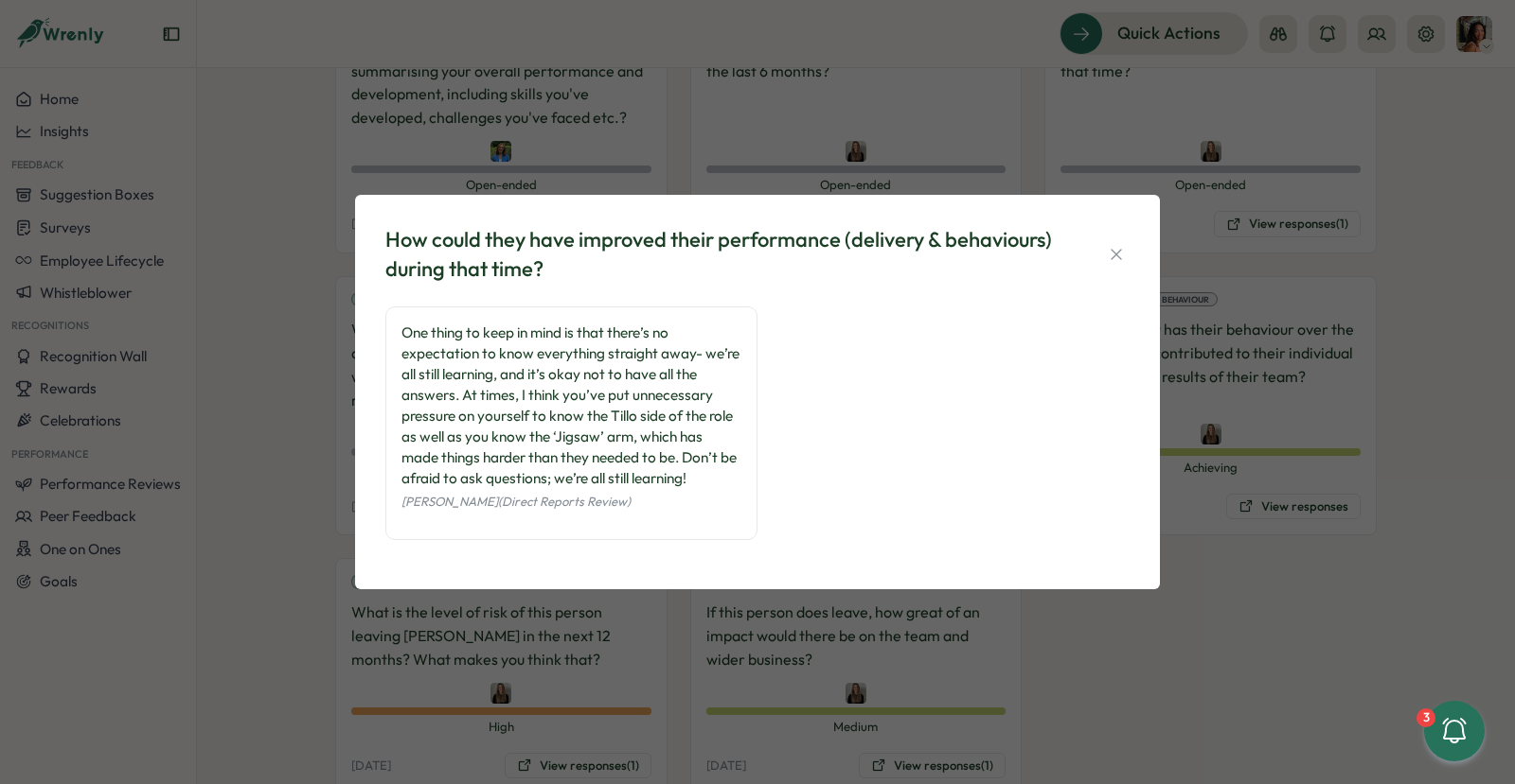
click at [915, 146] on div "How could they have improved their performance (delivery & behaviours) during t…" at bounding box center [758, 392] width 1515 height 784
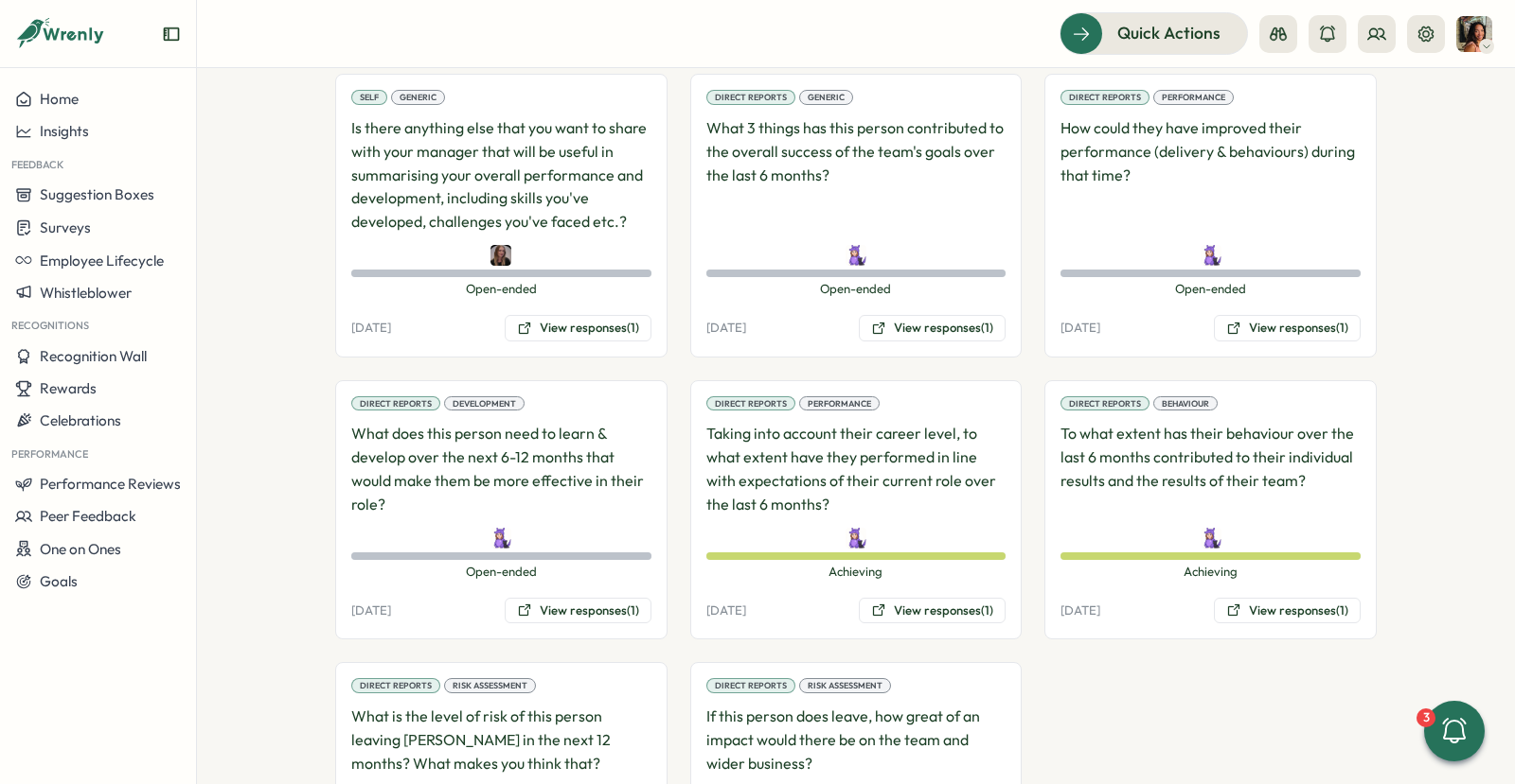
scroll to position [1399, 0]
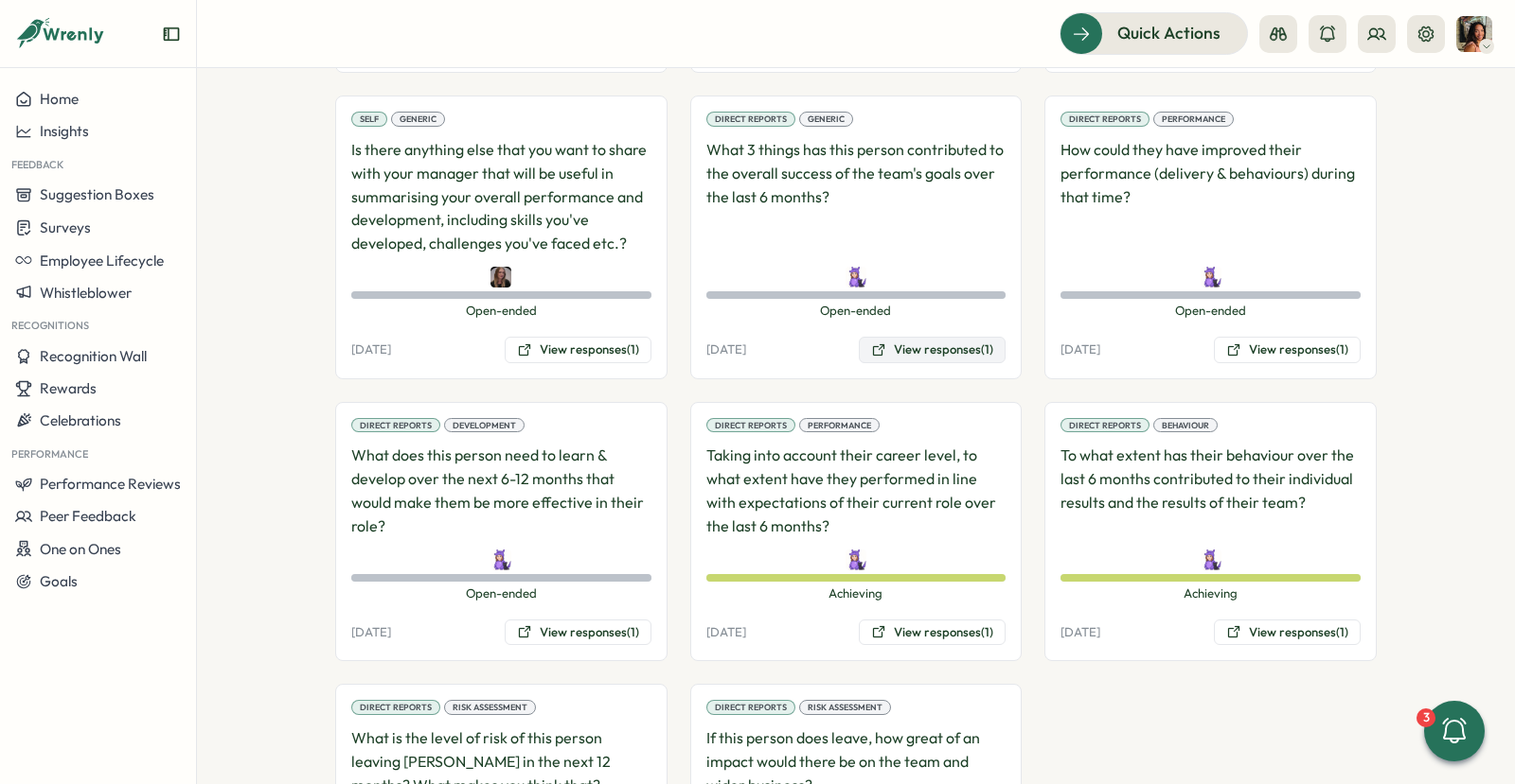
click at [899, 337] on button "View responses (1)" at bounding box center [932, 349] width 147 height 27
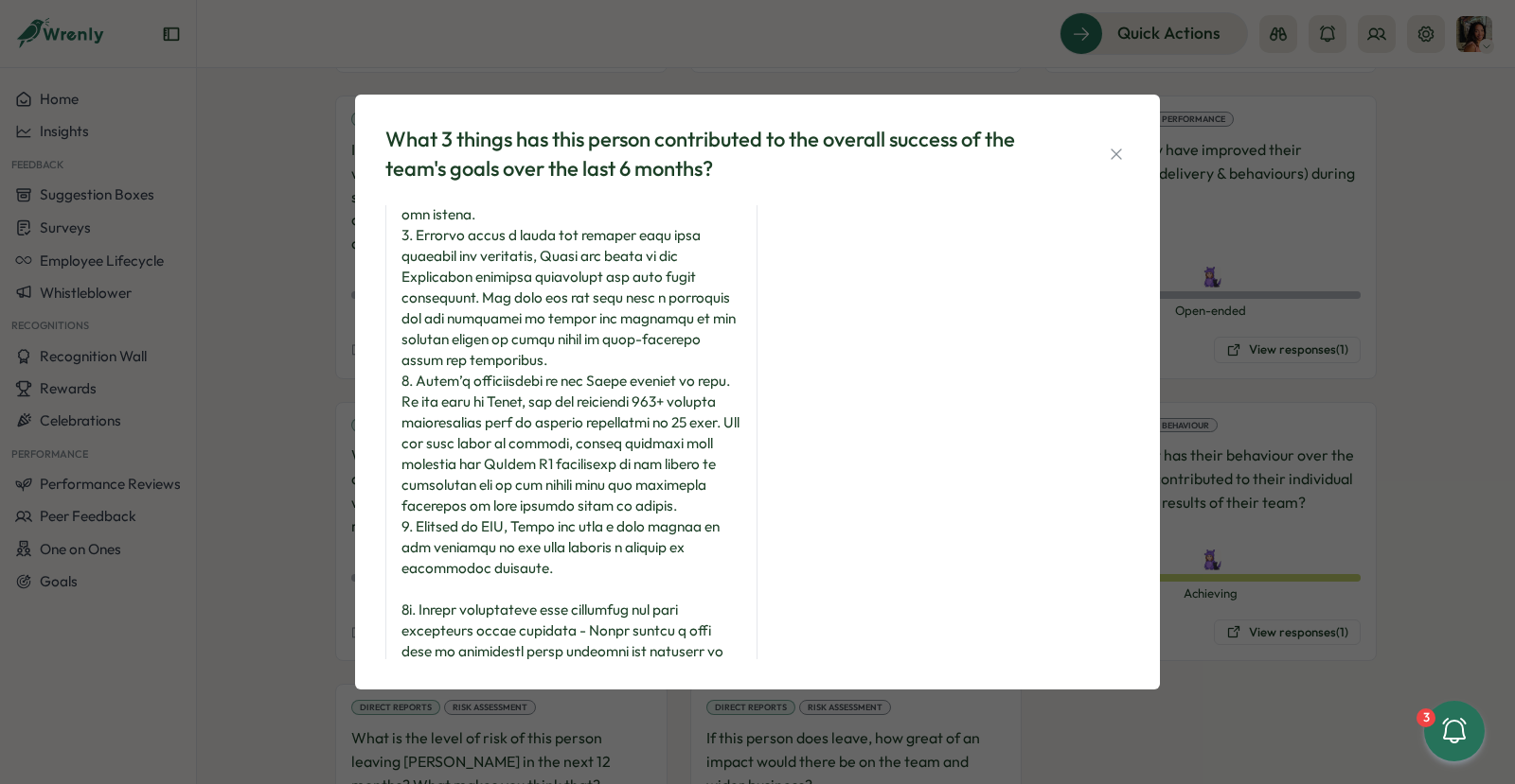
scroll to position [147, 0]
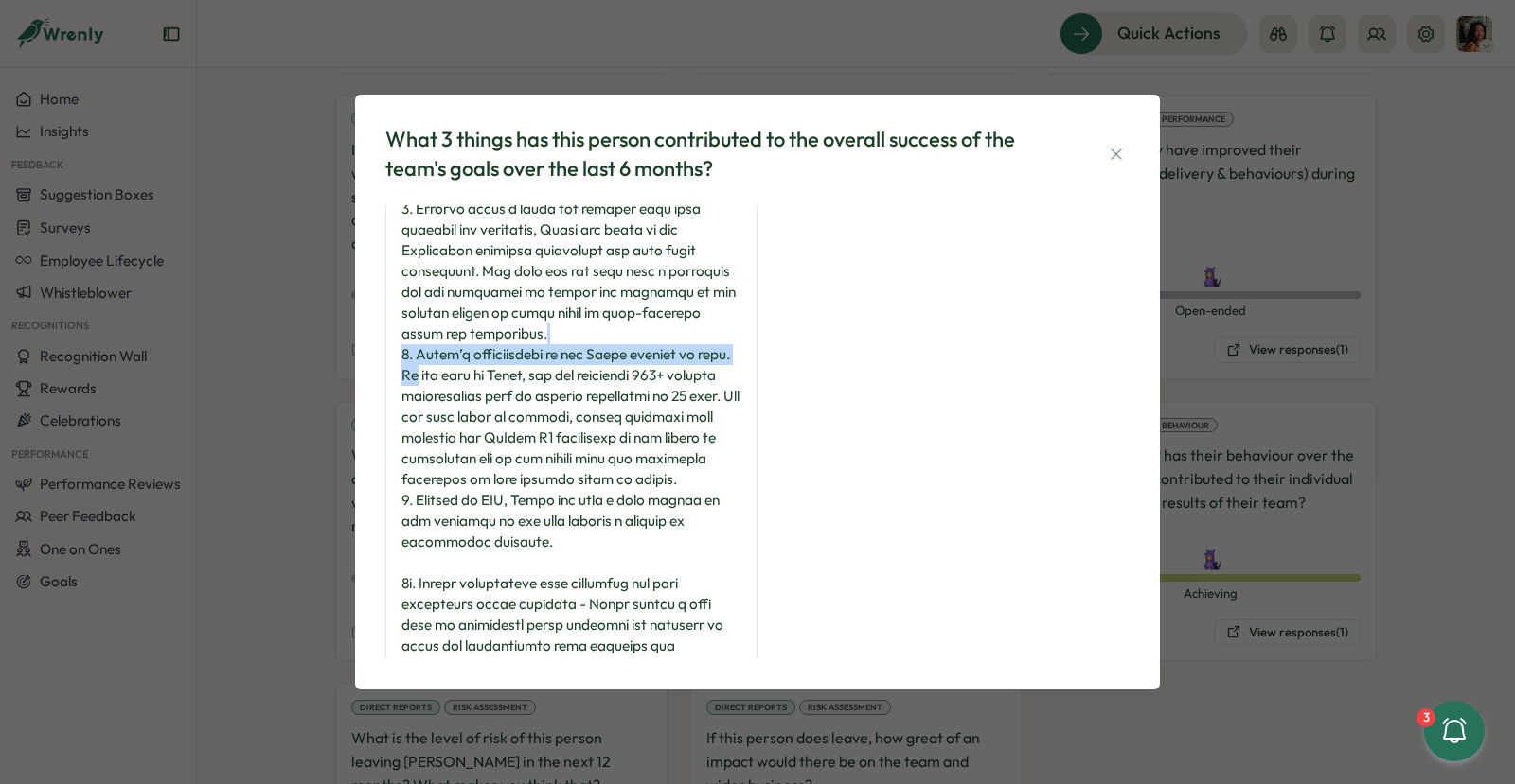
click at [1269, 343] on div "What 3 things has this person contributed to the overall success of the team's …" at bounding box center [758, 392] width 1515 height 784
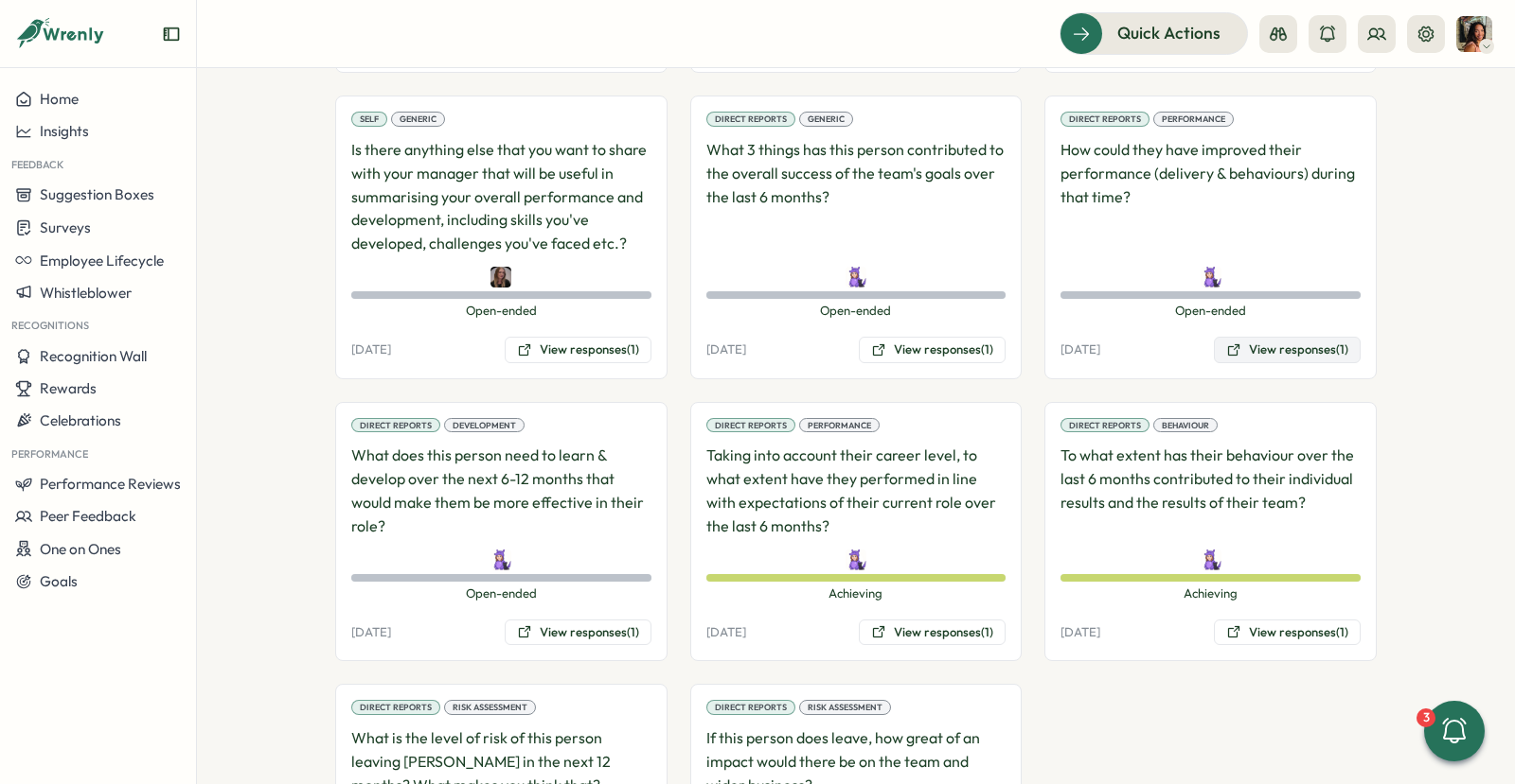
click at [1262, 337] on button "View responses (1)" at bounding box center [1287, 349] width 147 height 27
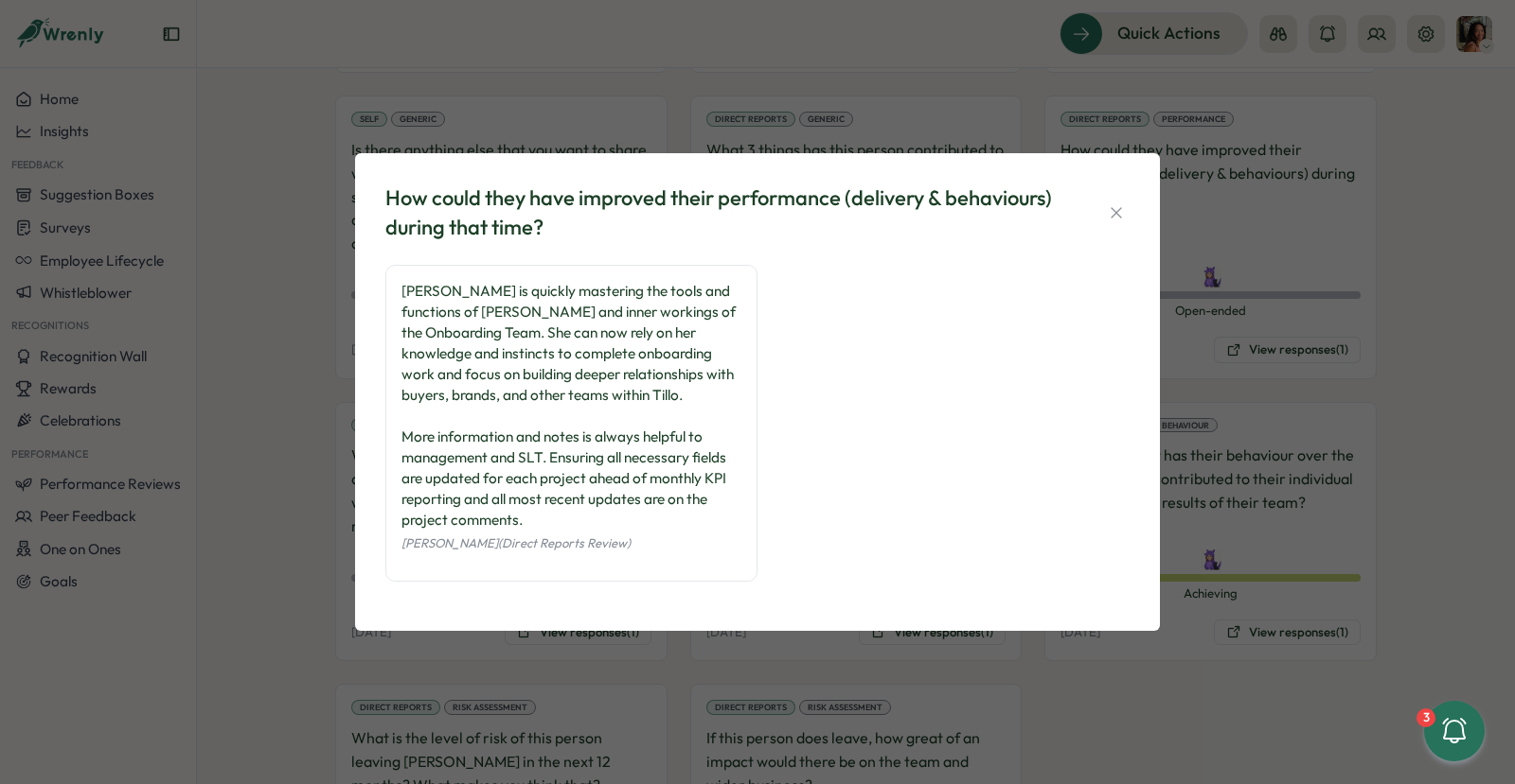
click at [303, 584] on div "How could they have improved their performance (delivery & behaviours) during t…" at bounding box center [758, 392] width 1515 height 784
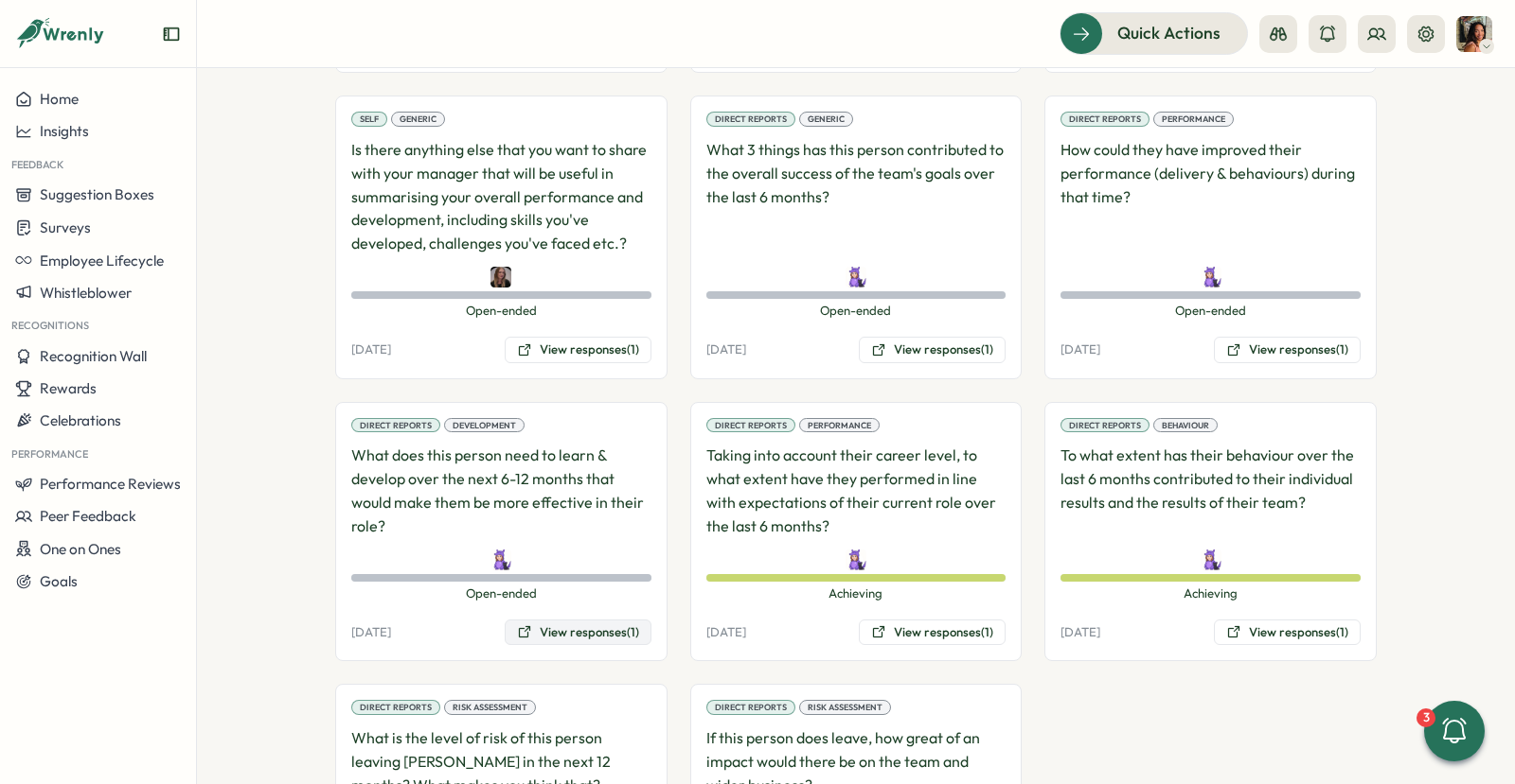
click at [552, 620] on button "View responses (1)" at bounding box center [578, 633] width 147 height 27
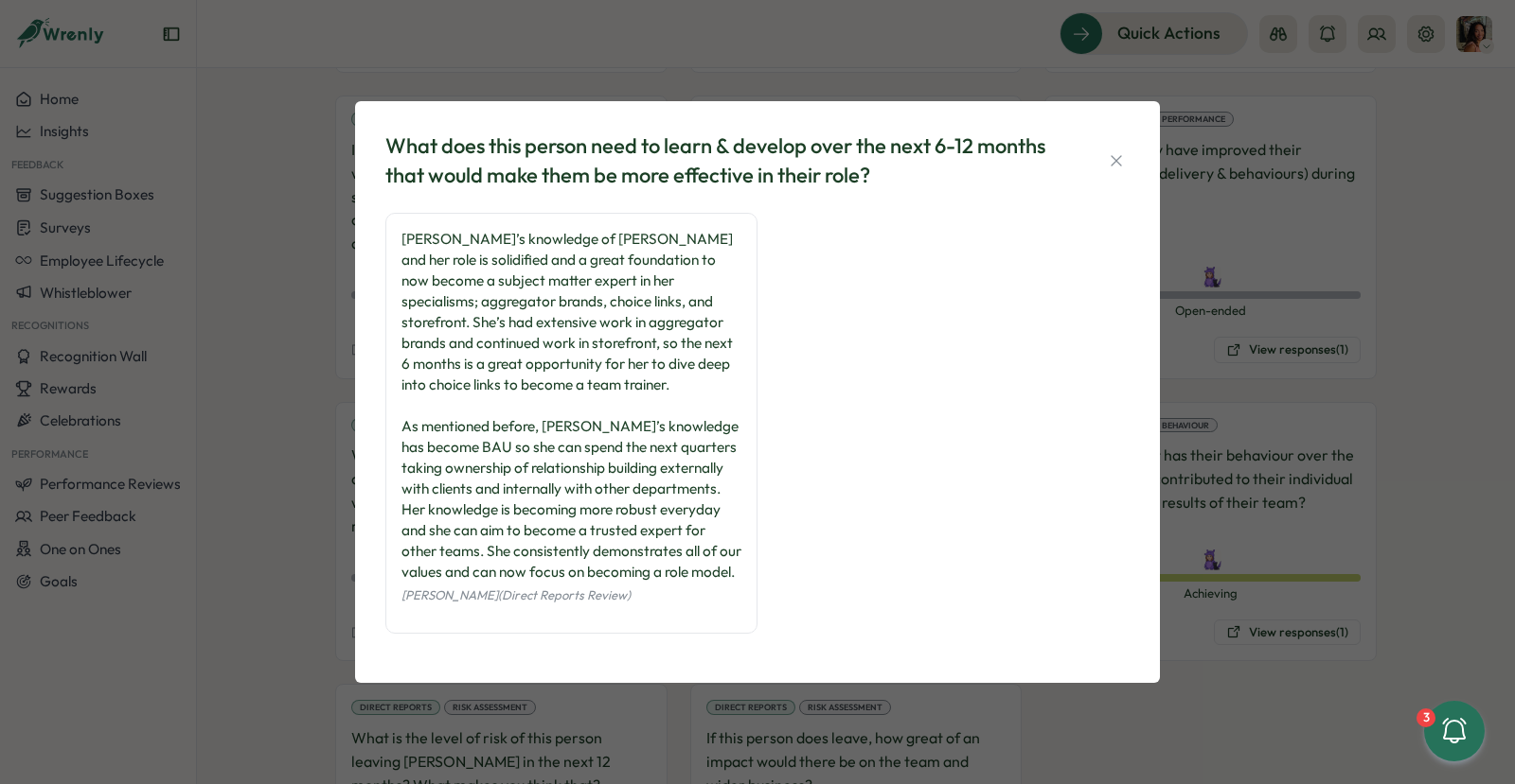
click at [1252, 513] on div "What does this person need to learn & develop over the next 6-12 months that wo…" at bounding box center [758, 392] width 1515 height 784
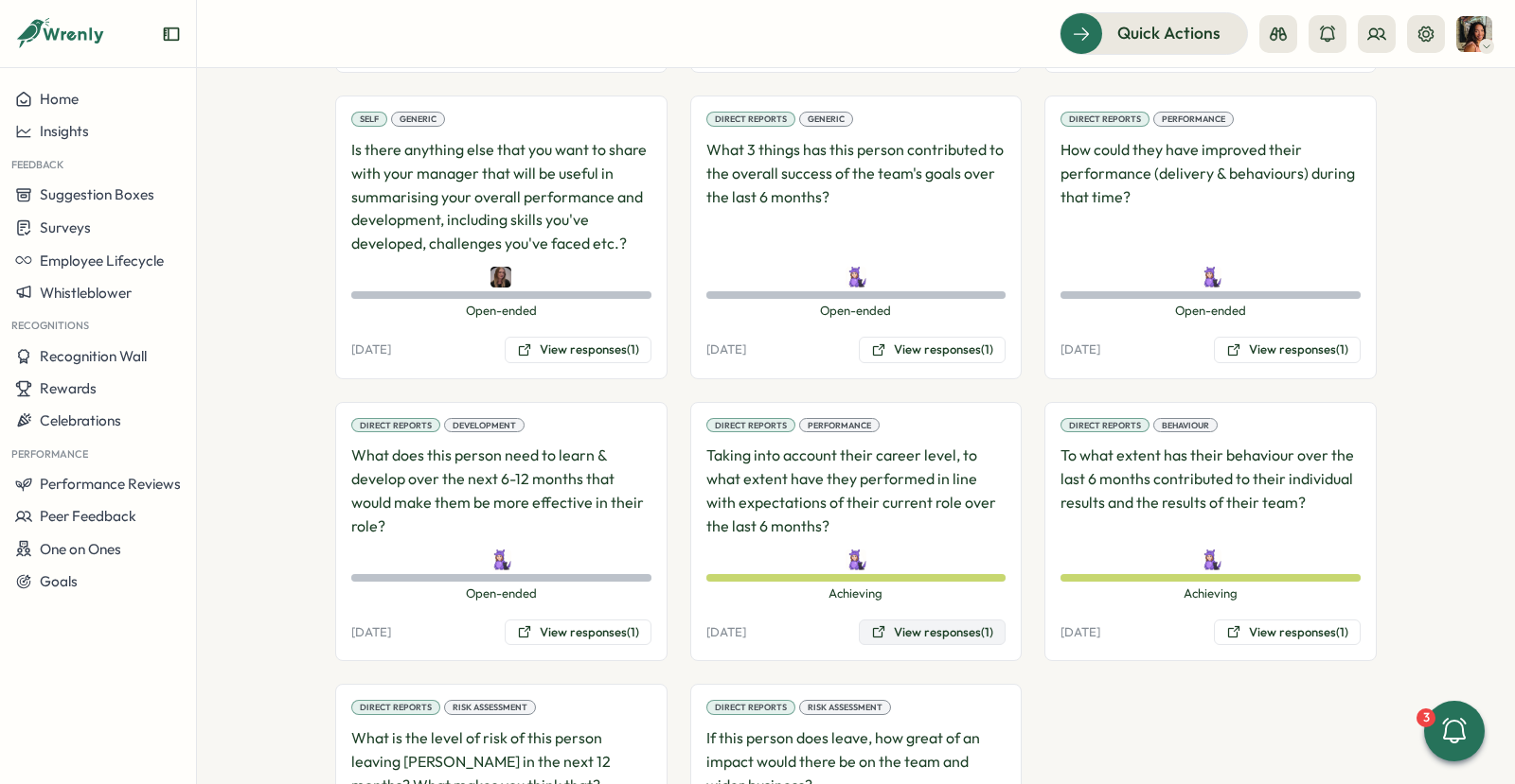
click at [930, 620] on button "View responses (1)" at bounding box center [932, 633] width 147 height 27
